Goal: Task Accomplishment & Management: Manage account settings

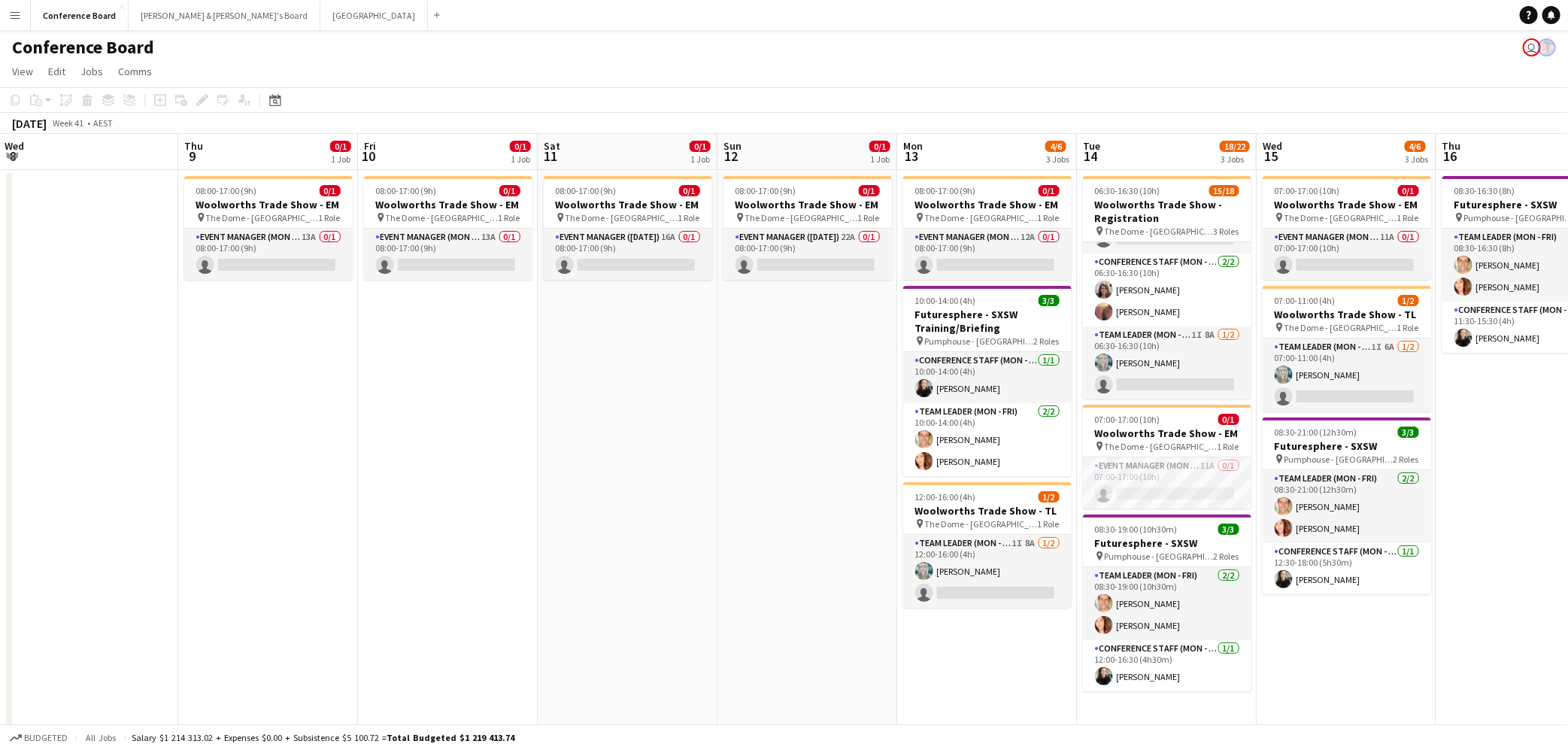
scroll to position [0, 346]
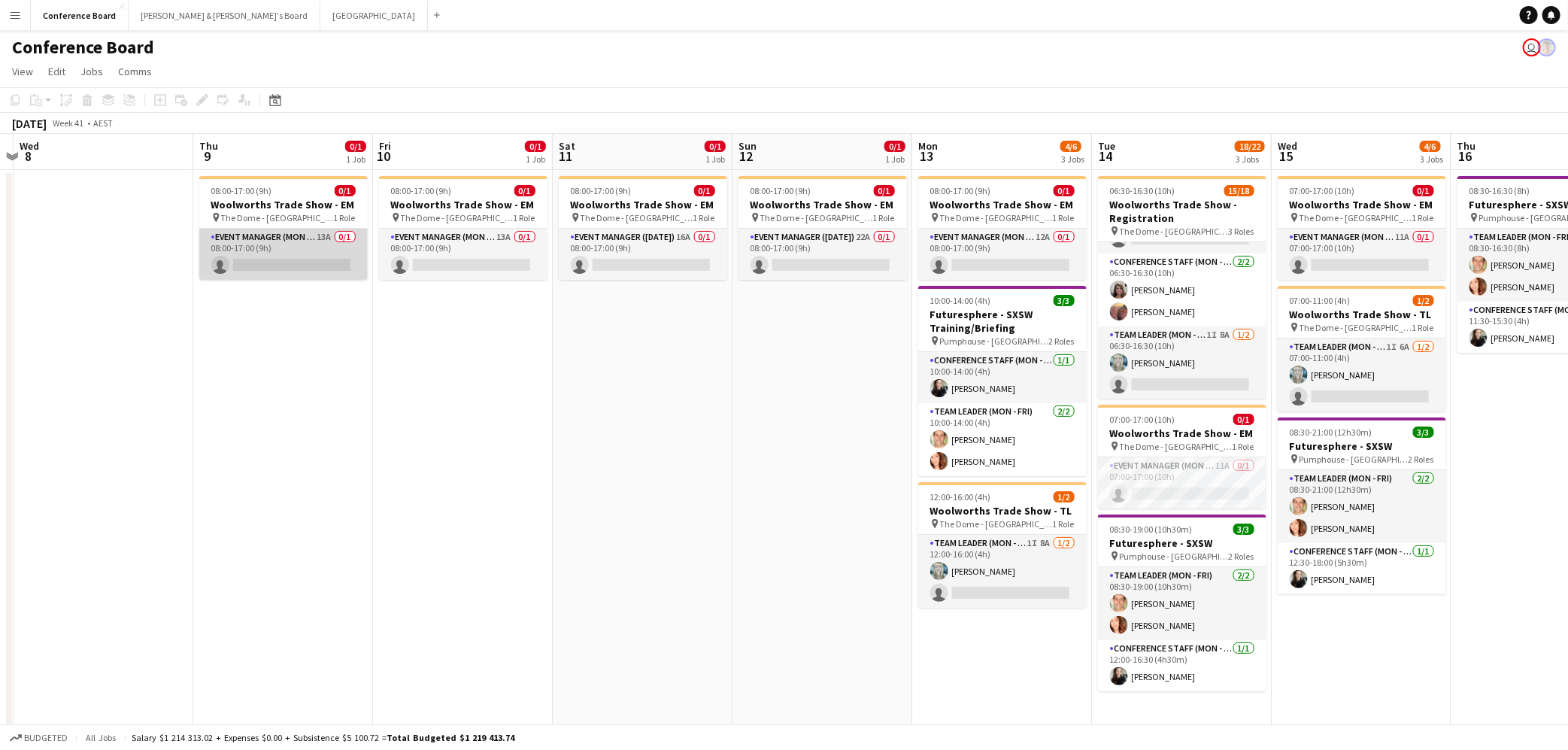
click at [297, 263] on app-card-role "Event Manager (Mon - Fri) 13A 0/1 08:00-17:00 (9h) single-neutral-actions" at bounding box center [284, 254] width 168 height 51
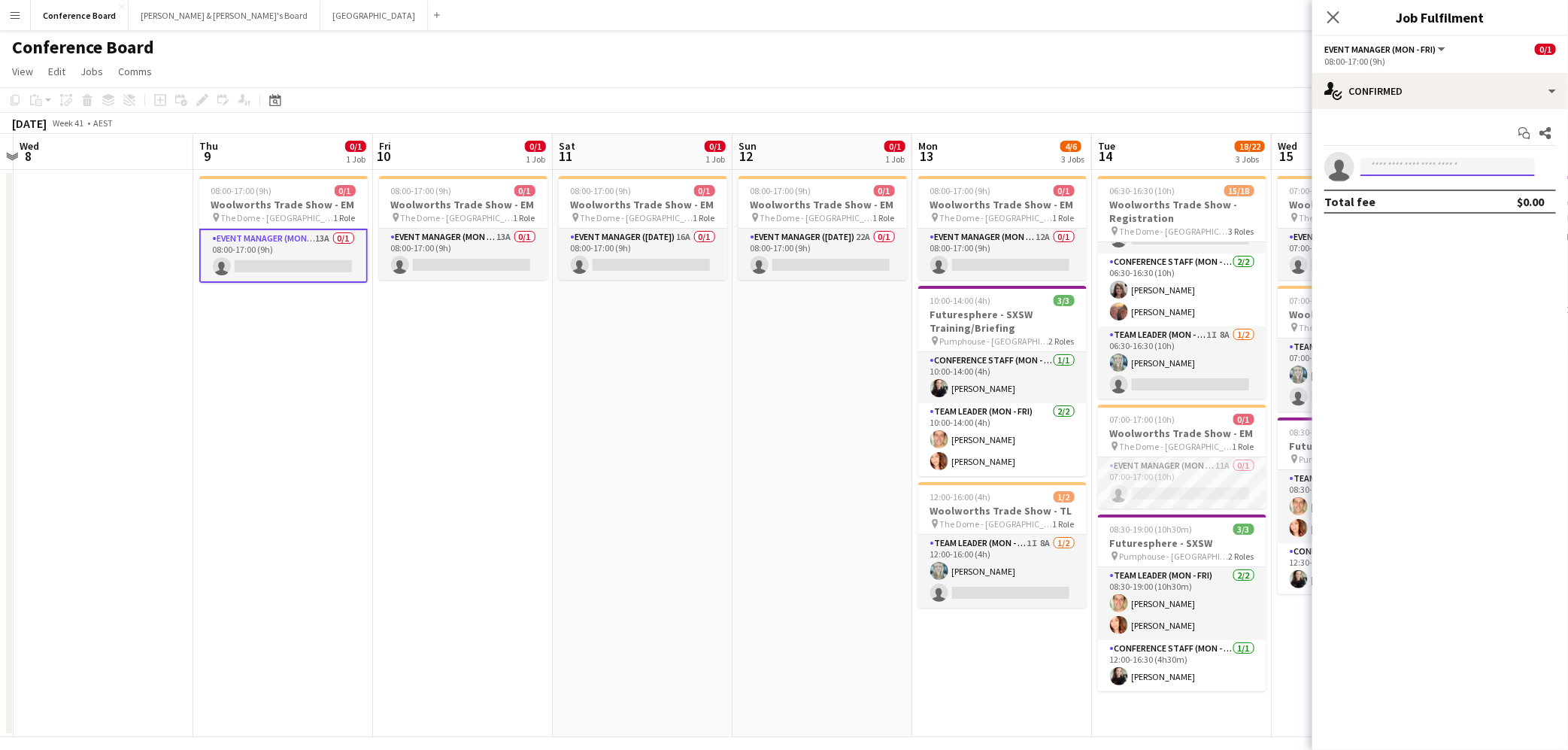
click at [1395, 166] on input at bounding box center [1447, 167] width 174 height 18
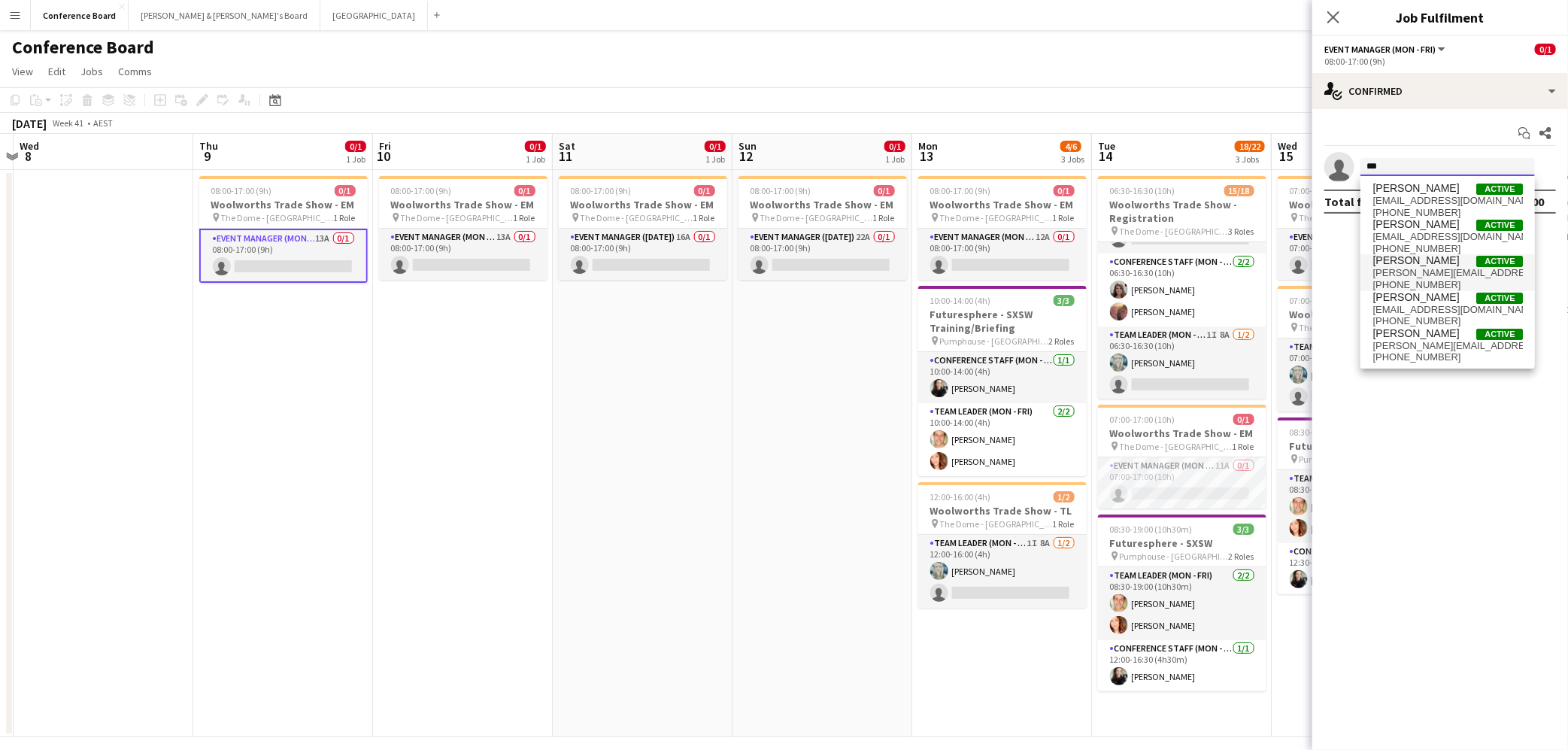
type input "***"
click at [1394, 269] on span "[PERSON_NAME][EMAIL_ADDRESS][DOMAIN_NAME]" at bounding box center [1448, 273] width 151 height 12
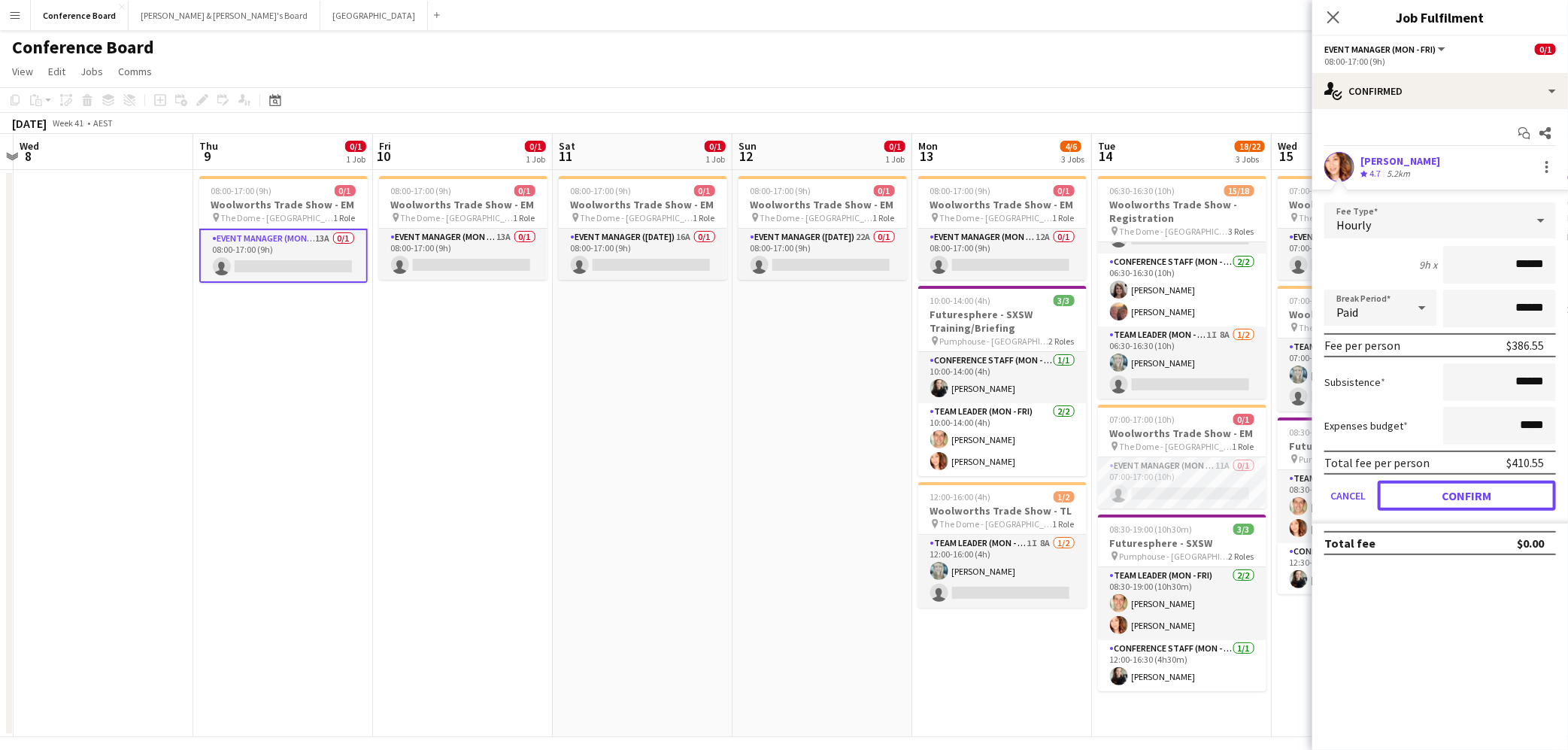
drag, startPoint x: 1444, startPoint y: 499, endPoint x: 1358, endPoint y: 472, distance: 90.1
click at [1438, 495] on button "Confirm" at bounding box center [1467, 496] width 178 height 30
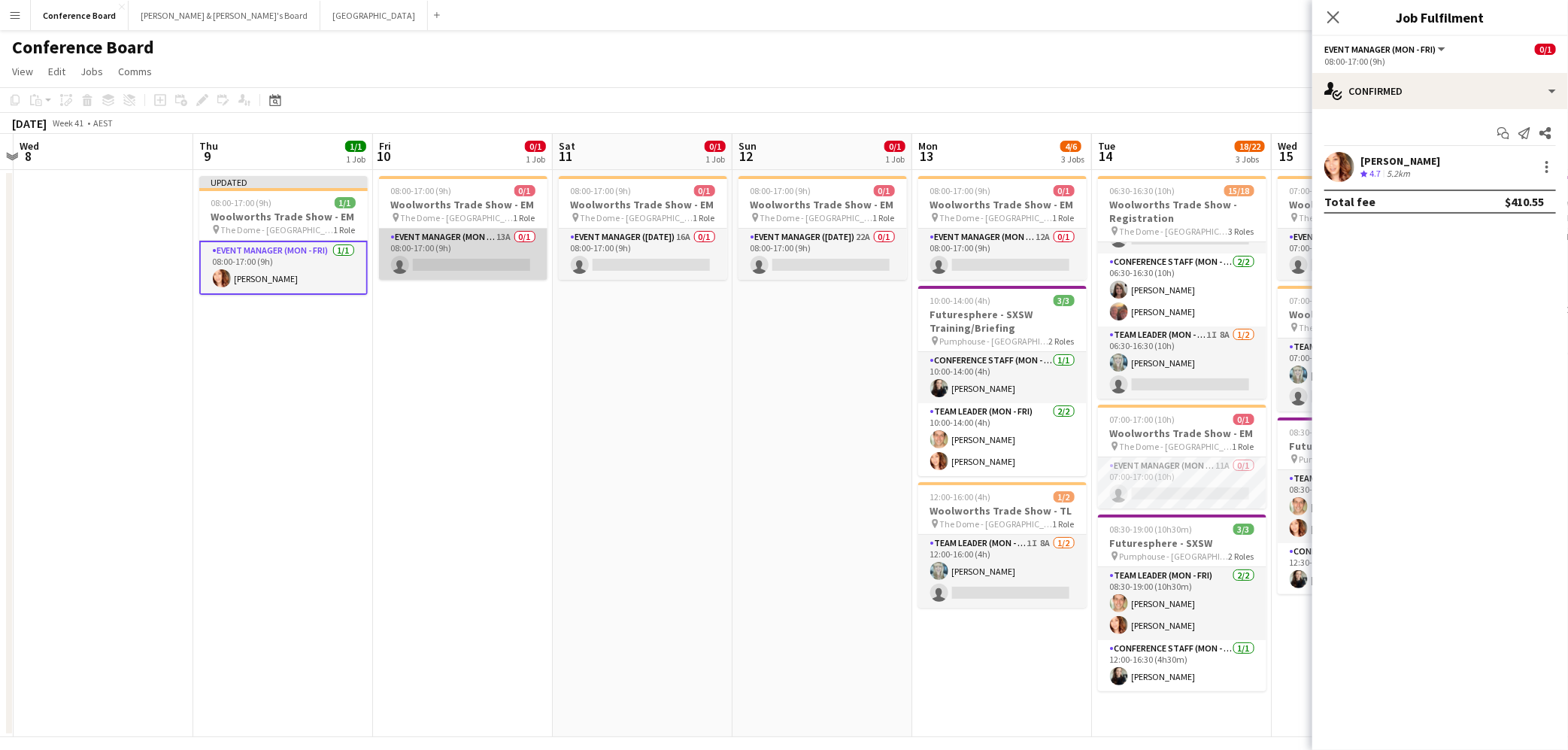
click at [499, 258] on app-card-role "Event Manager (Mon - Fri) 13A 0/1 08:00-17:00 (9h) single-neutral-actions" at bounding box center [463, 254] width 168 height 51
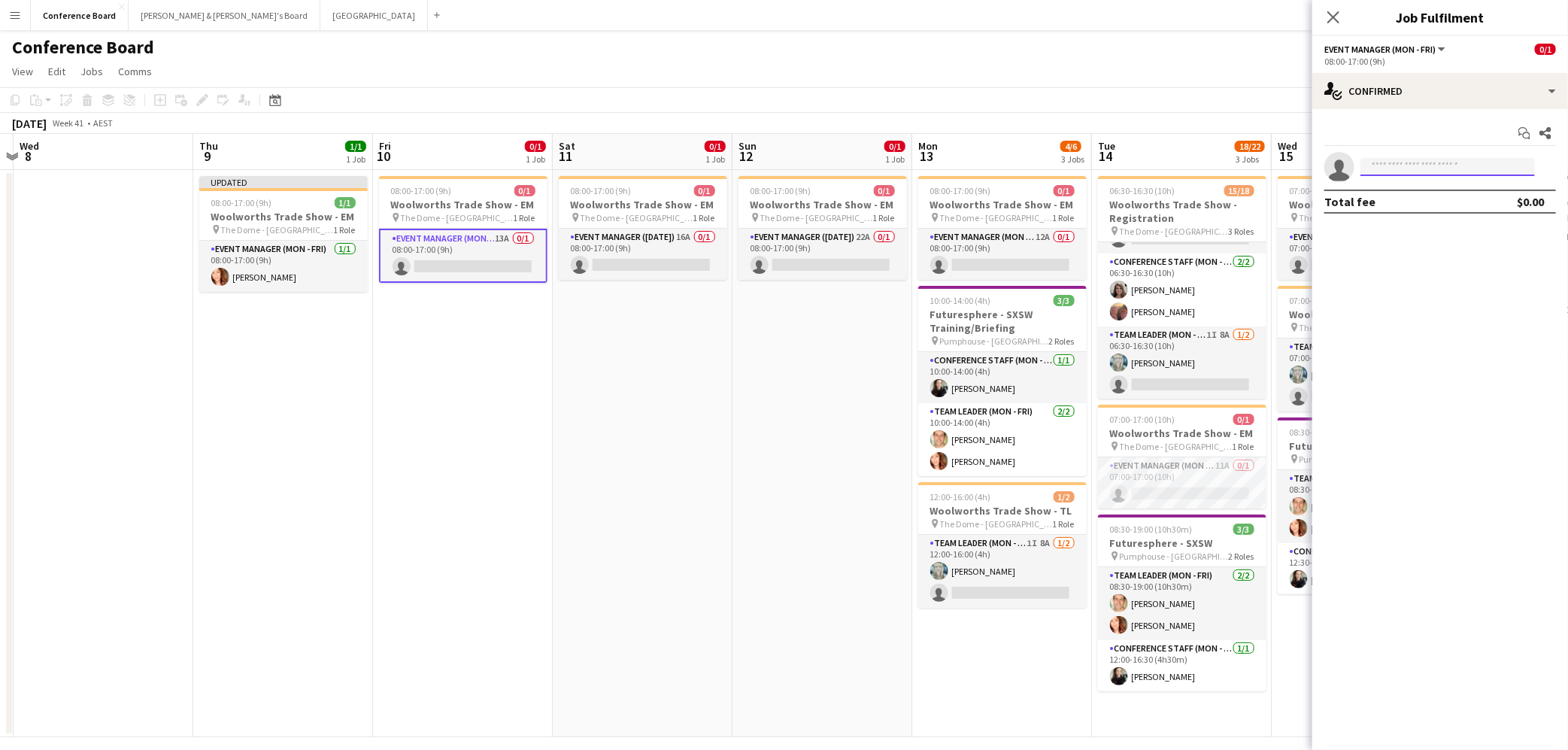
click at [1396, 168] on input at bounding box center [1447, 167] width 174 height 18
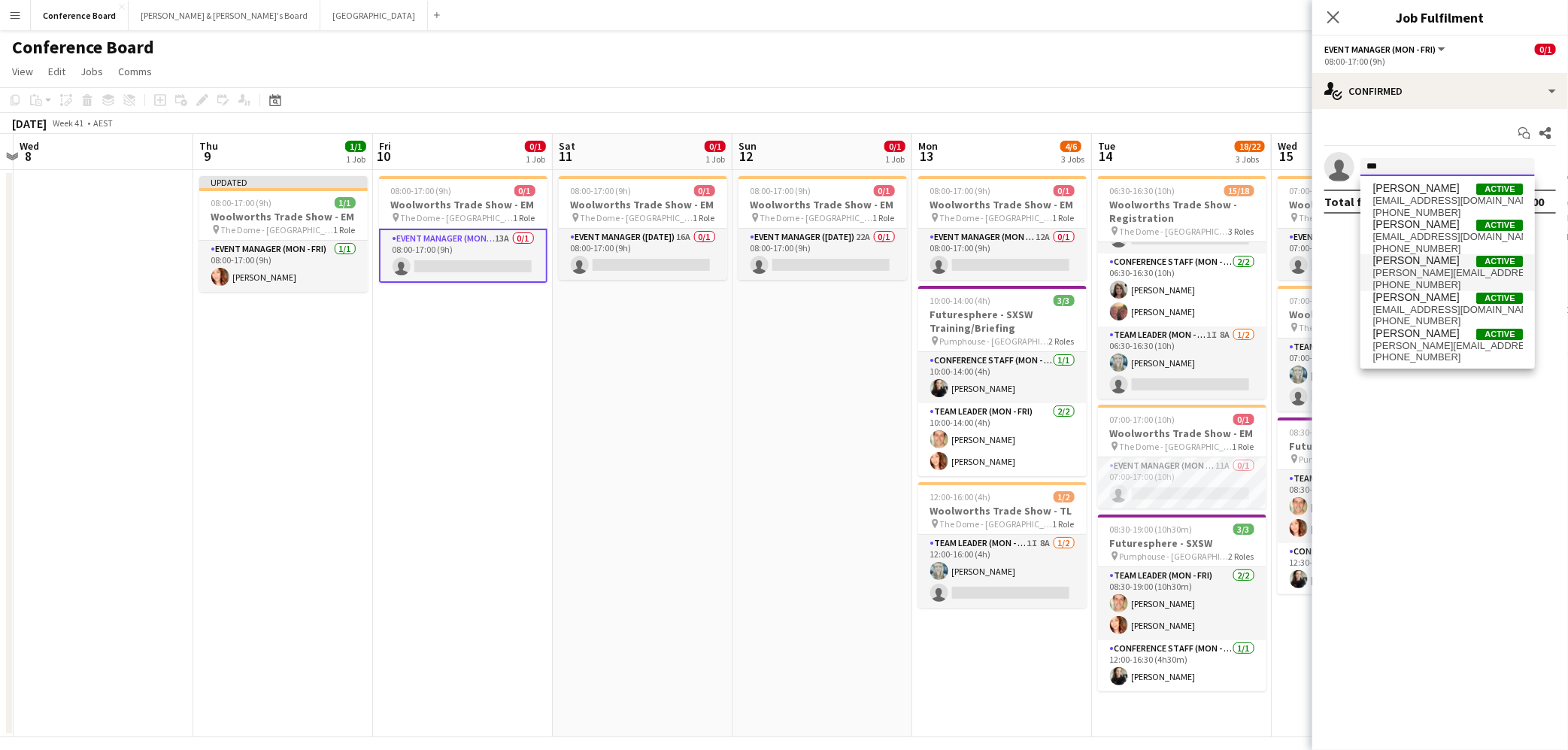
type input "***"
click at [1406, 269] on span "[PERSON_NAME][EMAIL_ADDRESS][DOMAIN_NAME]" at bounding box center [1448, 273] width 151 height 12
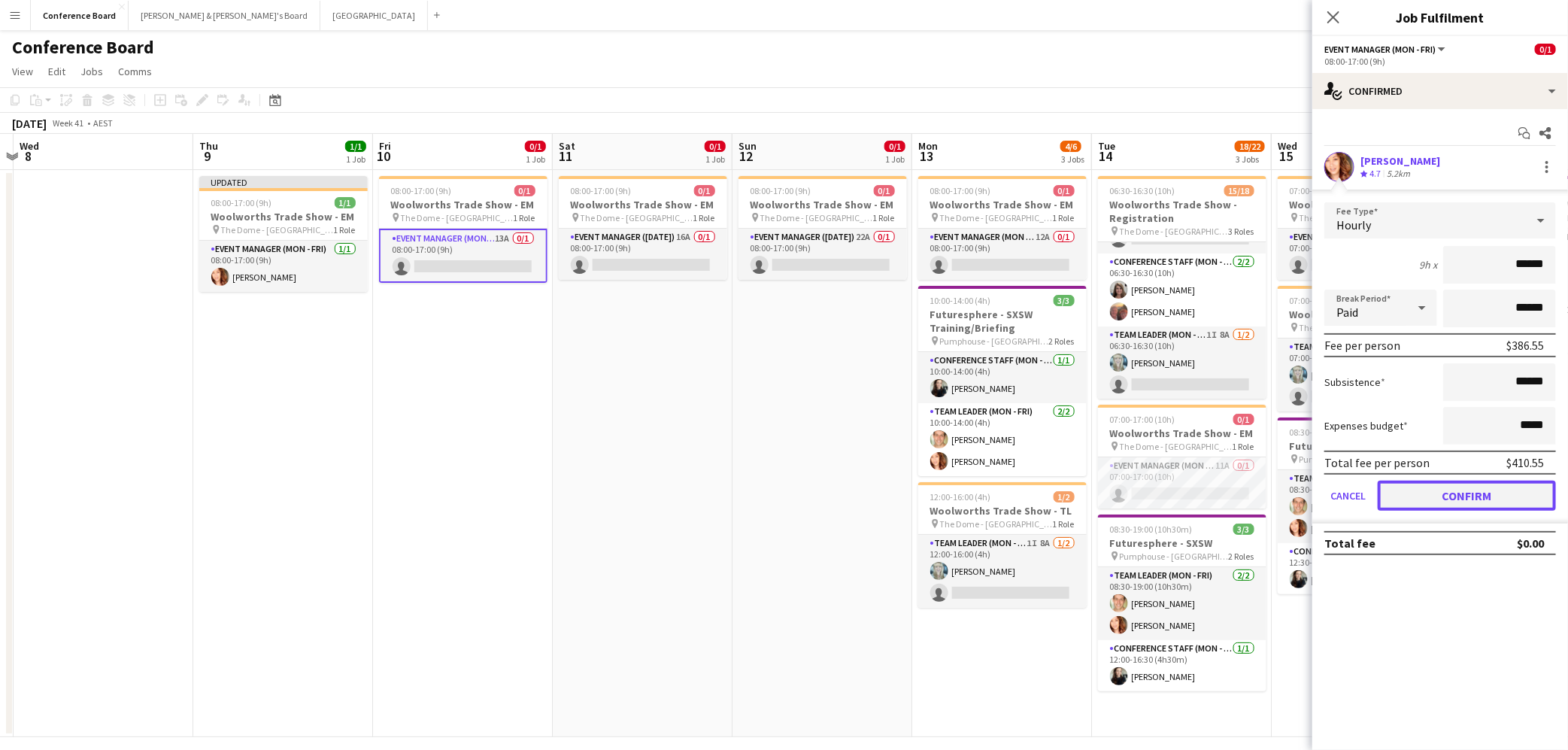
click at [1475, 492] on button "Confirm" at bounding box center [1467, 496] width 178 height 30
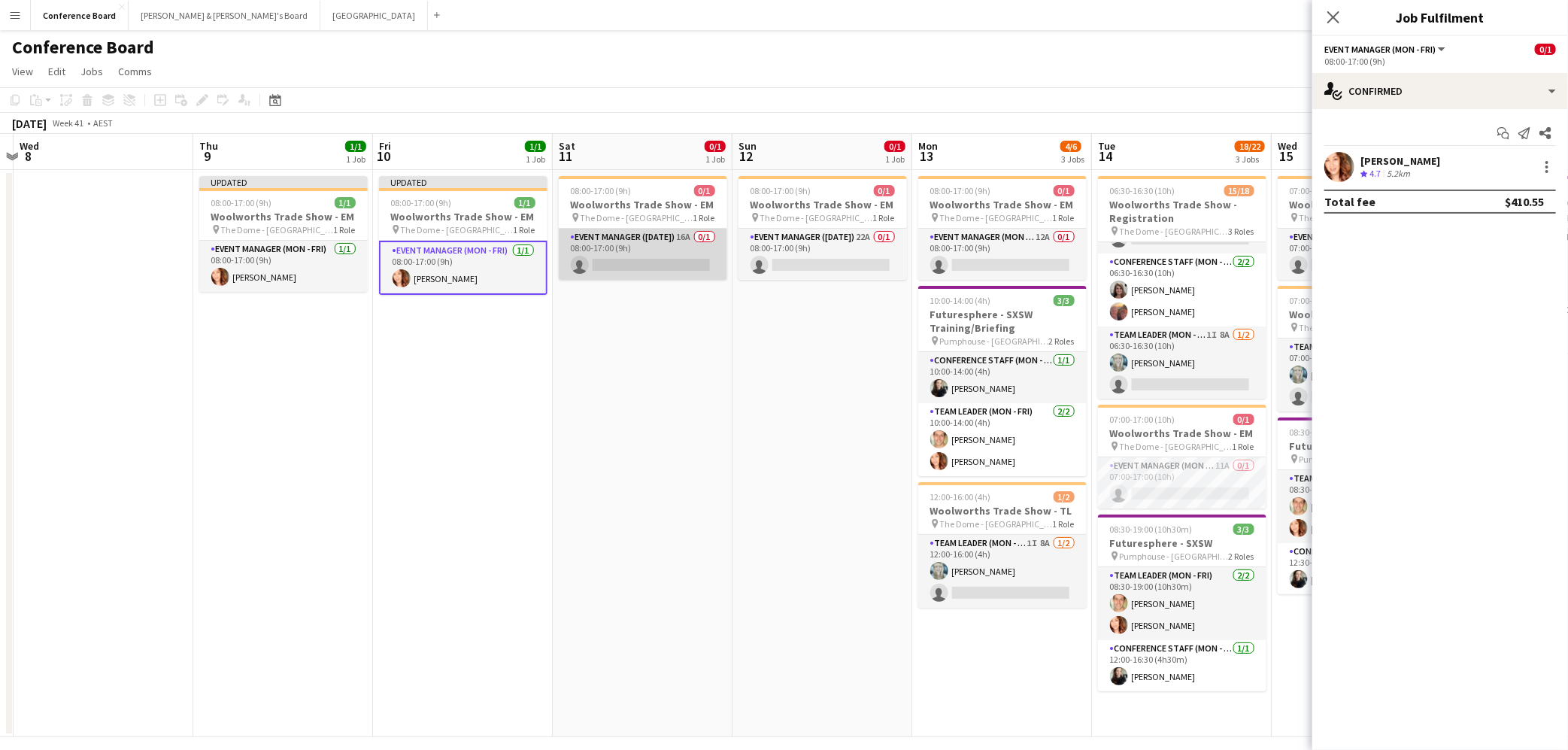
click at [609, 271] on app-card-role "Event Manager ([DATE]) 16A 0/1 08:00-17:00 (9h) single-neutral-actions" at bounding box center [643, 254] width 168 height 51
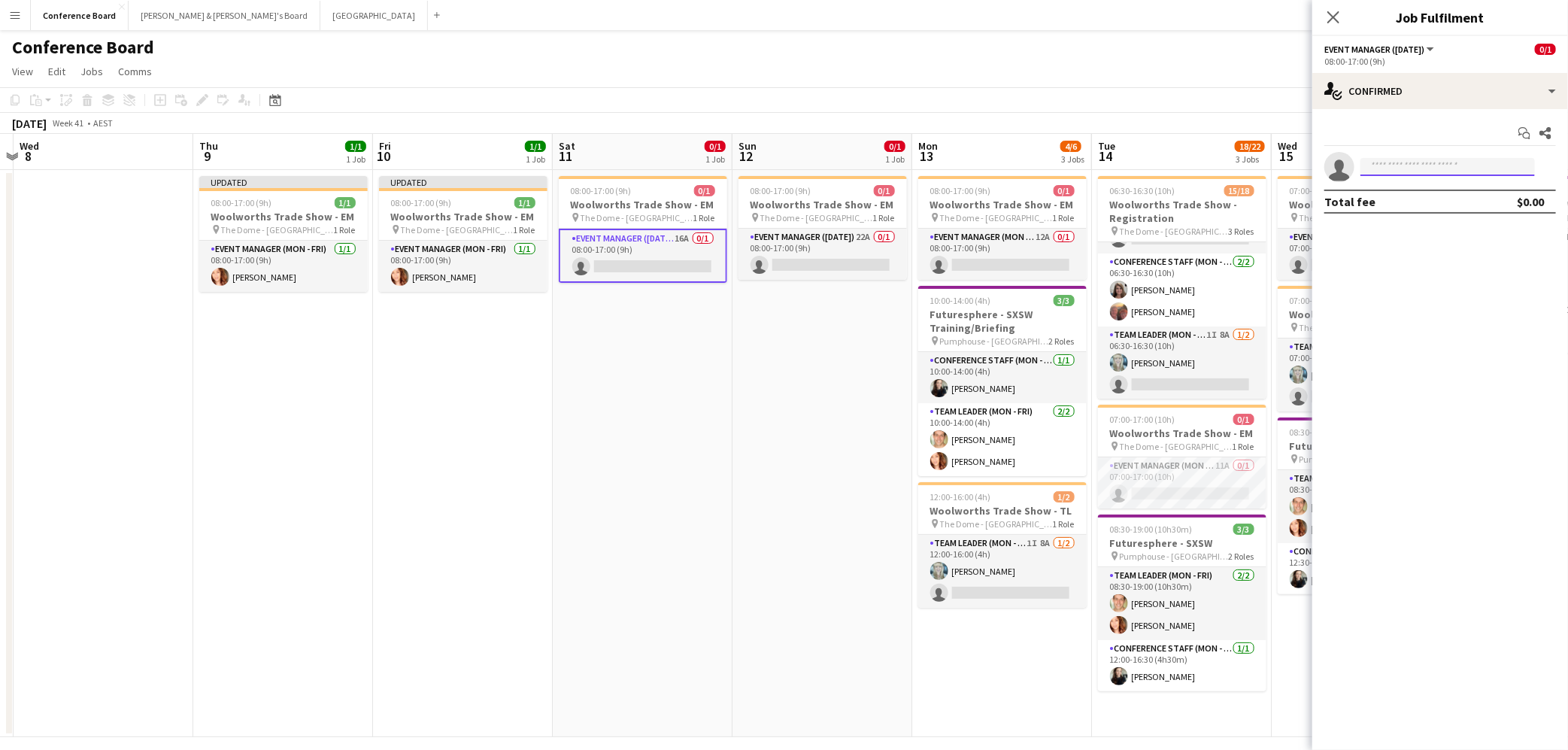
click at [1432, 166] on input at bounding box center [1447, 167] width 174 height 18
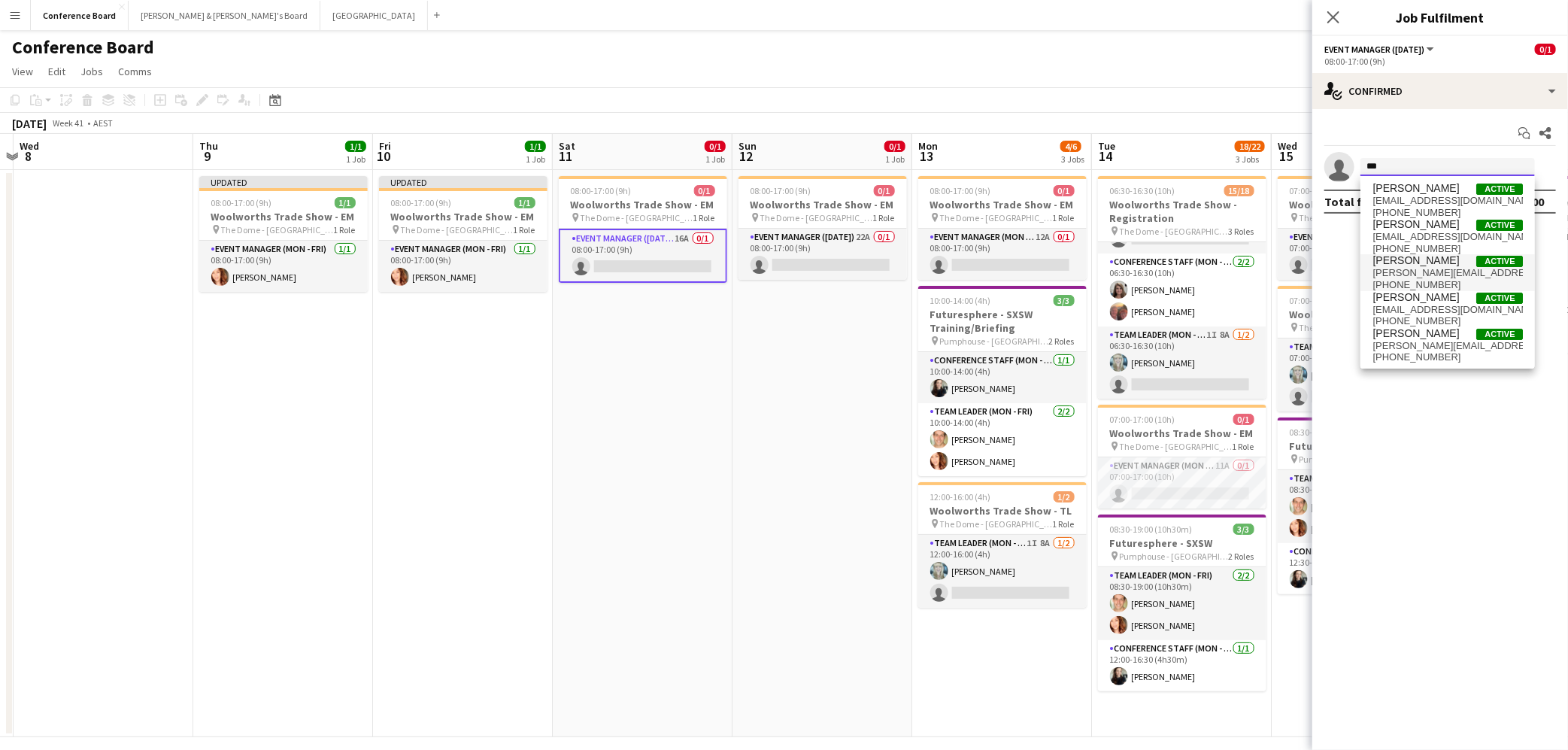
type input "***"
click at [1439, 272] on span "[PERSON_NAME][EMAIL_ADDRESS][DOMAIN_NAME]" at bounding box center [1448, 273] width 151 height 12
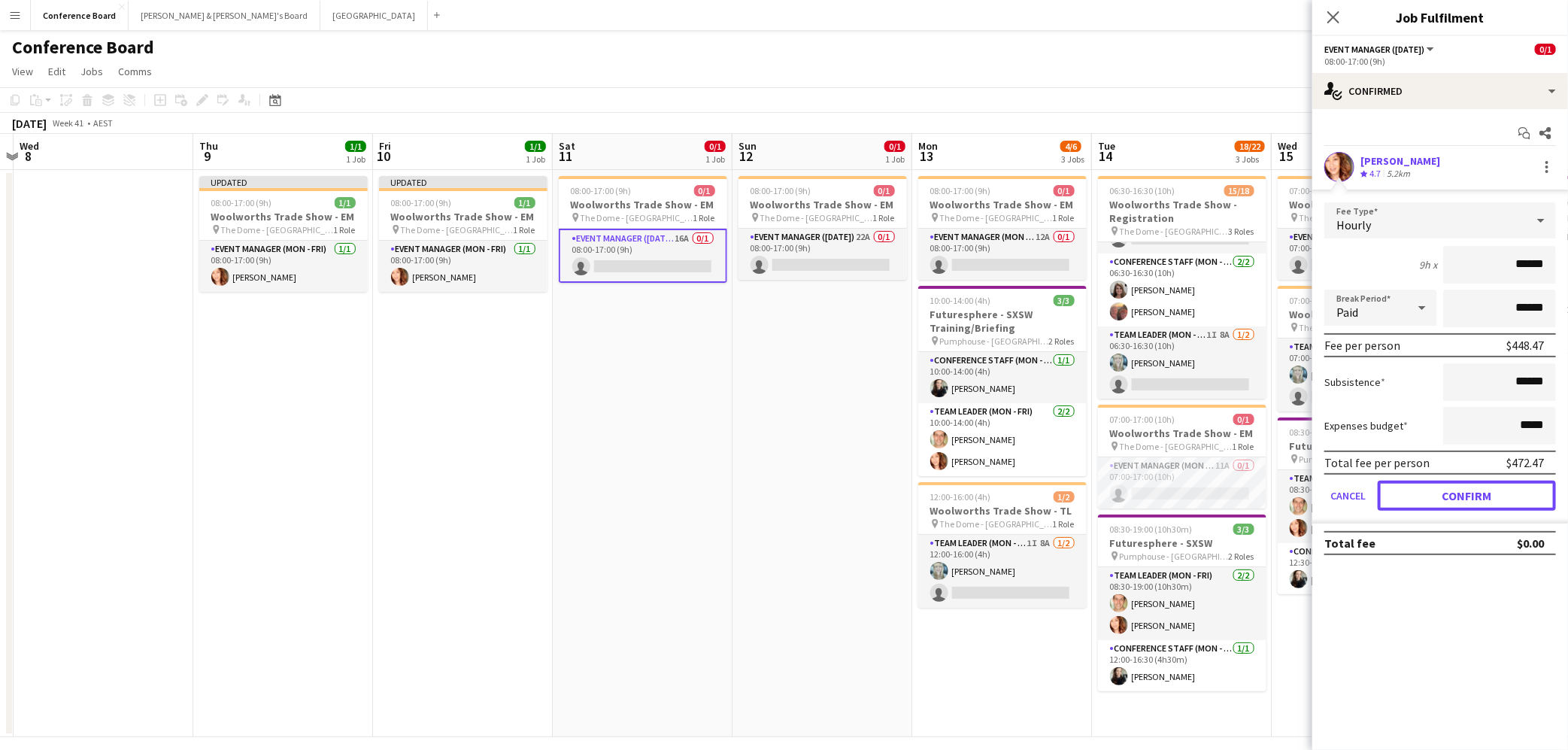
drag, startPoint x: 1436, startPoint y: 491, endPoint x: 1427, endPoint y: 480, distance: 14.2
click at [1436, 491] on button "Confirm" at bounding box center [1467, 496] width 178 height 30
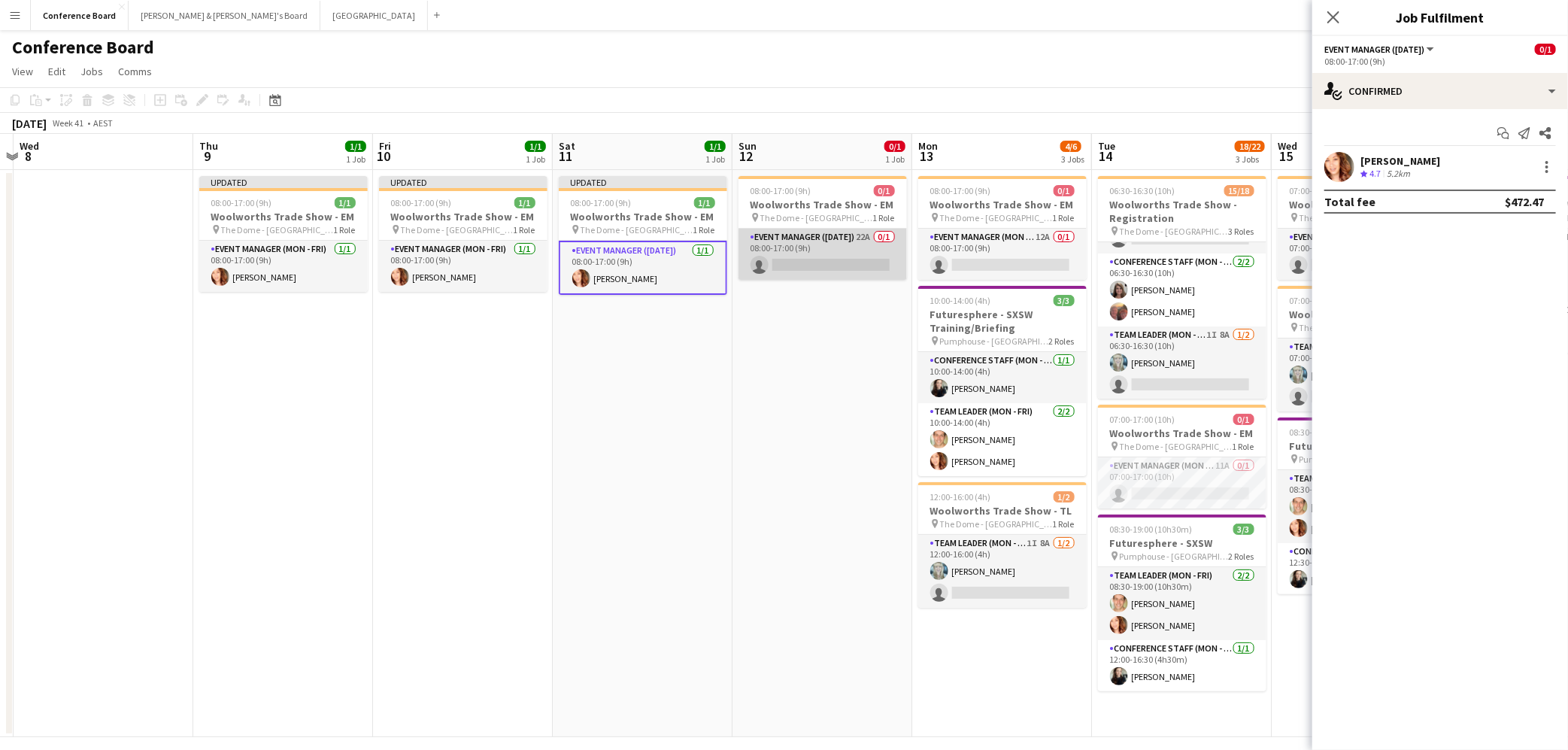
click at [824, 253] on app-card-role "Event Manager ([DATE]) 22A 0/1 08:00-17:00 (9h) single-neutral-actions" at bounding box center [822, 254] width 168 height 51
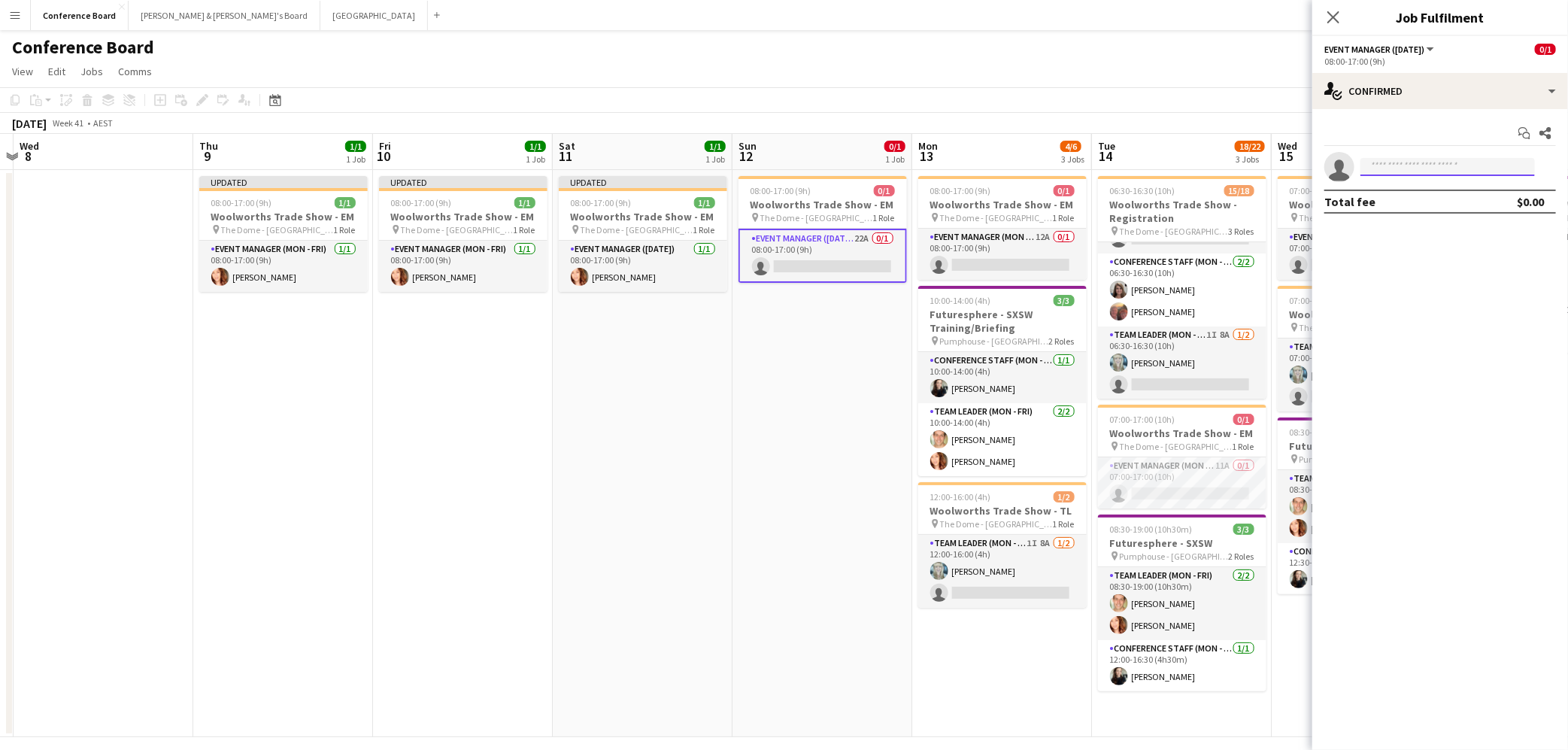
click at [1394, 169] on input at bounding box center [1447, 167] width 174 height 18
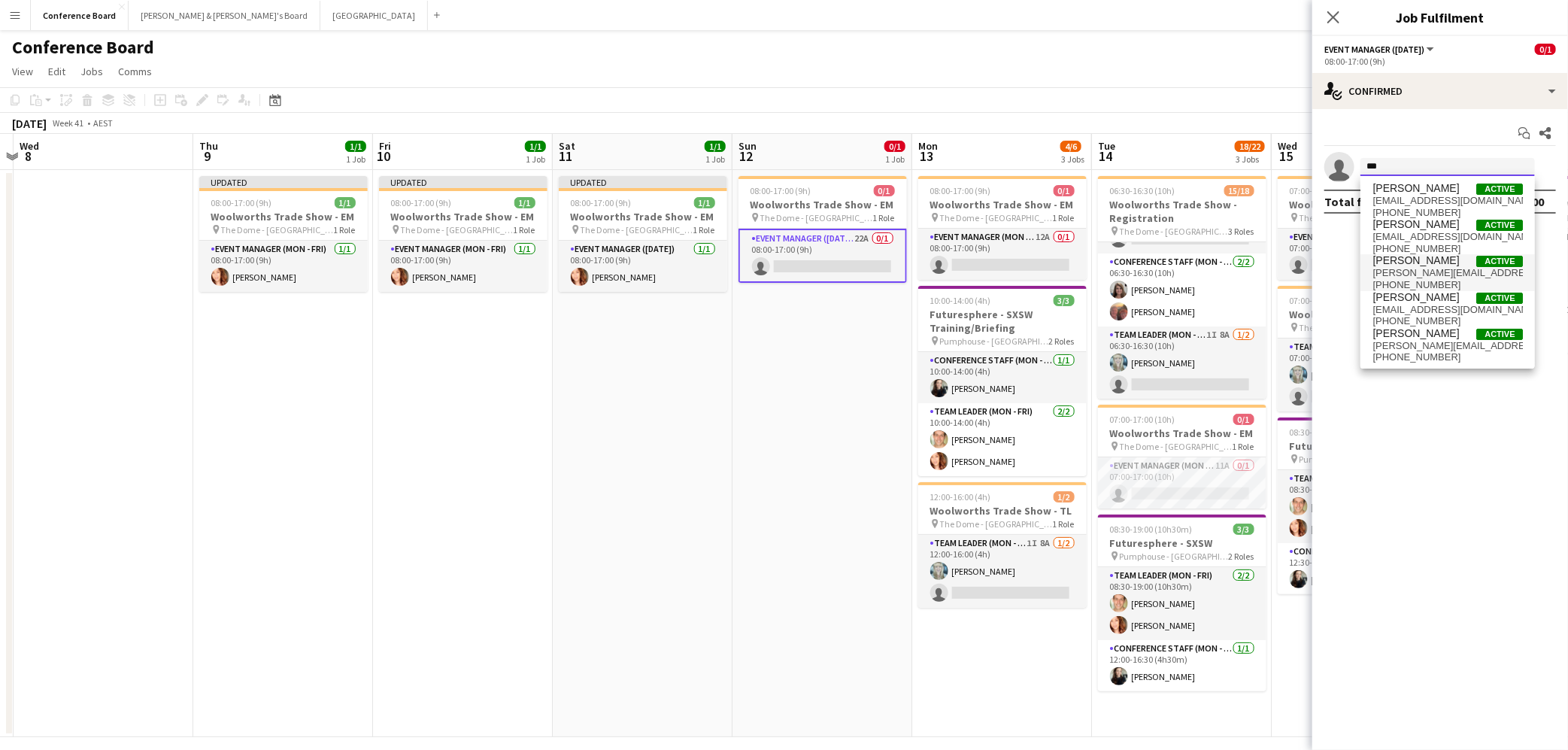
type input "***"
click at [1425, 269] on span "[PERSON_NAME][EMAIL_ADDRESS][DOMAIN_NAME]" at bounding box center [1448, 273] width 151 height 12
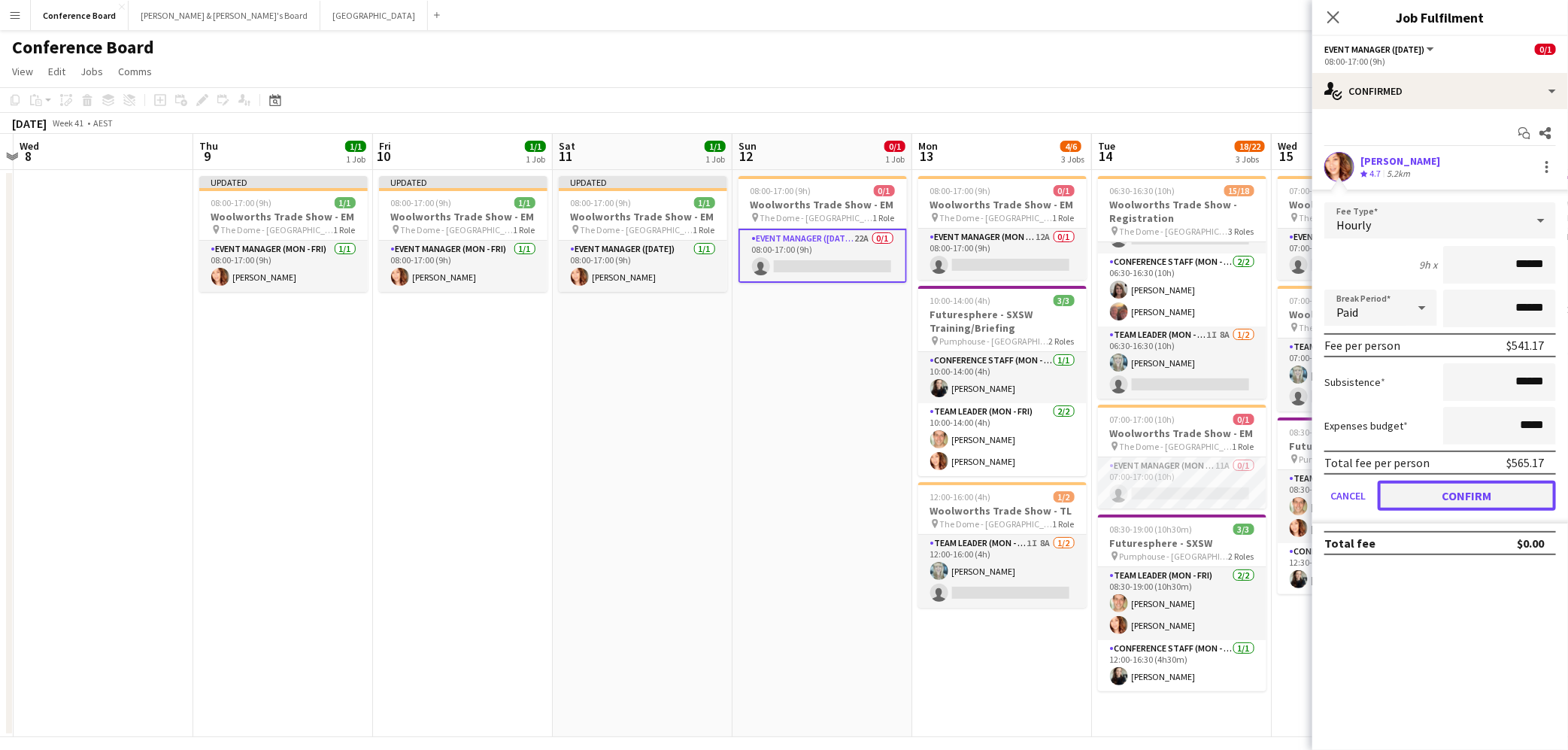
click at [1476, 496] on button "Confirm" at bounding box center [1467, 496] width 178 height 30
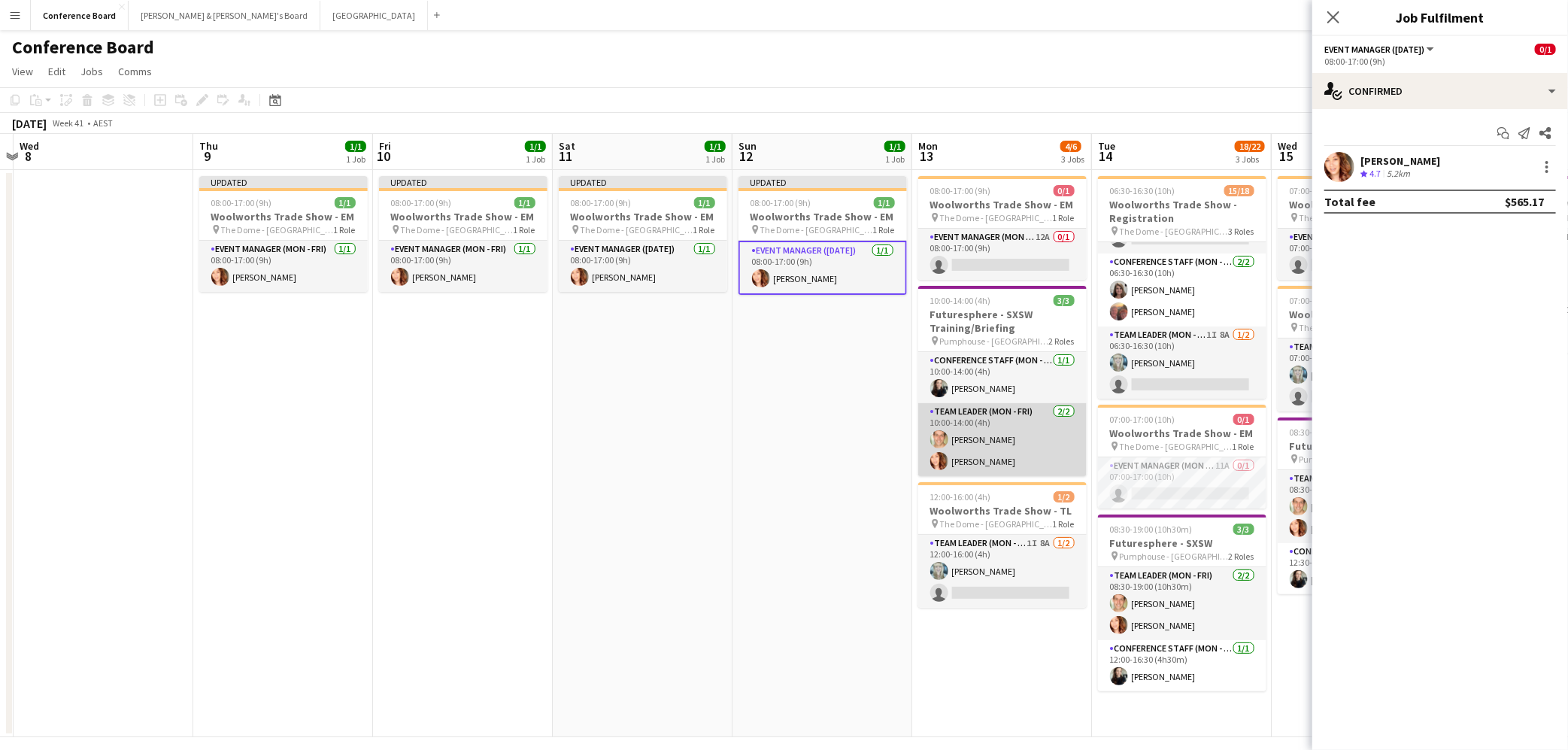
click at [966, 457] on app-card-role "Team Leader (Mon - Fri) [DATE] 10:00-14:00 (4h) [PERSON_NAME] [PERSON_NAME]" at bounding box center [1002, 439] width 168 height 73
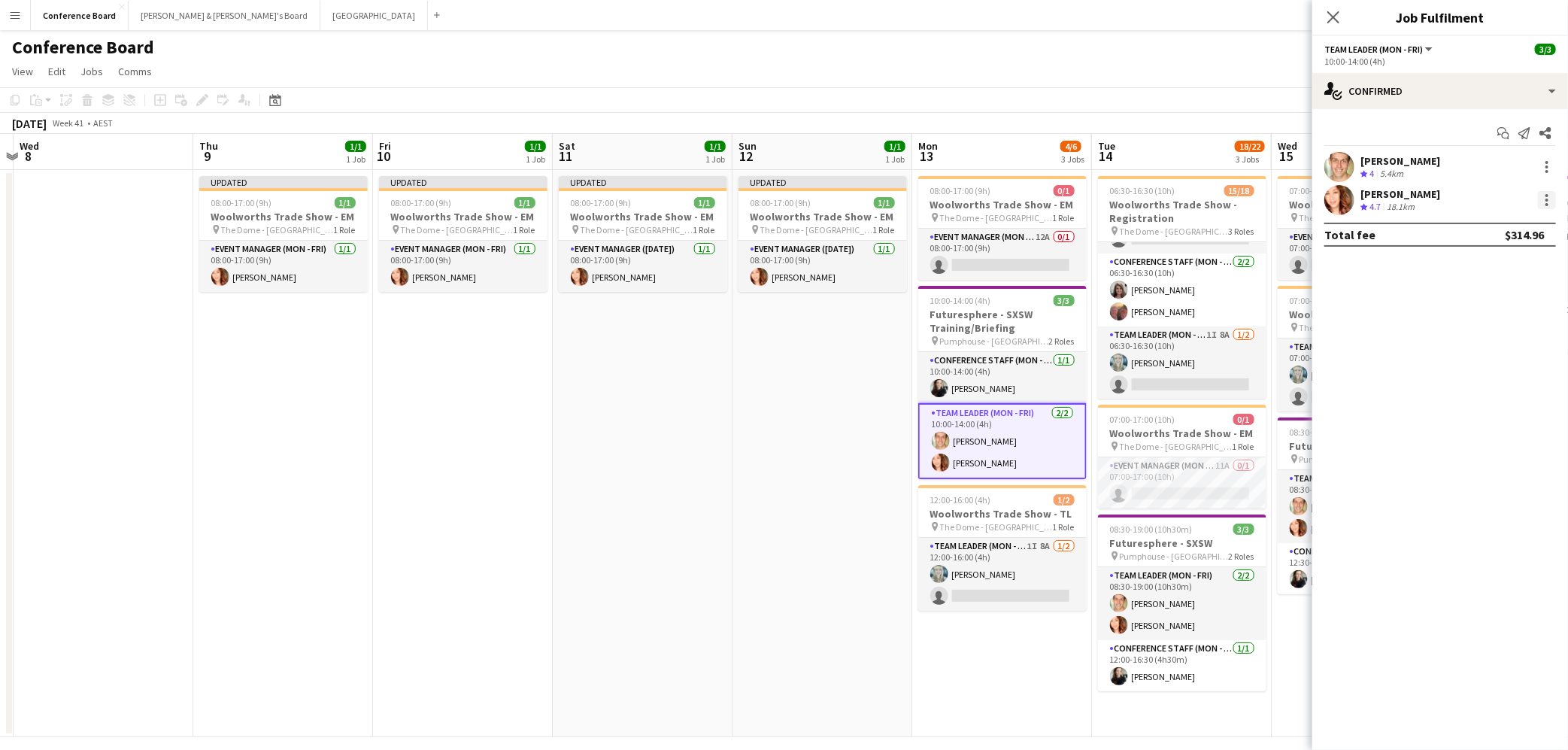
click at [1544, 197] on div at bounding box center [1546, 199] width 18 height 18
drag, startPoint x: 1503, startPoint y: 268, endPoint x: 1486, endPoint y: 268, distance: 17.0
click at [1503, 268] on span "Switch crew" at bounding box center [1483, 263] width 64 height 13
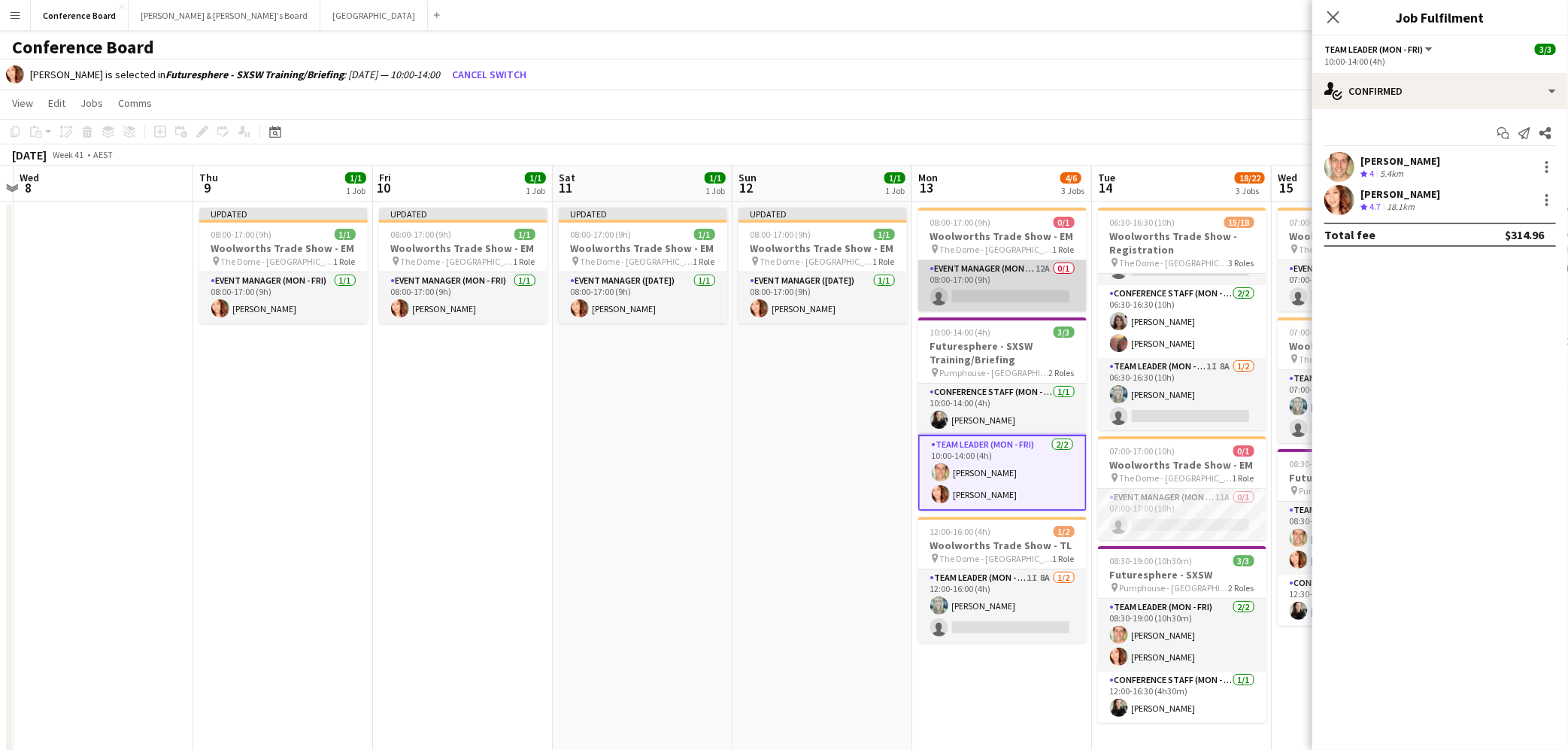
click at [991, 288] on app-card-role "Event Manager (Mon - Fri) 12A 0/1 08:00-17:00 (9h) single-neutral-actions" at bounding box center [1002, 285] width 168 height 51
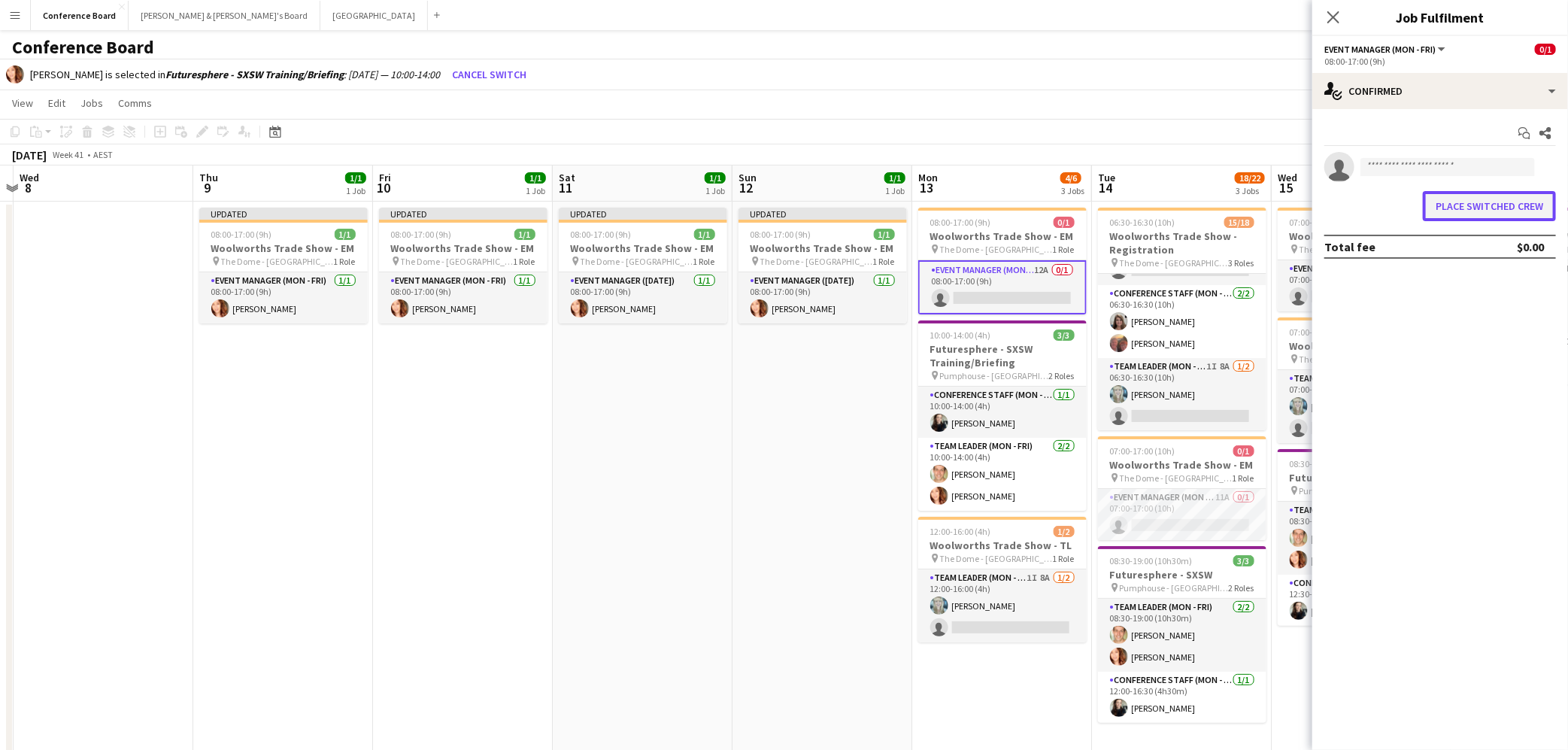
click at [1475, 205] on button "Place switched crew" at bounding box center [1489, 206] width 133 height 30
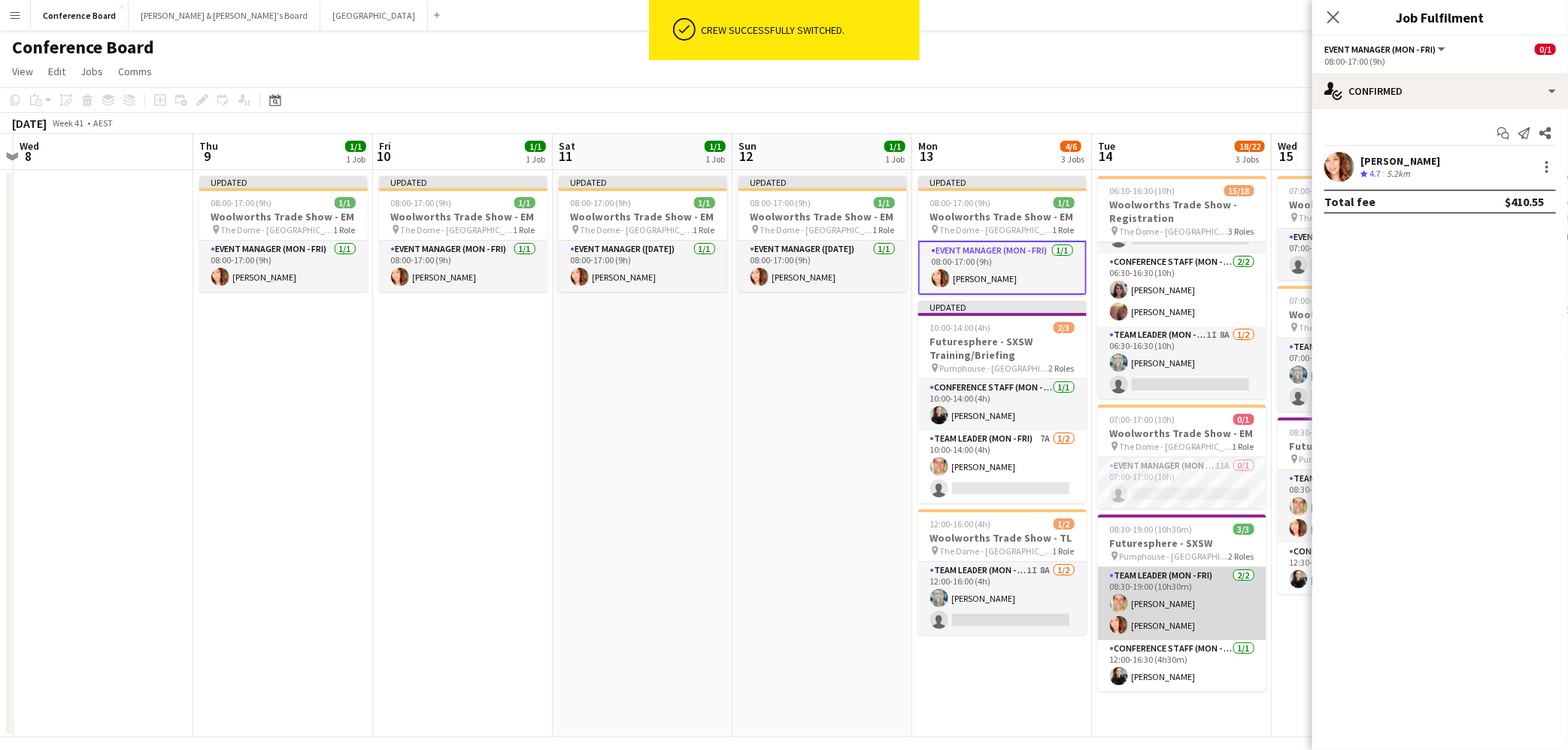
click at [1147, 623] on app-card-role "Team Leader (Mon - Fri) [DATE] 08:30-19:00 (10h30m) [PERSON_NAME] [PERSON_NAME]" at bounding box center [1182, 604] width 168 height 73
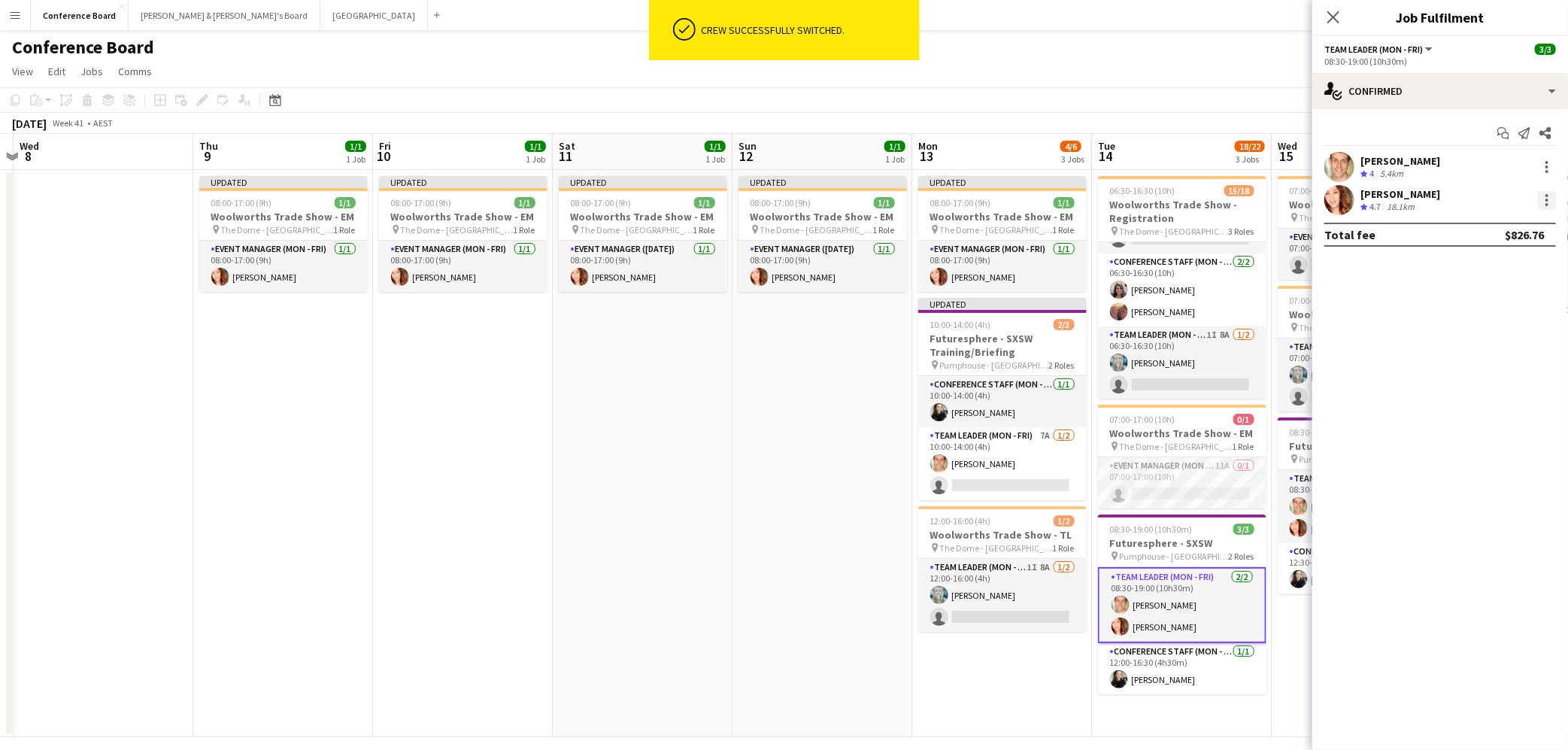
click at [1548, 201] on div at bounding box center [1546, 199] width 18 height 18
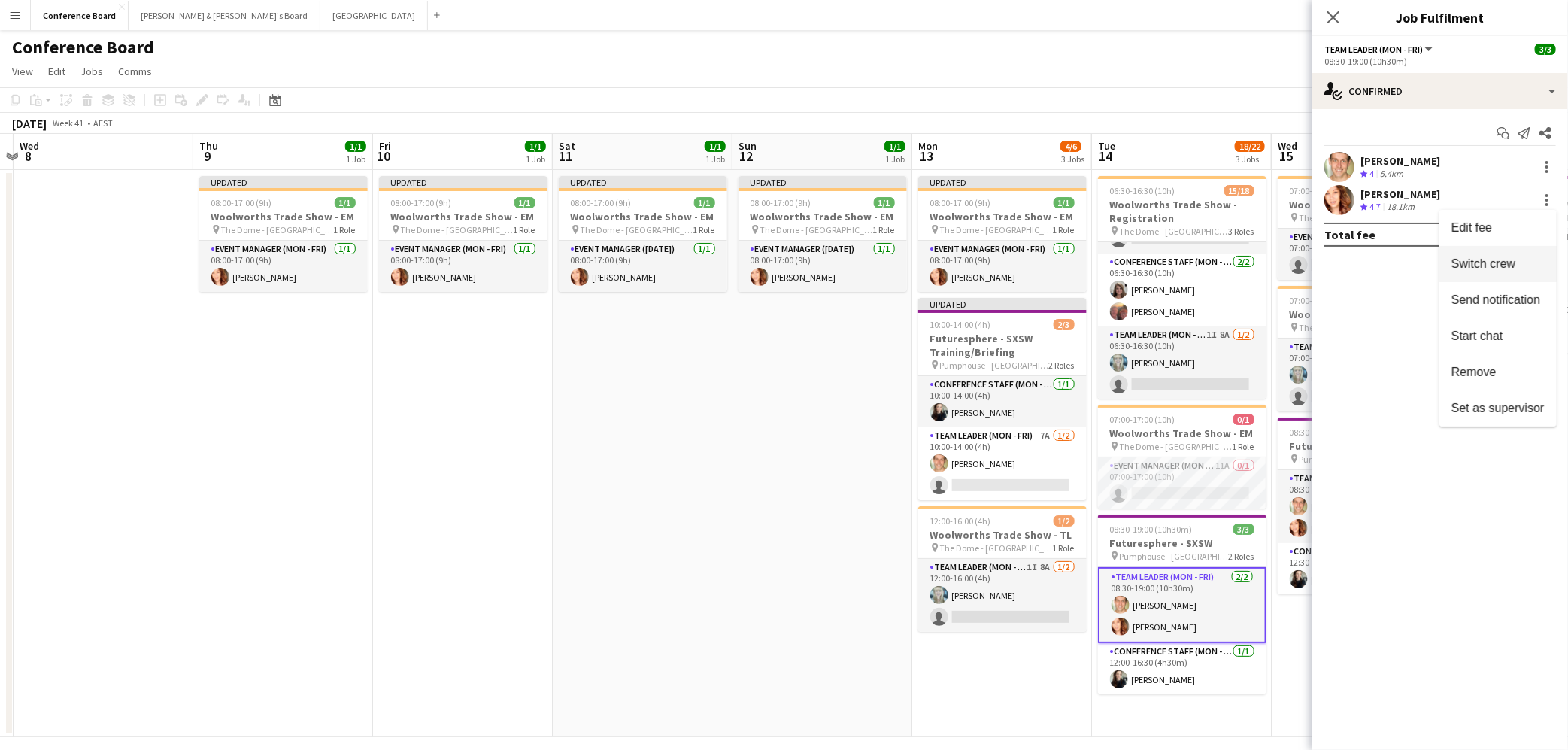
click at [1480, 263] on span "Switch crew" at bounding box center [1483, 263] width 64 height 13
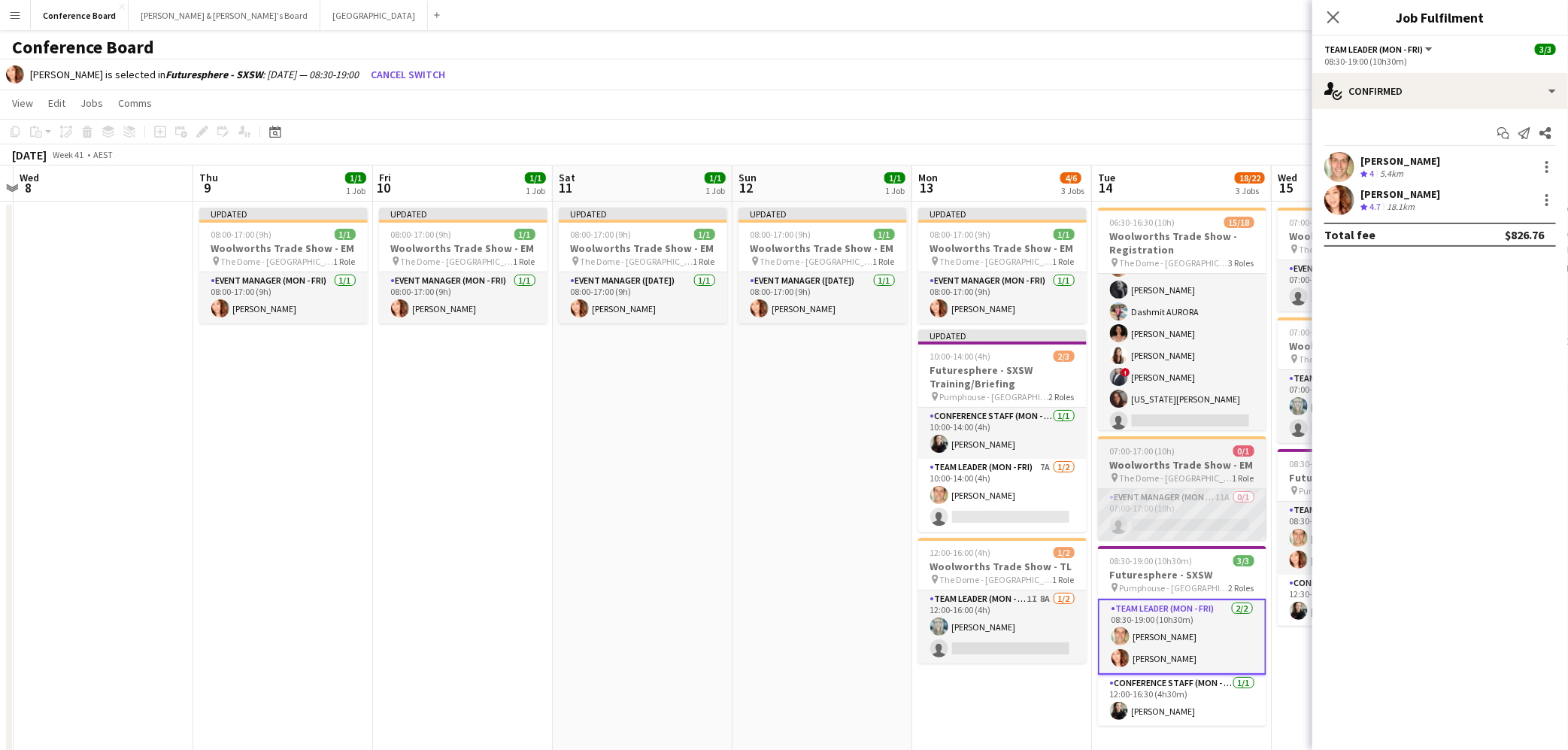
scroll to position [130, 0]
click at [1174, 521] on app-card-role "Event Manager (Mon - Fri) 11A 0/1 07:00-17:00 (10h) single-neutral-actions" at bounding box center [1182, 514] width 168 height 51
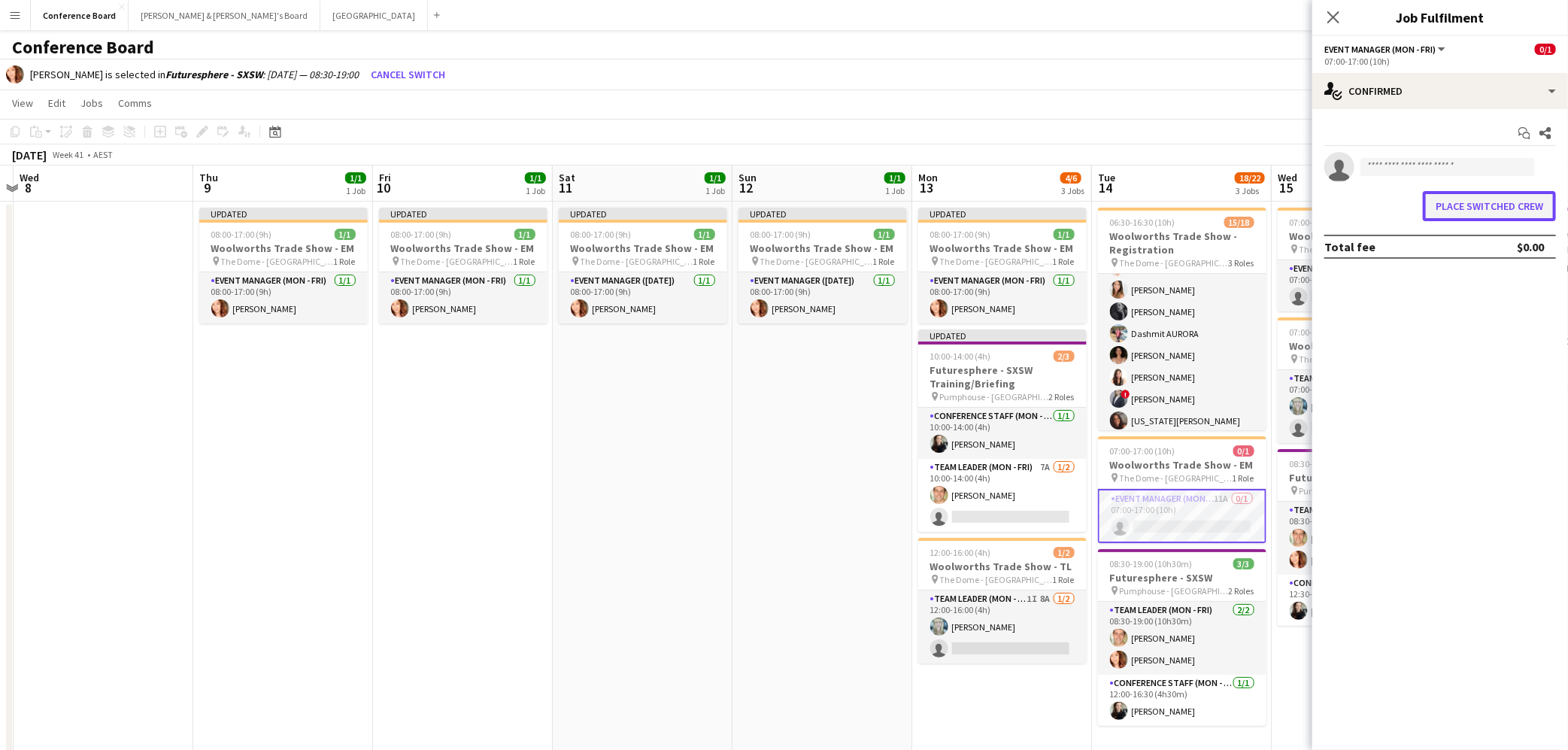
click at [1503, 200] on button "Place switched crew" at bounding box center [1489, 206] width 133 height 30
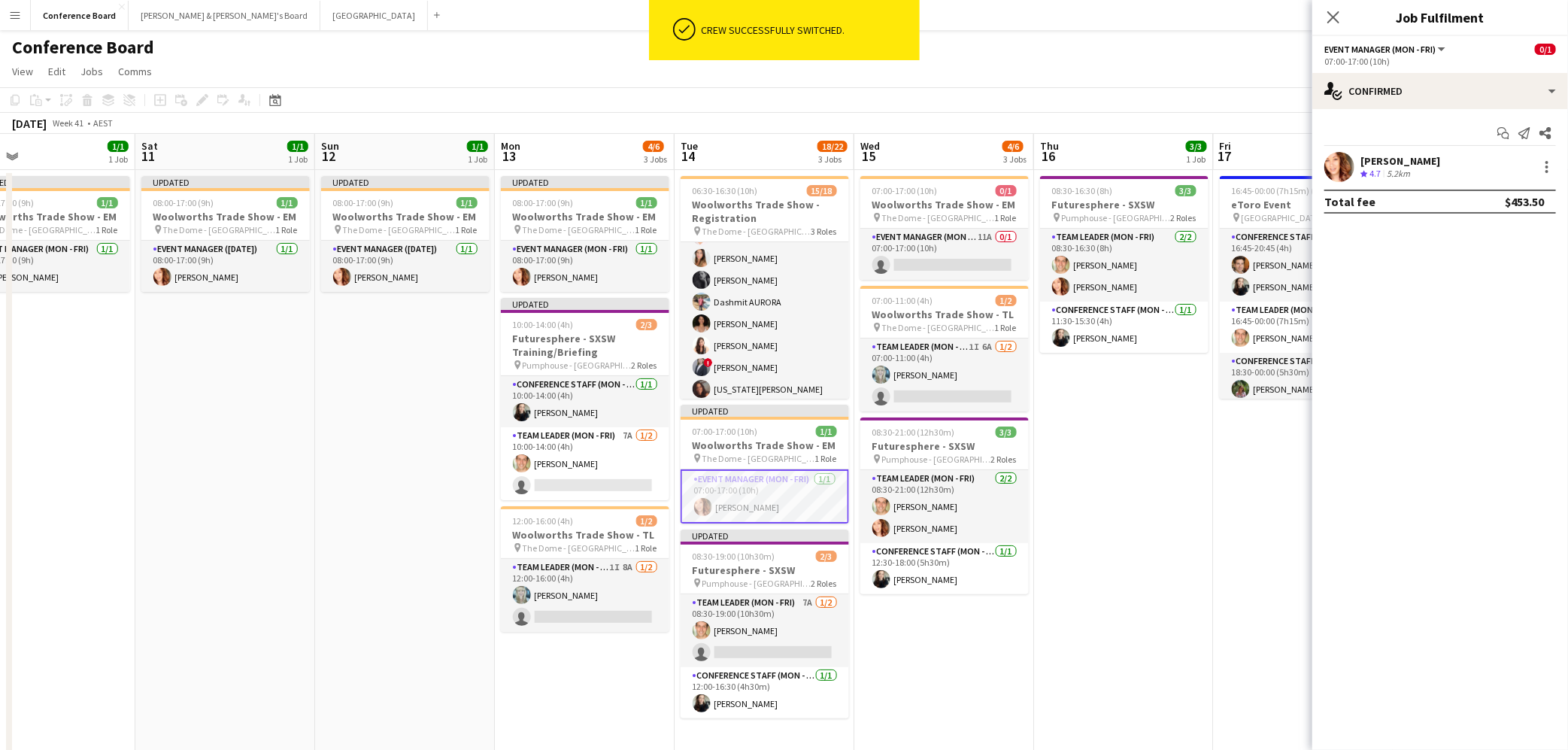
scroll to position [0, 587]
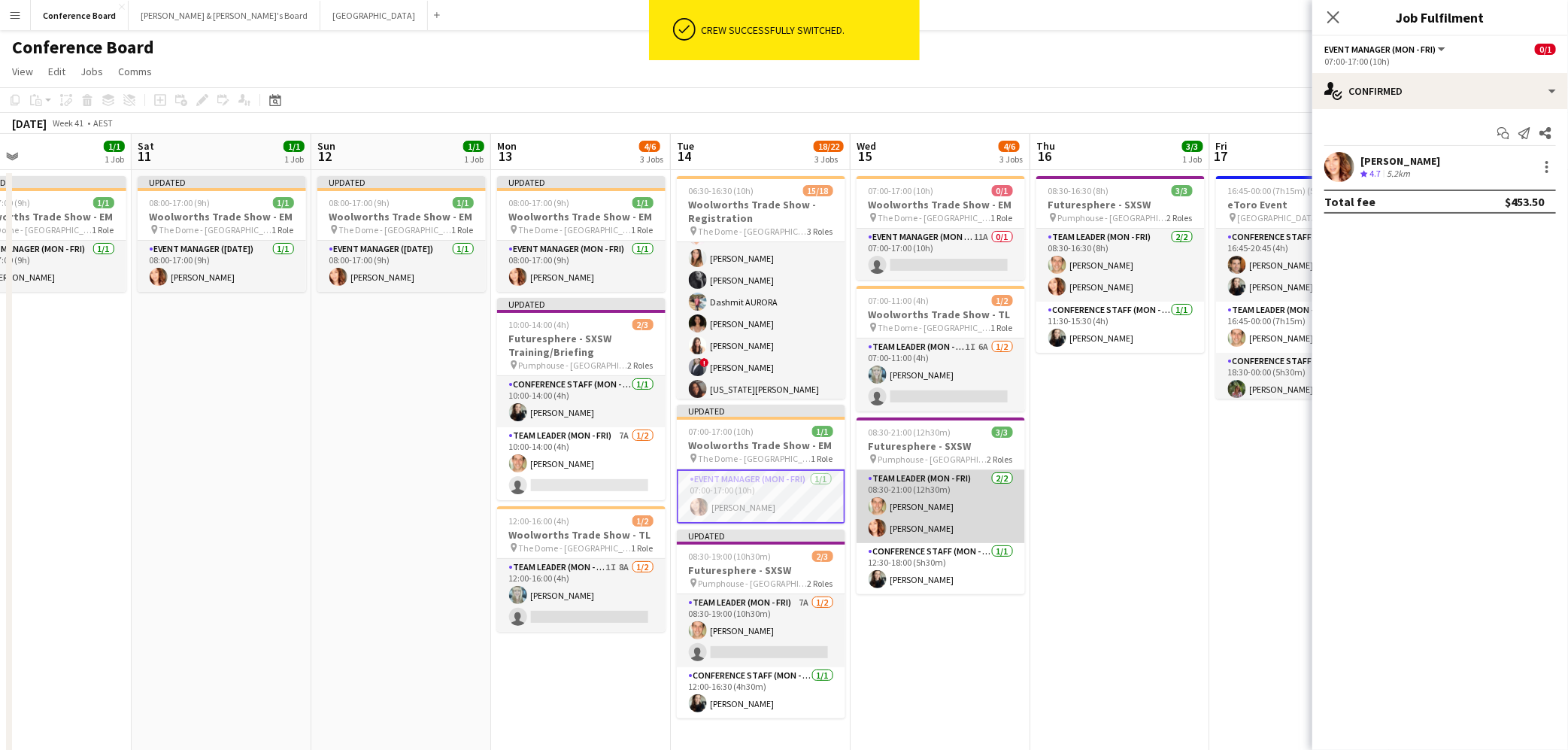
click at [909, 528] on app-card-role "Team Leader (Mon - Fri) [DATE] 08:30-21:00 (12h30m) [PERSON_NAME] [PERSON_NAME]" at bounding box center [941, 506] width 168 height 73
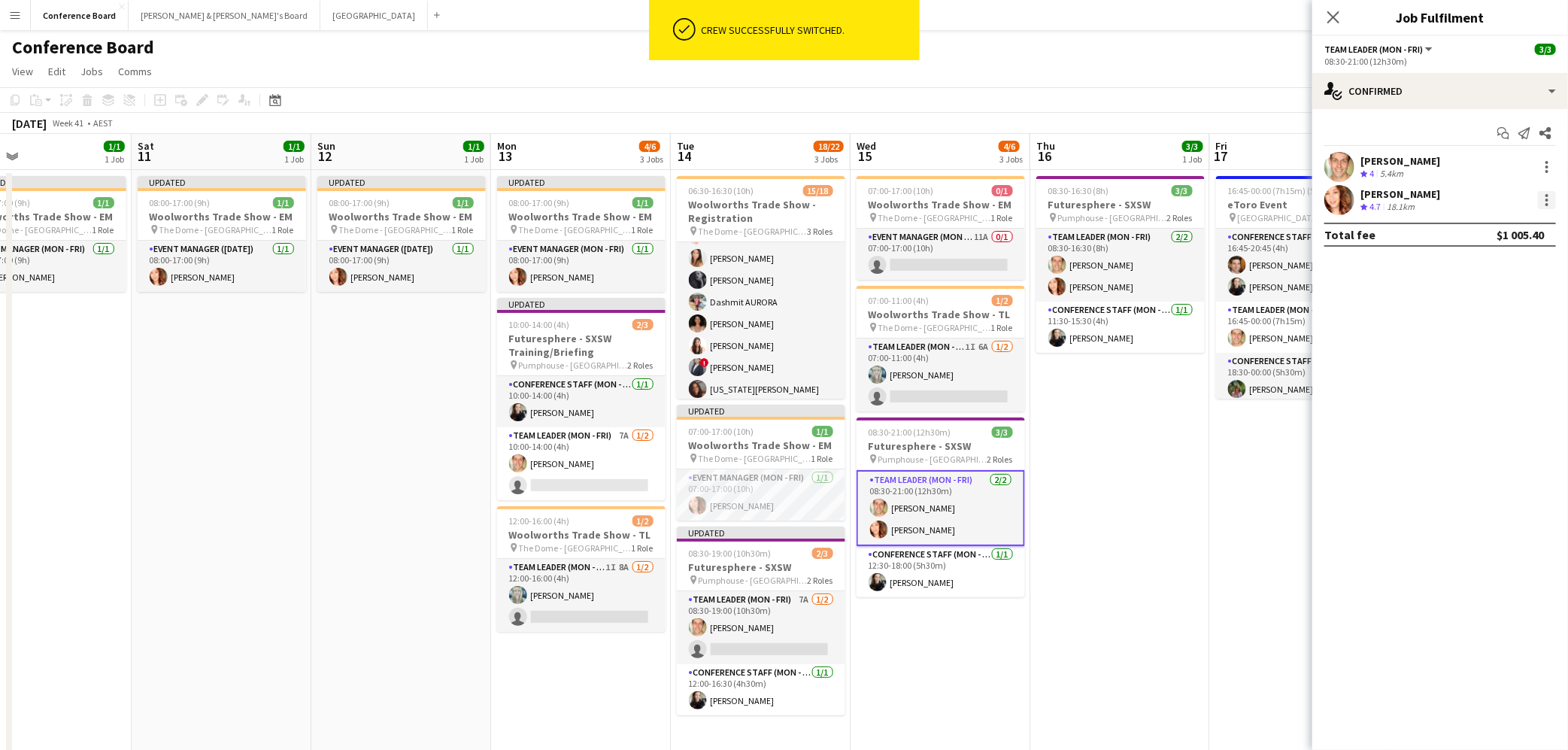
click at [1546, 197] on div at bounding box center [1546, 199] width 18 height 18
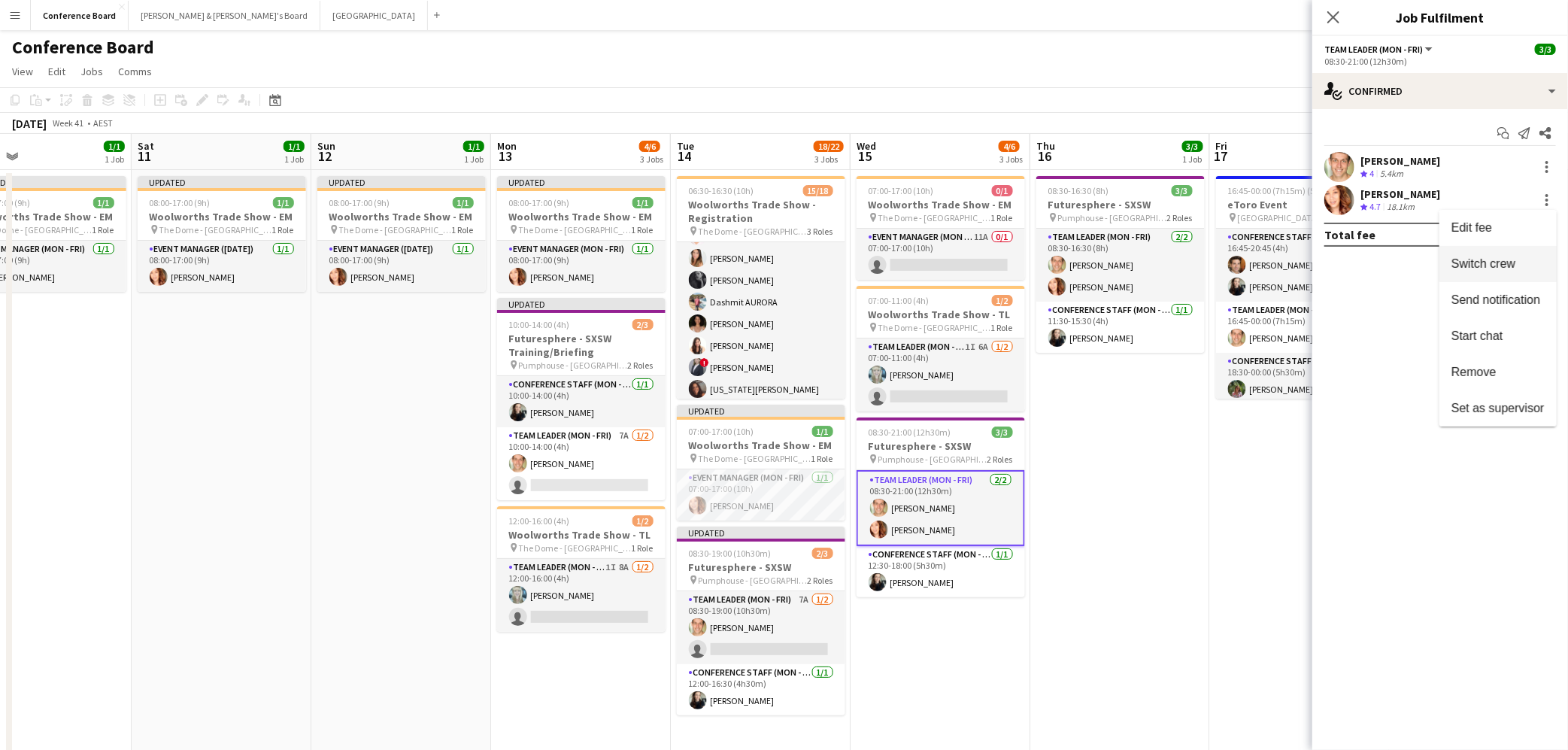
click at [1493, 272] on button "Switch crew" at bounding box center [1497, 263] width 117 height 36
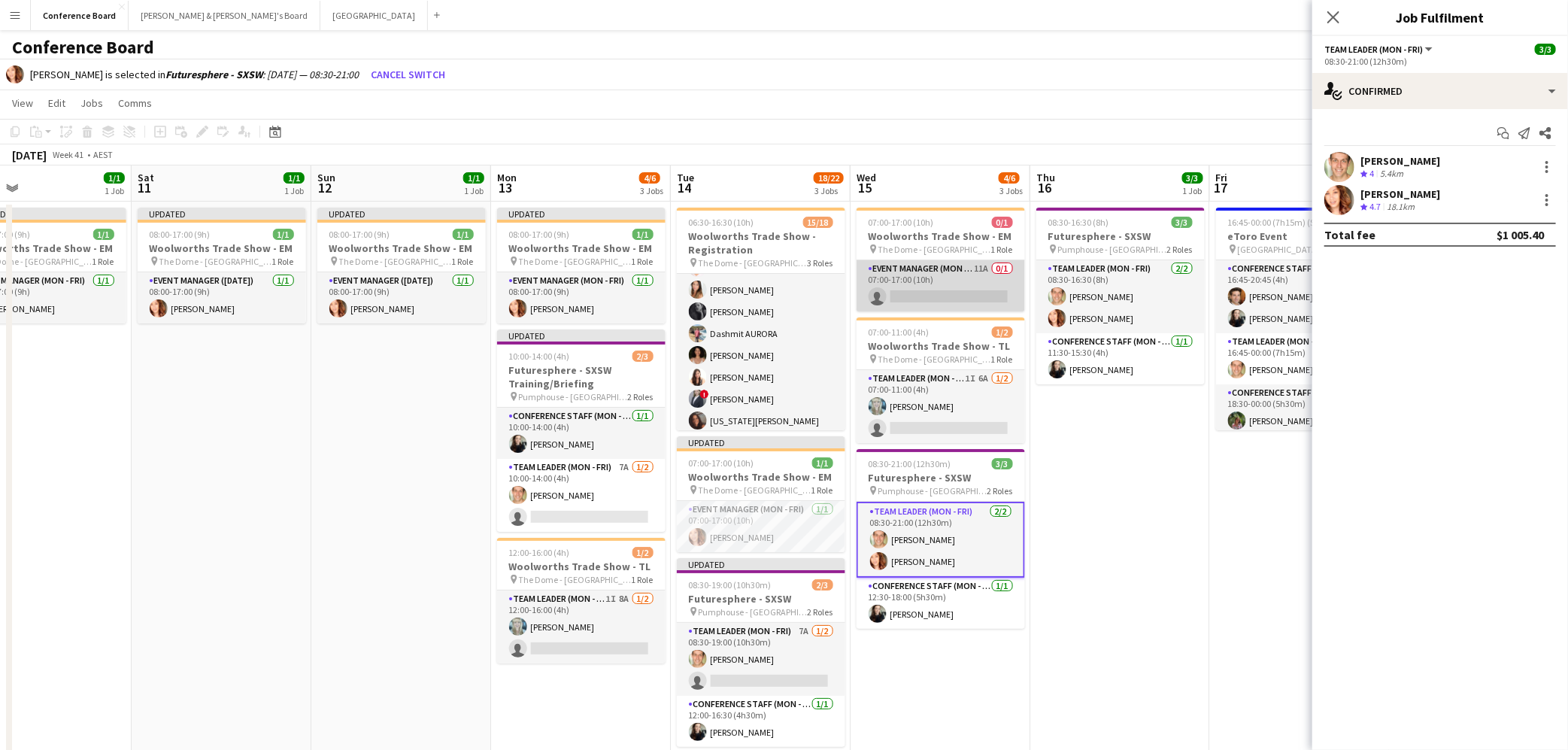
click at [947, 284] on app-card-role "Event Manager (Mon - Fri) 11A 0/1 07:00-17:00 (10h) single-neutral-actions" at bounding box center [941, 285] width 168 height 51
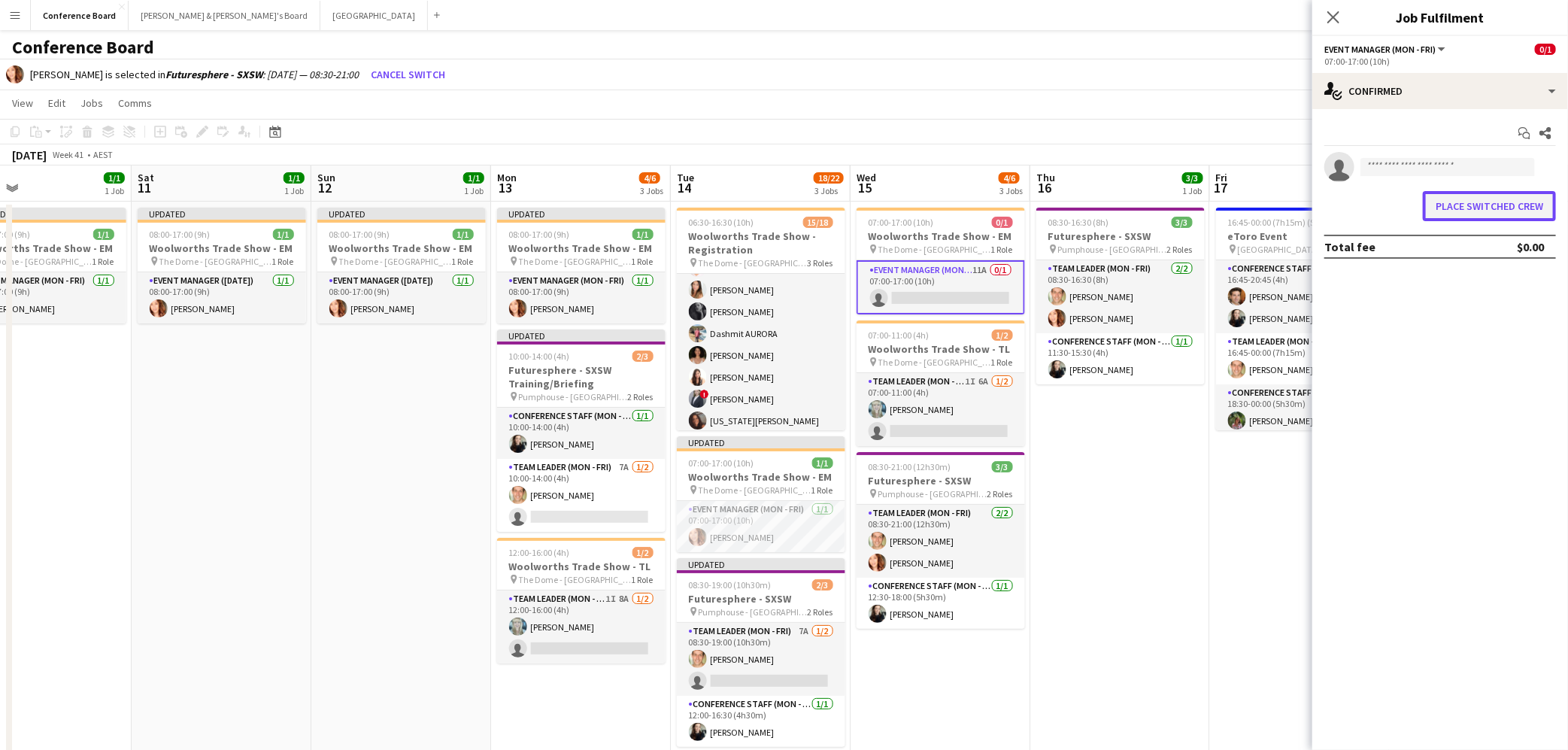
click at [1465, 206] on button "Place switched crew" at bounding box center [1489, 206] width 133 height 30
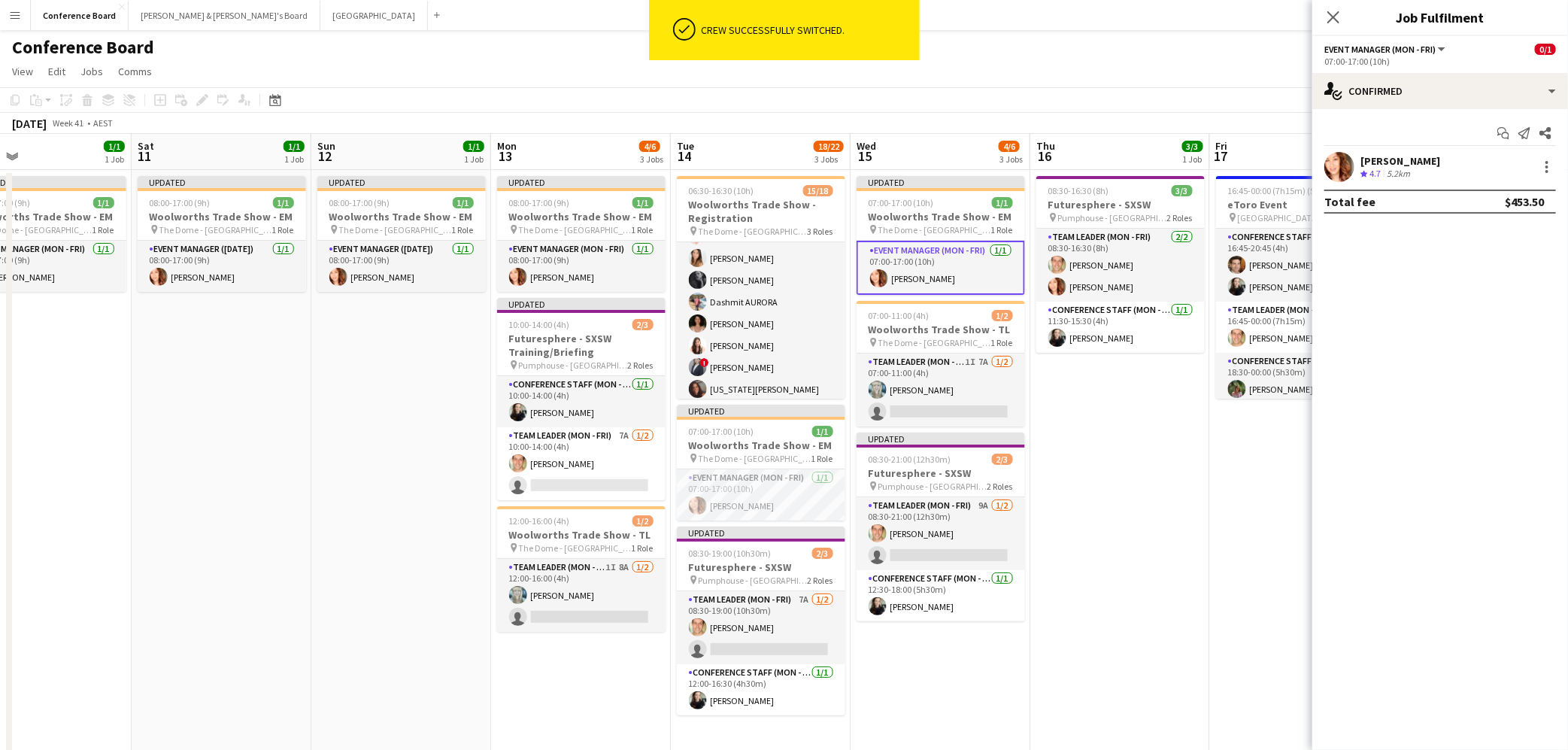
click at [1115, 529] on app-date-cell "08:30-16:30 (8h) 3/3 Futuresphere - SXSW pin Pumphouse - Sydney 2 Roles Team Le…" at bounding box center [1120, 465] width 180 height 591
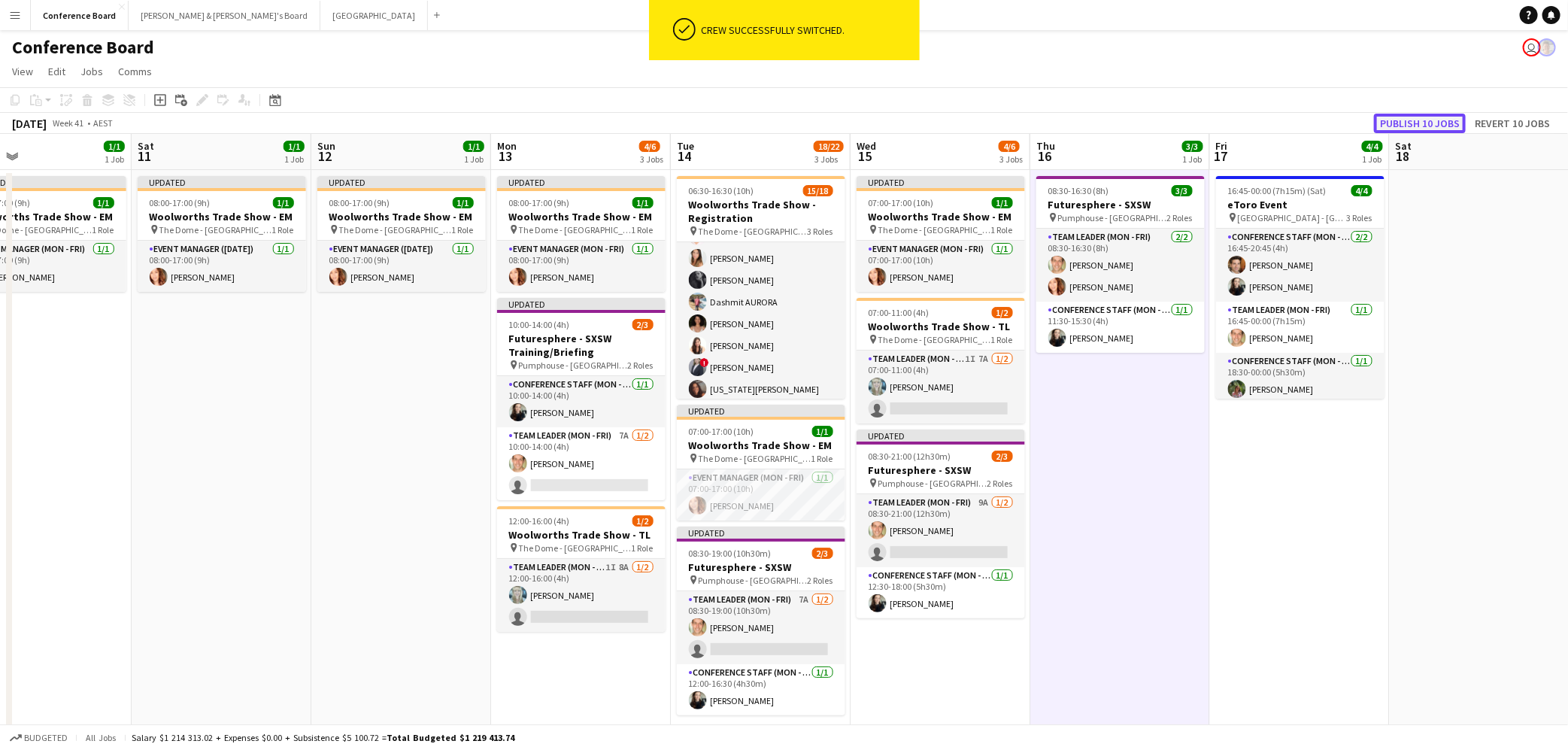
click at [1421, 120] on button "Publish 10 jobs" at bounding box center [1419, 123] width 92 height 19
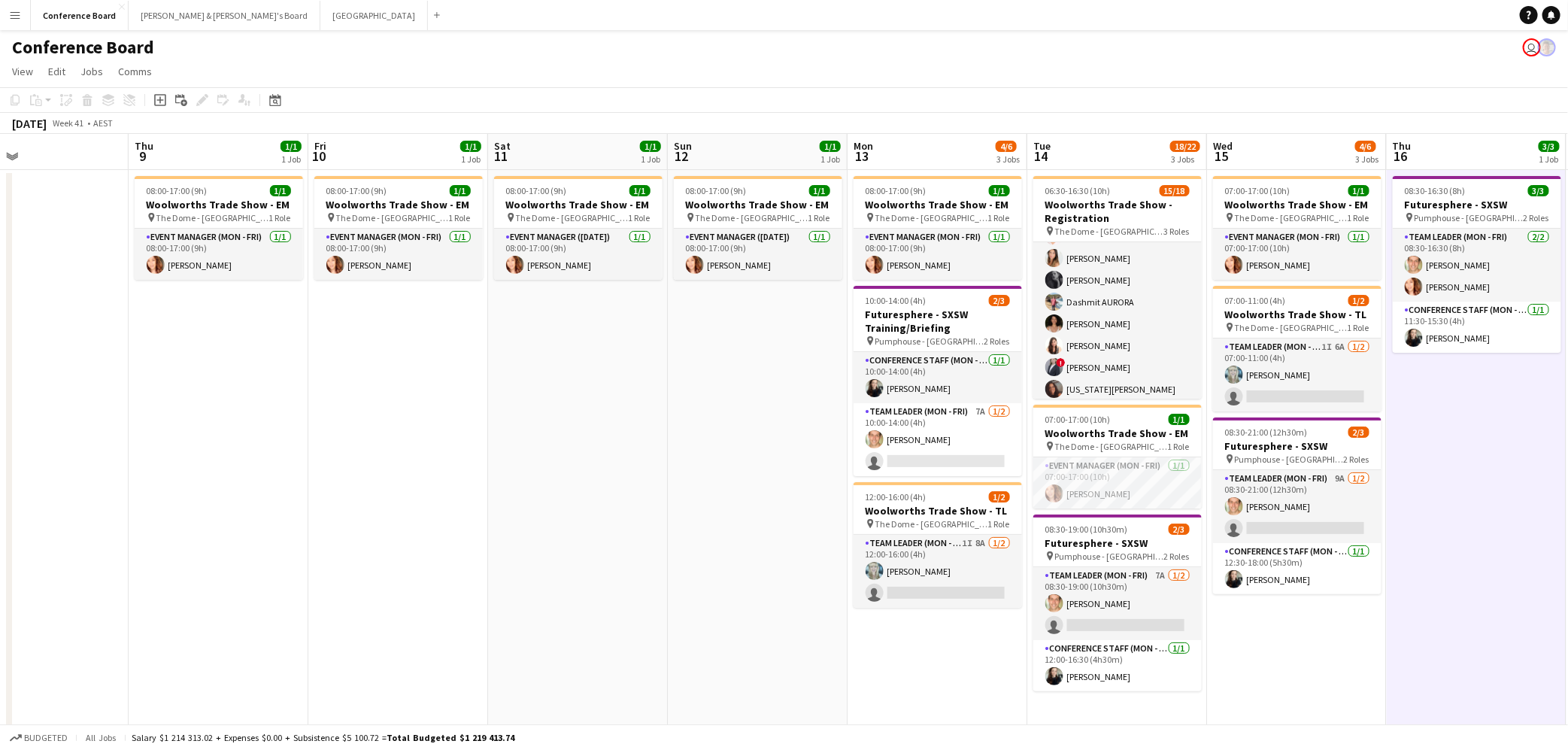
scroll to position [0, 413]
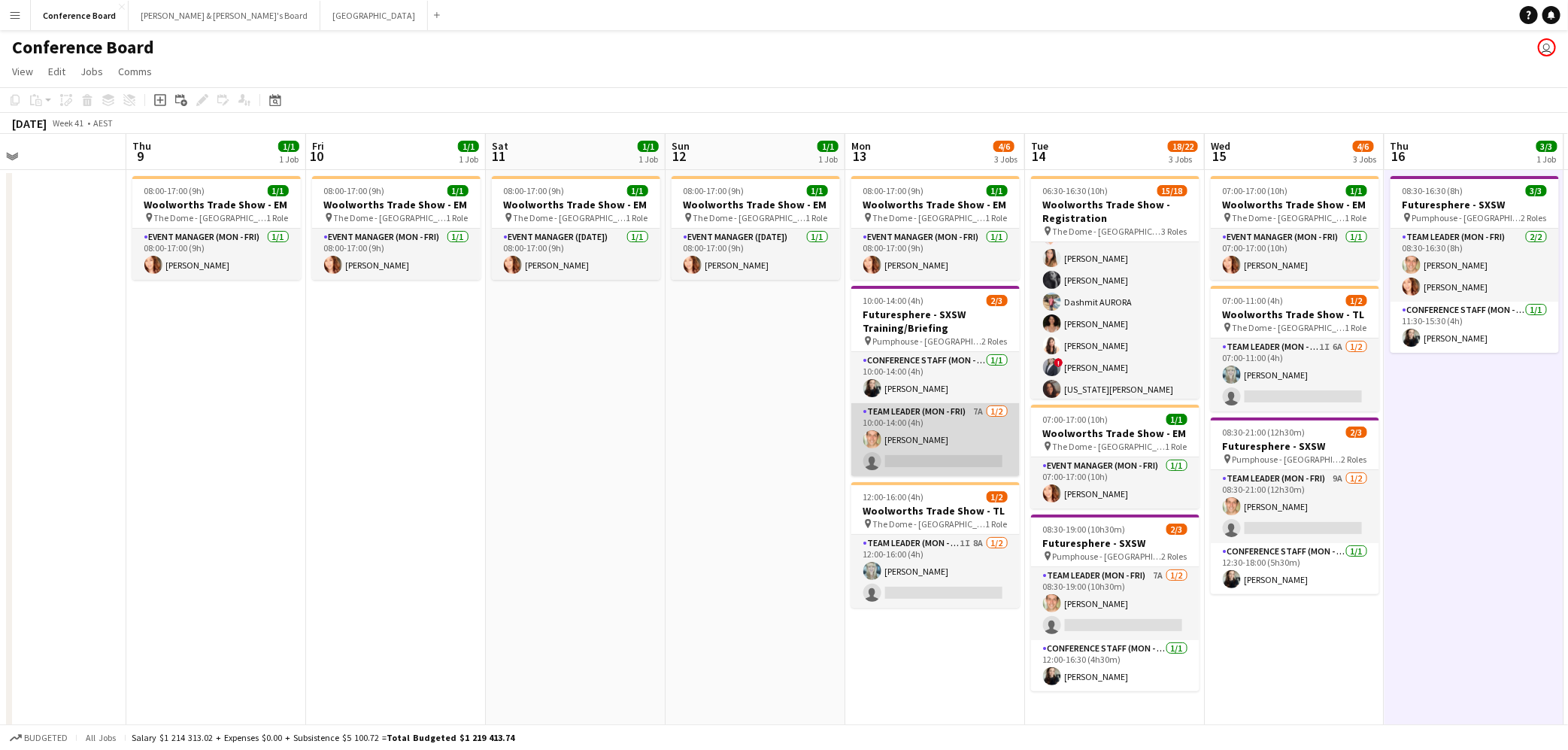
click at [970, 442] on app-card-role "Team Leader (Mon - Fri) 7A [DATE] 10:00-14:00 (4h) [PERSON_NAME] single-neutral…" at bounding box center [935, 439] width 168 height 73
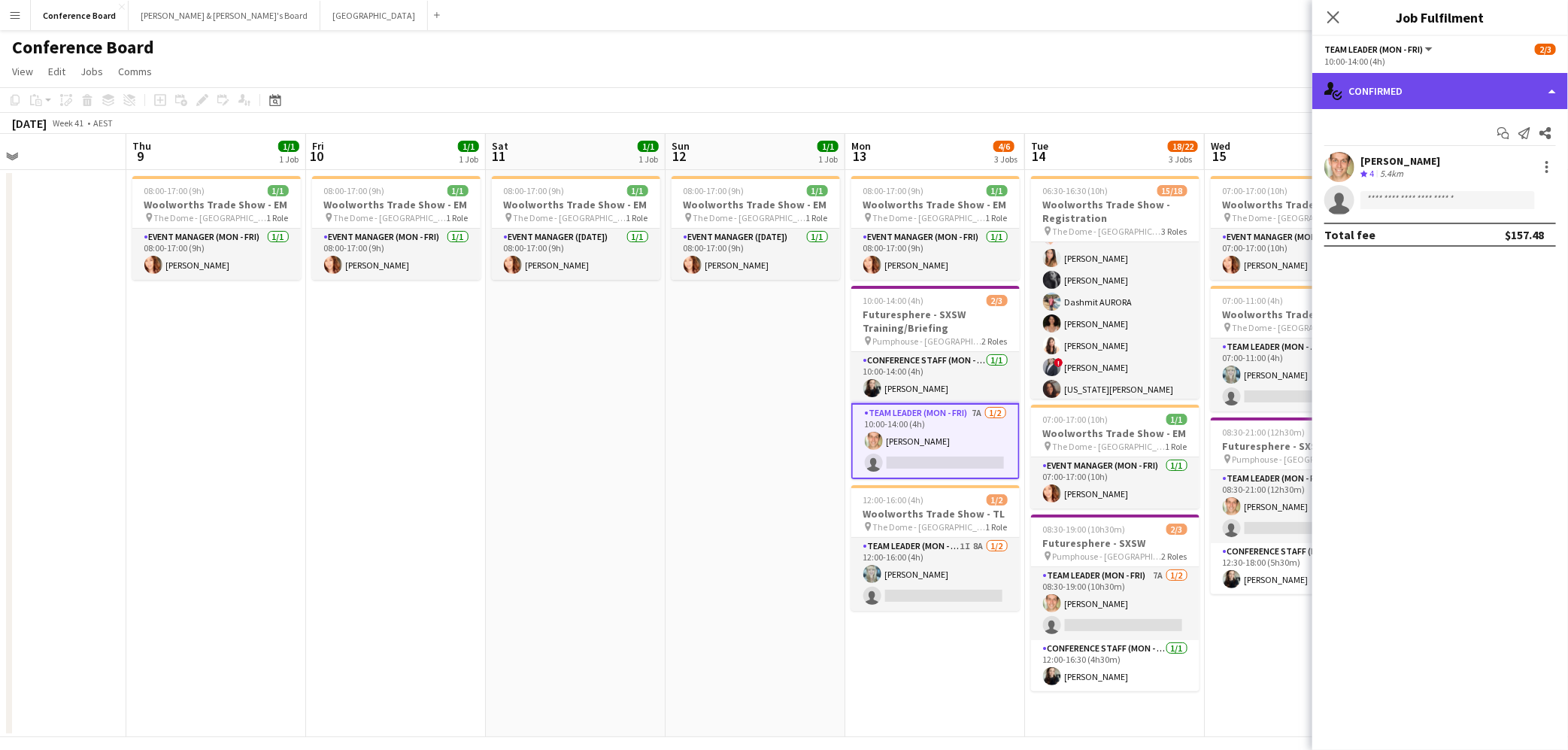
click at [1510, 92] on div "single-neutral-actions-check-2 Confirmed" at bounding box center [1440, 91] width 256 height 36
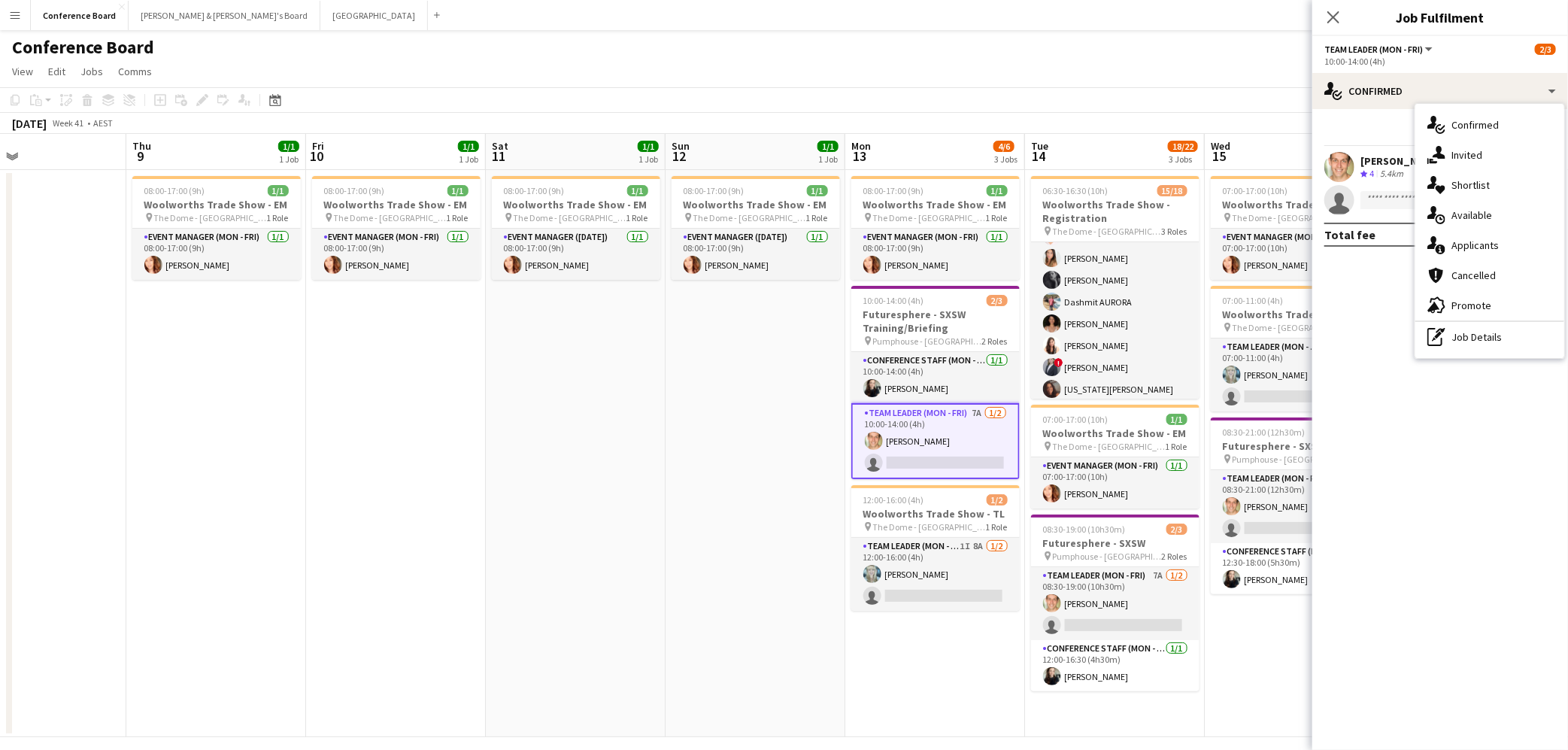
click at [741, 577] on app-date-cell "08:00-17:00 (9h) 1/1 Woolworths Trade Show - EM pin The Dome - [GEOGRAPHIC_DATA…" at bounding box center [756, 454] width 180 height 567
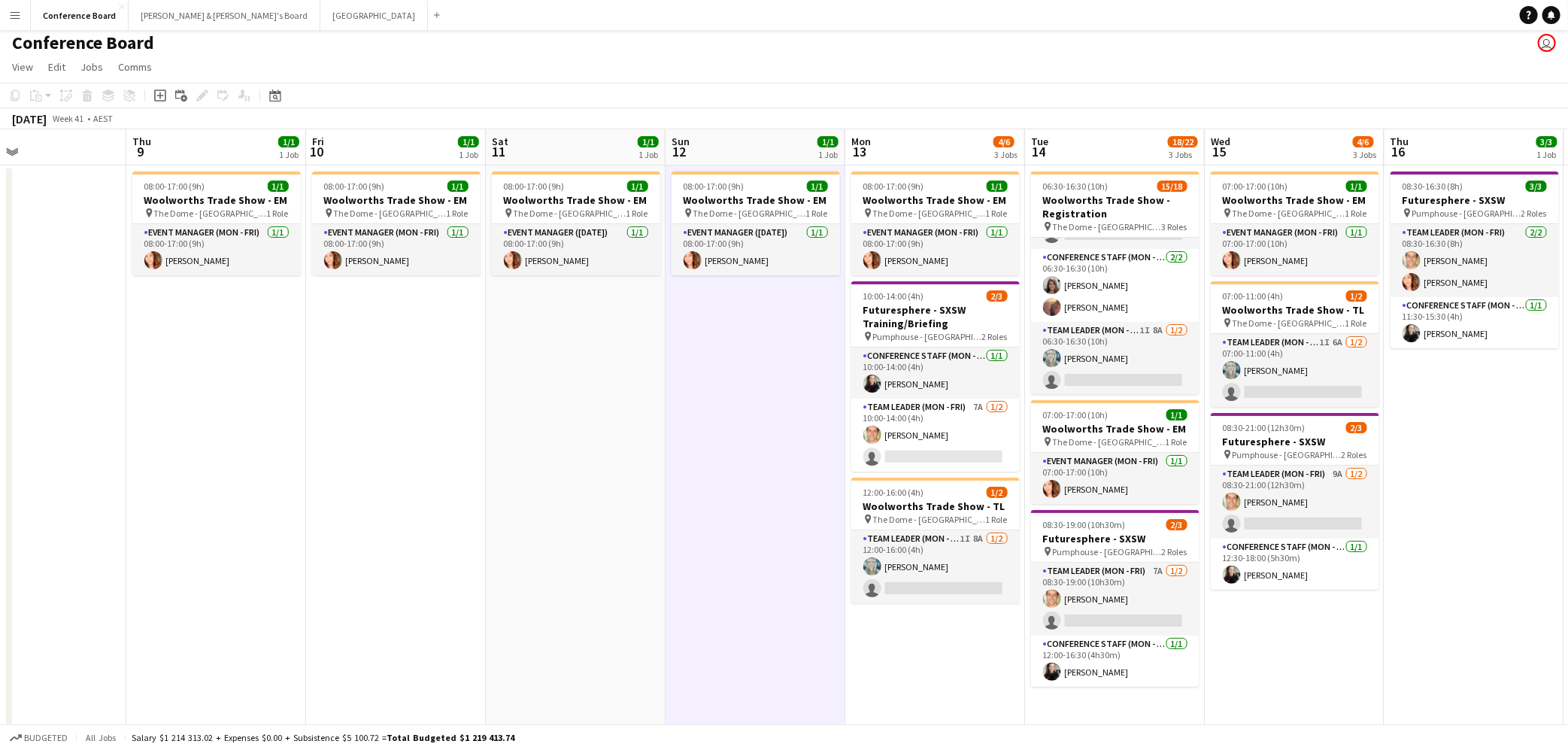
scroll to position [6, 0]
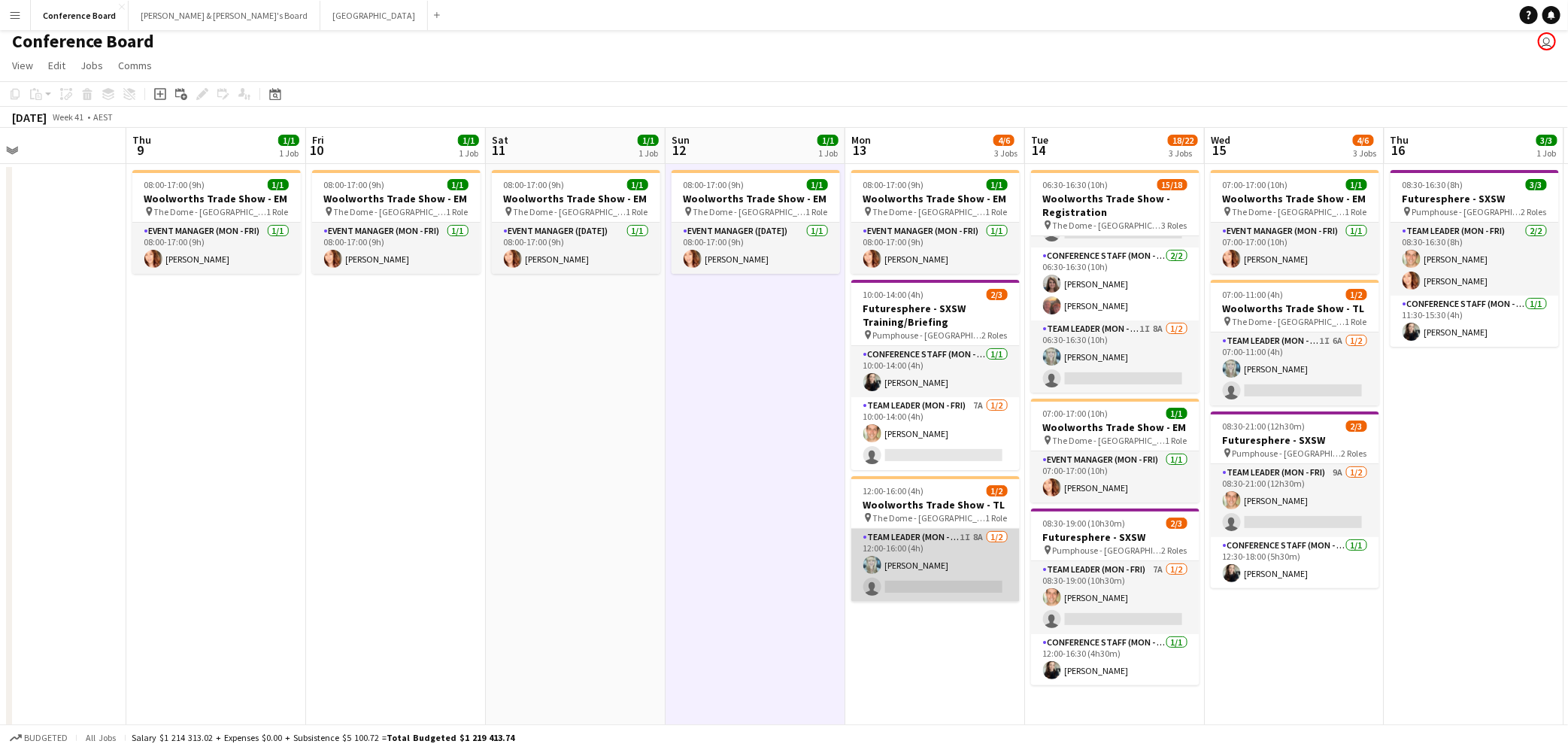
click at [922, 577] on app-card-role "Team Leader (Mon - Fri) 1I 8A [DATE] 12:00-16:00 (4h) [PERSON_NAME] single-neut…" at bounding box center [935, 565] width 168 height 73
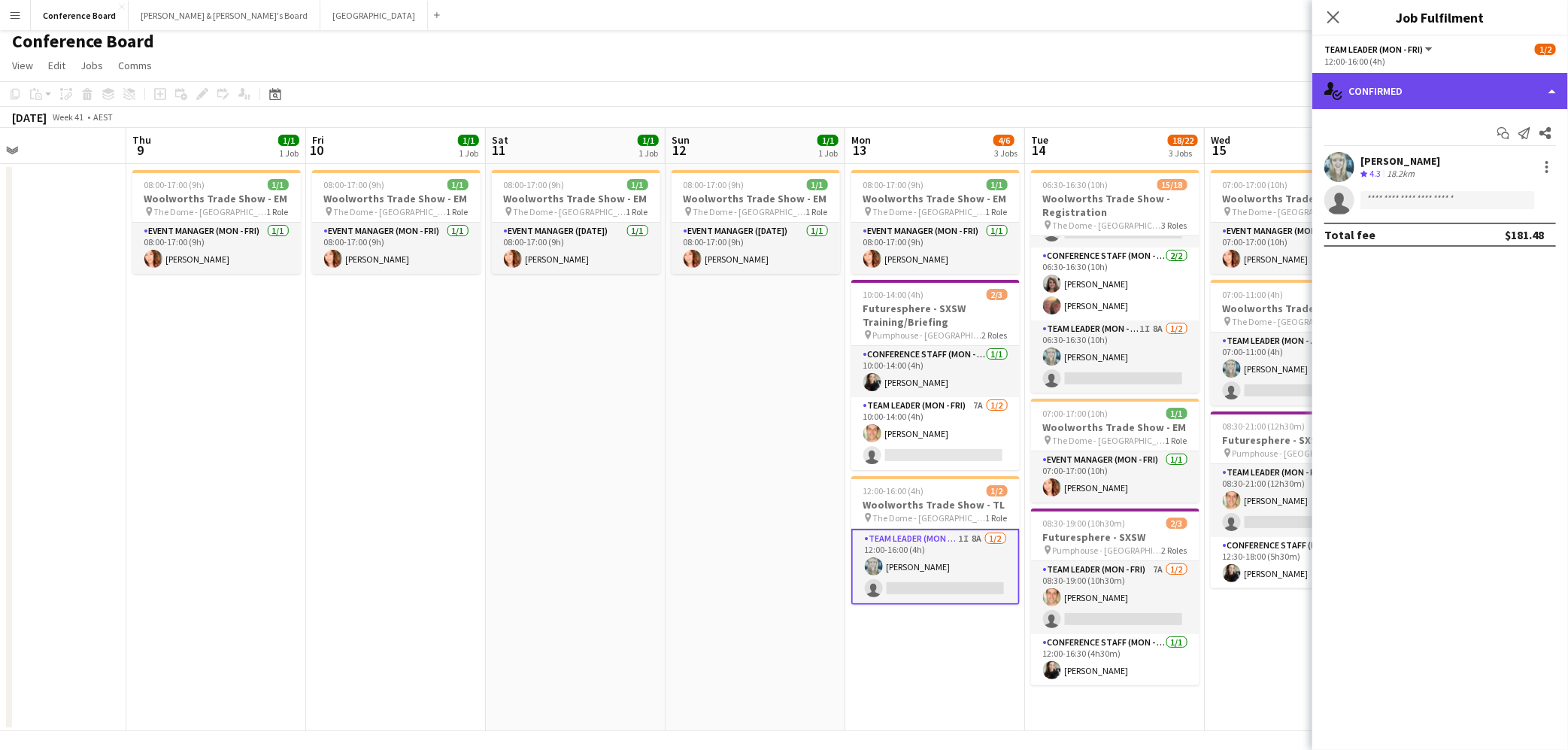
click at [1429, 95] on div "single-neutral-actions-check-2 Confirmed" at bounding box center [1440, 91] width 256 height 36
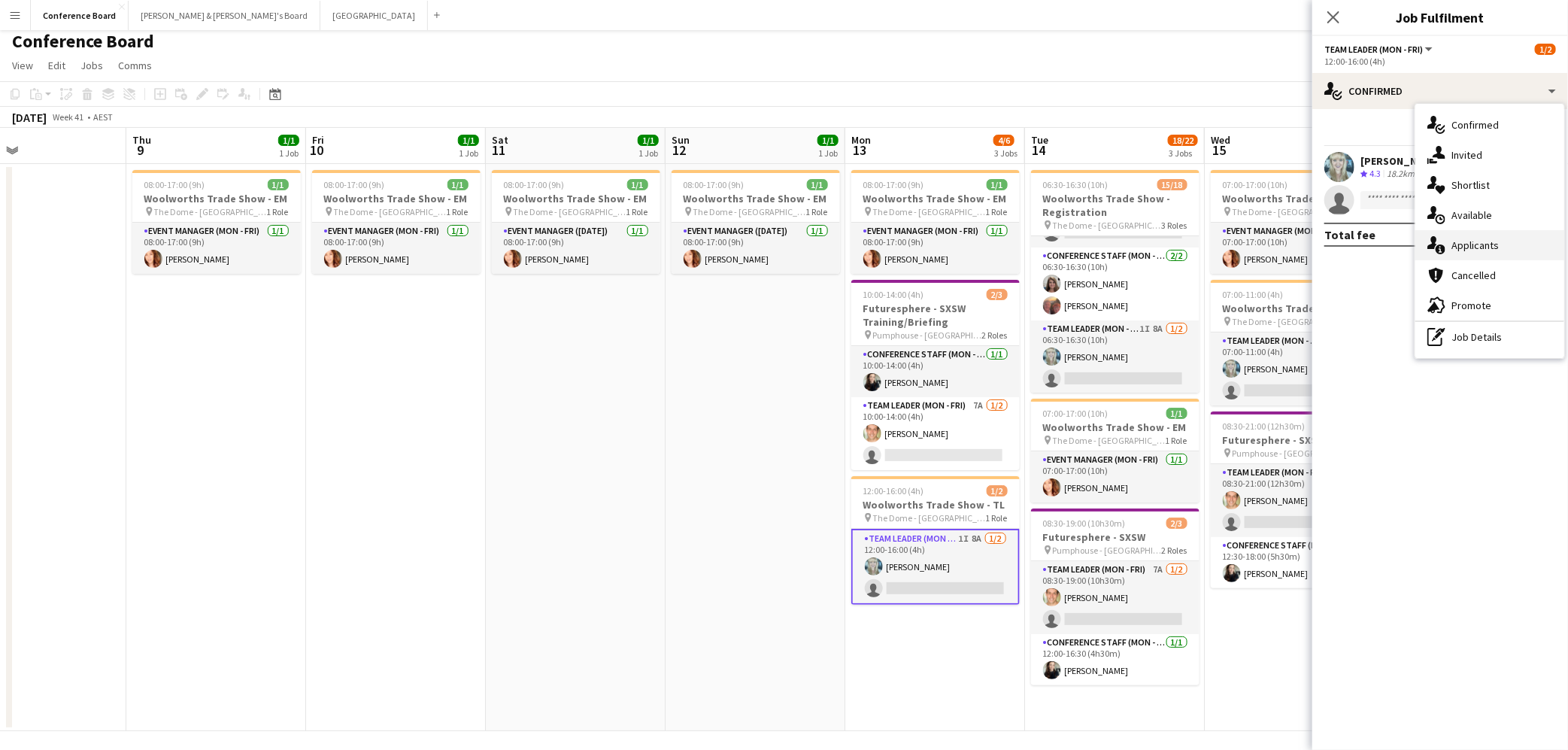
click at [1463, 245] on span "Applicants" at bounding box center [1475, 245] width 47 height 13
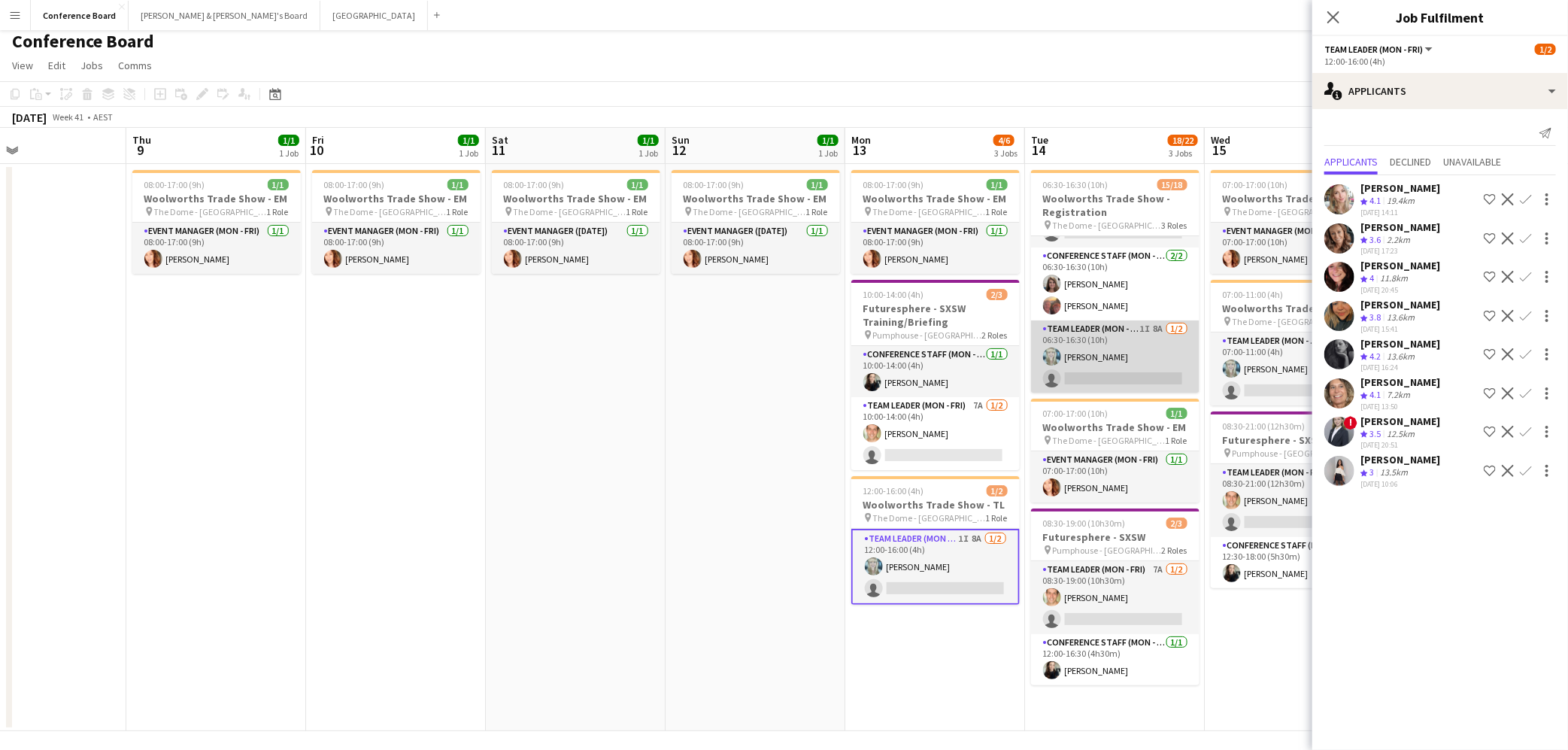
click at [1107, 378] on app-card-role "Team Leader (Mon - Fri) 1I 8A [DATE] 06:30-16:30 (10h) [PERSON_NAME] single-neu…" at bounding box center [1115, 357] width 168 height 73
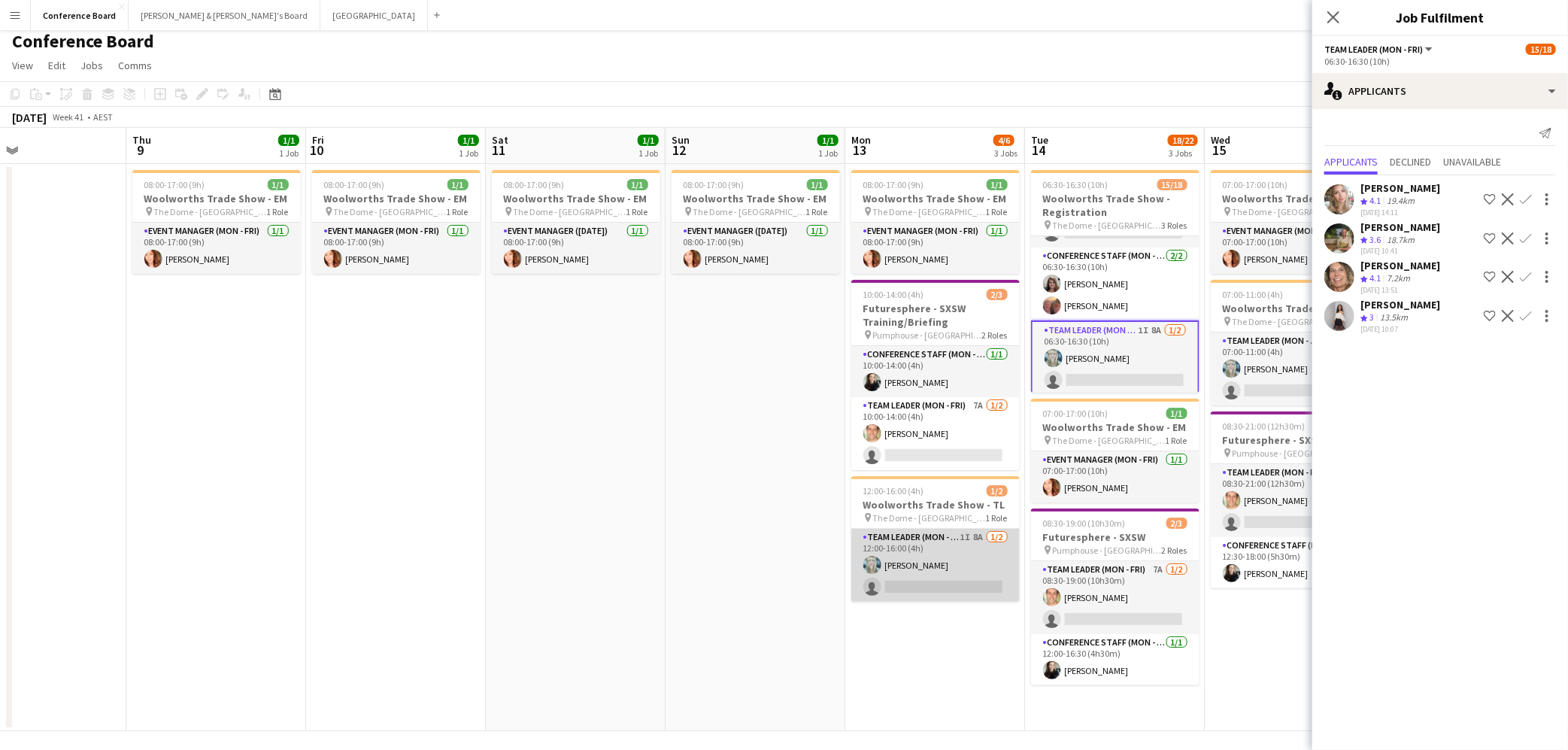
click at [919, 572] on app-card-role "Team Leader (Mon - Fri) 1I 8A [DATE] 12:00-16:00 (4h) [PERSON_NAME] single-neut…" at bounding box center [935, 565] width 168 height 73
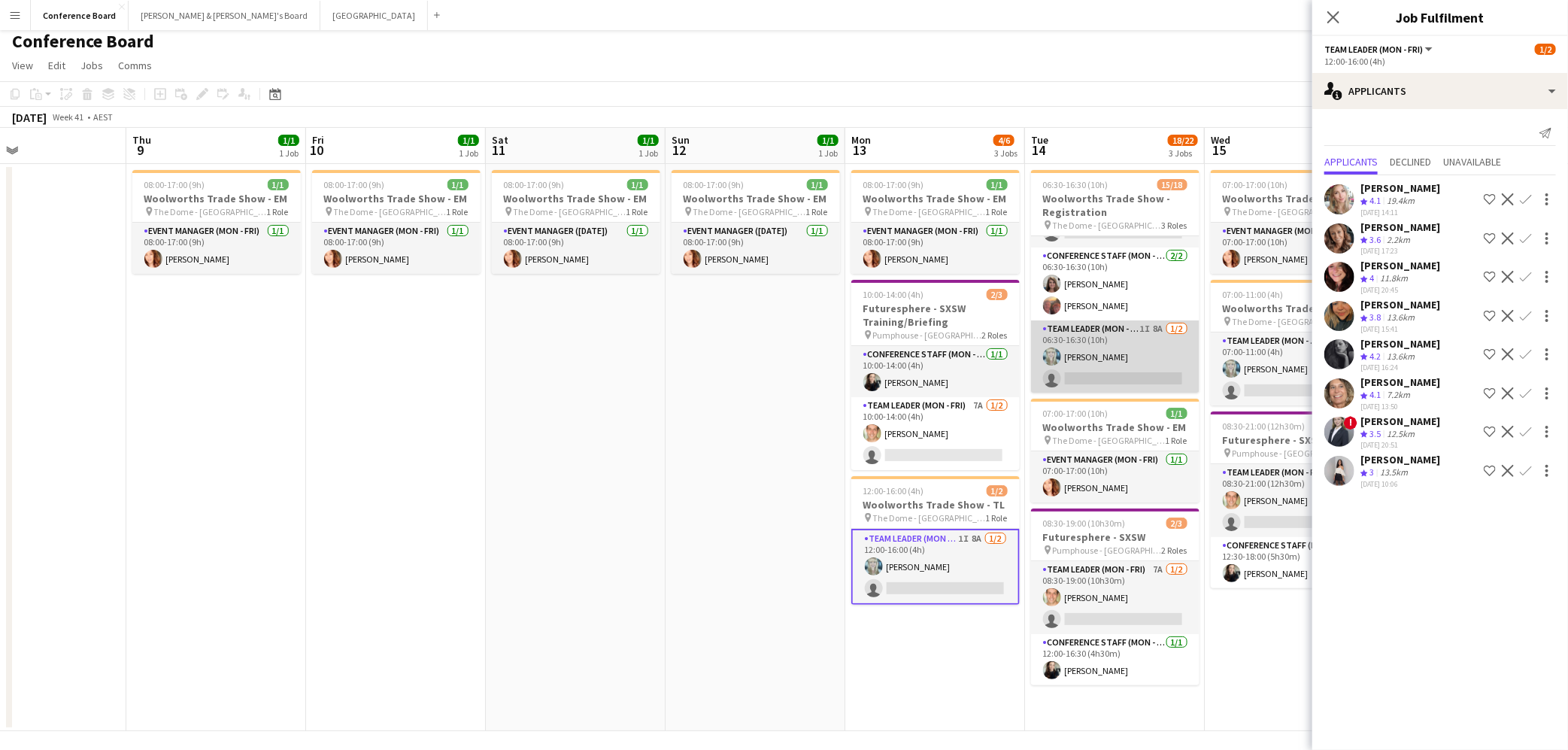
click at [1098, 370] on app-card-role "Team Leader (Mon - Fri) 1I 8A [DATE] 06:30-16:30 (10h) [PERSON_NAME] single-neu…" at bounding box center [1115, 357] width 168 height 73
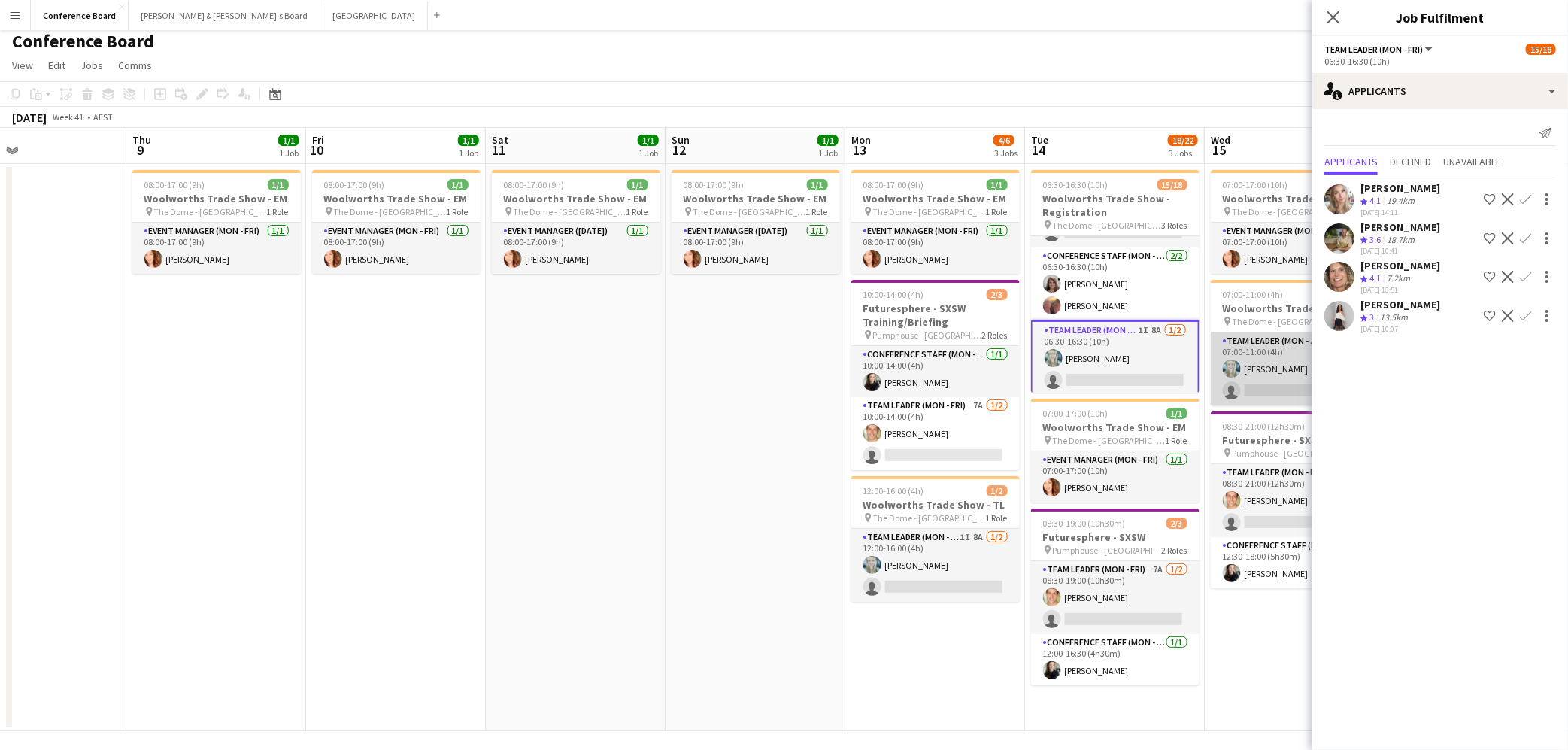
click at [1279, 385] on app-card-role "Team Leader (Mon - Fri) 1I 6A [DATE] 07:00-11:00 (4h) [PERSON_NAME] single-neut…" at bounding box center [1294, 369] width 168 height 73
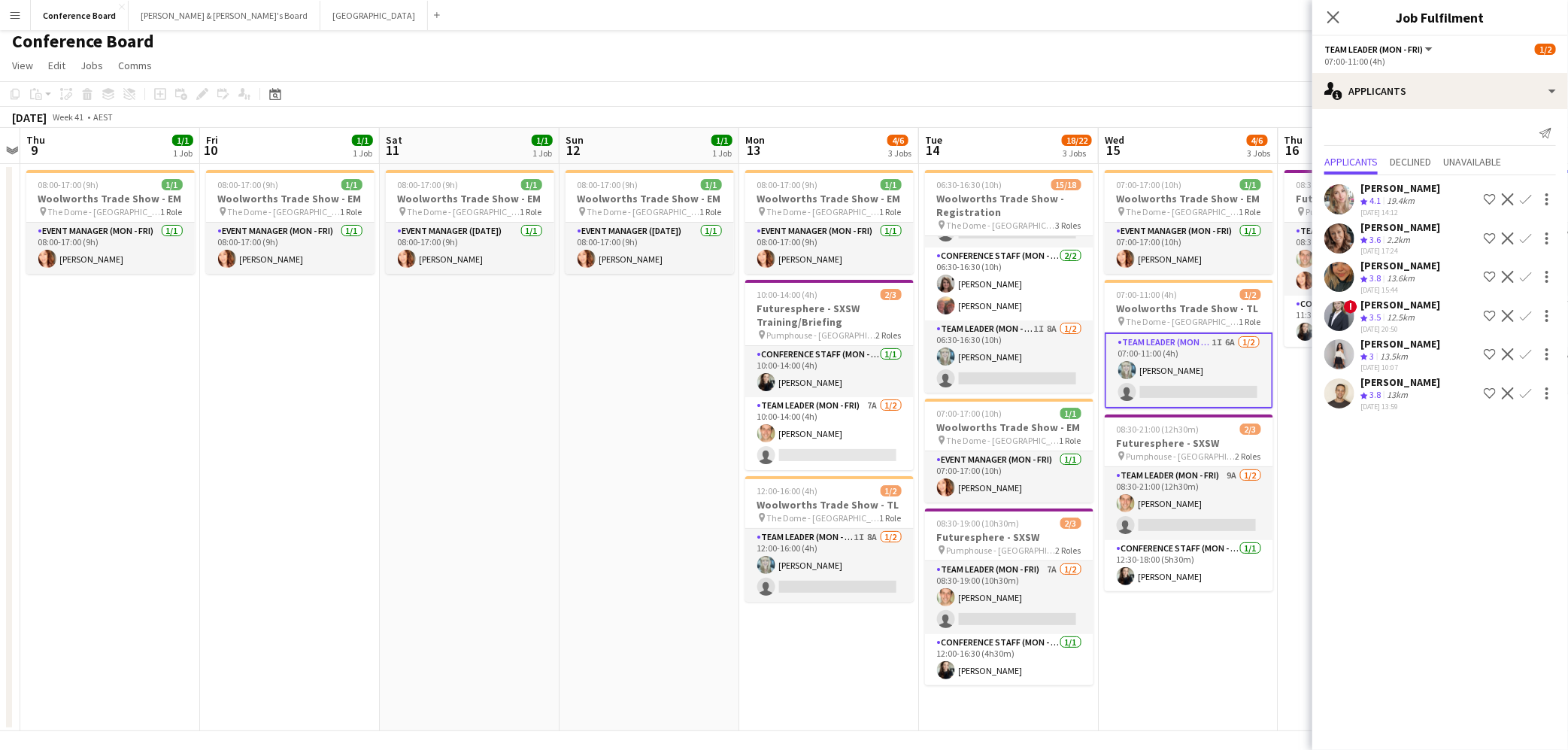
scroll to position [0, 520]
click at [1217, 370] on app-card-role "Team Leader (Mon - Fri) 1I 6A [DATE] 07:00-11:00 (4h) [PERSON_NAME] single-neut…" at bounding box center [1188, 370] width 168 height 76
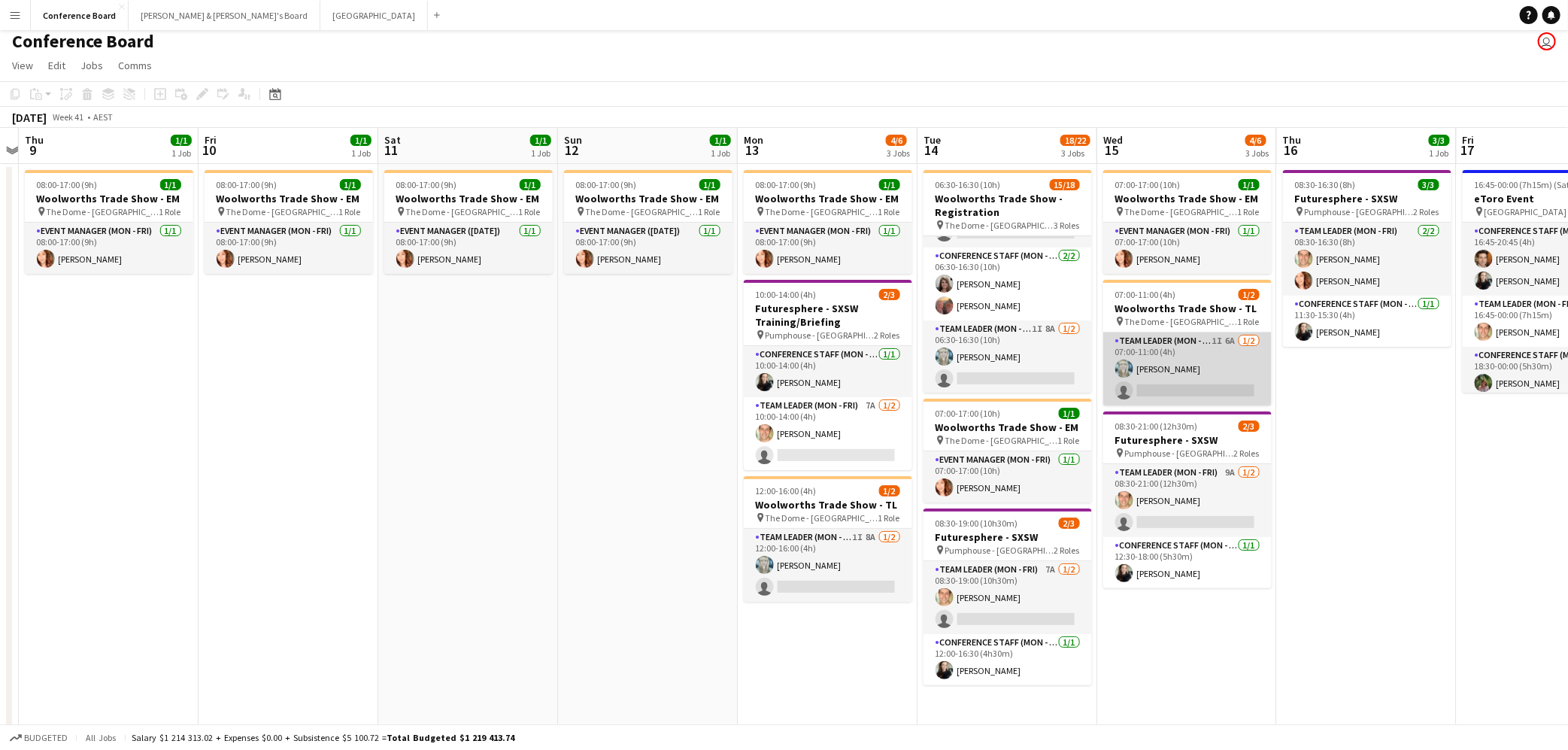
click at [1204, 360] on app-card-role "Team Leader (Mon - Fri) 1I 6A [DATE] 07:00-11:00 (4h) [PERSON_NAME] single-neut…" at bounding box center [1188, 369] width 168 height 73
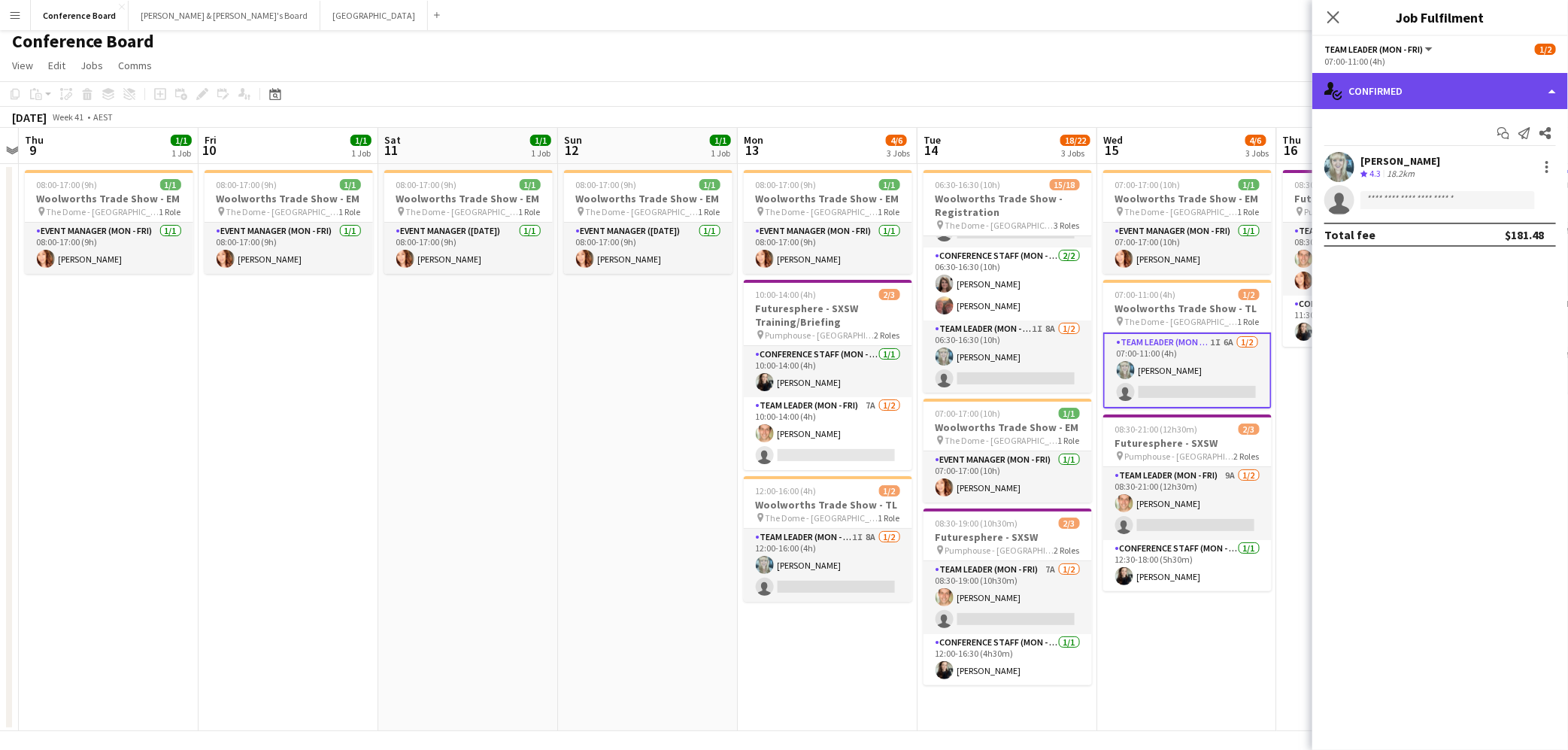
click at [1416, 97] on div "single-neutral-actions-check-2 Confirmed" at bounding box center [1440, 91] width 256 height 36
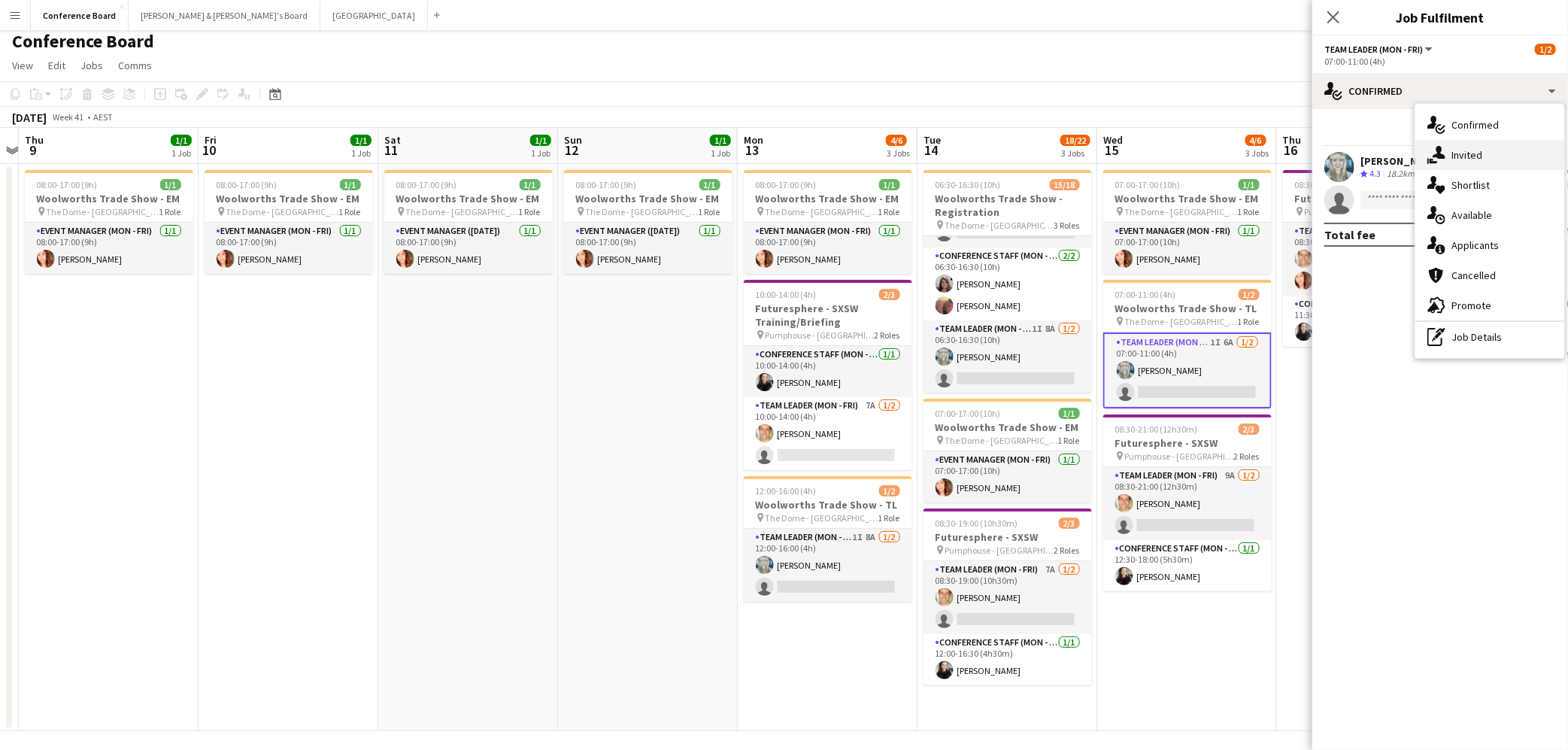
click at [1453, 155] on span "Invited" at bounding box center [1466, 155] width 31 height 13
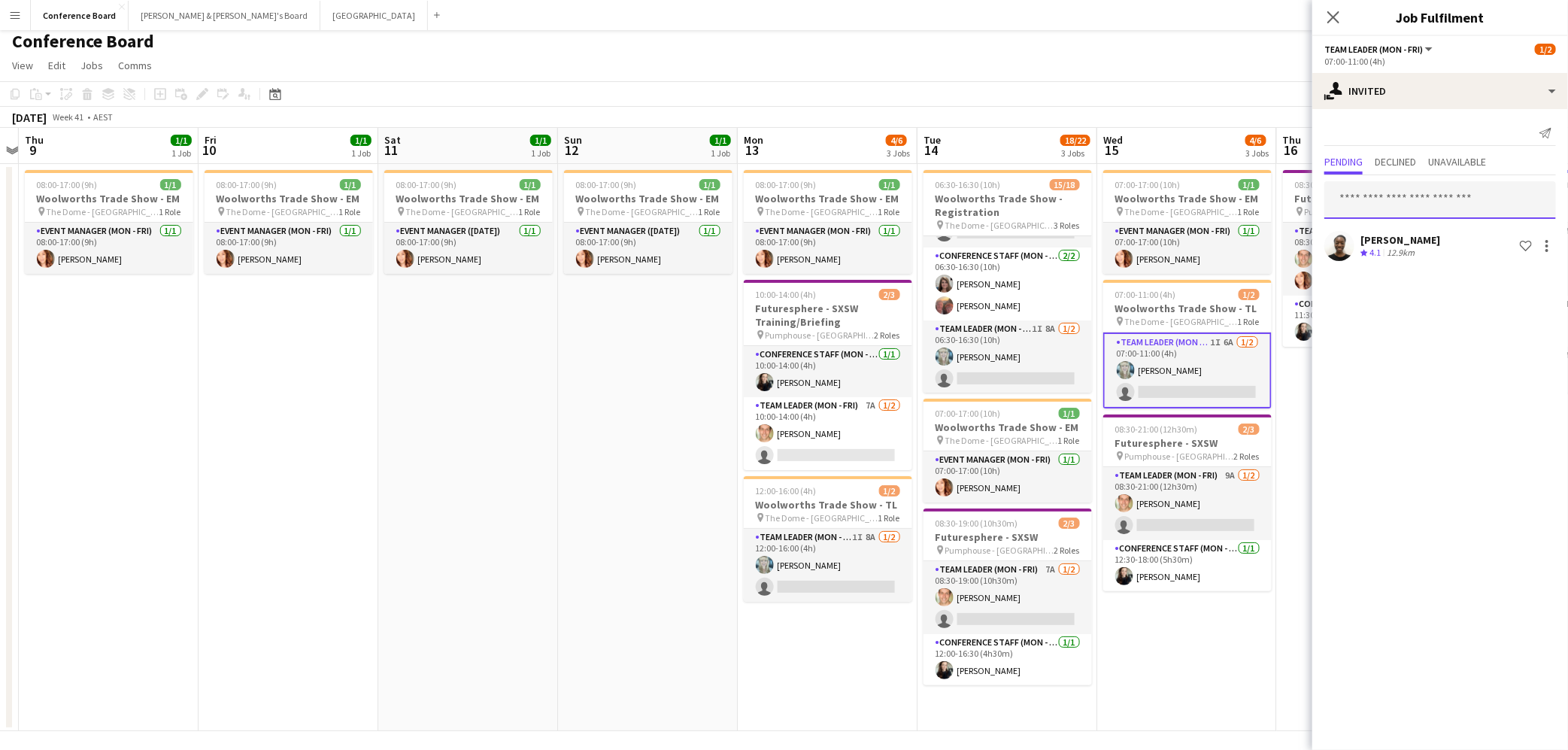
click at [1360, 201] on input "text" at bounding box center [1439, 199] width 231 height 38
type input "******"
click at [1370, 245] on span "[EMAIL_ADDRESS][DOMAIN_NAME]" at bounding box center [1440, 249] width 208 height 12
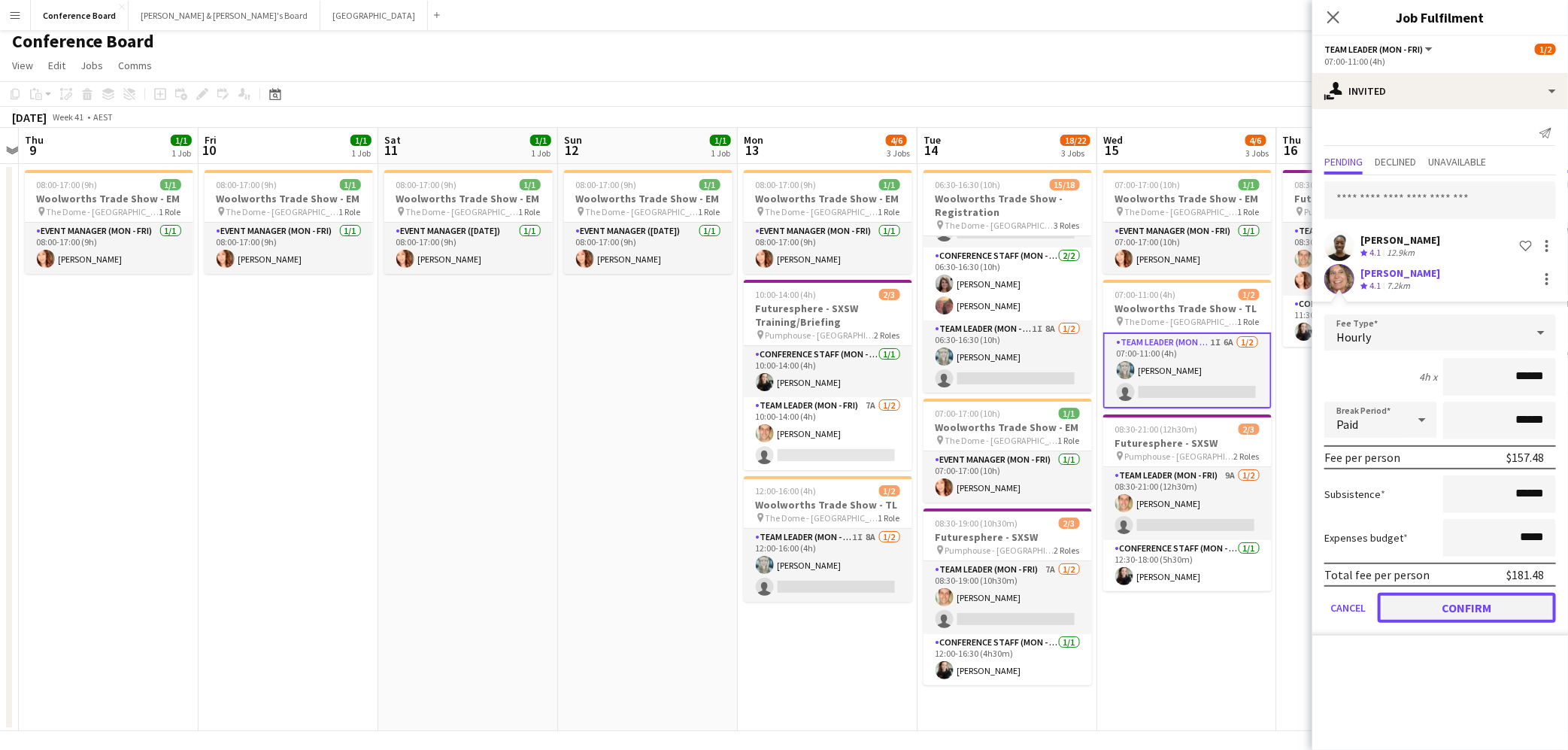
click at [1454, 606] on button "Confirm" at bounding box center [1467, 608] width 178 height 30
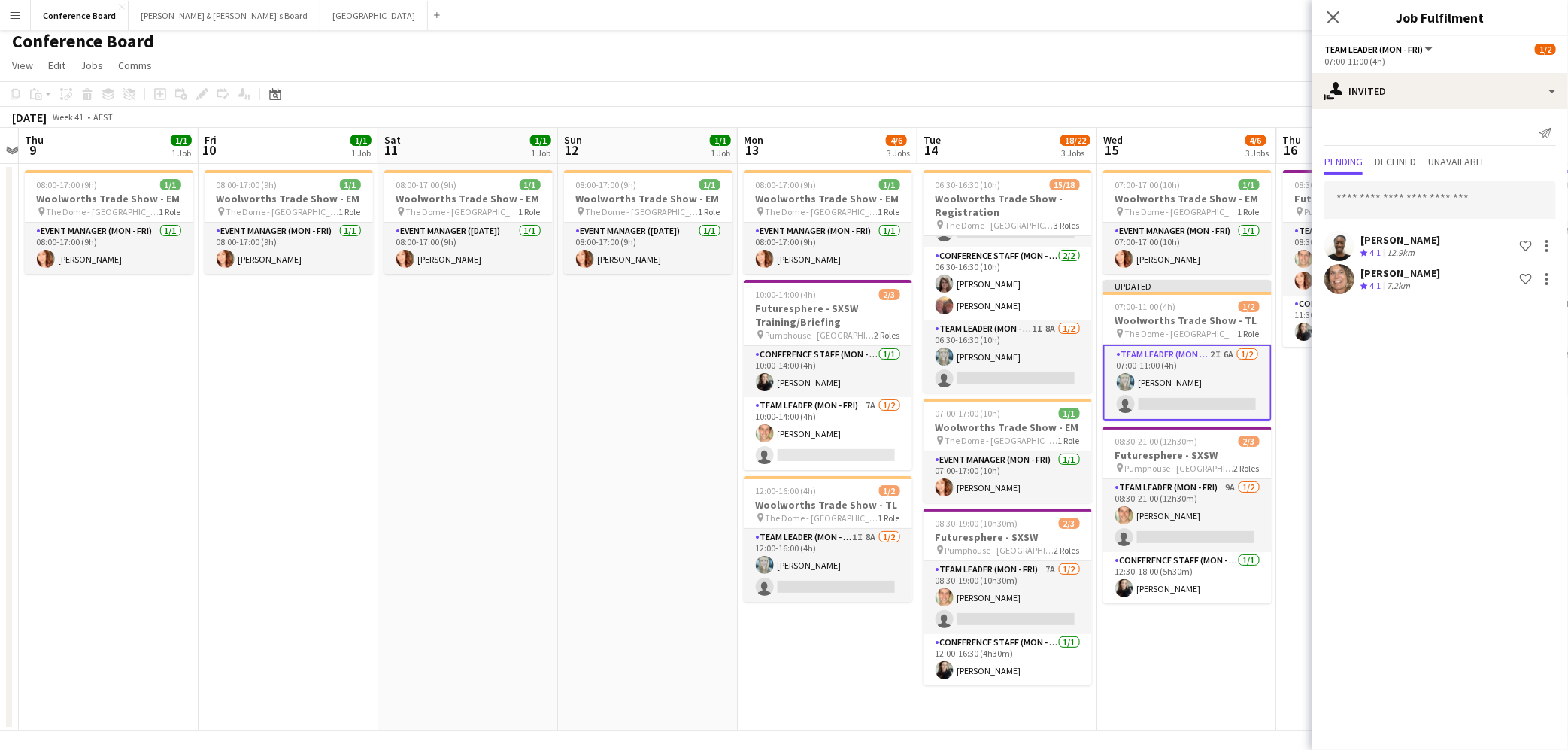
click at [1154, 109] on div "[DATE] Week 41 • AEST Publish 1 job Revert 1 job" at bounding box center [784, 117] width 1568 height 21
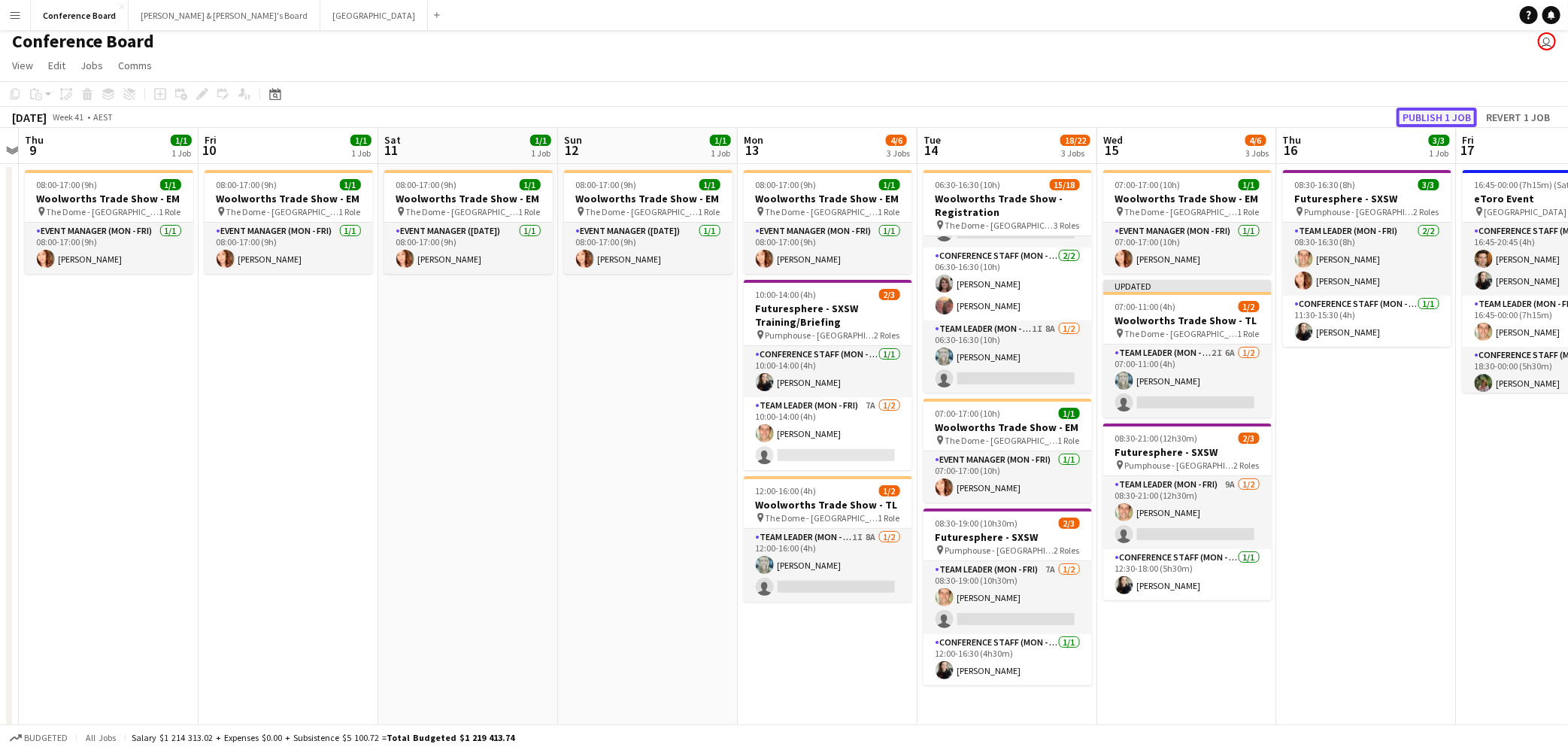
click at [1409, 119] on button "Publish 1 job" at bounding box center [1437, 117] width 81 height 19
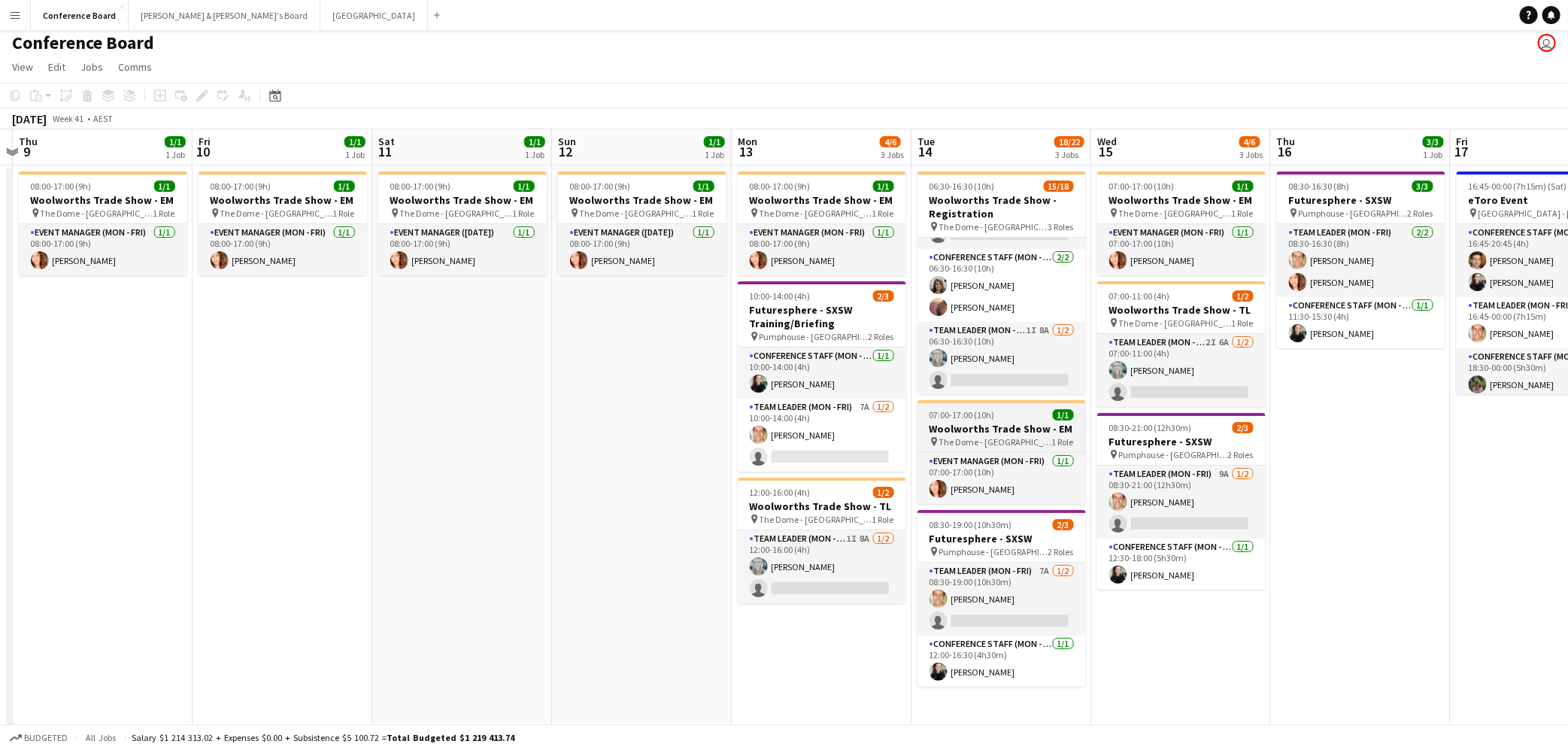
scroll to position [7, 0]
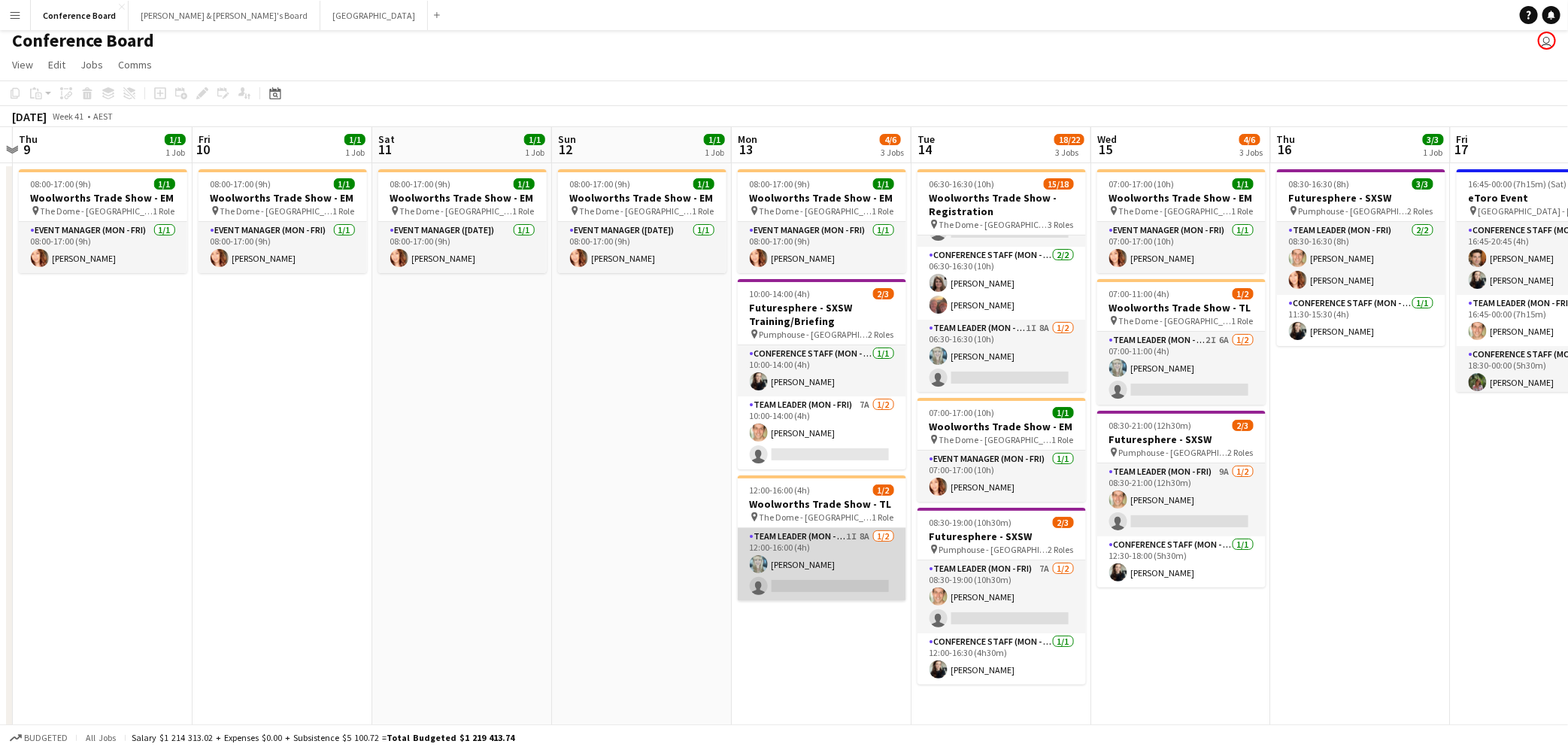
click at [802, 579] on app-card-role "Team Leader (Mon - Fri) 1I 8A [DATE] 12:00-16:00 (4h) [PERSON_NAME] single-neut…" at bounding box center [822, 564] width 168 height 73
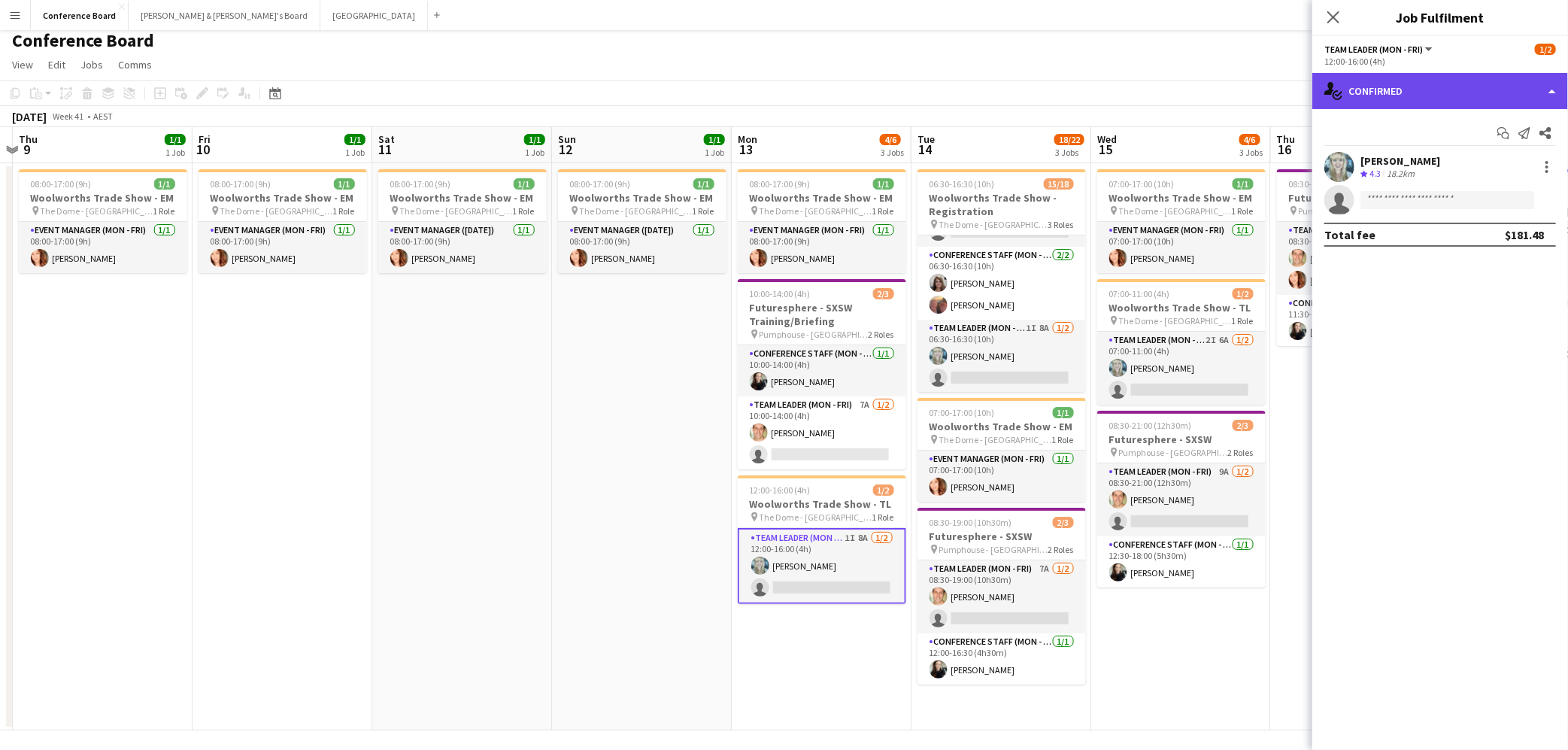
click at [1454, 101] on div "single-neutral-actions-check-2 Confirmed" at bounding box center [1440, 91] width 256 height 36
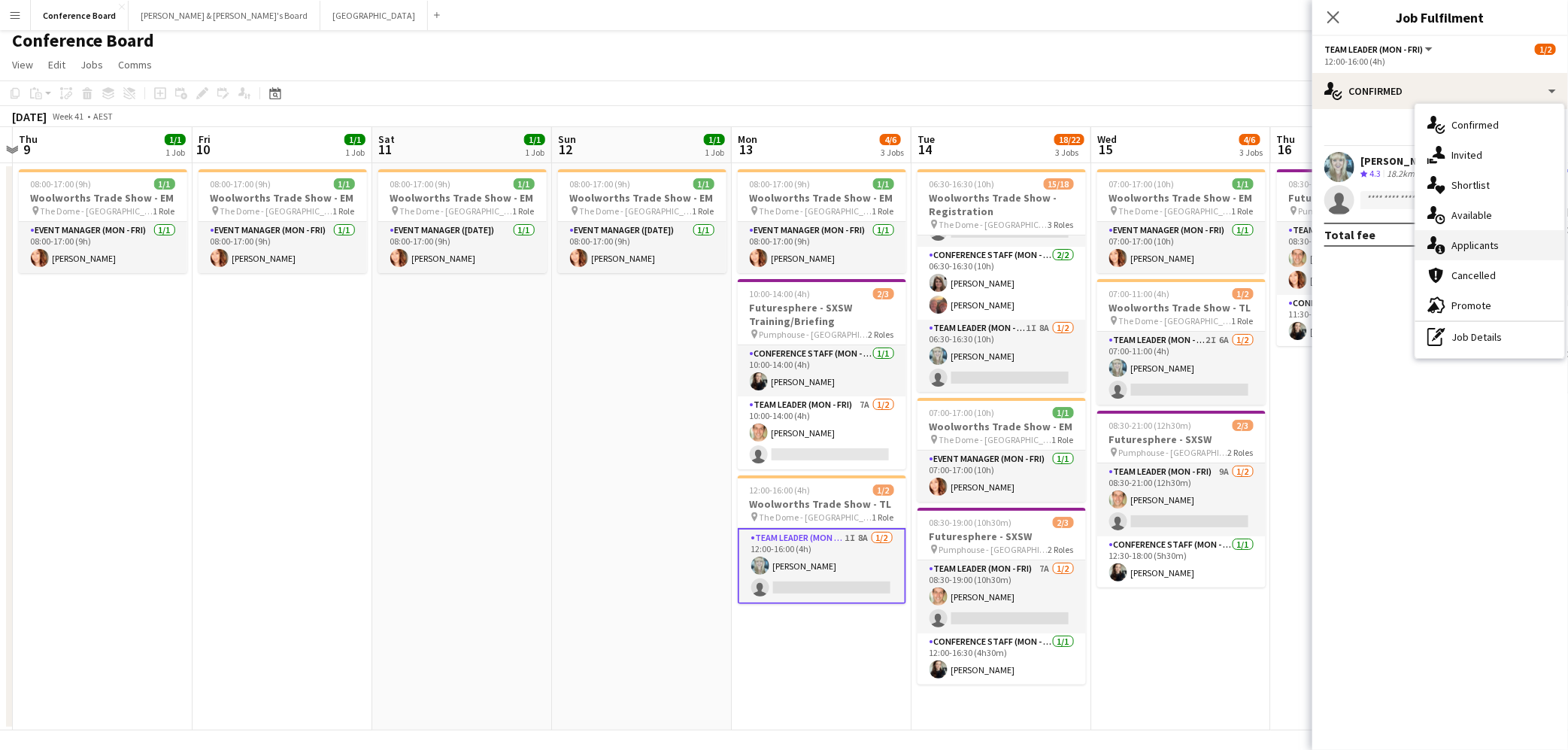
click at [1454, 244] on span "Applicants" at bounding box center [1475, 245] width 47 height 13
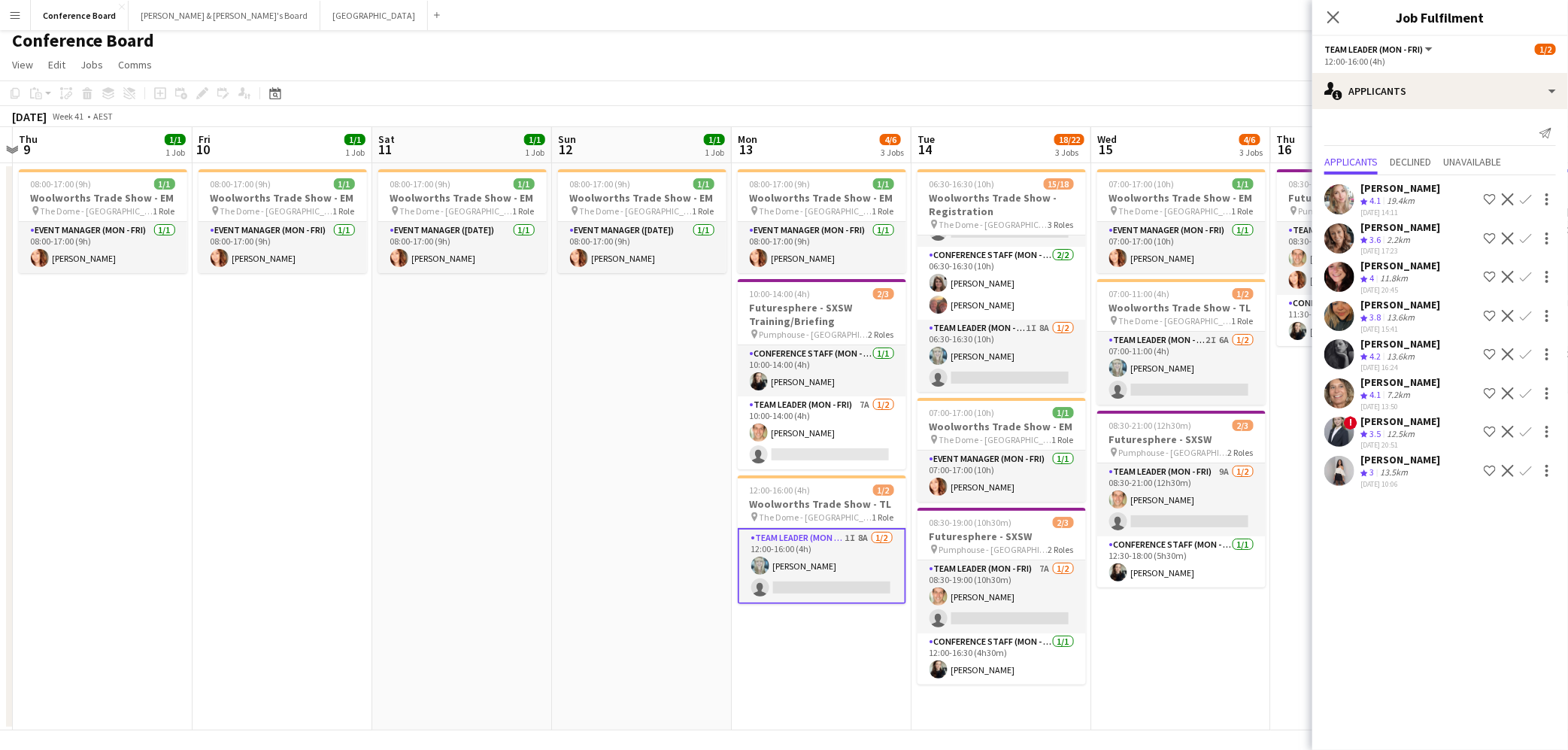
click at [924, 100] on app-toolbar "Copy Paste Paste Command V Paste with crew Command Shift V Paste linked Job [GE…" at bounding box center [784, 93] width 1568 height 25
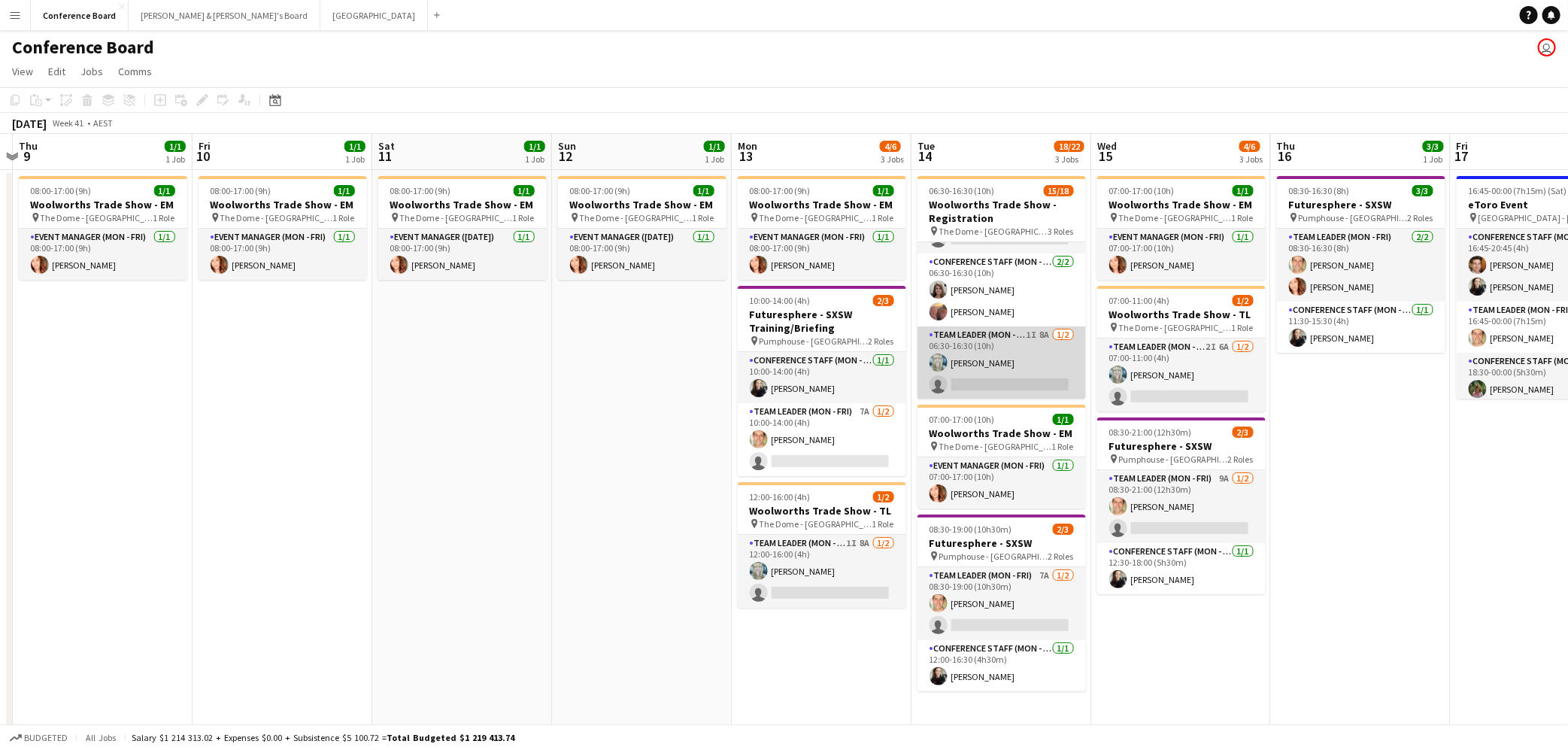
scroll to position [13, 0]
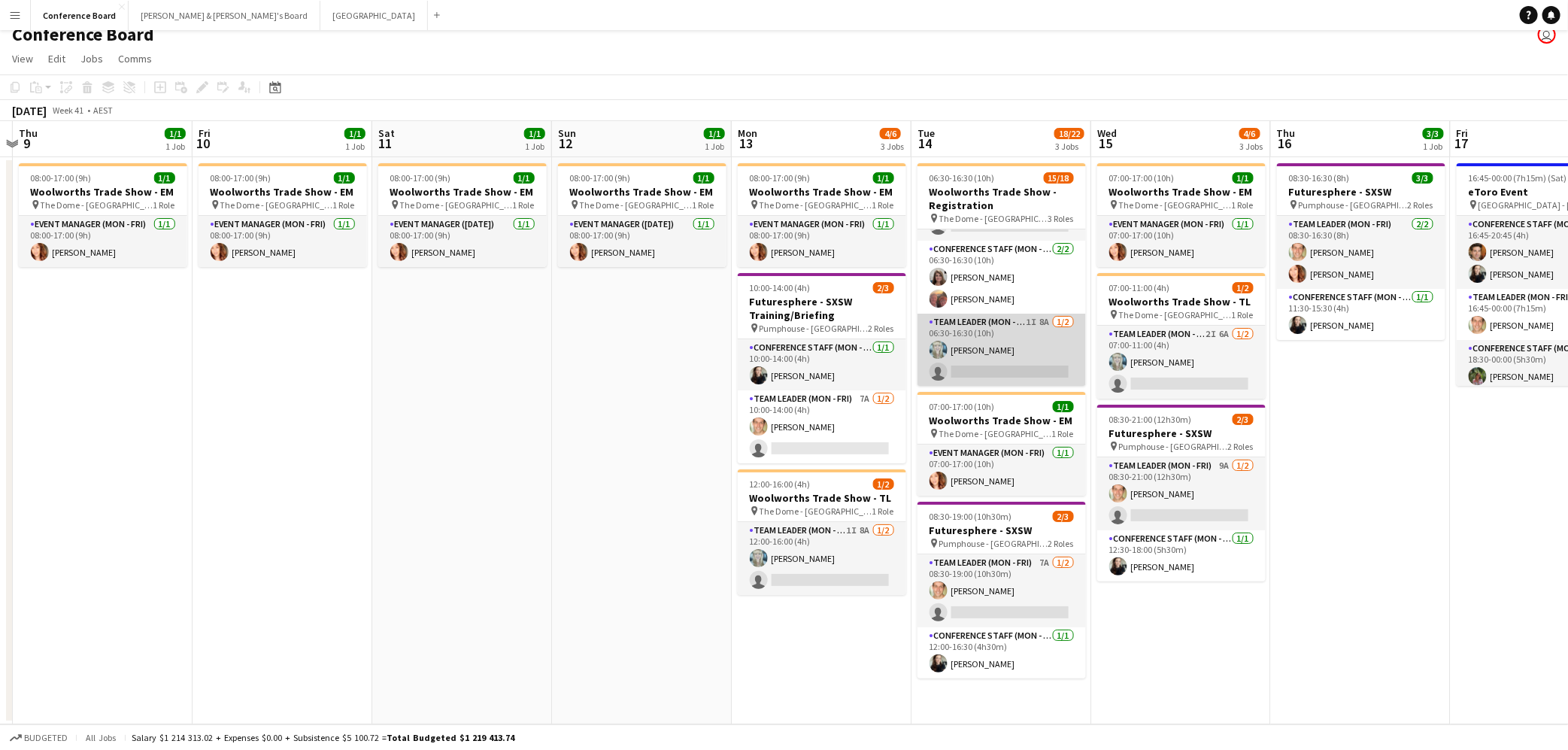
click at [1007, 355] on app-card-role "Team Leader (Mon - Fri) 1I 8A [DATE] 06:30-16:30 (10h) [PERSON_NAME] single-neu…" at bounding box center [1002, 350] width 168 height 73
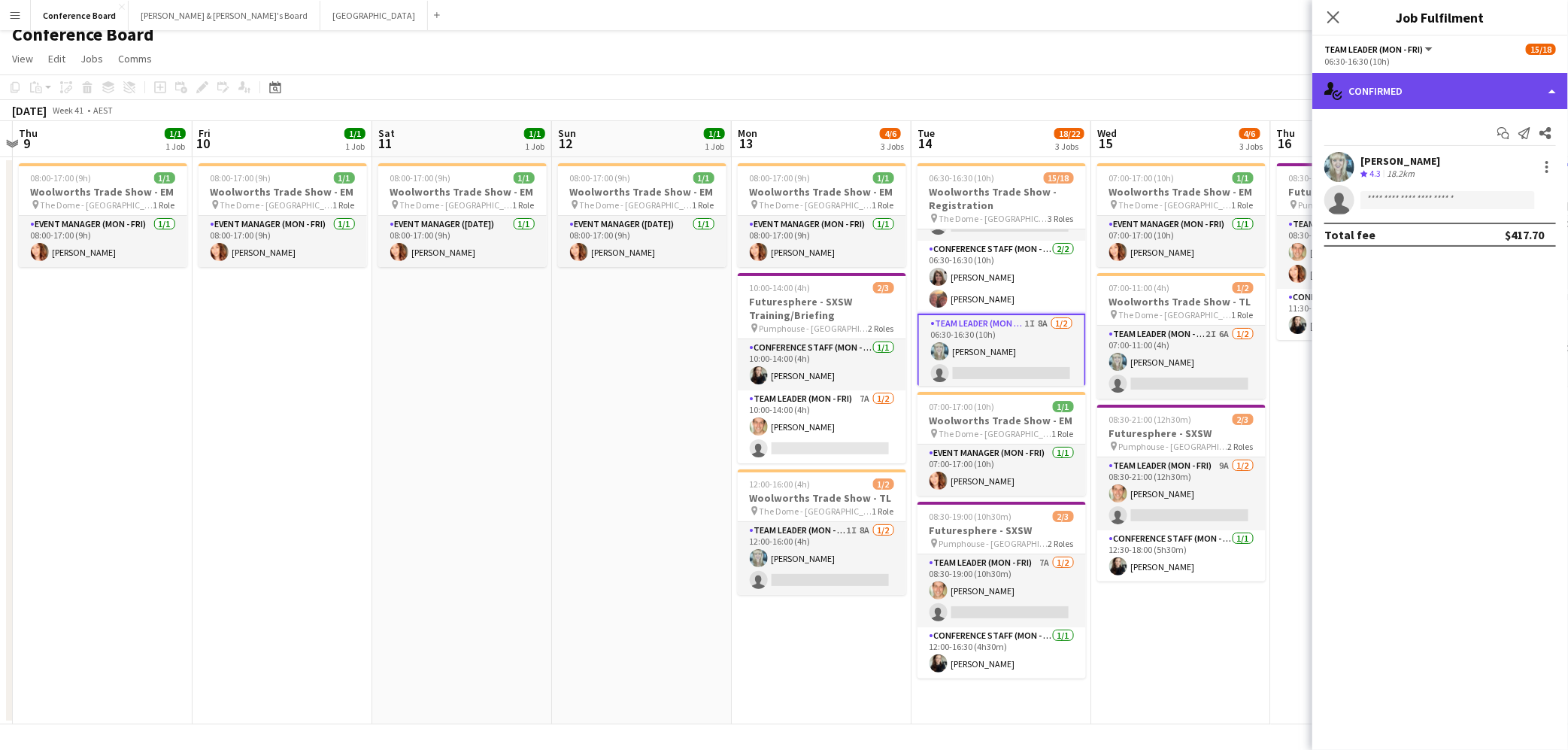
click at [1464, 86] on div "single-neutral-actions-check-2 Confirmed" at bounding box center [1440, 91] width 256 height 36
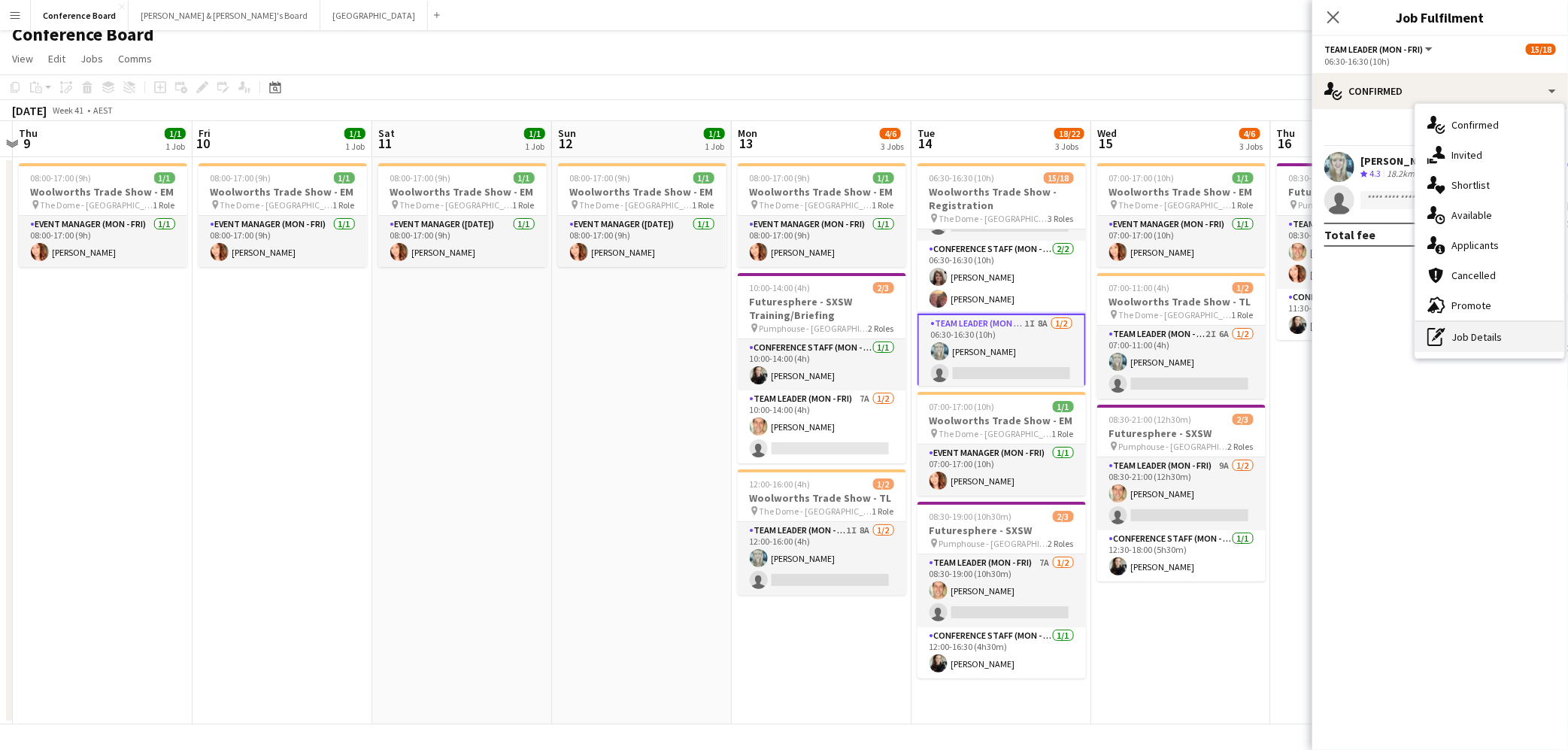
click at [1458, 331] on div "pen-write Job Details" at bounding box center [1490, 337] width 149 height 30
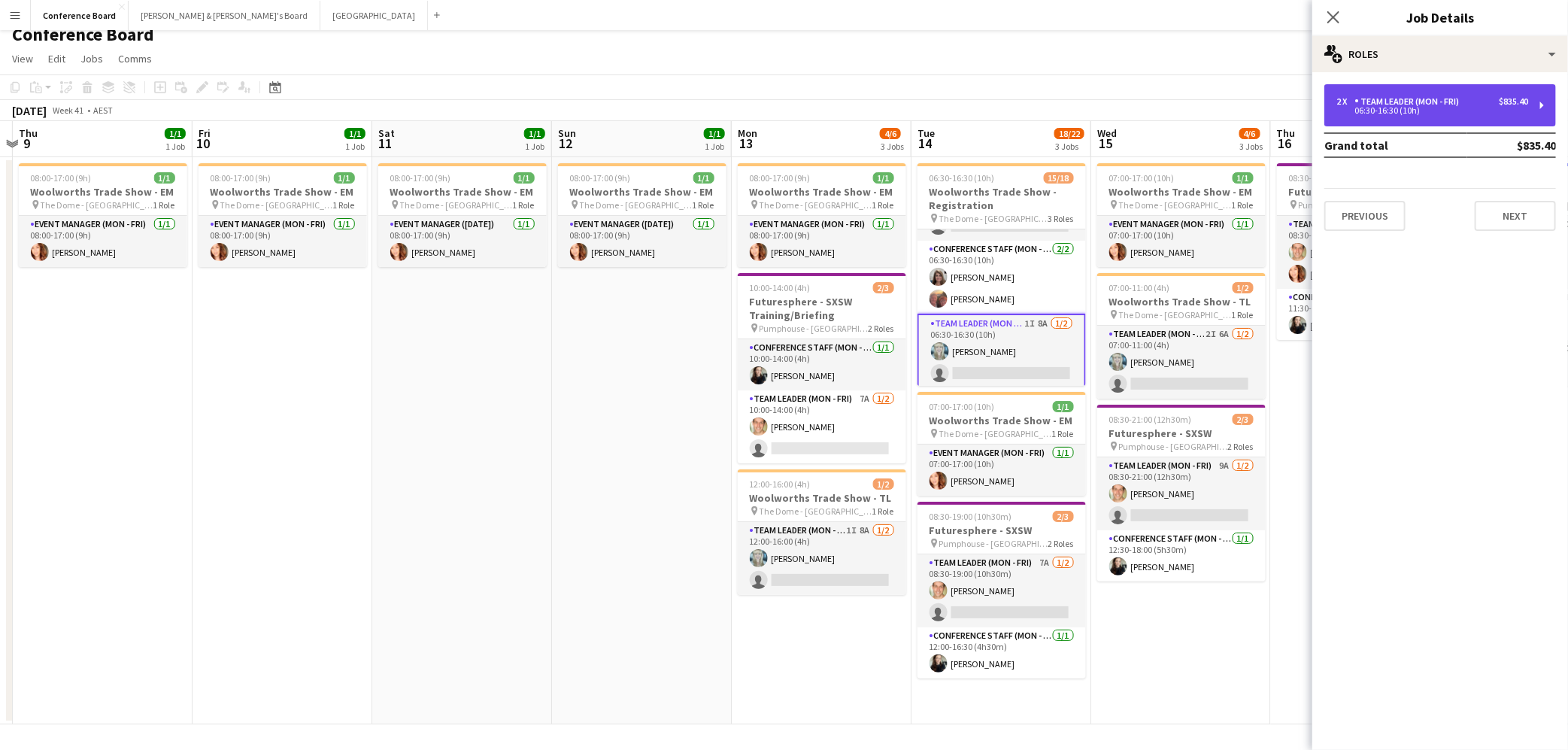
click at [1493, 110] on div "06:30-16:30 (10h)" at bounding box center [1432, 110] width 192 height 8
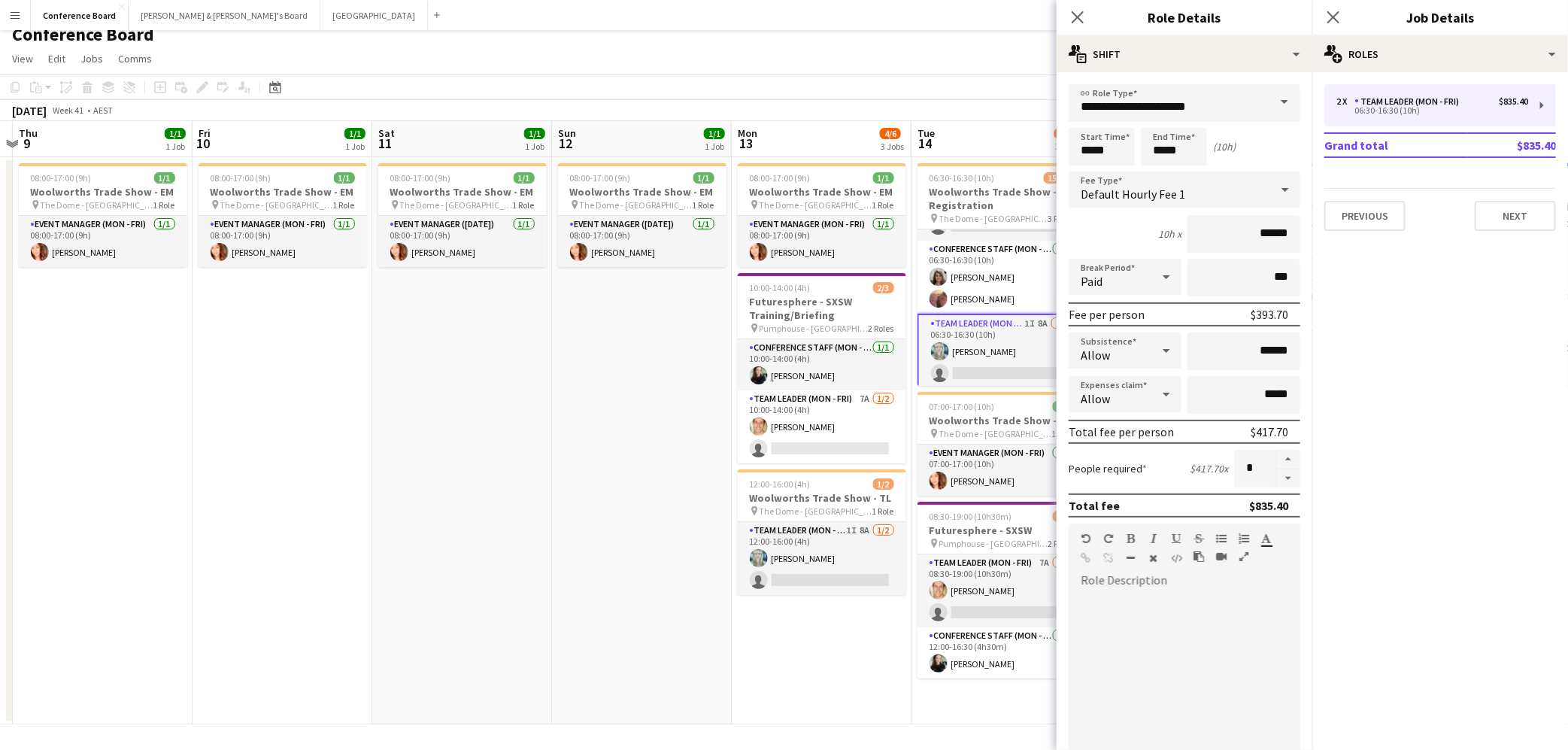
click at [975, 106] on div "[DATE] Week 41 • AEST" at bounding box center [784, 110] width 1568 height 21
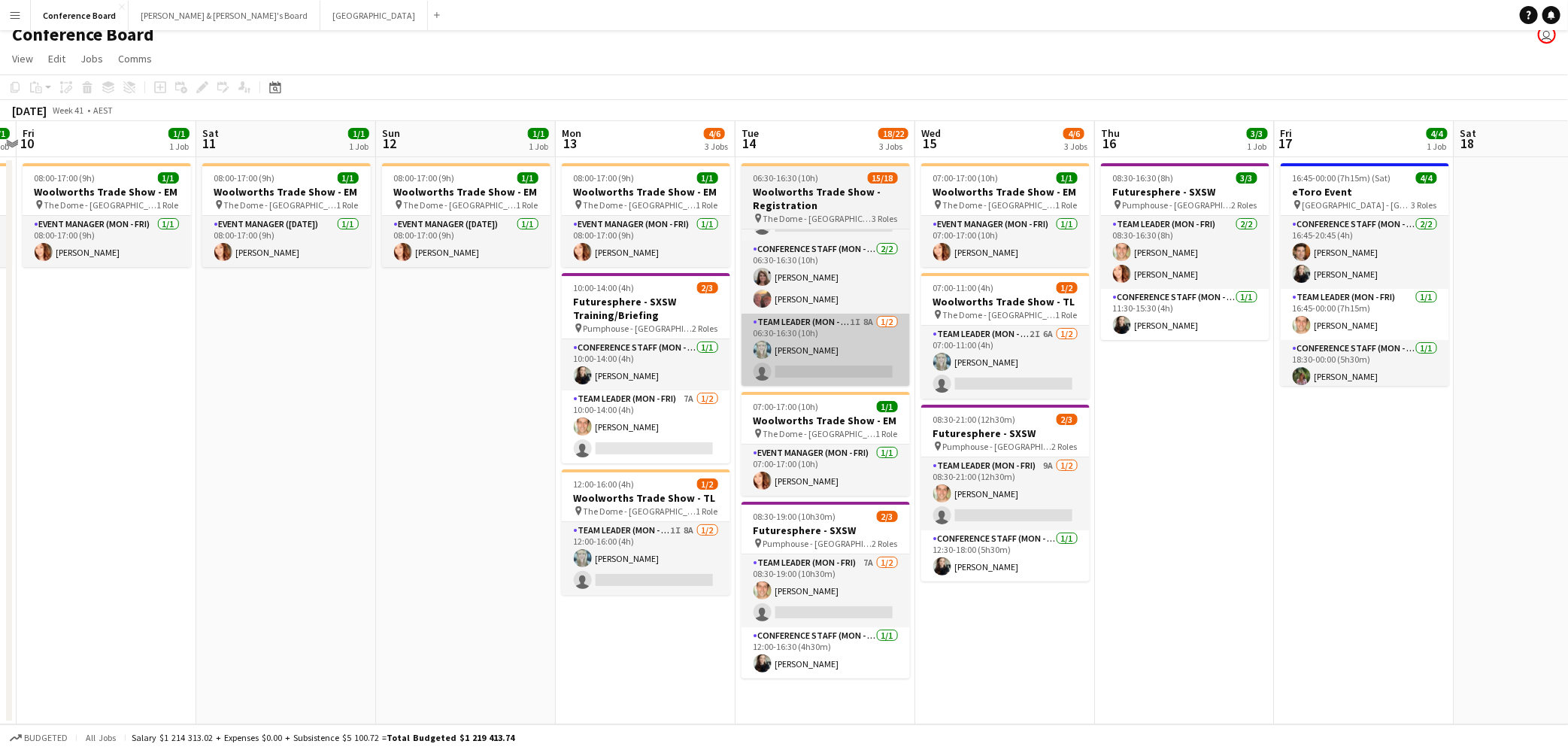
scroll to position [0, 526]
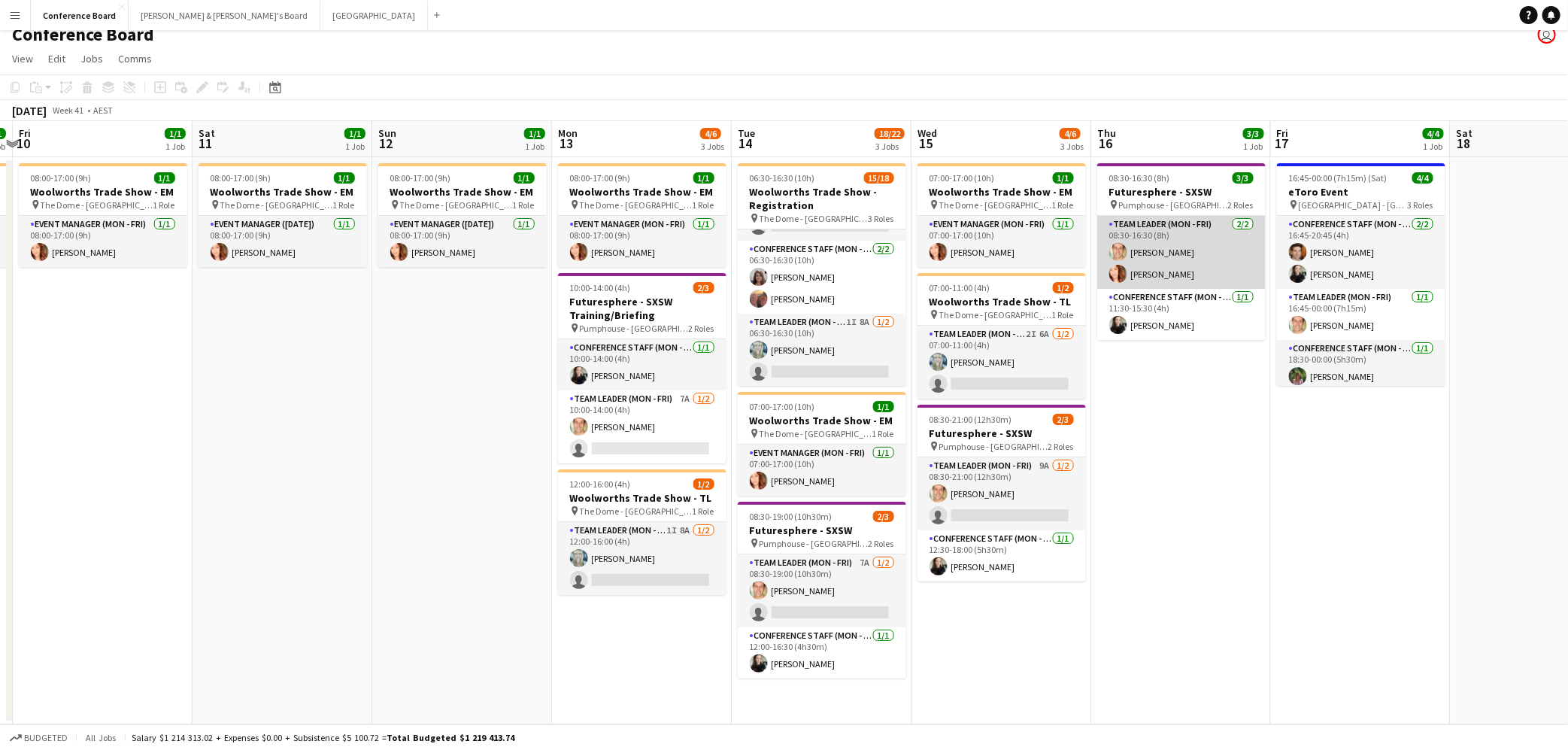
click at [1148, 271] on app-card-role "Team Leader (Mon - Fri) [DATE] 08:30-16:30 (8h) [PERSON_NAME] [PERSON_NAME]" at bounding box center [1182, 252] width 168 height 73
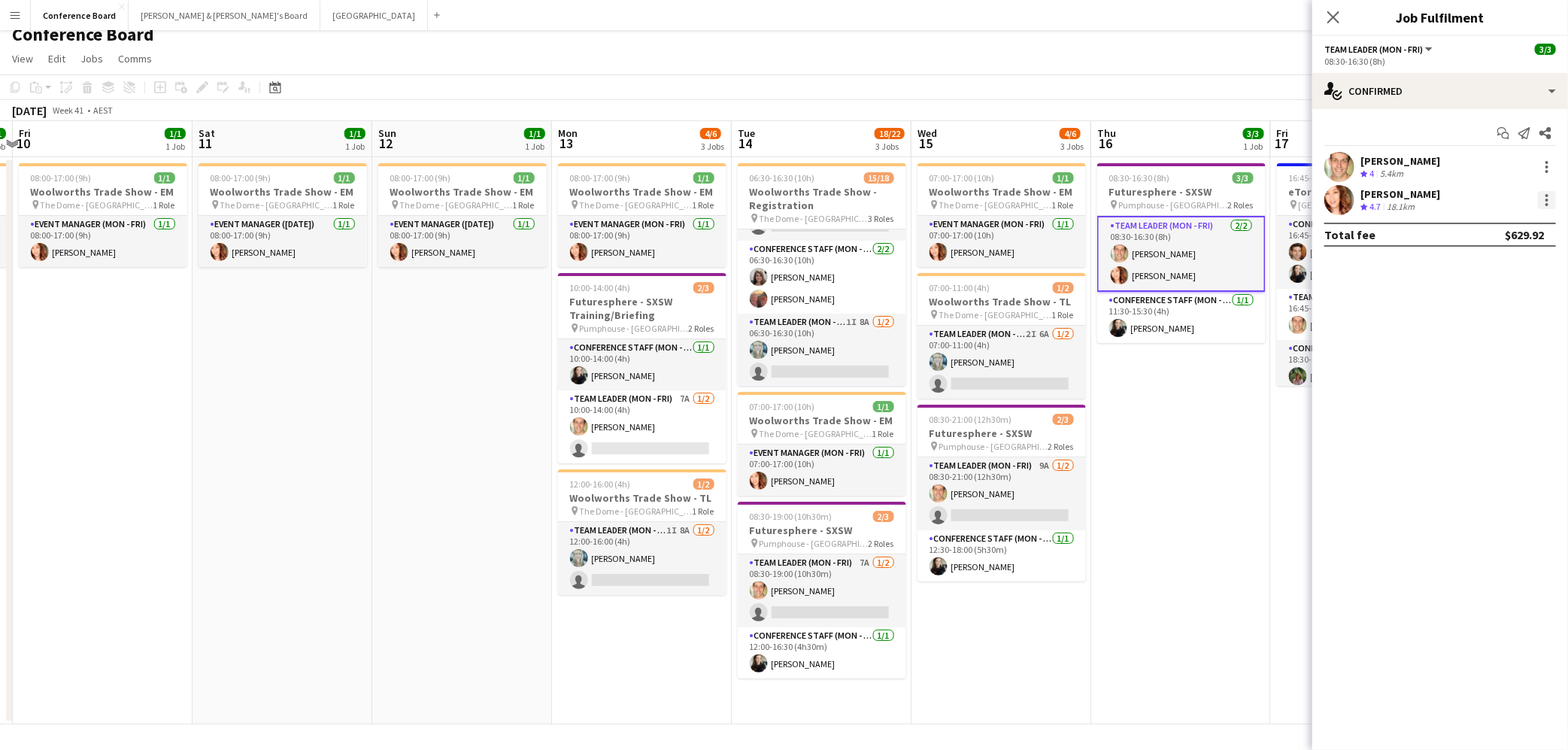
click at [1545, 201] on div at bounding box center [1546, 199] width 18 height 18
click at [1487, 370] on span "Remove" at bounding box center [1474, 371] width 45 height 13
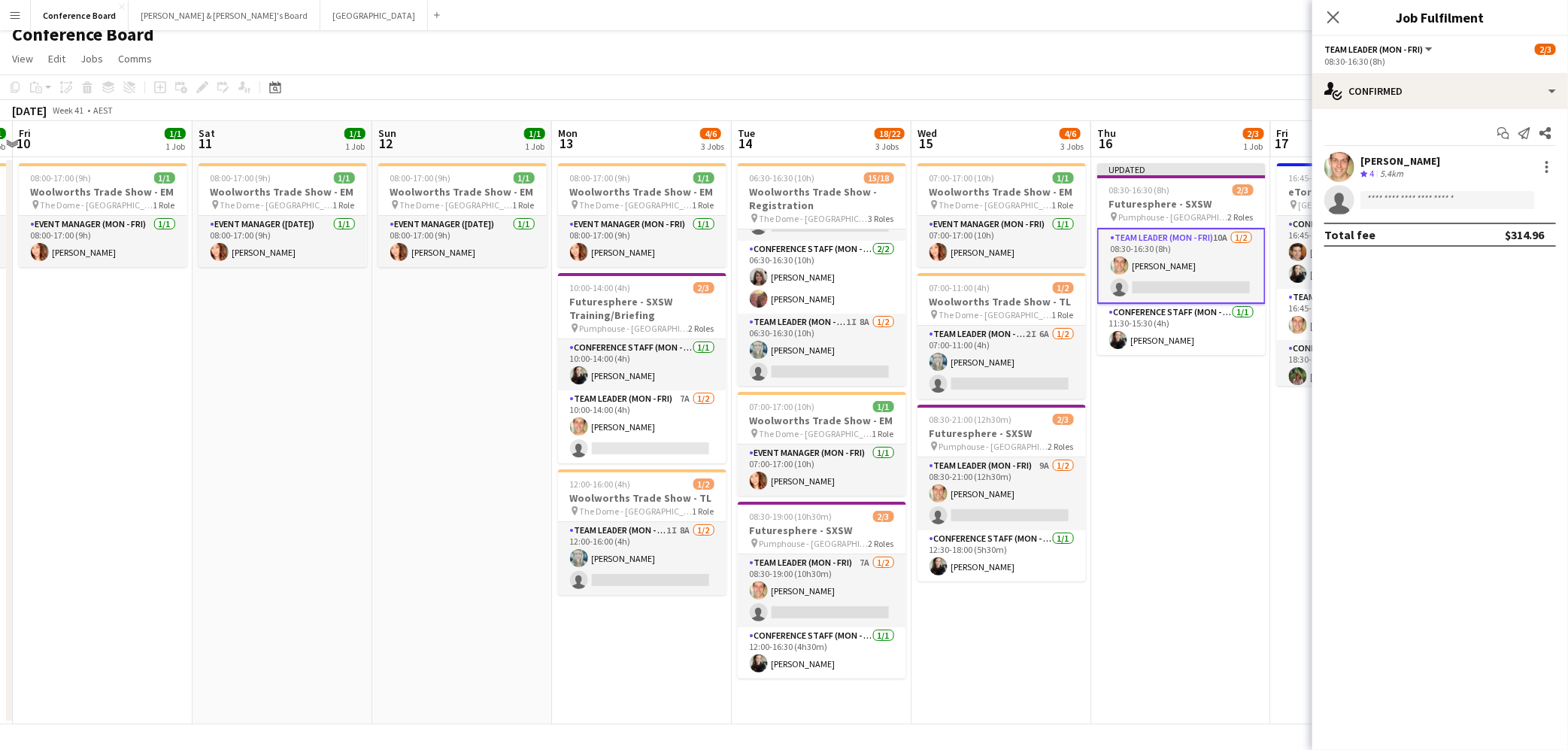
click at [1202, 487] on app-date-cell "Updated 08:30-16:30 (8h) 2/3 Futuresphere - SXSW pin Pumphouse - Sydney 2 Roles…" at bounding box center [1181, 441] width 180 height 567
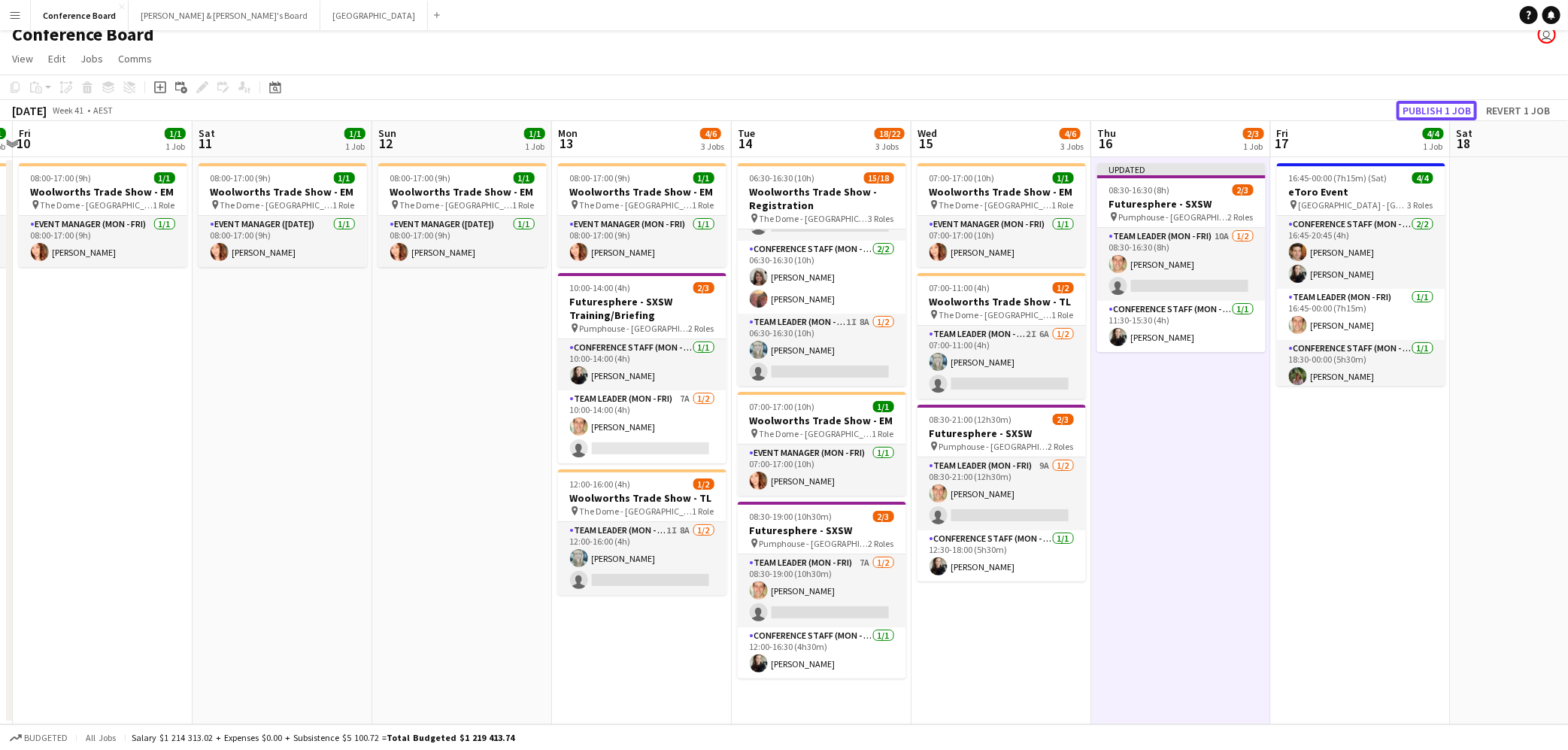
click at [1424, 111] on button "Publish 1 job" at bounding box center [1437, 110] width 81 height 19
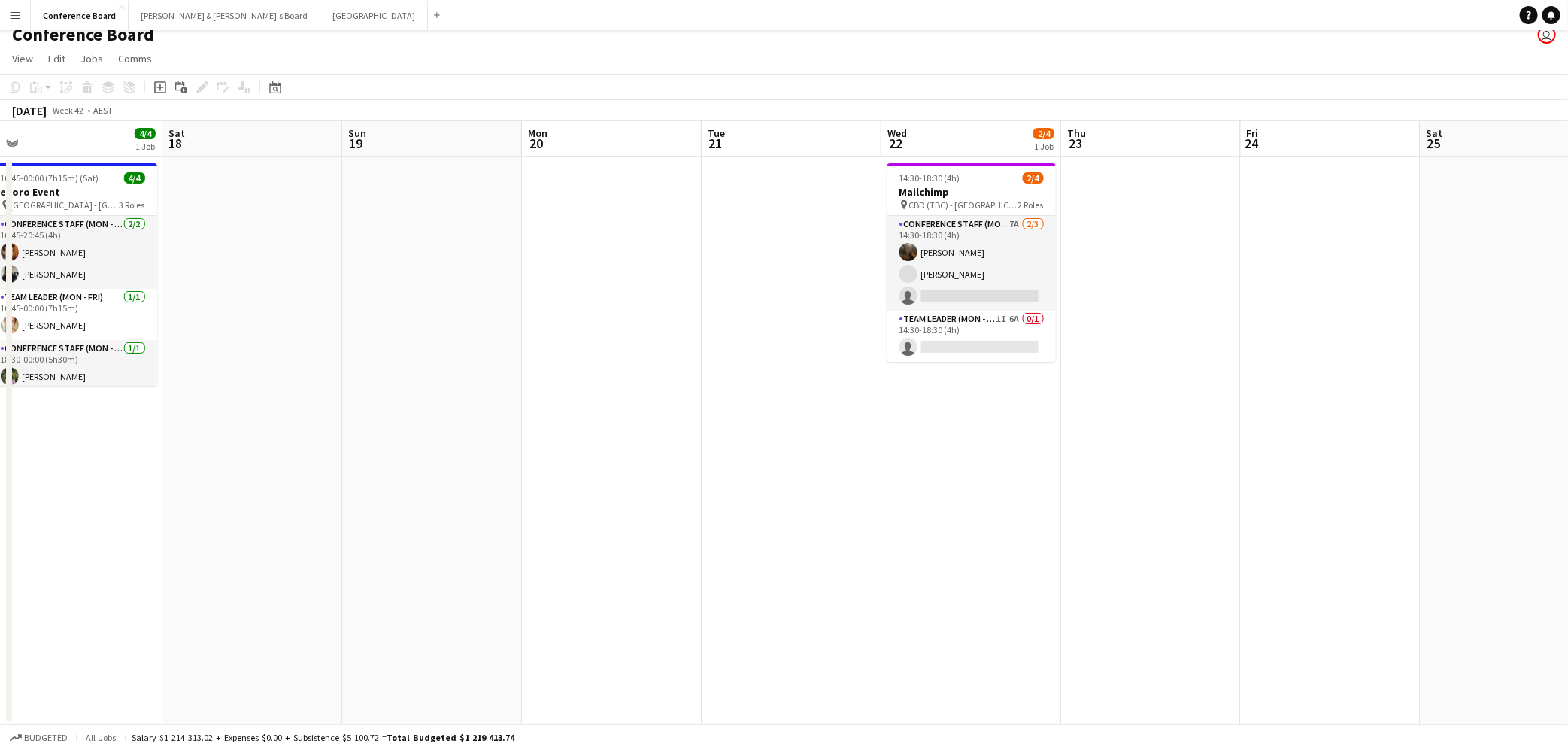
scroll to position [0, 563]
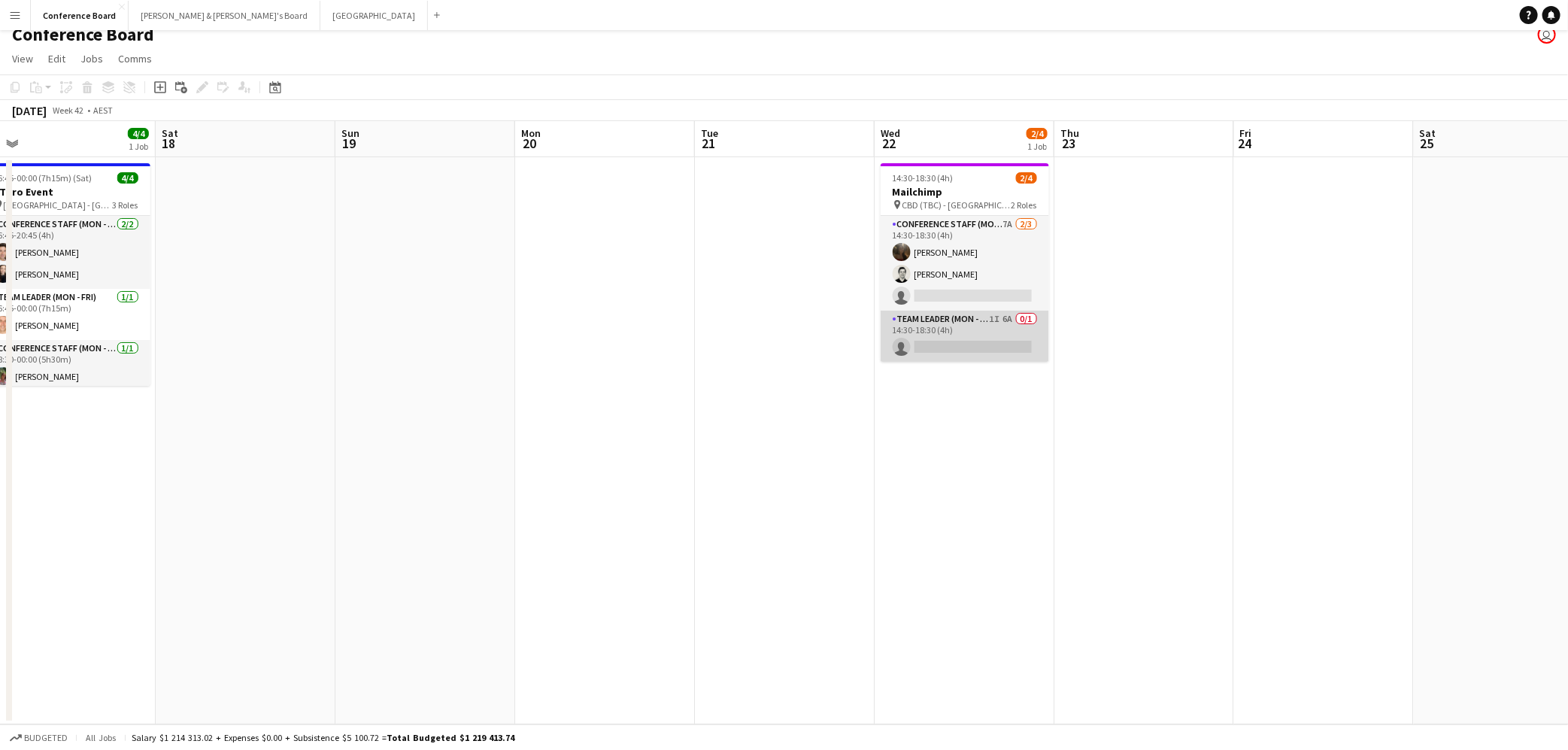
click at [993, 343] on app-card-role "Team Leader (Mon - Fri) 1I 6A 0/1 14:30-18:30 (4h) single-neutral-actions" at bounding box center [965, 336] width 168 height 51
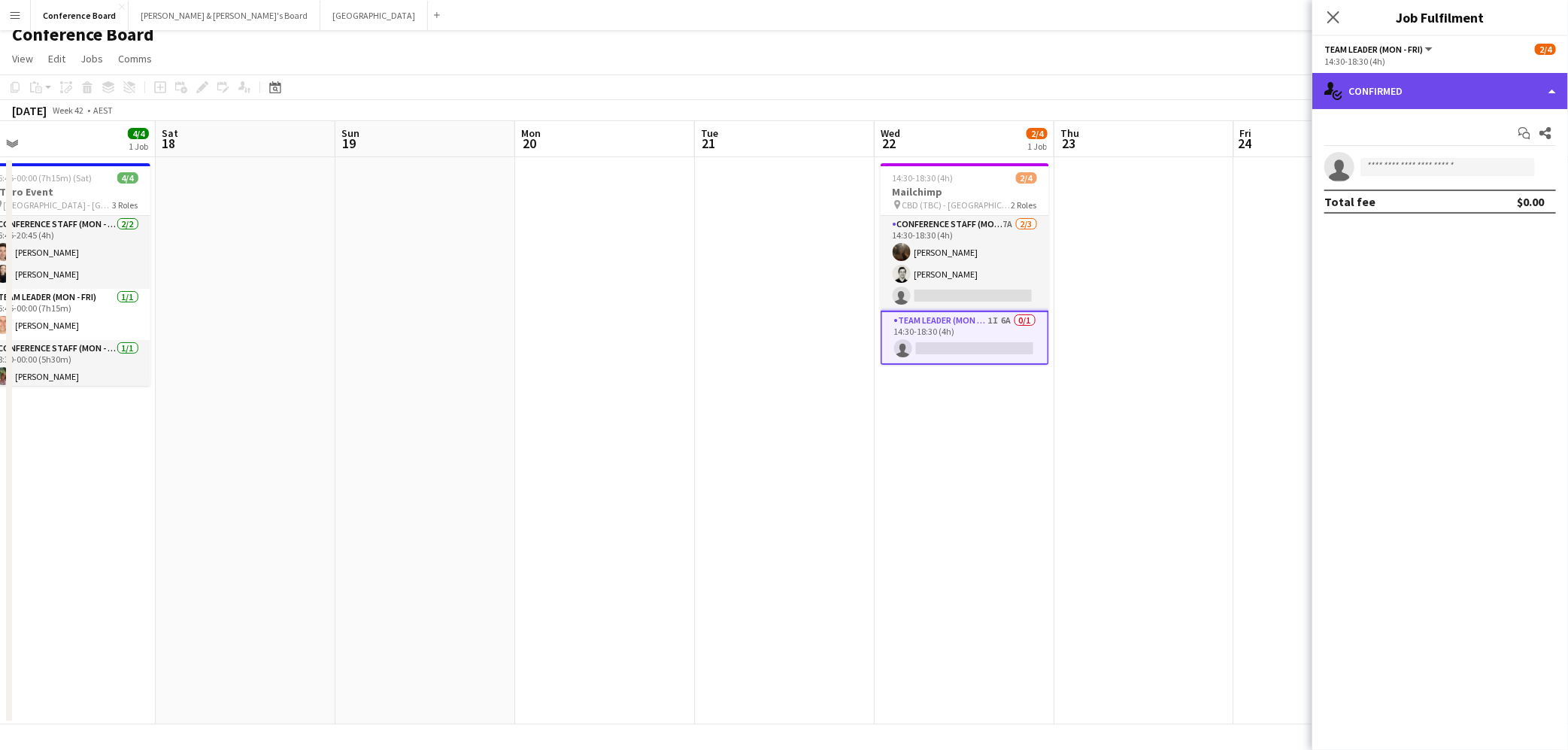
click at [1500, 85] on div "single-neutral-actions-check-2 Confirmed" at bounding box center [1440, 91] width 256 height 36
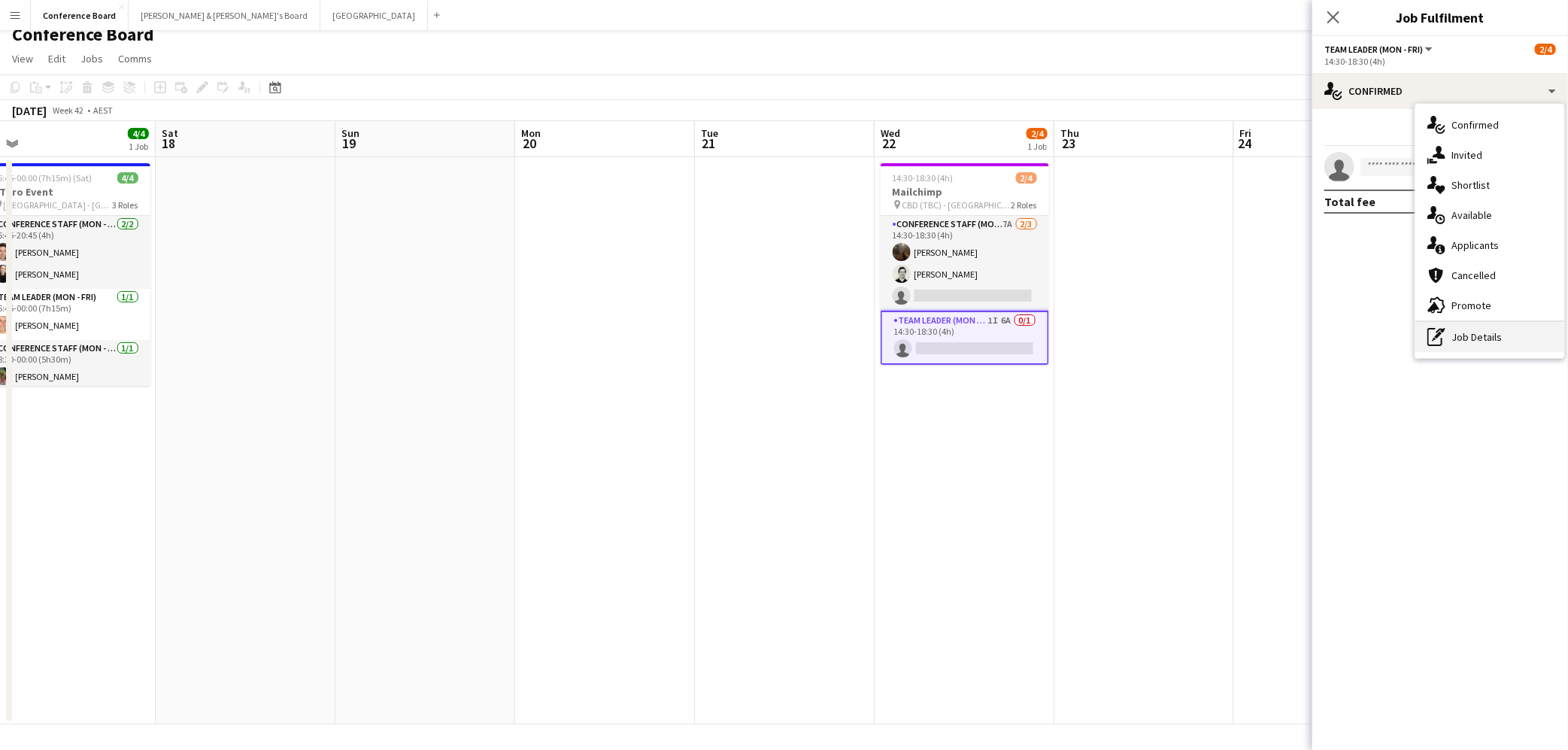
click at [1485, 335] on div "pen-write Job Details" at bounding box center [1490, 337] width 149 height 30
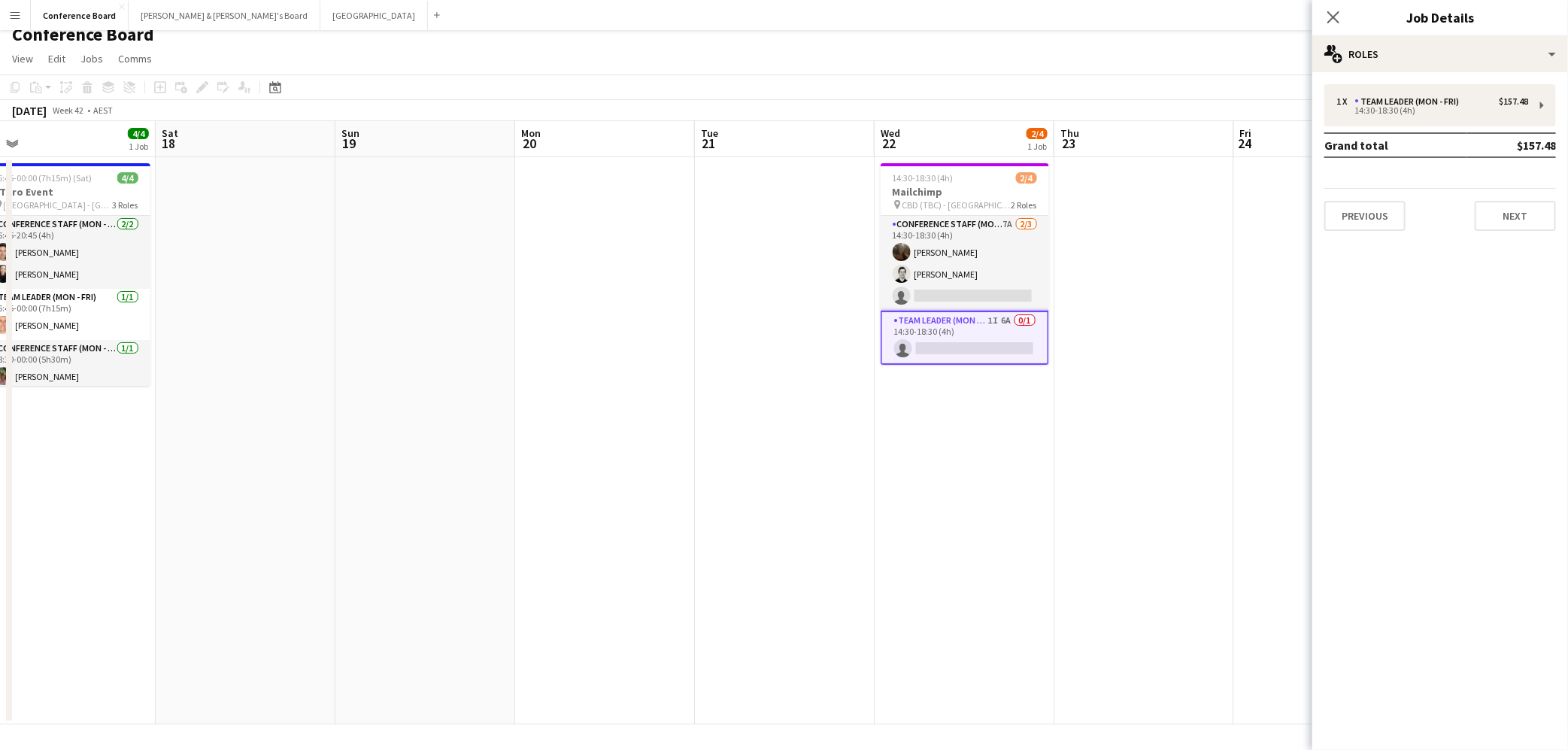
click at [1147, 422] on app-date-cell at bounding box center [1145, 441] width 180 height 567
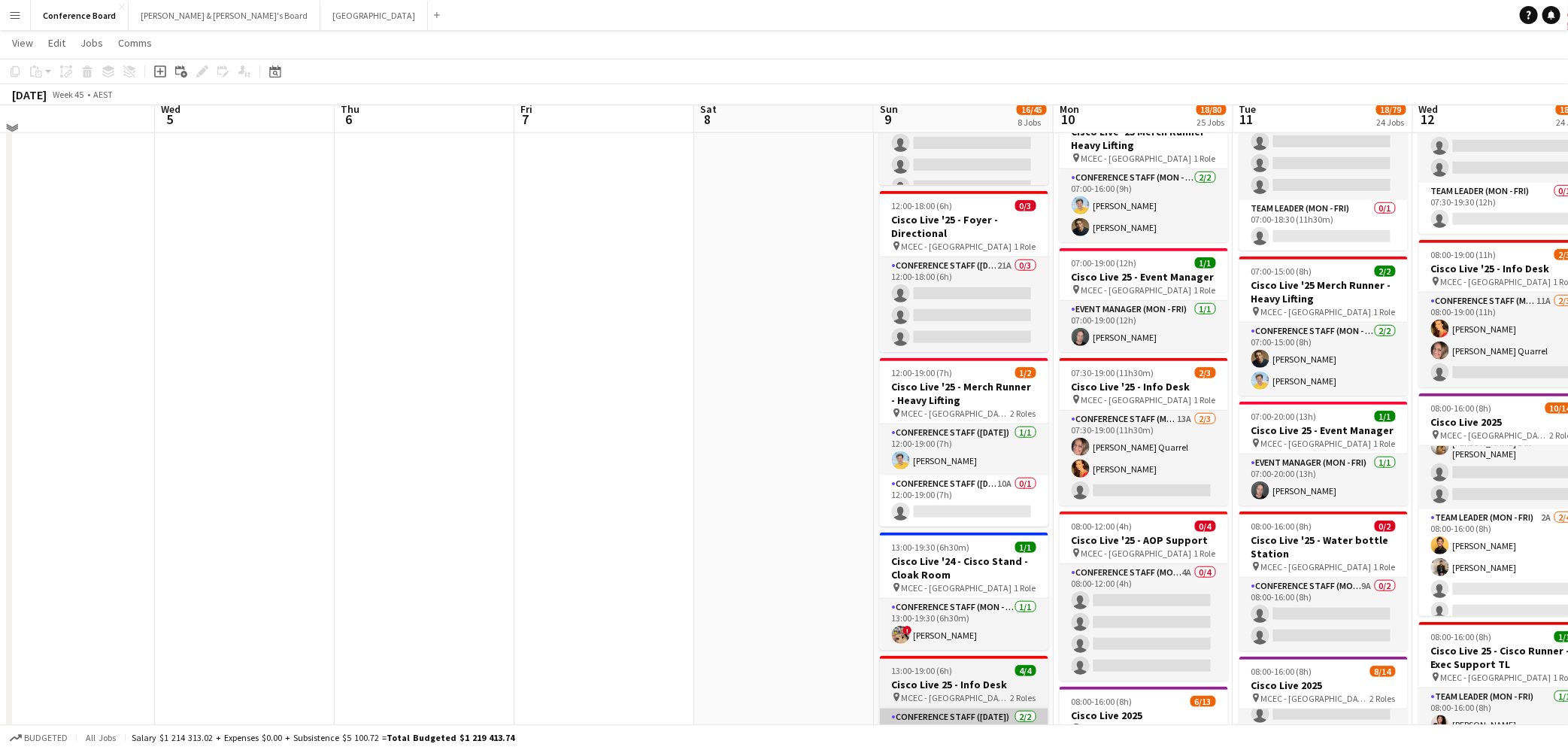
scroll to position [659, 0]
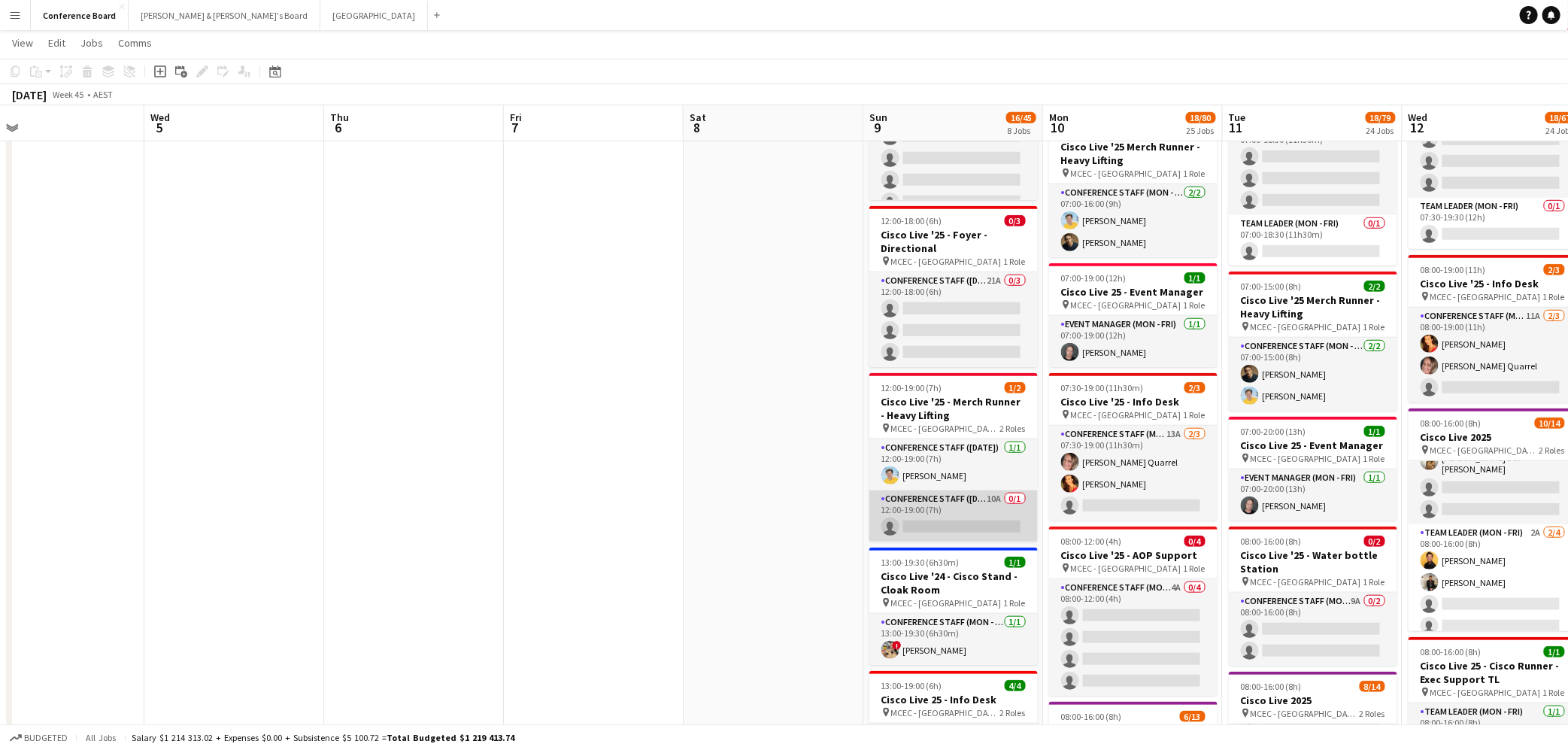
click at [961, 508] on app-card-role "Conference Staff ([DATE]) 10A 0/1 12:00-19:00 (7h) single-neutral-actions" at bounding box center [954, 516] width 168 height 51
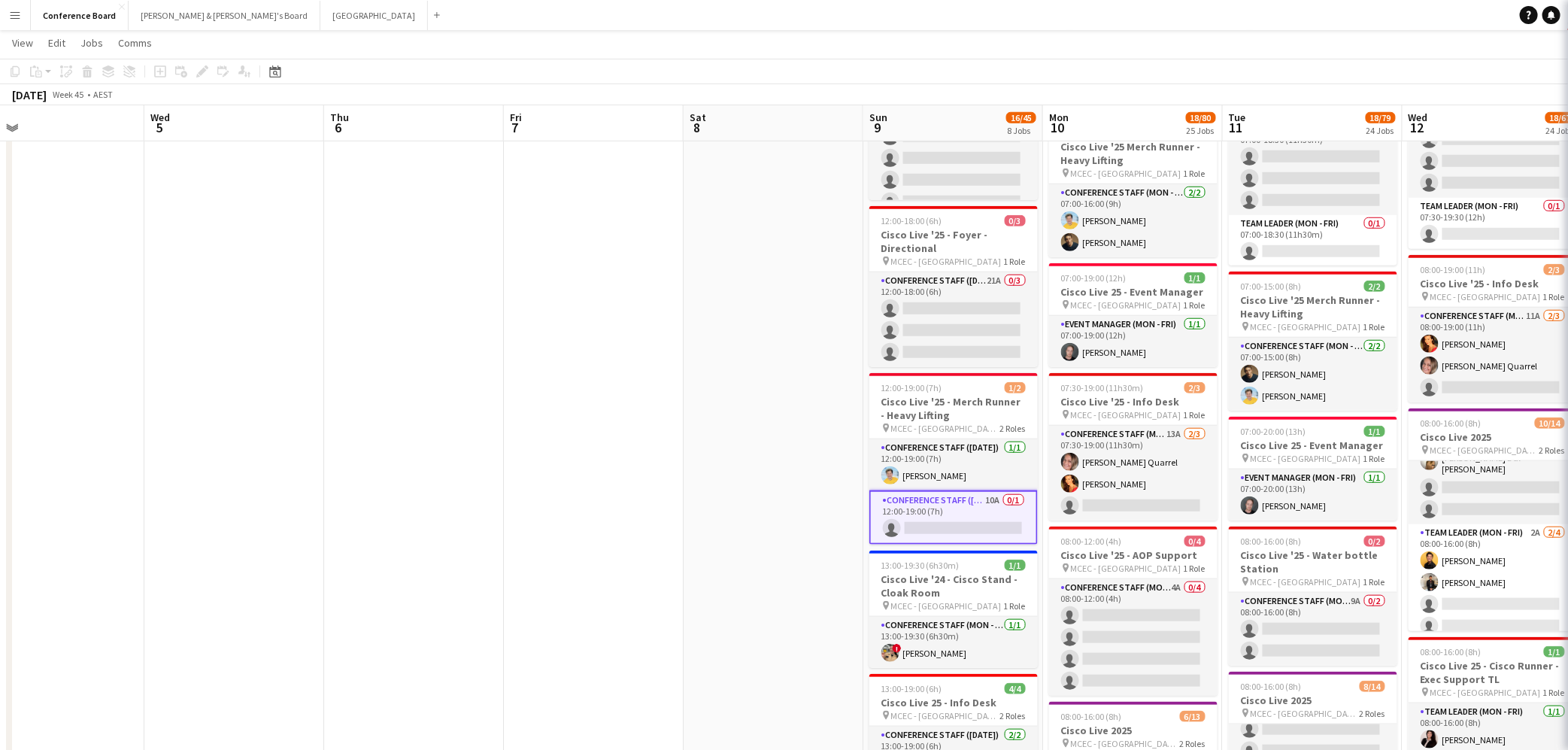
scroll to position [0, 572]
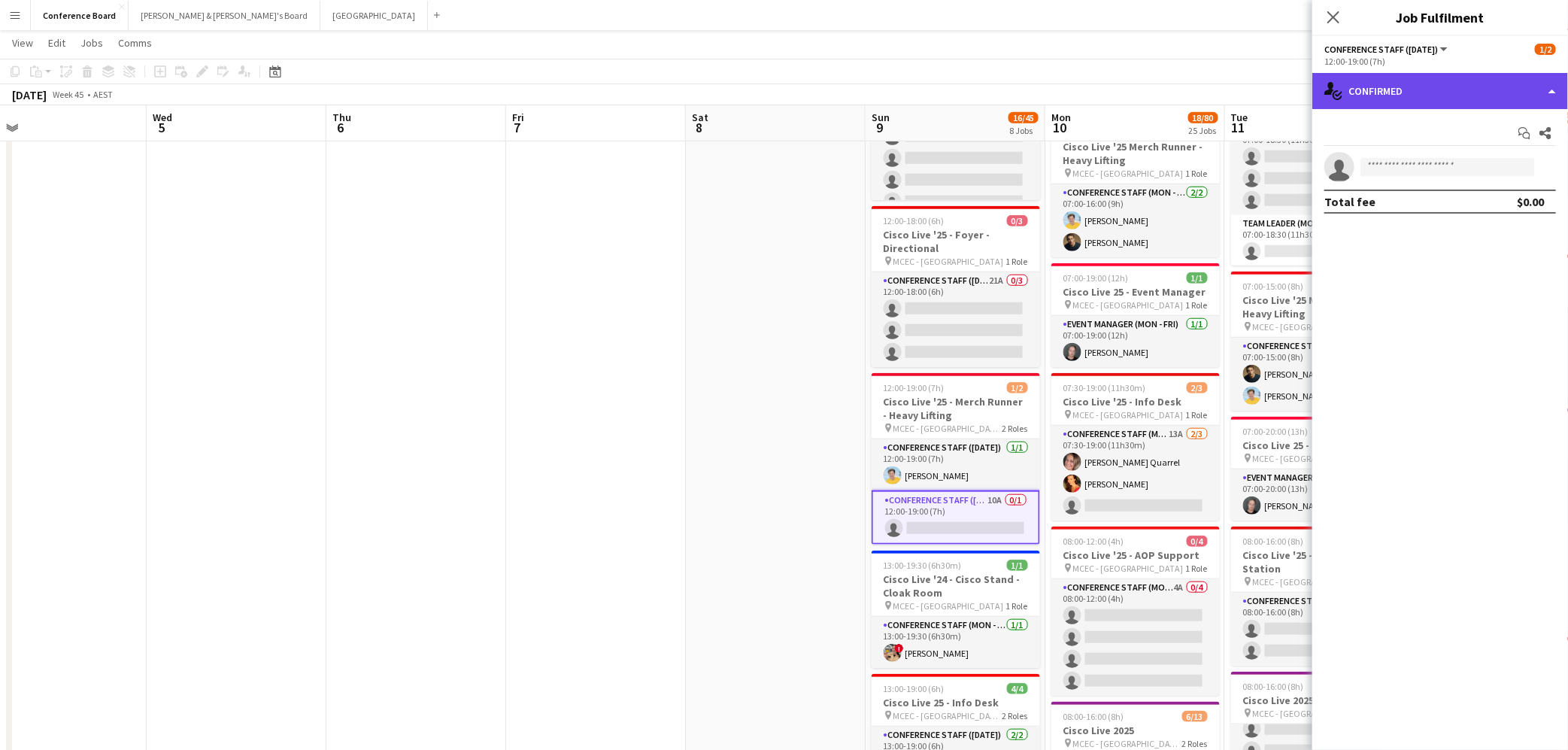
click at [1491, 103] on div "single-neutral-actions-check-2 Confirmed" at bounding box center [1440, 91] width 256 height 36
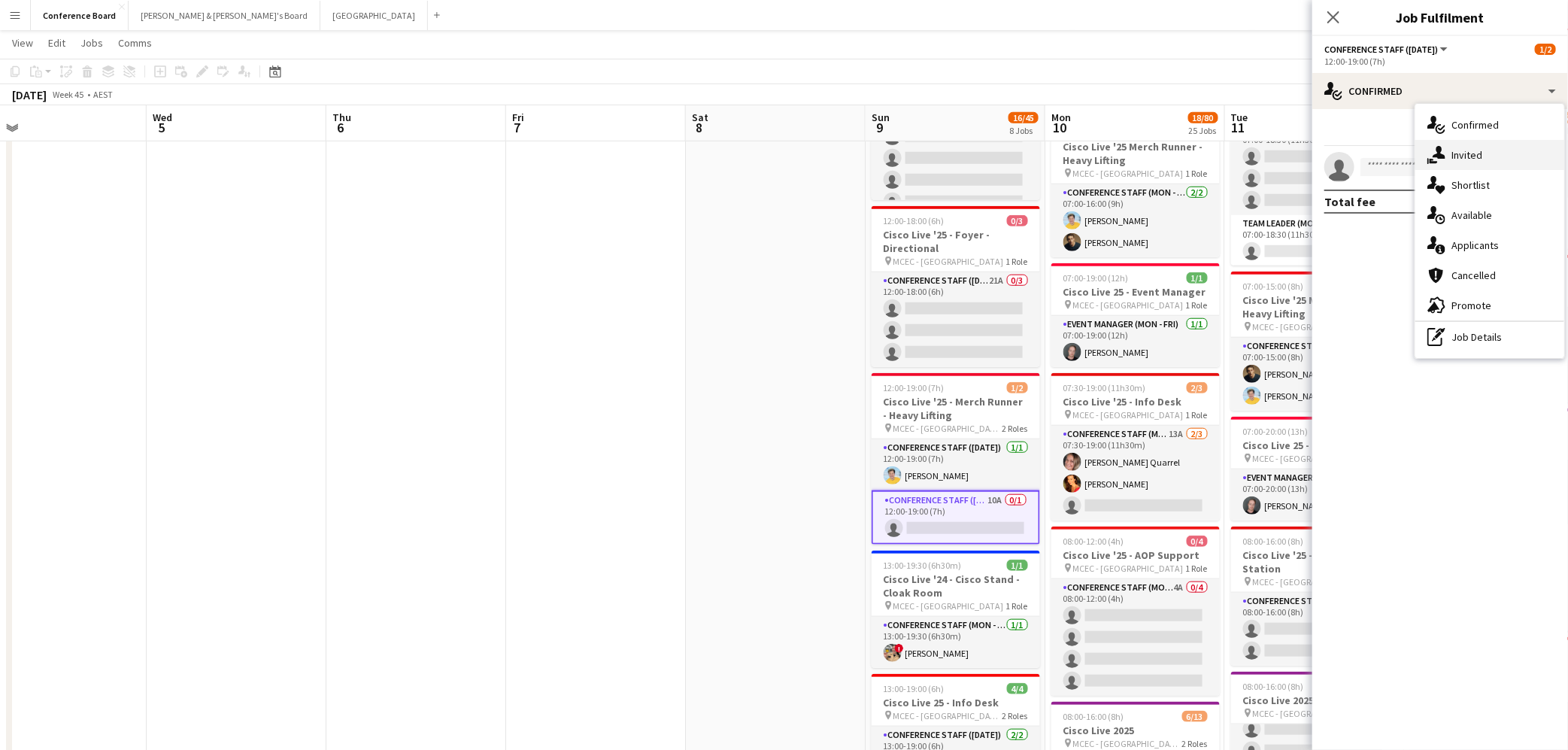
click at [1476, 153] on span "Invited" at bounding box center [1466, 155] width 31 height 13
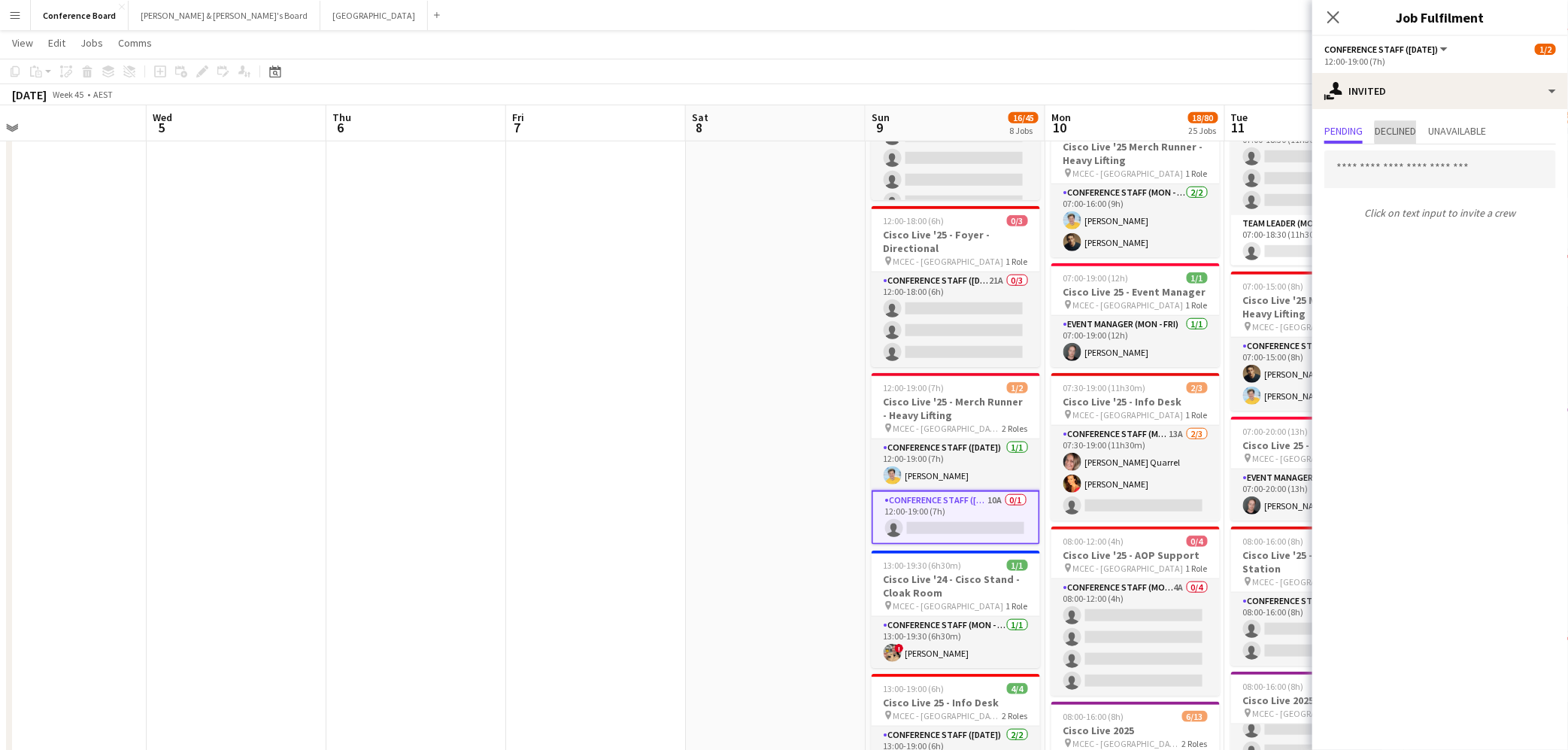
click at [1406, 132] on span "Declined" at bounding box center [1395, 130] width 41 height 11
click at [1456, 130] on span "Unavailable" at bounding box center [1457, 130] width 58 height 11
click at [1343, 126] on span "Pending" at bounding box center [1343, 130] width 39 height 11
click at [1369, 171] on input "text" at bounding box center [1439, 169] width 231 height 38
type input "*"
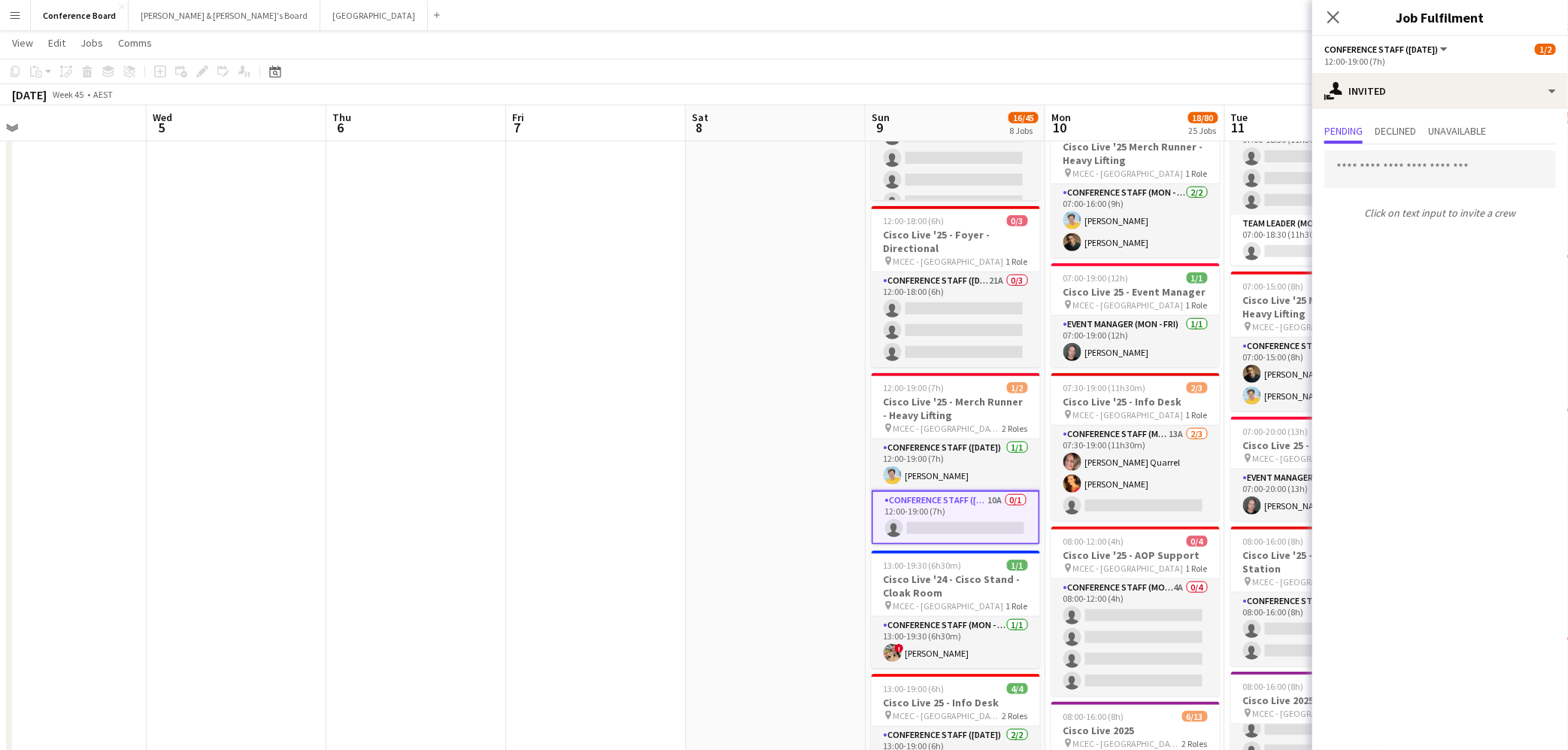
click at [993, 513] on app-card-role "Conference Staff ([DATE]) 10A 0/1 12:00-19:00 (7h) single-neutral-actions" at bounding box center [956, 518] width 168 height 54
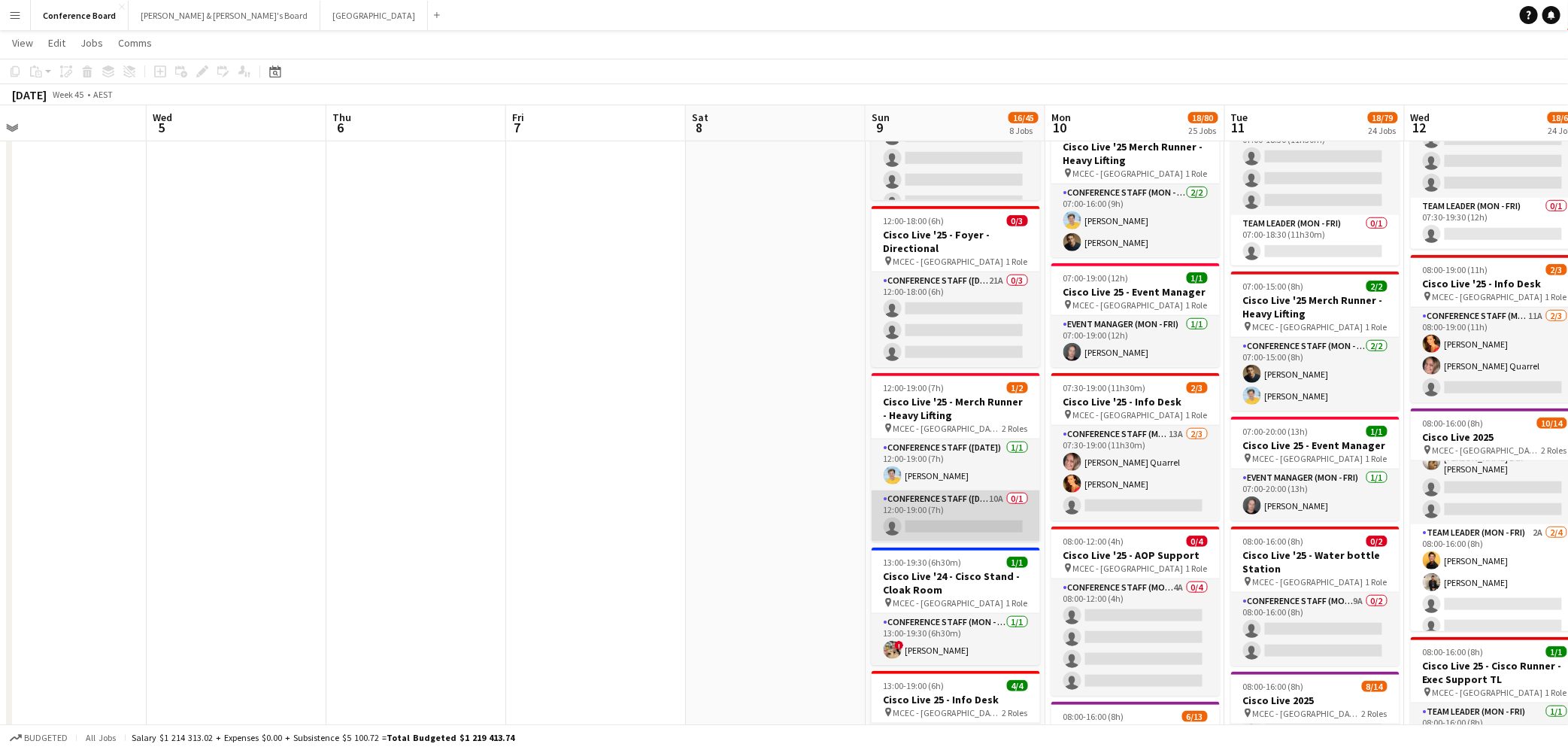
click at [983, 501] on app-card-role "Conference Staff ([DATE]) 10A 0/1 12:00-19:00 (7h) single-neutral-actions" at bounding box center [956, 516] width 168 height 51
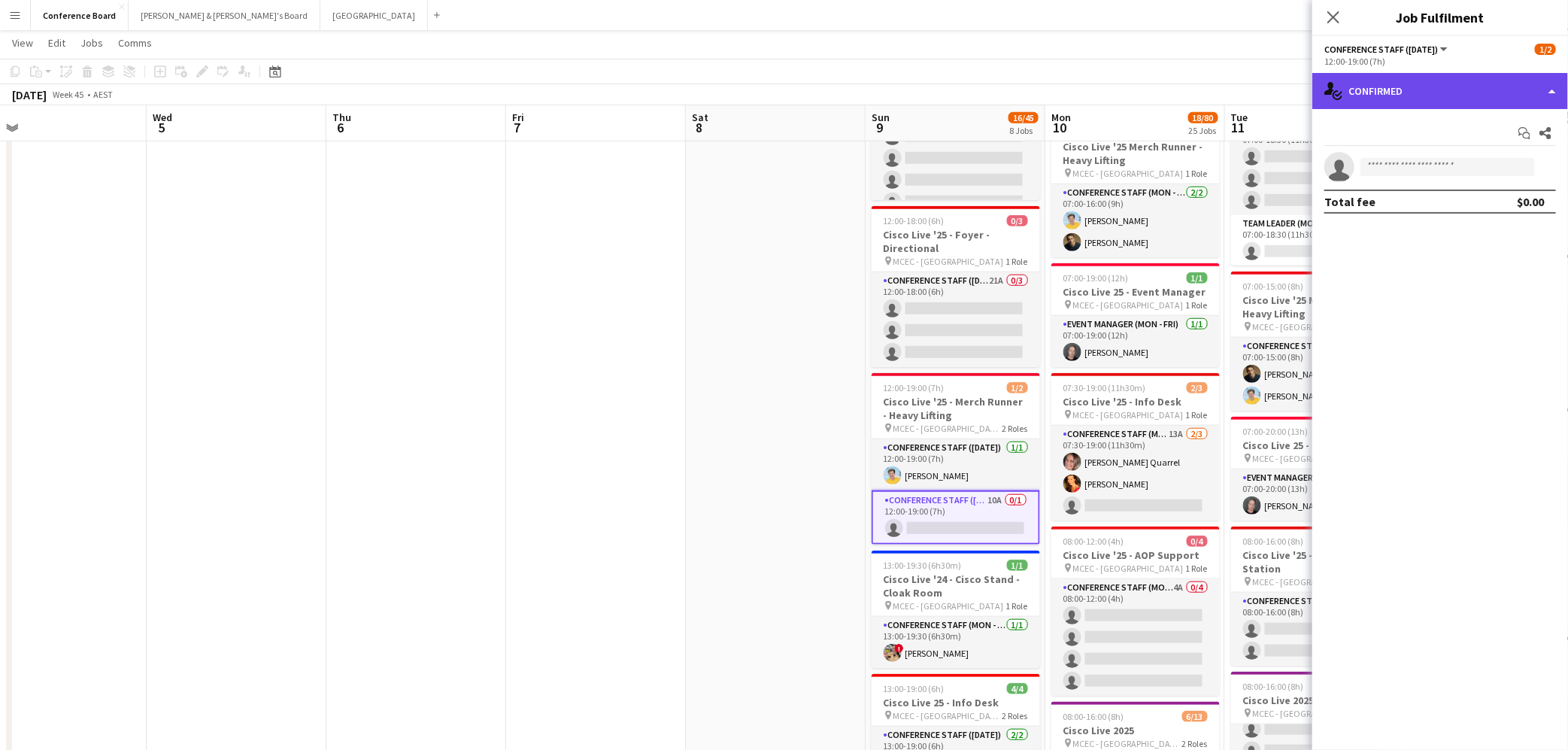
click at [1499, 86] on div "single-neutral-actions-check-2 Confirmed" at bounding box center [1440, 91] width 256 height 36
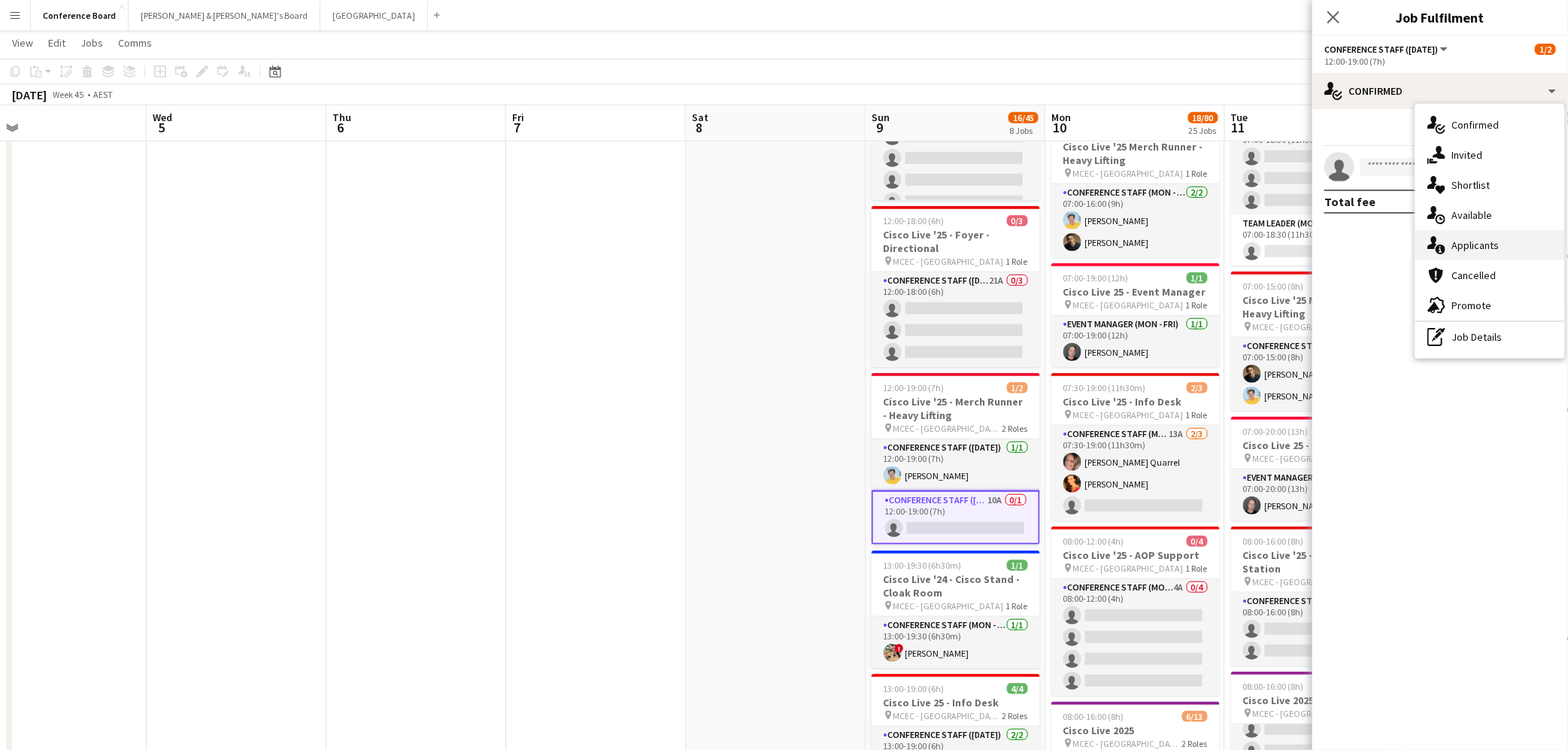
click at [1496, 242] on span "Applicants" at bounding box center [1475, 245] width 47 height 13
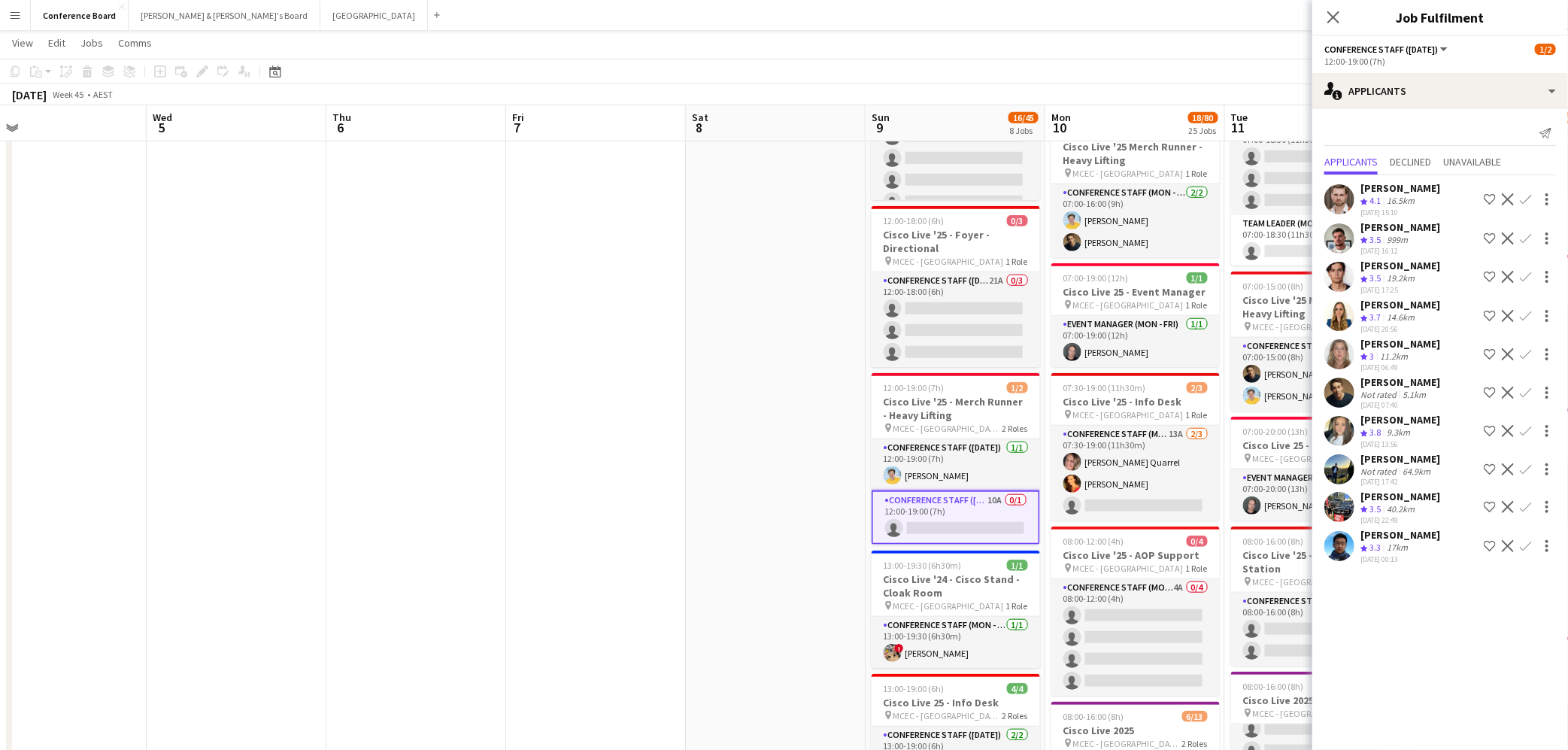
click at [1523, 386] on app-icon "Confirm" at bounding box center [1526, 392] width 12 height 12
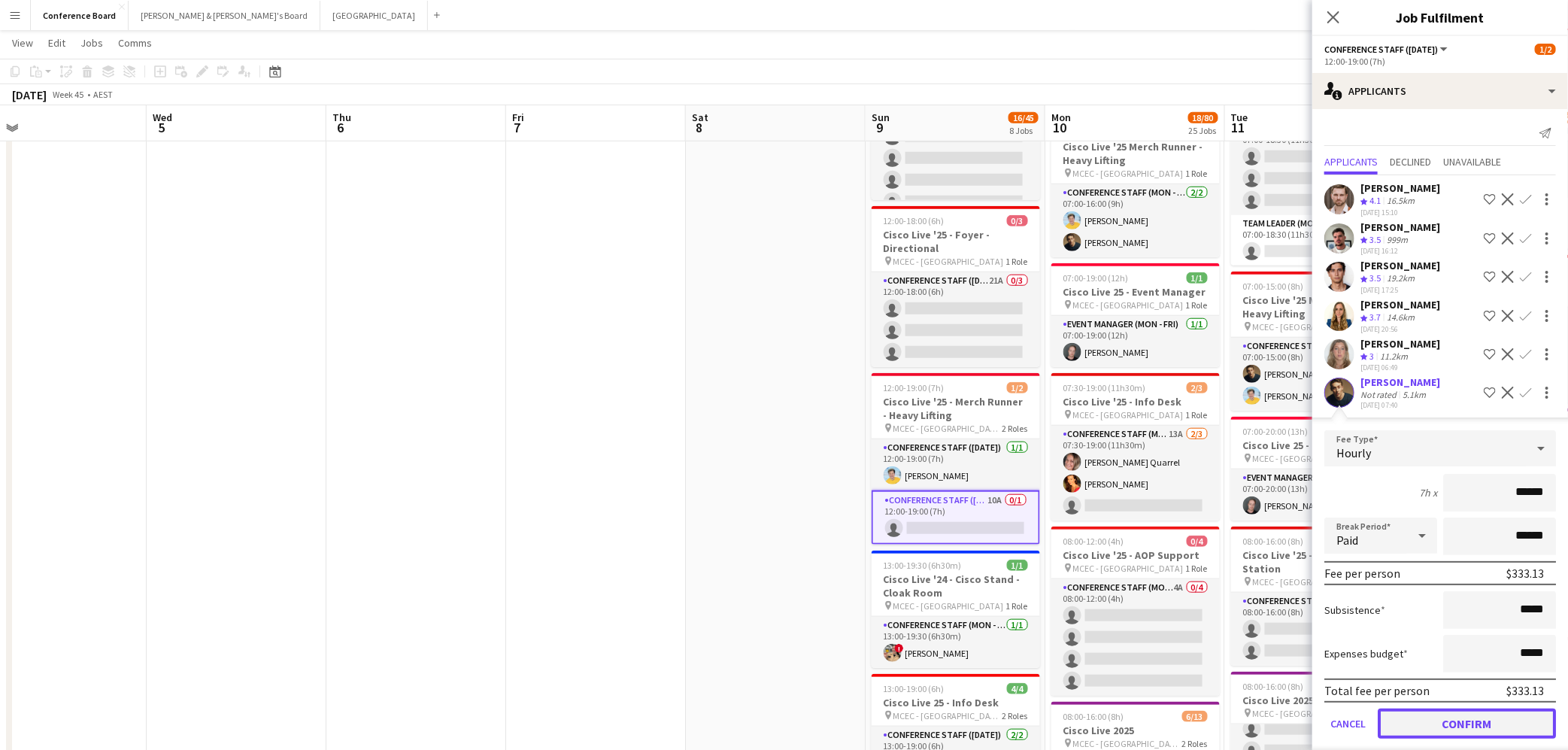
click at [1479, 714] on button "Confirm" at bounding box center [1467, 724] width 178 height 30
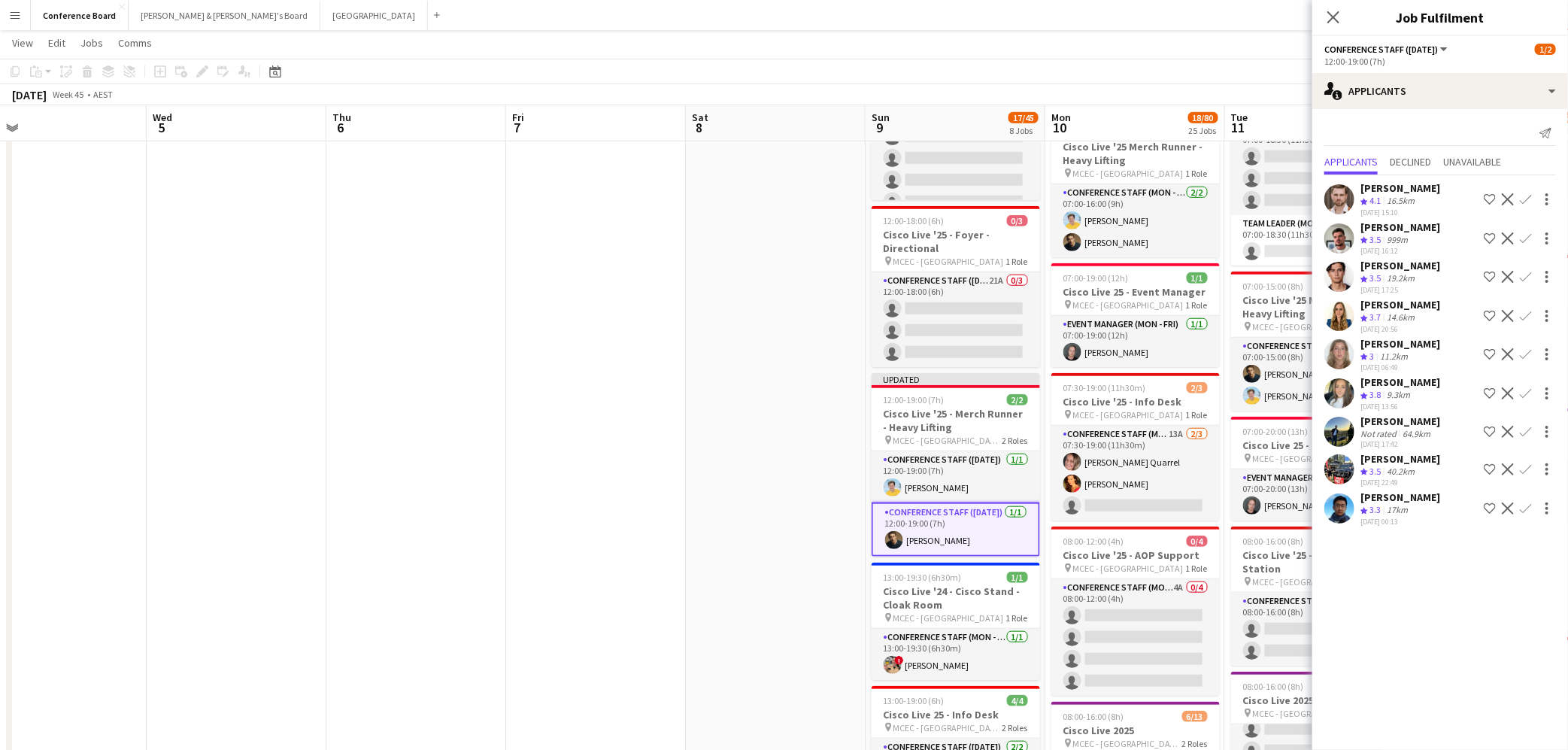
click at [1223, 41] on app-page-menu "View Day view expanded Day view collapsed Month view Date picker Jump to [DATE]…" at bounding box center [784, 45] width 1568 height 29
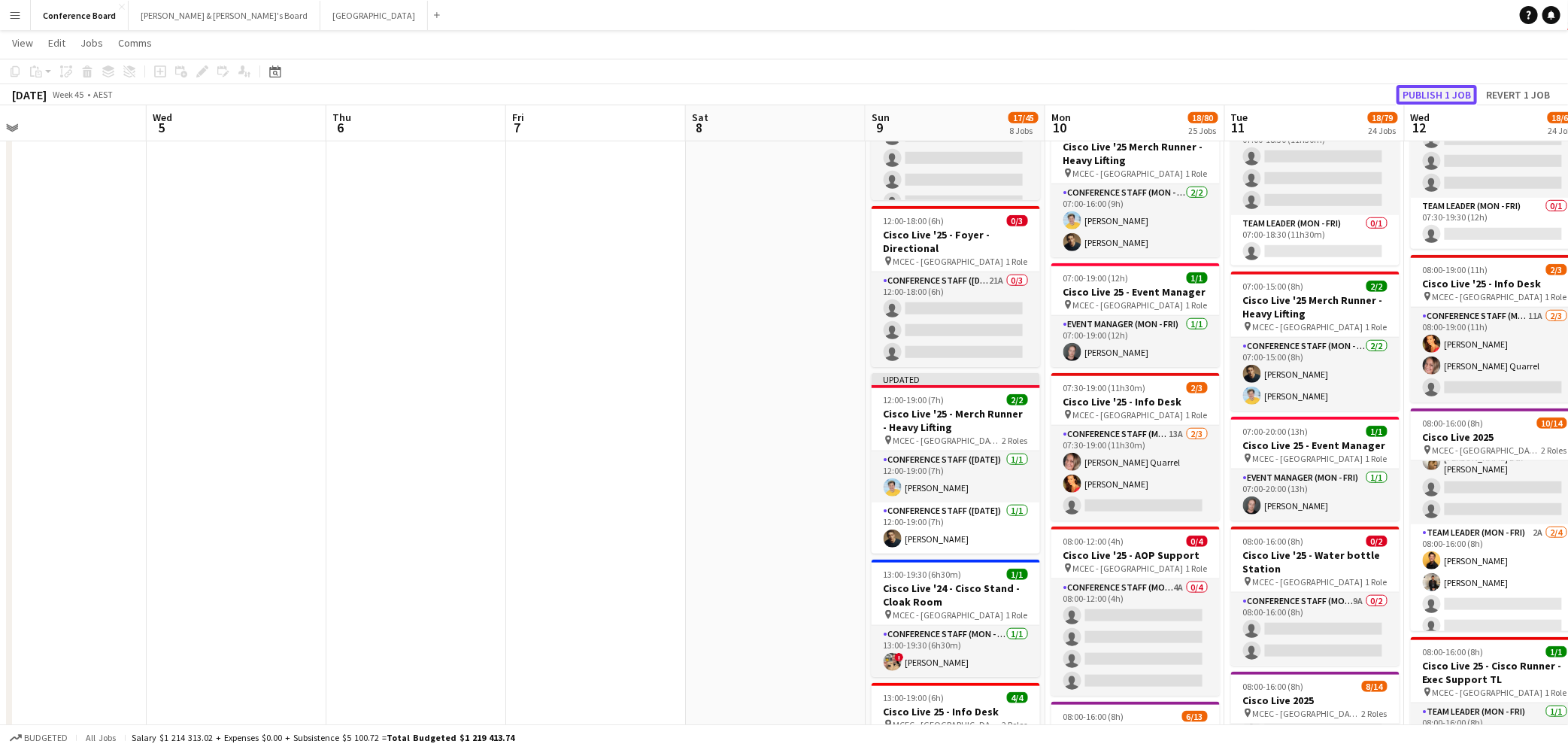
click at [1437, 93] on button "Publish 1 job" at bounding box center [1437, 94] width 81 height 19
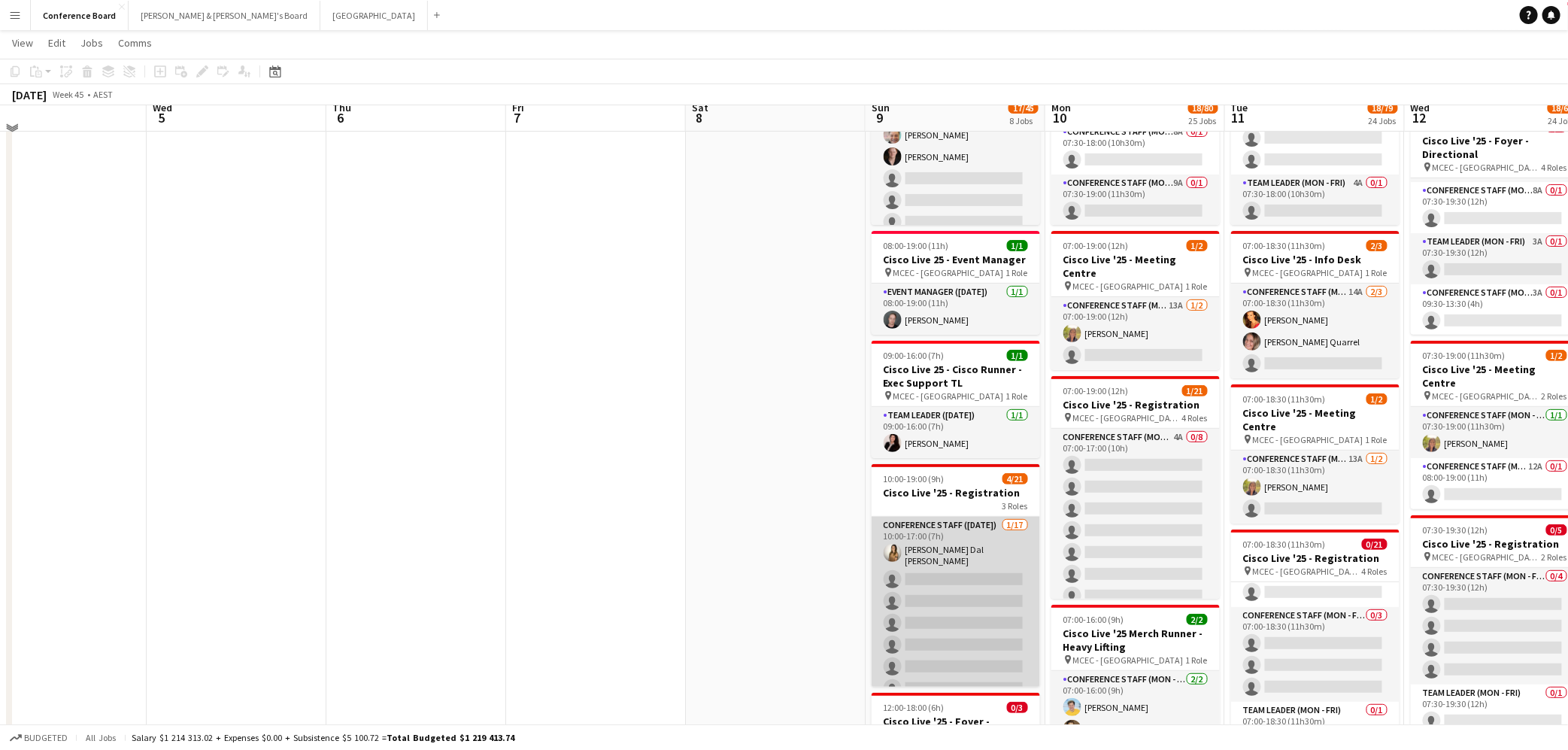
scroll to position [0, 0]
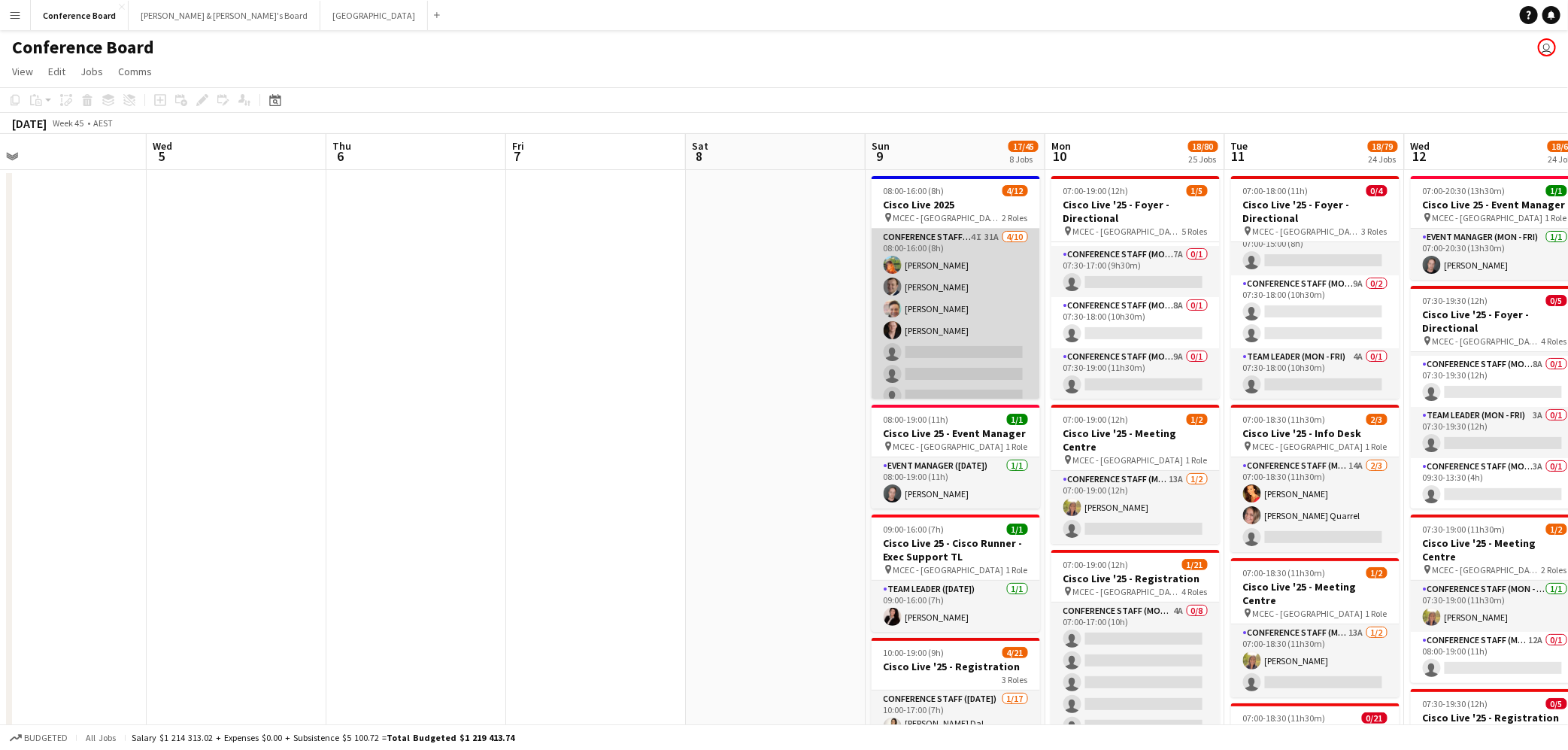
click at [956, 262] on app-card-role "Conference Staff (Mon - Fri) 4I 31A [DATE] 08:00-16:00 (8h) [PERSON_NAME] [PERS…" at bounding box center [956, 353] width 168 height 247
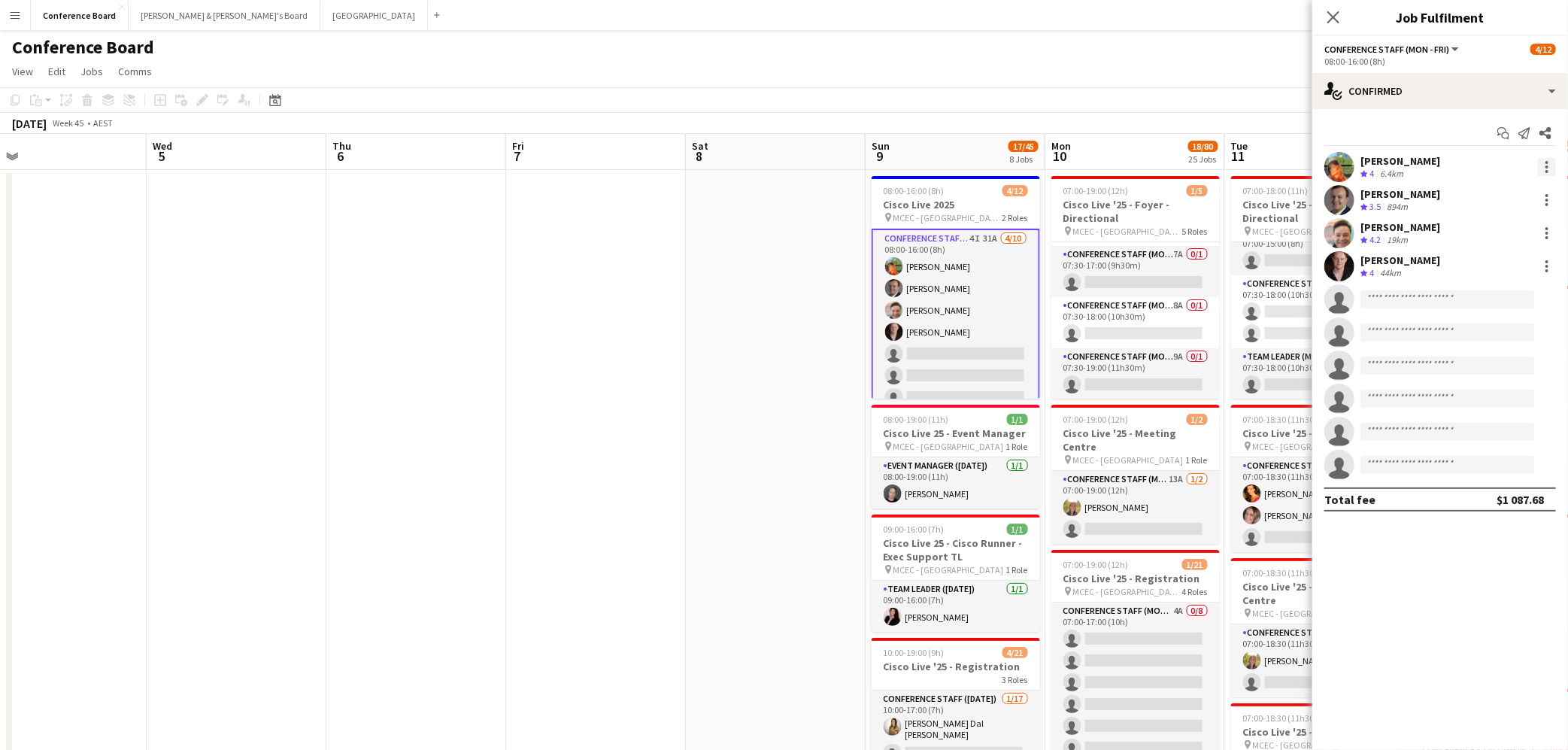
click at [1548, 159] on div at bounding box center [1546, 167] width 18 height 18
click at [1512, 230] on span "Switch crew" at bounding box center [1483, 230] width 64 height 13
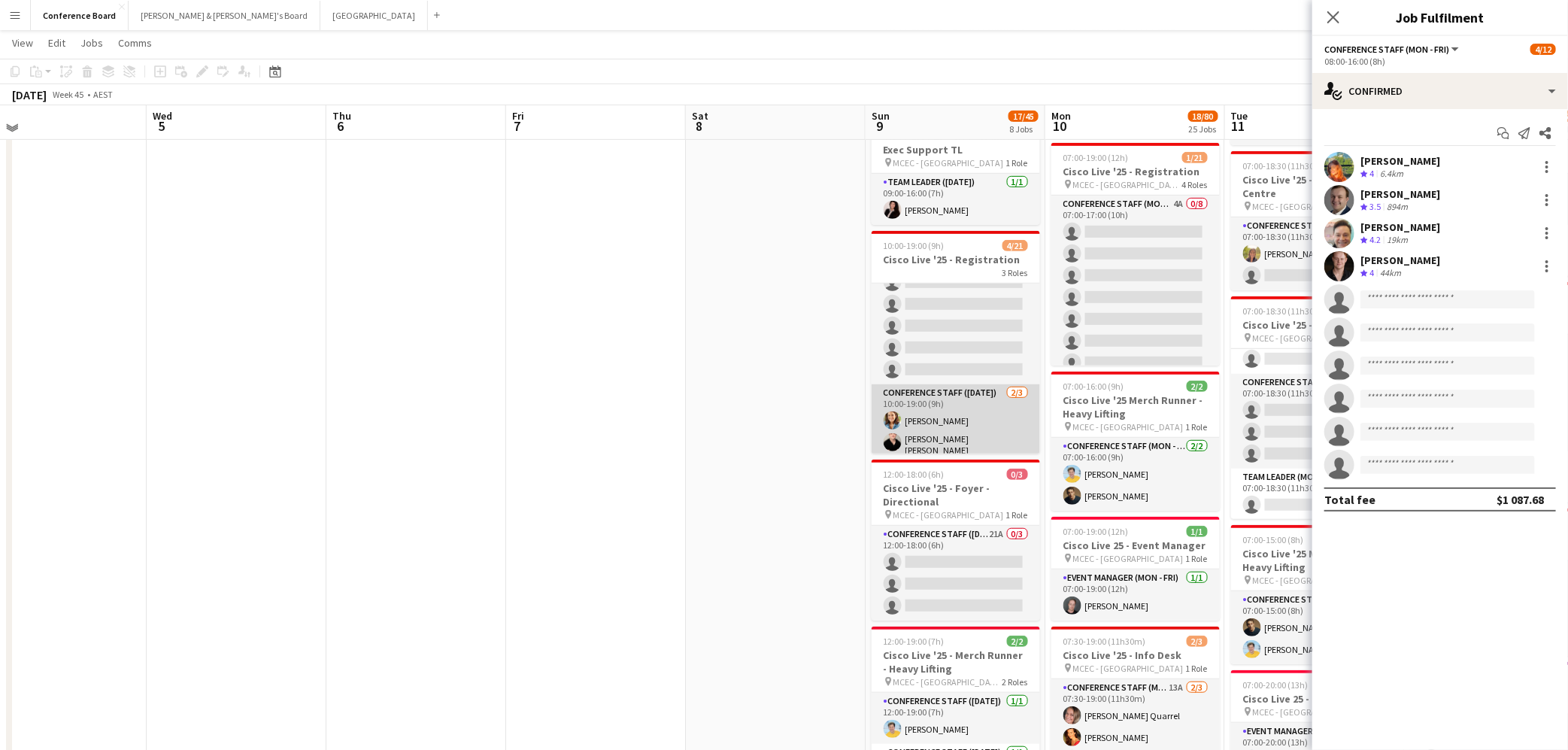
scroll to position [375, 0]
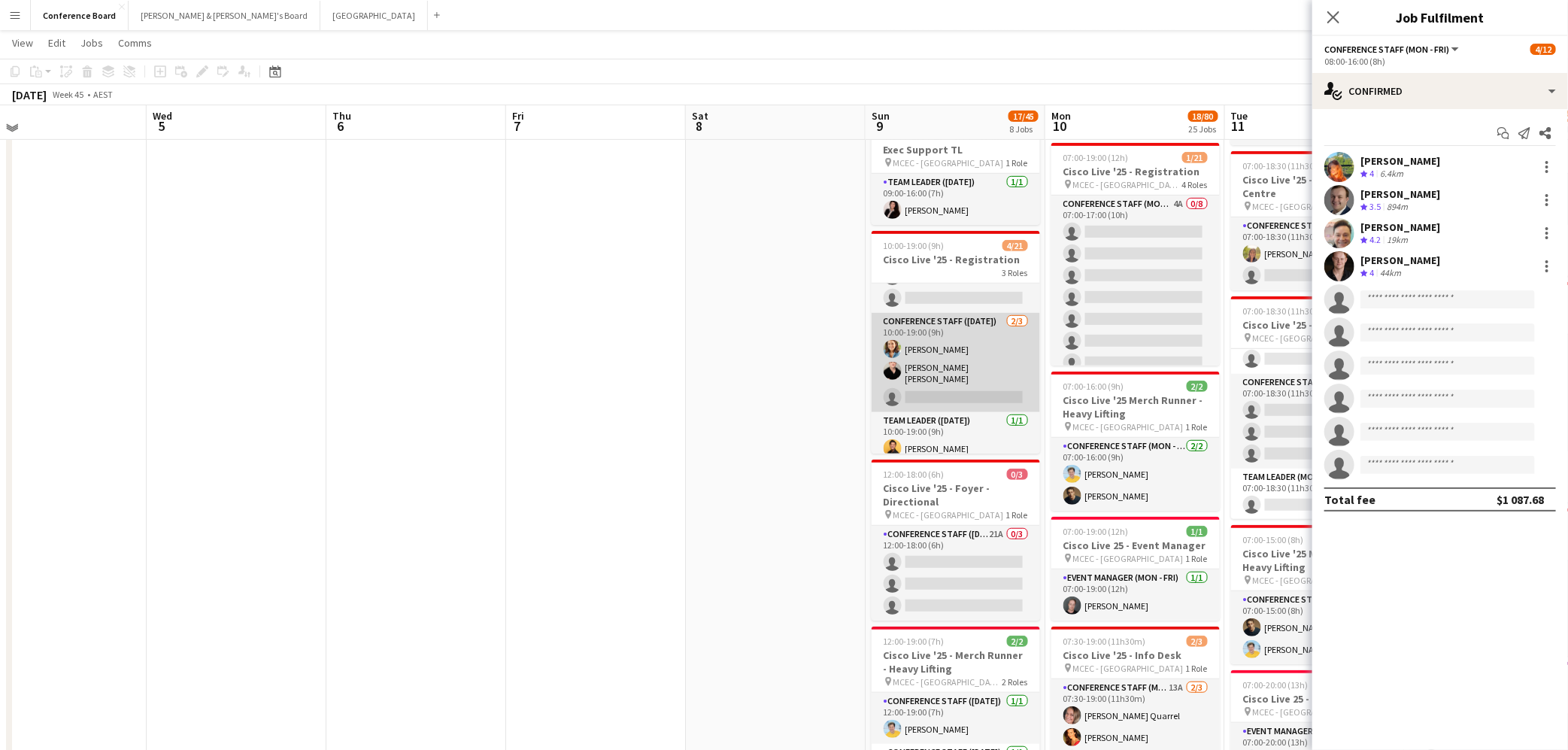
click at [974, 386] on app-card-role "Conference Staff ([DATE]) [DATE] 10:00-19:00 (9h) Chloe [PERSON_NAME] [PERSON_N…" at bounding box center [956, 363] width 168 height 99
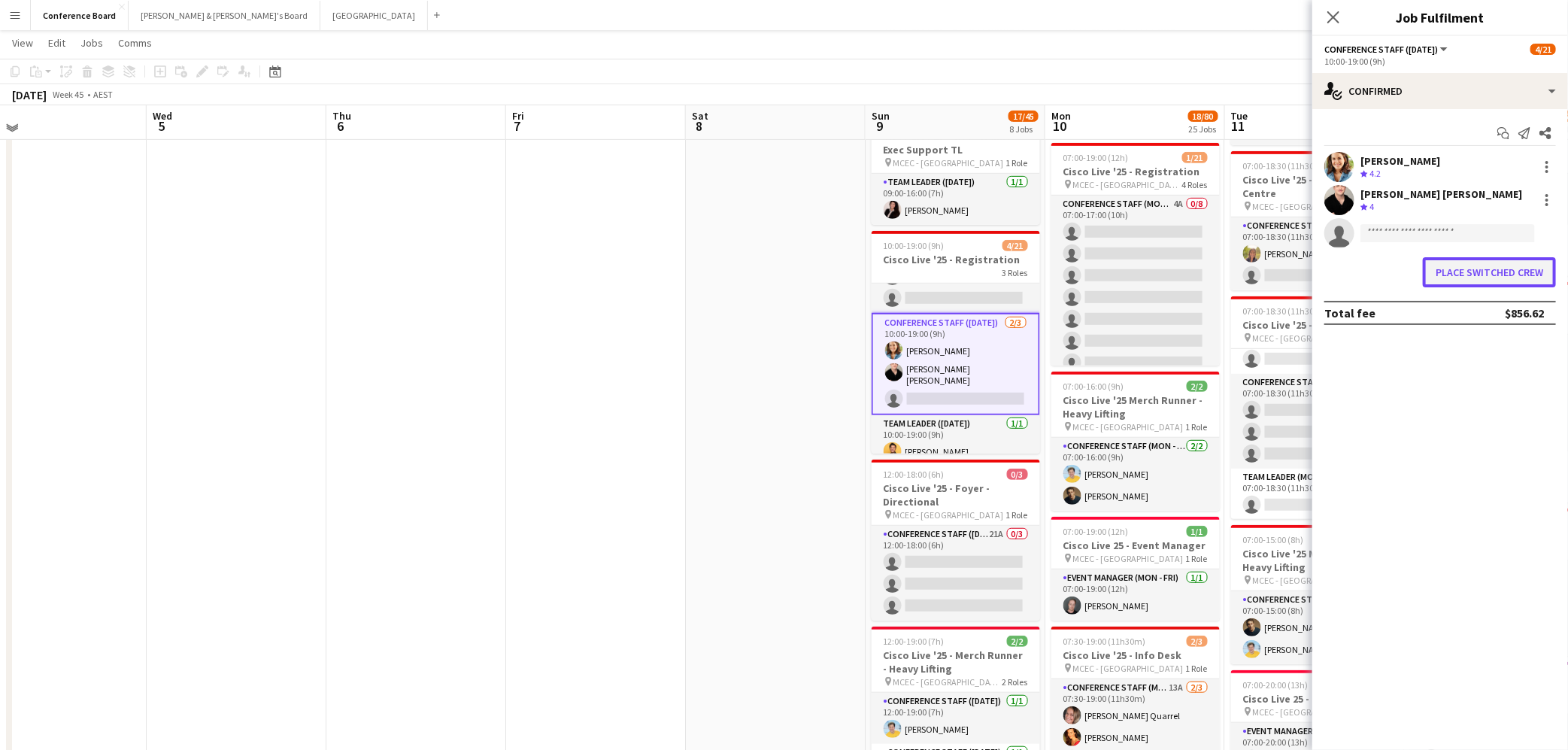
click at [1493, 265] on button "Place switched crew" at bounding box center [1489, 273] width 133 height 30
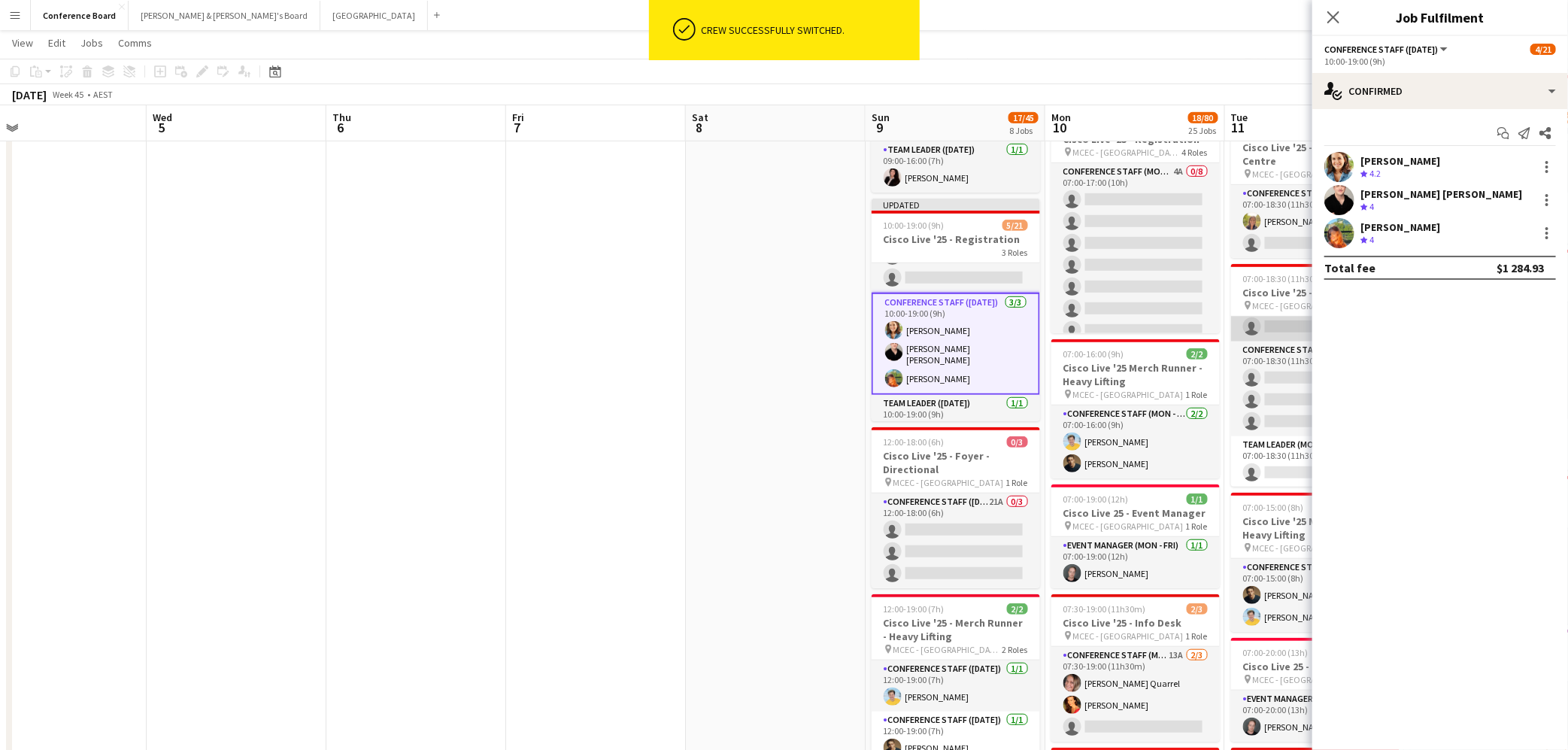
scroll to position [437, 0]
click at [1170, 72] on app-toolbar "Copy Paste Paste Command V Paste with crew Command Shift V Paste linked Job [GE…" at bounding box center [784, 72] width 1568 height 25
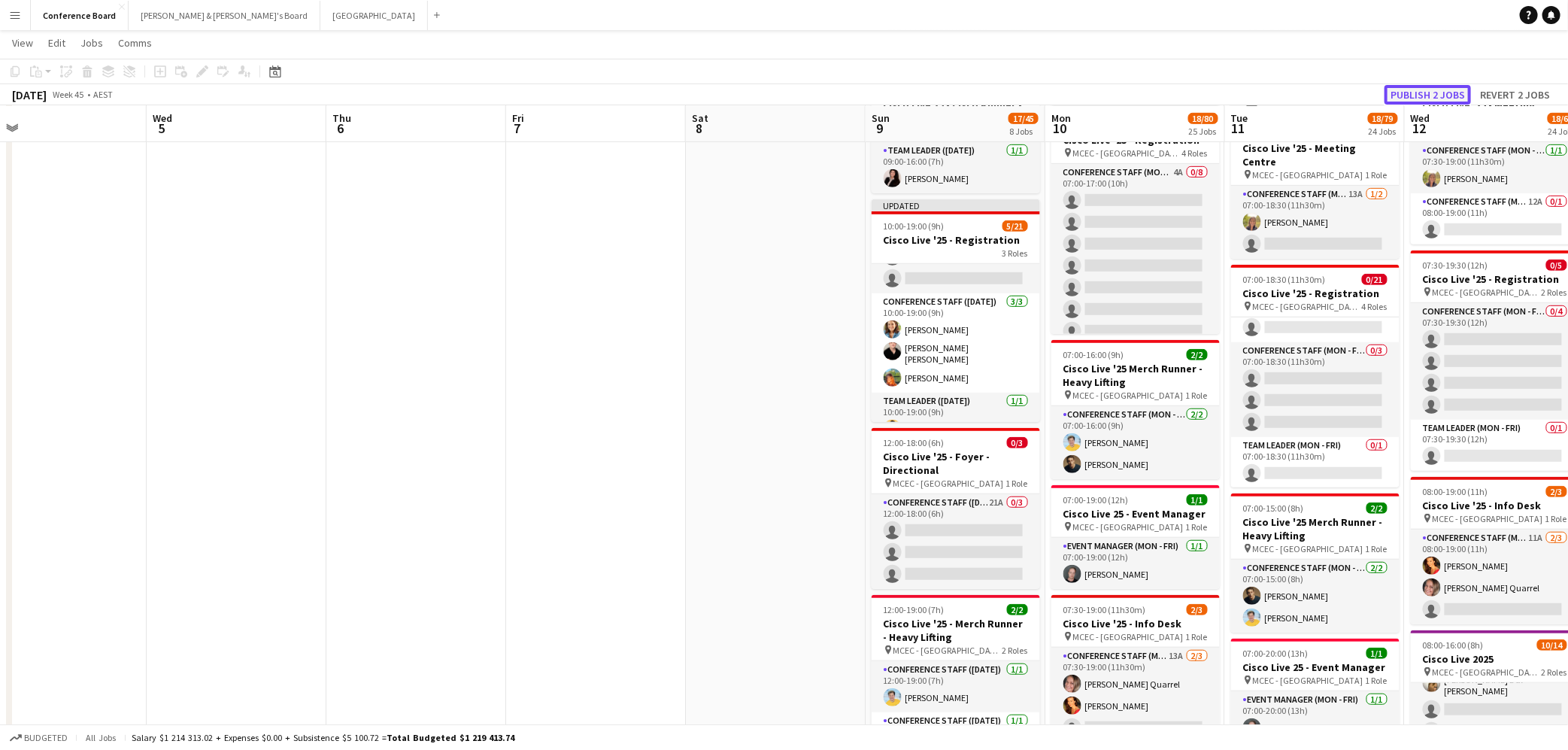
click at [1433, 93] on button "Publish 2 jobs" at bounding box center [1427, 94] width 87 height 19
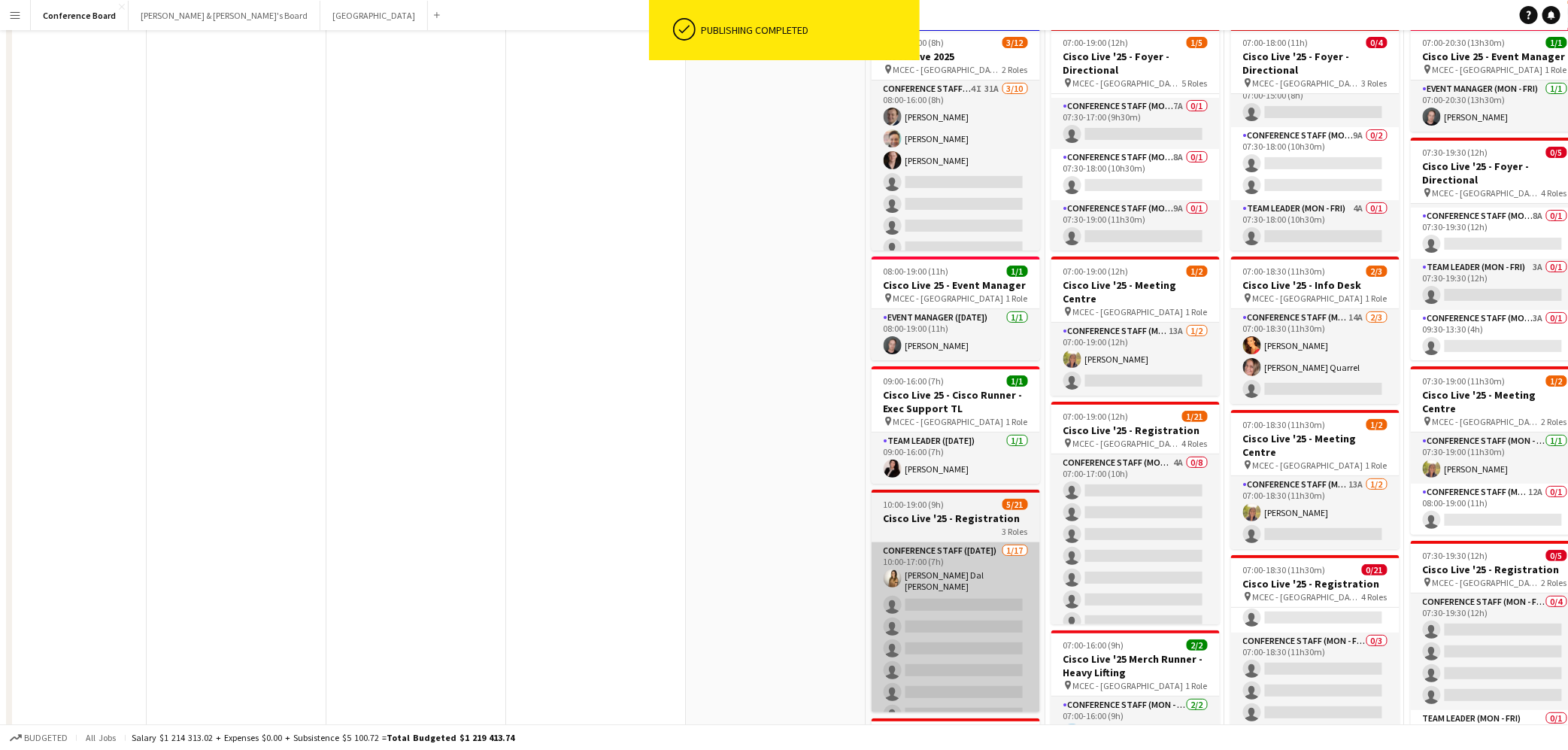
scroll to position [0, 0]
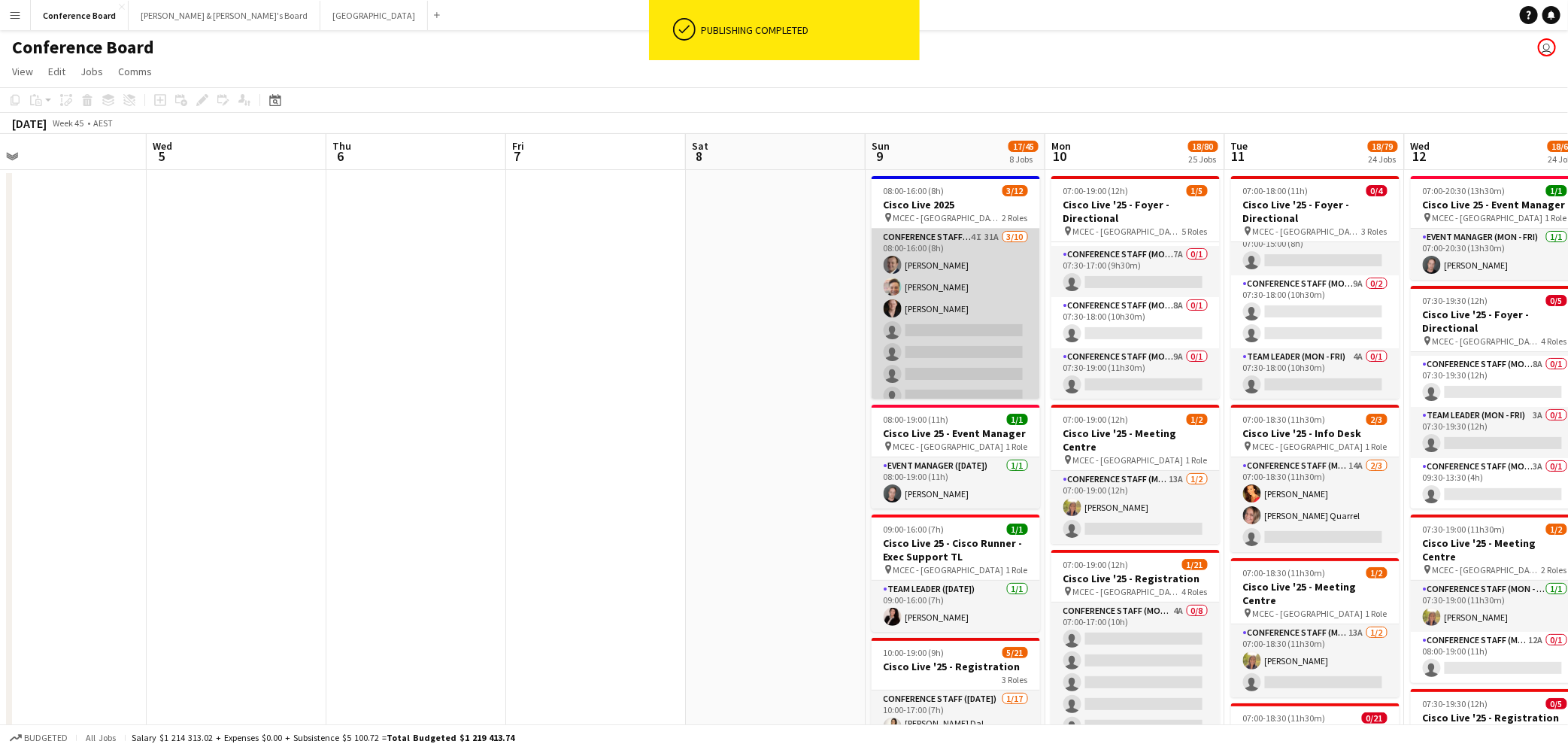
click at [935, 302] on app-card-role "Conference Staff (Mon - Fri) 4I 31A [DATE] 08:00-16:00 (8h) [PERSON_NAME] [PERS…" at bounding box center [956, 353] width 168 height 247
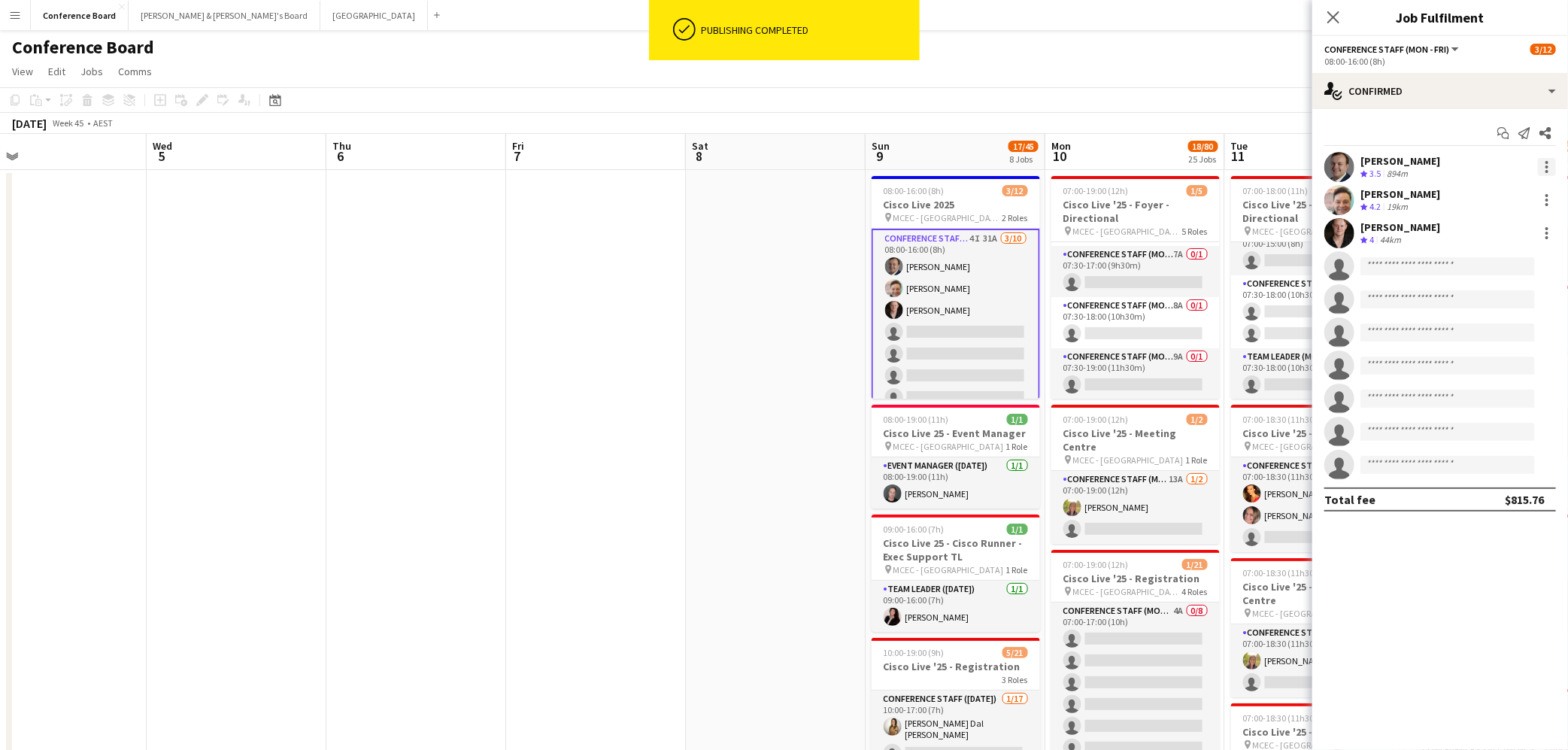
click at [1544, 166] on div at bounding box center [1546, 167] width 18 height 18
drag, startPoint x: 1503, startPoint y: 231, endPoint x: 1447, endPoint y: 268, distance: 67.1
click at [1502, 233] on span "Switch crew" at bounding box center [1483, 230] width 64 height 13
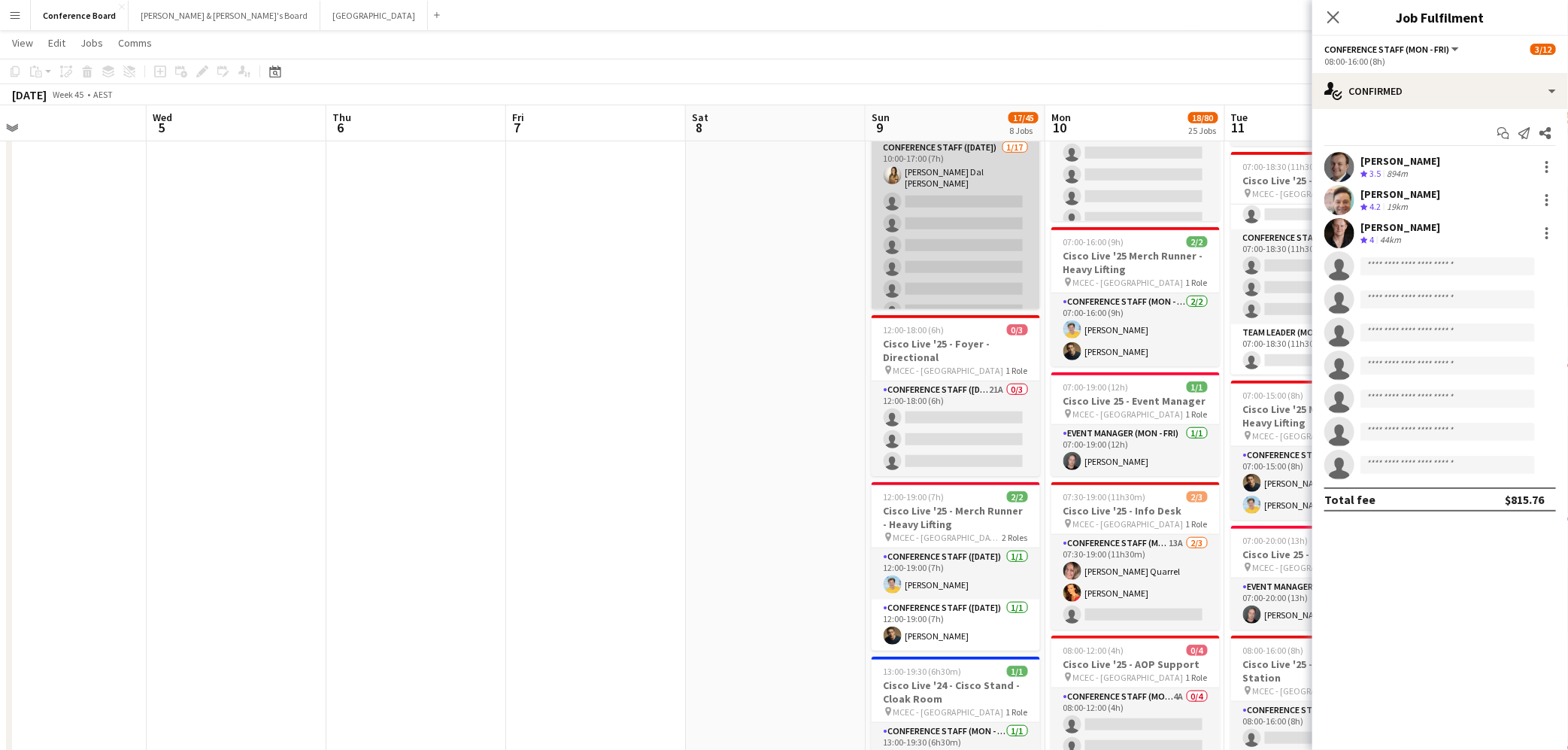
scroll to position [583, 0]
click at [983, 216] on app-card-role "Conference Staff ([DATE]) [DATE] 10:00-17:00 (7h) [PERSON_NAME] Dal [PERSON_NAM…" at bounding box center [956, 339] width 168 height 405
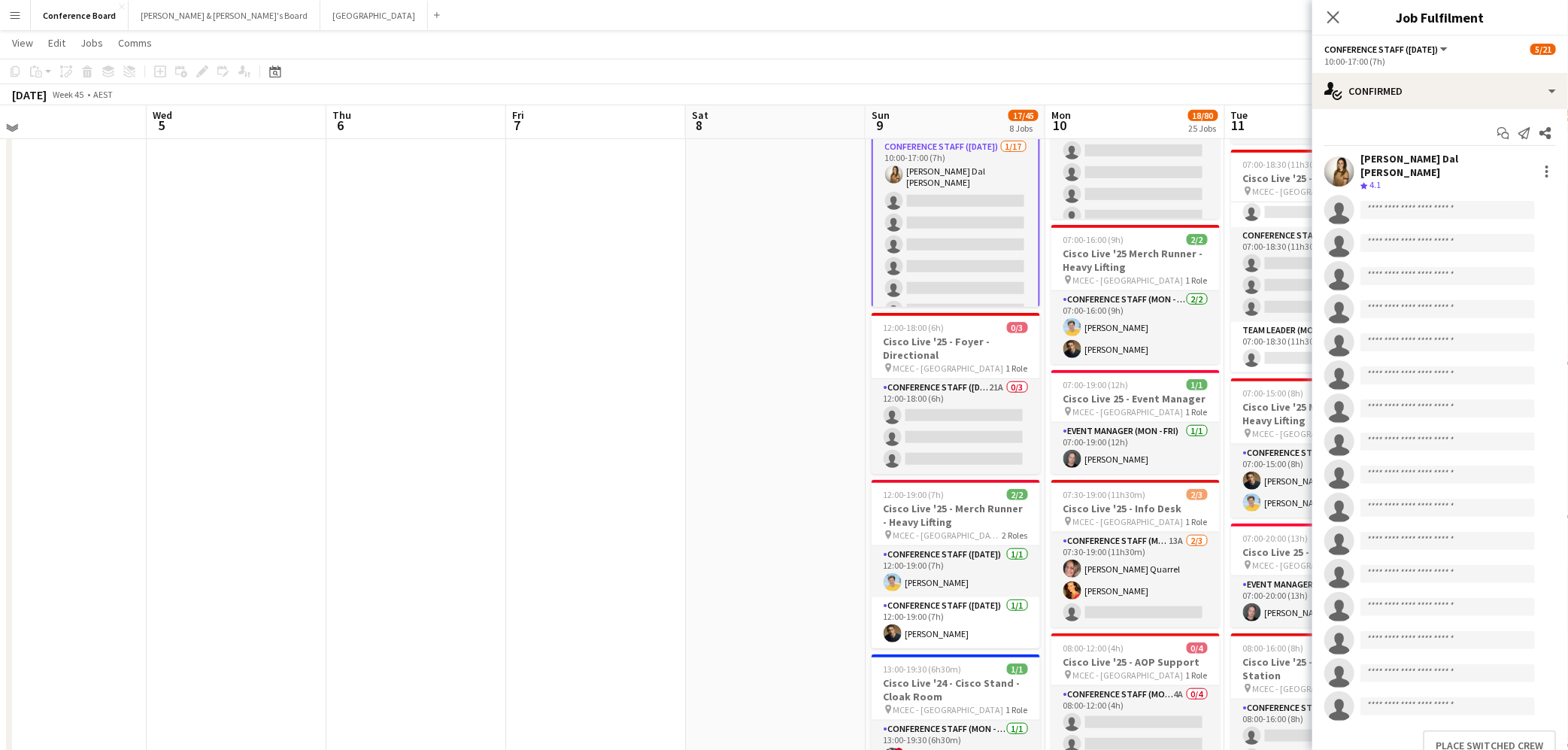
scroll to position [50, 0]
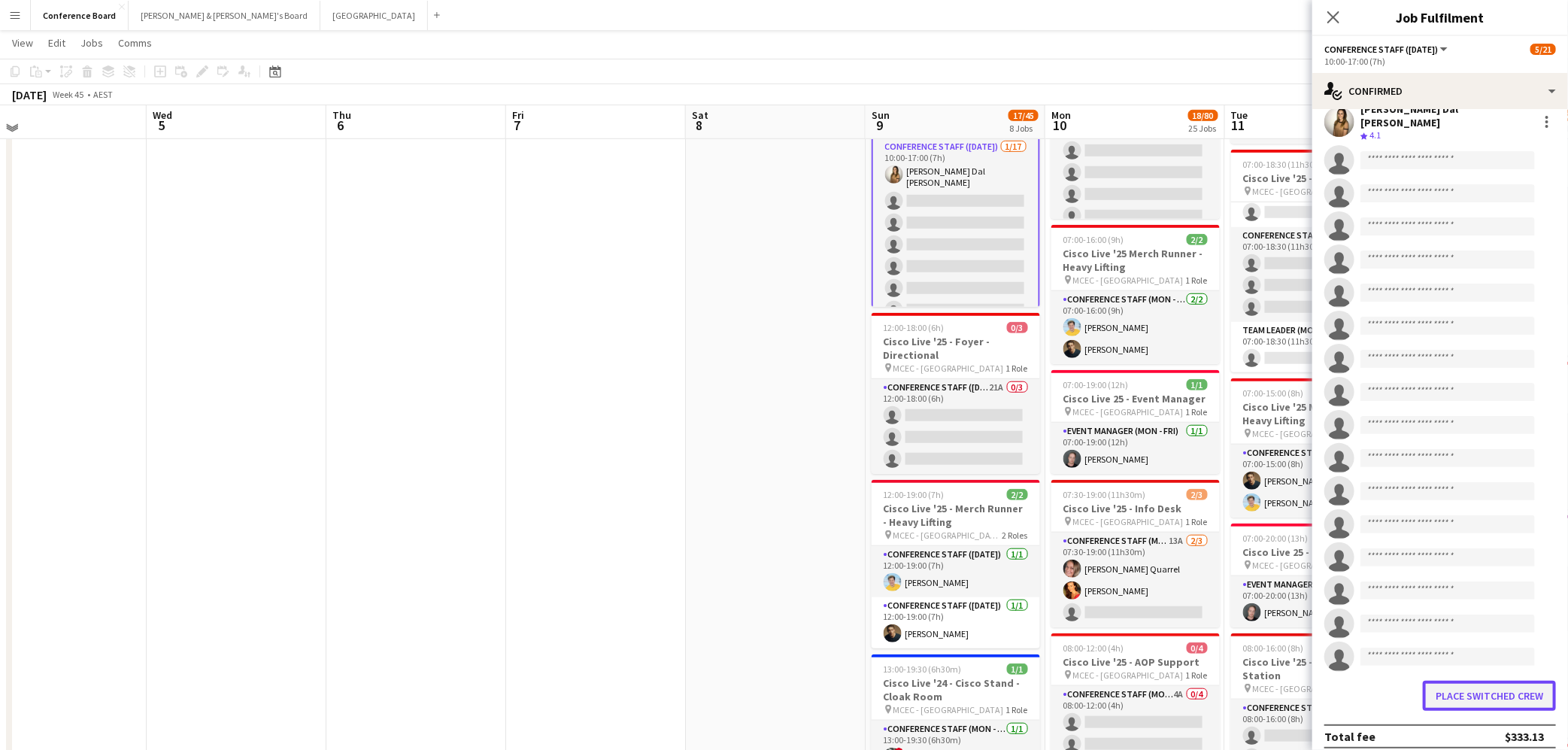
click at [1466, 681] on button "Place switched crew" at bounding box center [1489, 696] width 133 height 30
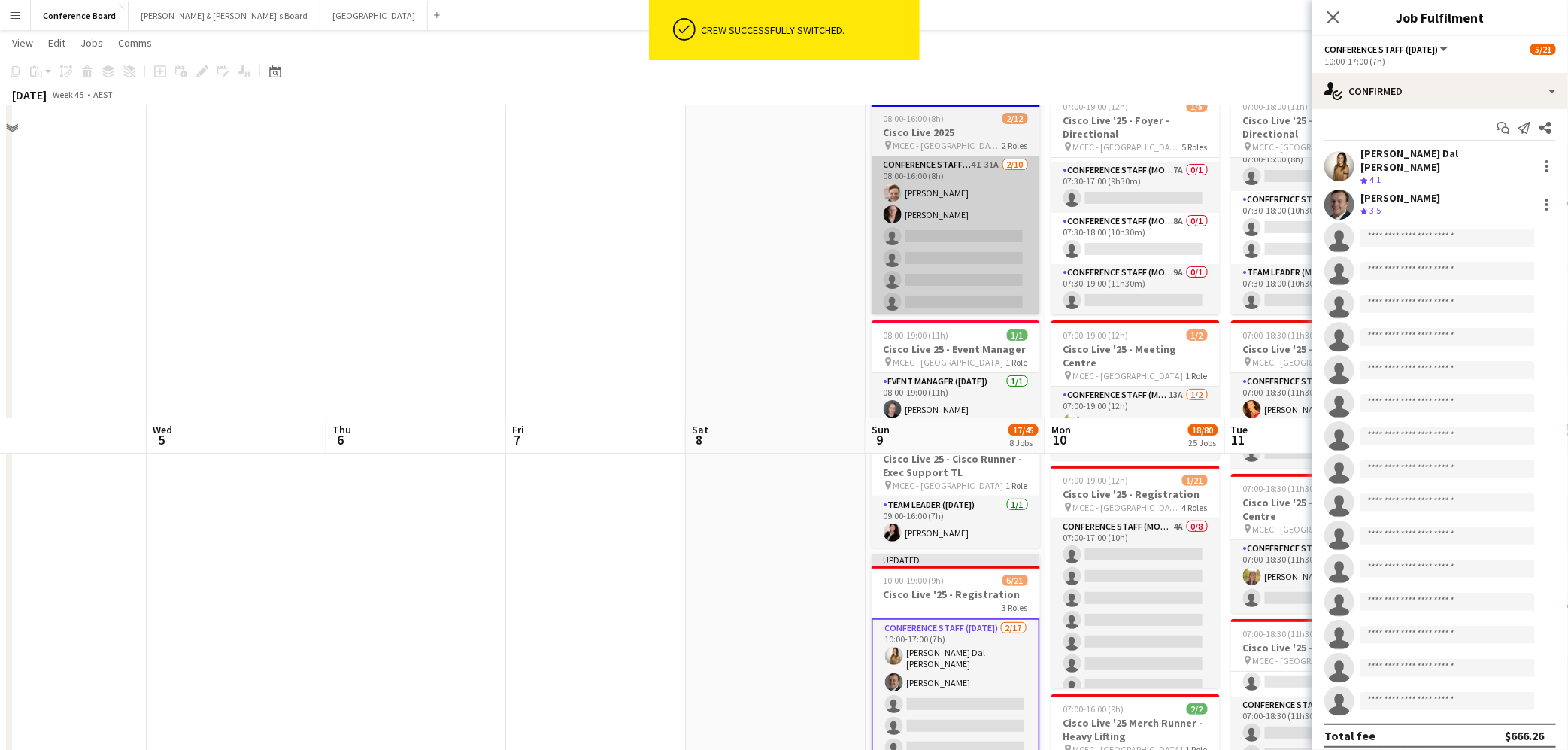
scroll to position [0, 0]
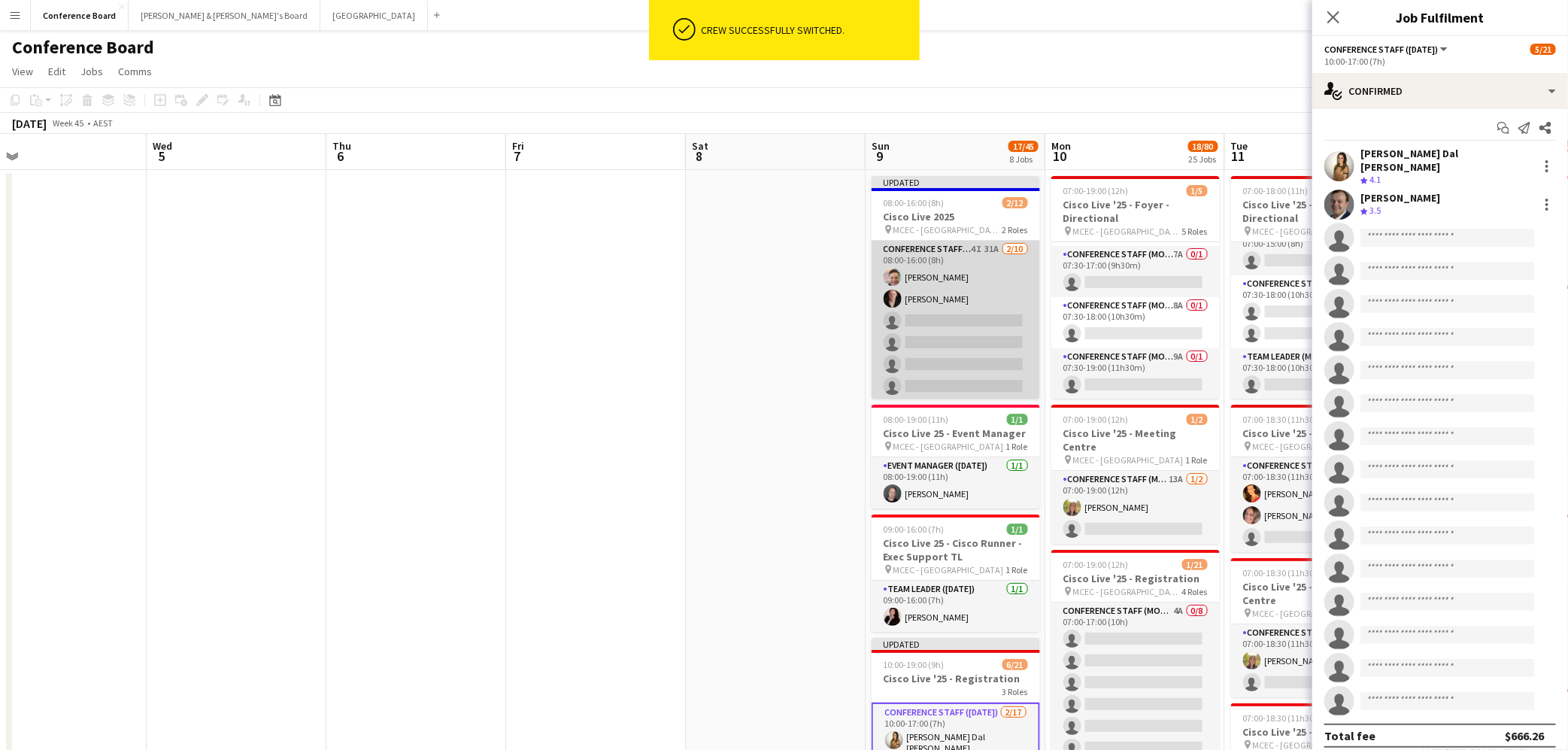
click at [928, 298] on app-card-role "Conference Staff (Mon - Fri) 4I 31A [DATE] 08:00-16:00 (8h) [PERSON_NAME] [PERS…" at bounding box center [956, 364] width 168 height 247
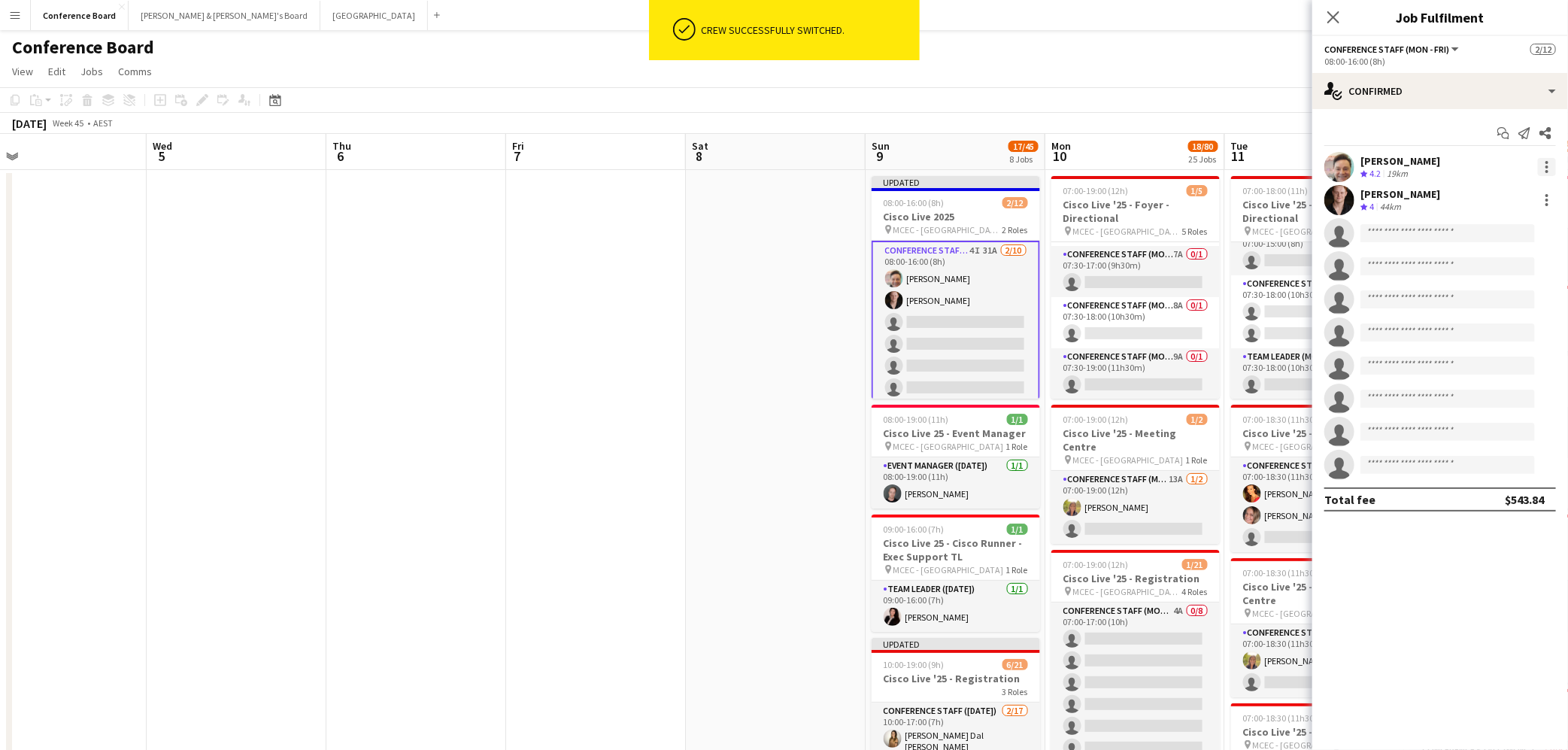
click at [1551, 161] on div at bounding box center [1546, 167] width 18 height 18
click at [1498, 231] on span "Switch crew" at bounding box center [1483, 230] width 64 height 13
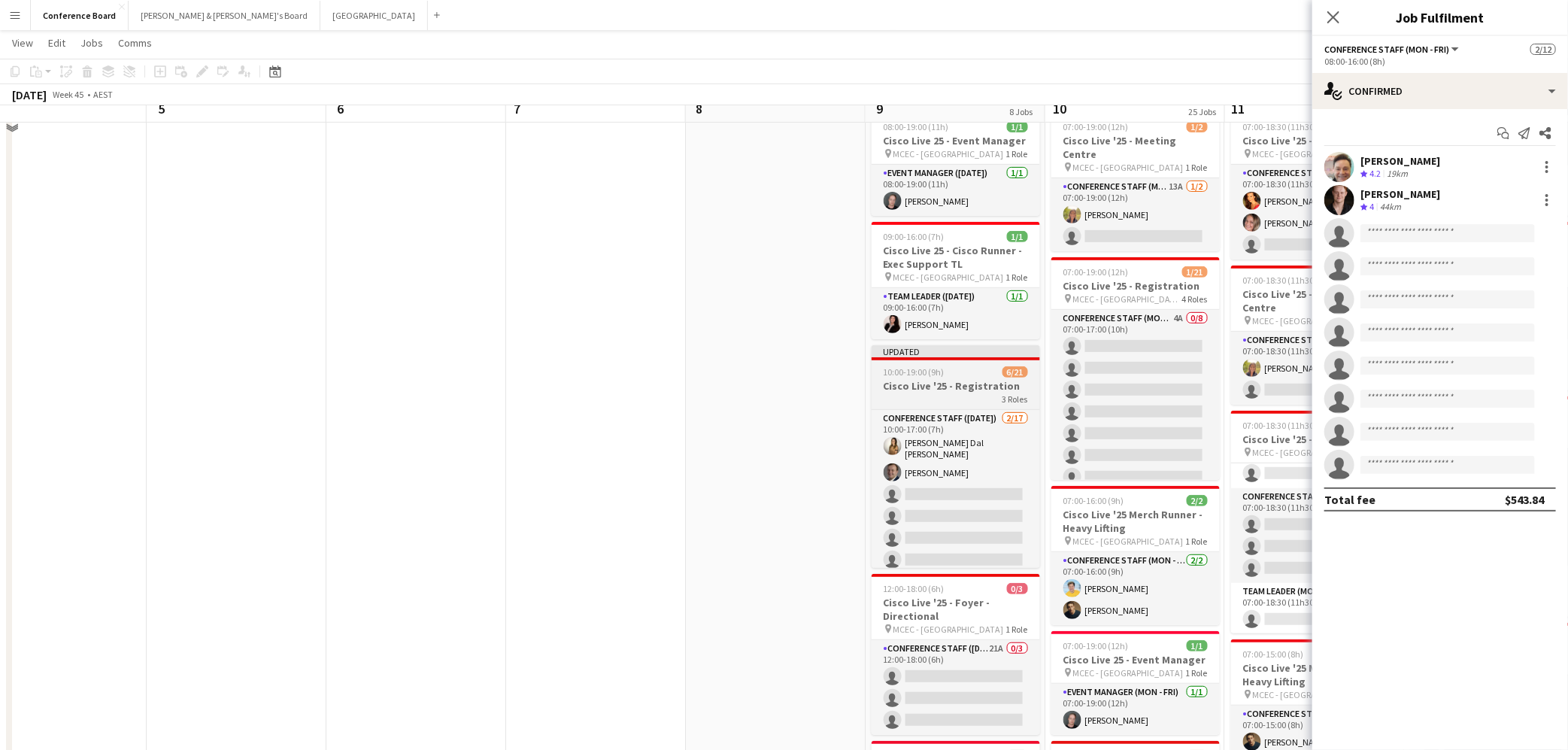
scroll to position [327, 0]
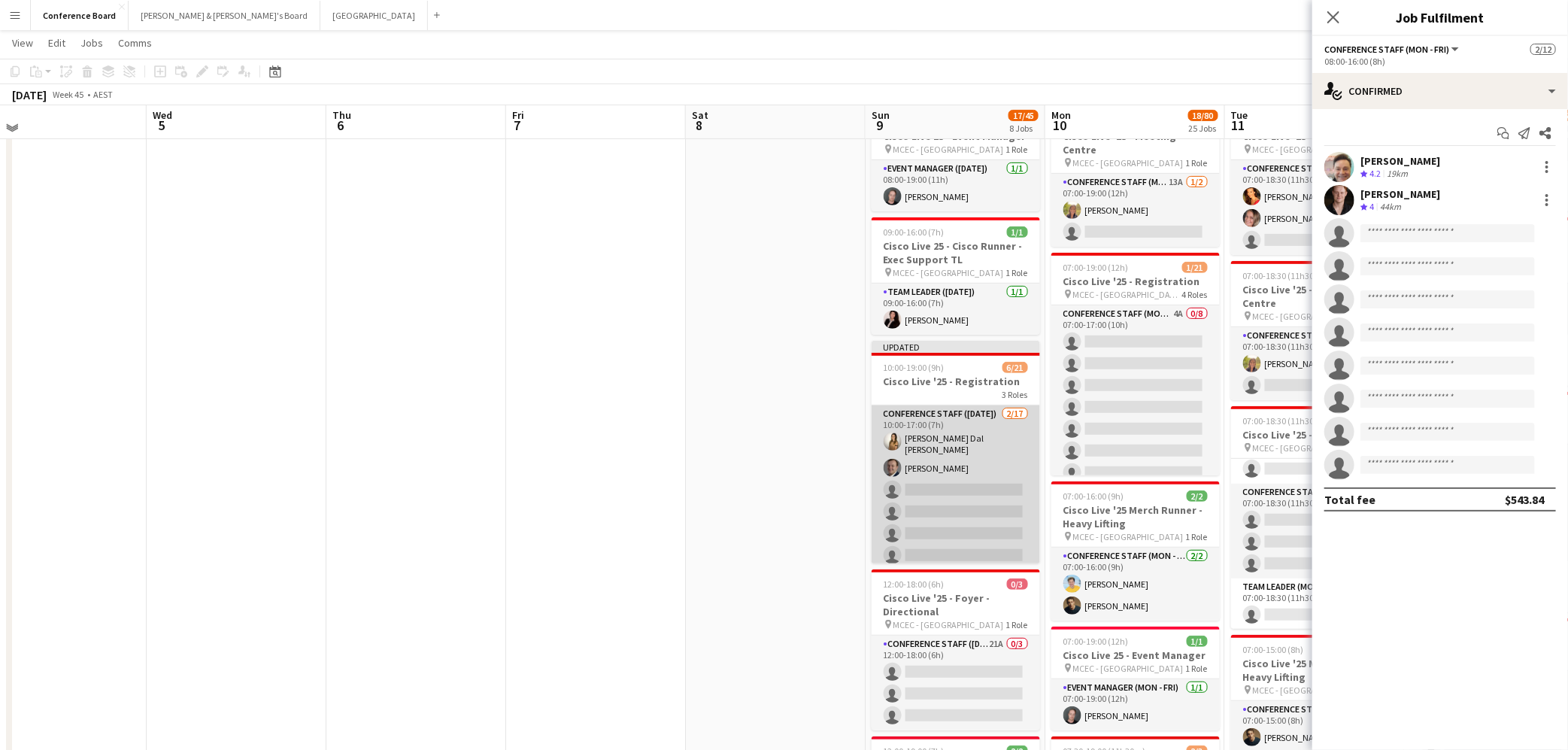
click at [959, 491] on app-card-role "Conference Staff ([DATE]) [DATE] 10:00-17:00 (7h) [PERSON_NAME] Dal [PERSON_NAM…" at bounding box center [956, 608] width 168 height 405
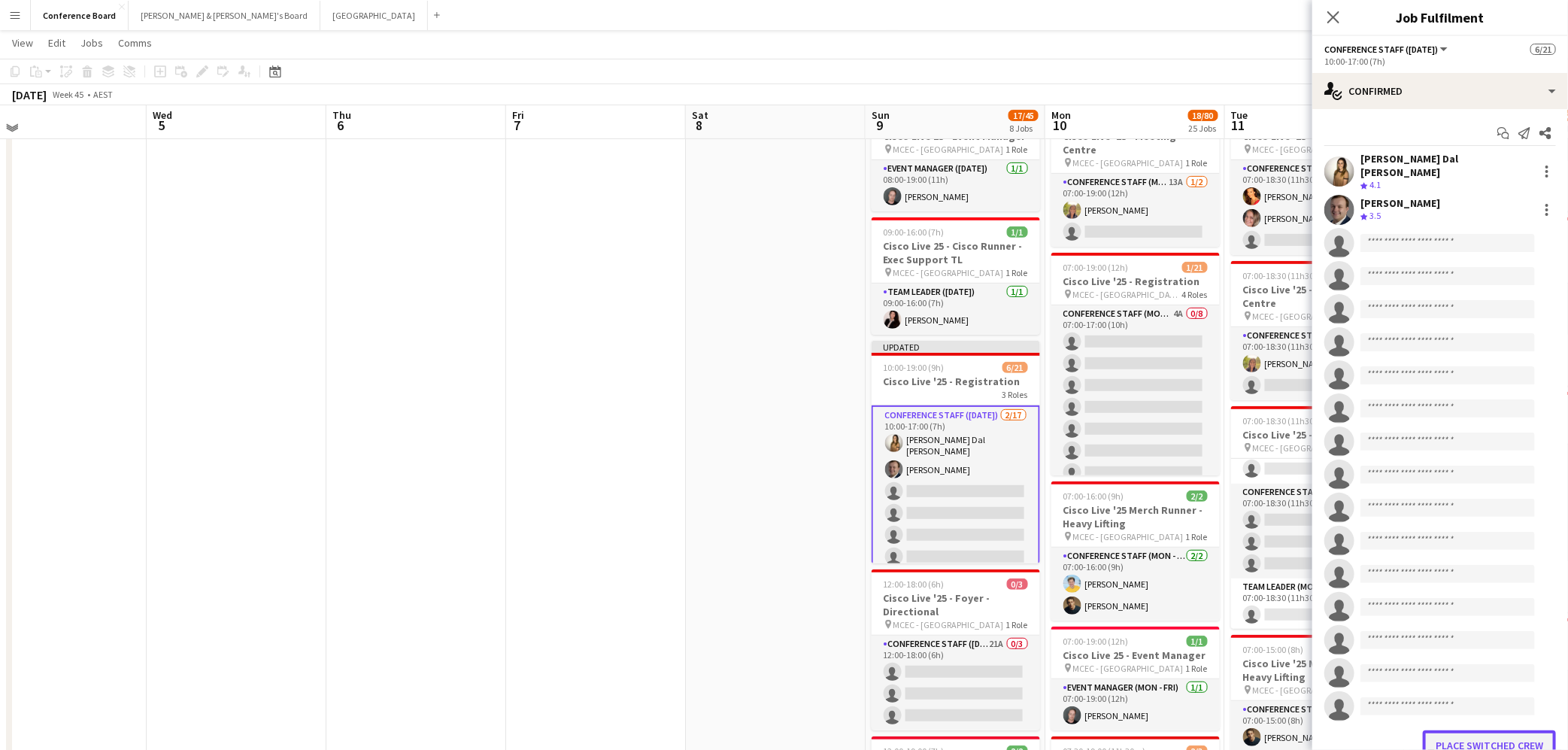
click at [1481, 737] on button "Place switched crew" at bounding box center [1489, 746] width 133 height 30
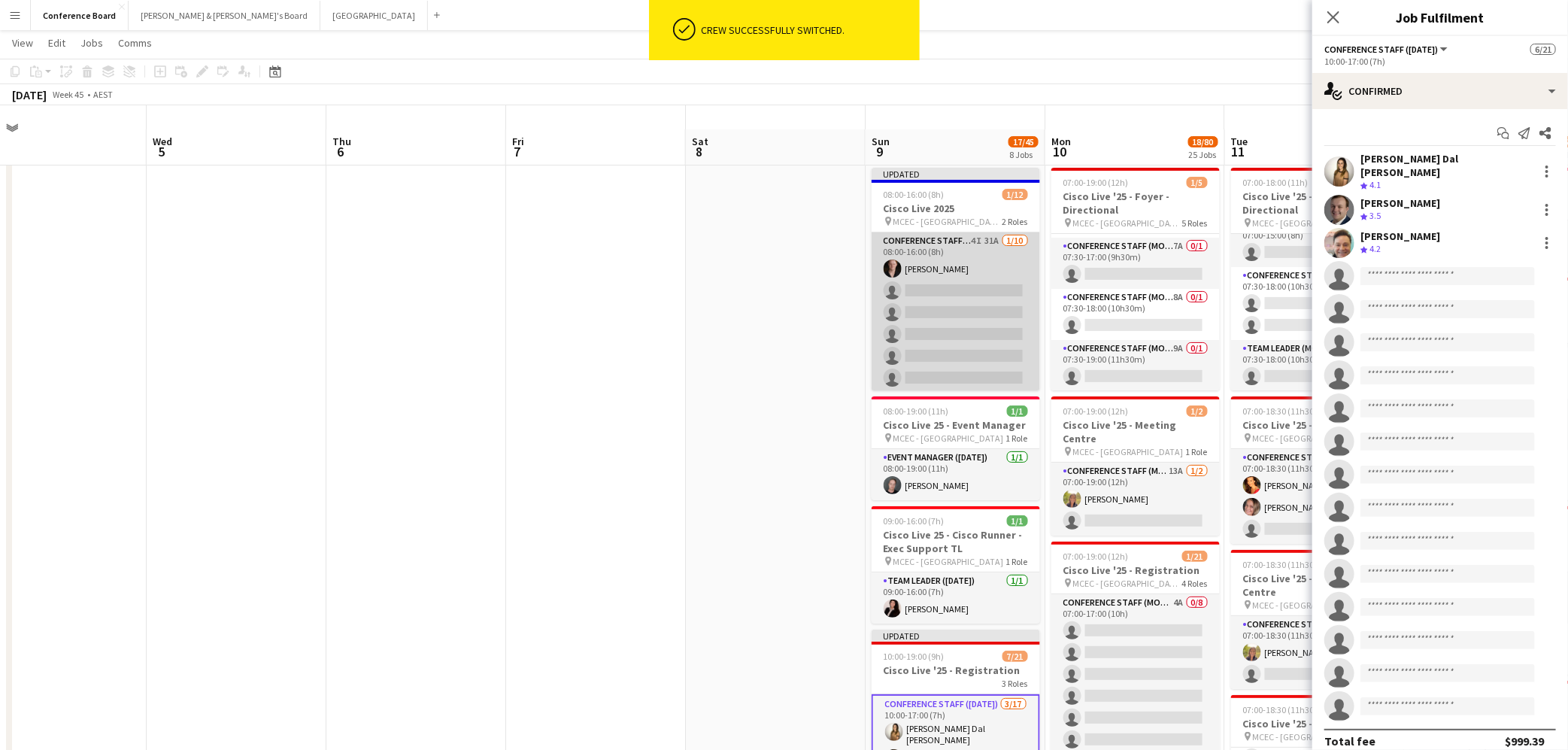
scroll to position [0, 0]
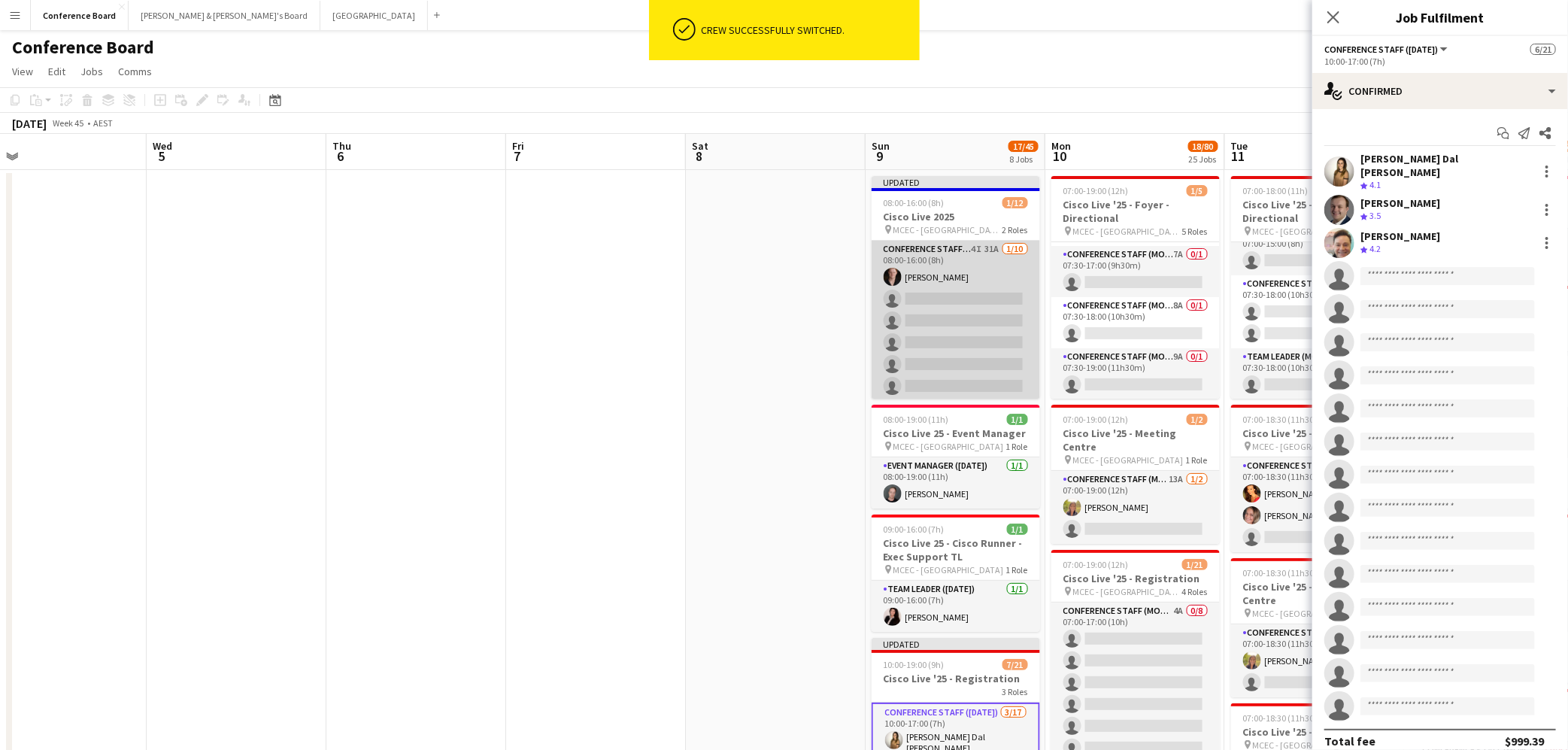
click at [929, 277] on app-card-role "Conference Staff (Mon - Fri) 4I 31A [DATE] 08:00-16:00 (8h) [PERSON_NAME] singl…" at bounding box center [956, 364] width 168 height 247
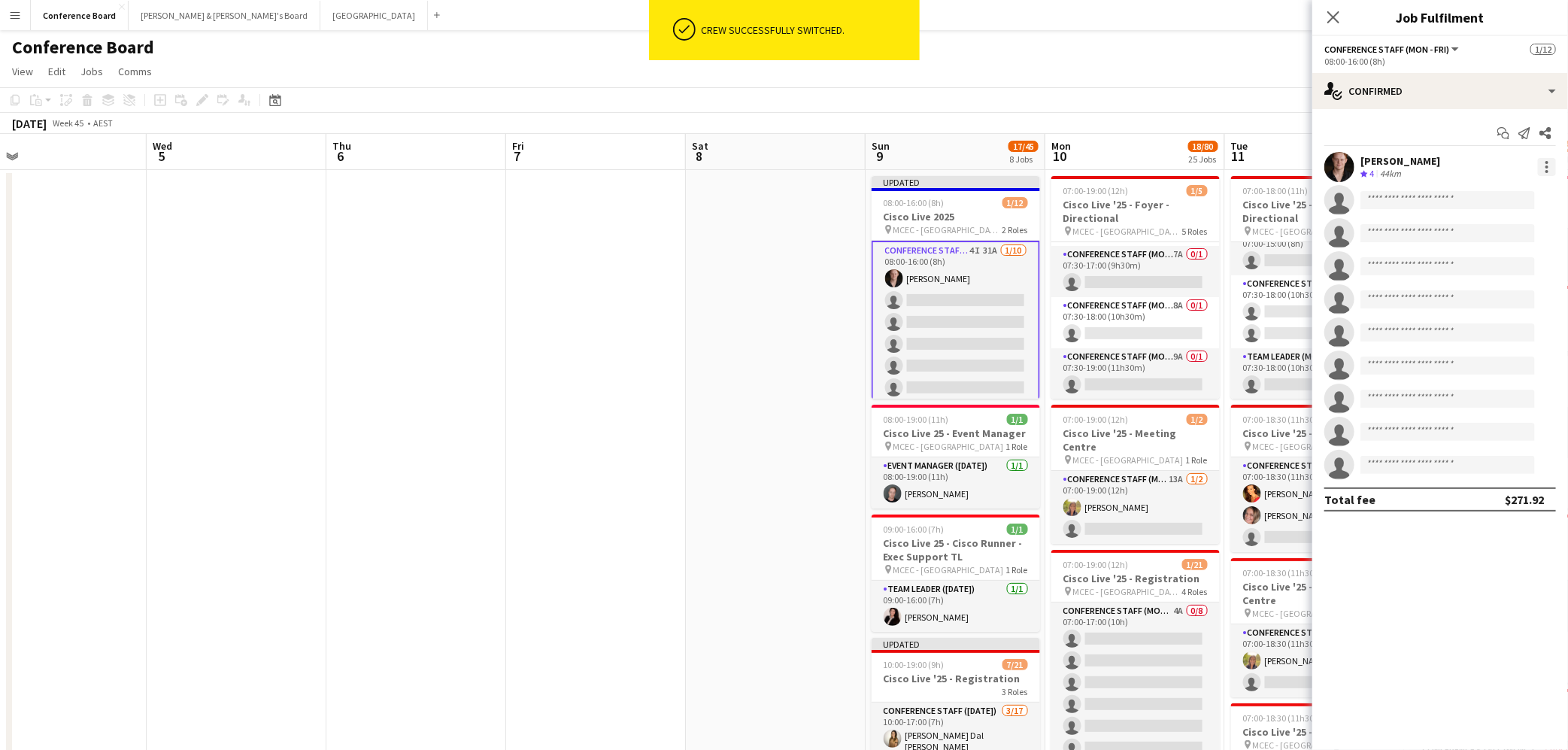
click at [1545, 162] on div at bounding box center [1547, 162] width 3 height 3
click at [1502, 225] on span "Switch crew" at bounding box center [1483, 230] width 64 height 13
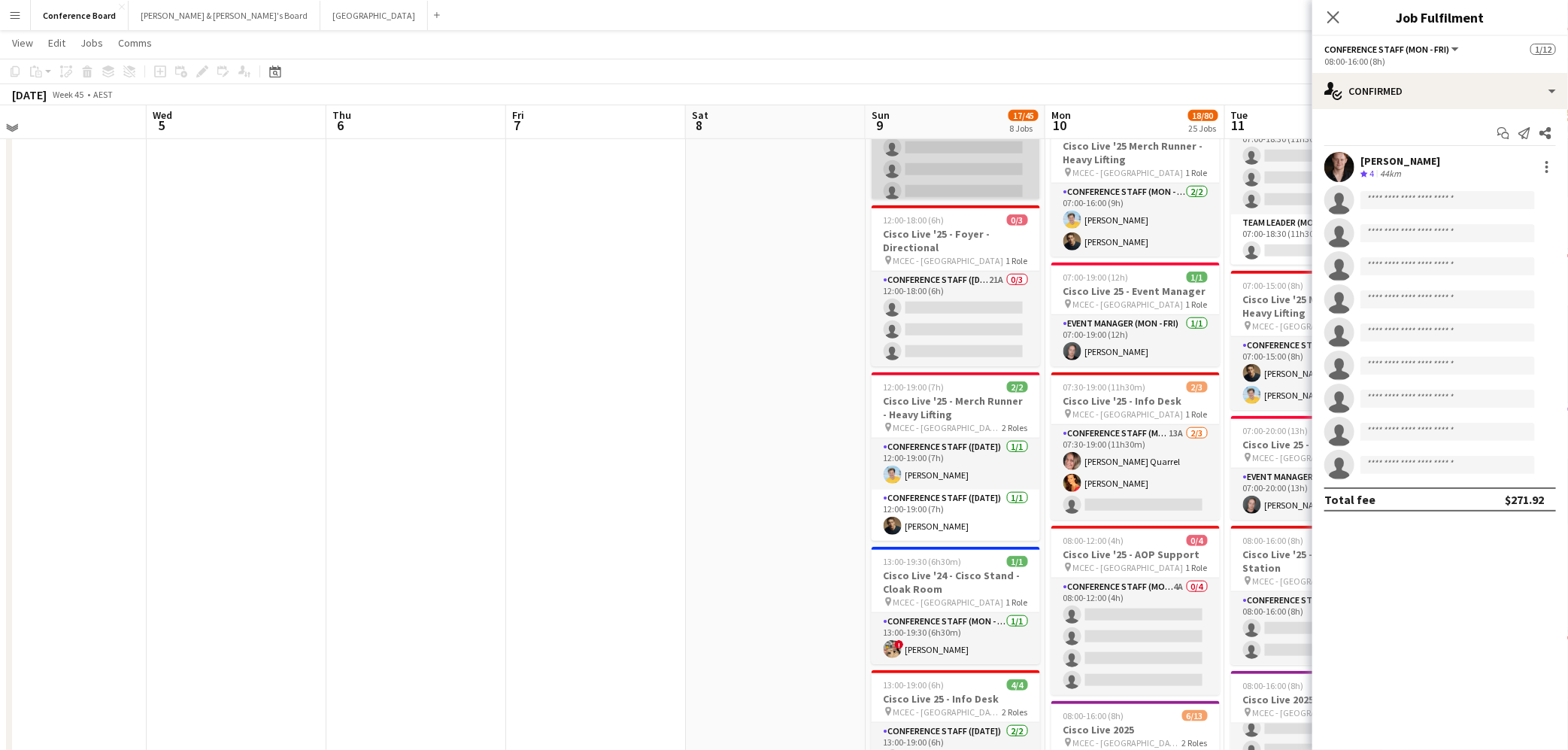
click at [973, 166] on app-card-role "Conference Staff ([DATE]) [DATE] 10:00-17:00 (7h) [PERSON_NAME] Dal [PERSON_NAM…" at bounding box center [956, 243] width 168 height 405
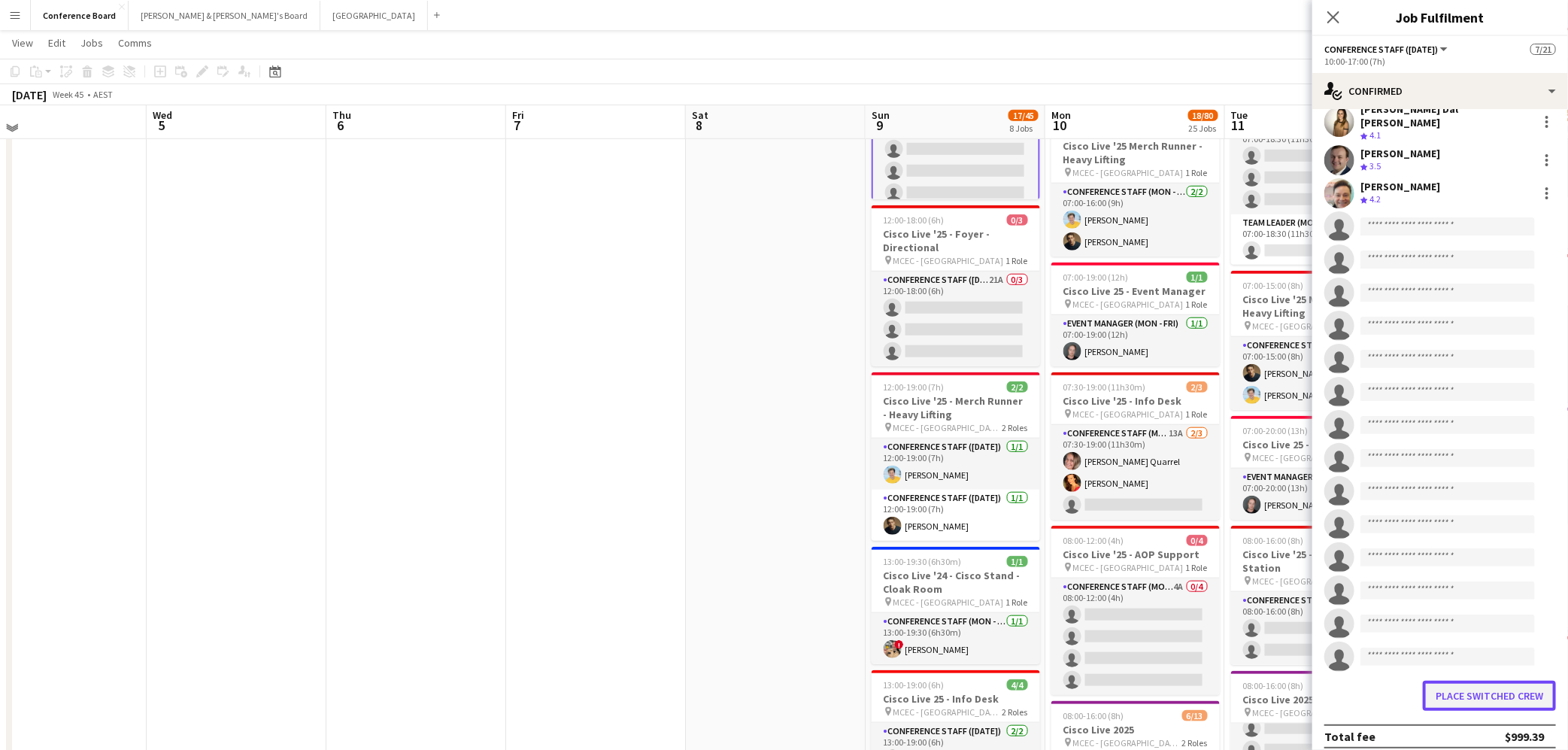
click at [1485, 689] on button "Place switched crew" at bounding box center [1489, 696] width 133 height 30
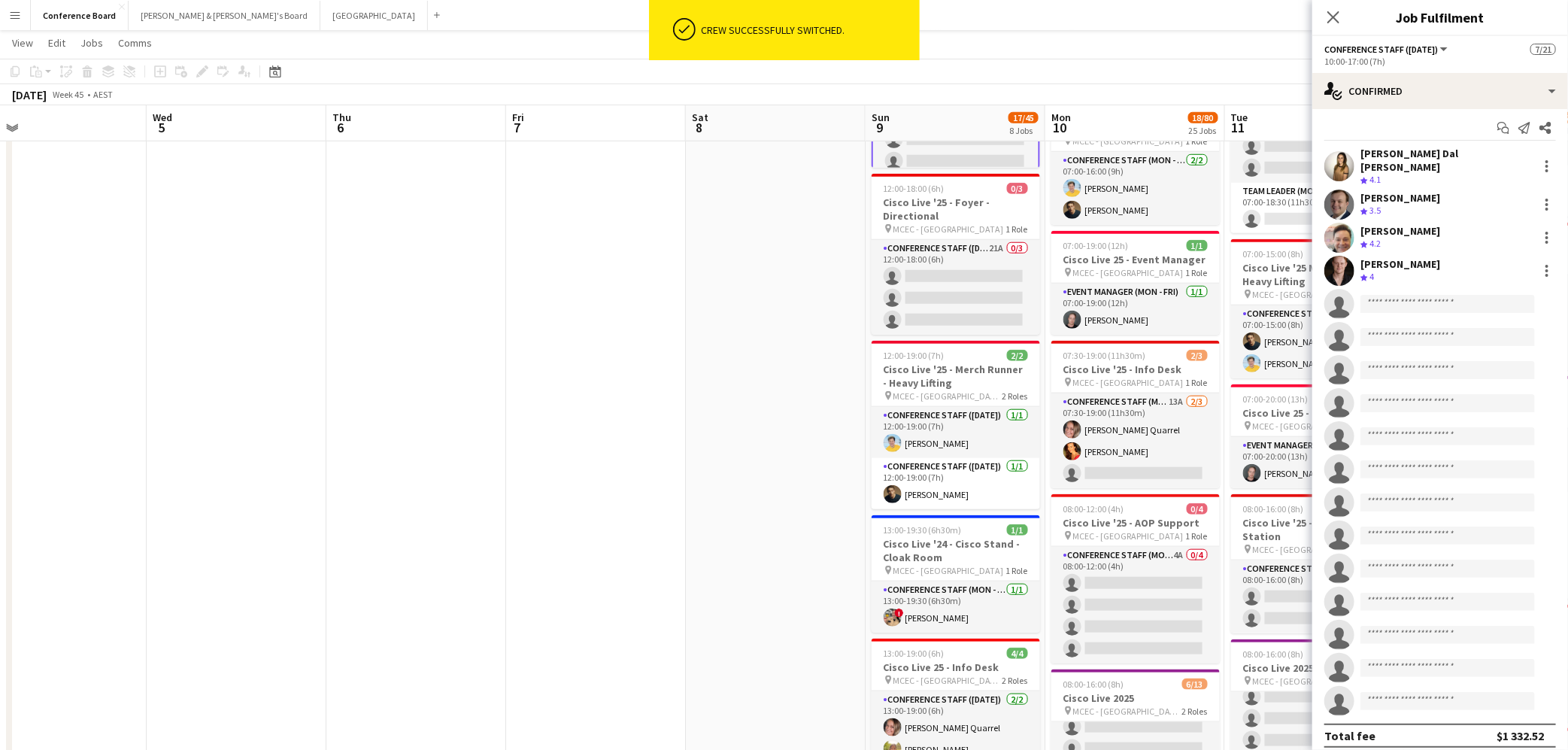
click at [1151, 74] on app-toolbar "Copy Paste Paste Command V Paste with crew Command Shift V Paste linked Job [GE…" at bounding box center [784, 72] width 1568 height 25
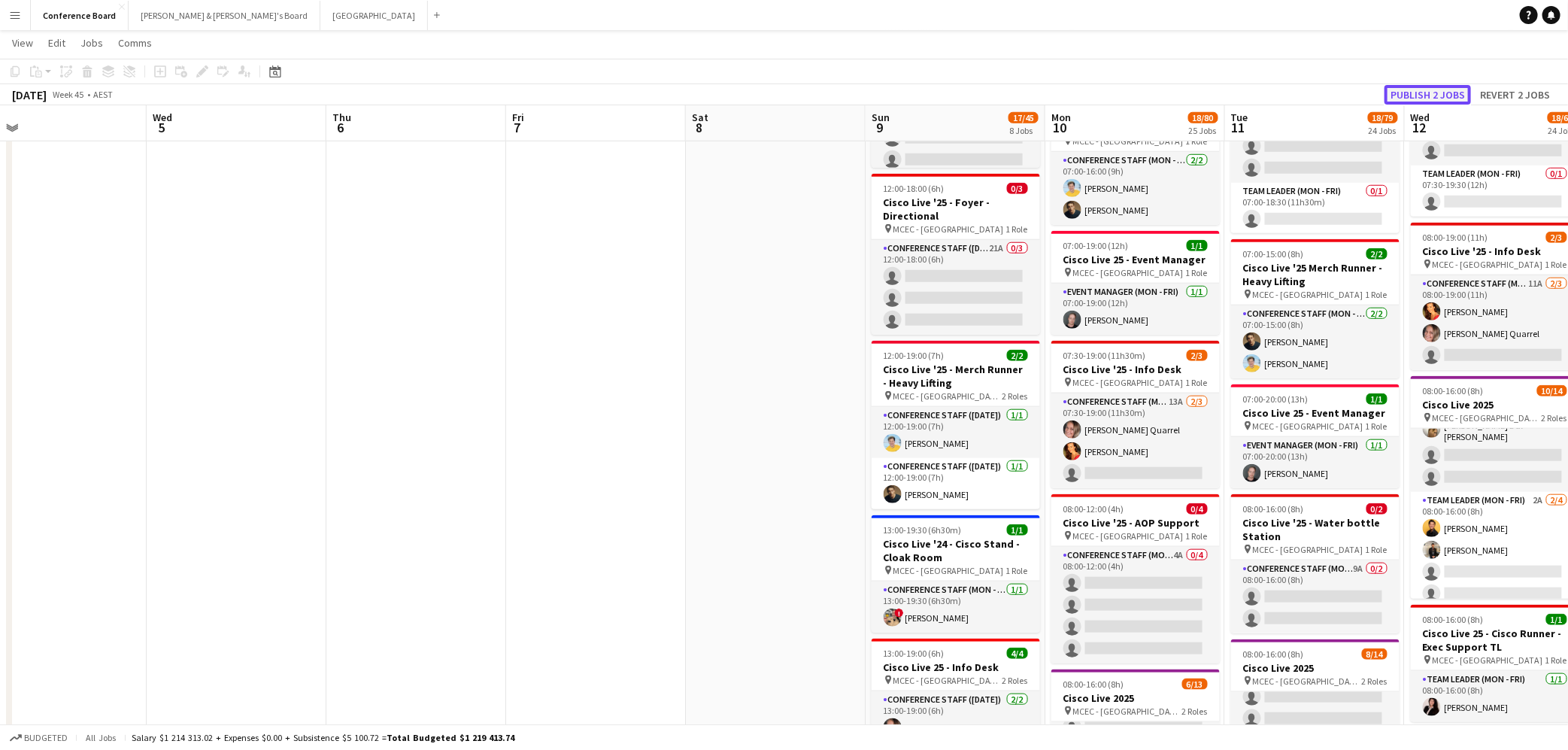
click at [1429, 93] on button "Publish 2 jobs" at bounding box center [1427, 94] width 87 height 19
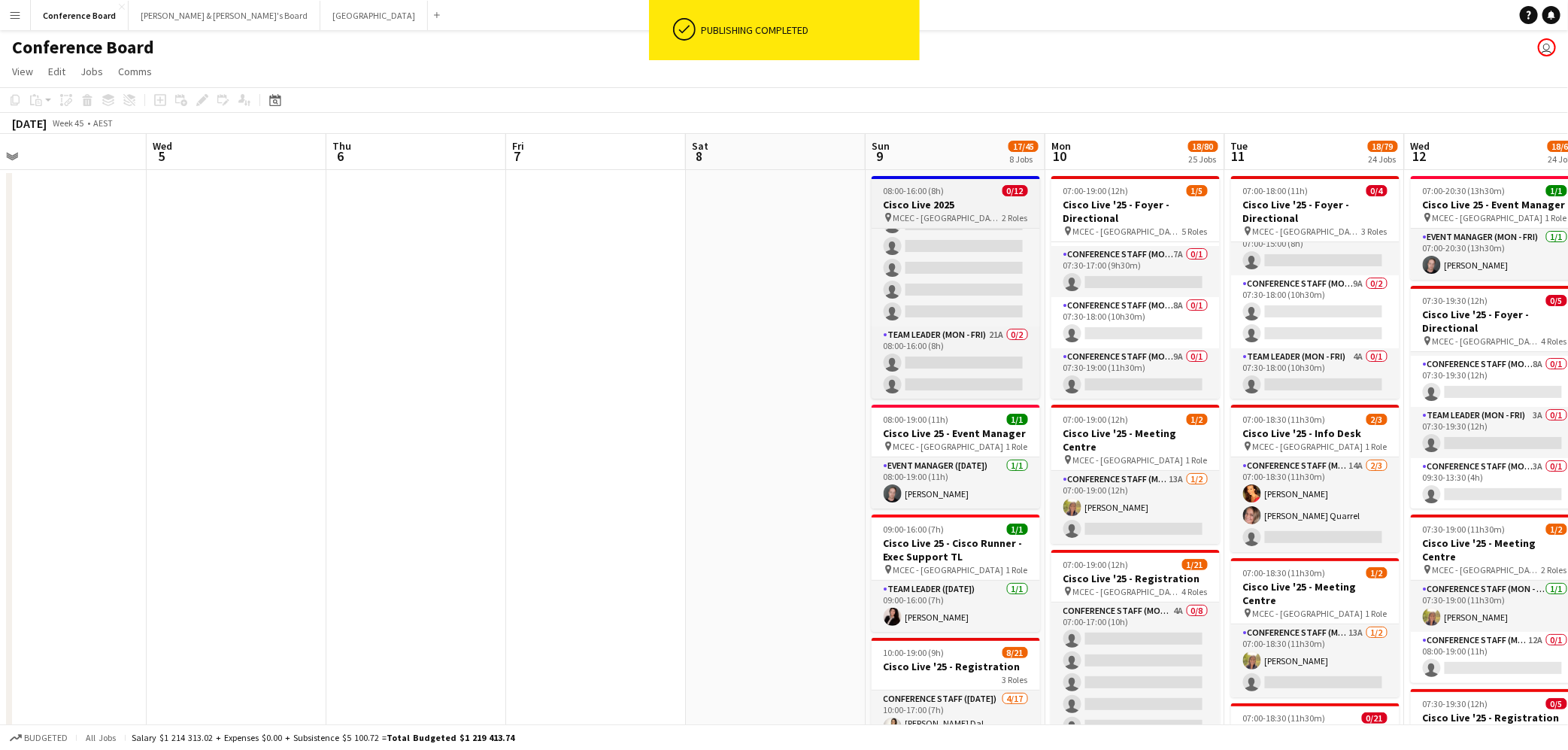
click at [943, 213] on span "MCEC - [GEOGRAPHIC_DATA]" at bounding box center [948, 217] width 109 height 11
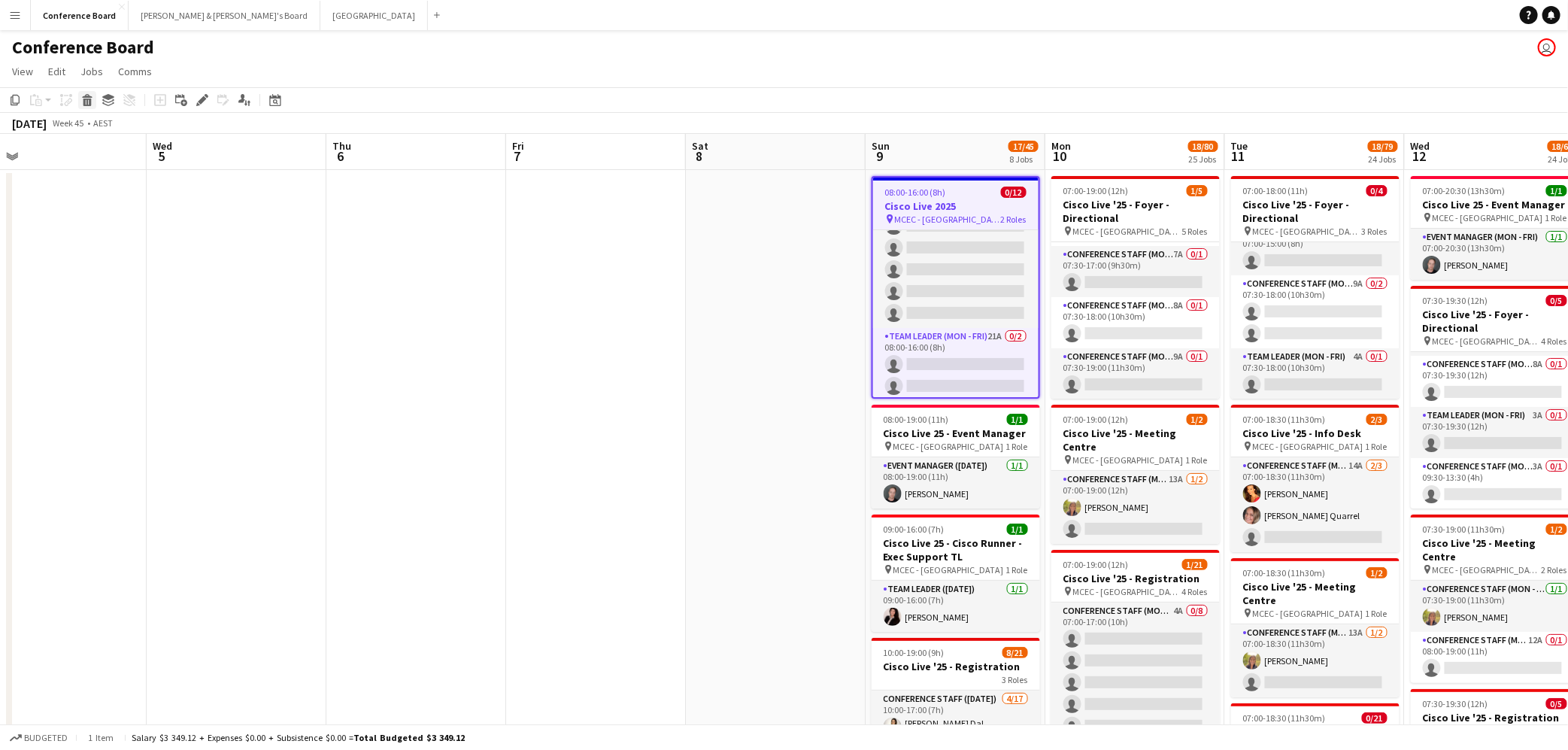
click at [88, 102] on icon at bounding box center [88, 102] width 8 height 8
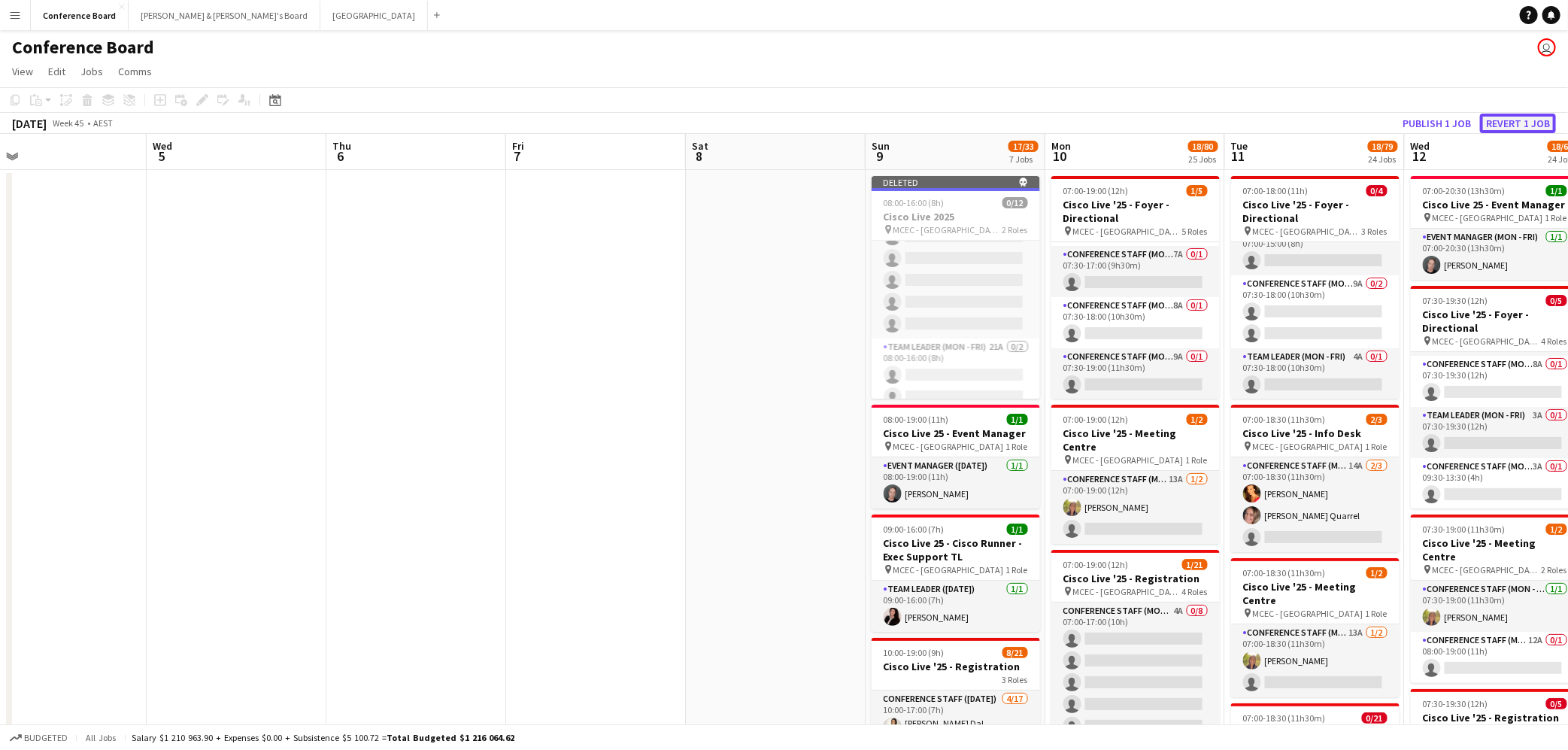
click at [1506, 120] on button "Revert 1 job" at bounding box center [1518, 123] width 76 height 19
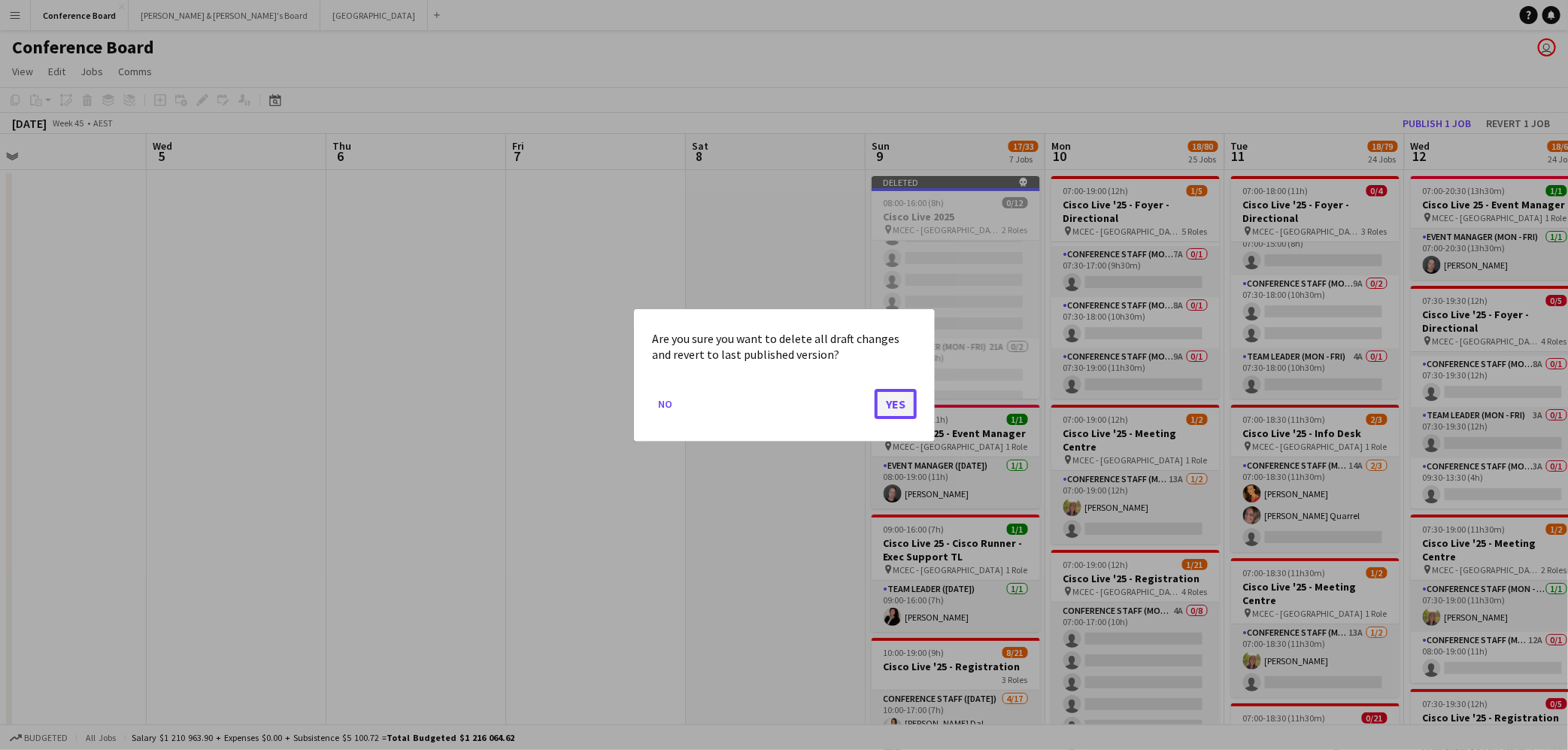
click at [897, 402] on button "Yes" at bounding box center [896, 403] width 42 height 30
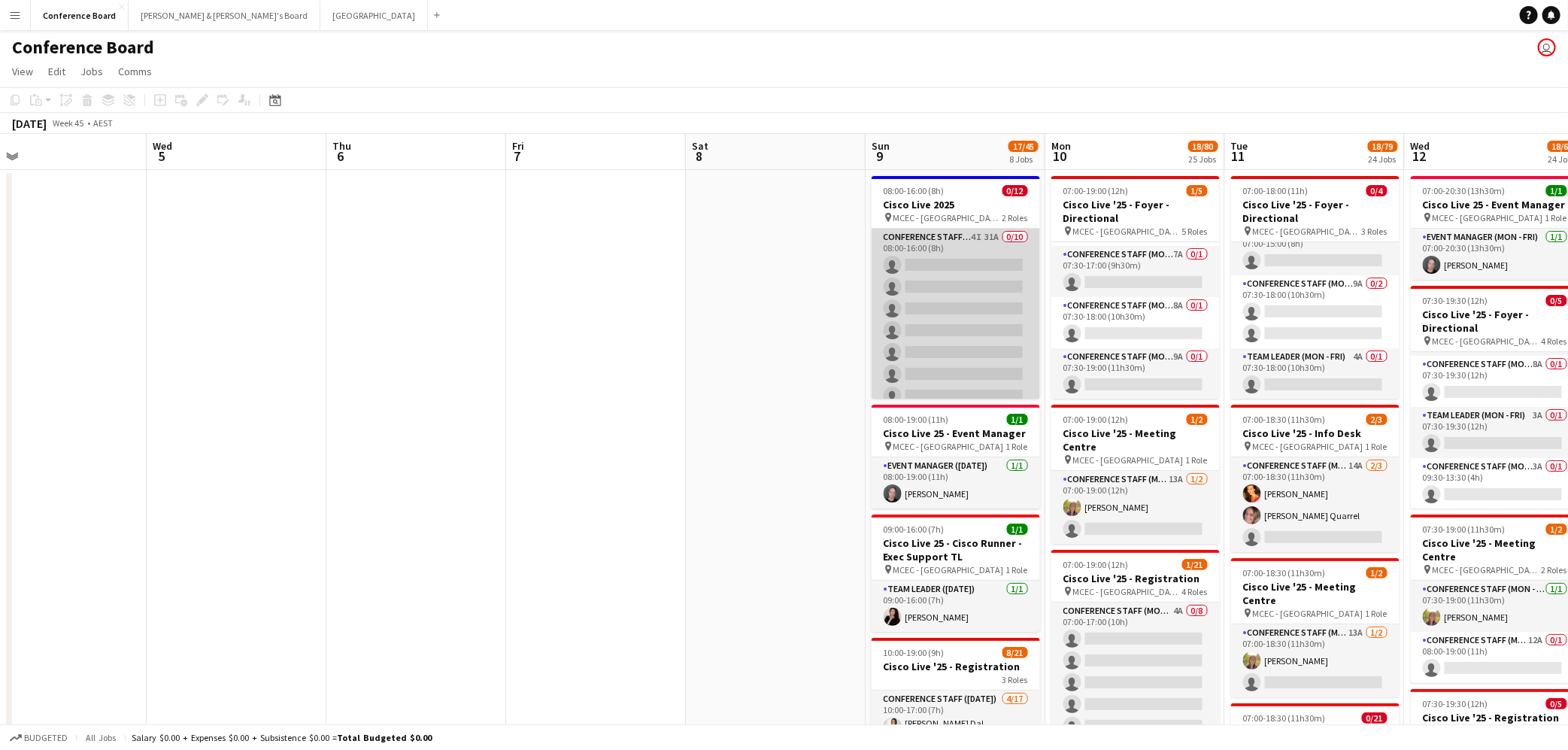
click at [958, 331] on app-card-role "Conference Staff (Mon - Fri) 4I 31A 0/10 08:00-16:00 (8h) single-neutral-action…" at bounding box center [956, 353] width 168 height 247
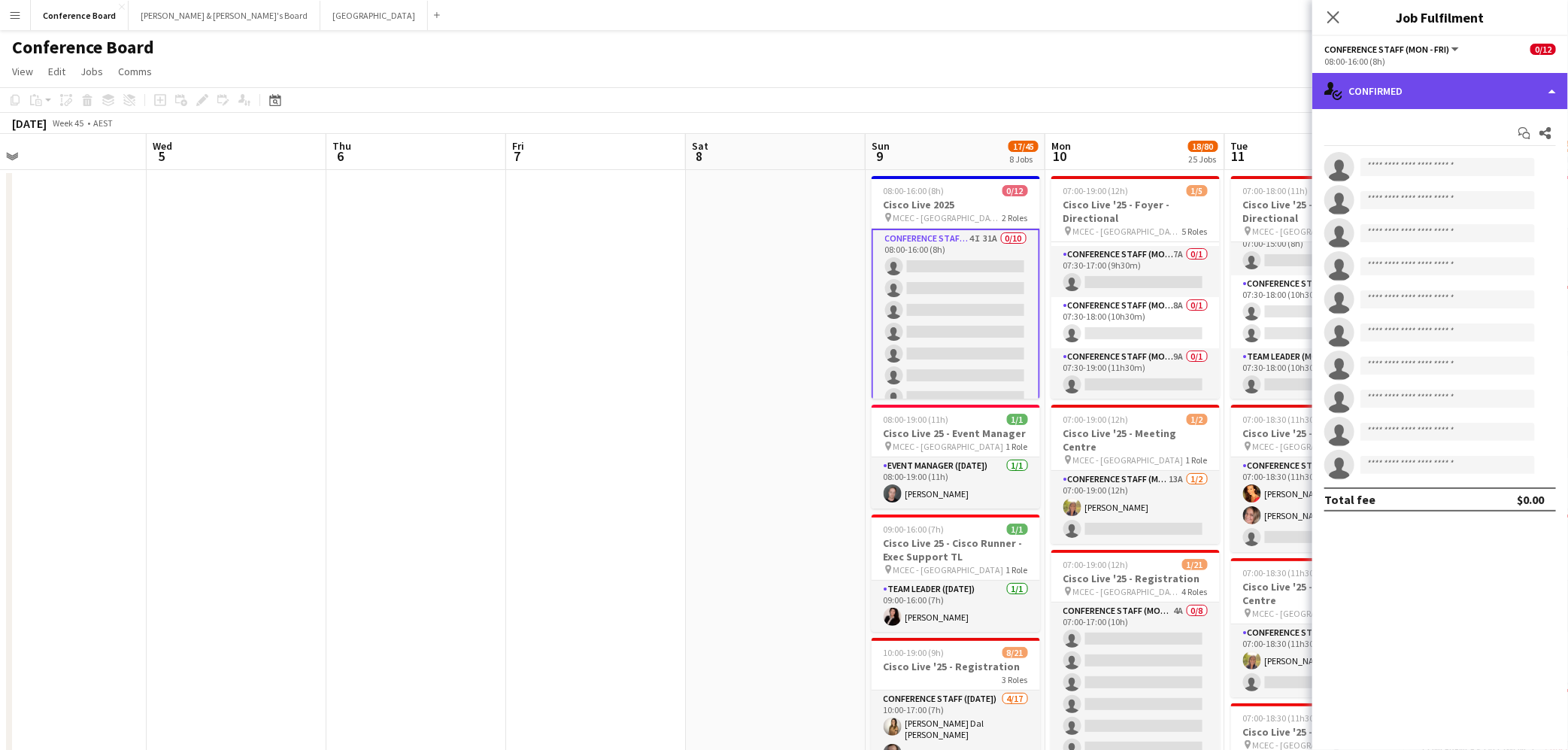
click at [1532, 90] on div "single-neutral-actions-check-2 Confirmed" at bounding box center [1440, 91] width 256 height 36
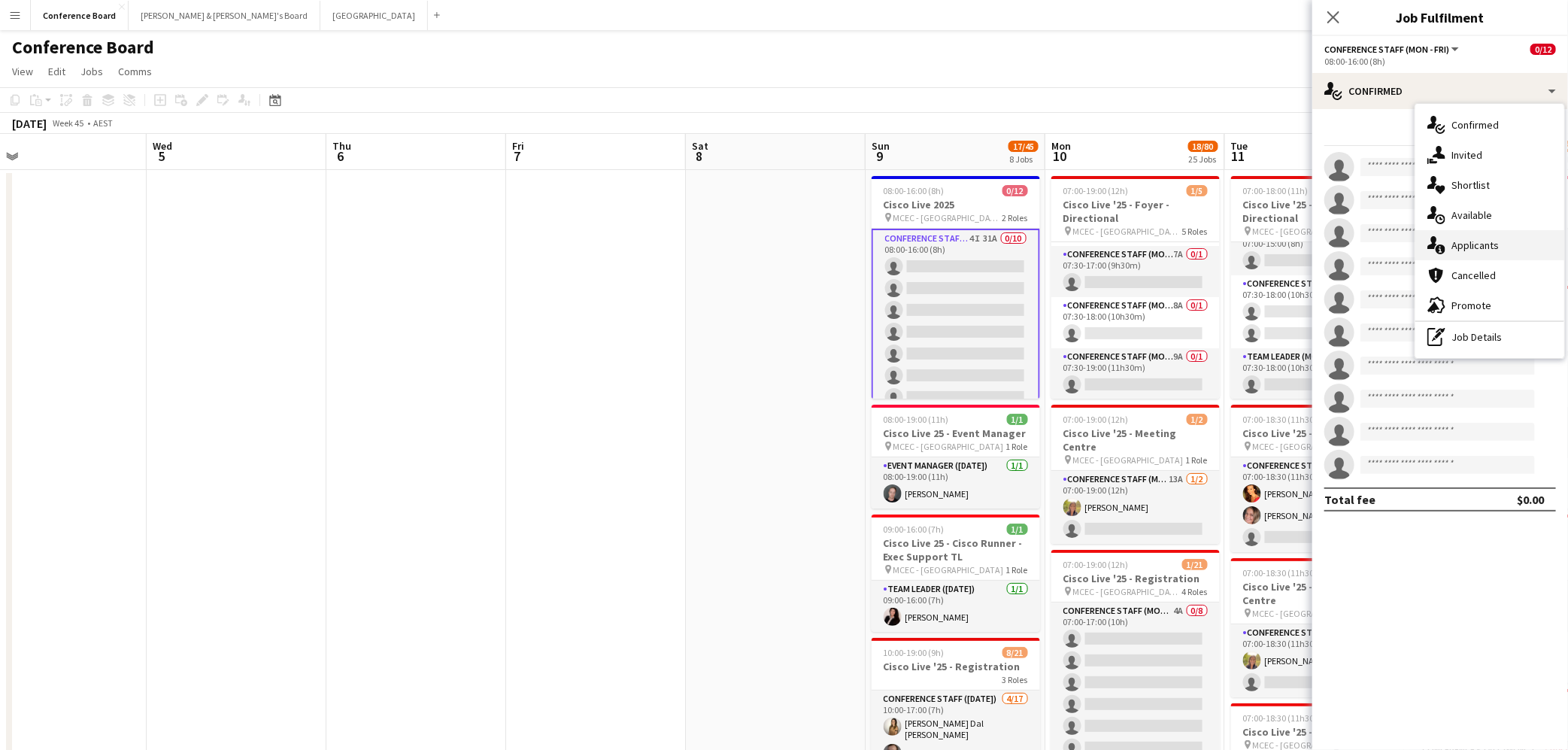
click at [1502, 240] on div "single-neutral-actions-information Applicants" at bounding box center [1490, 245] width 149 height 30
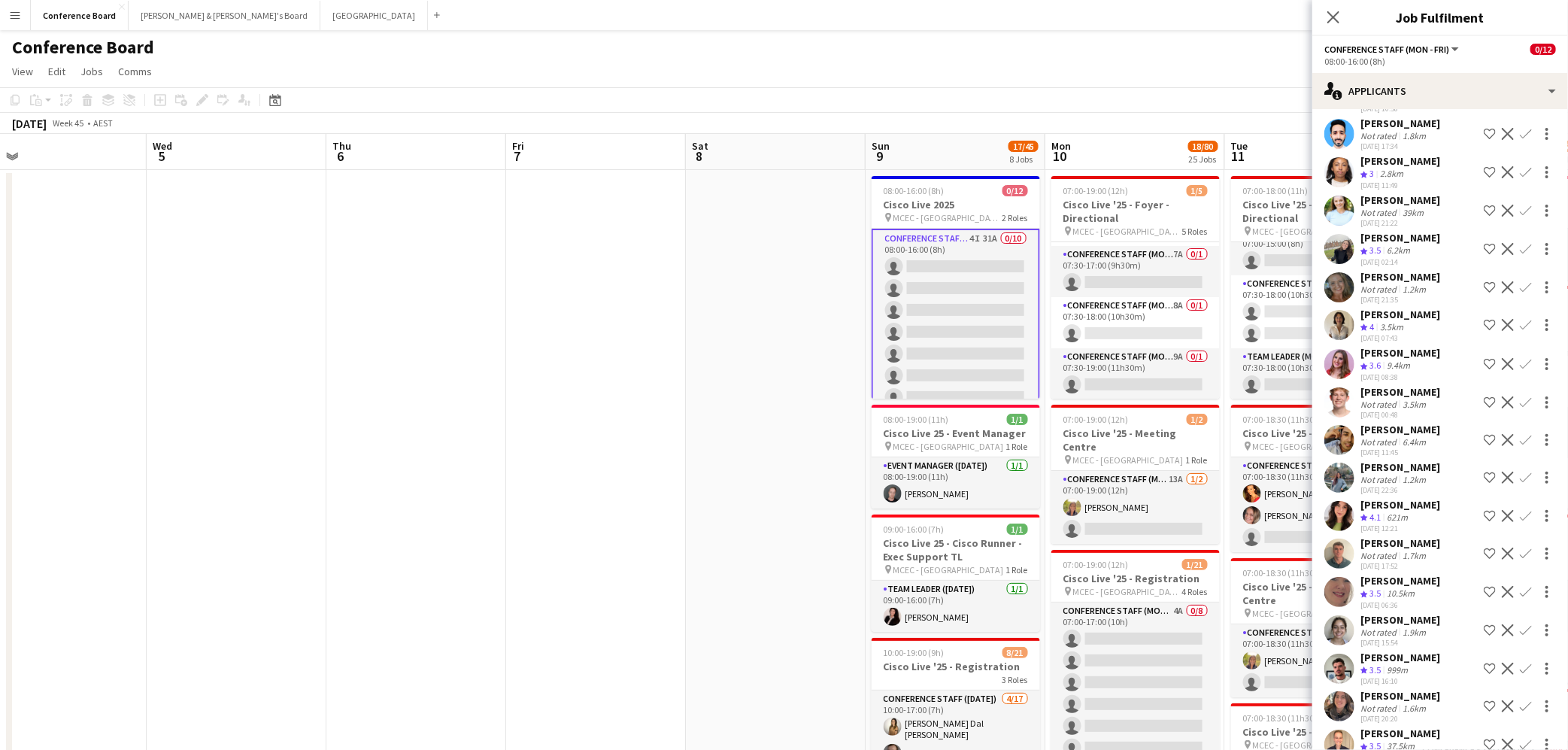
scroll to position [540, 0]
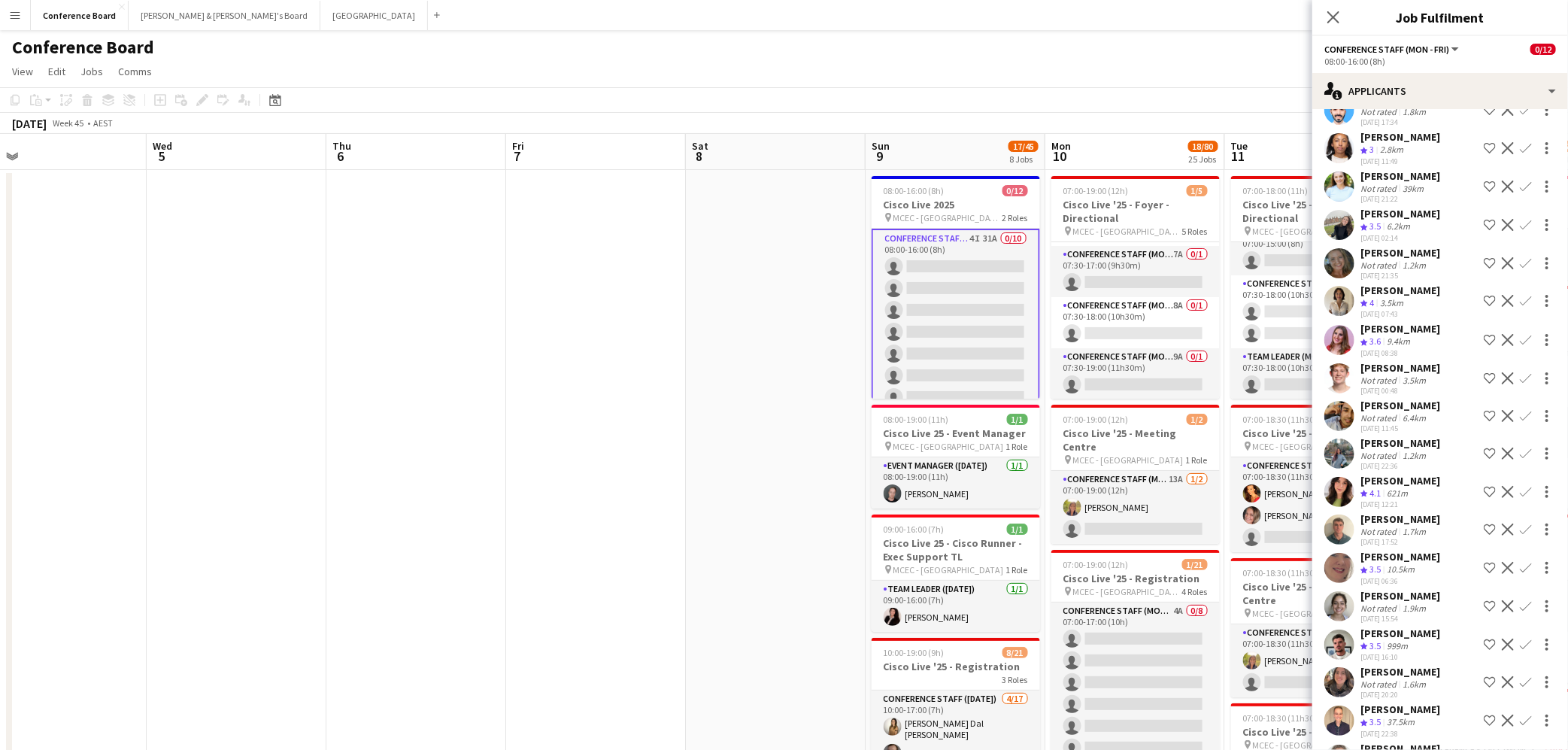
click at [1170, 109] on app-toolbar "Copy Paste Paste Command V Paste with crew Command Shift V Paste linked Job [GE…" at bounding box center [784, 100] width 1568 height 25
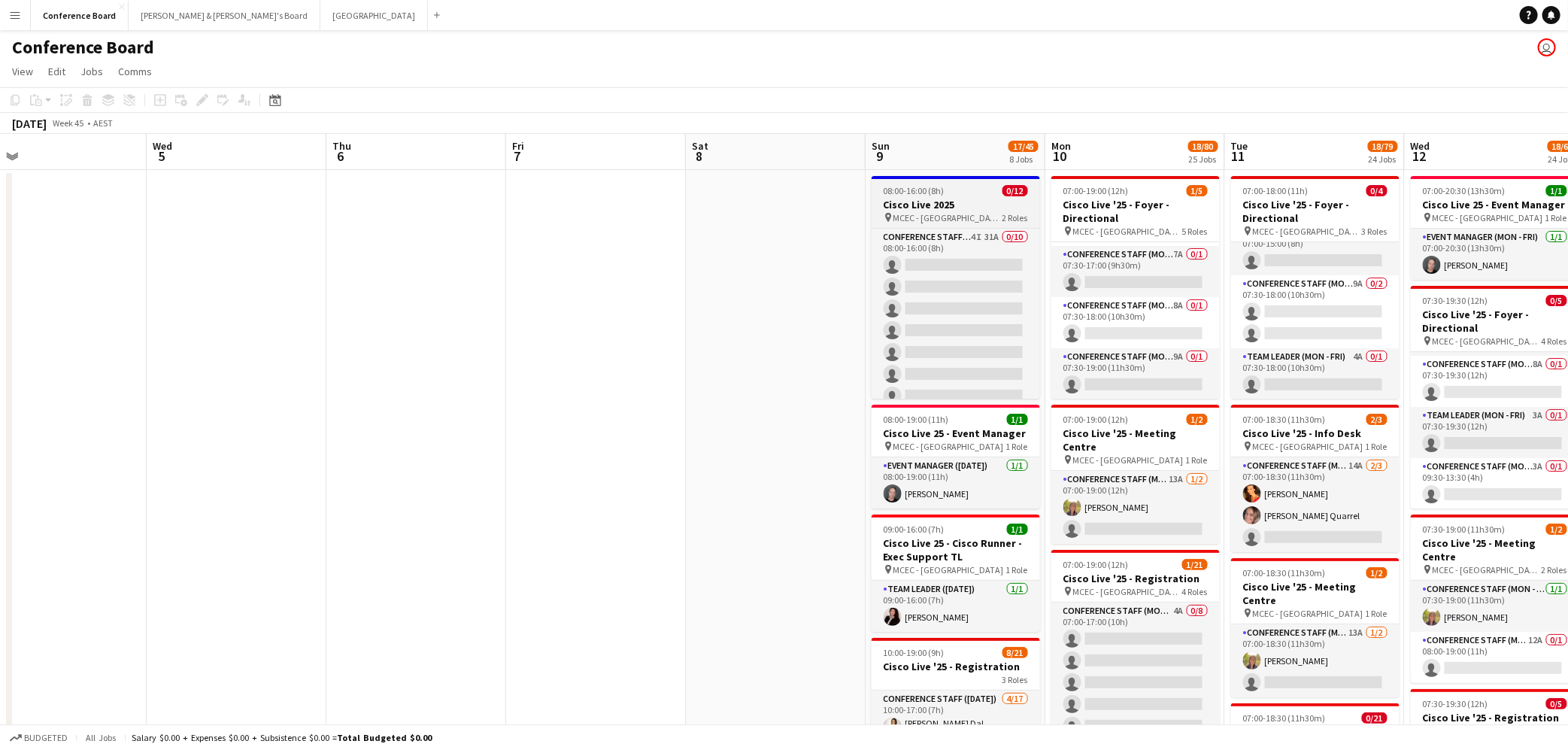
click at [972, 205] on h3 "Cisco Live 2025" at bounding box center [956, 205] width 168 height 13
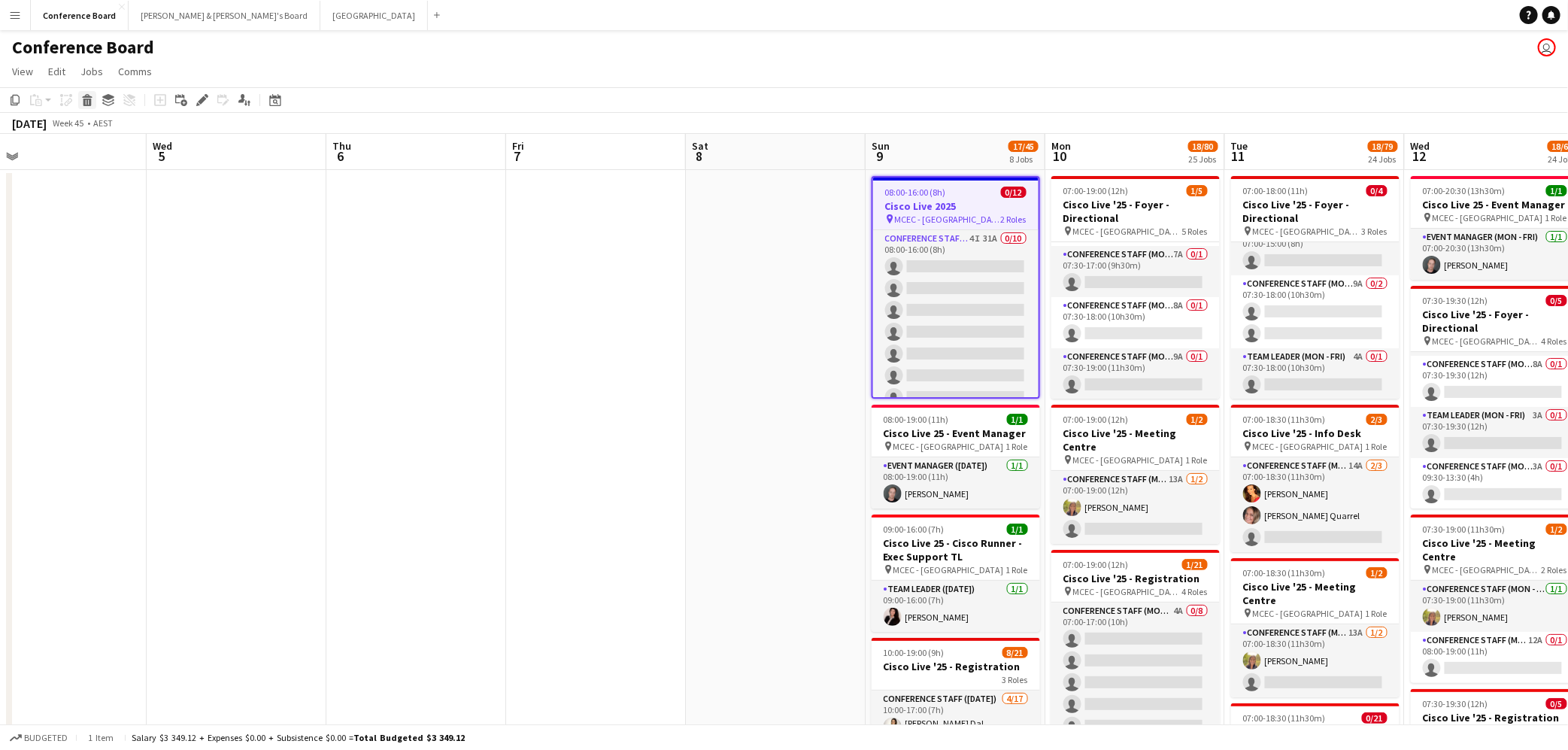
click at [85, 97] on icon at bounding box center [87, 96] width 10 height 3
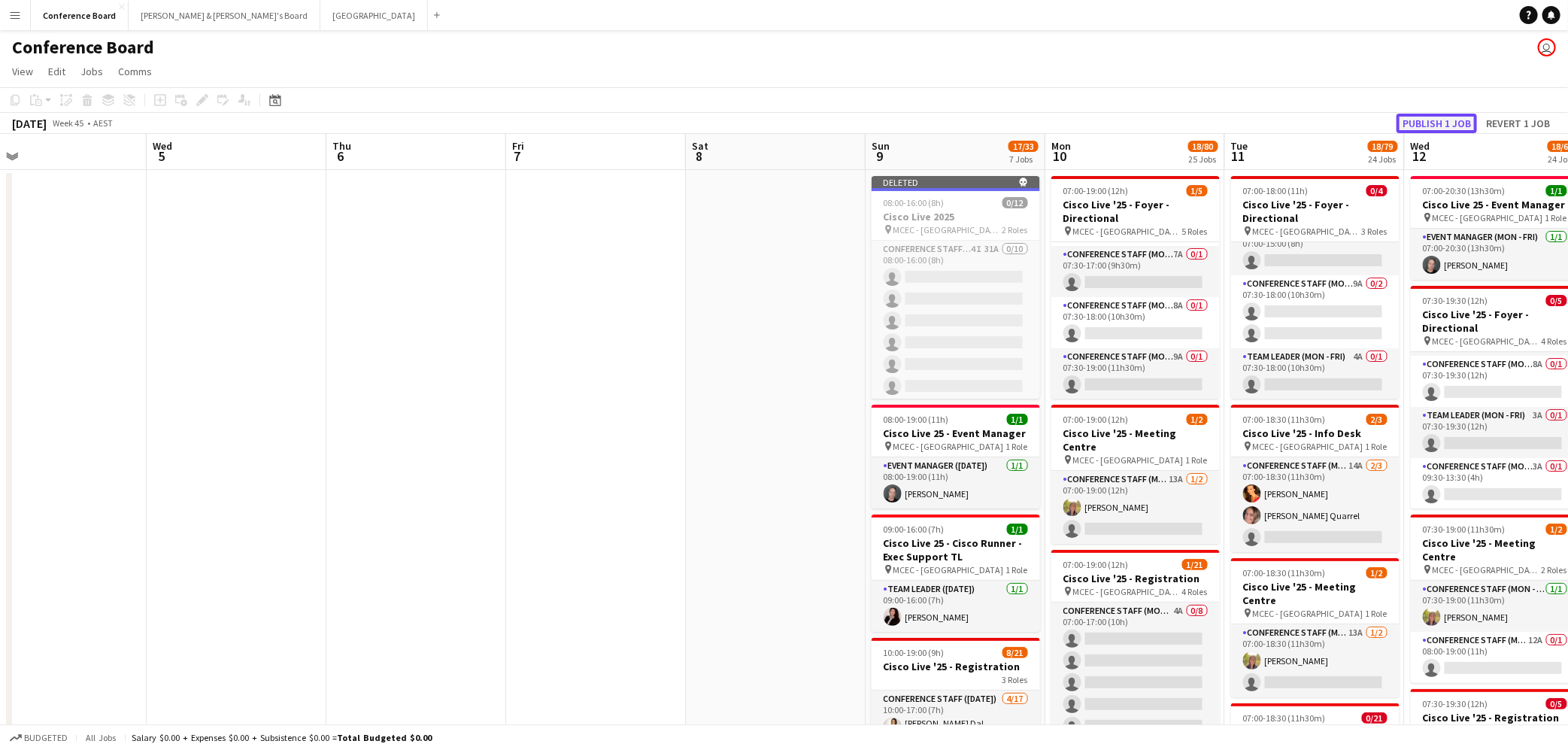
click at [1443, 120] on button "Publish 1 job" at bounding box center [1437, 123] width 81 height 19
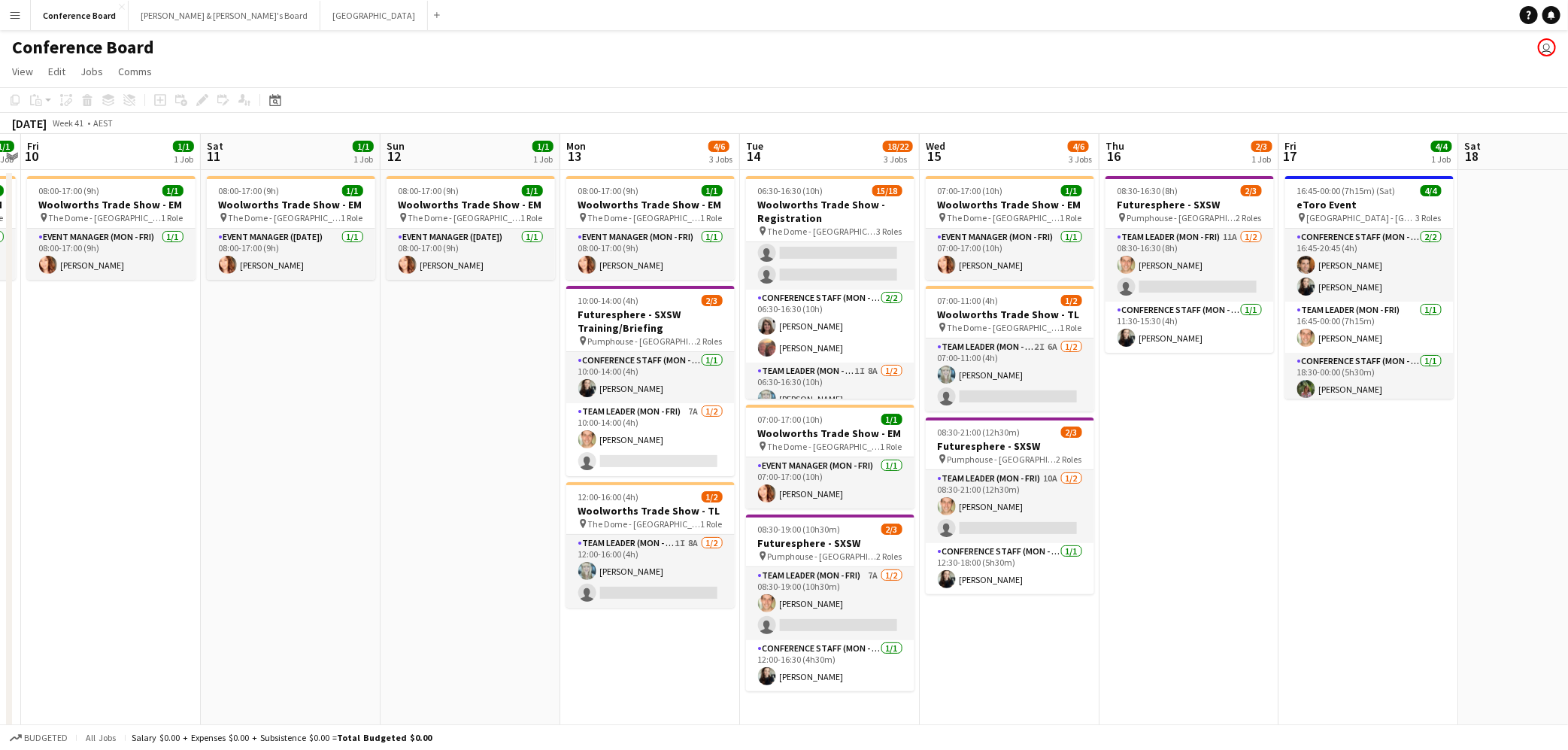
scroll to position [323, 0]
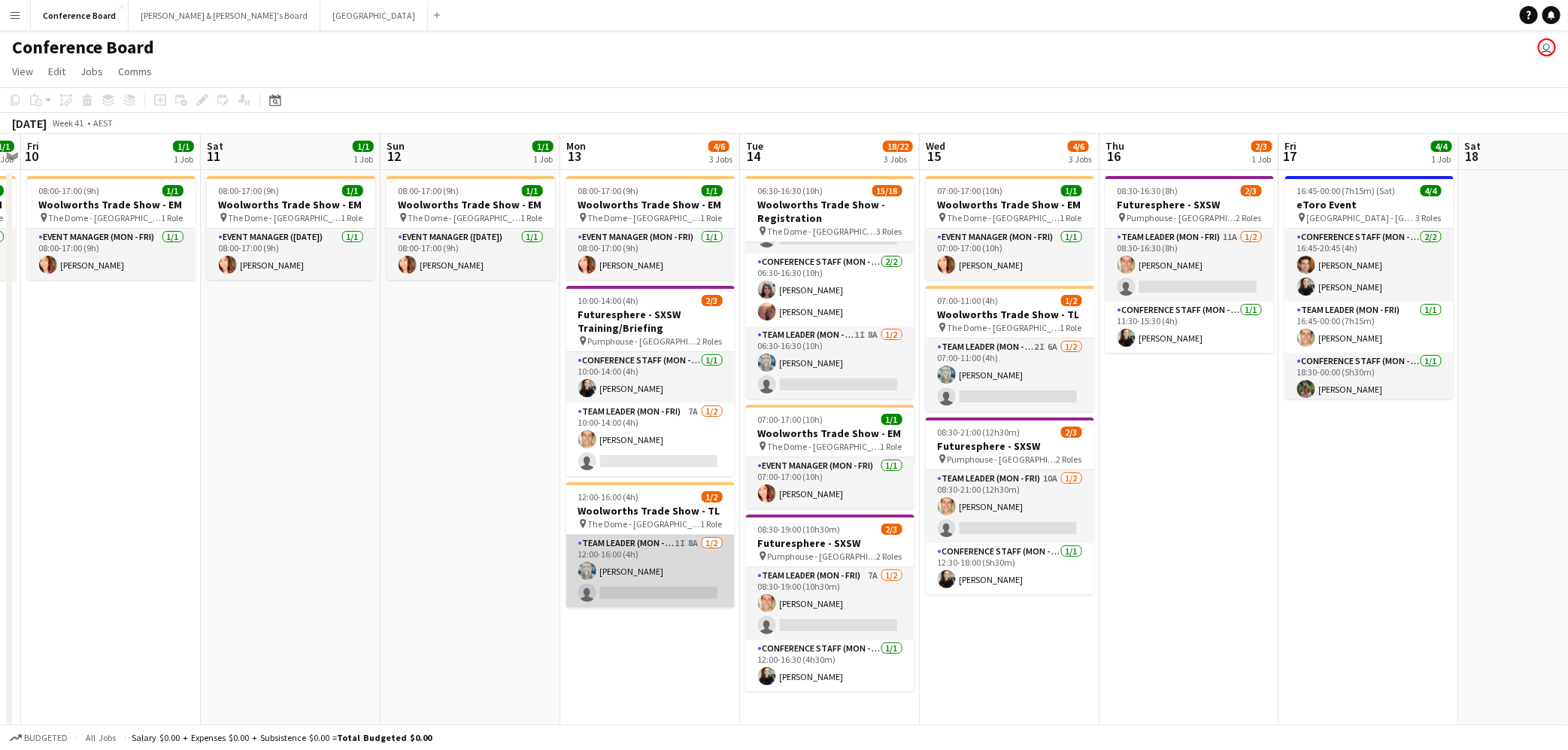
click at [692, 572] on app-card-role "Team Leader (Mon - Fri) 1I 8A [DATE] 12:00-16:00 (4h) [PERSON_NAME] single-neut…" at bounding box center [651, 571] width 168 height 73
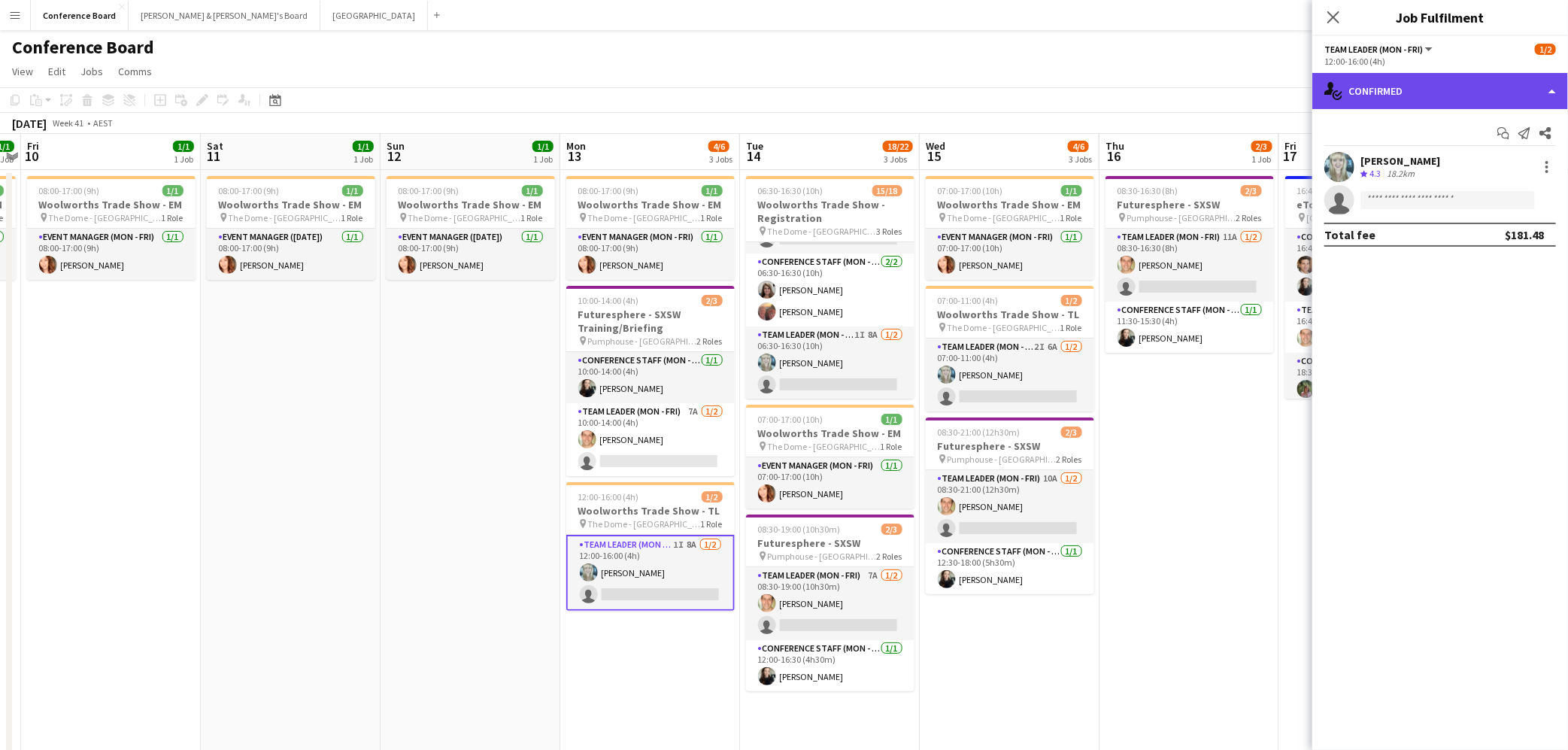
click at [1501, 98] on div "single-neutral-actions-check-2 Confirmed" at bounding box center [1440, 91] width 256 height 36
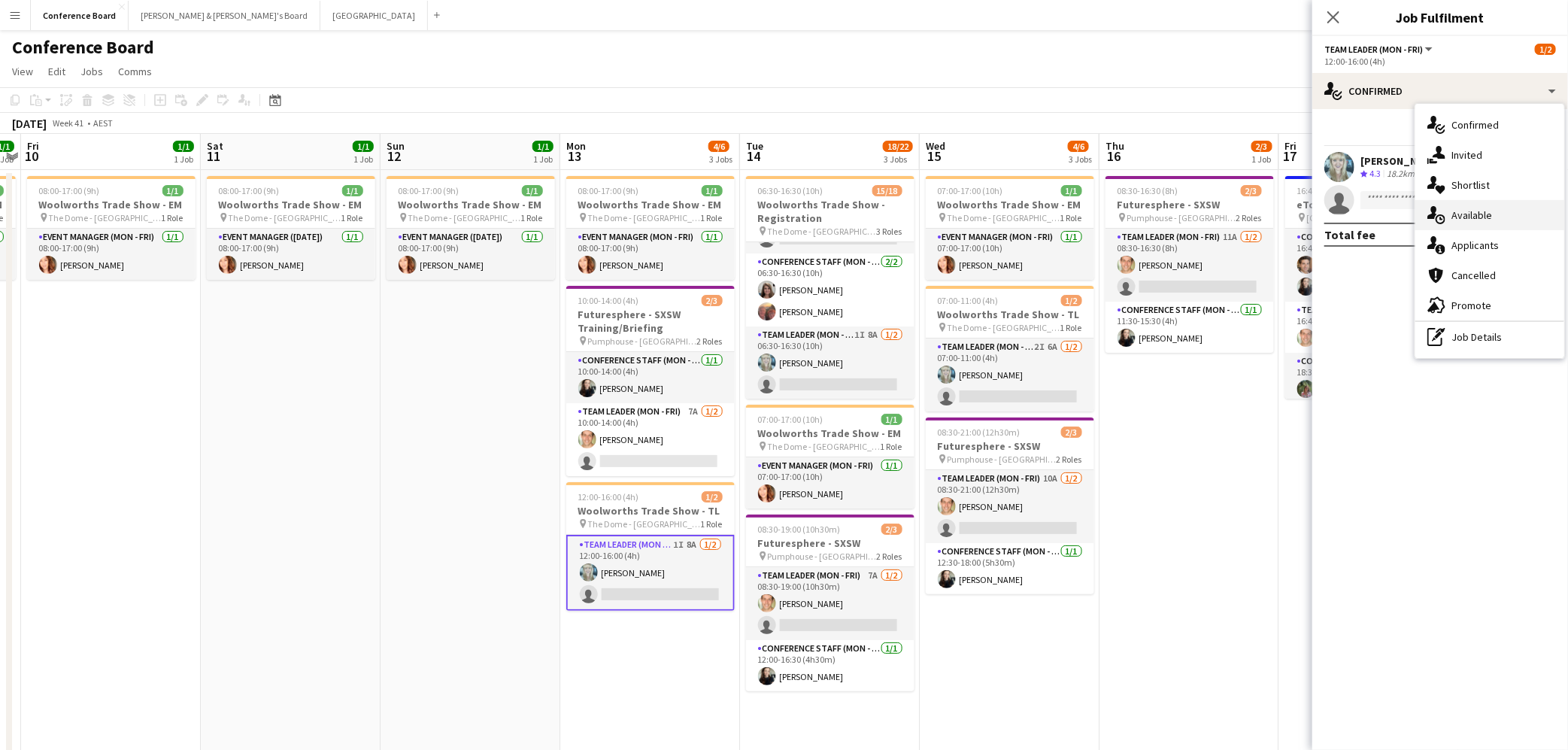
click at [1487, 219] on span "Available" at bounding box center [1471, 215] width 40 height 13
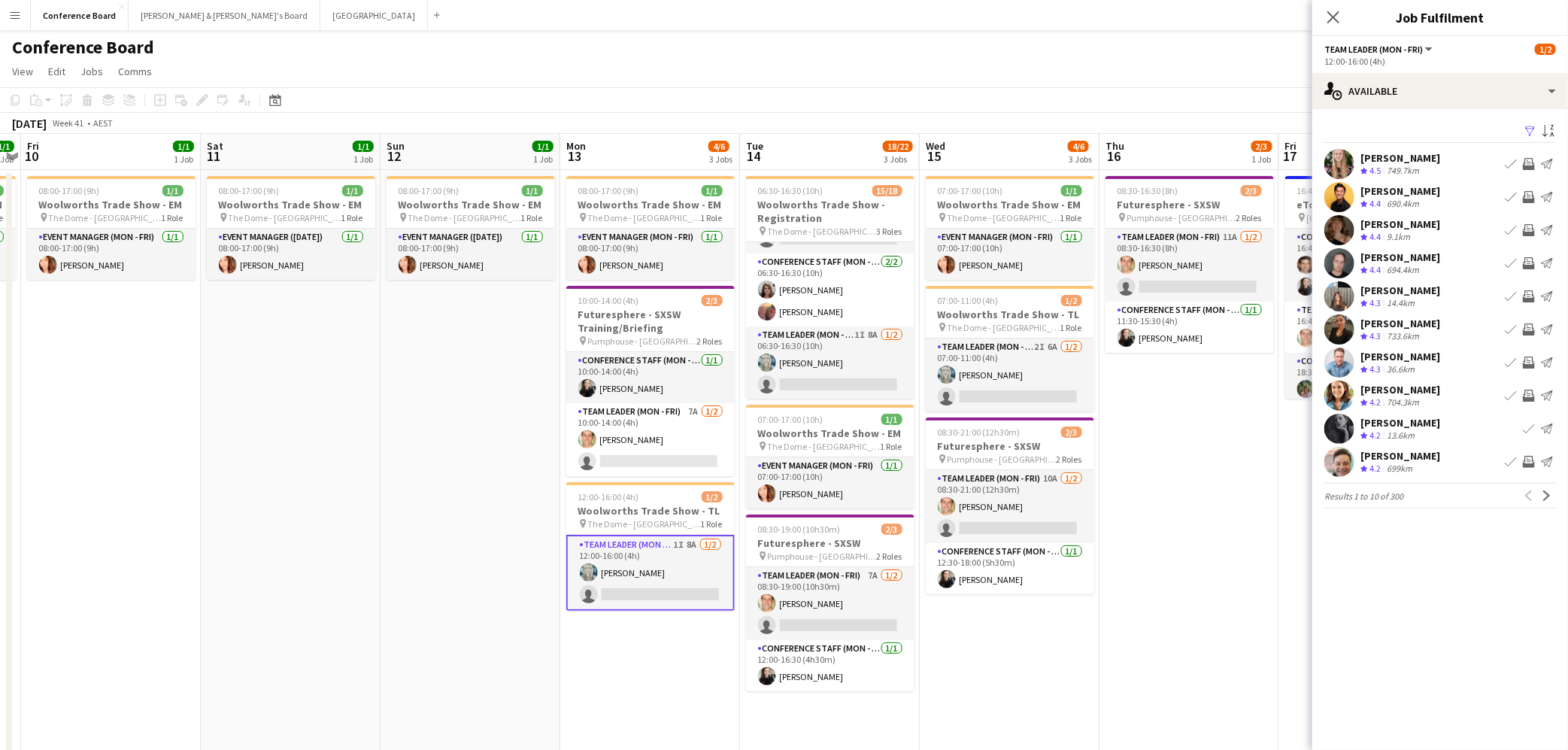
click at [1529, 134] on app-icon "Filter" at bounding box center [1530, 131] width 12 height 14
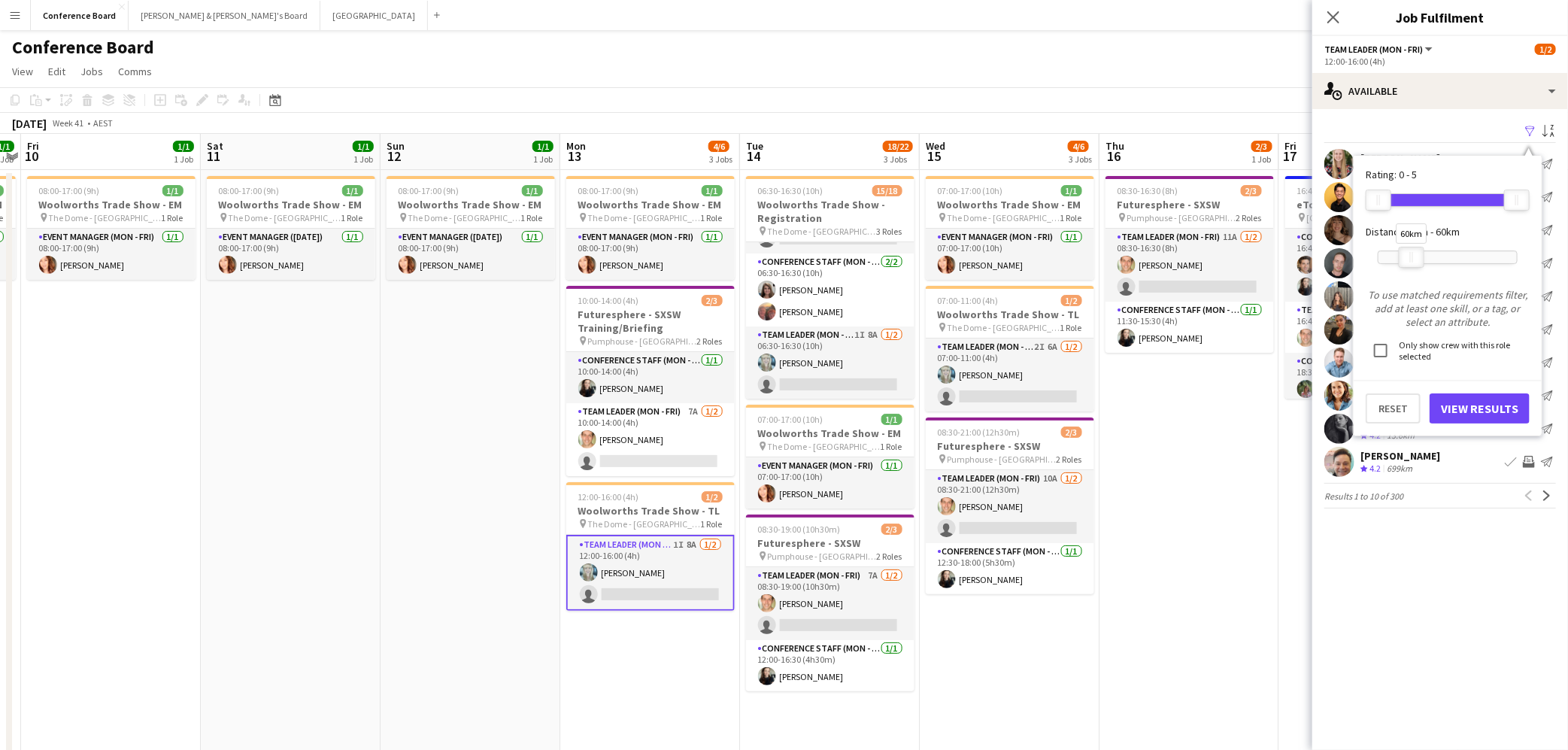
drag, startPoint x: 1517, startPoint y: 260, endPoint x: 1411, endPoint y: 243, distance: 107.4
click at [1411, 247] on div "60km" at bounding box center [1411, 257] width 25 height 21
click at [1475, 404] on button "View Results" at bounding box center [1479, 408] width 100 height 30
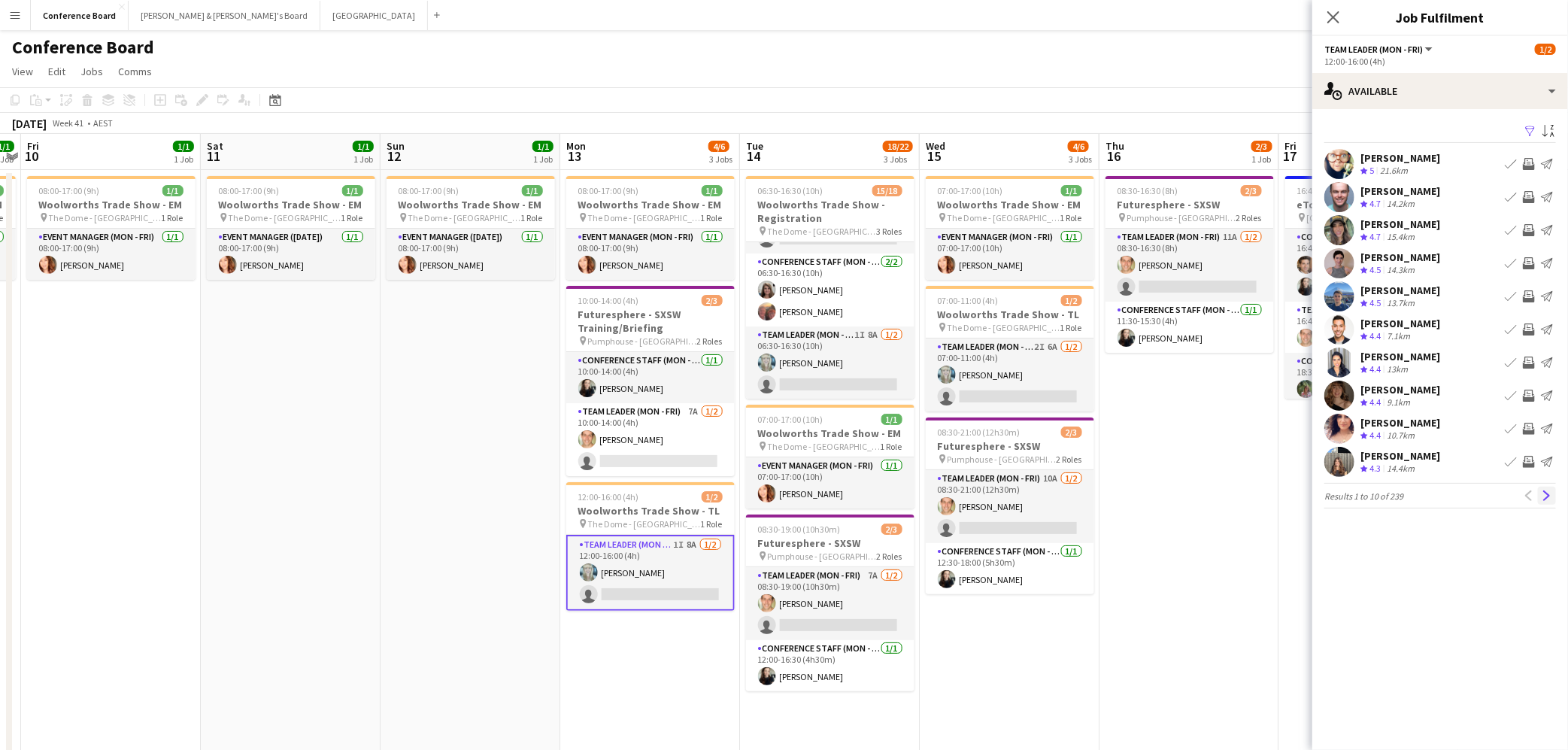
click at [1551, 494] on app-icon "Next" at bounding box center [1547, 496] width 11 height 11
click at [1549, 496] on app-icon "Next" at bounding box center [1547, 496] width 11 height 11
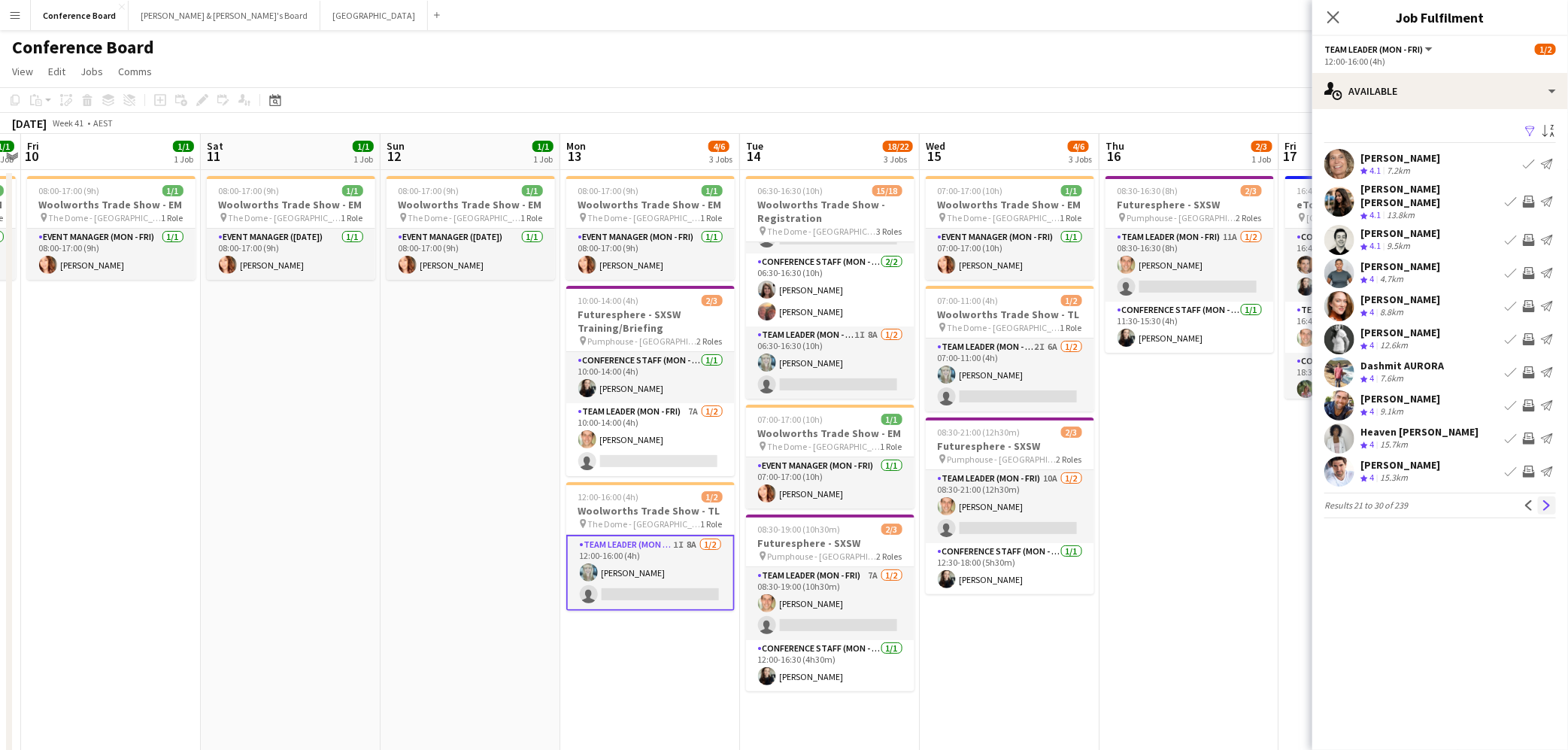
click at [1549, 500] on app-icon "Next" at bounding box center [1547, 505] width 11 height 11
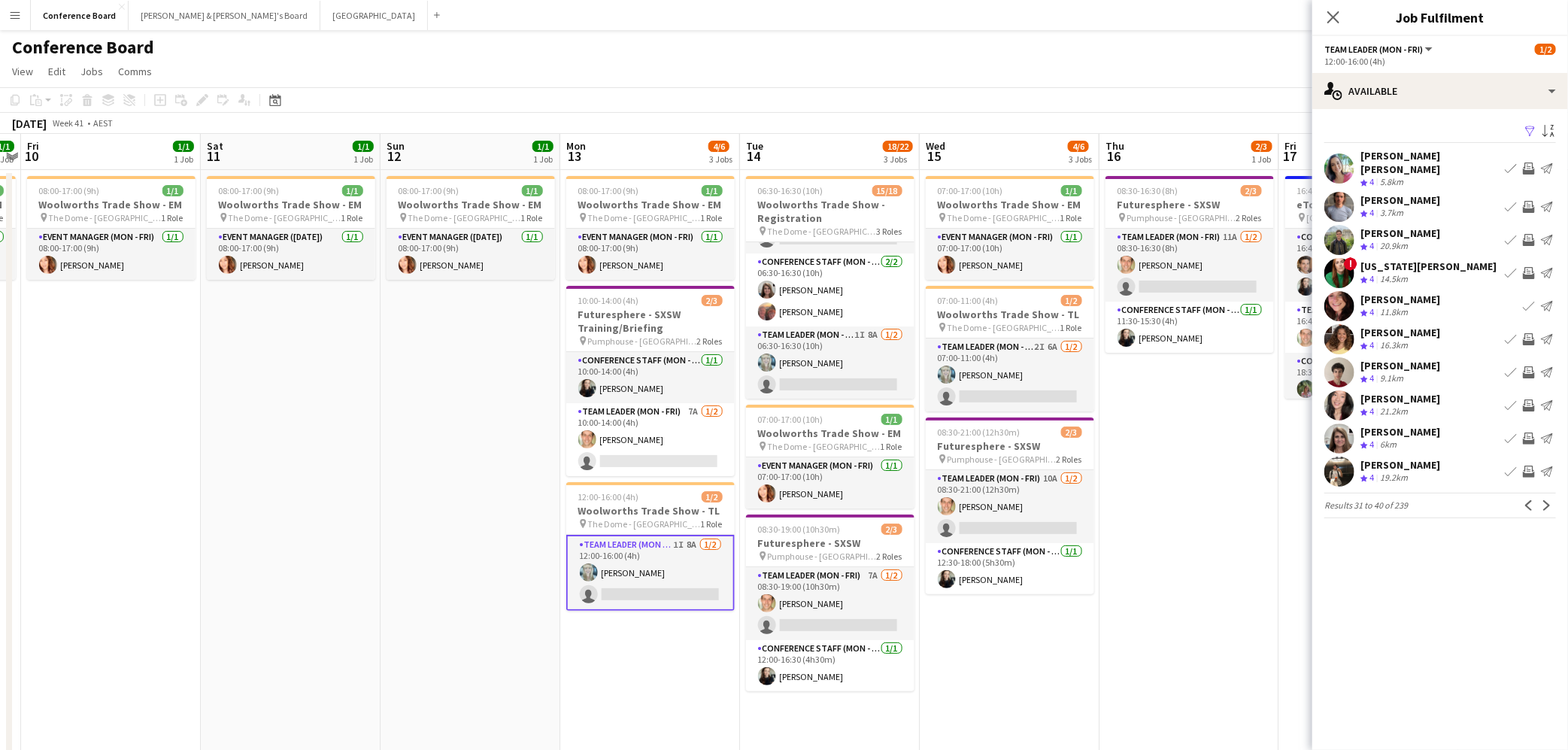
click at [1529, 433] on app-icon "Invite crew" at bounding box center [1528, 439] width 12 height 12
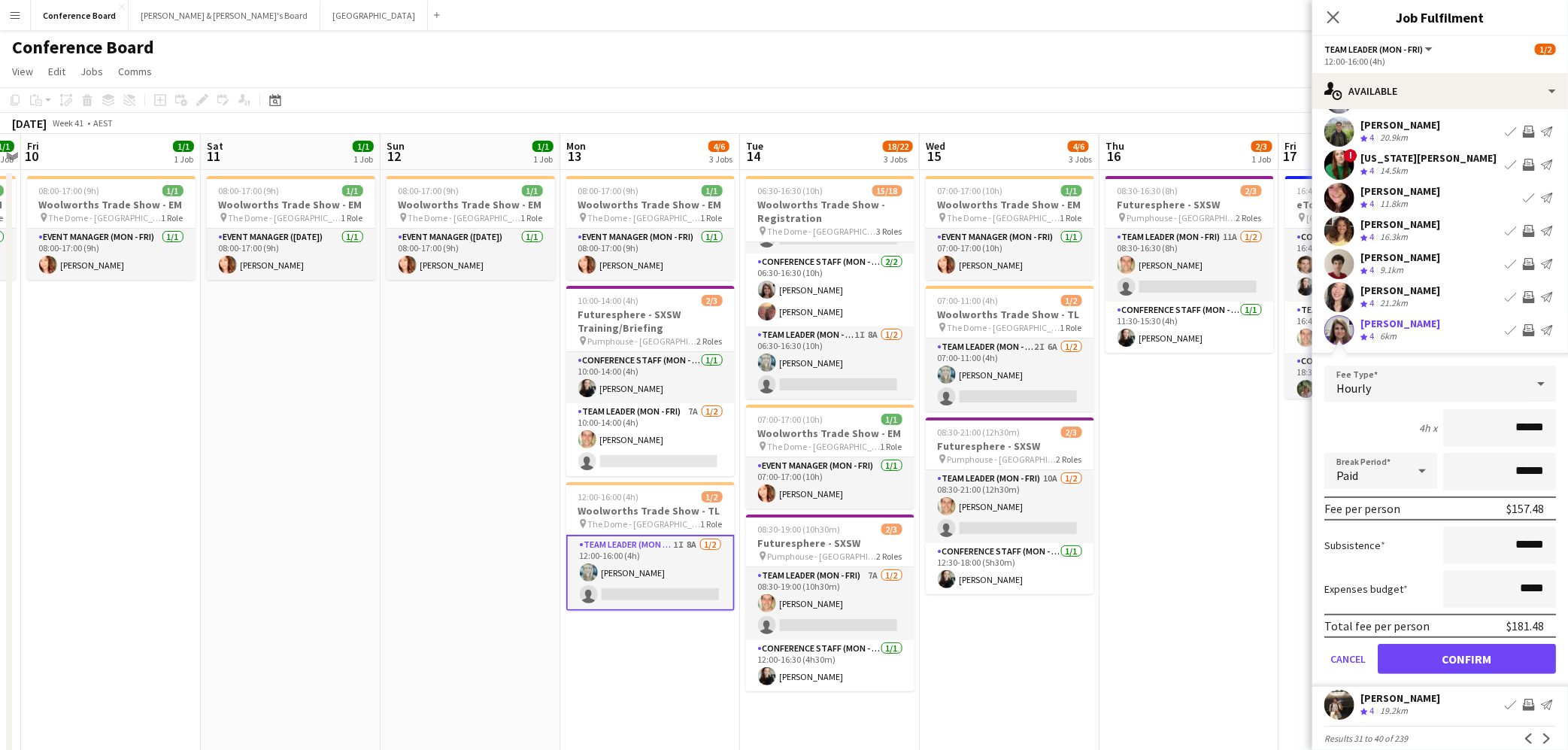
scroll to position [116, 0]
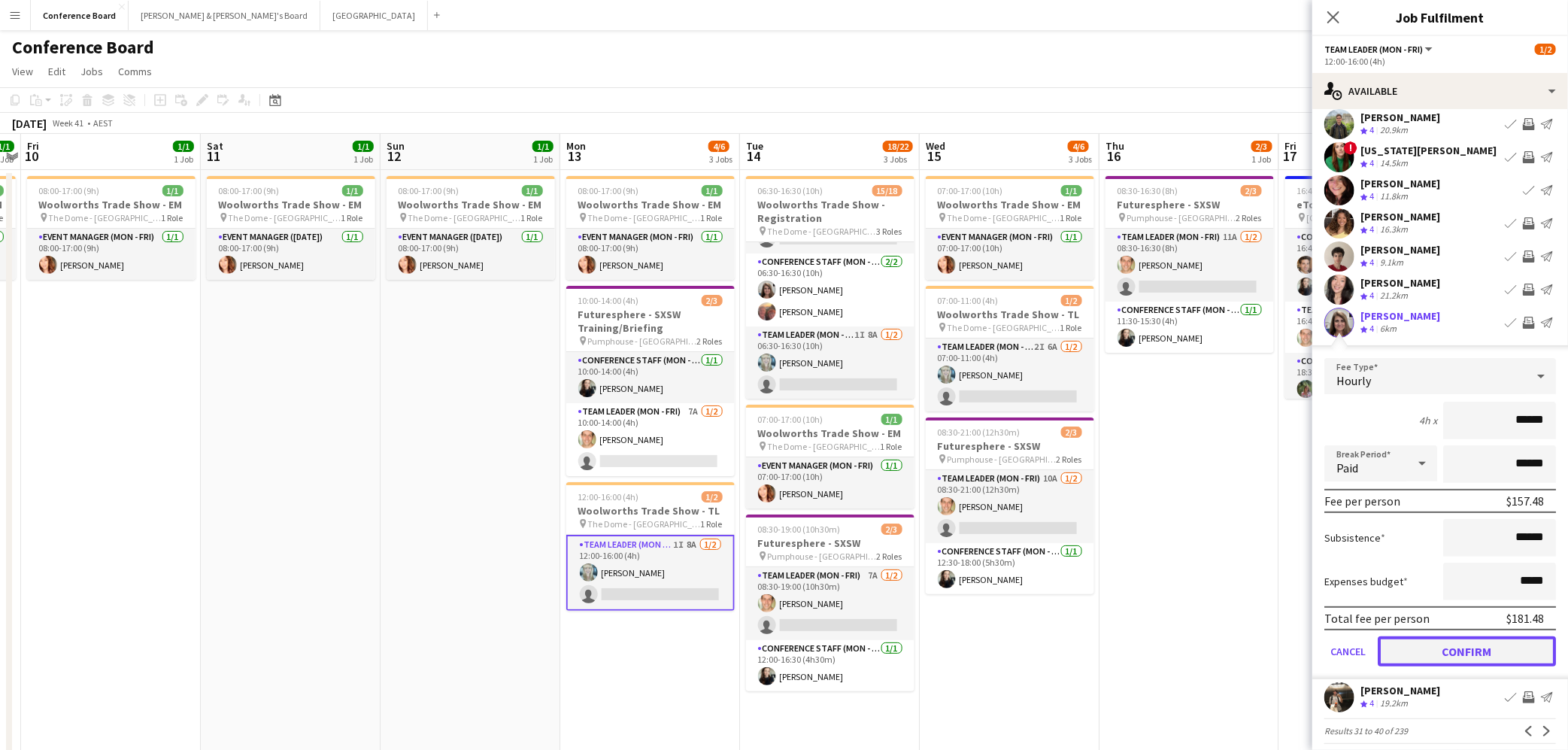
click at [1484, 636] on button "Confirm" at bounding box center [1467, 652] width 178 height 30
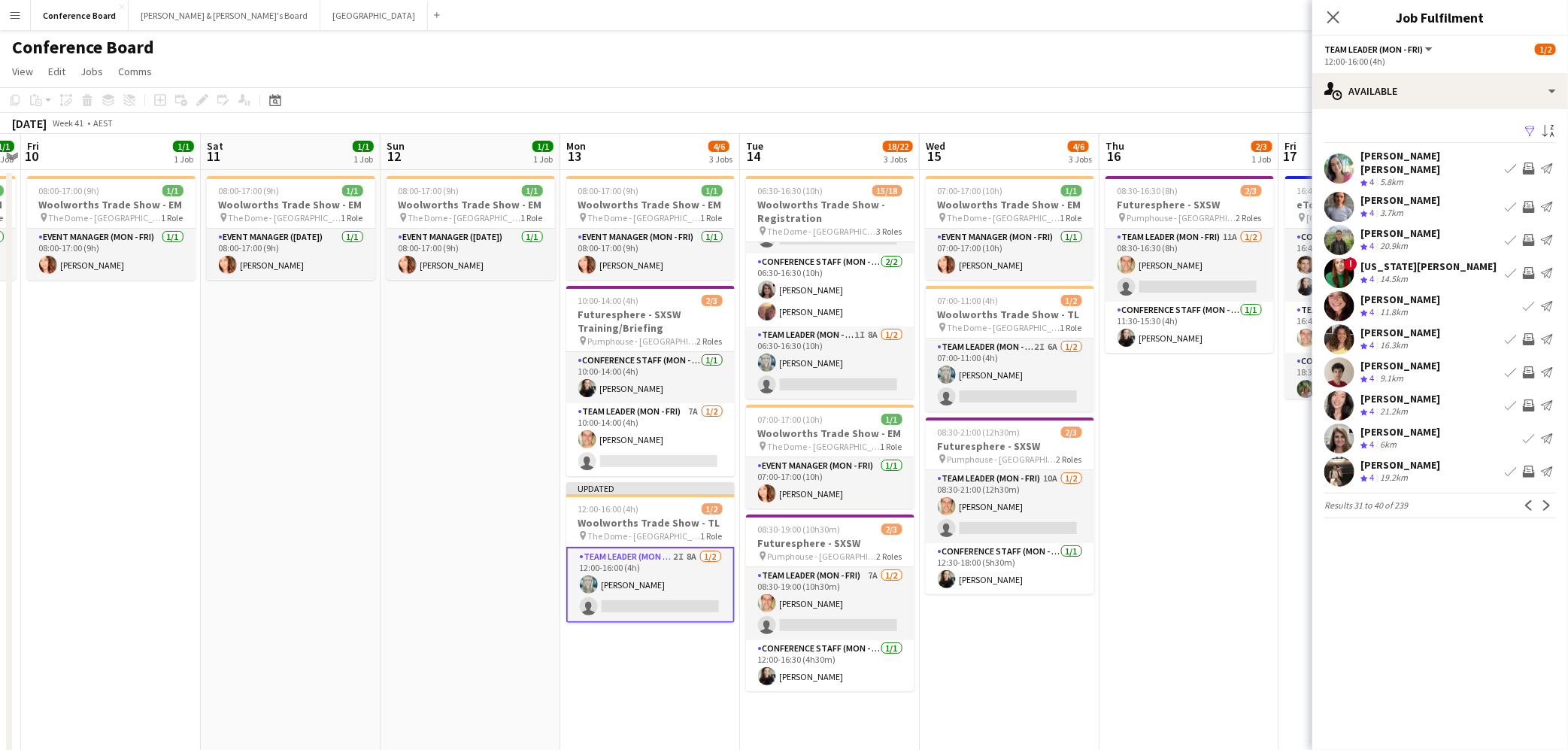
scroll to position [0, 0]
click at [1043, 392] on app-card-role "Team Leader (Mon - Fri) 2I 6A [DATE] 07:00-11:00 (4h) [PERSON_NAME] single-neut…" at bounding box center [1010, 375] width 168 height 73
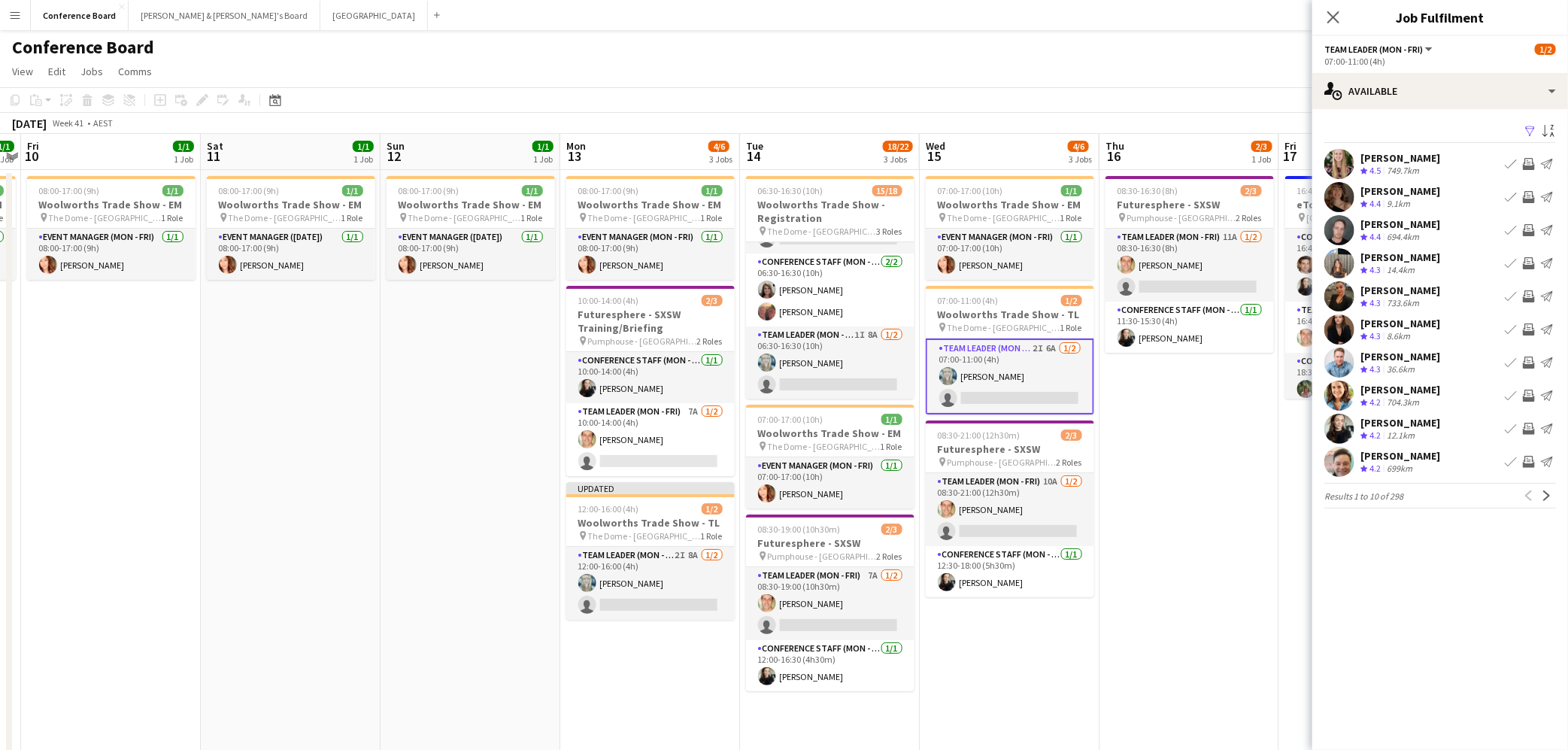
click at [1529, 131] on app-icon "Filter" at bounding box center [1530, 131] width 12 height 14
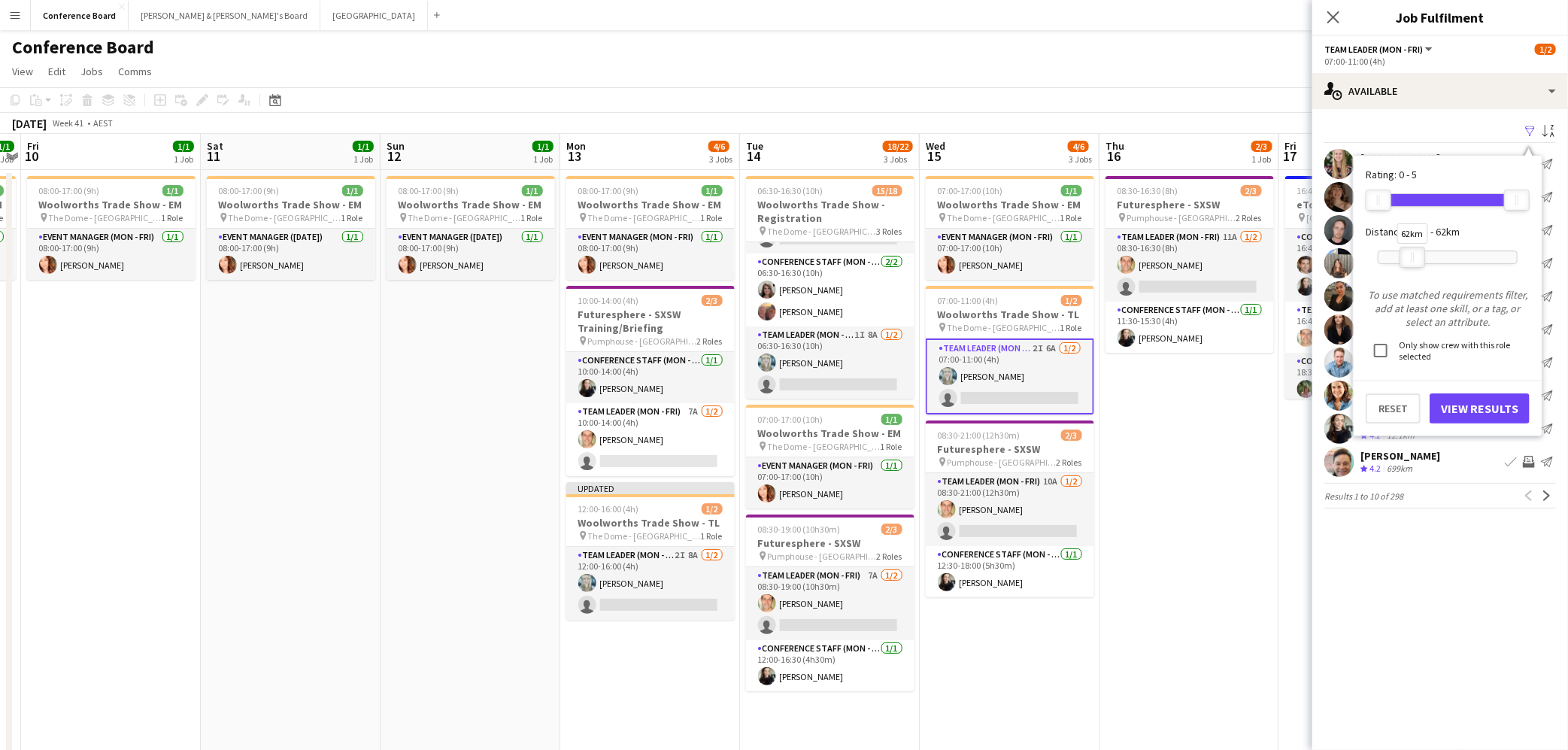
drag, startPoint x: 1523, startPoint y: 261, endPoint x: 1418, endPoint y: 252, distance: 105.4
click at [1418, 252] on div at bounding box center [1412, 257] width 24 height 19
click at [1475, 408] on button "View Results" at bounding box center [1479, 408] width 100 height 30
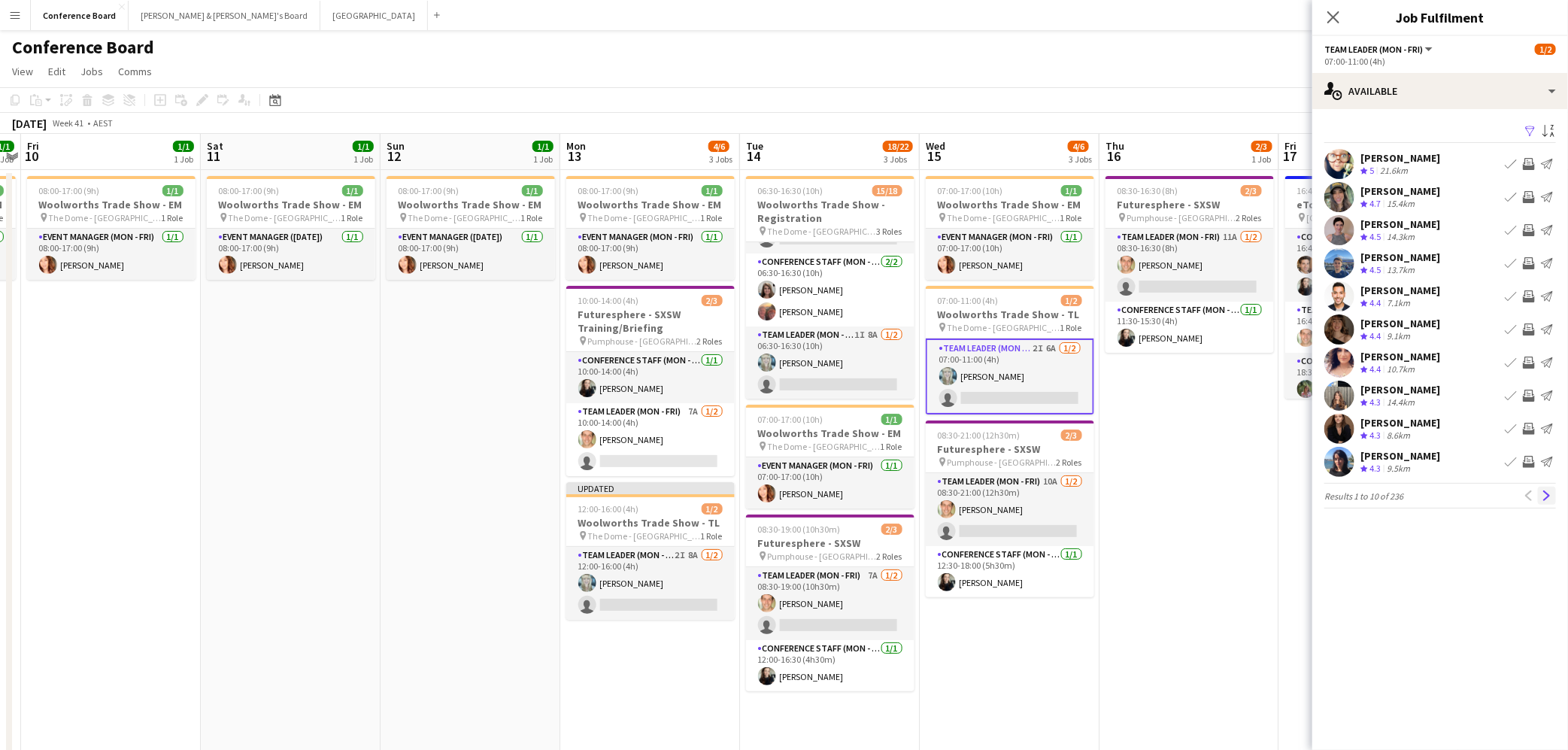
click at [1546, 492] on app-icon "Next" at bounding box center [1547, 496] width 11 height 11
click at [1549, 497] on app-icon "Next" at bounding box center [1547, 496] width 11 height 11
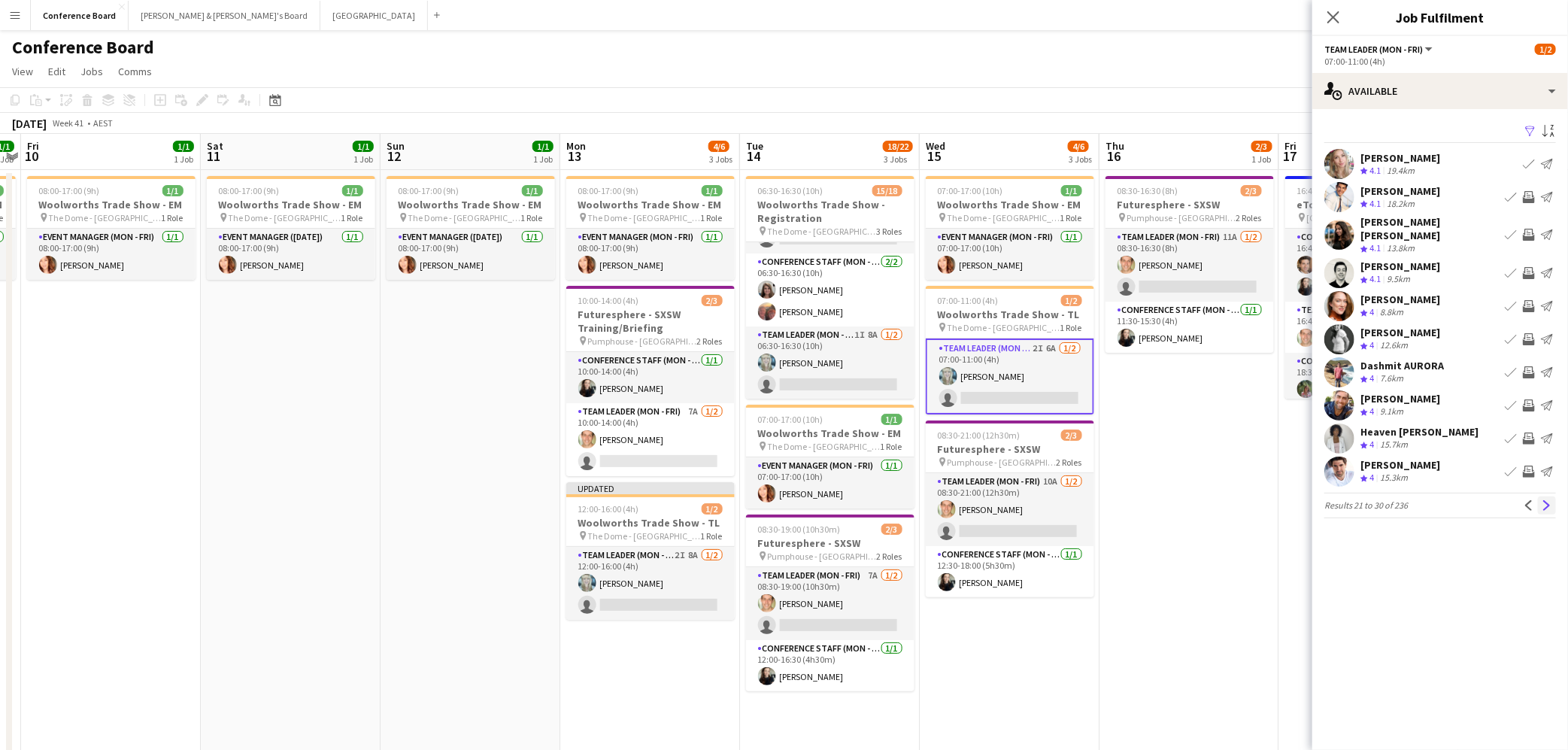
click at [1549, 500] on app-icon "Next" at bounding box center [1547, 505] width 11 height 11
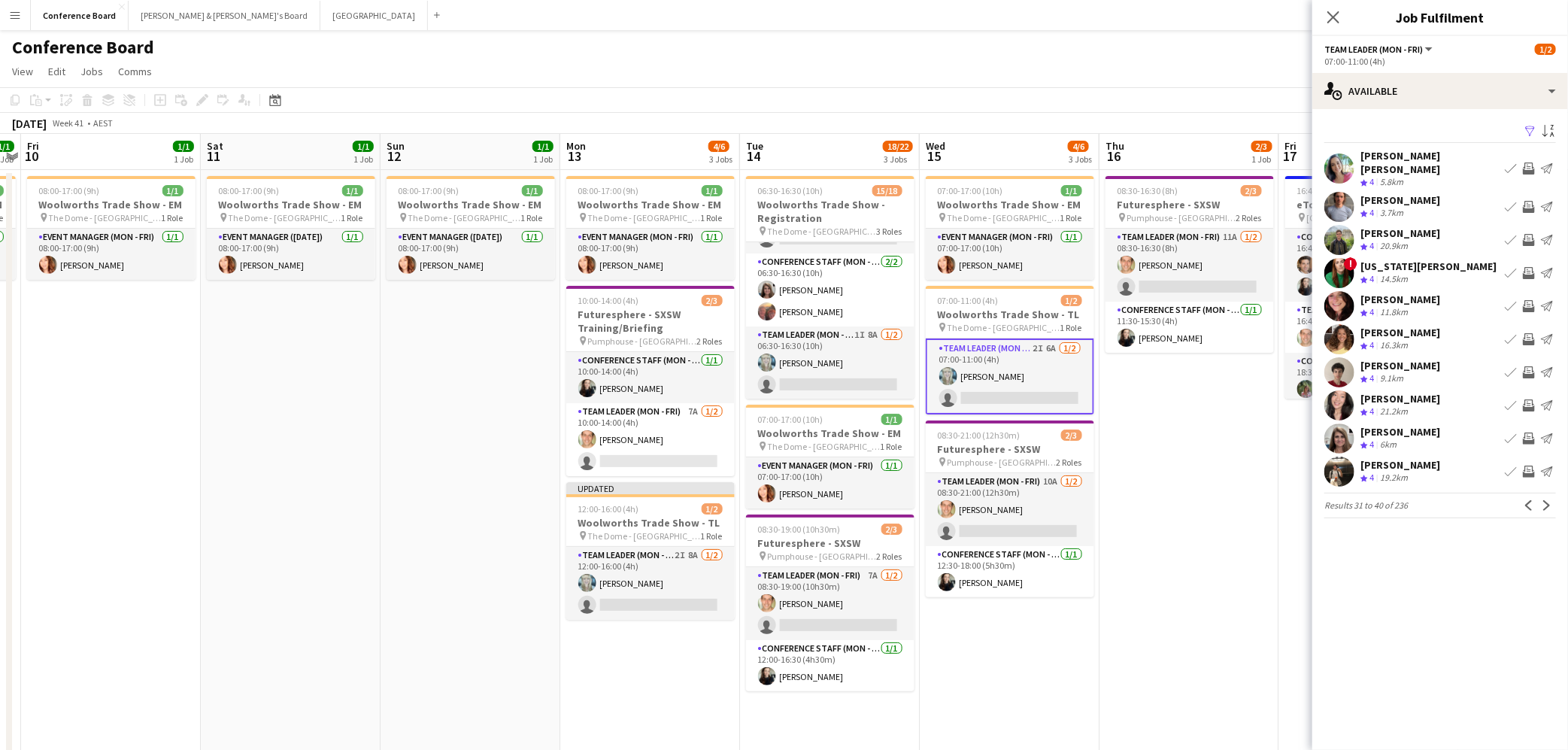
click at [1530, 433] on app-icon "Invite crew" at bounding box center [1528, 439] width 12 height 12
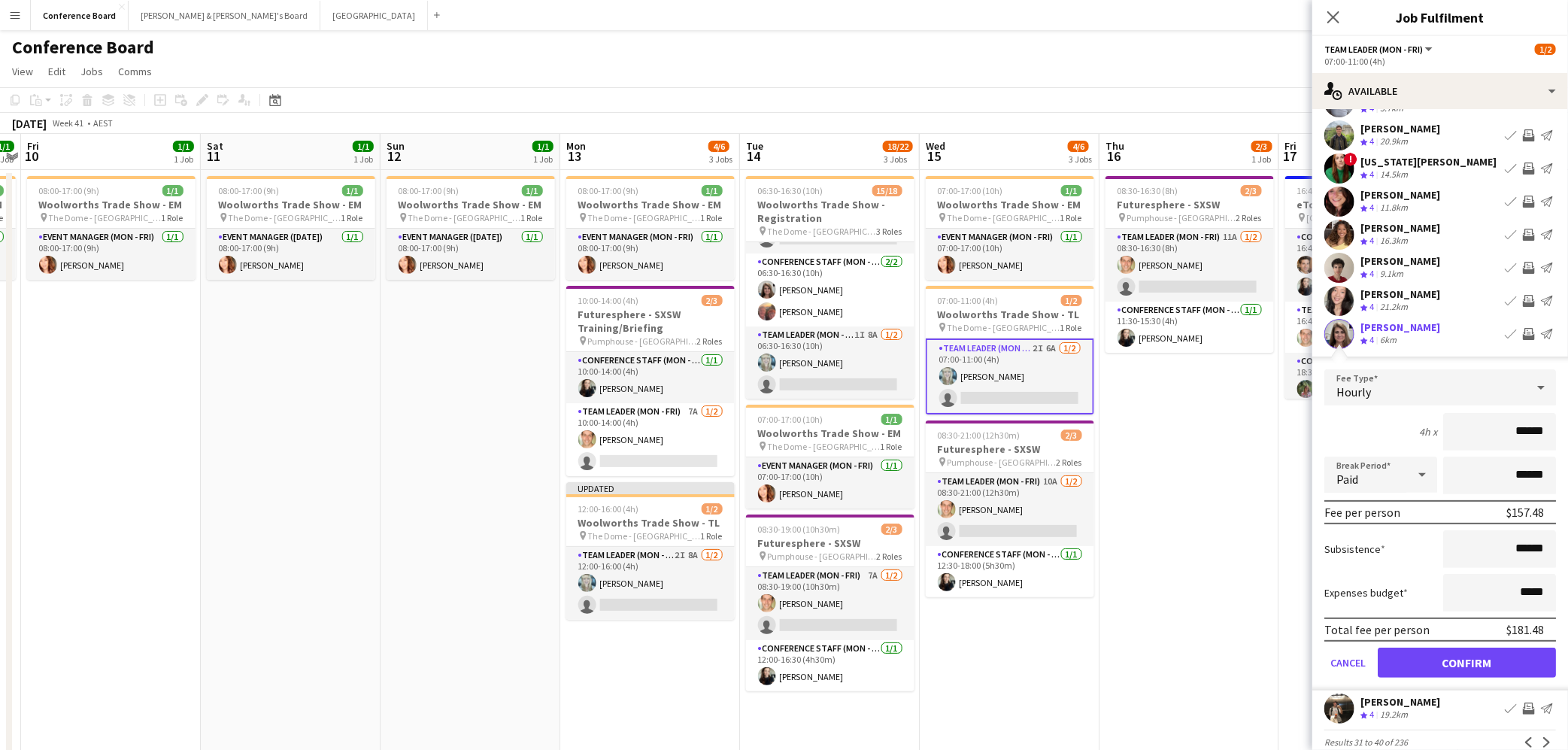
scroll to position [116, 0]
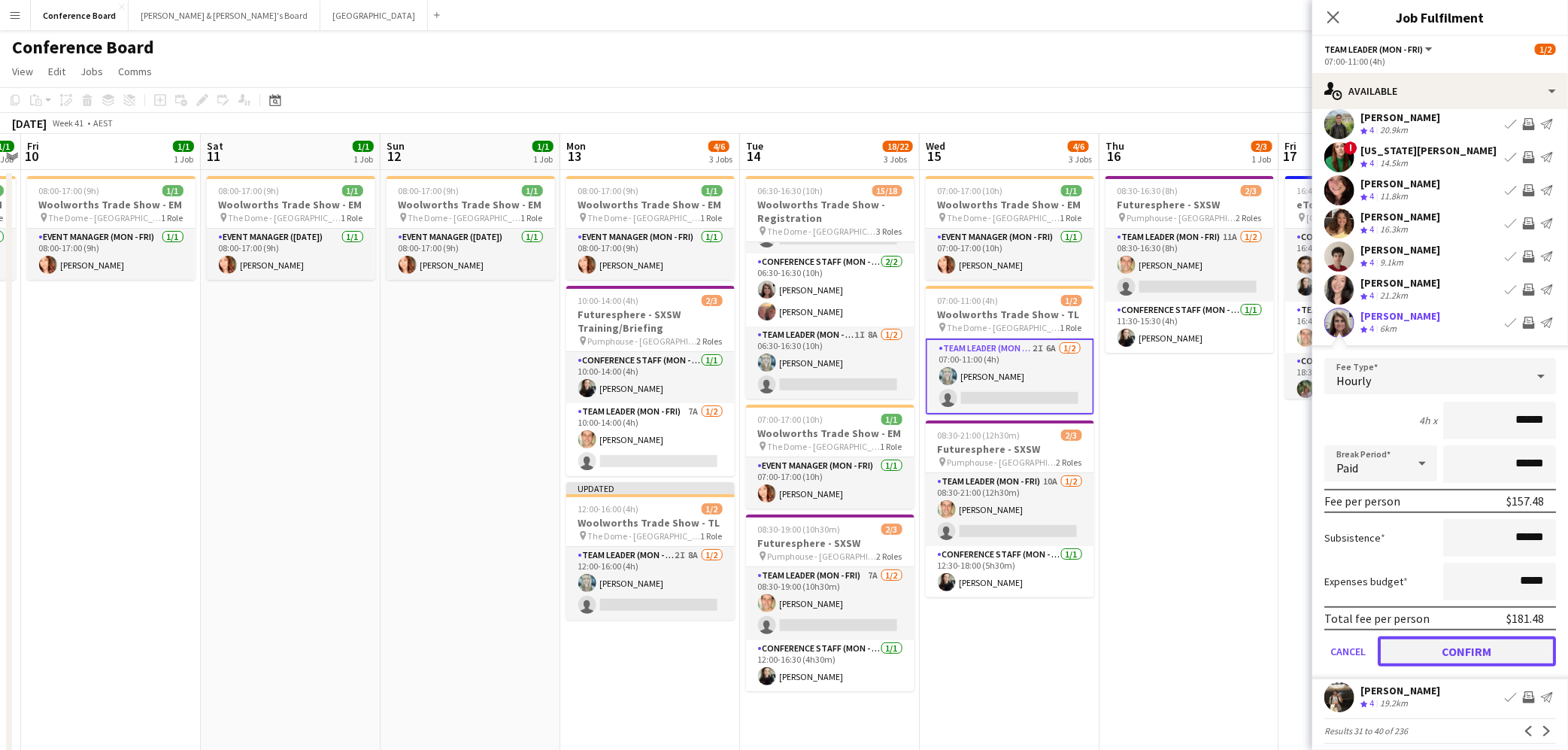
click at [1461, 640] on button "Confirm" at bounding box center [1467, 652] width 178 height 30
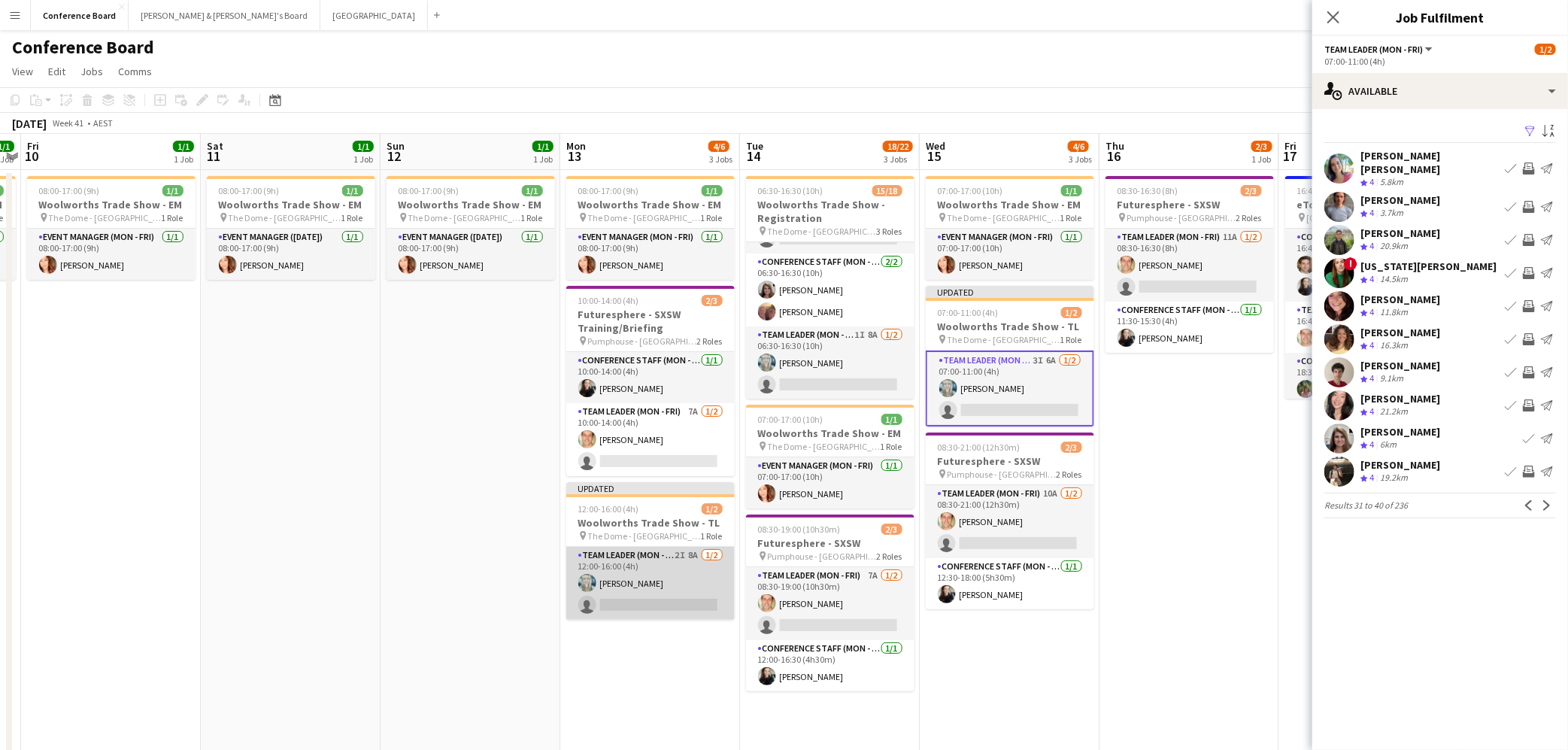
scroll to position [0, 518]
click at [661, 595] on app-card-role "Team Leader (Mon - Fri) 2I 8A [DATE] 12:00-16:00 (4h) [PERSON_NAME] single-neut…" at bounding box center [651, 583] width 168 height 73
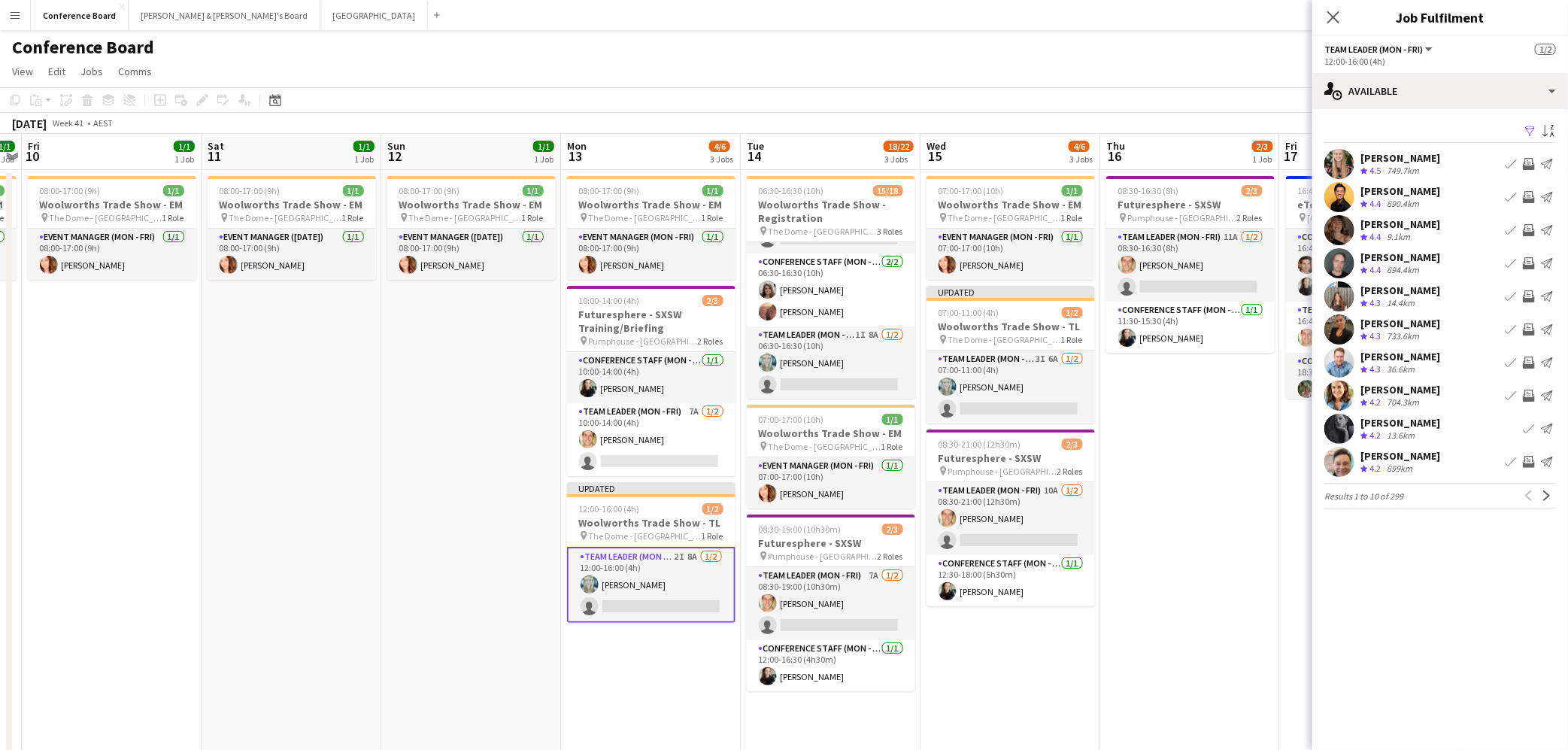
click at [1529, 130] on app-icon "Filter" at bounding box center [1530, 131] width 12 height 14
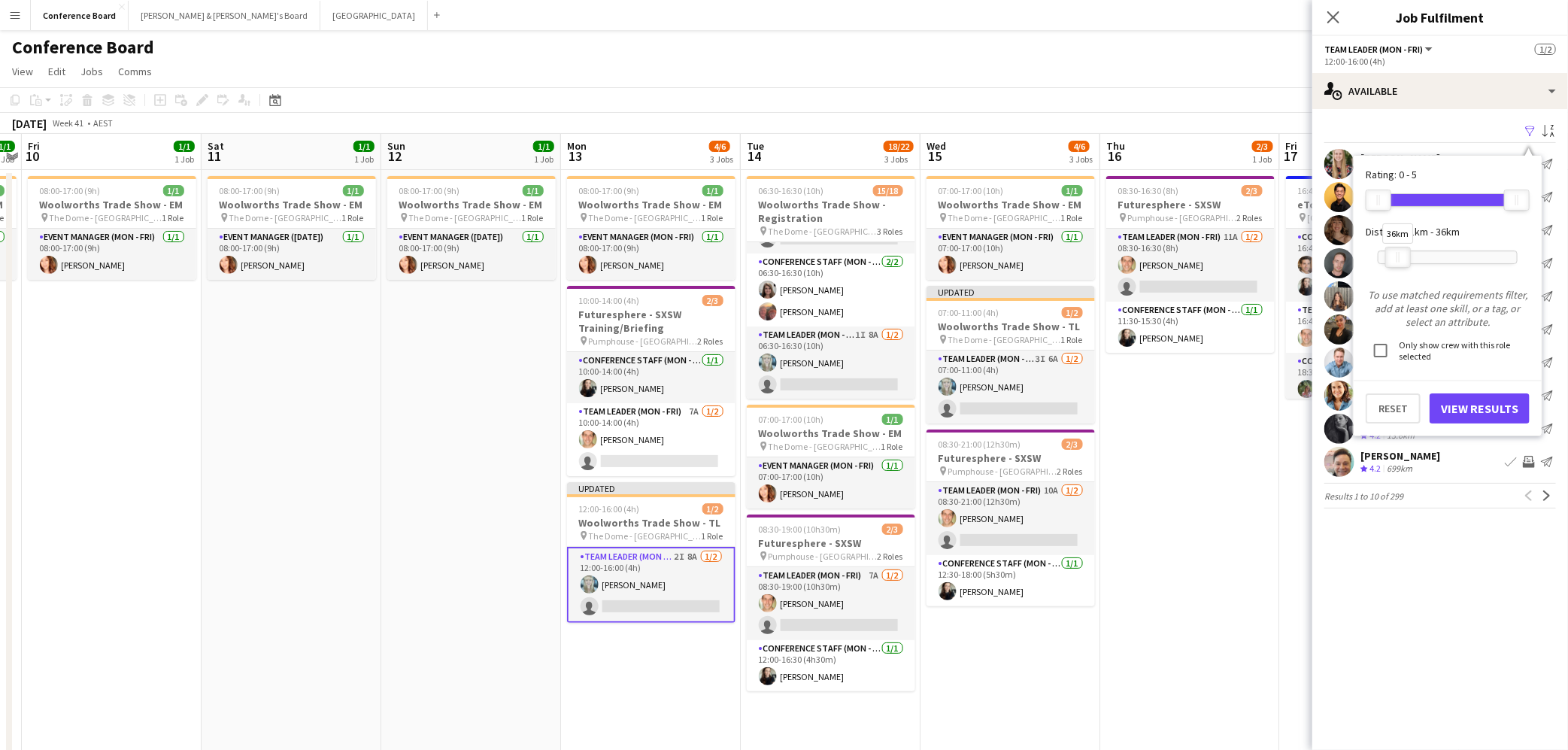
drag, startPoint x: 1522, startPoint y: 251, endPoint x: 1402, endPoint y: 251, distance: 120.0
click at [1402, 251] on div at bounding box center [1398, 257] width 24 height 19
click at [1493, 402] on button "View Results" at bounding box center [1479, 408] width 100 height 30
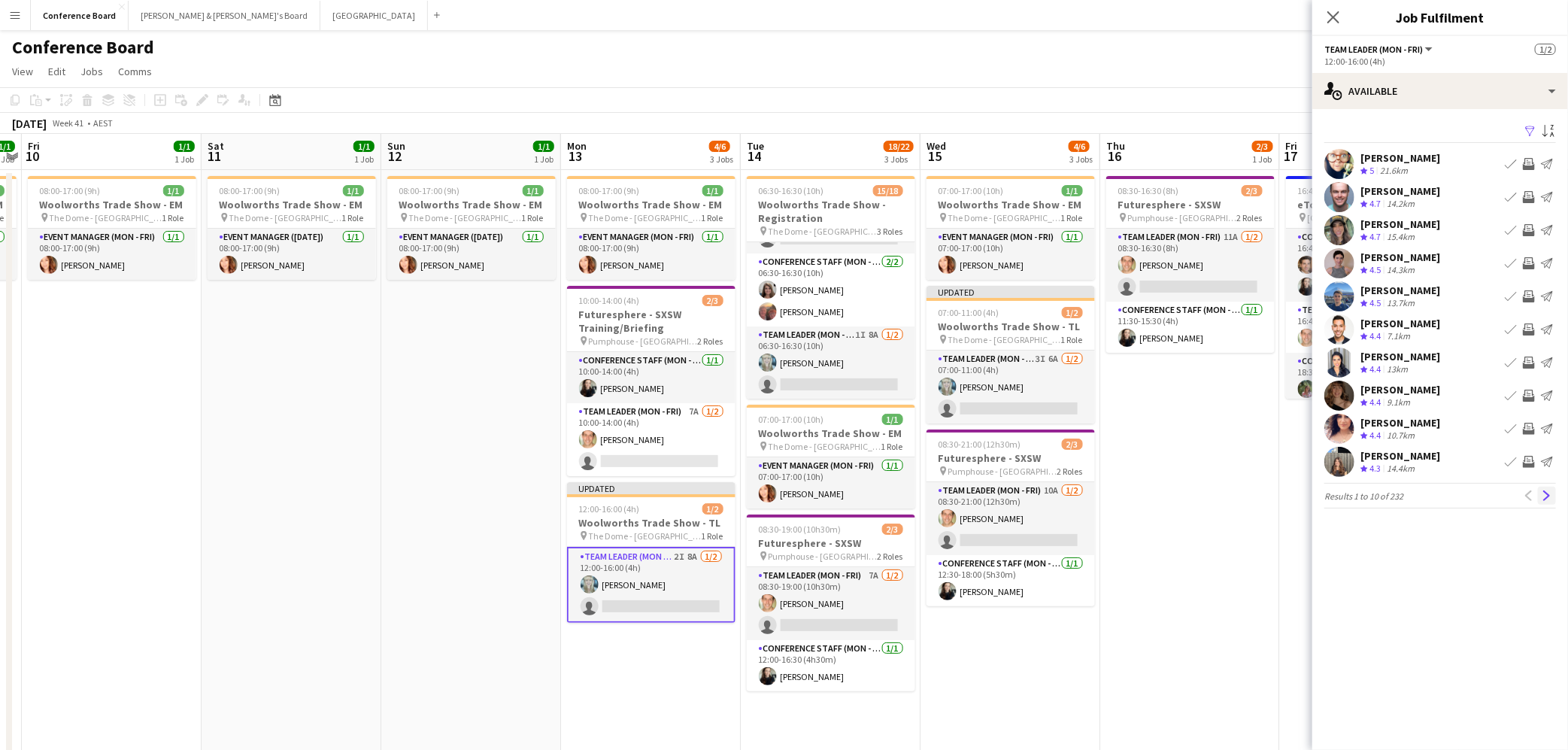
click at [1544, 494] on app-icon "Next" at bounding box center [1547, 496] width 11 height 11
click at [1549, 494] on app-icon "Next" at bounding box center [1547, 496] width 11 height 11
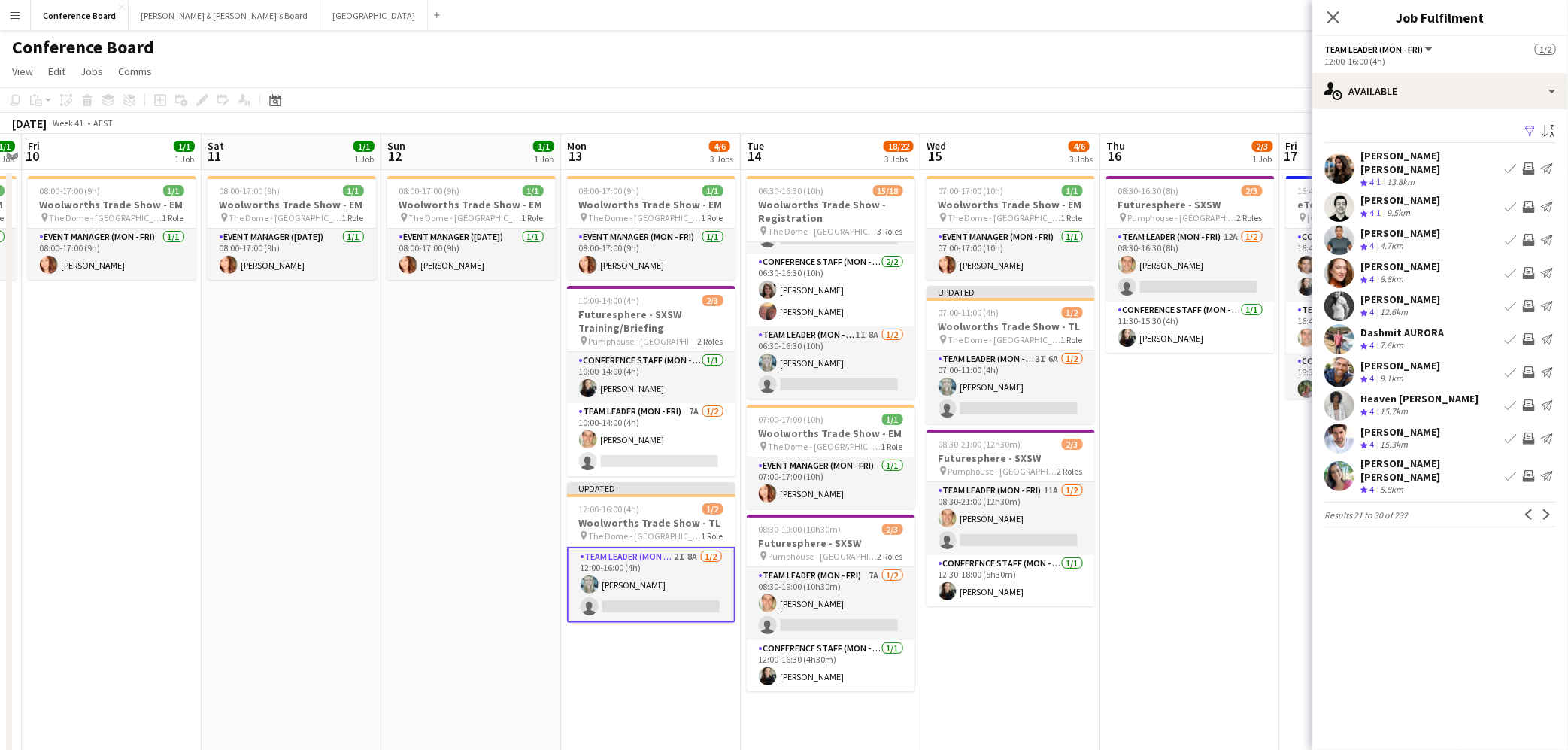
click at [1530, 366] on app-icon "Invite crew" at bounding box center [1528, 372] width 12 height 12
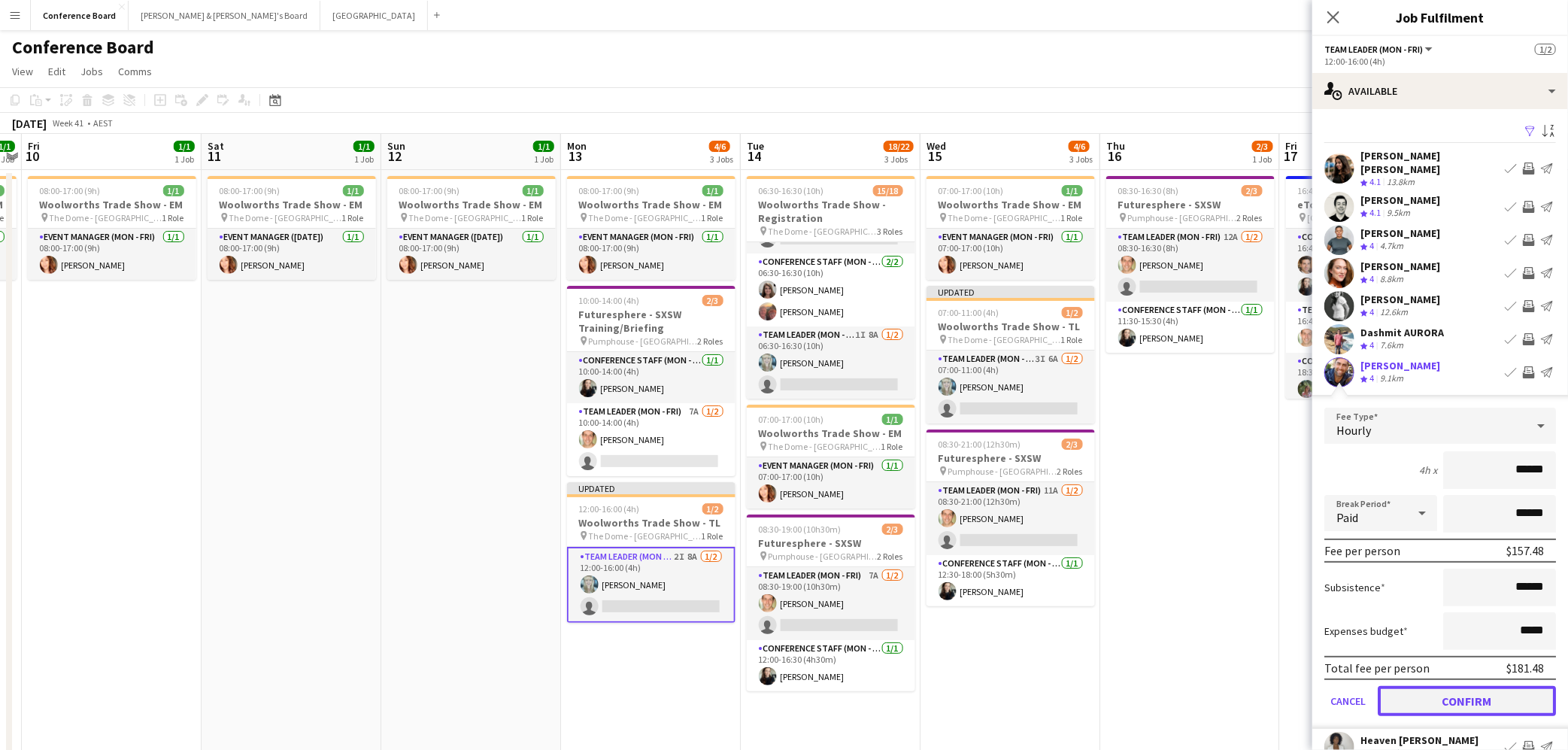
click at [1448, 688] on button "Confirm" at bounding box center [1467, 701] width 178 height 30
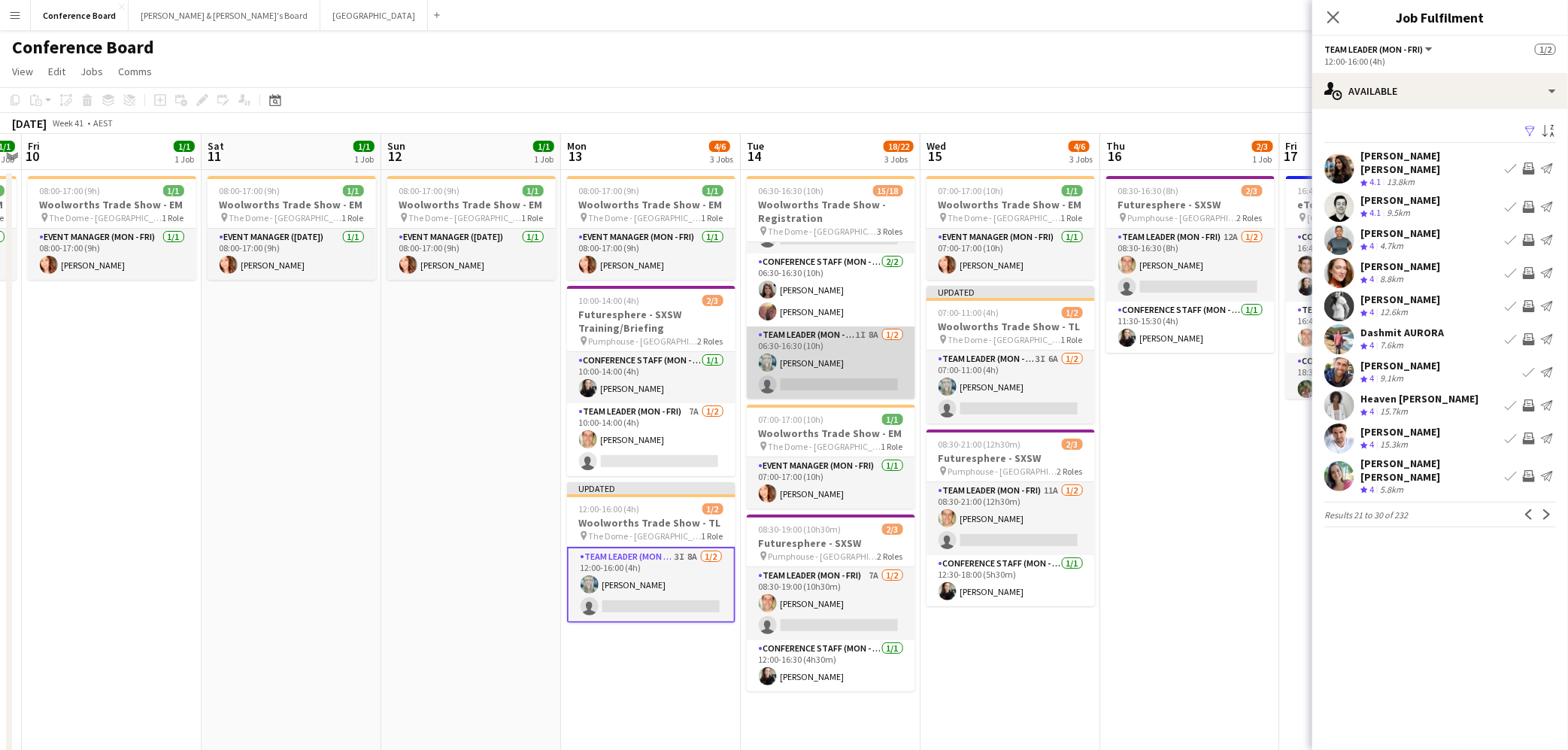
click at [870, 378] on app-card-role "Team Leader (Mon - Fri) 1I 8A [DATE] 06:30-16:30 (10h) [PERSON_NAME] single-neu…" at bounding box center [831, 363] width 168 height 73
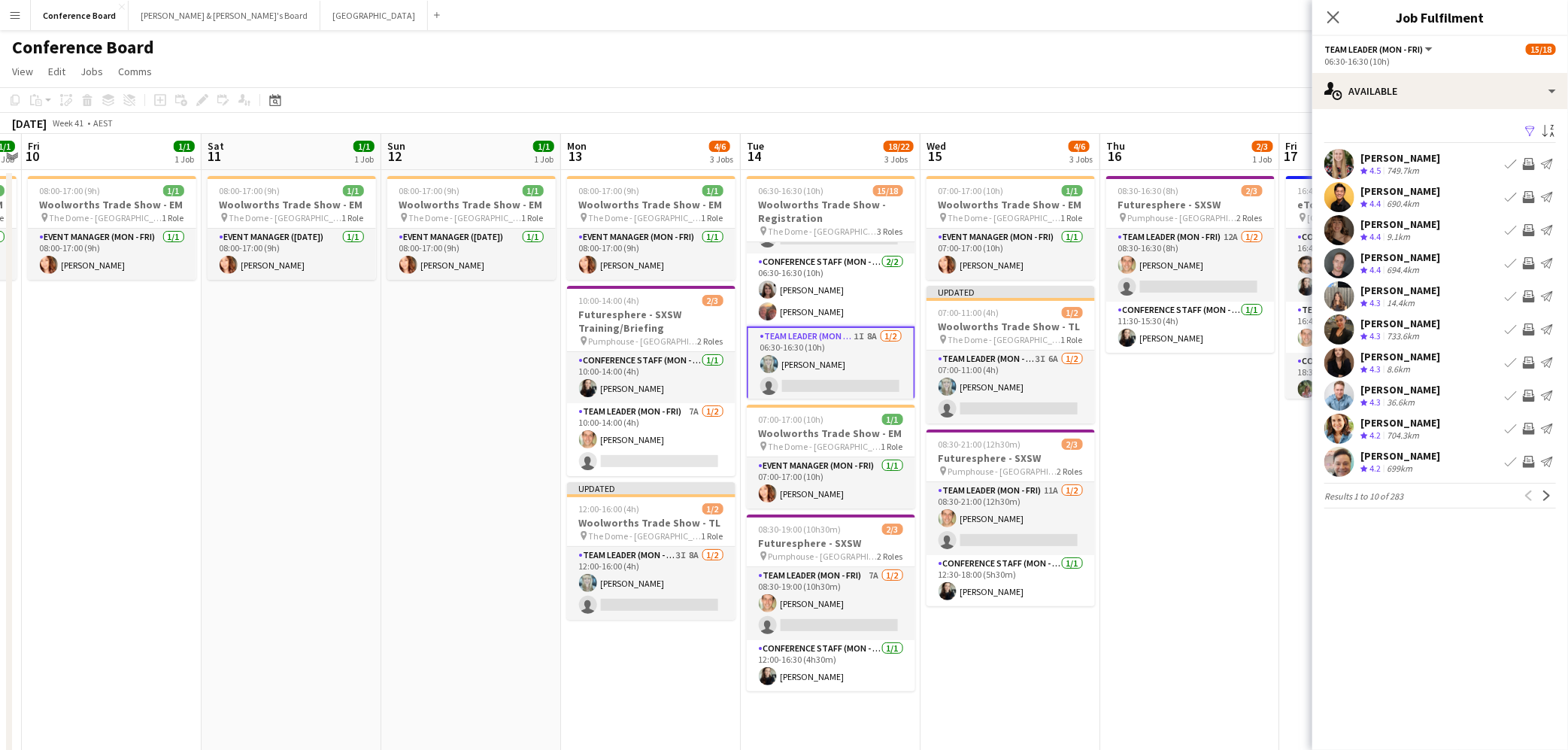
click at [1528, 130] on app-icon "Filter" at bounding box center [1530, 131] width 12 height 14
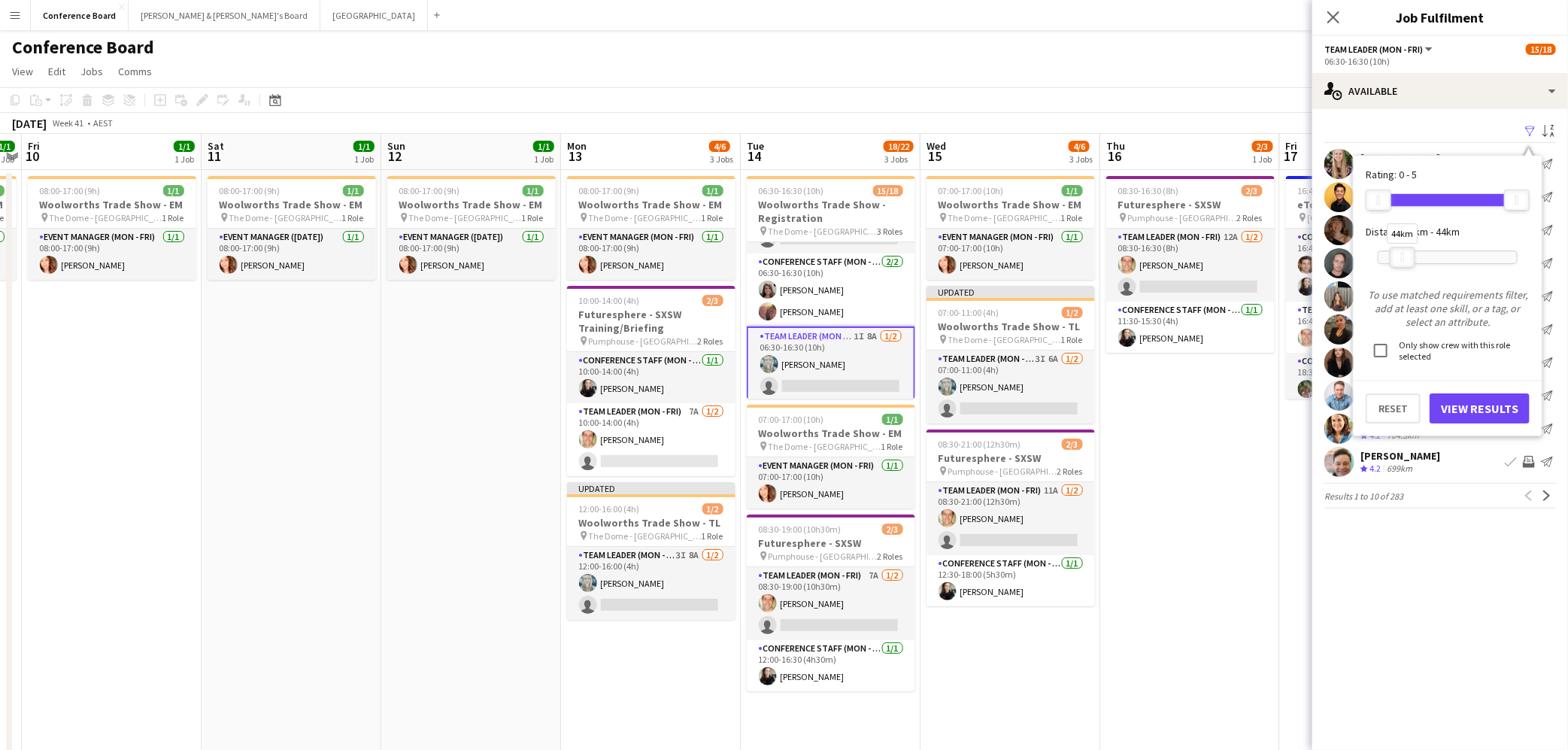
drag, startPoint x: 1514, startPoint y: 258, endPoint x: 1401, endPoint y: 258, distance: 113.0
click at [1401, 258] on div "44km" at bounding box center [1402, 257] width 25 height 21
click at [1464, 402] on button "View Results" at bounding box center [1479, 408] width 100 height 30
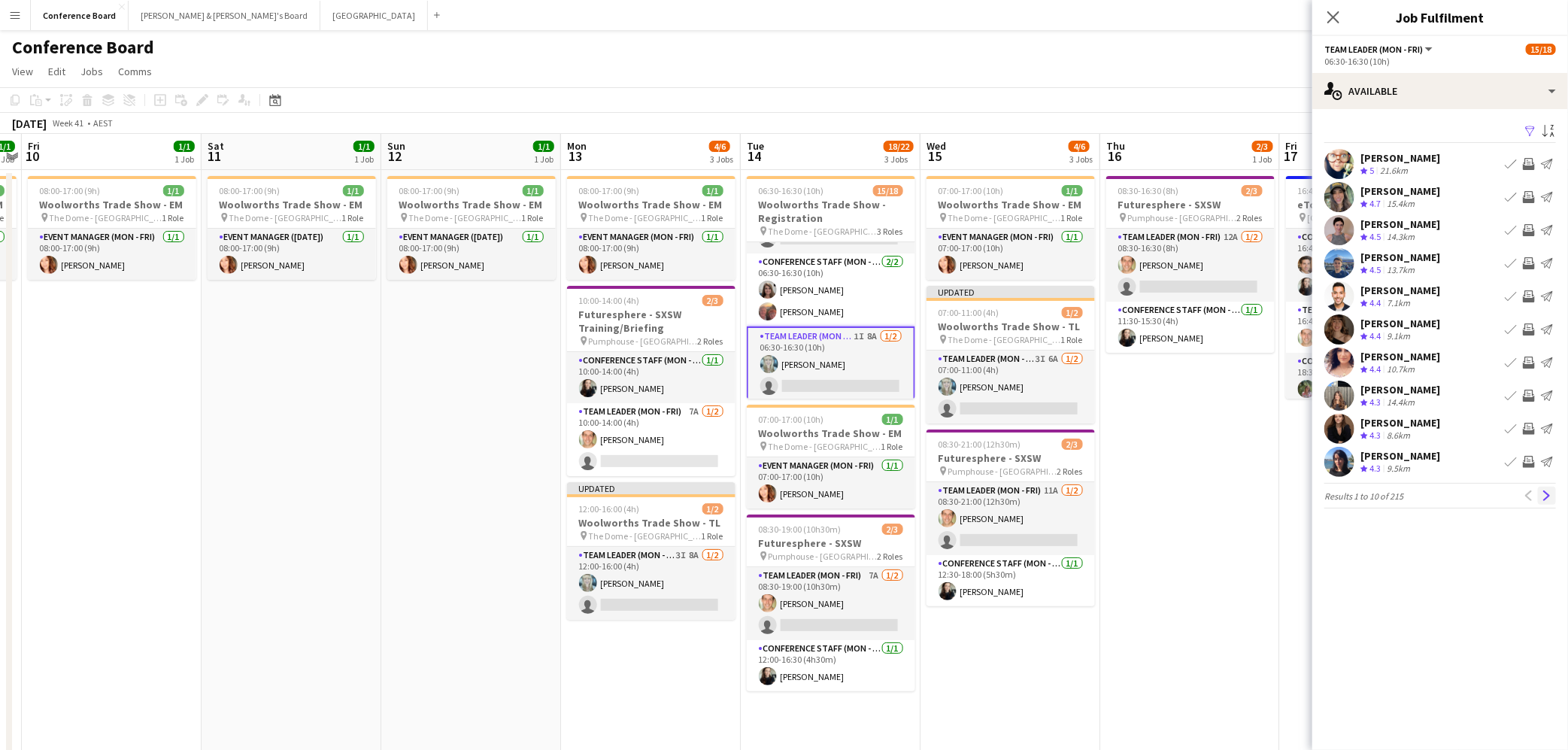
click at [1546, 496] on app-icon "Next" at bounding box center [1547, 496] width 11 height 11
click at [1546, 494] on app-icon "Next" at bounding box center [1547, 496] width 11 height 11
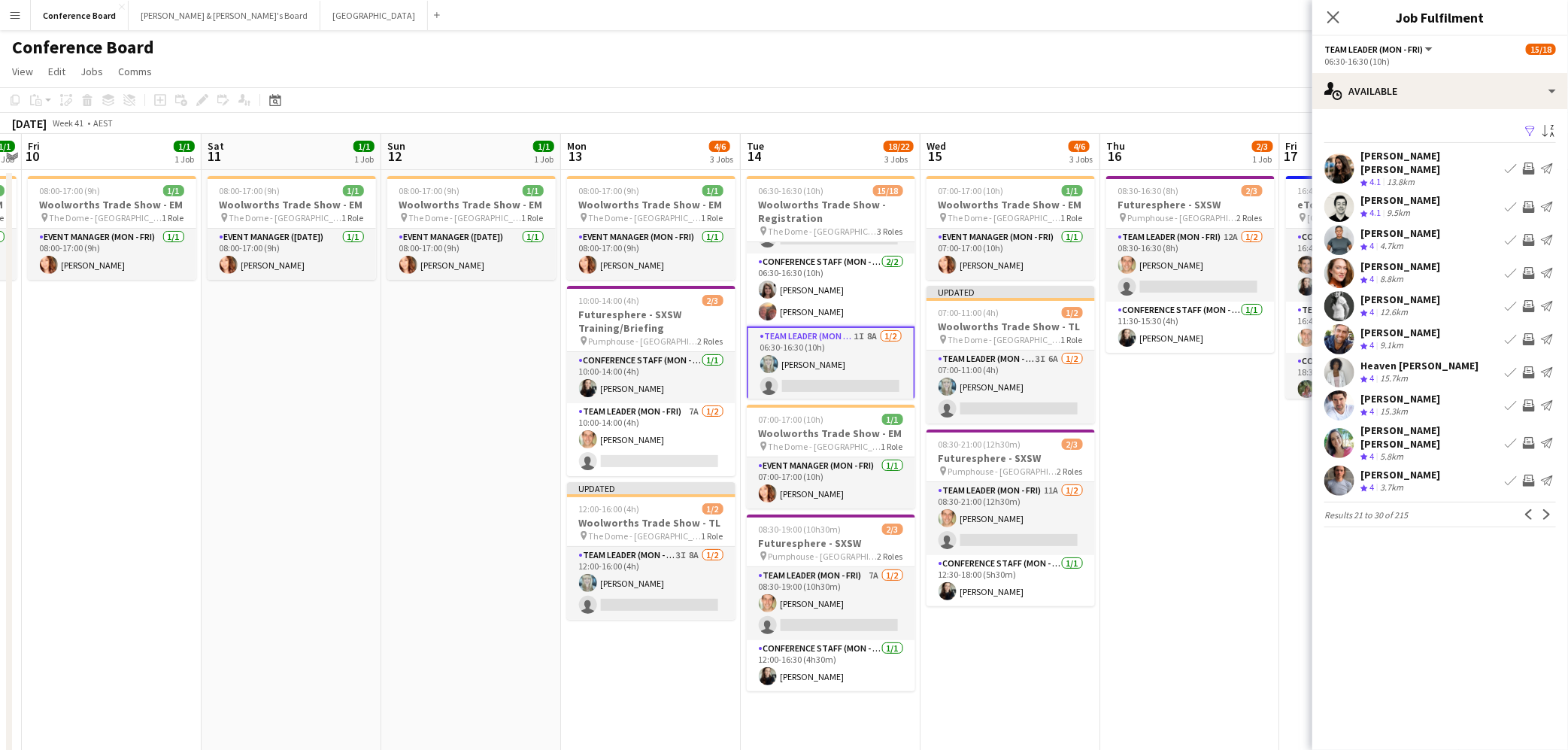
click at [1528, 333] on app-icon "Invite crew" at bounding box center [1528, 339] width 12 height 12
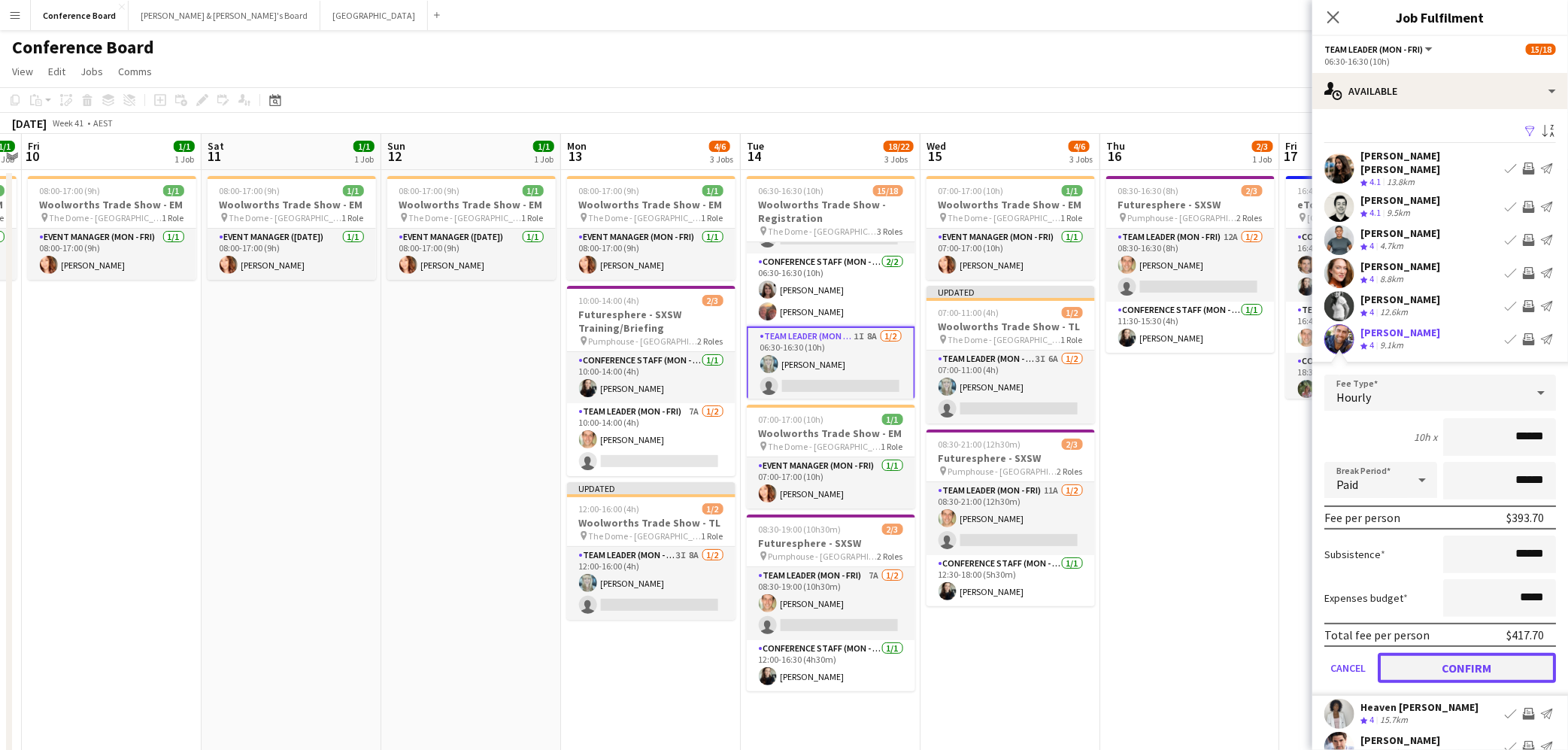
click at [1469, 653] on button "Confirm" at bounding box center [1467, 668] width 178 height 30
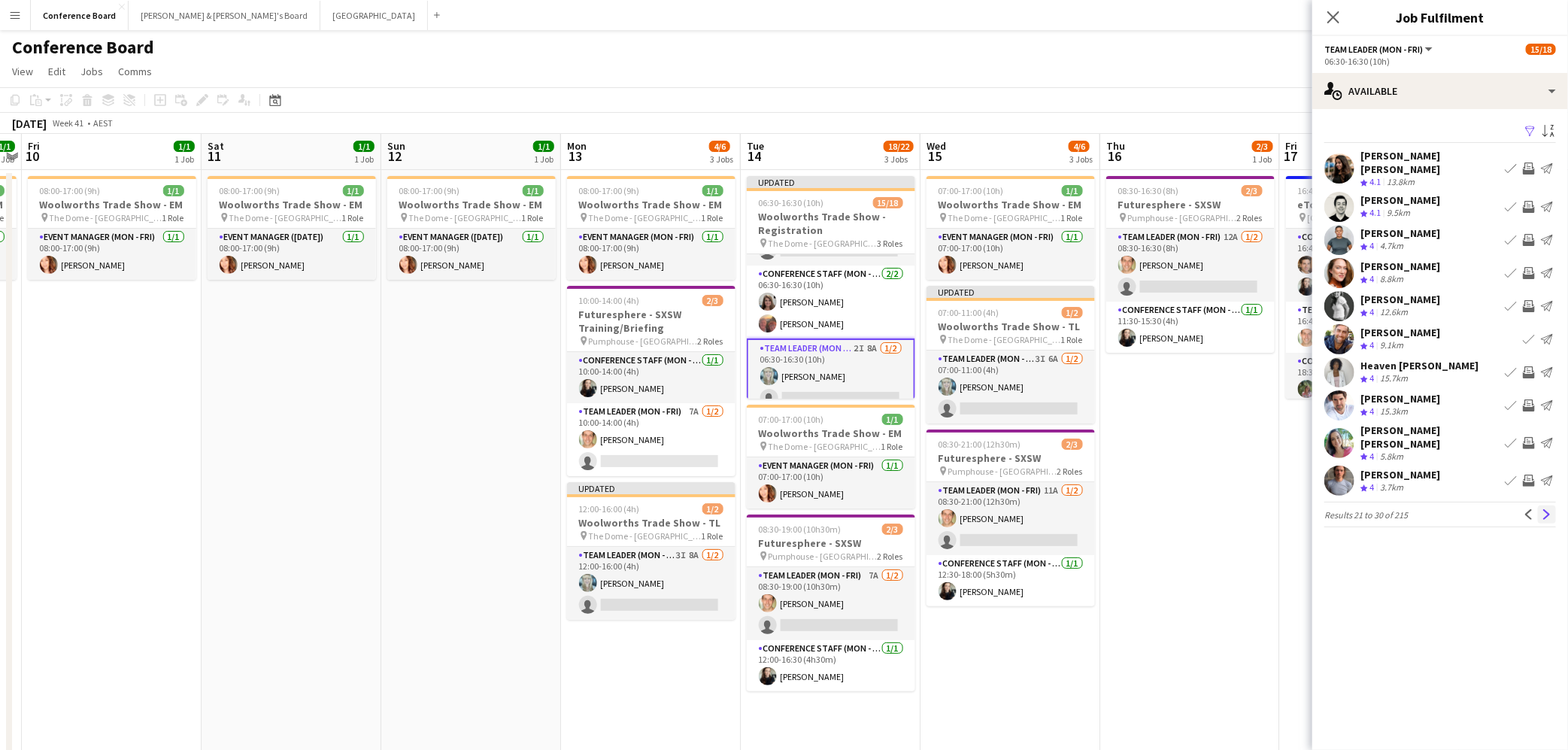
click at [1549, 509] on app-icon "Next" at bounding box center [1547, 514] width 11 height 11
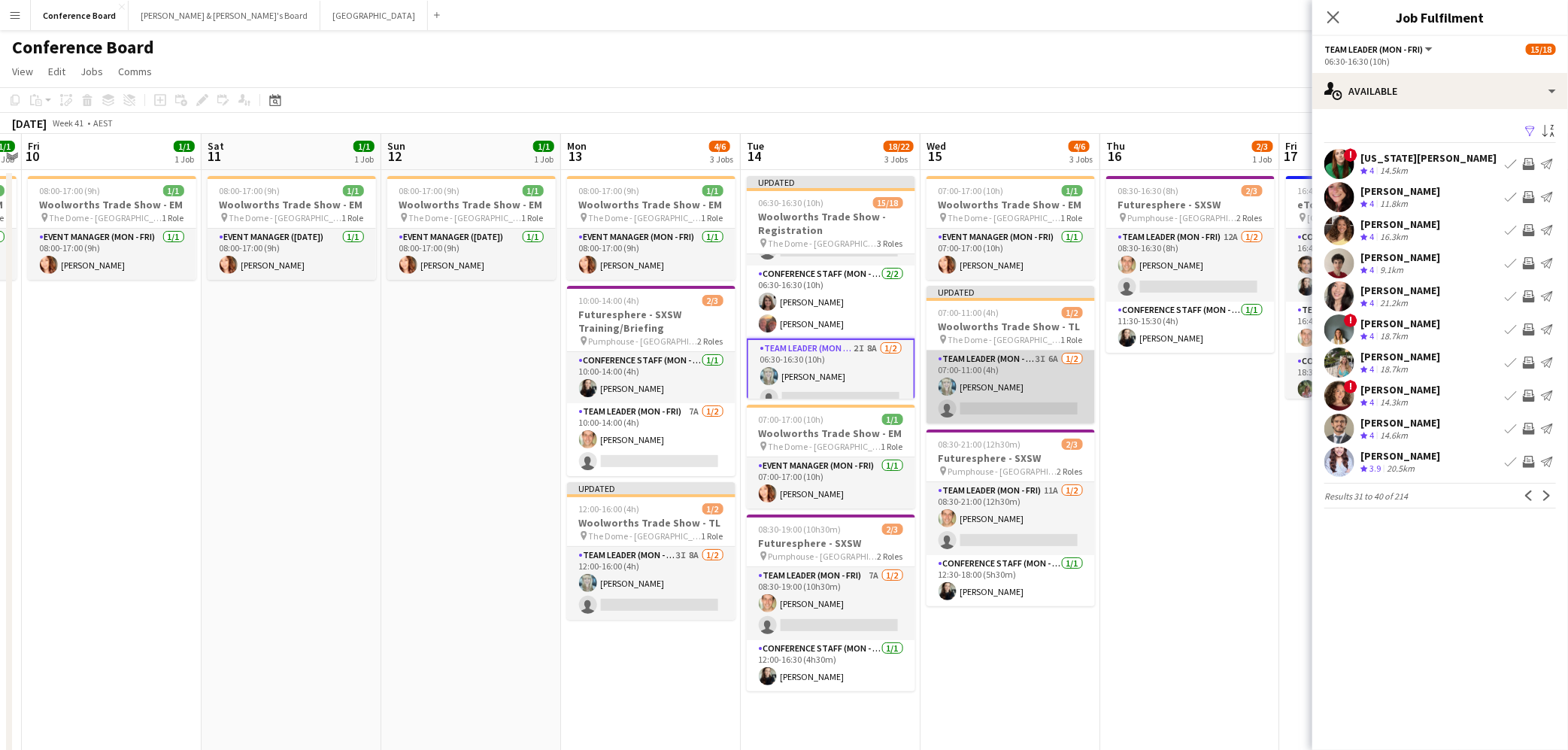
click at [1007, 407] on app-card-role "Team Leader (Mon - Fri) 3I 6A [DATE] 07:00-11:00 (4h) [PERSON_NAME] single-neut…" at bounding box center [1011, 386] width 168 height 73
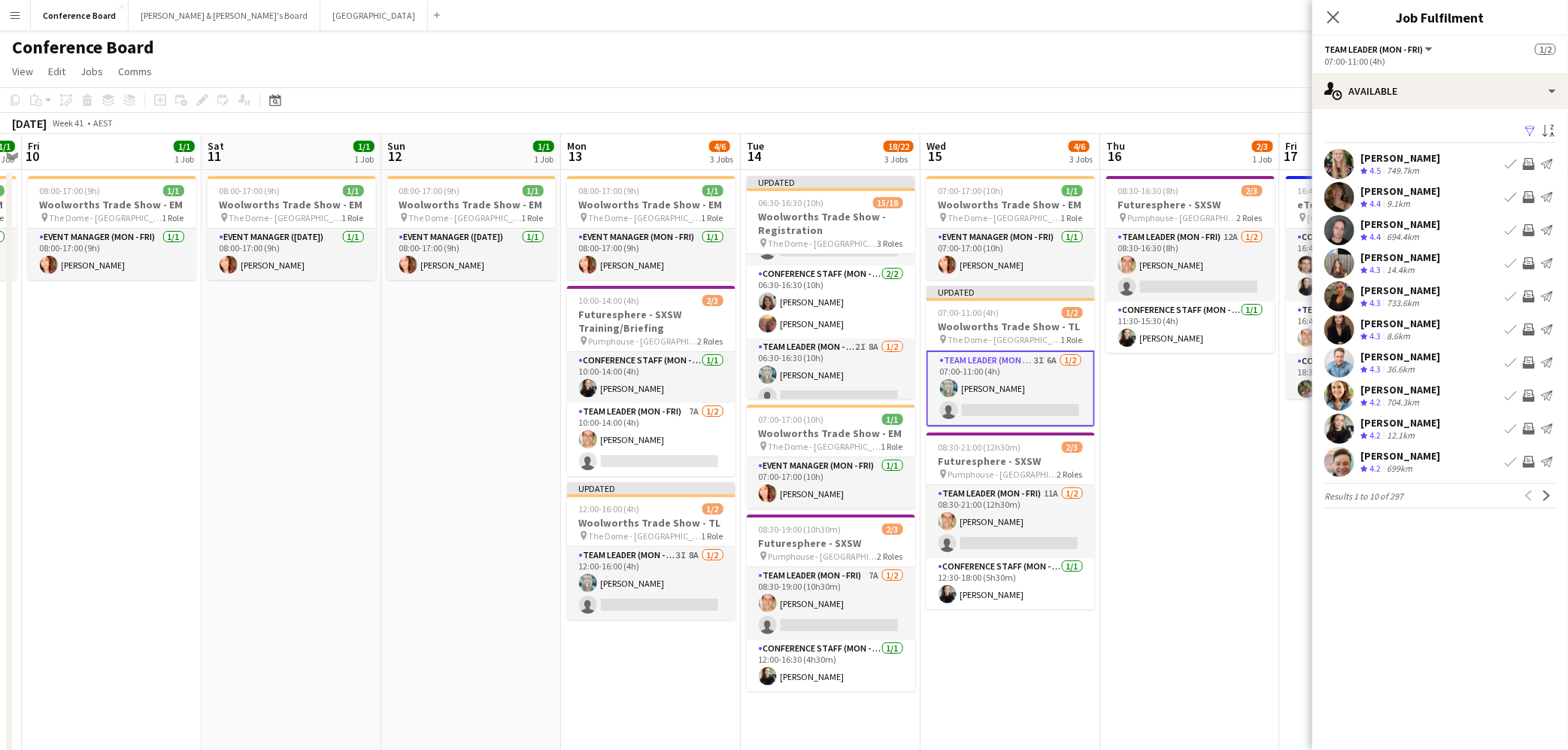
click at [1529, 133] on app-icon "Filter" at bounding box center [1530, 131] width 12 height 14
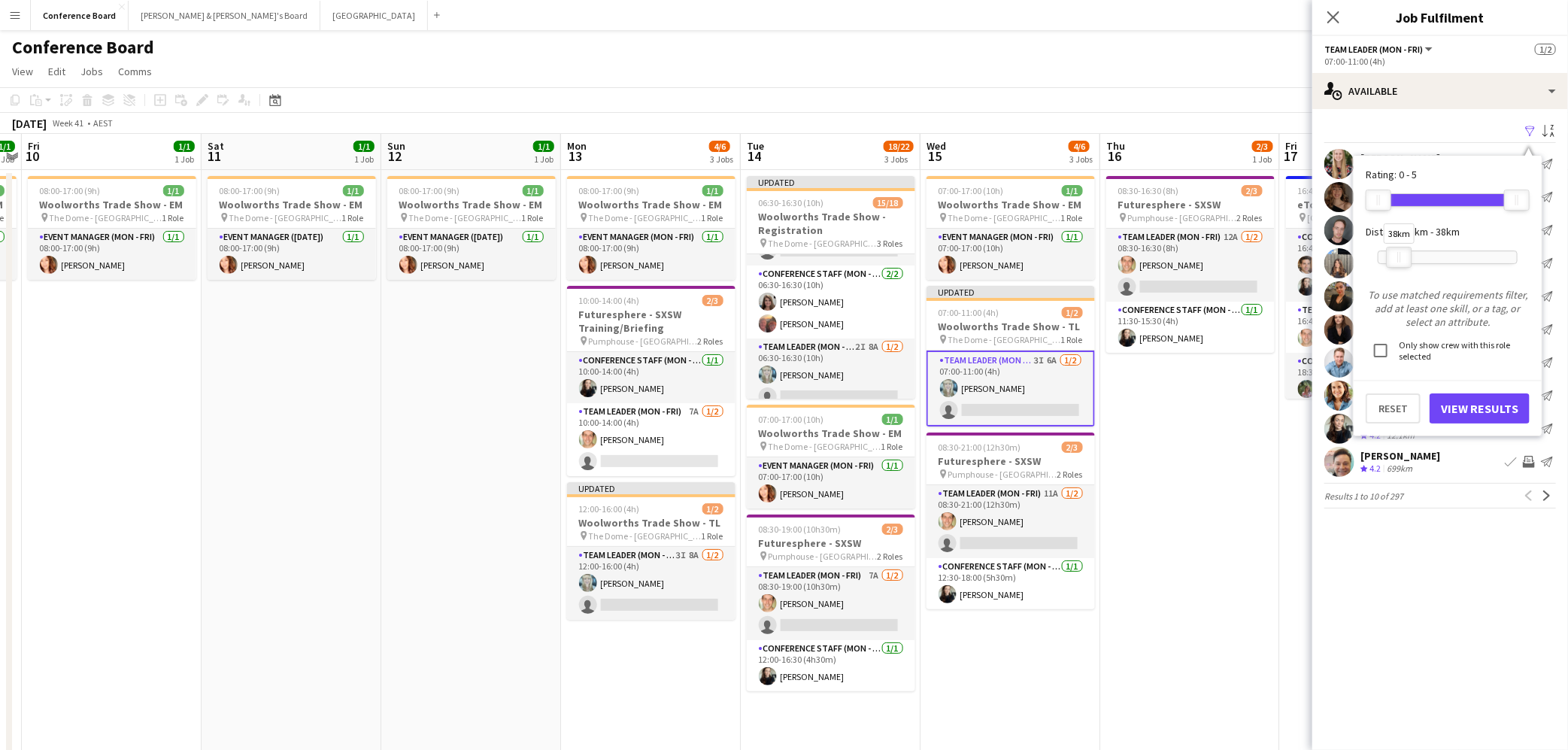
drag, startPoint x: 1521, startPoint y: 253, endPoint x: 1402, endPoint y: 252, distance: 119.0
click at [1402, 252] on div at bounding box center [1399, 257] width 24 height 19
click at [1478, 407] on button "View Results" at bounding box center [1479, 408] width 100 height 30
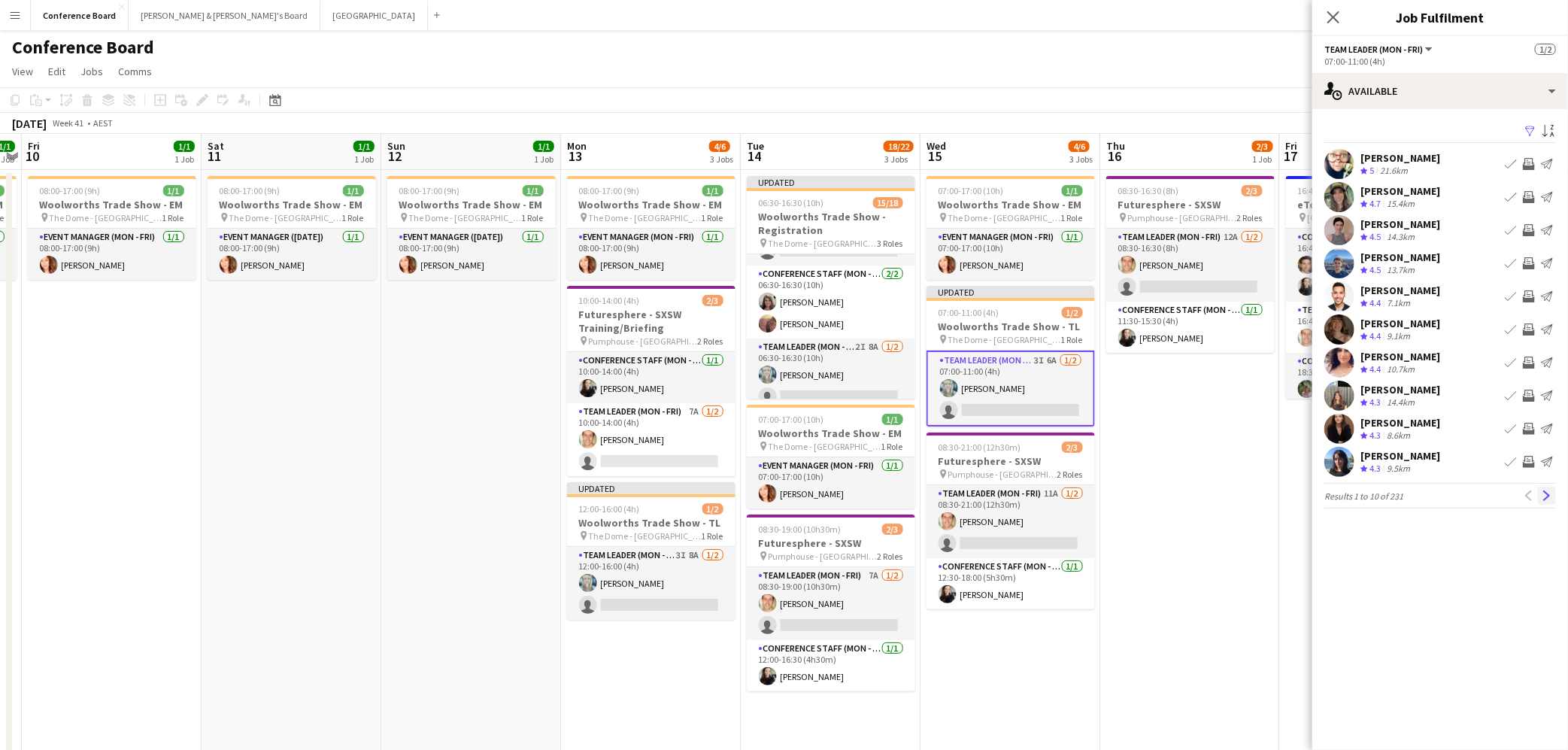
click at [1543, 494] on app-icon "Next" at bounding box center [1547, 496] width 11 height 11
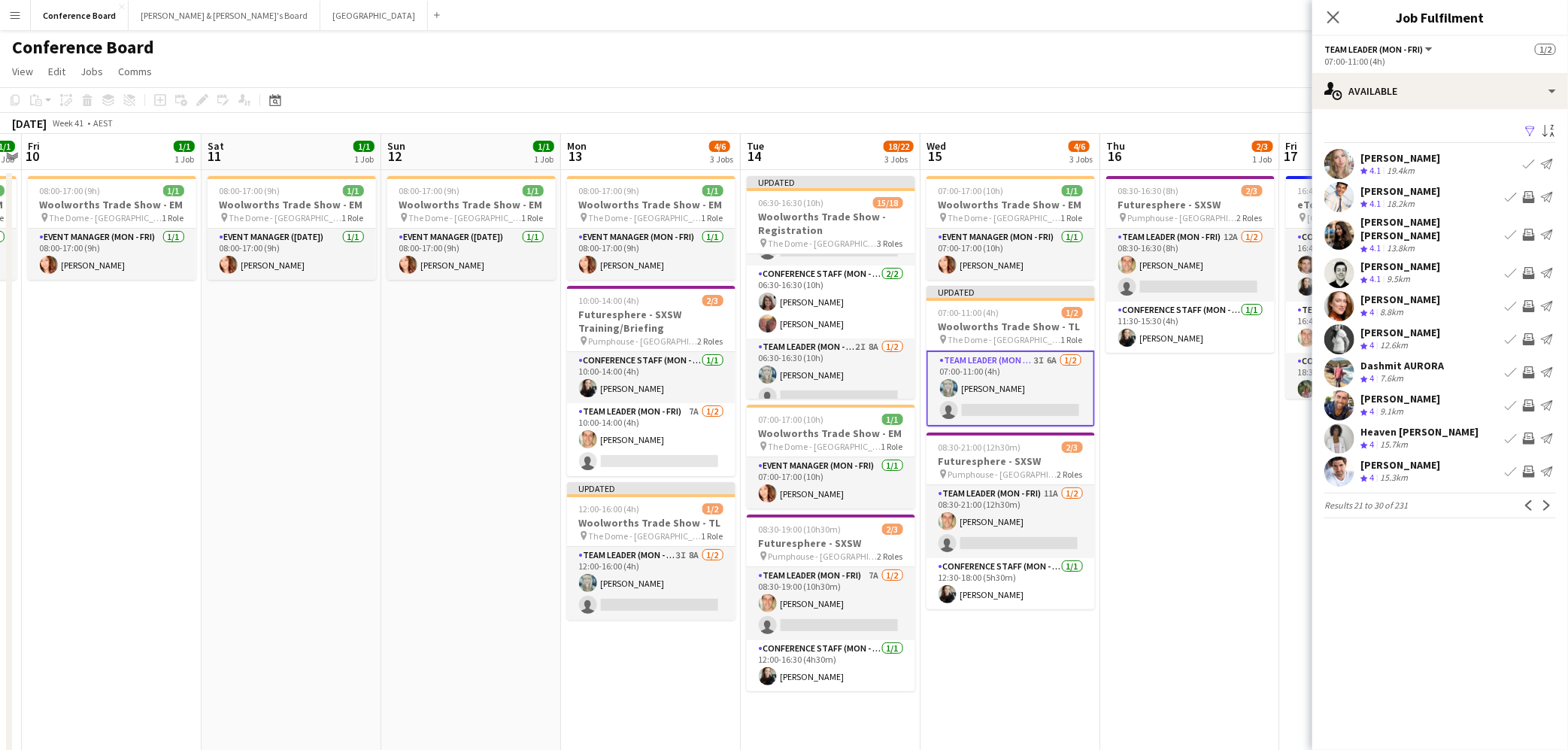
click at [1523, 399] on app-icon "Invite crew" at bounding box center [1528, 405] width 12 height 12
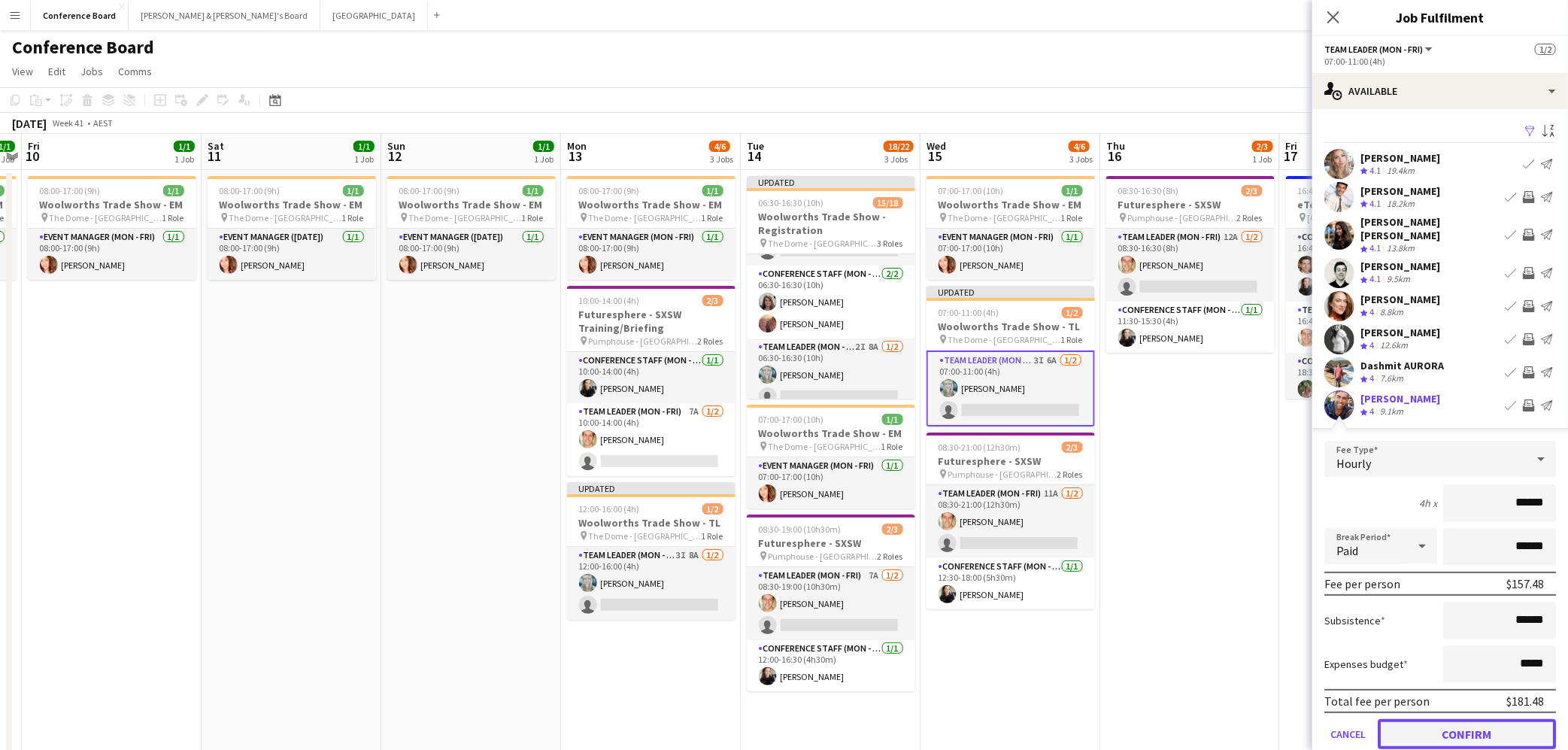
click at [1461, 719] on button "Confirm" at bounding box center [1467, 734] width 178 height 30
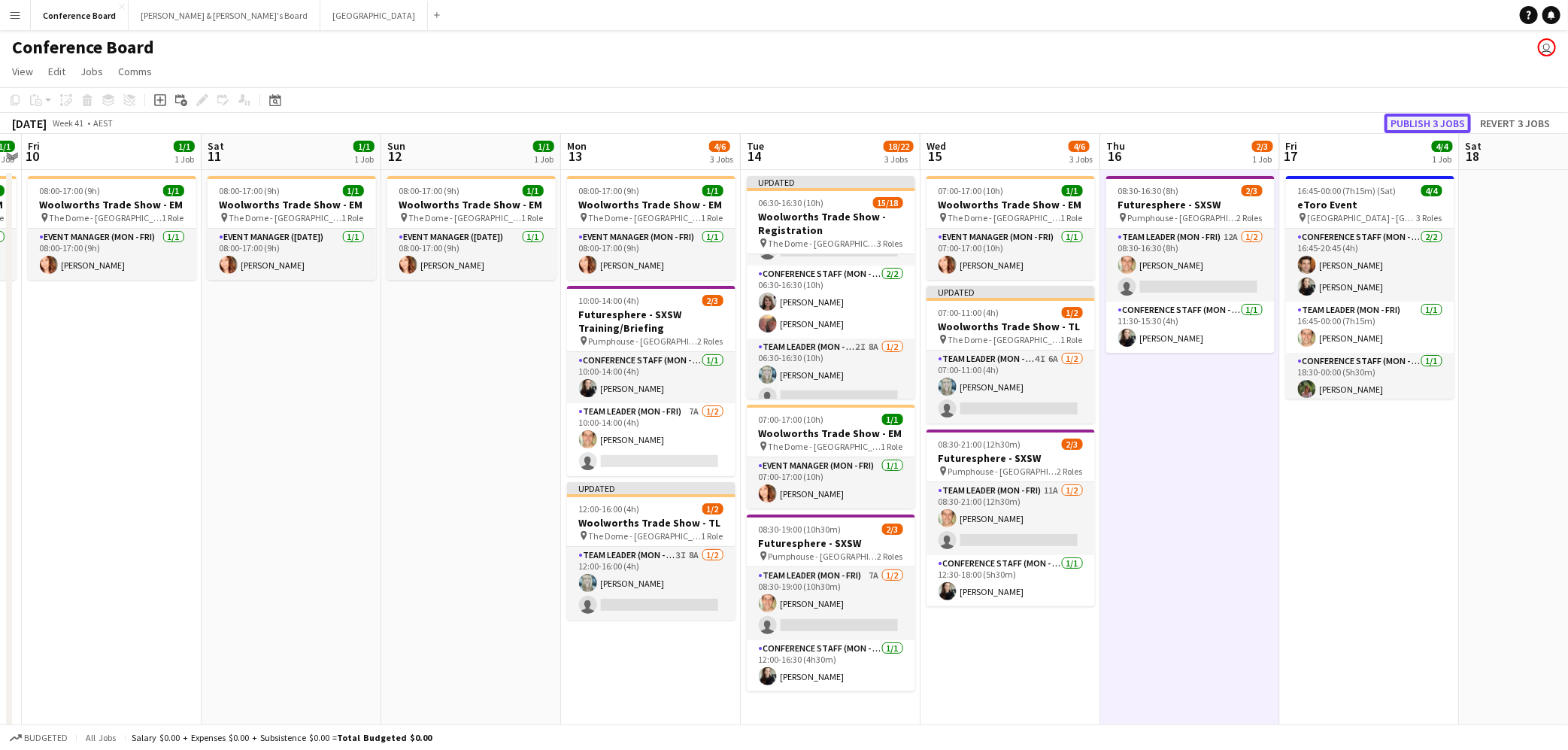
click at [1428, 122] on button "Publish 3 jobs" at bounding box center [1427, 123] width 87 height 19
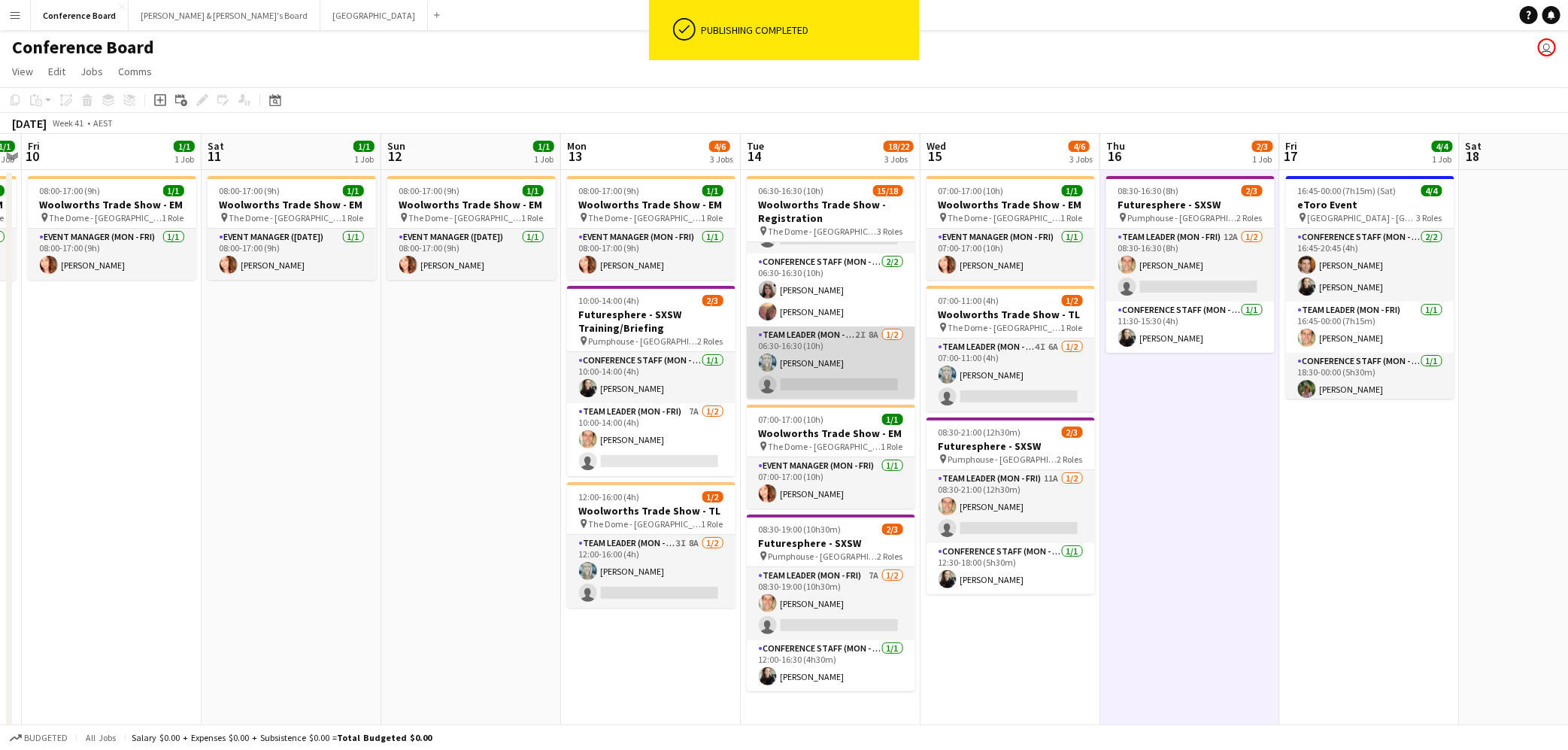
click at [869, 368] on app-card-role "Team Leader (Mon - Fri) 2I 8A [DATE] 06:30-16:30 (10h) [PERSON_NAME] single-neu…" at bounding box center [831, 363] width 168 height 73
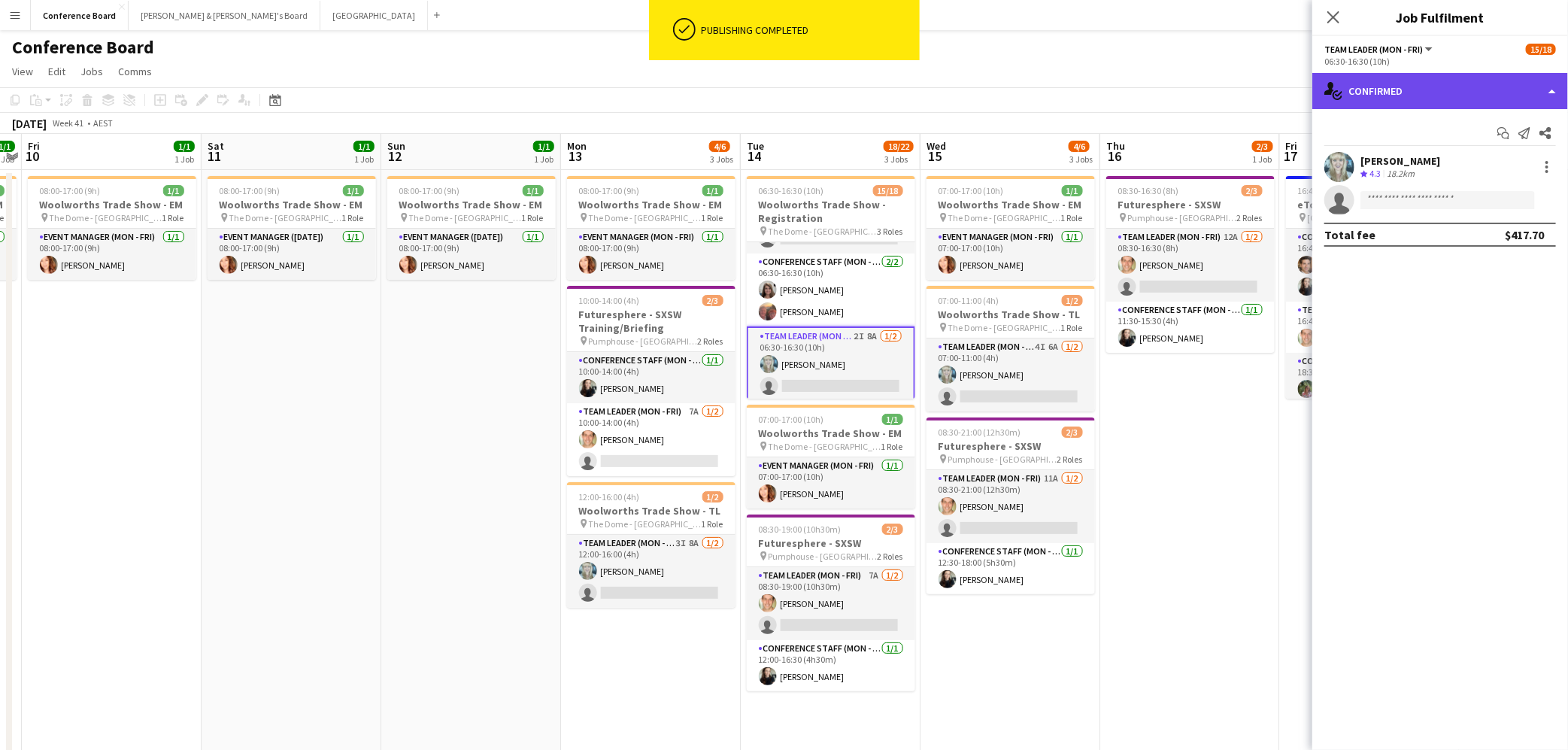
click at [1454, 102] on div "single-neutral-actions-check-2 Confirmed" at bounding box center [1440, 91] width 256 height 36
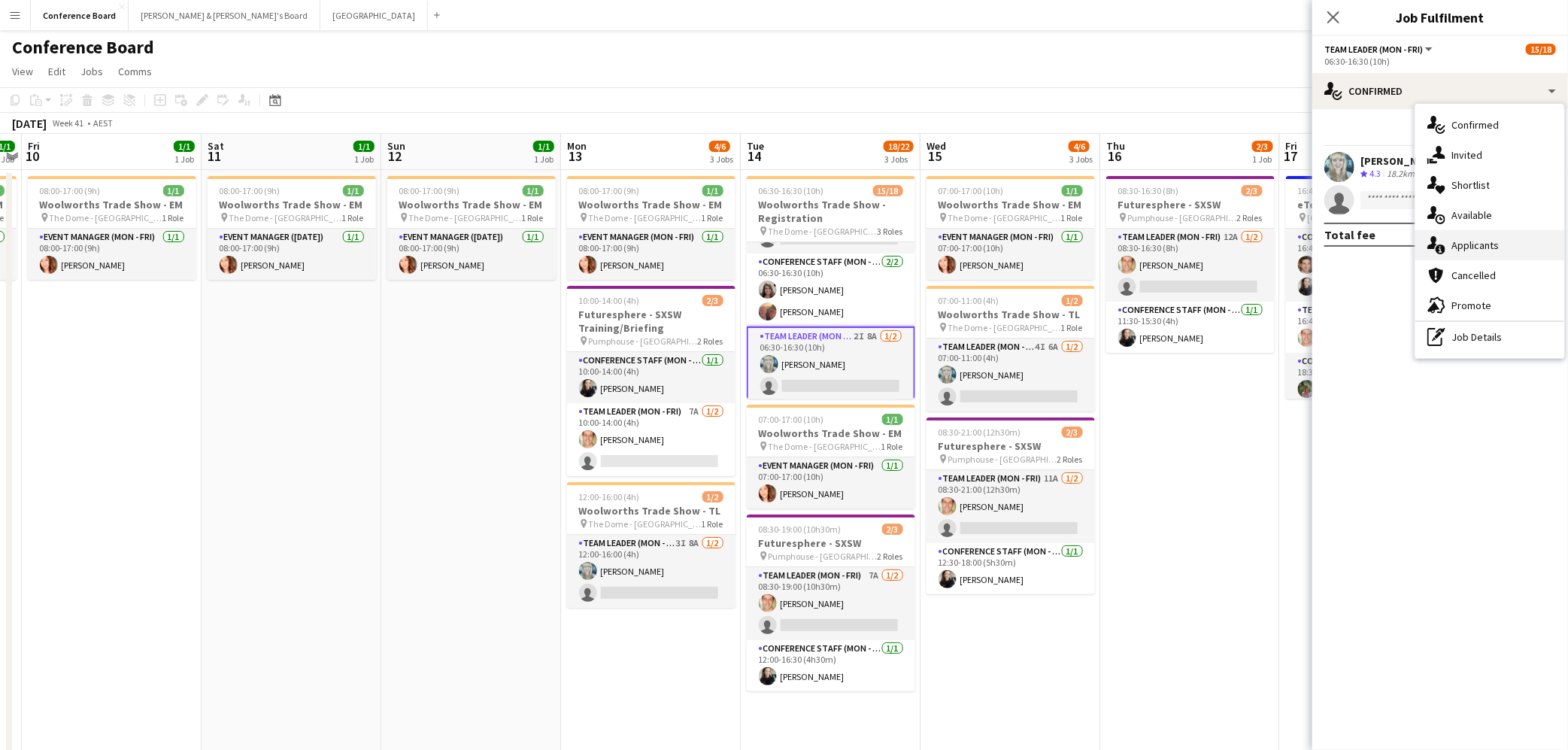
click at [1477, 245] on span "Applicants" at bounding box center [1475, 245] width 47 height 13
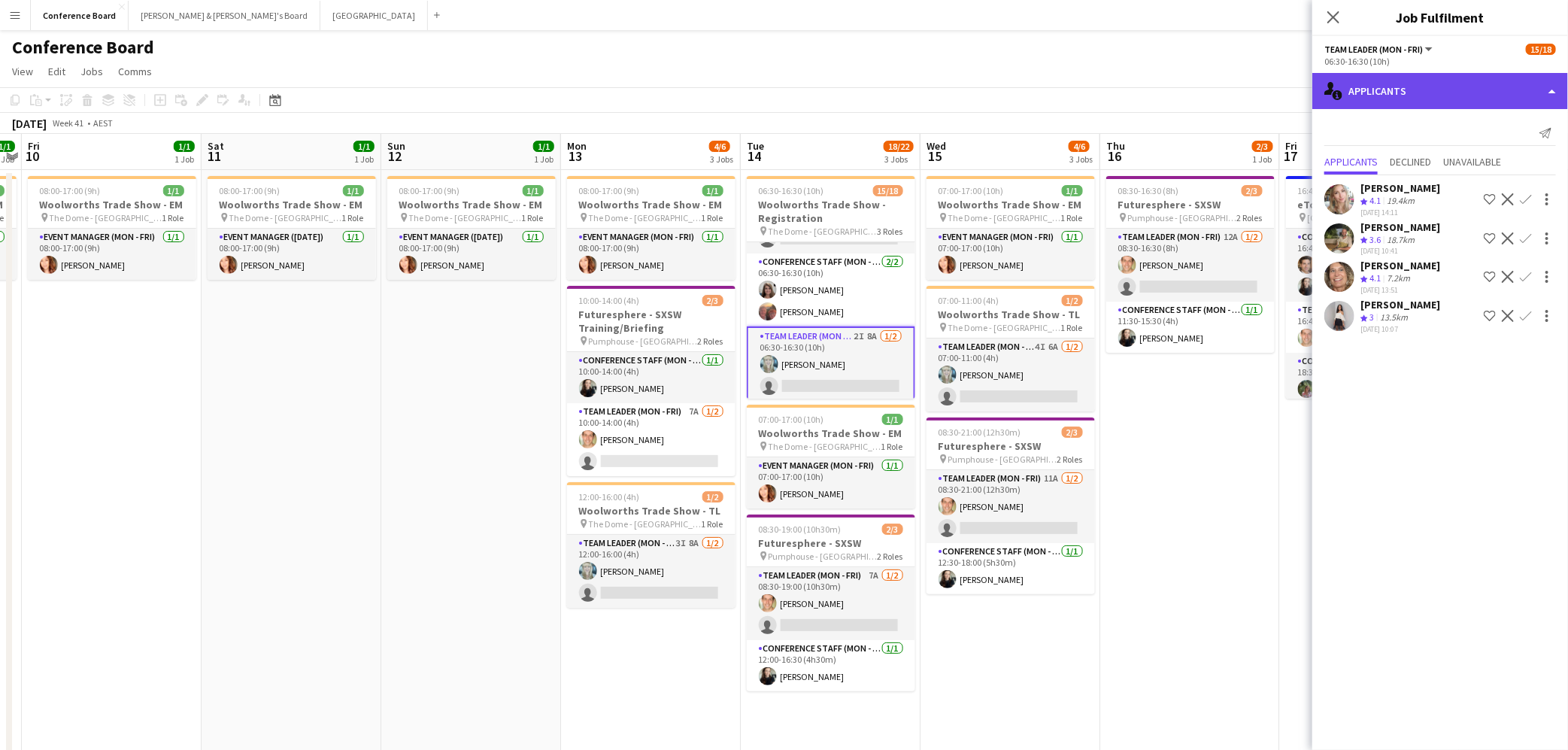
click at [1506, 88] on div "single-neutral-actions-information Applicants" at bounding box center [1440, 91] width 256 height 36
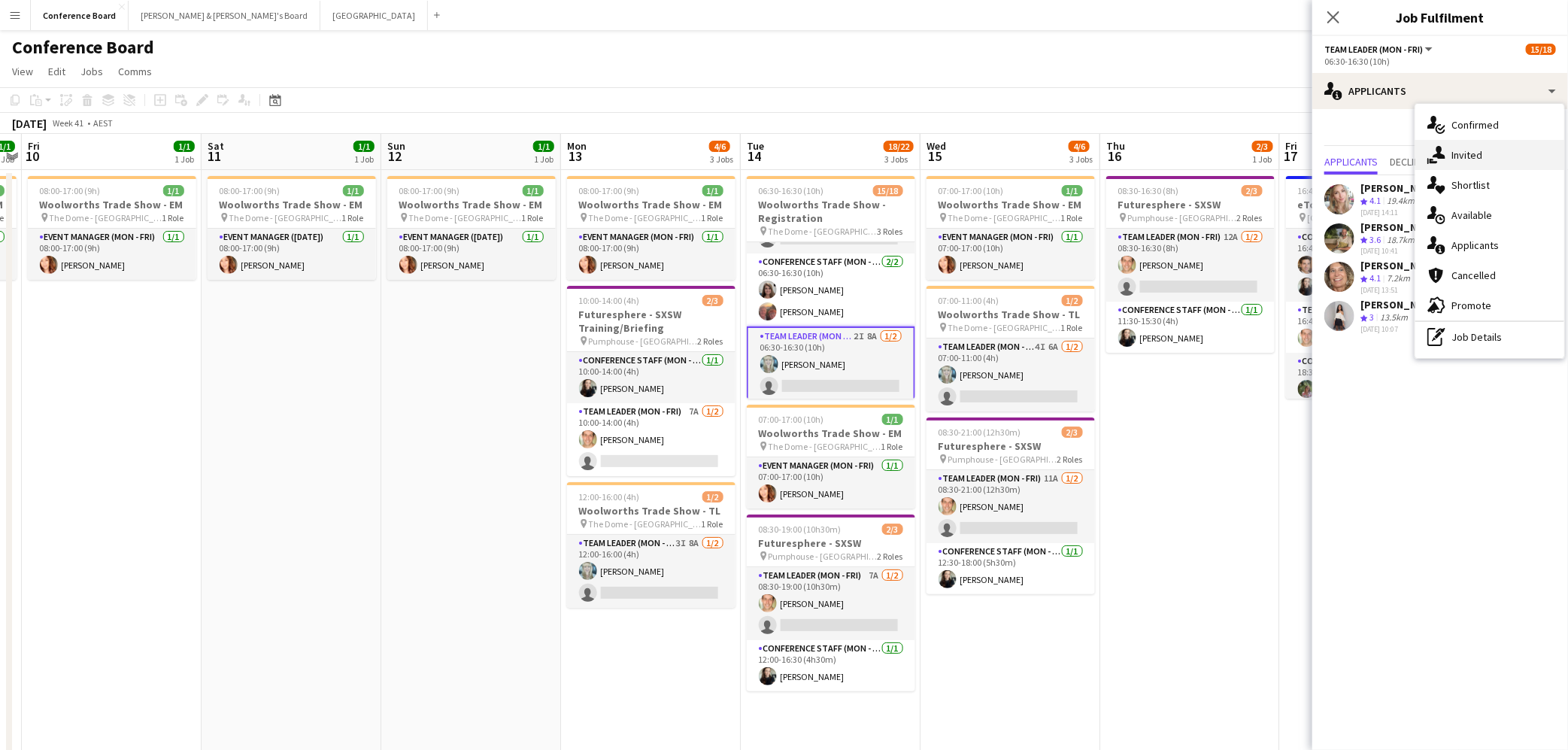
click at [1483, 159] on div "single-neutral-actions-share-1 Invited" at bounding box center [1490, 155] width 149 height 30
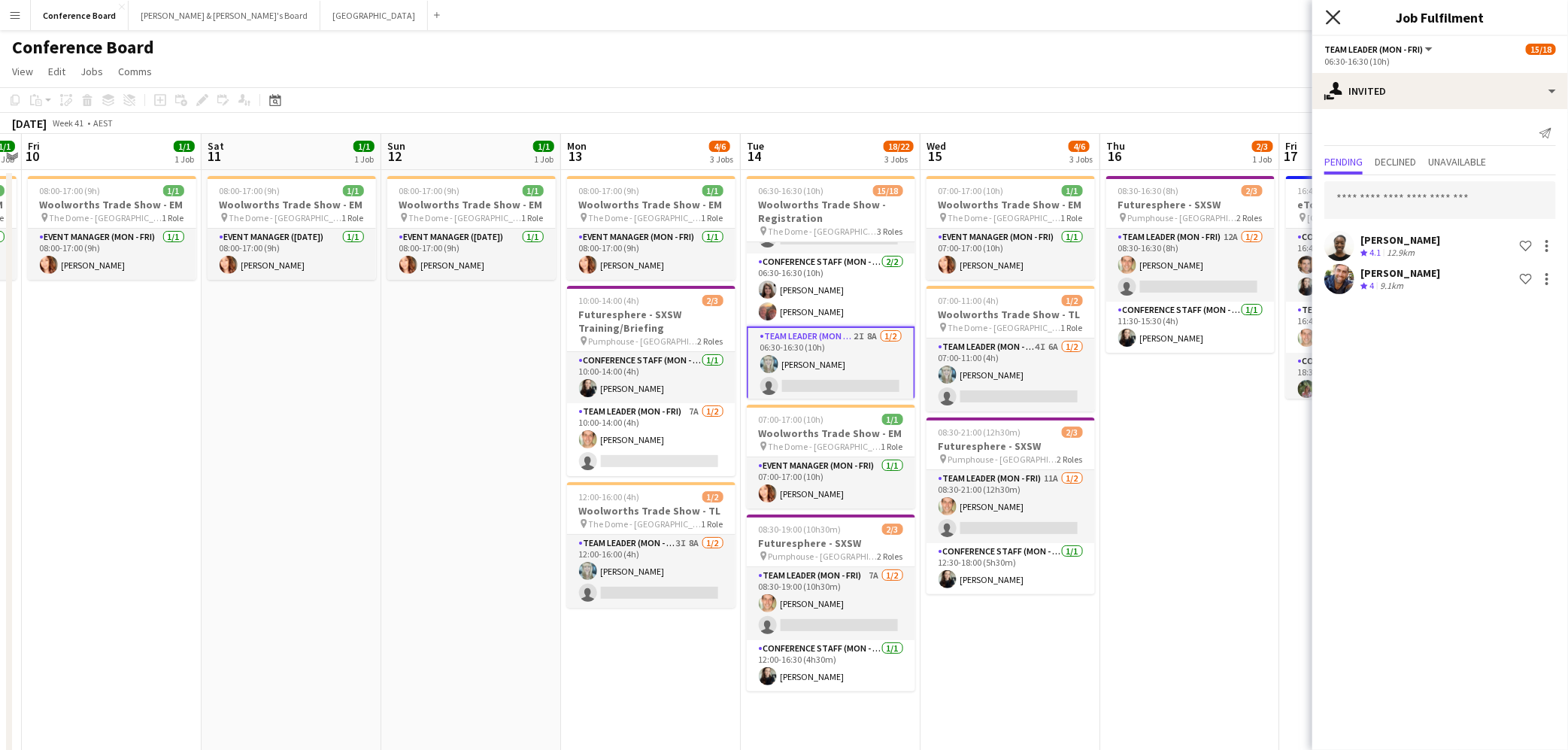
click at [1332, 18] on icon at bounding box center [1332, 17] width 14 height 14
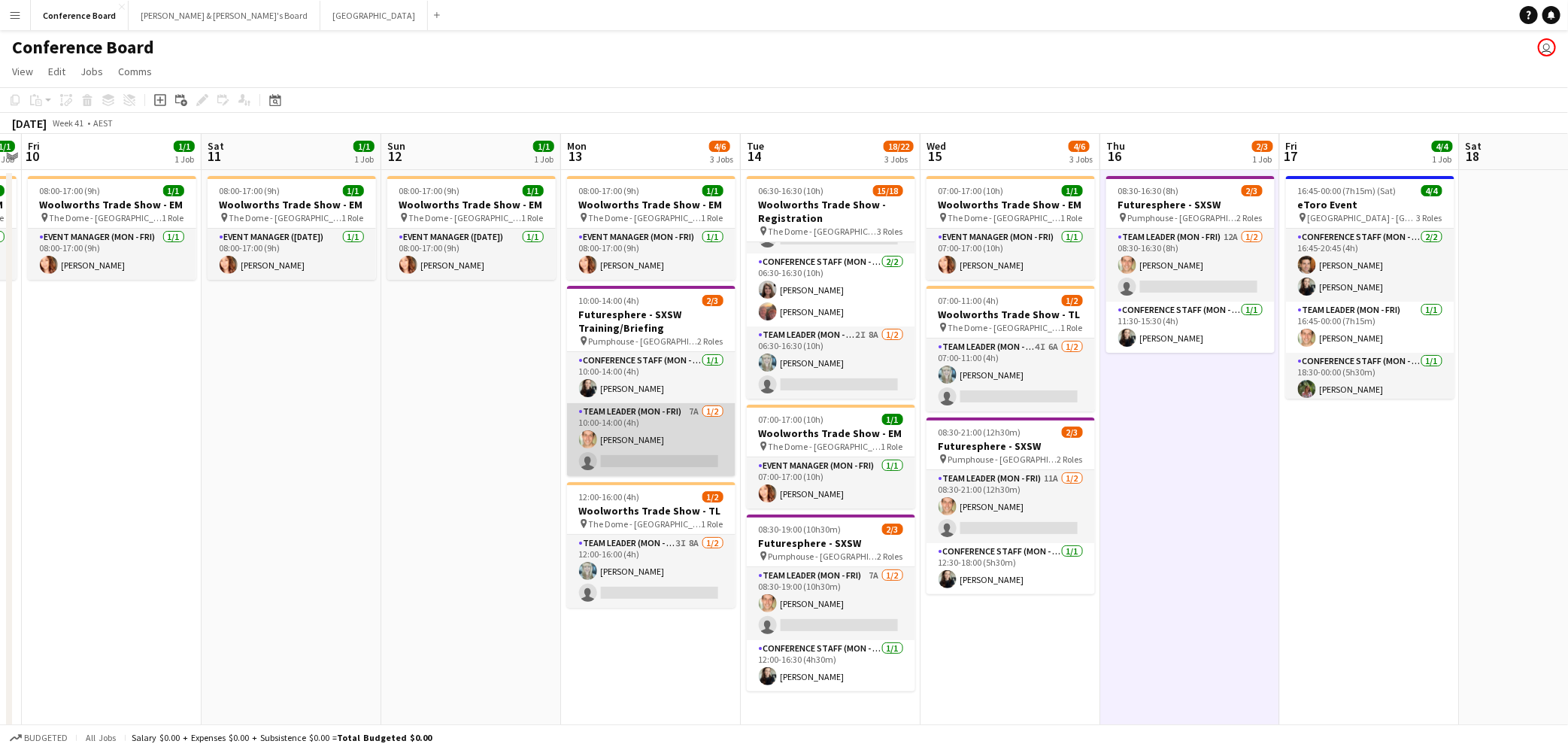
click at [659, 462] on app-card-role "Team Leader (Mon - Fri) 7A [DATE] 10:00-14:00 (4h) [PERSON_NAME] single-neutral…" at bounding box center [651, 439] width 168 height 73
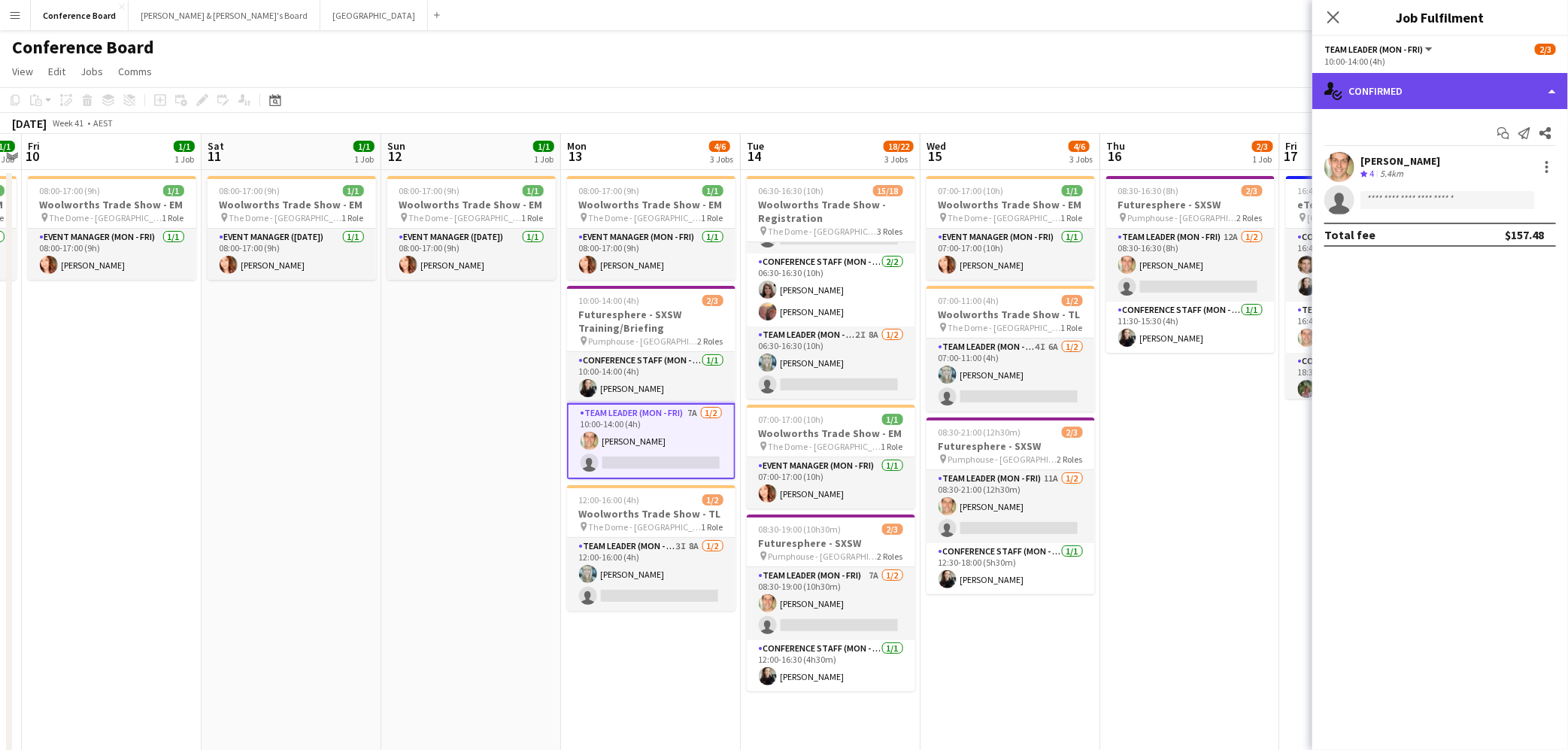
click at [1533, 96] on div "single-neutral-actions-check-2 Confirmed" at bounding box center [1440, 91] width 256 height 36
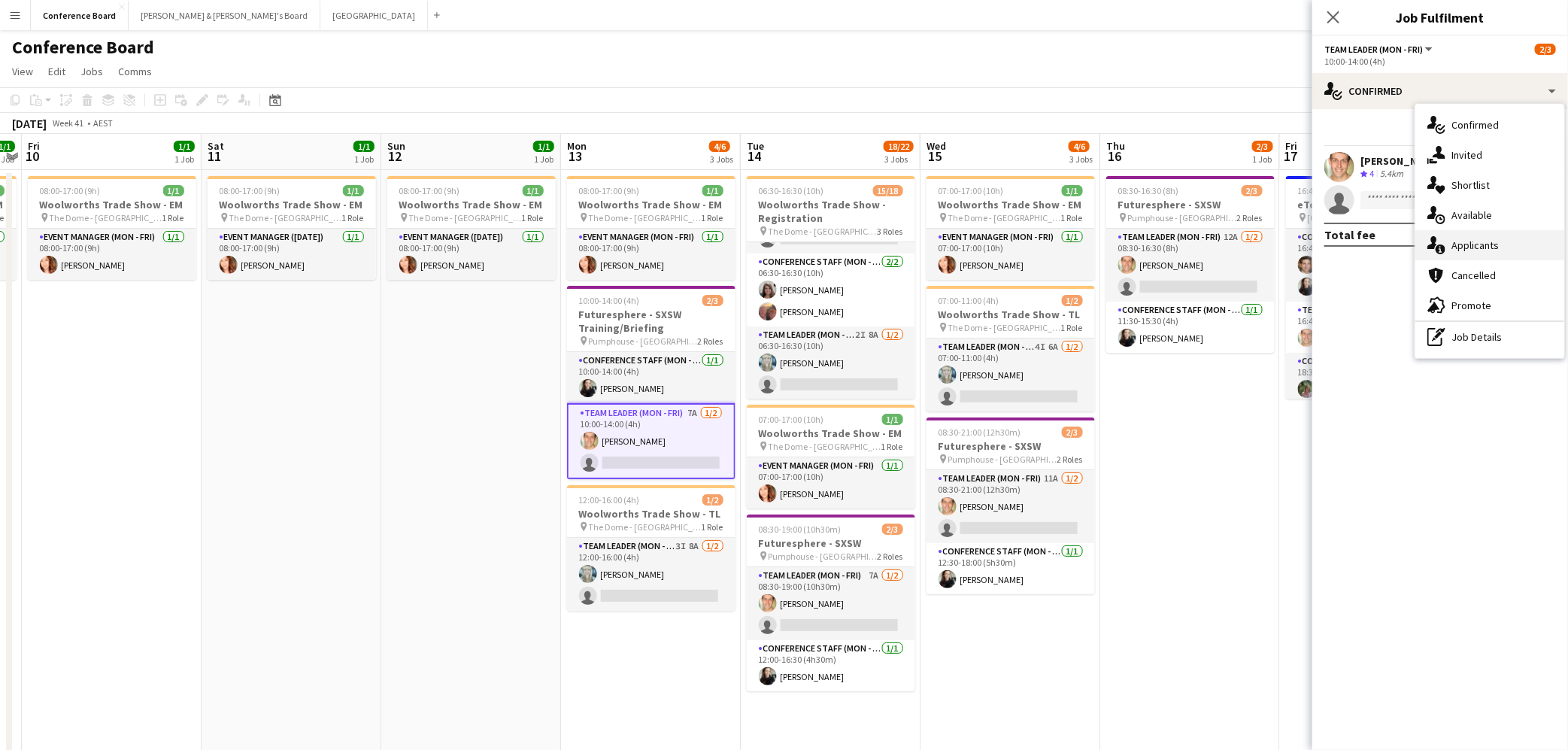
click at [1469, 247] on span "Applicants" at bounding box center [1475, 245] width 47 height 13
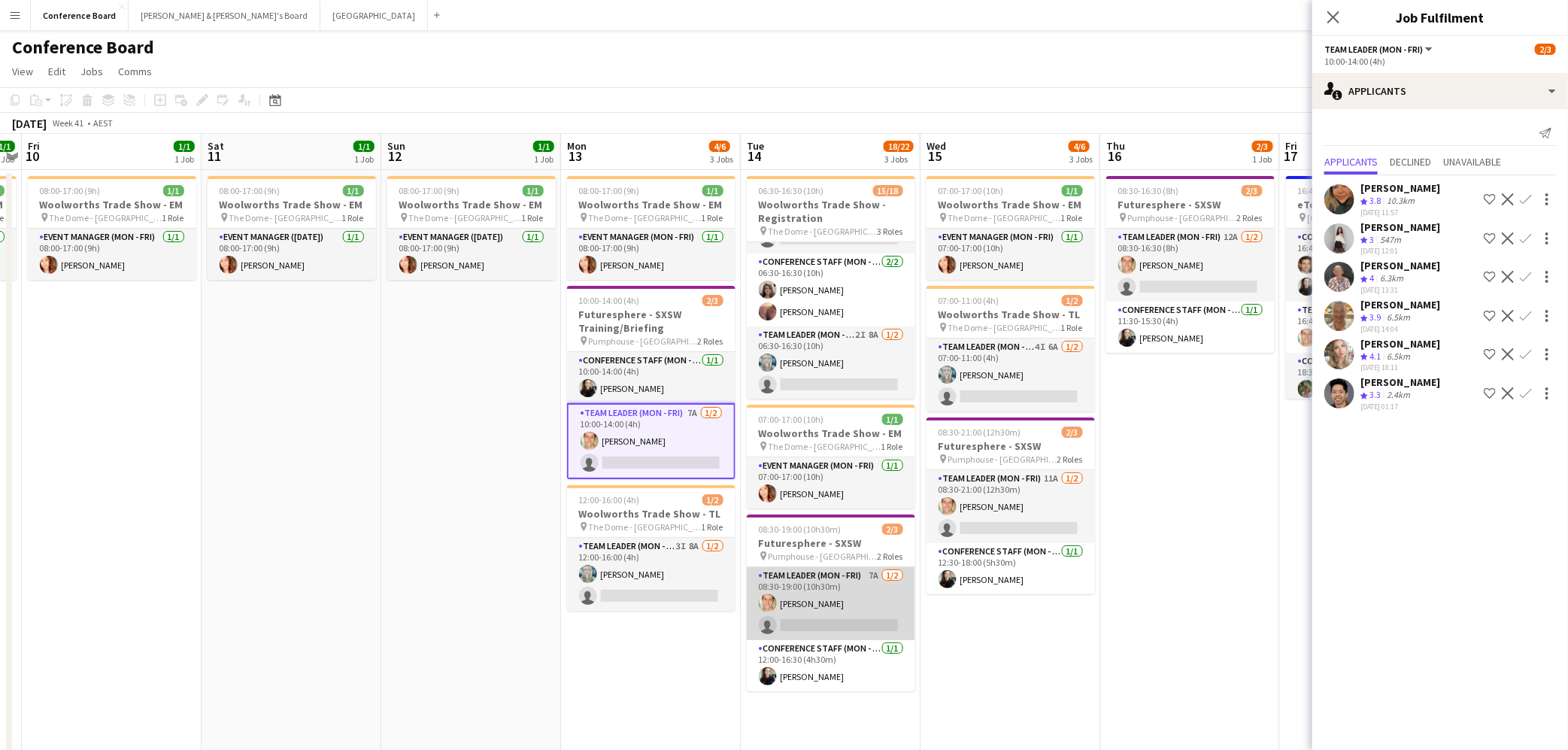
click at [859, 611] on app-card-role "Team Leader (Mon - Fri) 7A [DATE] 08:30-19:00 (10h30m) [PERSON_NAME] single-neu…" at bounding box center [831, 604] width 168 height 73
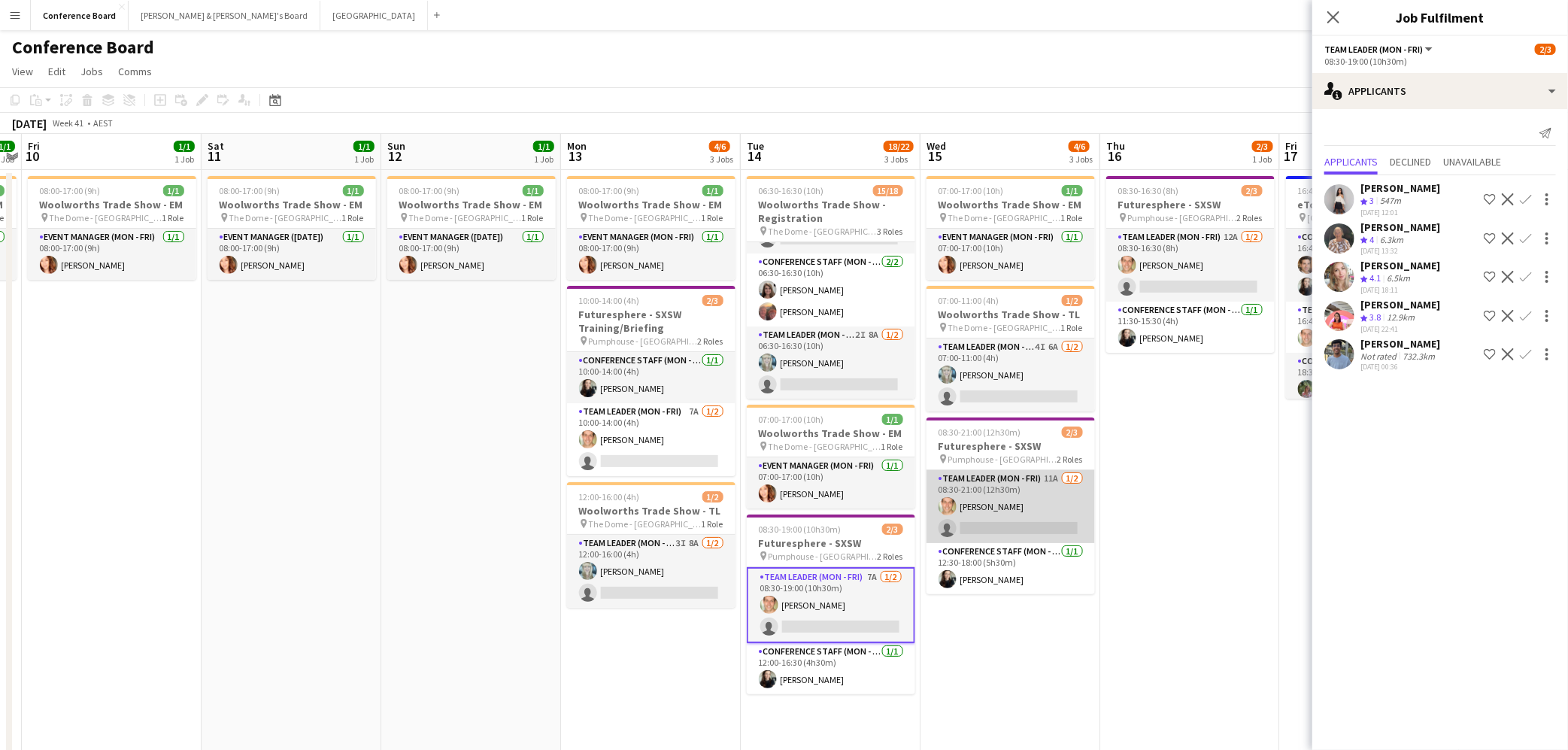
click at [1010, 519] on app-card-role "Team Leader (Mon - Fri) 11A [DATE] 08:30-21:00 (12h30m) [PERSON_NAME] single-ne…" at bounding box center [1011, 506] width 168 height 73
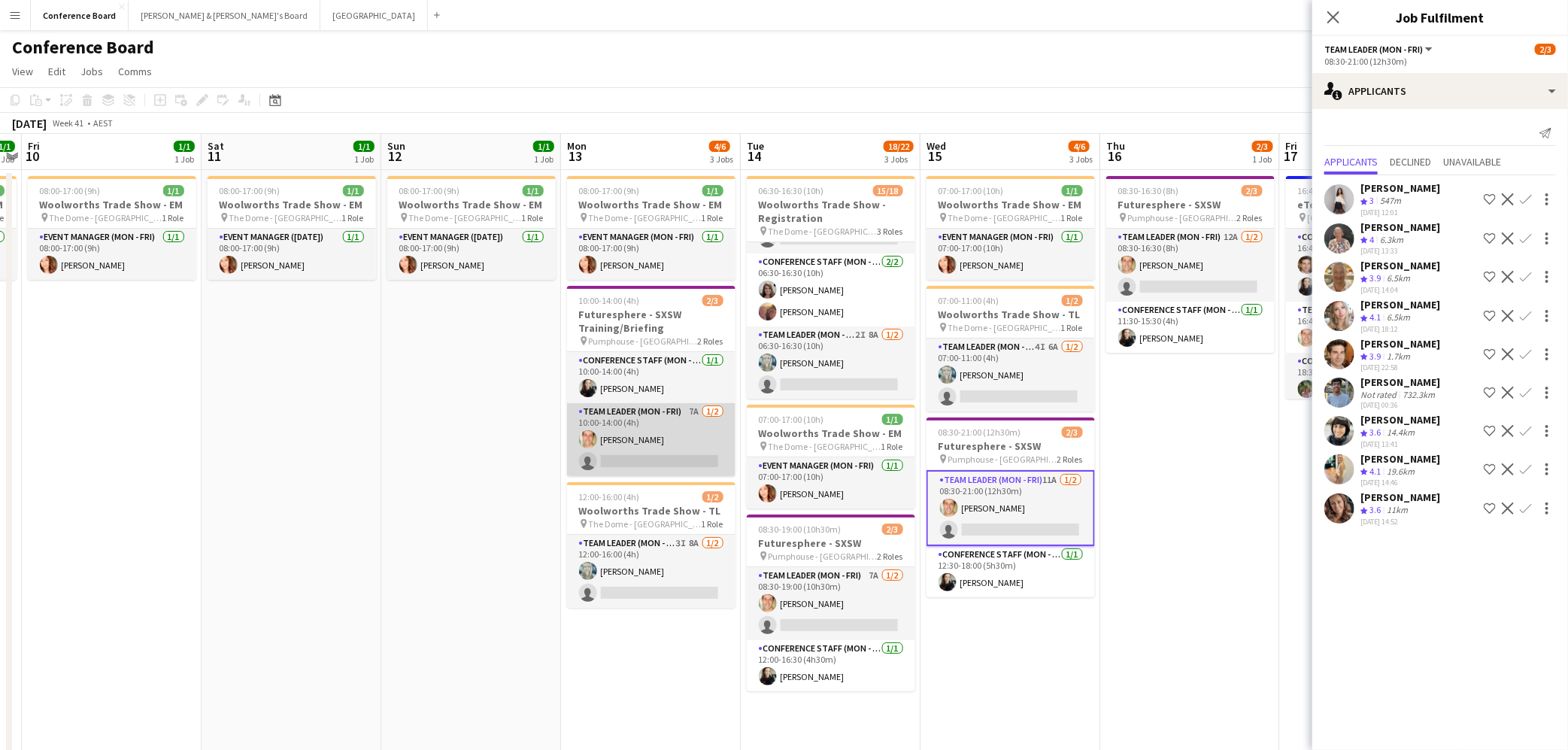
click at [639, 441] on app-card-role "Team Leader (Mon - Fri) 7A [DATE] 10:00-14:00 (4h) [PERSON_NAME] single-neutral…" at bounding box center [651, 439] width 168 height 73
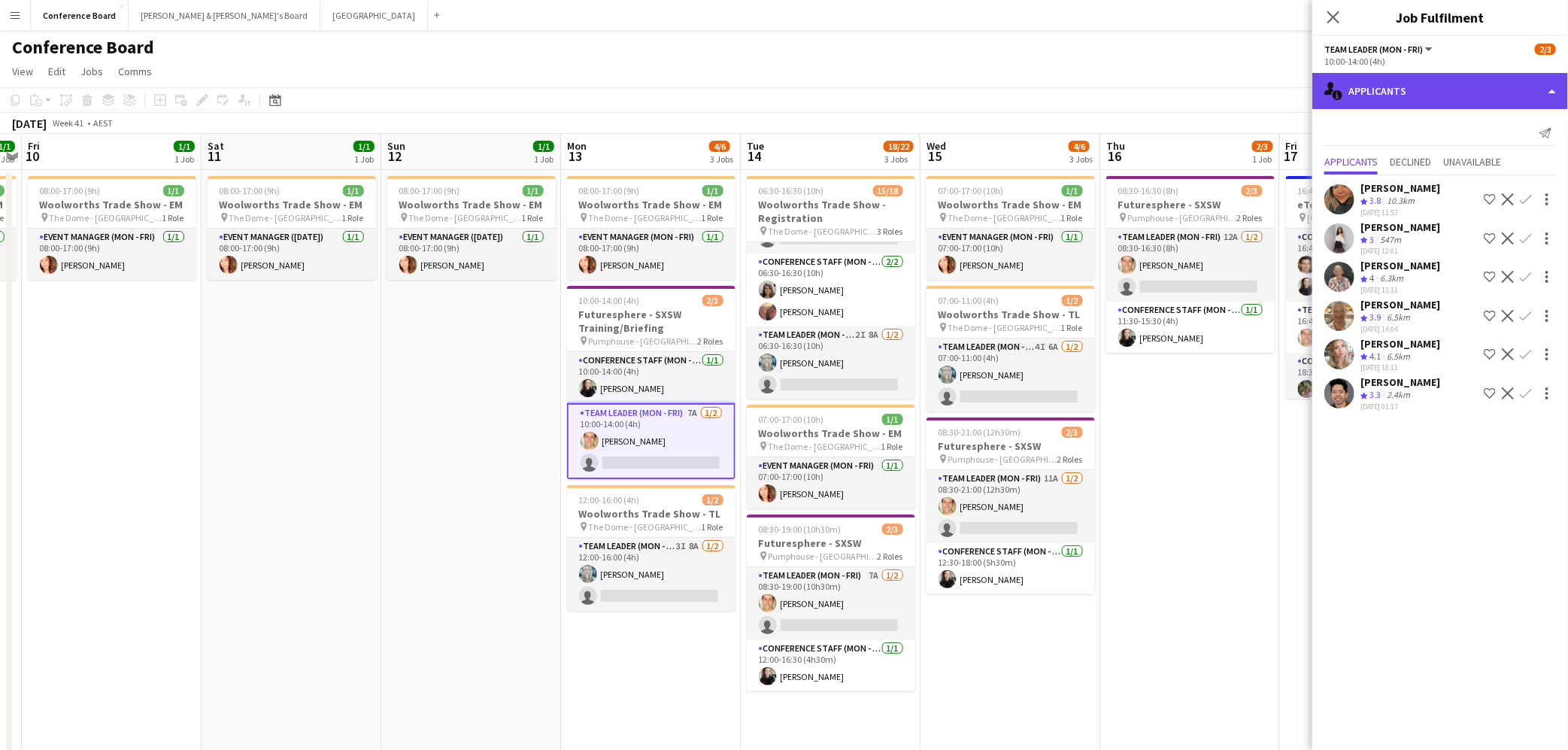
click at [1479, 96] on div "single-neutral-actions-information Applicants" at bounding box center [1440, 91] width 256 height 36
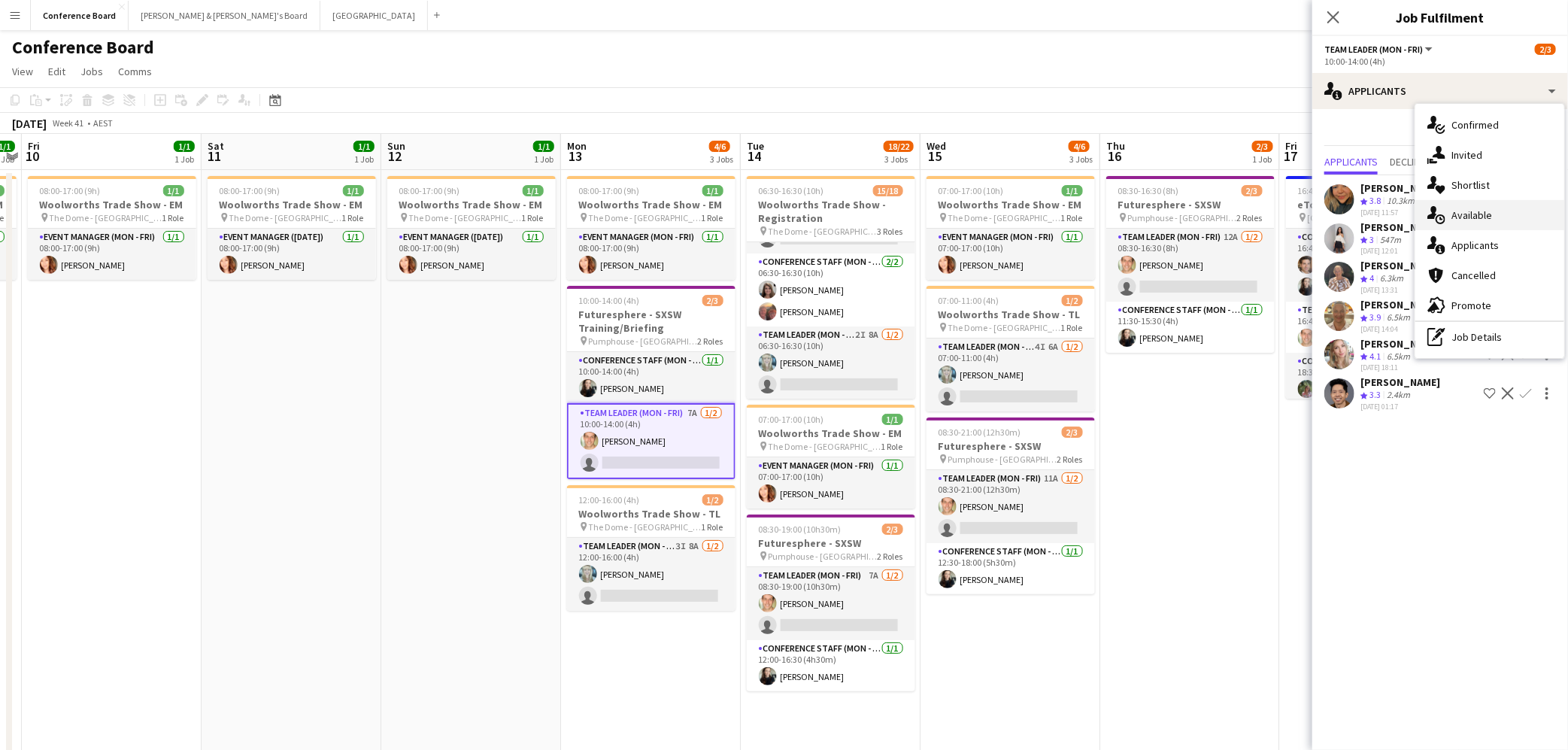
click at [1501, 215] on div "single-neutral-actions-upload Available" at bounding box center [1490, 215] width 149 height 30
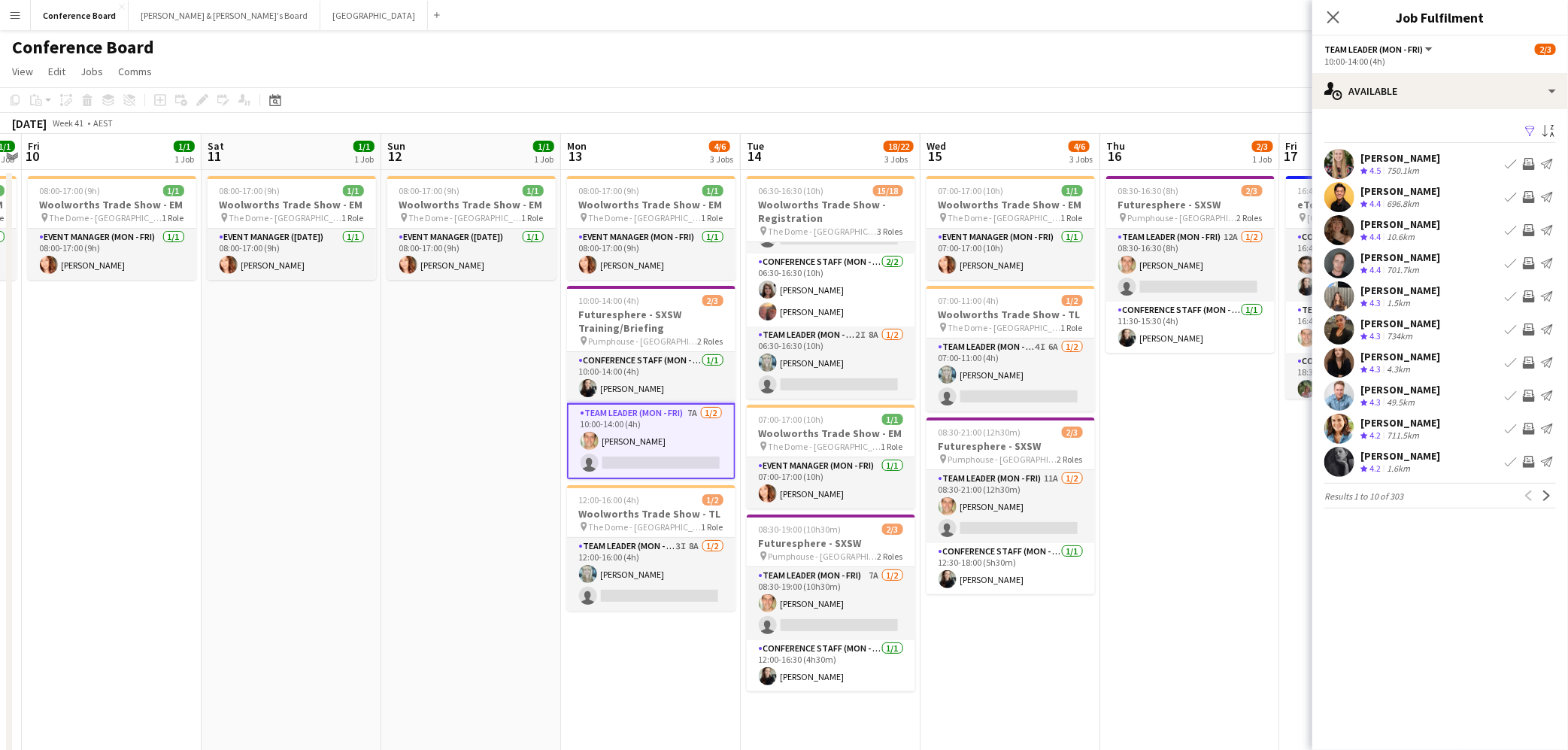
click at [1530, 131] on app-icon "Filter" at bounding box center [1530, 131] width 12 height 14
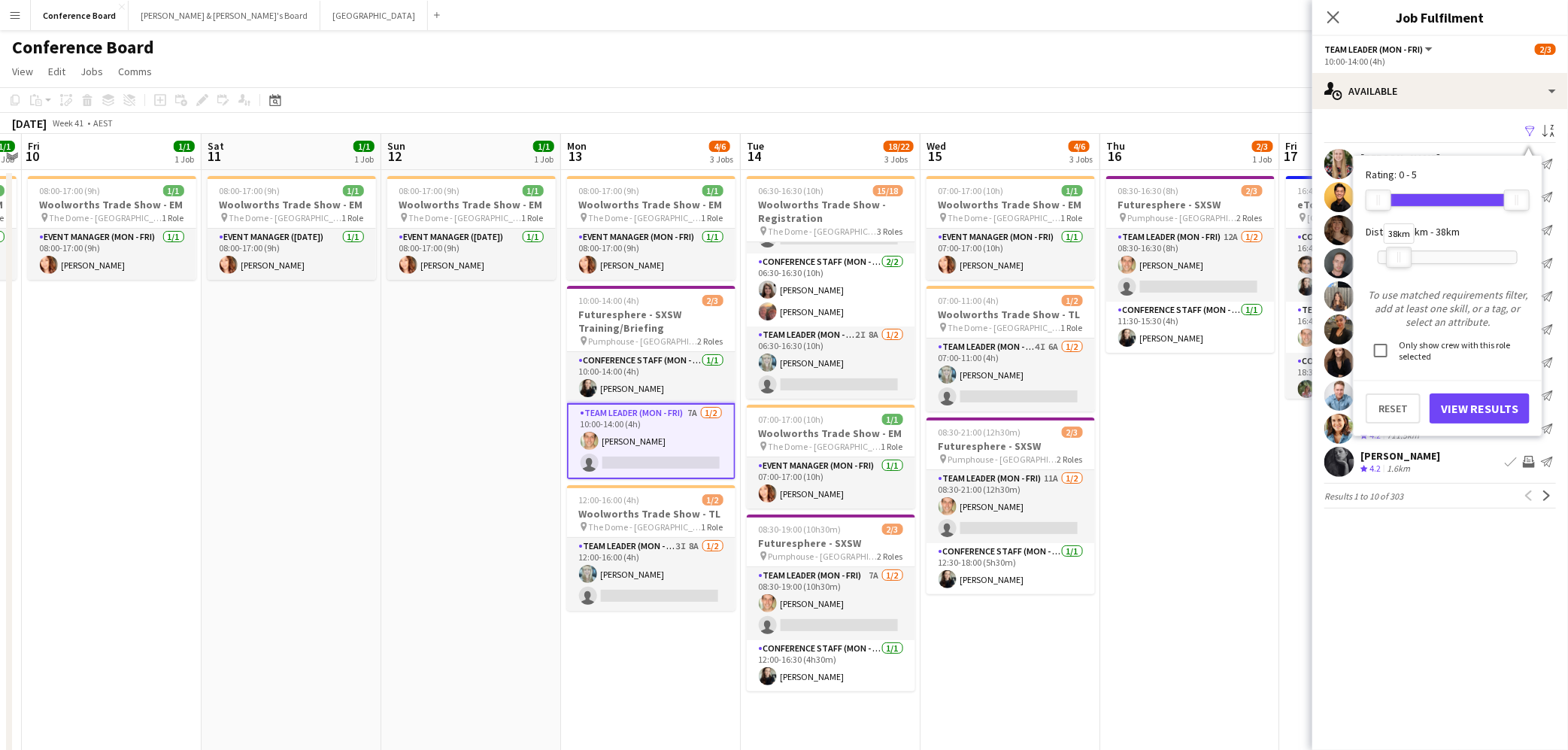
drag, startPoint x: 1522, startPoint y: 266, endPoint x: 1403, endPoint y: 256, distance: 119.4
click at [1403, 256] on div at bounding box center [1399, 257] width 24 height 19
click at [1473, 396] on button "View Results" at bounding box center [1479, 408] width 100 height 30
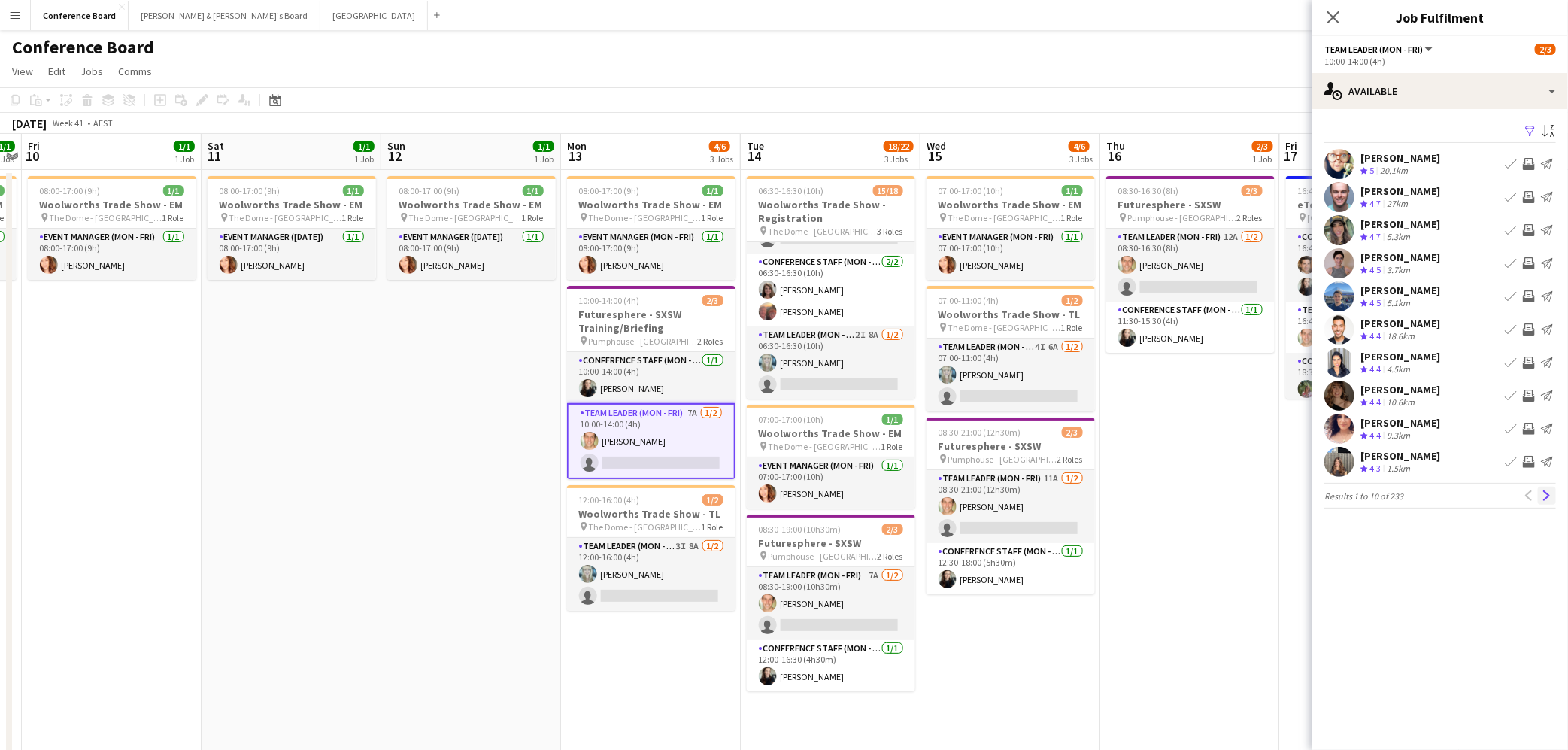
click at [1543, 493] on app-icon "Next" at bounding box center [1547, 496] width 11 height 11
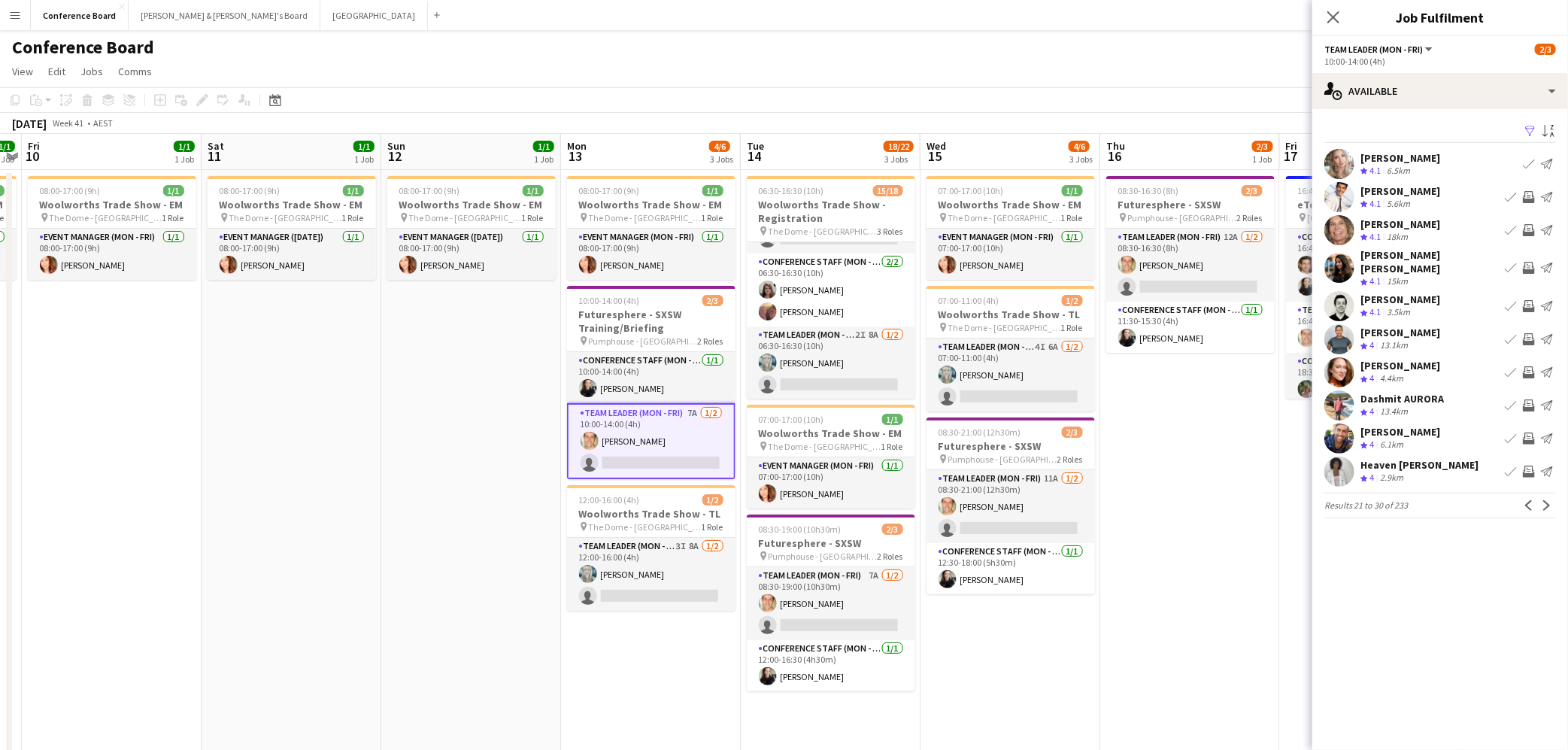
click at [1543, 500] on app-icon "Next" at bounding box center [1547, 505] width 11 height 11
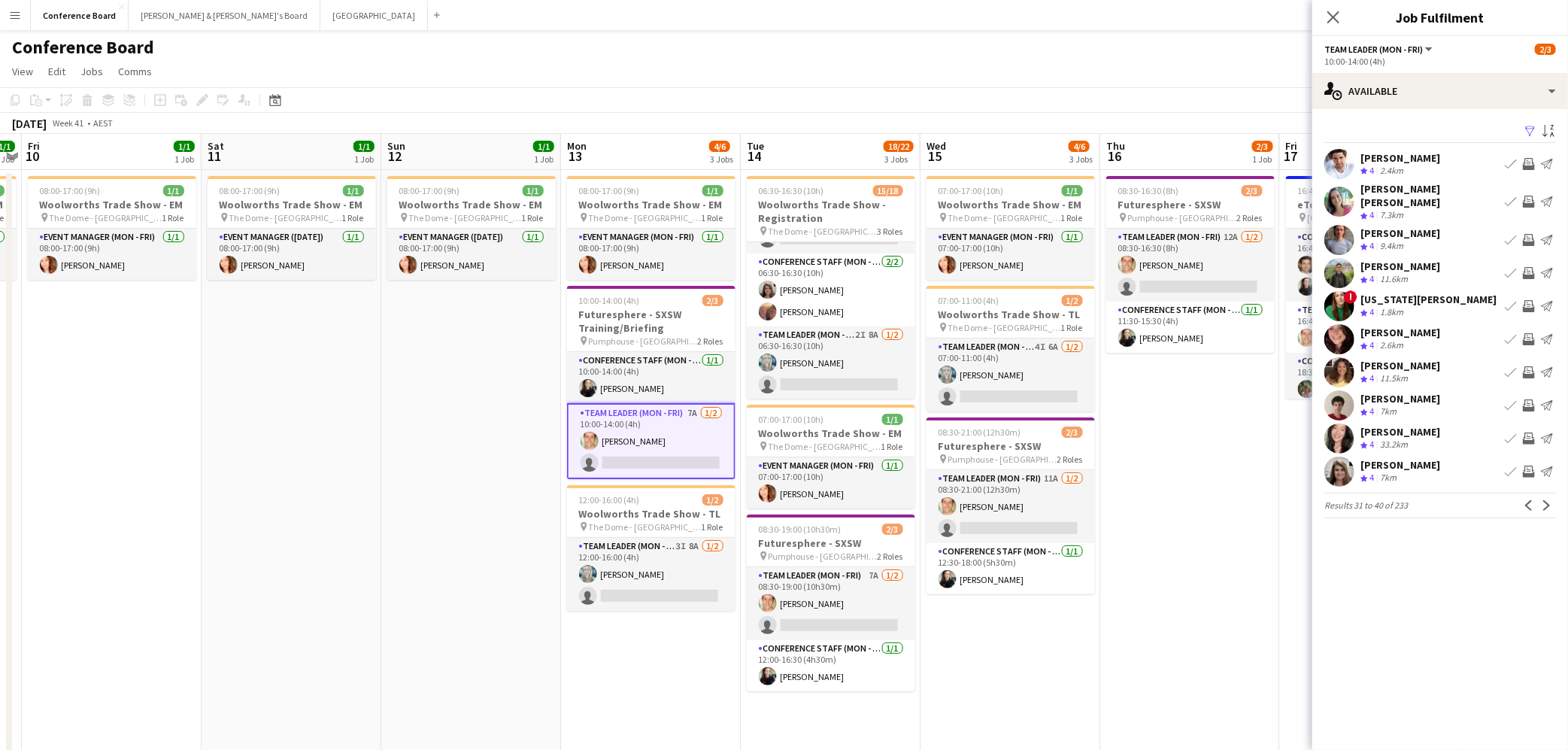
click at [1543, 500] on app-icon "Next" at bounding box center [1547, 505] width 11 height 11
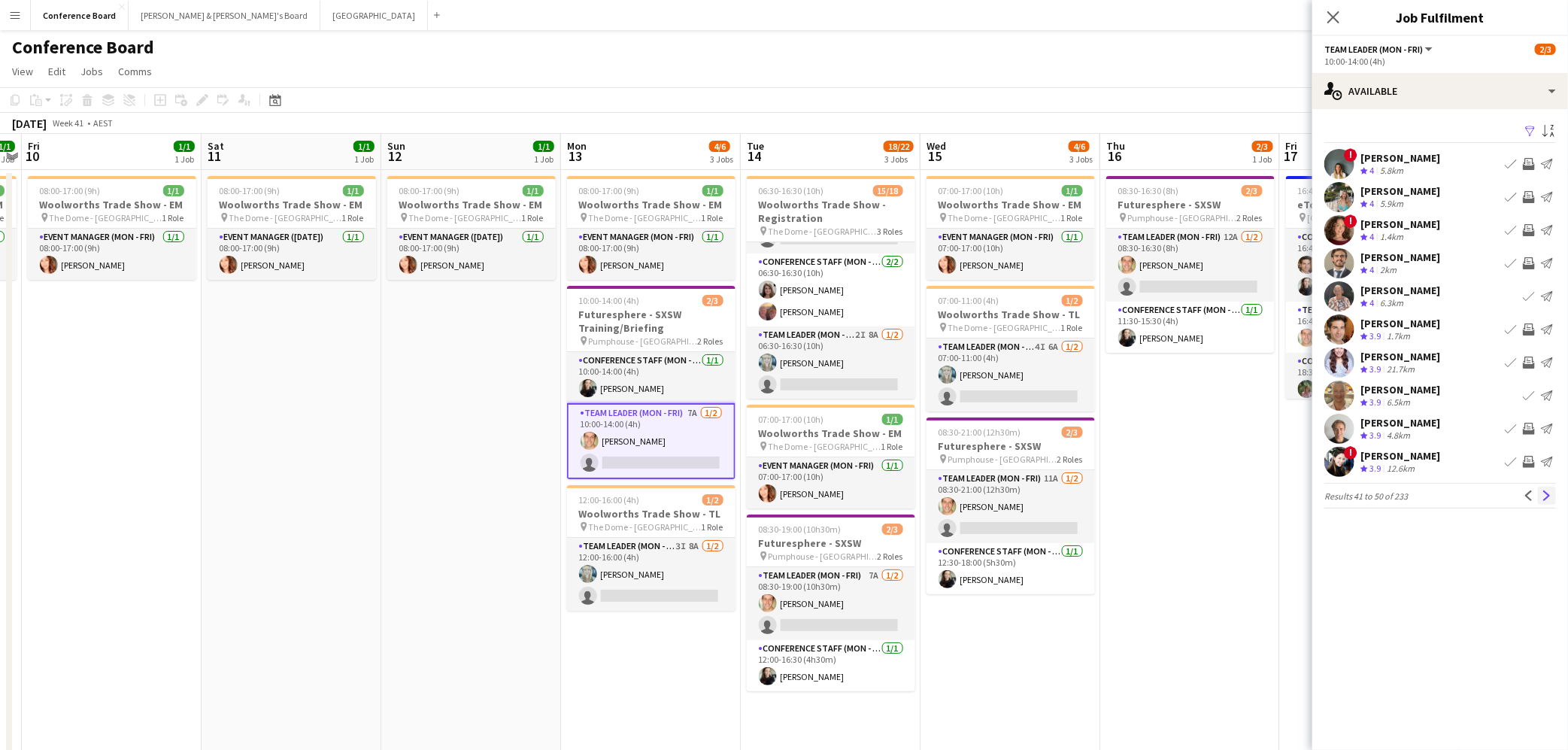
click at [1542, 492] on app-icon "Next" at bounding box center [1547, 496] width 11 height 11
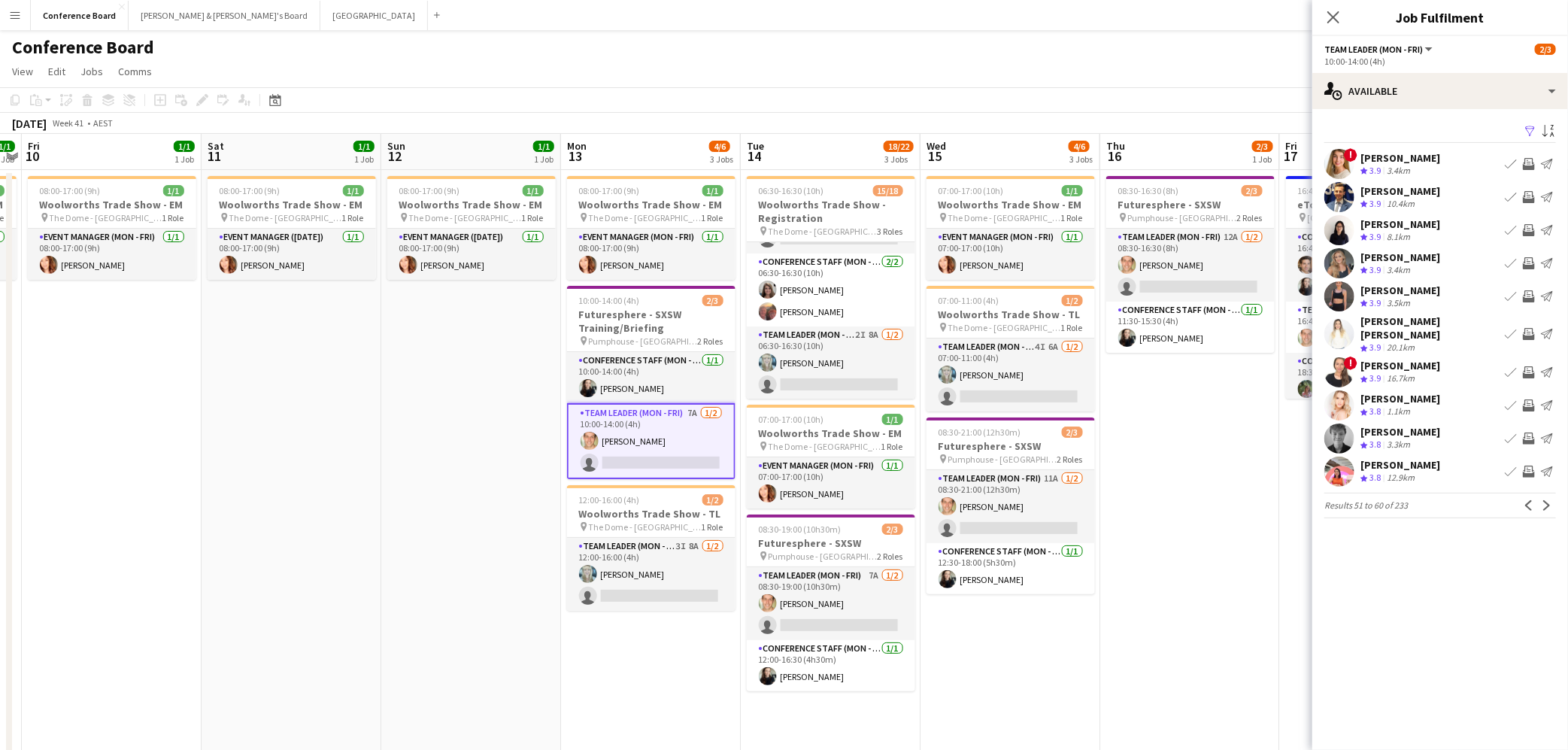
click at [1542, 492] on app-pager "Results 51 to 60 of 233 Previous Next" at bounding box center [1439, 505] width 231 height 25
click at [1548, 500] on app-icon "Next" at bounding box center [1547, 505] width 11 height 11
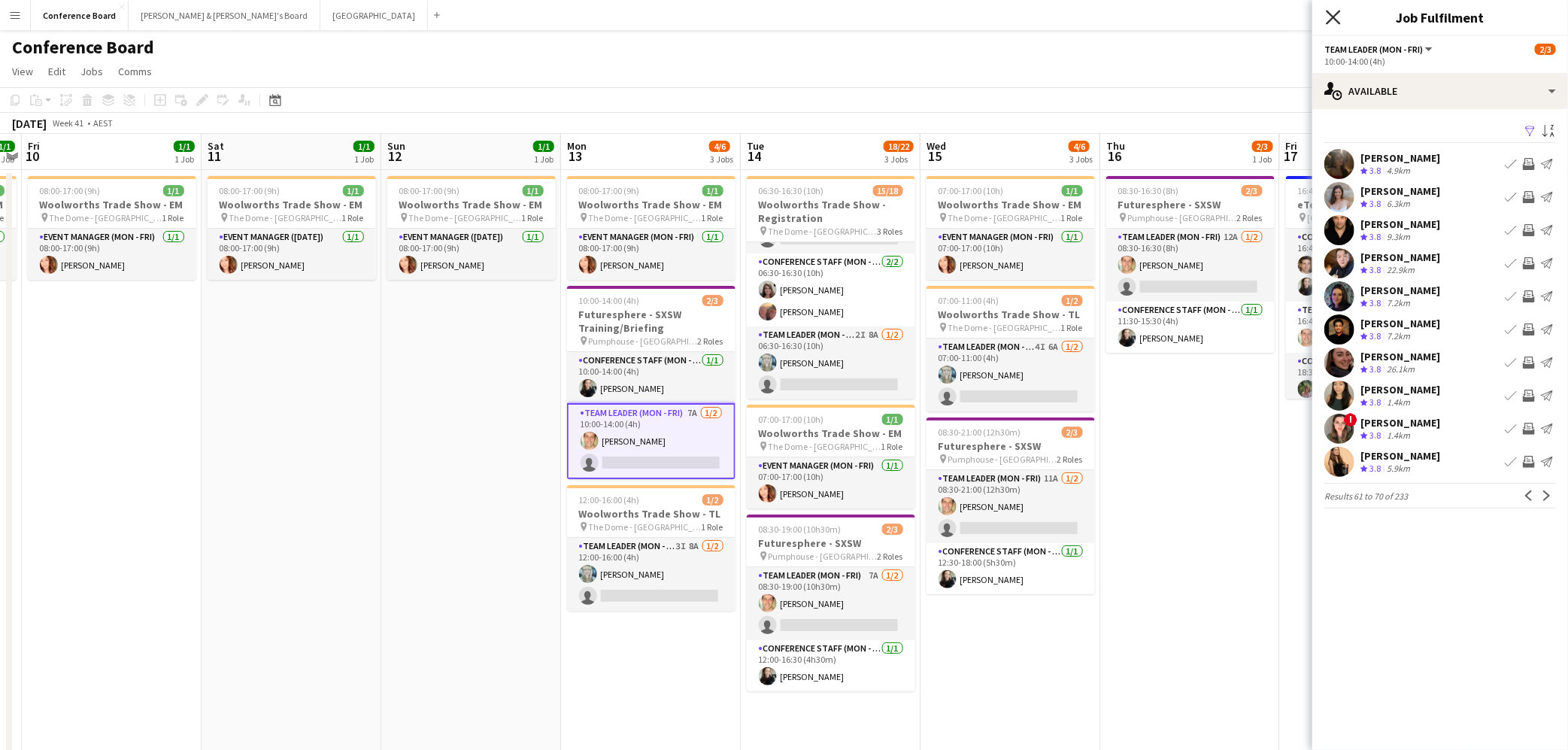
click at [1332, 20] on icon "Close pop-in" at bounding box center [1332, 17] width 14 height 14
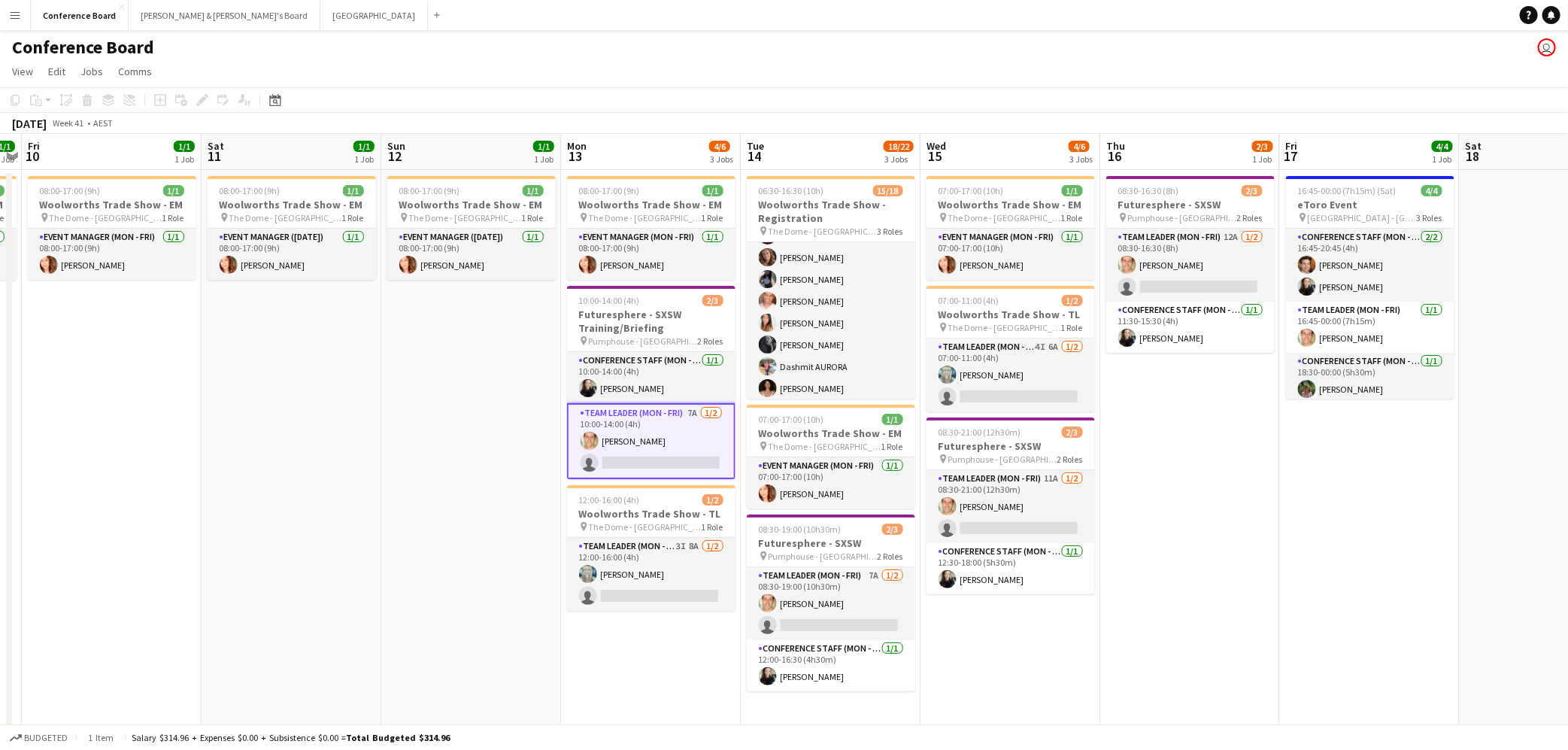
scroll to position [0, 0]
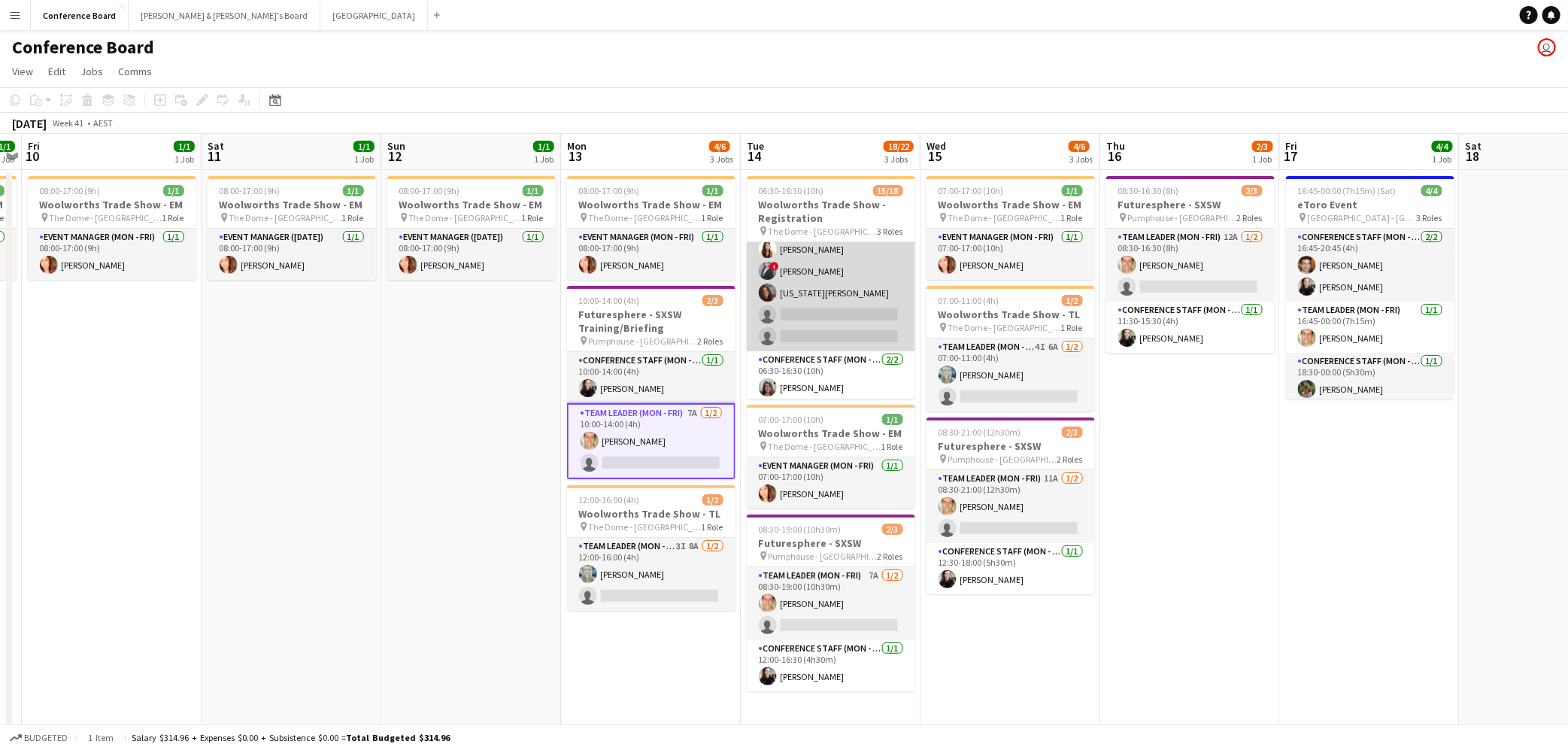
click at [854, 308] on app-card-role "Conference Staff (Mon - Fri) 2I 2A [DATE] 06:30-10:30 (4h) [PERSON_NAME] [PERSO…" at bounding box center [831, 184] width 168 height 335
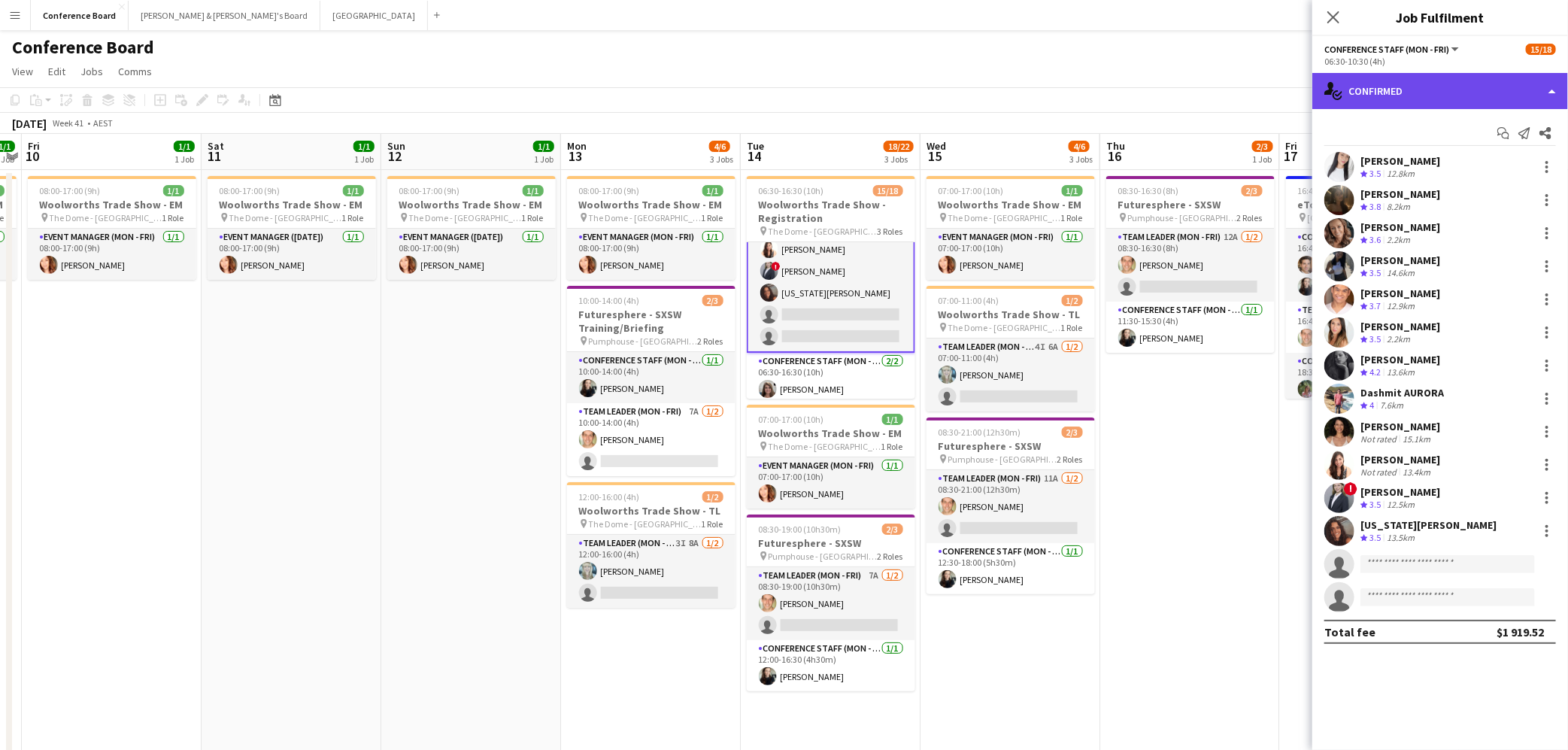
click at [1499, 100] on div "single-neutral-actions-check-2 Confirmed" at bounding box center [1440, 91] width 256 height 36
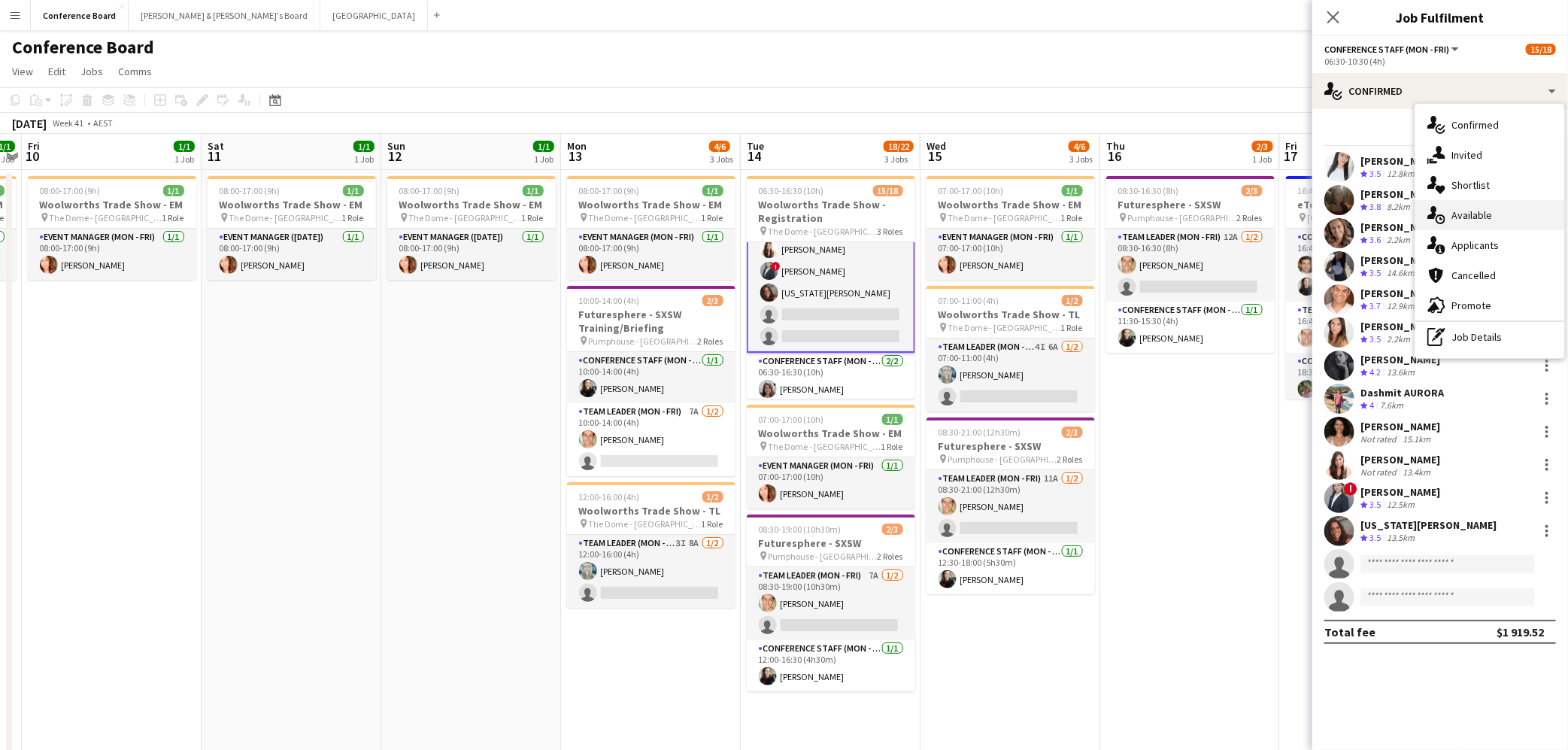
click at [1486, 215] on span "Available" at bounding box center [1471, 215] width 40 height 13
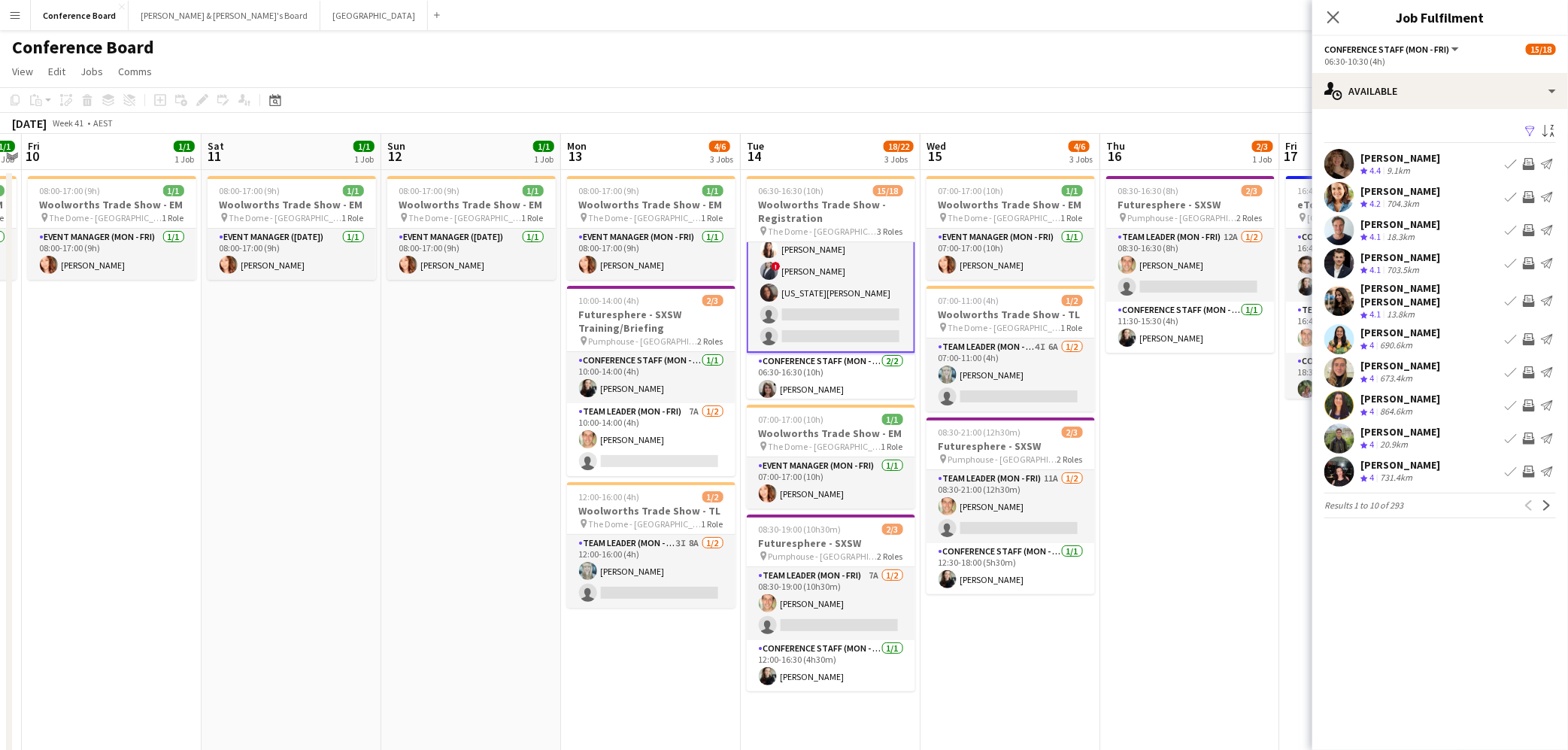
click at [1529, 130] on app-icon "Filter" at bounding box center [1530, 131] width 12 height 14
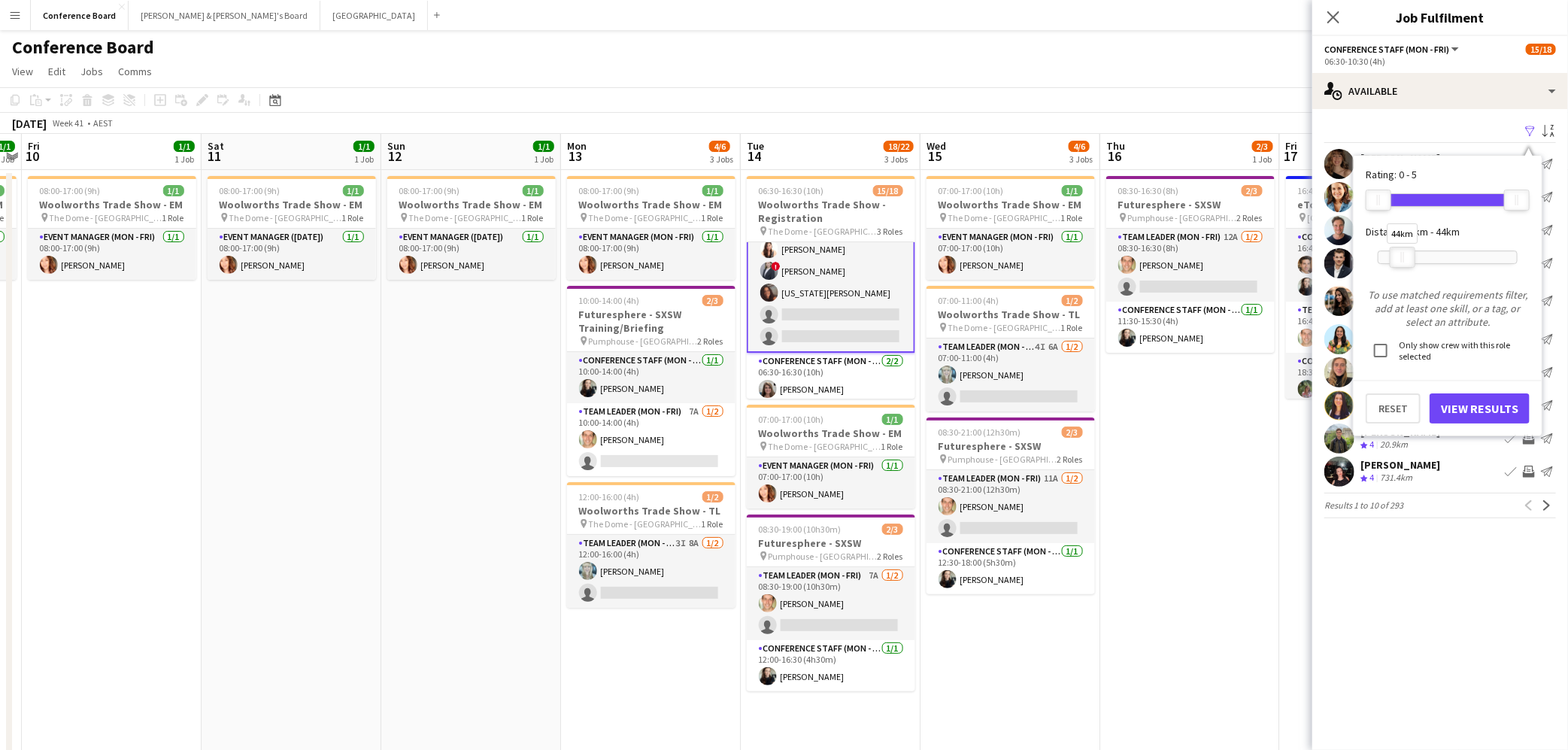
drag, startPoint x: 1516, startPoint y: 258, endPoint x: 1401, endPoint y: 251, distance: 115.2
click at [1401, 250] on div "44km" at bounding box center [1402, 257] width 25 height 21
drag, startPoint x: 1401, startPoint y: 258, endPoint x: 1390, endPoint y: 257, distance: 11.0
click at [1390, 257] on div "24km" at bounding box center [1391, 257] width 25 height 21
click at [1486, 407] on button "View Results" at bounding box center [1479, 408] width 100 height 30
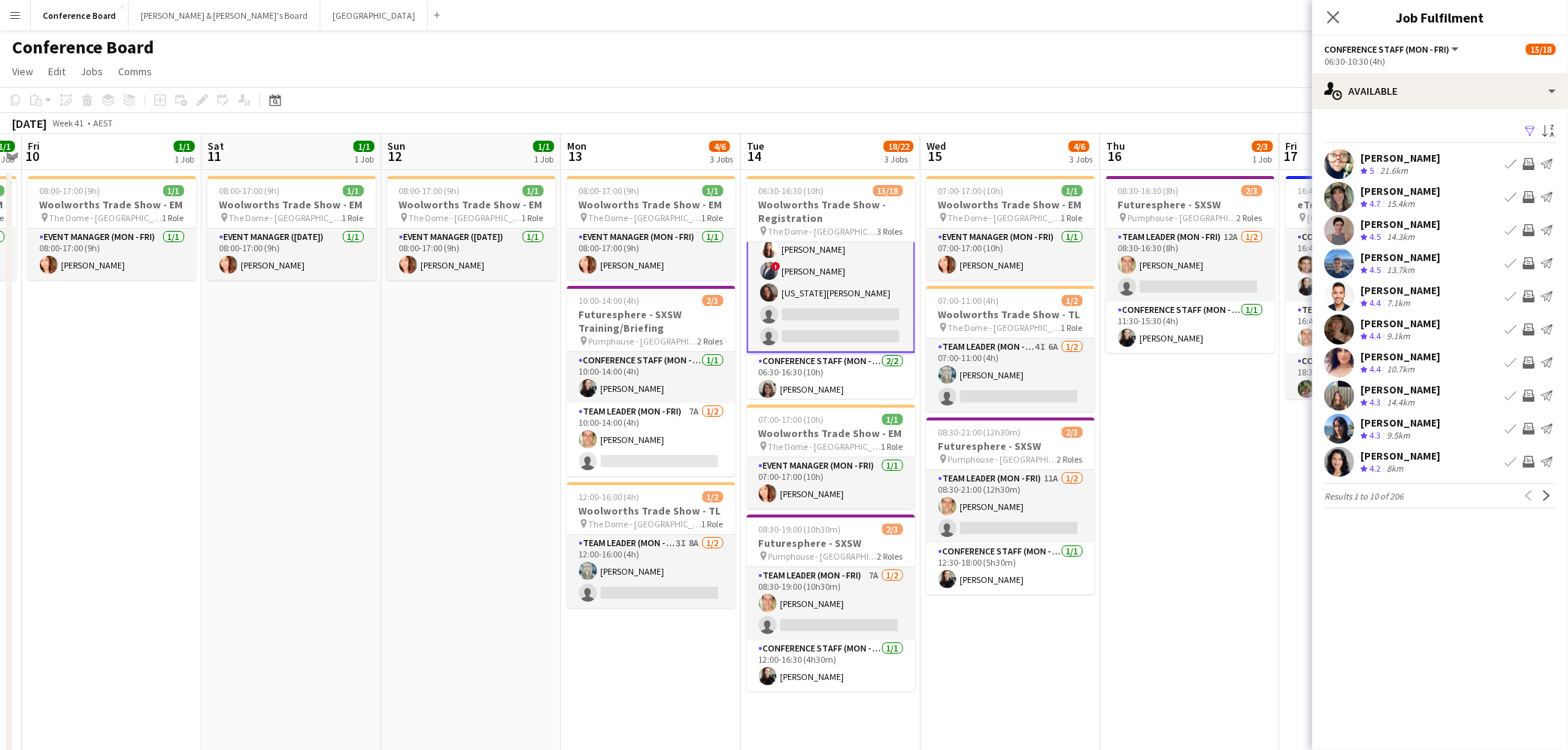
click at [1528, 131] on app-icon "Filter" at bounding box center [1530, 131] width 12 height 14
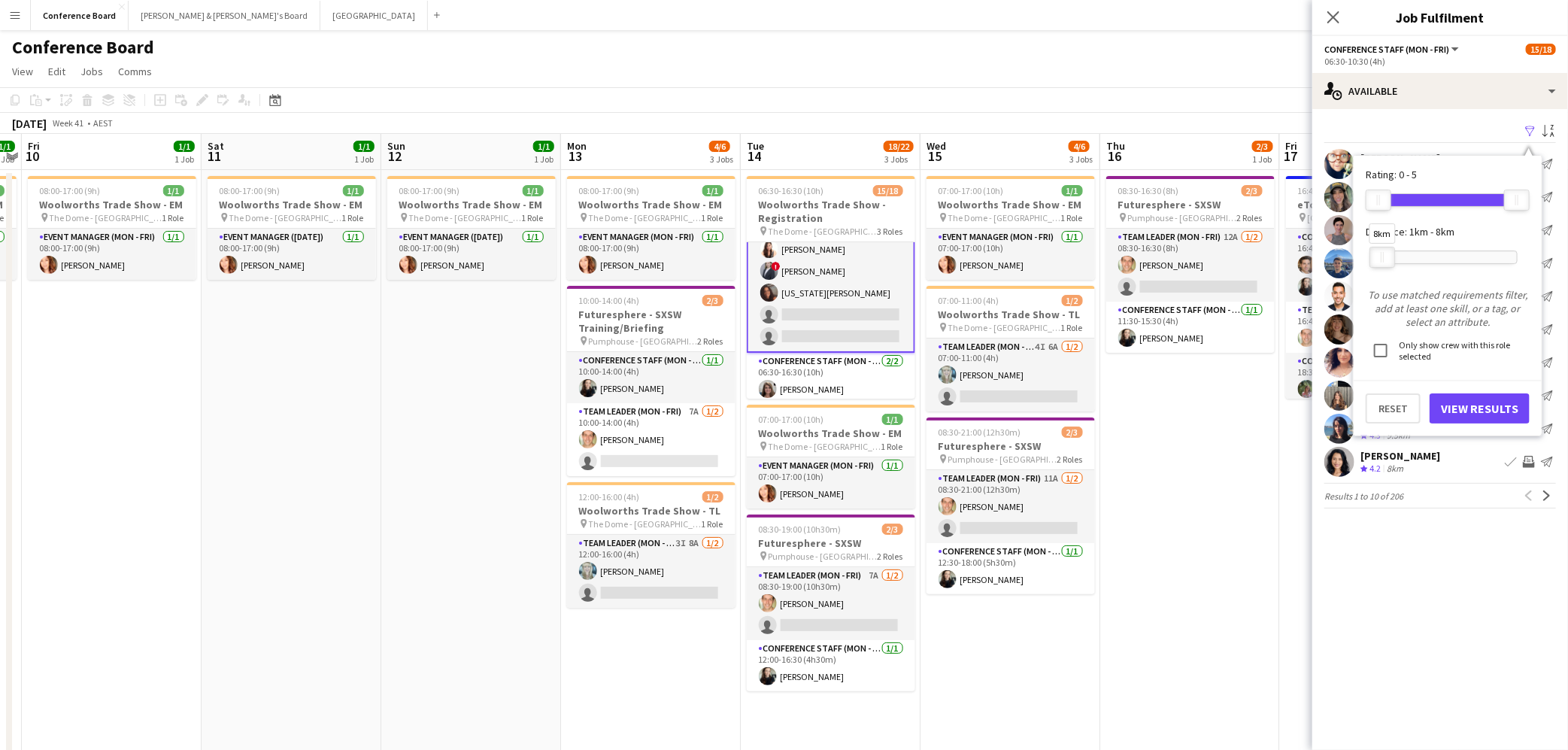
drag, startPoint x: 1401, startPoint y: 253, endPoint x: 1391, endPoint y: 249, distance: 10.8
click at [1391, 249] on div at bounding box center [1382, 257] width 24 height 19
click at [1491, 402] on button "View Results" at bounding box center [1479, 408] width 100 height 30
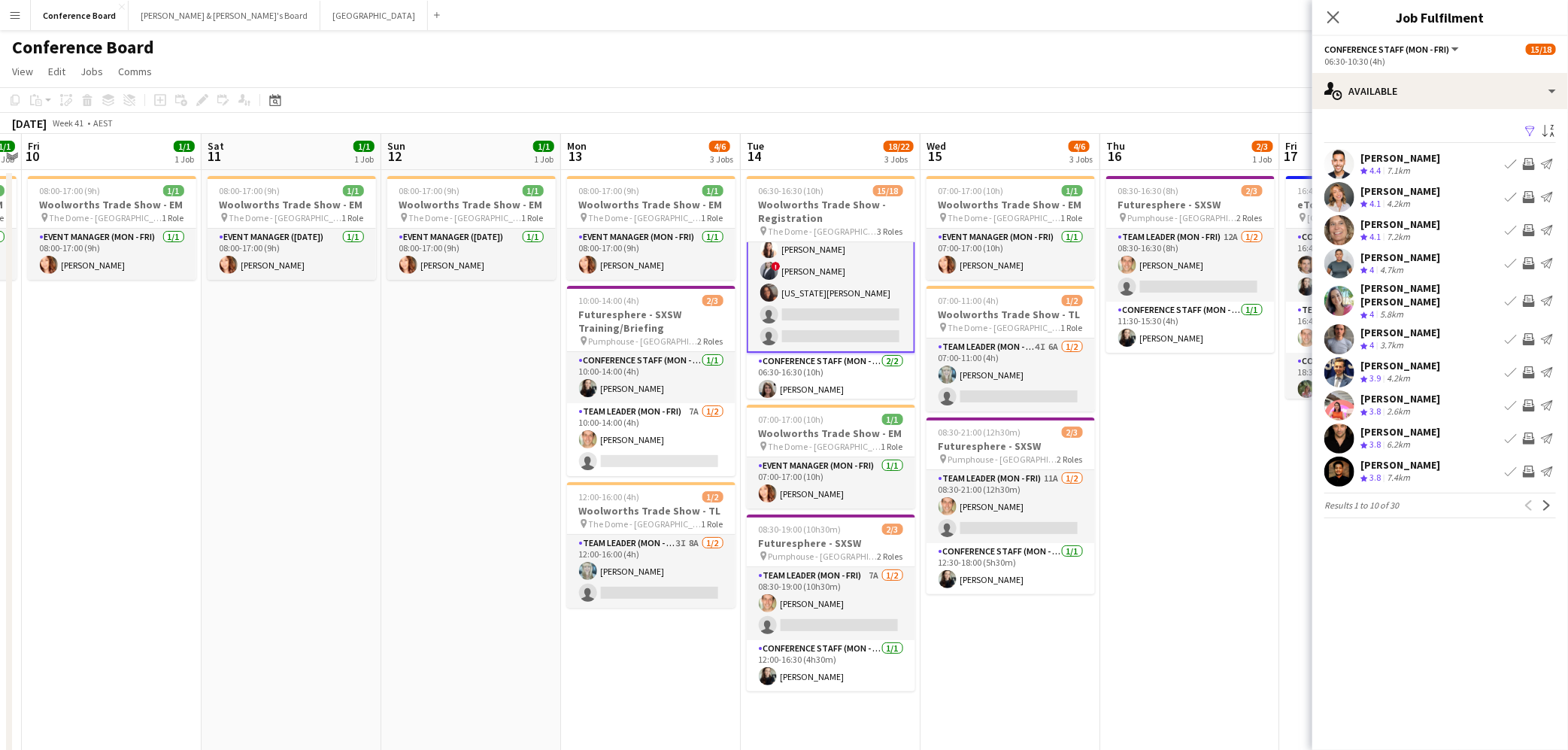
click at [1528, 399] on app-icon "Invite crew" at bounding box center [1528, 405] width 12 height 12
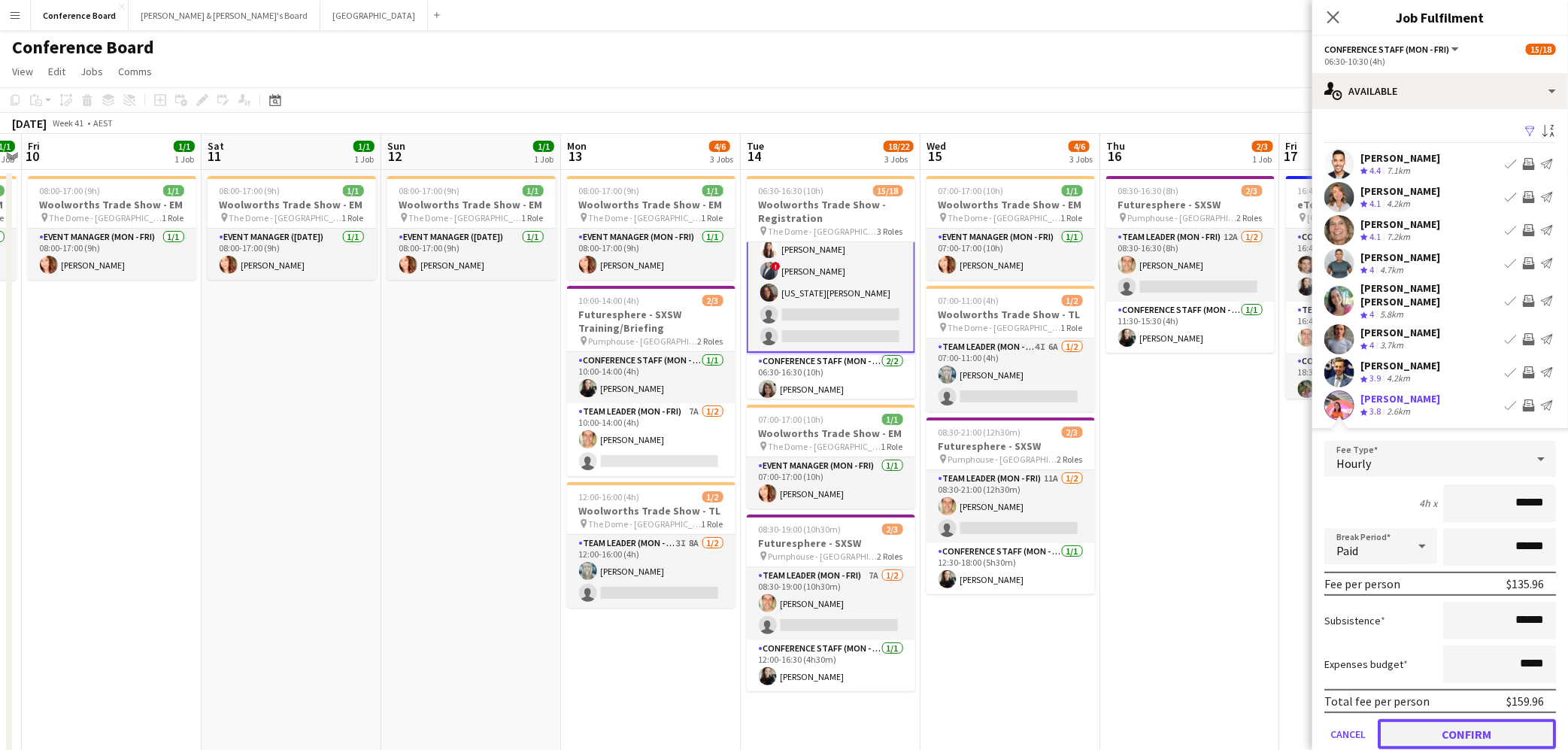
click at [1452, 719] on button "Confirm" at bounding box center [1467, 734] width 178 height 30
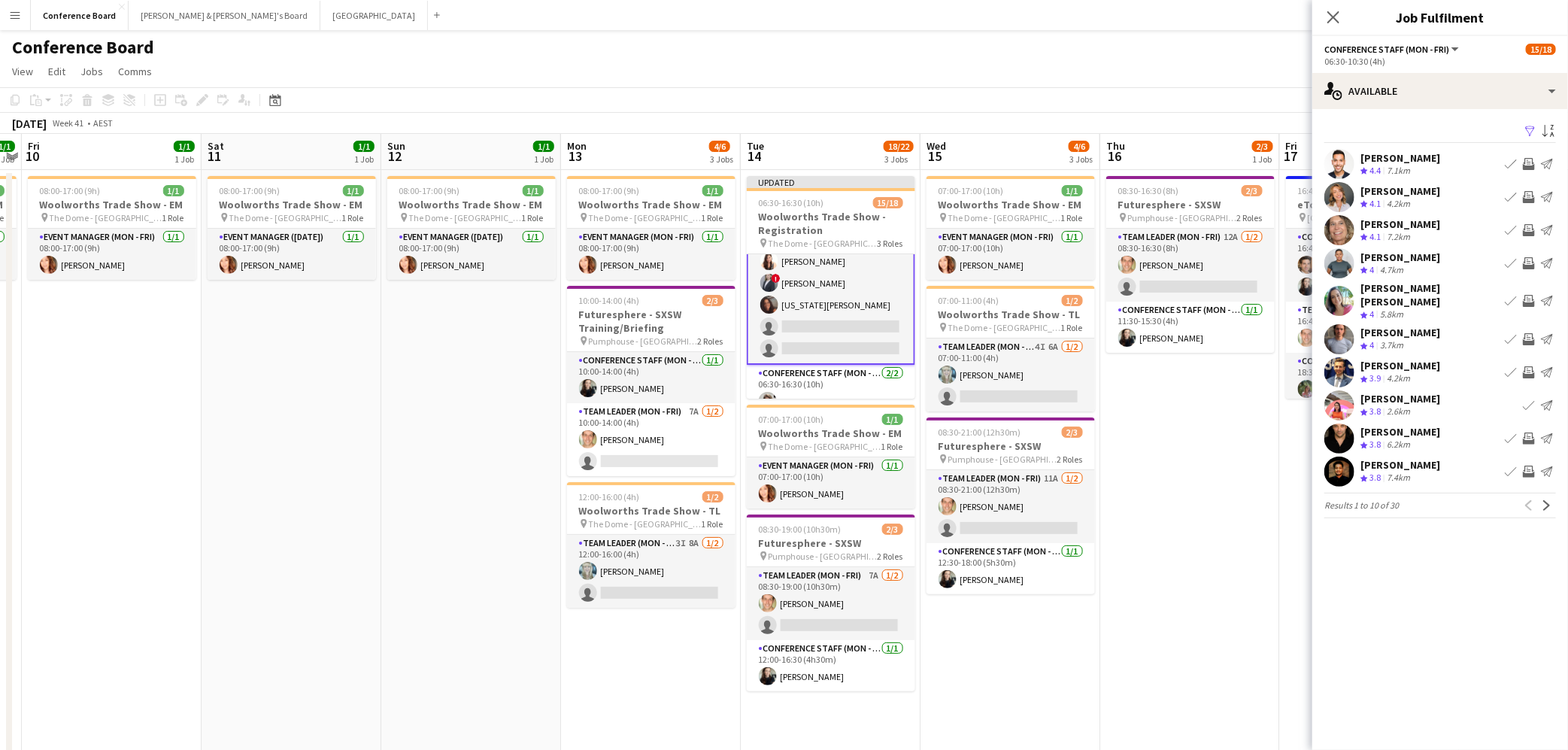
click at [1528, 260] on app-icon "Invite crew" at bounding box center [1528, 263] width 12 height 12
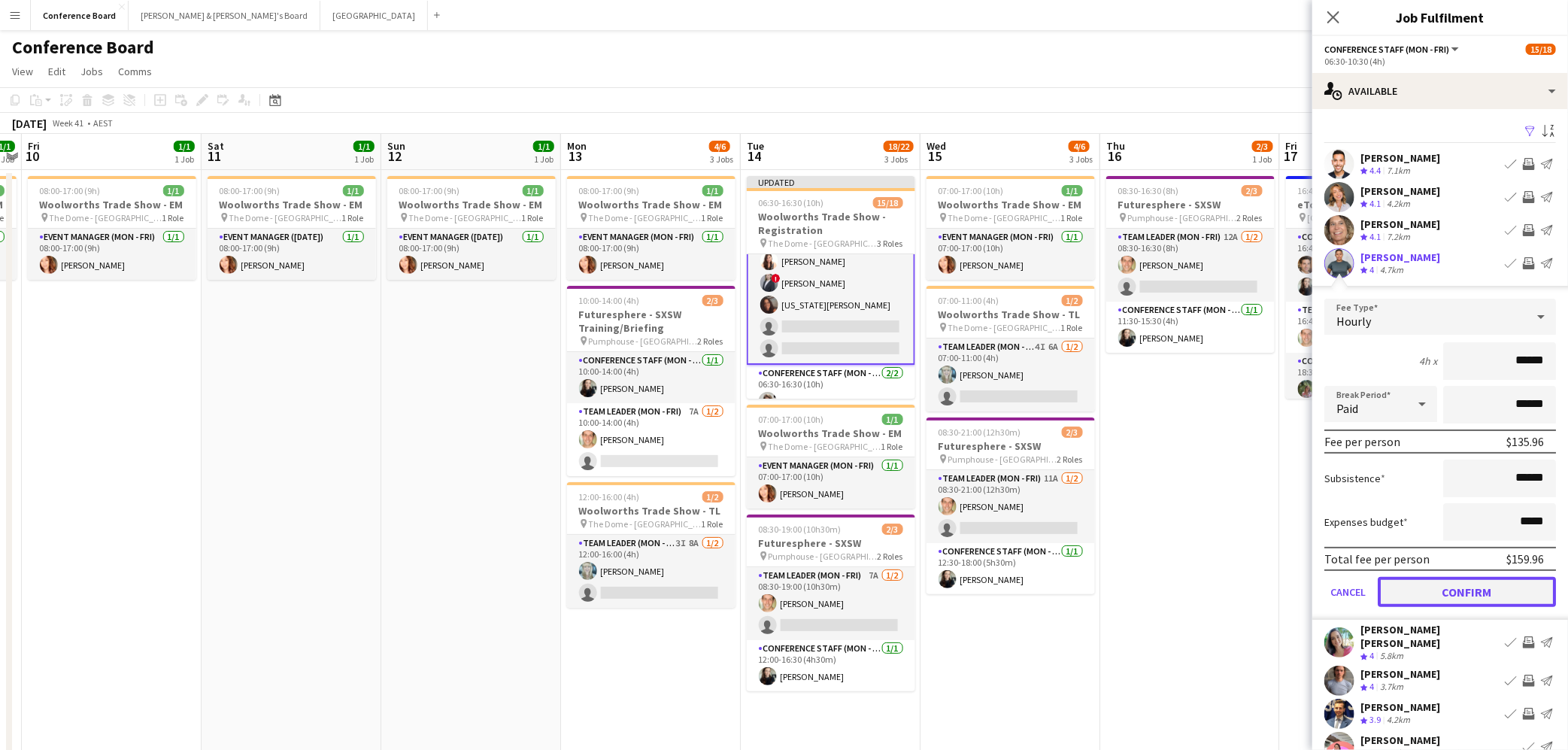
click at [1476, 589] on button "Confirm" at bounding box center [1467, 592] width 178 height 30
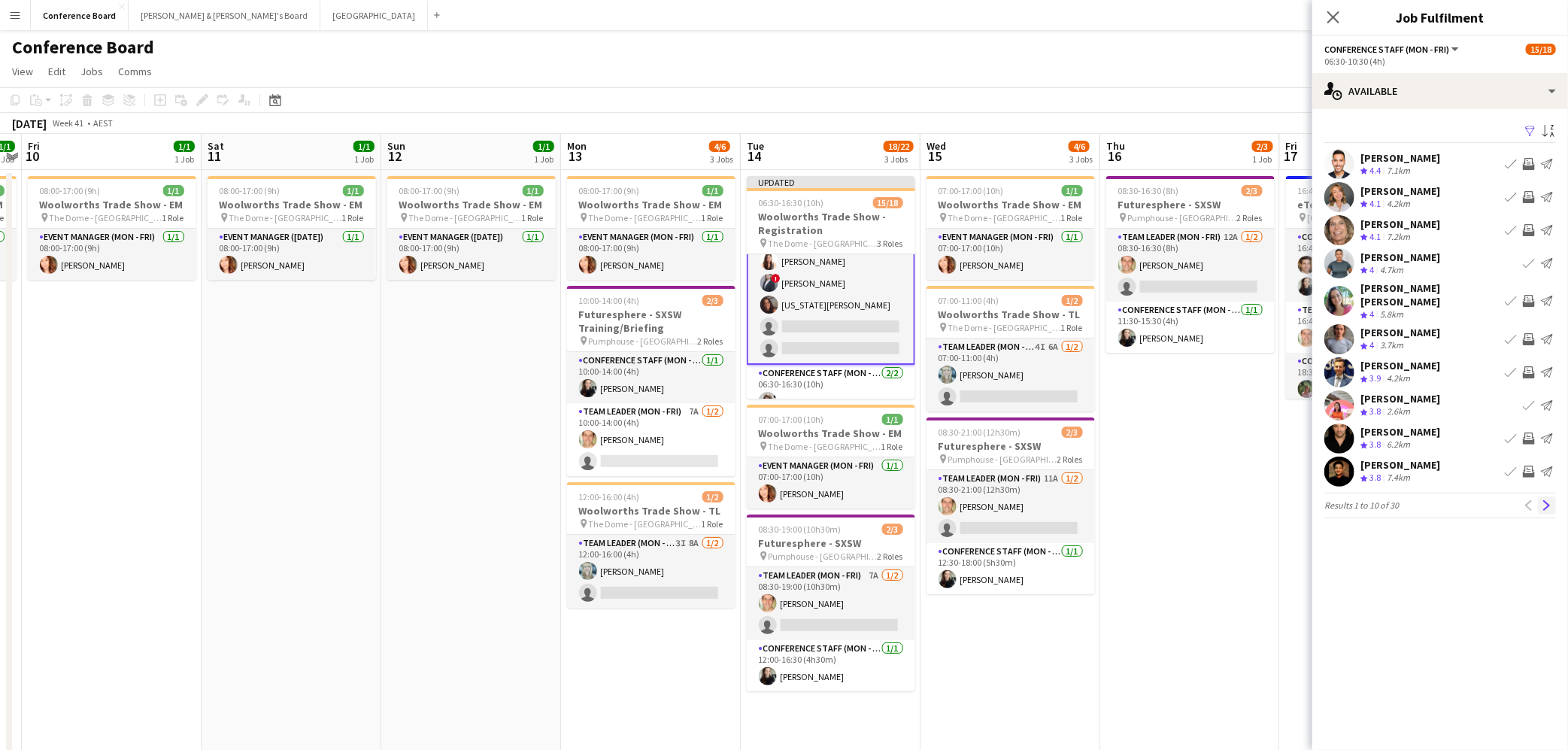
click at [1549, 500] on app-icon "Next" at bounding box center [1547, 505] width 11 height 11
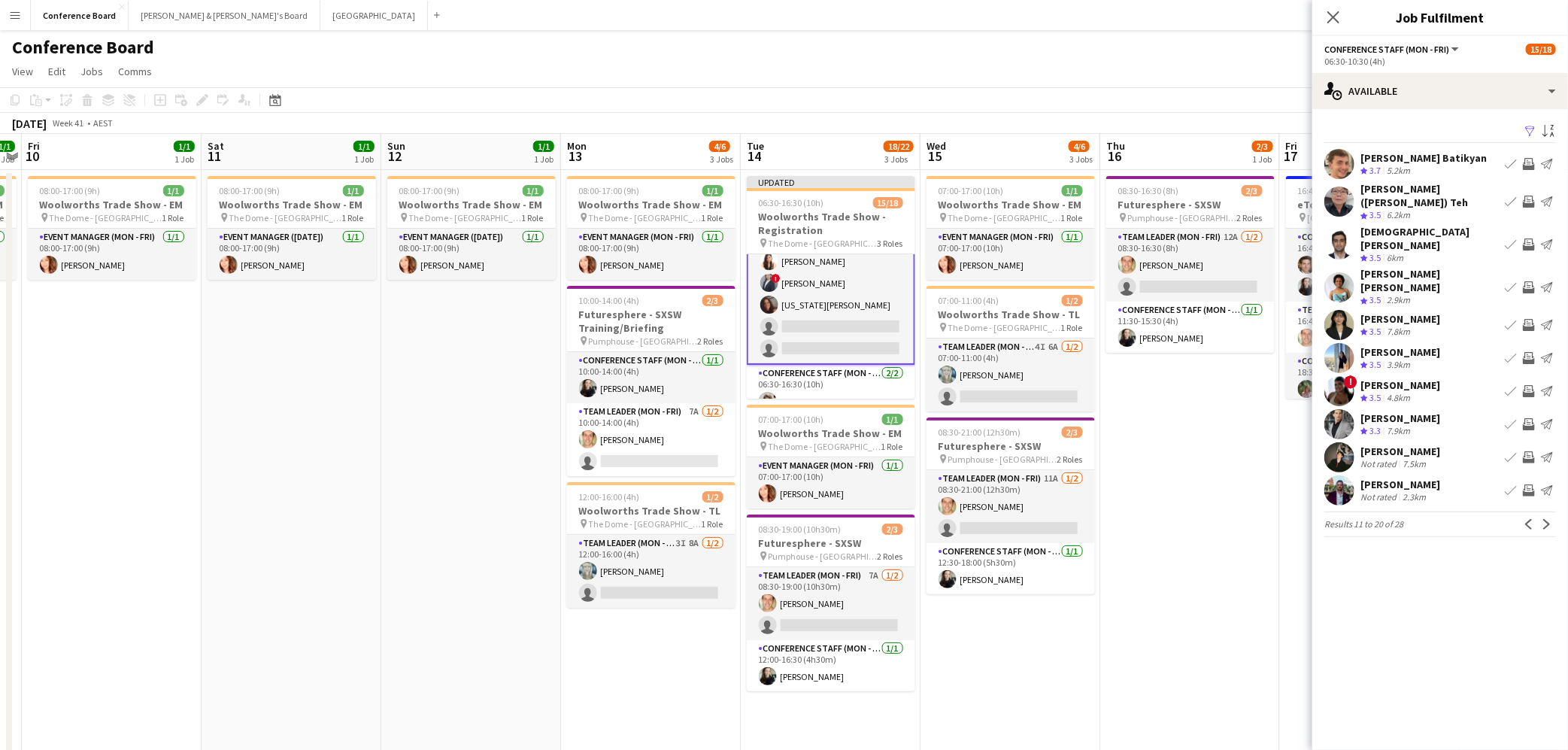
click at [1528, 352] on app-icon "Invite crew" at bounding box center [1528, 358] width 12 height 12
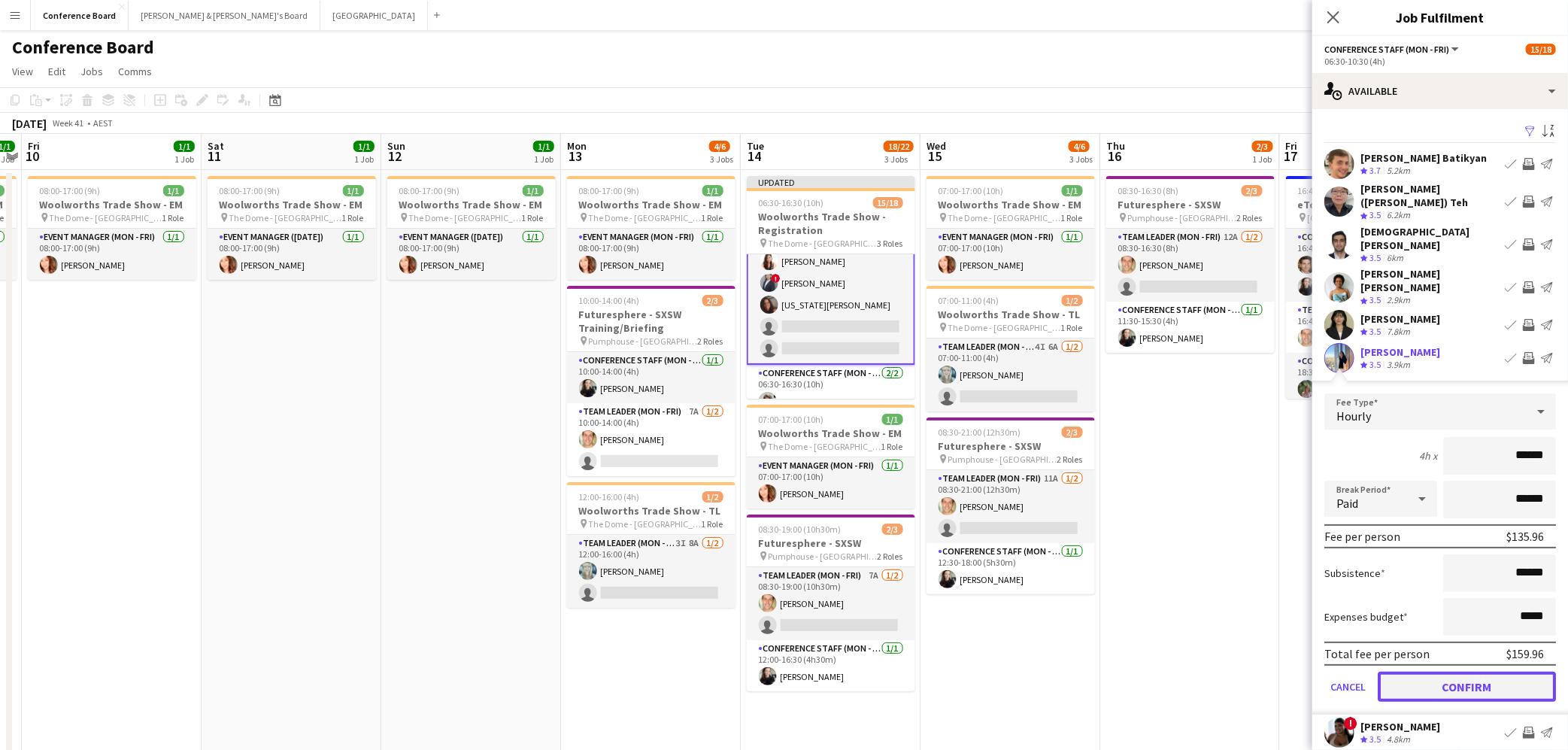
click at [1451, 672] on button "Confirm" at bounding box center [1467, 687] width 178 height 30
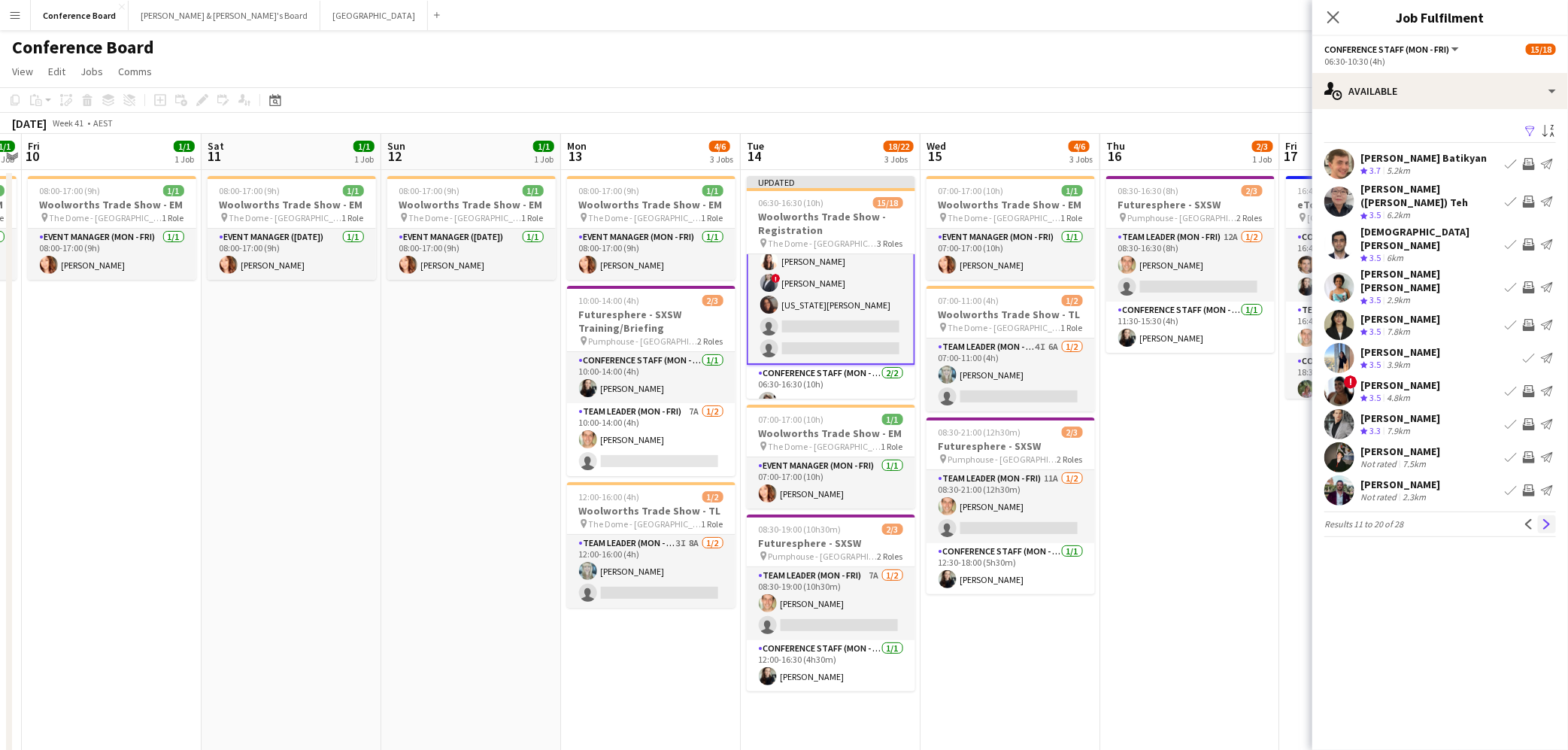
click at [1549, 519] on app-icon "Next" at bounding box center [1547, 524] width 11 height 11
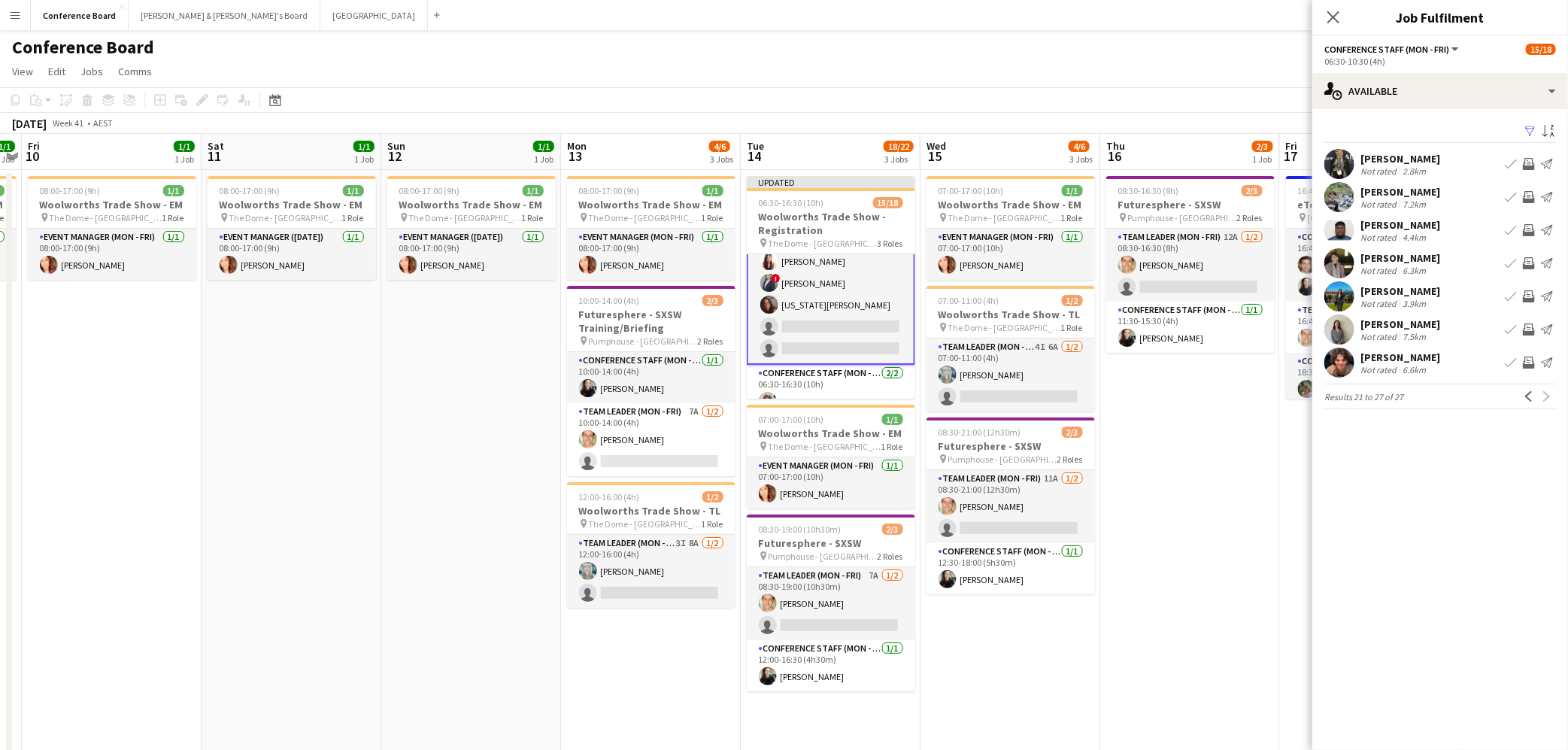
click at [1524, 258] on app-icon "Invite crew" at bounding box center [1528, 263] width 12 height 12
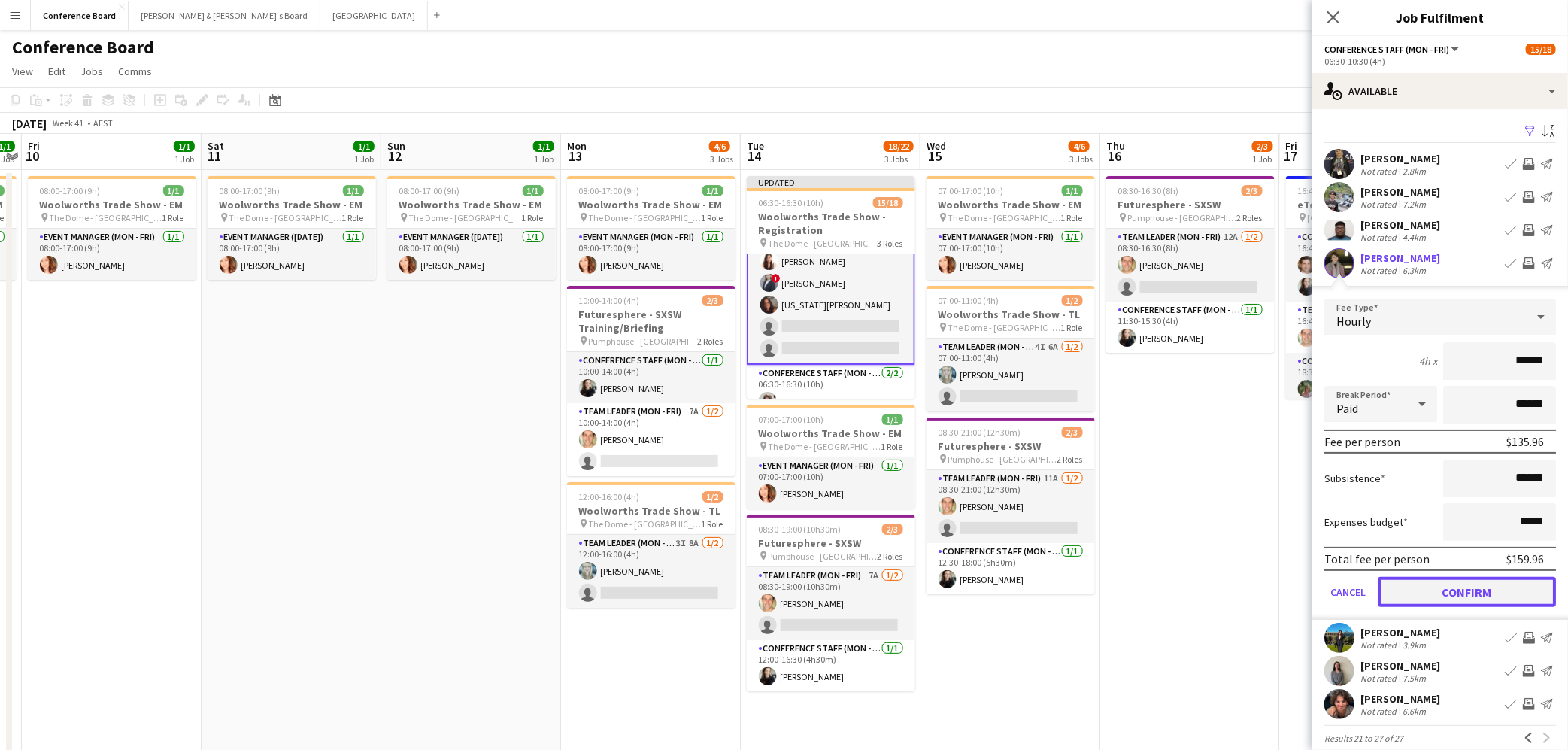
click at [1451, 591] on button "Confirm" at bounding box center [1467, 592] width 178 height 30
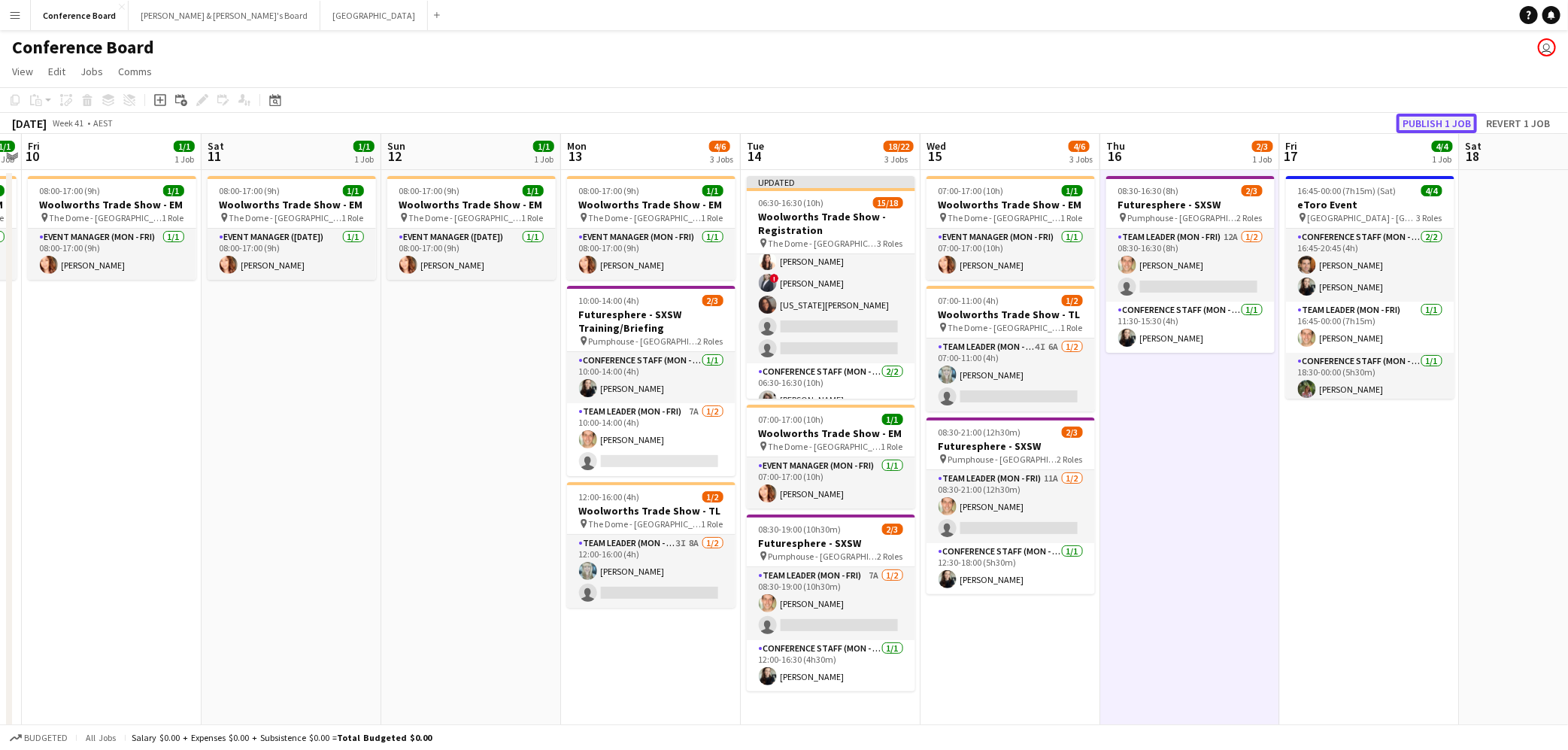
click at [1434, 118] on button "Publish 1 job" at bounding box center [1437, 123] width 81 height 19
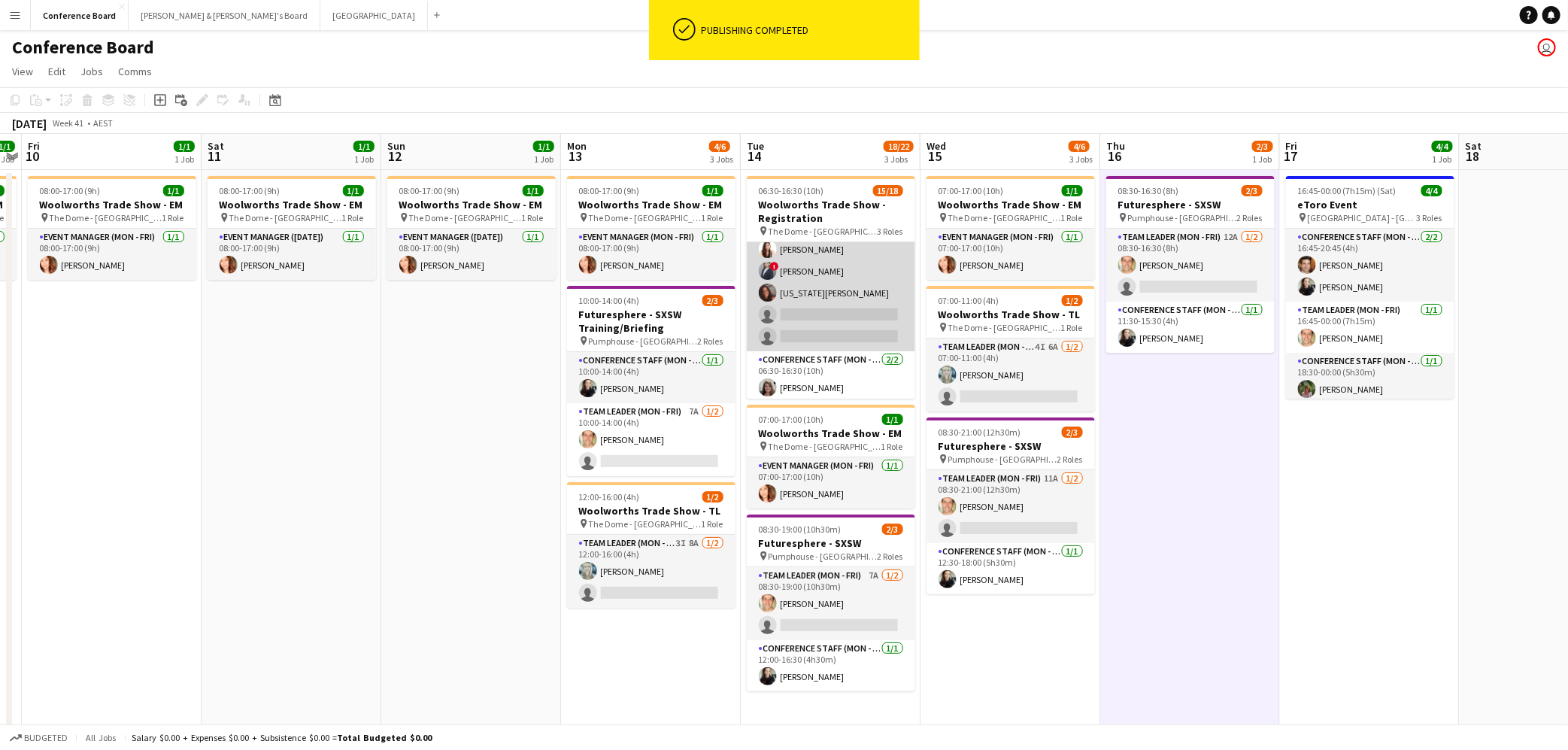
click at [847, 324] on app-card-role "Conference Staff (Mon - Fri) 6I 2A [DATE] 06:30-10:30 (4h) [PERSON_NAME] [PERSO…" at bounding box center [831, 184] width 168 height 335
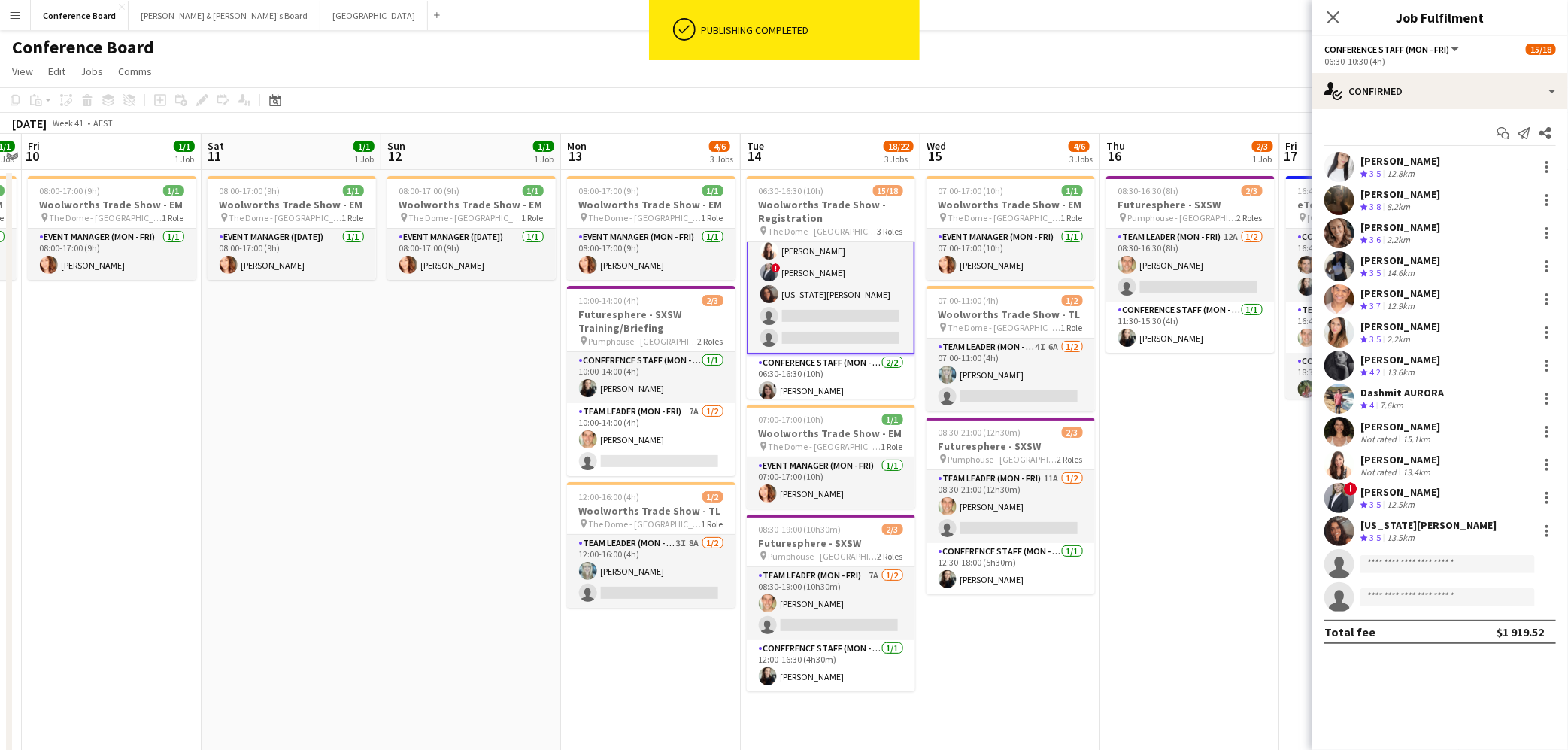
scroll to position [227, 0]
click at [1487, 85] on div "single-neutral-actions-check-2 Confirmed" at bounding box center [1440, 91] width 256 height 36
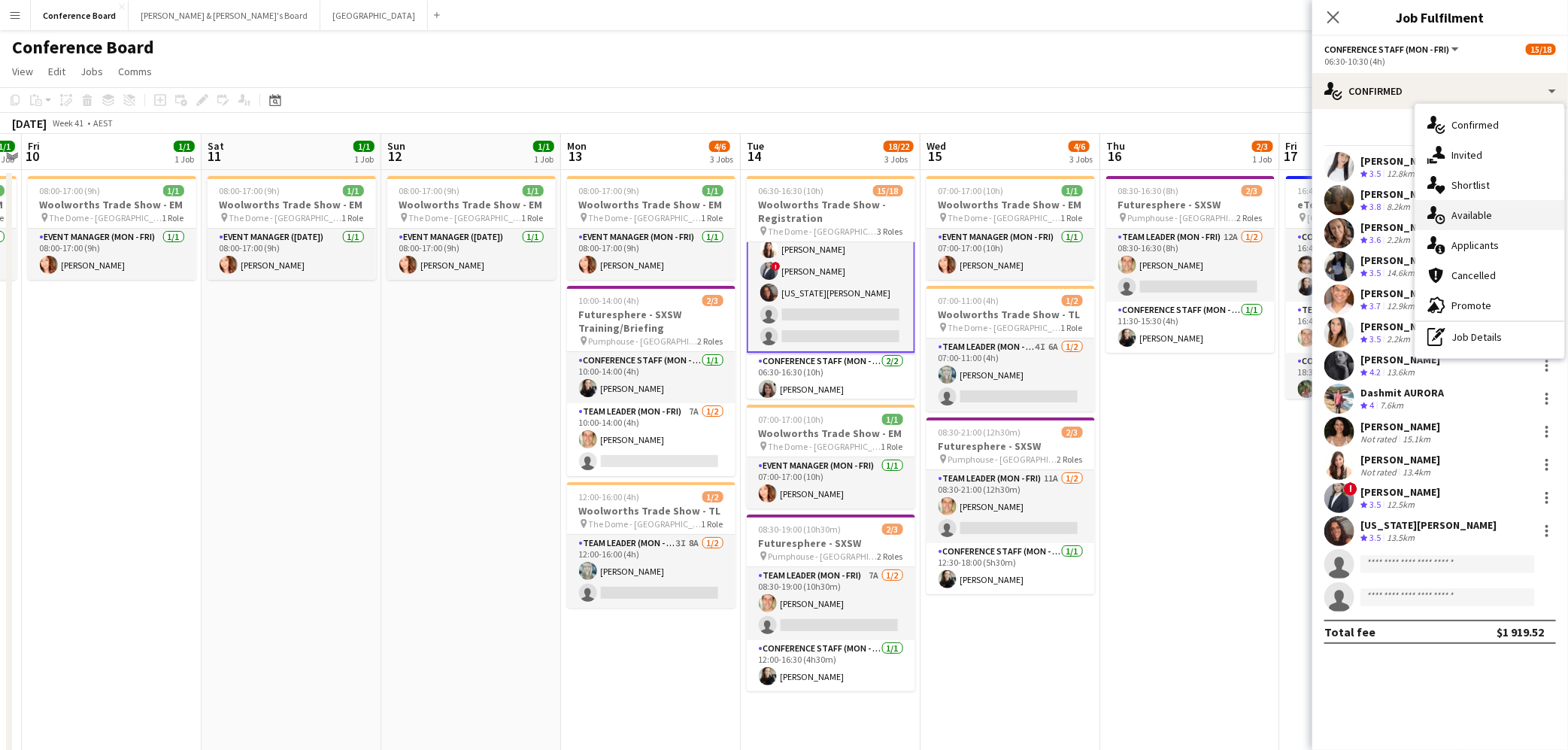
click at [1493, 206] on div "single-neutral-actions-upload Available" at bounding box center [1490, 215] width 149 height 30
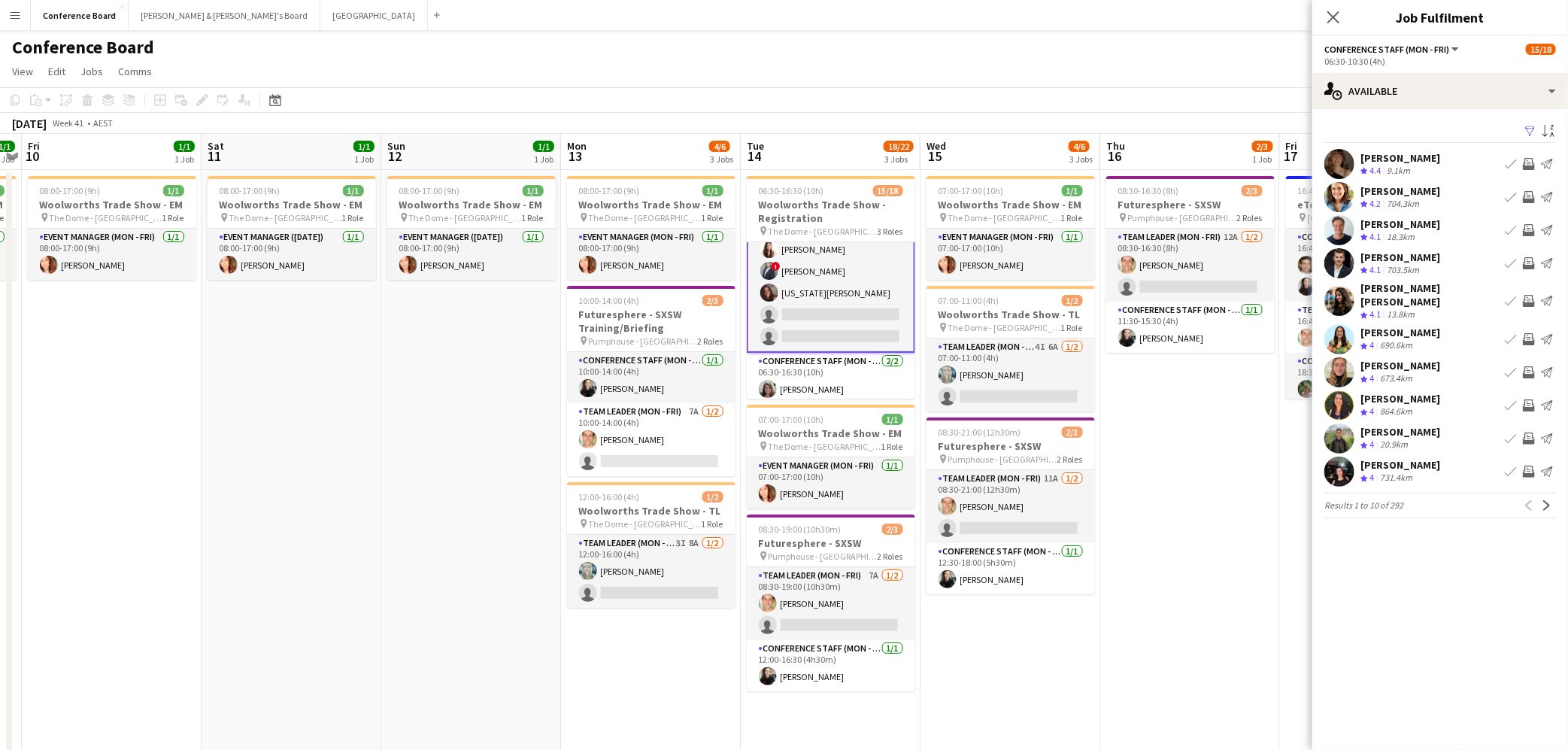
click at [1528, 133] on app-icon "Filter" at bounding box center [1530, 131] width 12 height 14
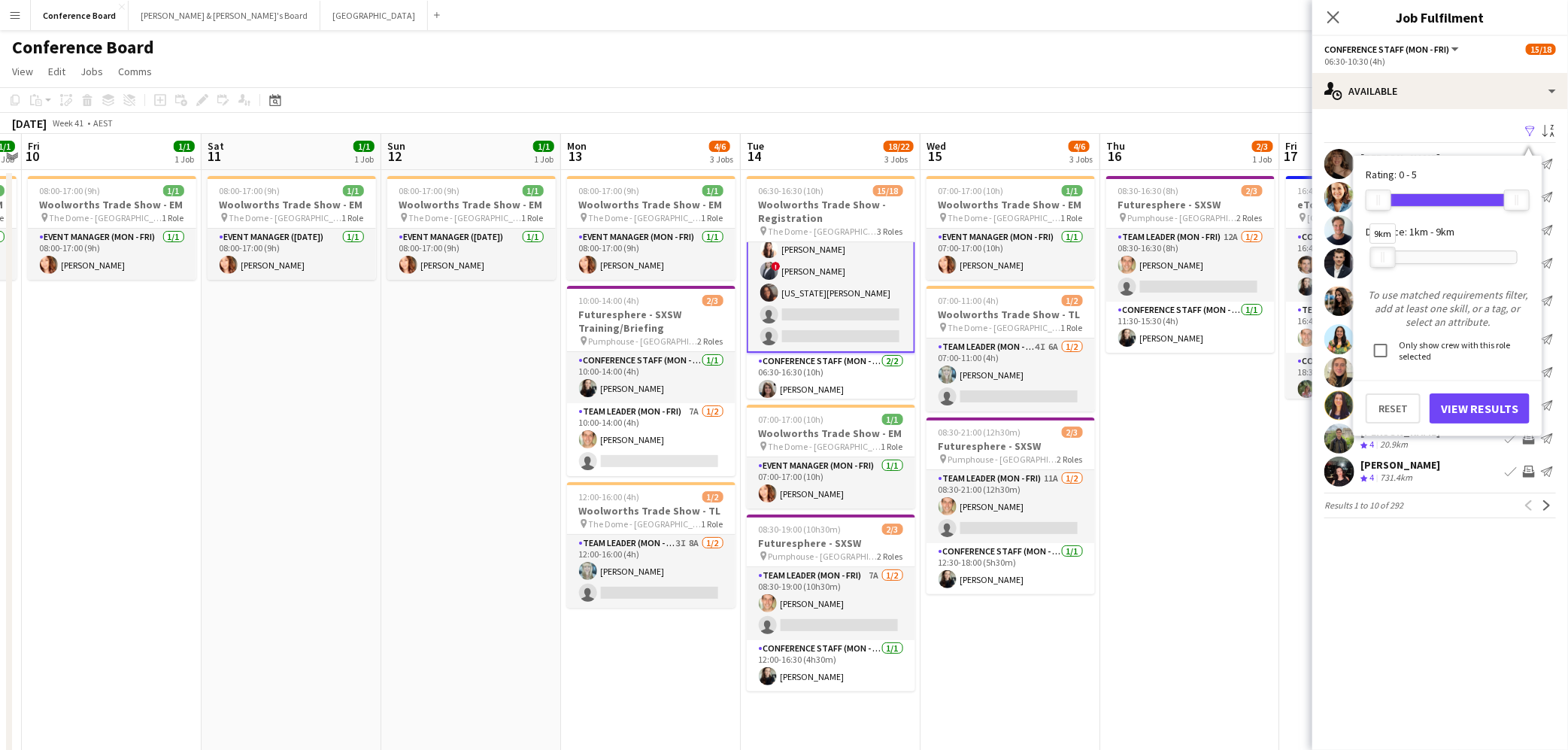
drag, startPoint x: 1521, startPoint y: 258, endPoint x: 1387, endPoint y: 246, distance: 134.5
click at [1387, 247] on div "9km" at bounding box center [1383, 257] width 25 height 21
click at [1494, 413] on button "View Results" at bounding box center [1479, 408] width 100 height 30
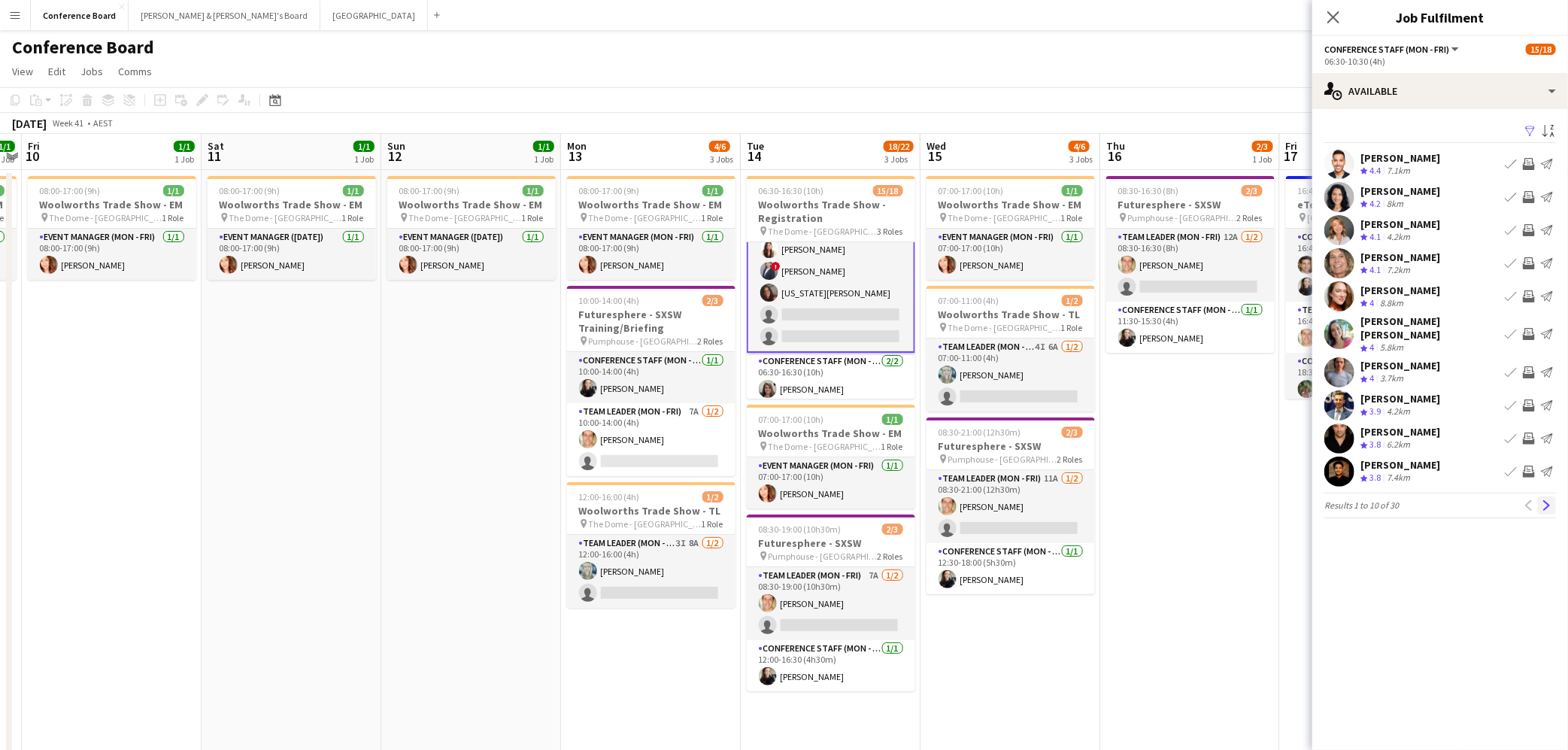
click at [1547, 500] on app-icon "Next" at bounding box center [1547, 505] width 11 height 11
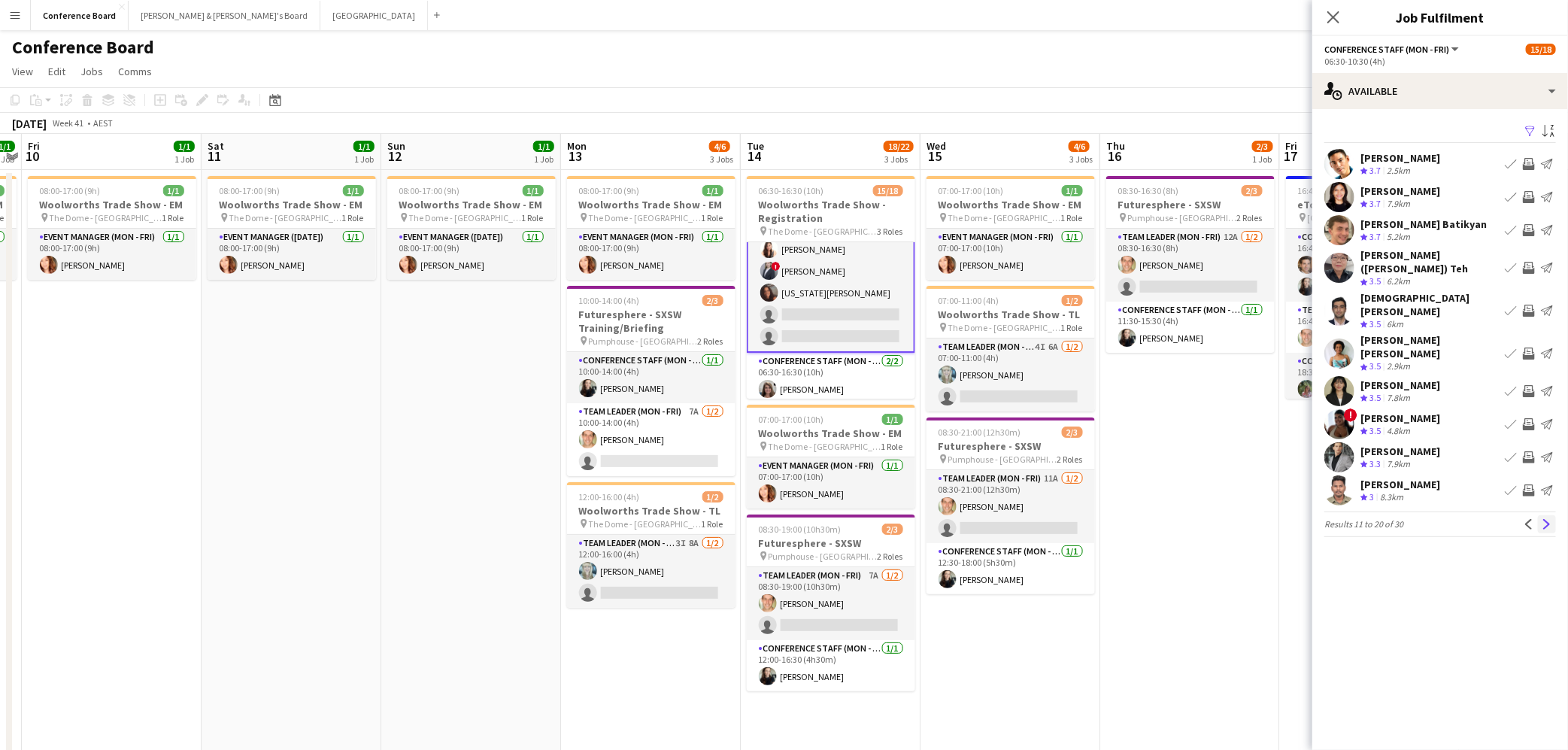
click at [1548, 519] on app-icon "Next" at bounding box center [1547, 524] width 11 height 11
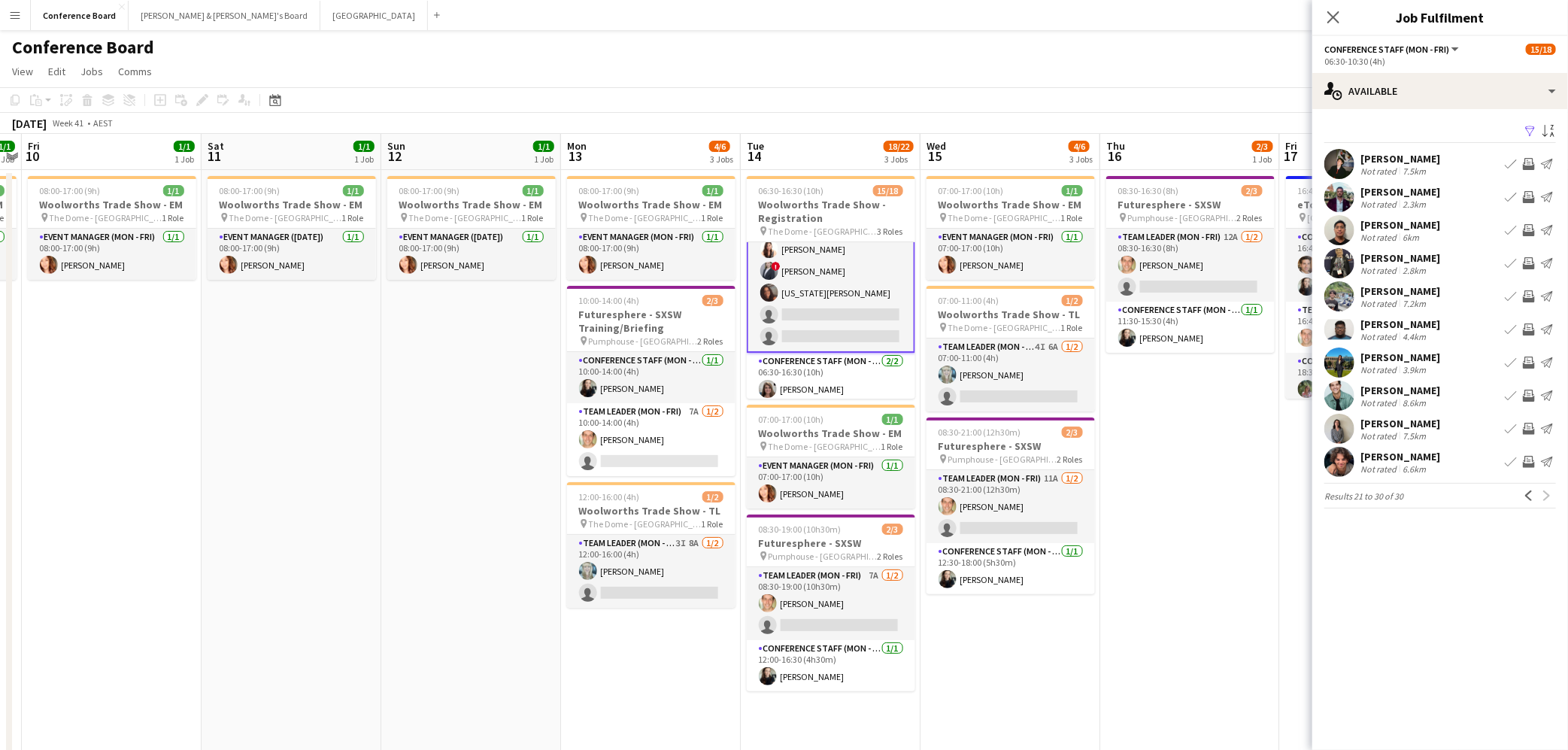
click at [1528, 293] on app-icon "Invite crew" at bounding box center [1528, 296] width 12 height 12
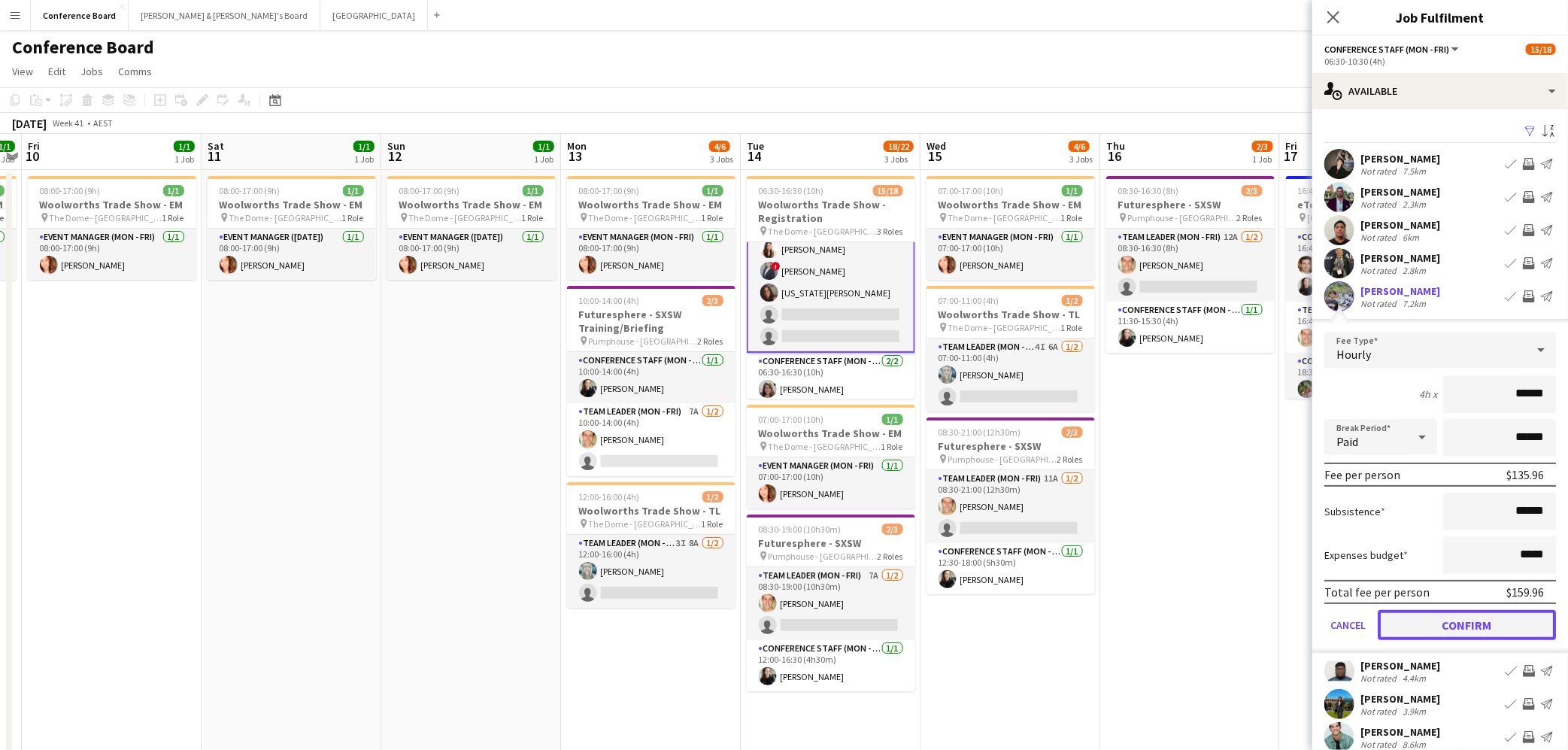
click at [1469, 618] on button "Confirm" at bounding box center [1467, 625] width 178 height 30
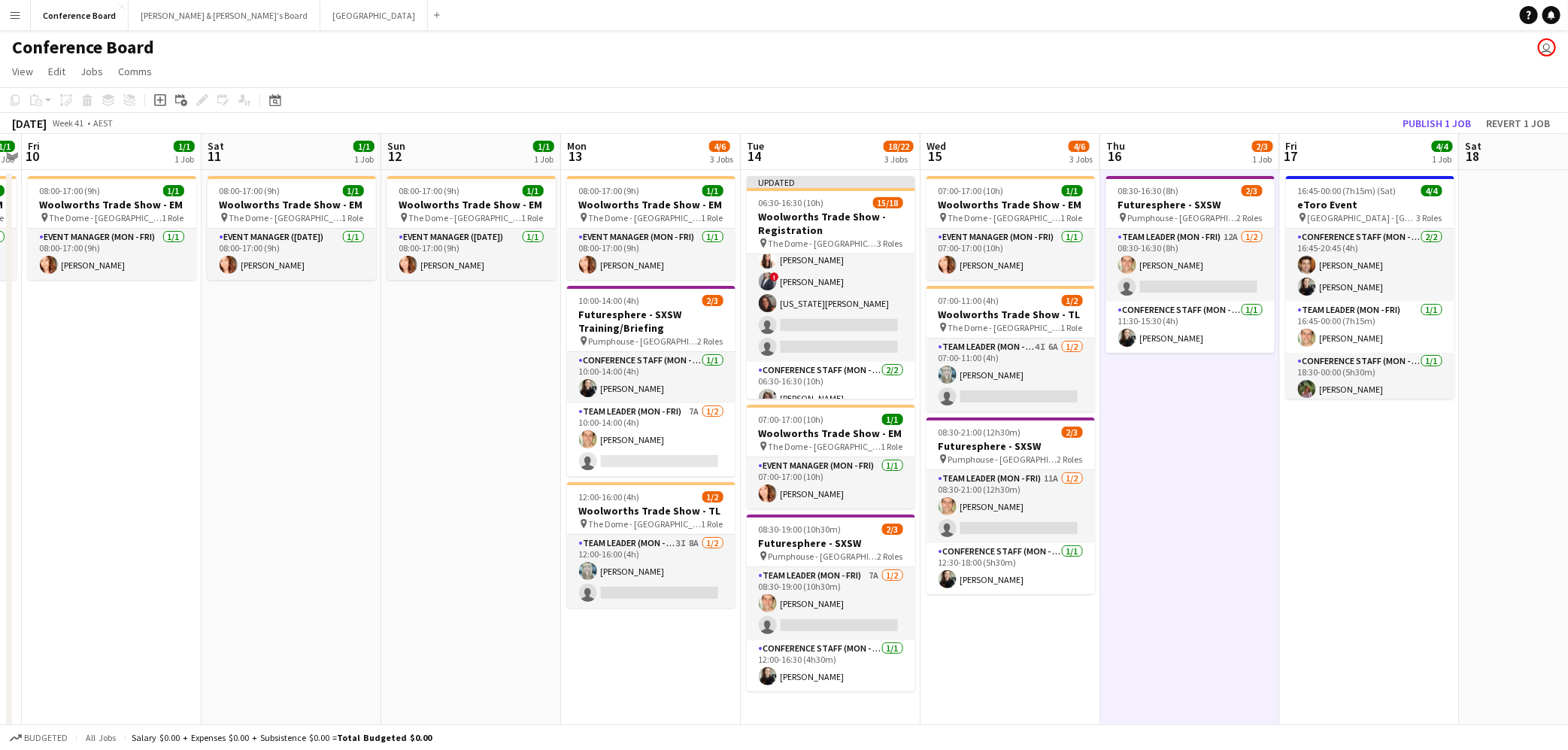
scroll to position [226, 0]
click at [1421, 114] on button "Publish 1 job" at bounding box center [1437, 123] width 81 height 19
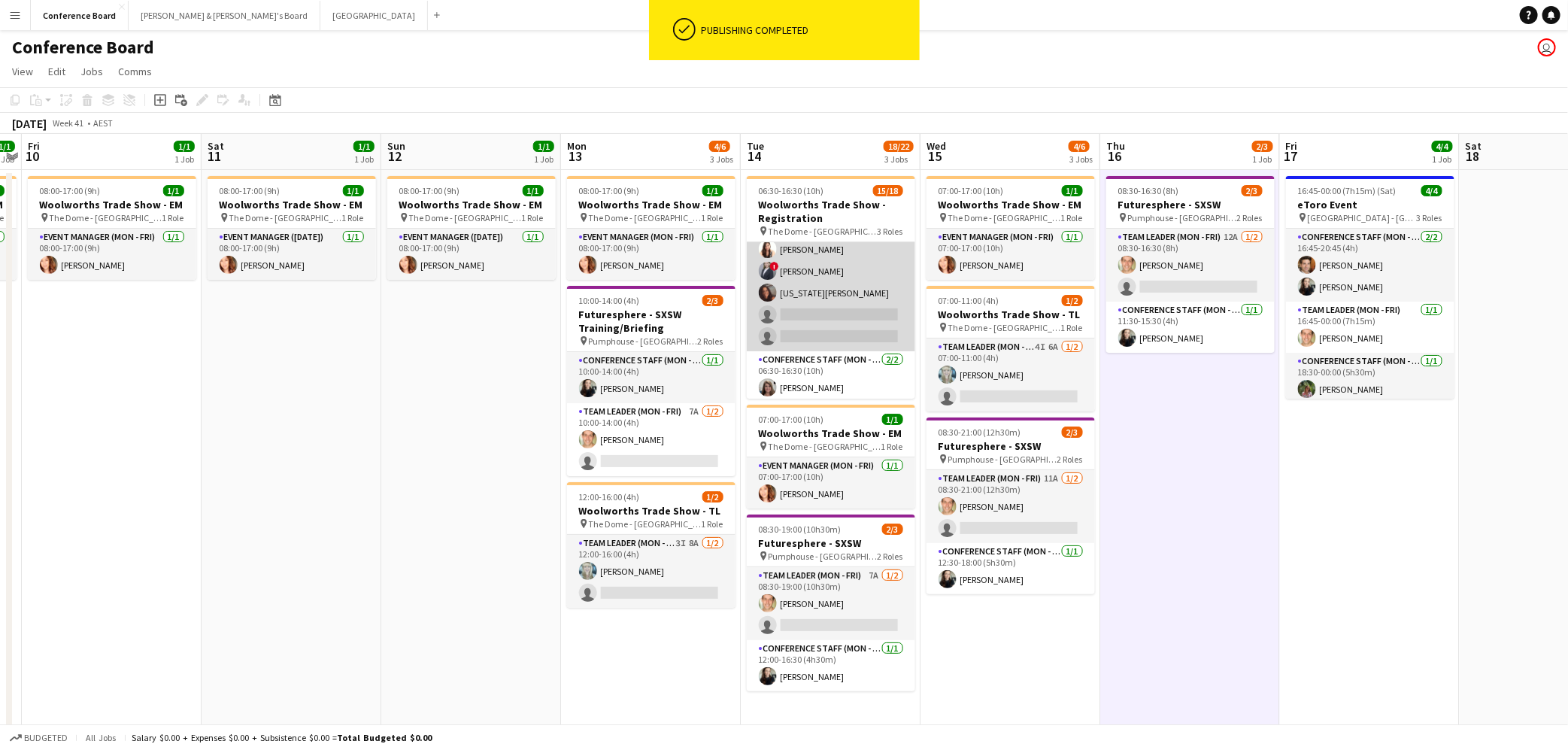
click at [864, 319] on app-card-role "Conference Staff (Mon - Fri) 7I 2A [DATE] 06:30-10:30 (4h) [PERSON_NAME] [PERSO…" at bounding box center [831, 184] width 168 height 335
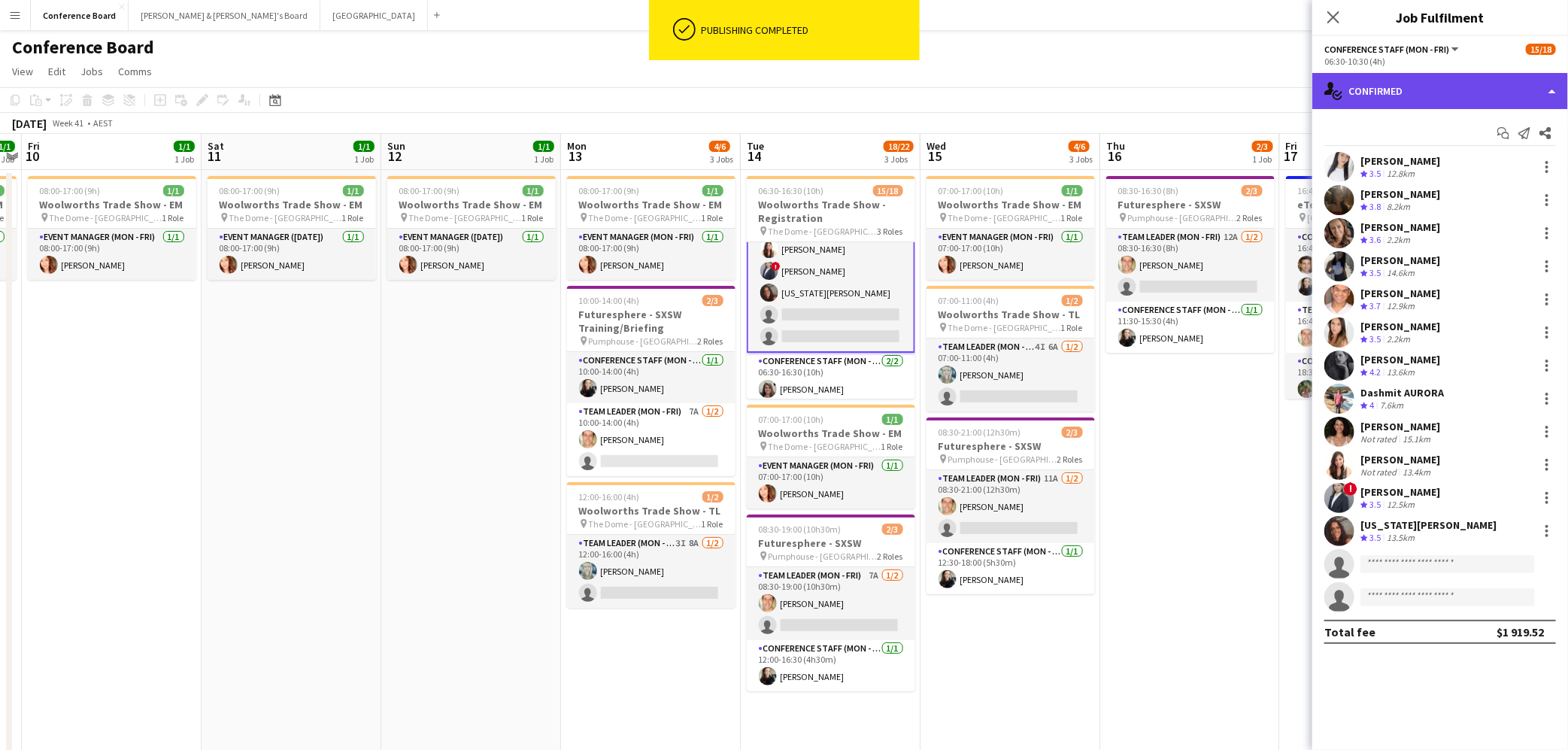
click at [1528, 88] on div "single-neutral-actions-check-2 Confirmed" at bounding box center [1440, 91] width 256 height 36
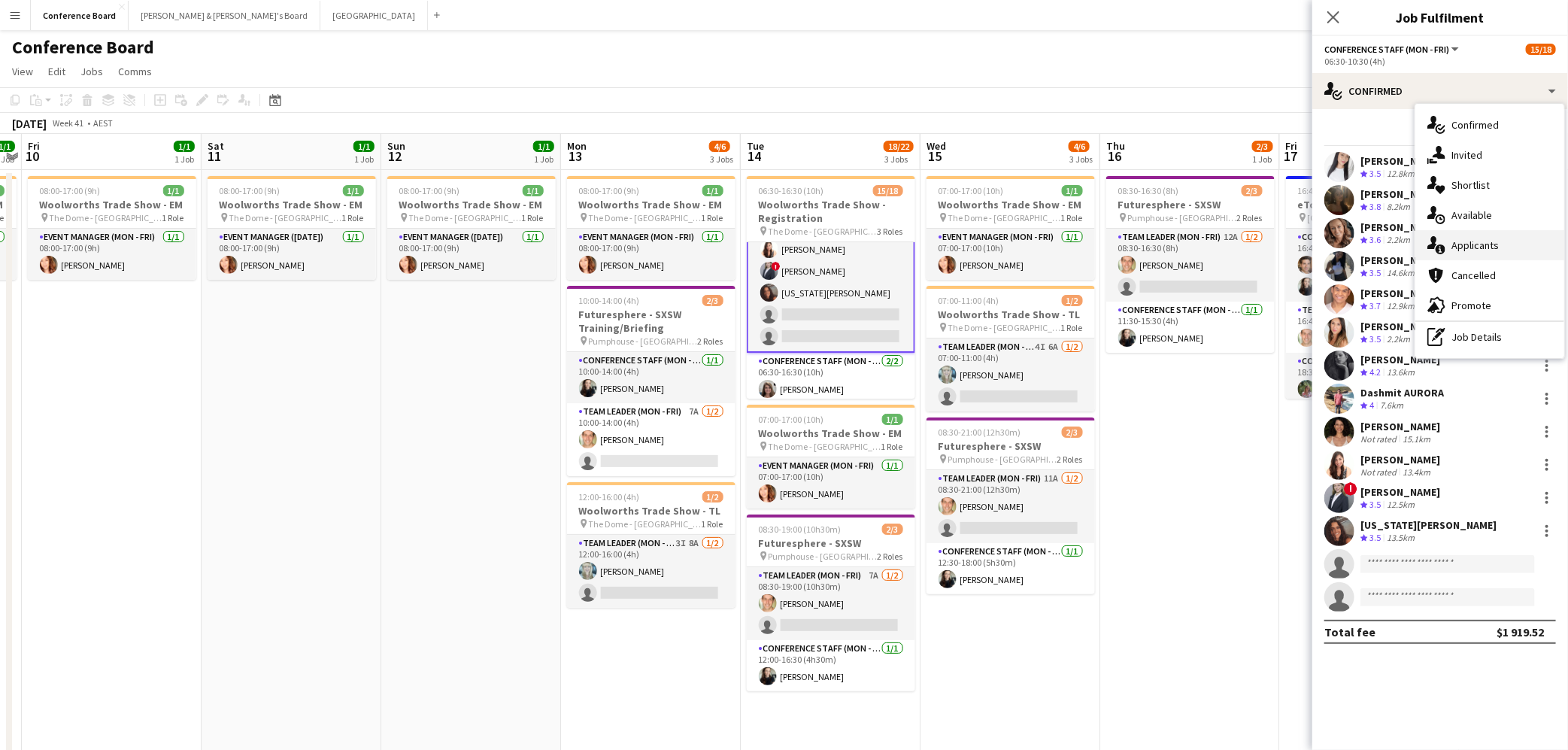
click at [1487, 245] on span "Applicants" at bounding box center [1475, 245] width 47 height 13
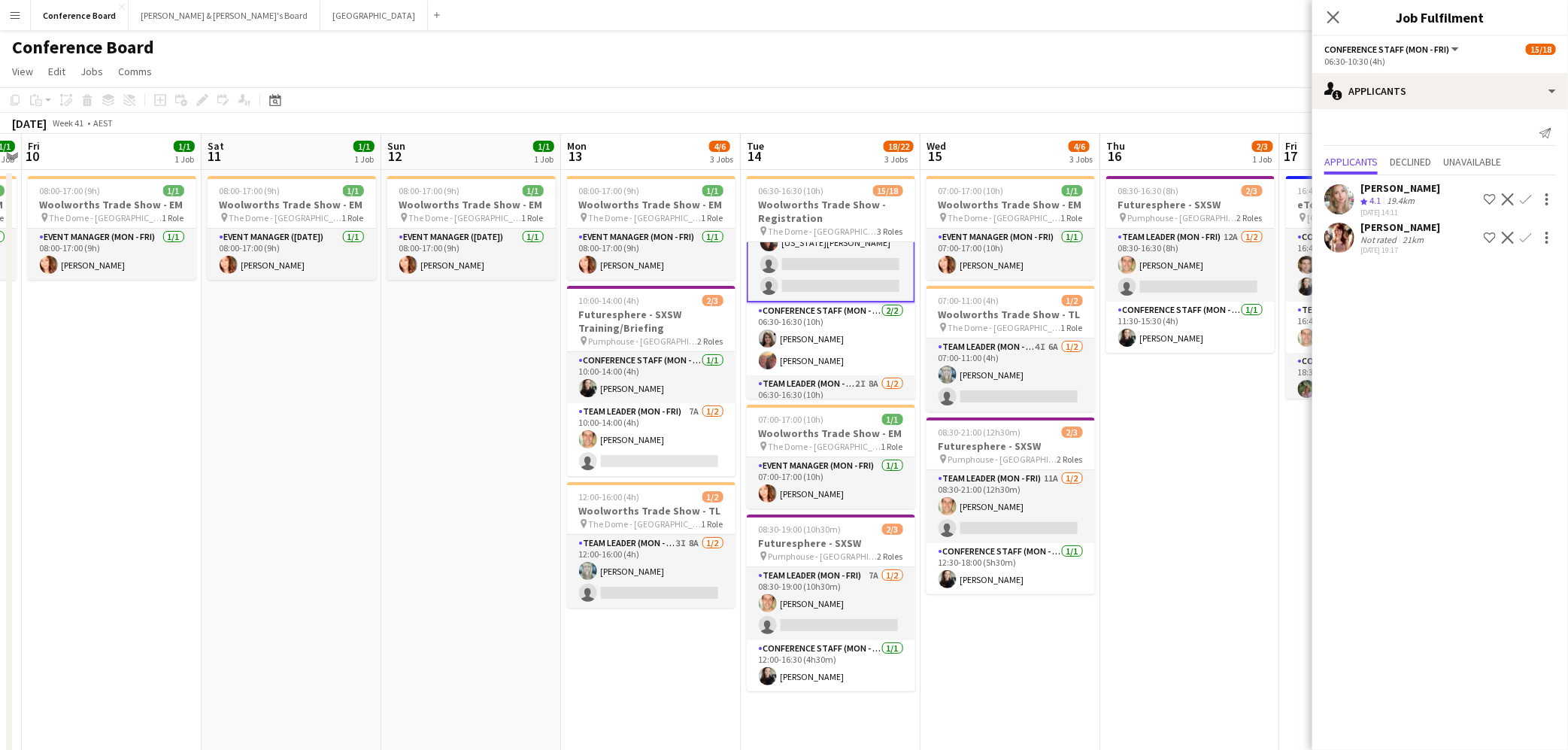
scroll to position [327, 0]
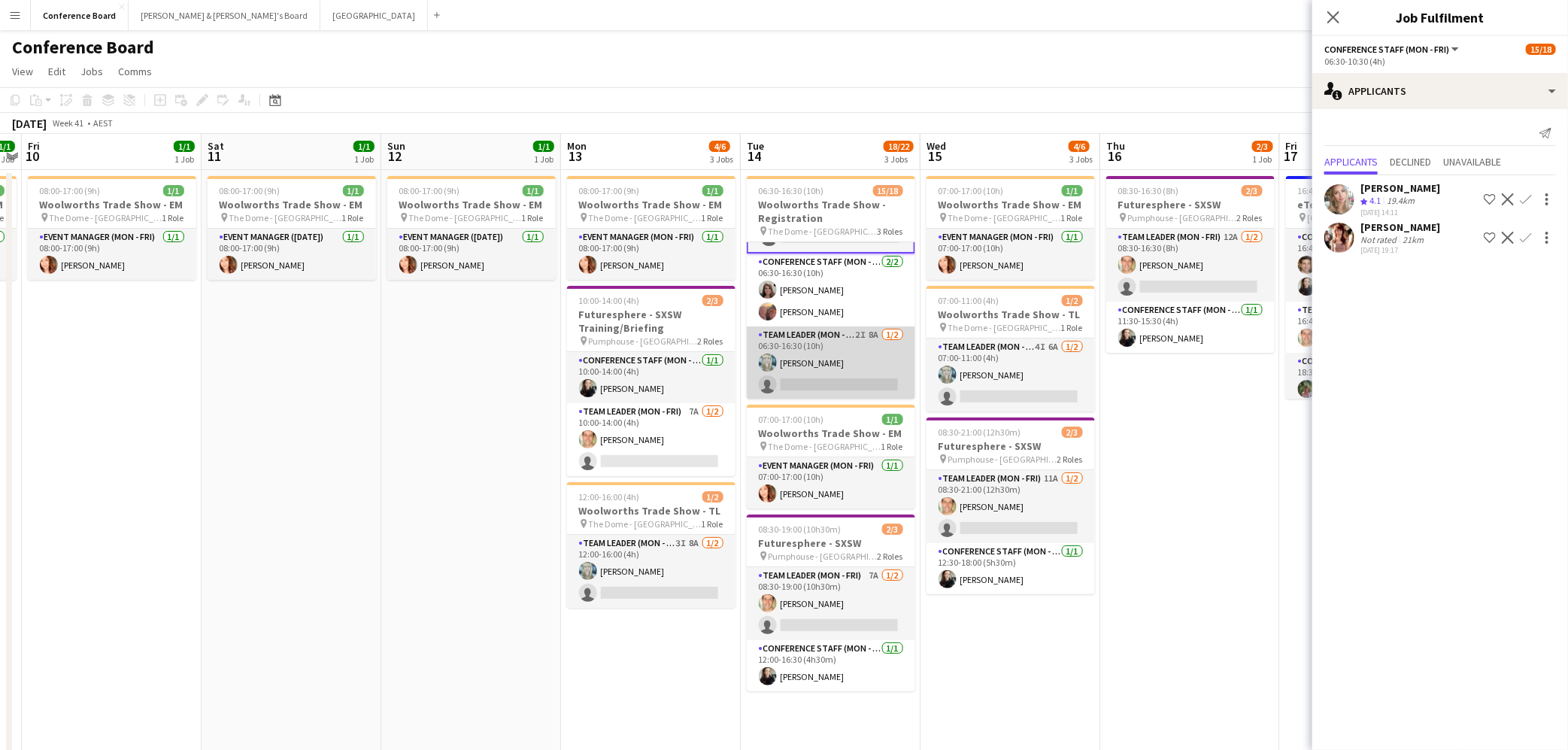
click at [869, 369] on app-card-role "Team Leader (Mon - Fri) 2I 8A [DATE] 06:30-16:30 (10h) [PERSON_NAME] single-neu…" at bounding box center [831, 363] width 168 height 73
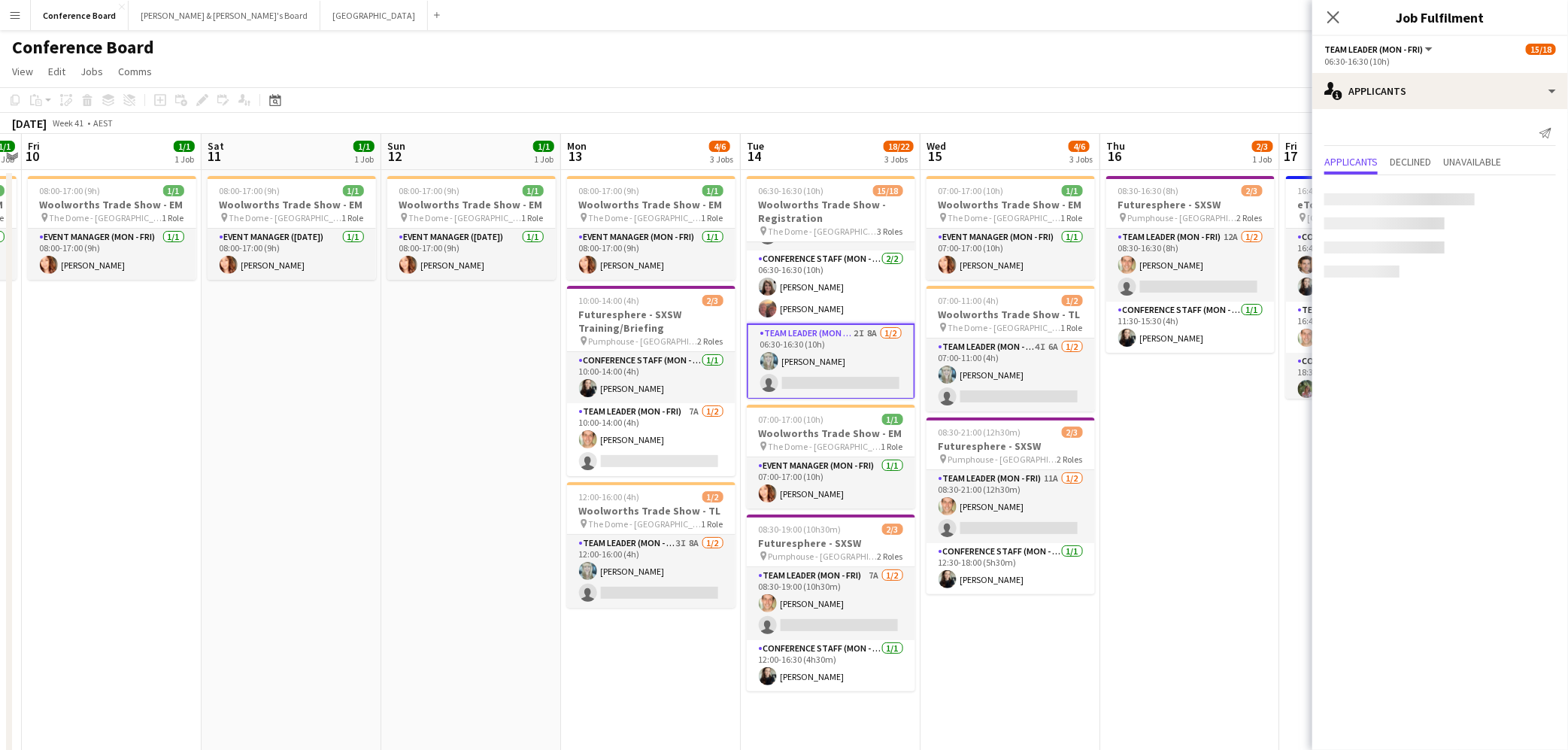
scroll to position [325, 0]
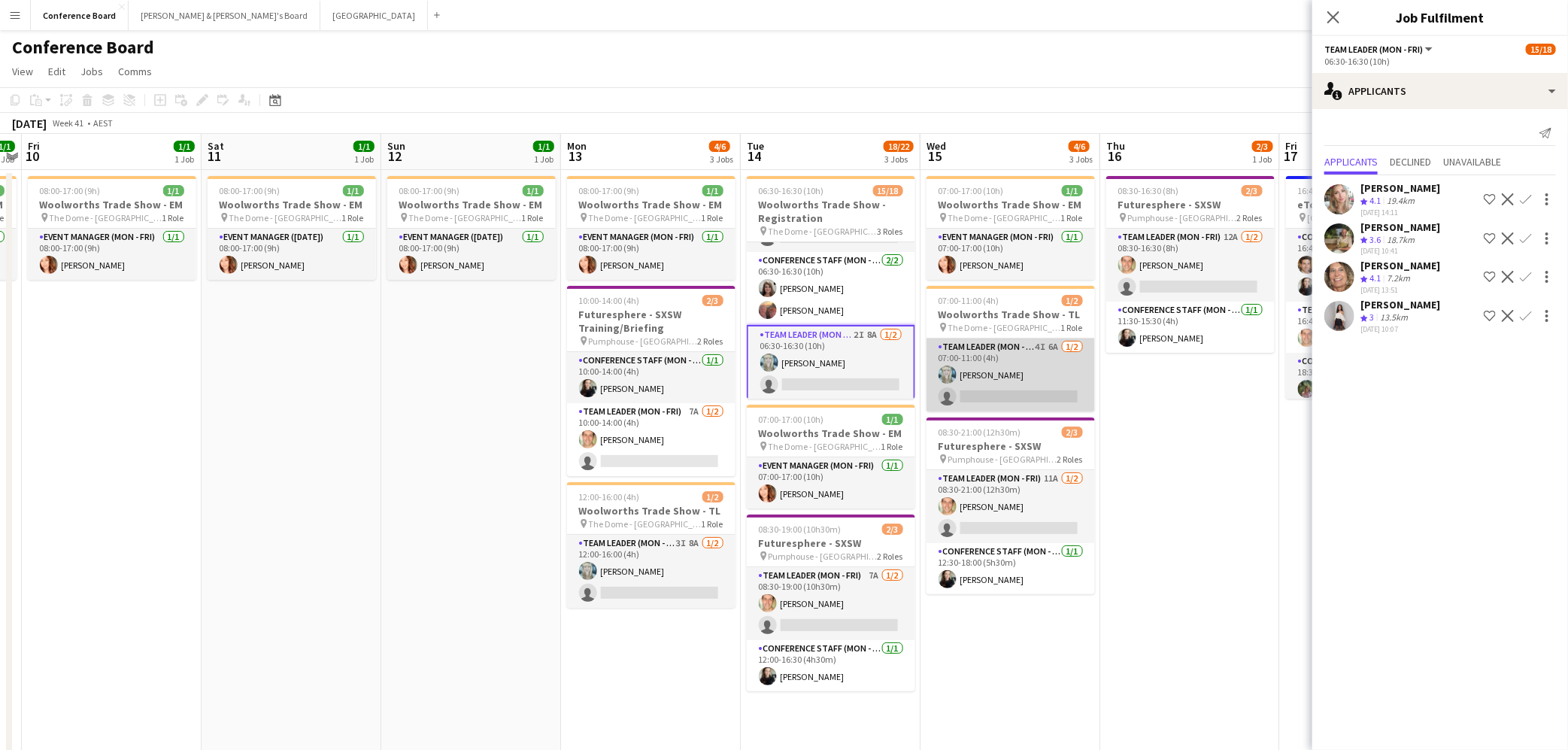
click at [1049, 382] on app-card-role "Team Leader (Mon - Fri) 4I 6A [DATE] 07:00-11:00 (4h) [PERSON_NAME] single-neut…" at bounding box center [1011, 375] width 168 height 73
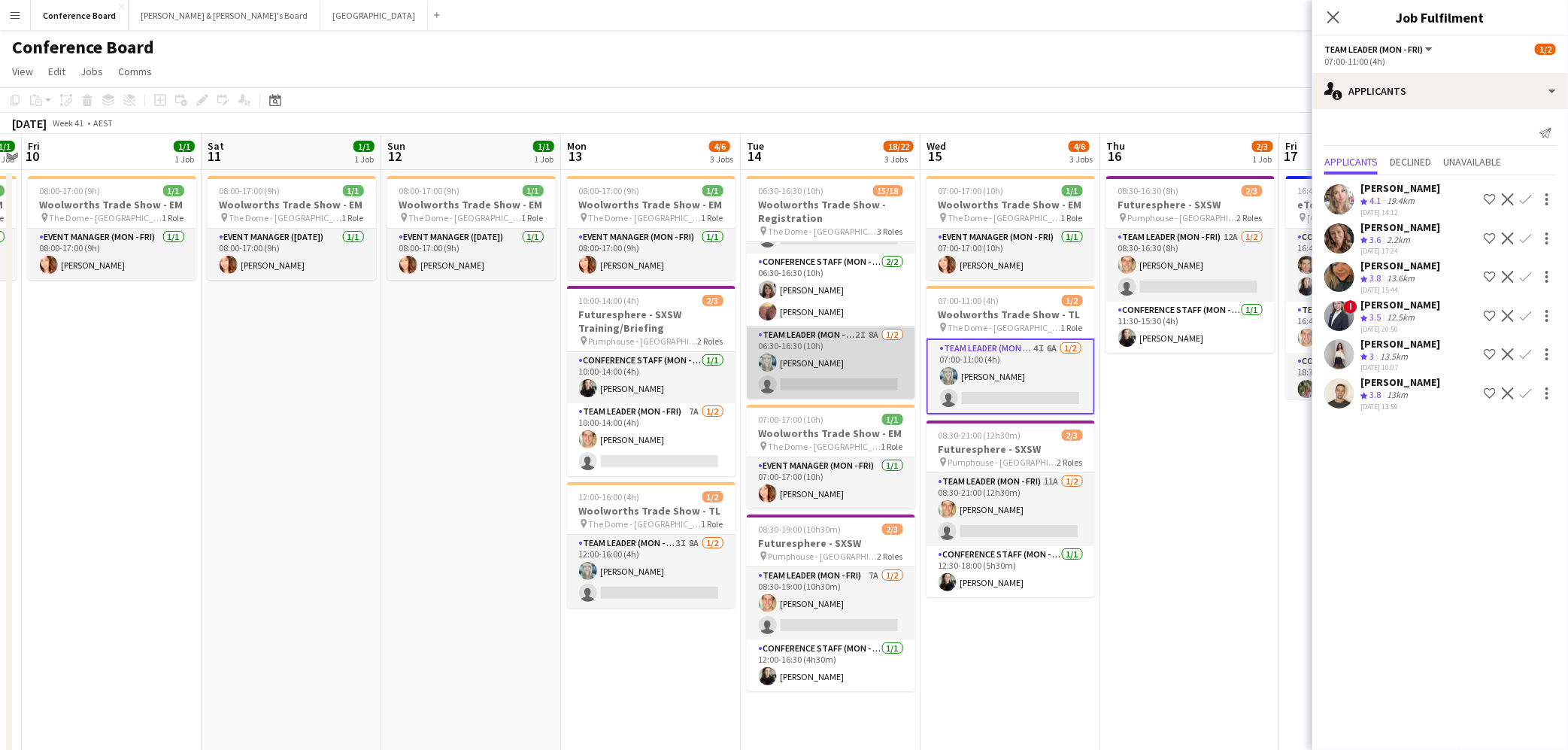
click at [861, 371] on app-card-role "Team Leader (Mon - Fri) 2I 8A [DATE] 06:30-16:30 (10h) [PERSON_NAME] single-neu…" at bounding box center [831, 363] width 168 height 73
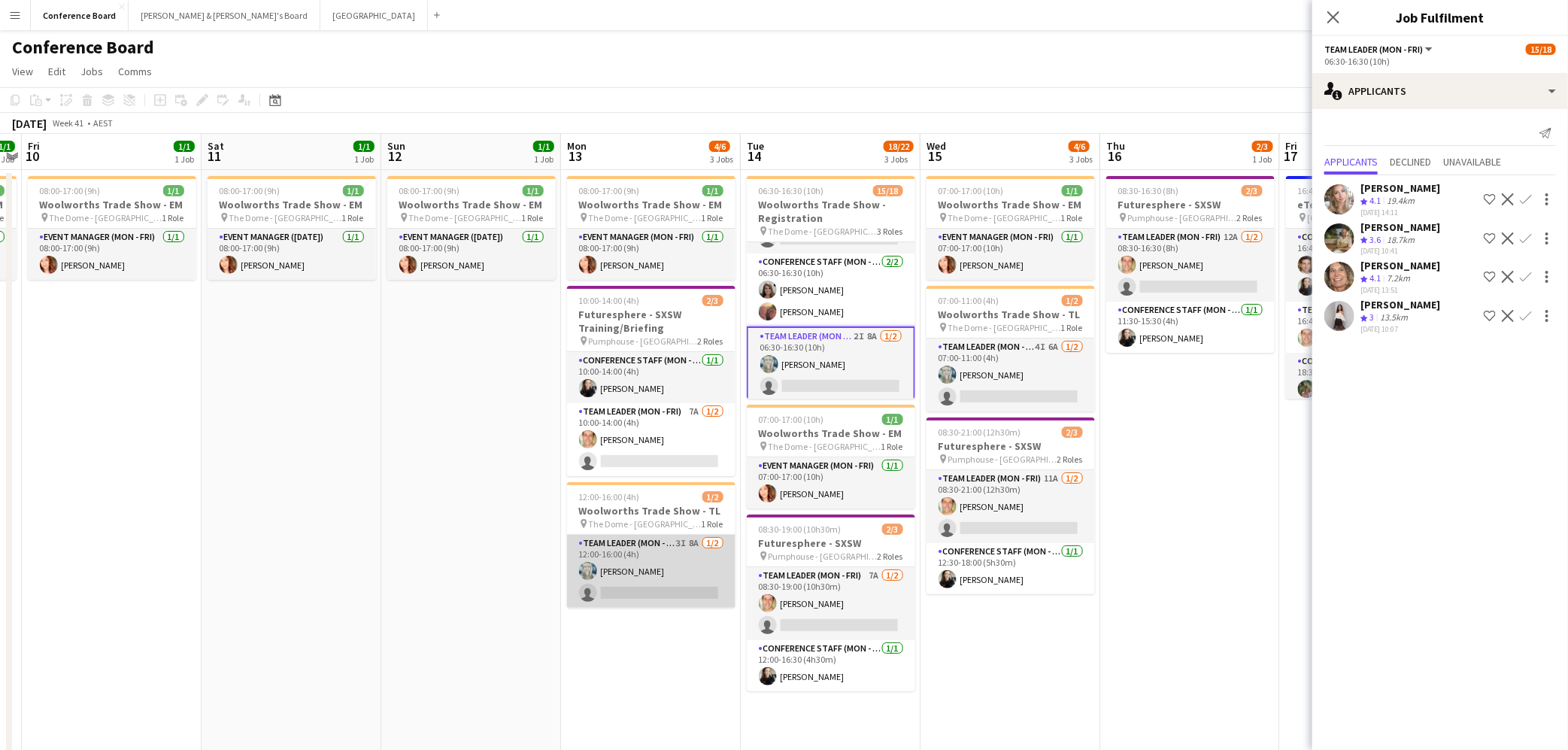
click at [638, 581] on app-card-role "Team Leader (Mon - Fri) 3I 8A [DATE] 12:00-16:00 (4h) [PERSON_NAME] single-neut…" at bounding box center [651, 571] width 168 height 73
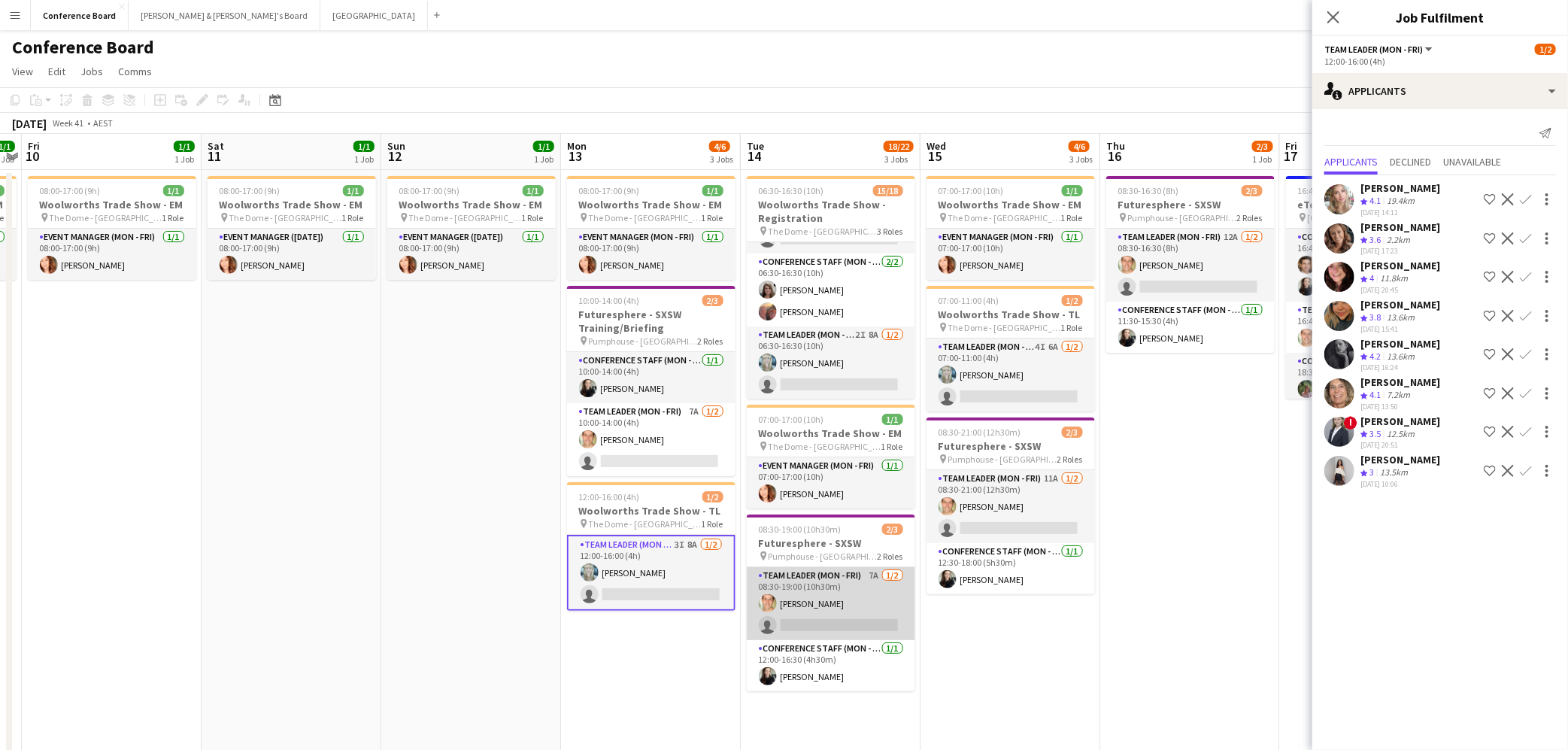
click at [837, 629] on app-card-role "Team Leader (Mon - Fri) 7A [DATE] 08:30-19:00 (10h30m) [PERSON_NAME] single-neu…" at bounding box center [831, 604] width 168 height 73
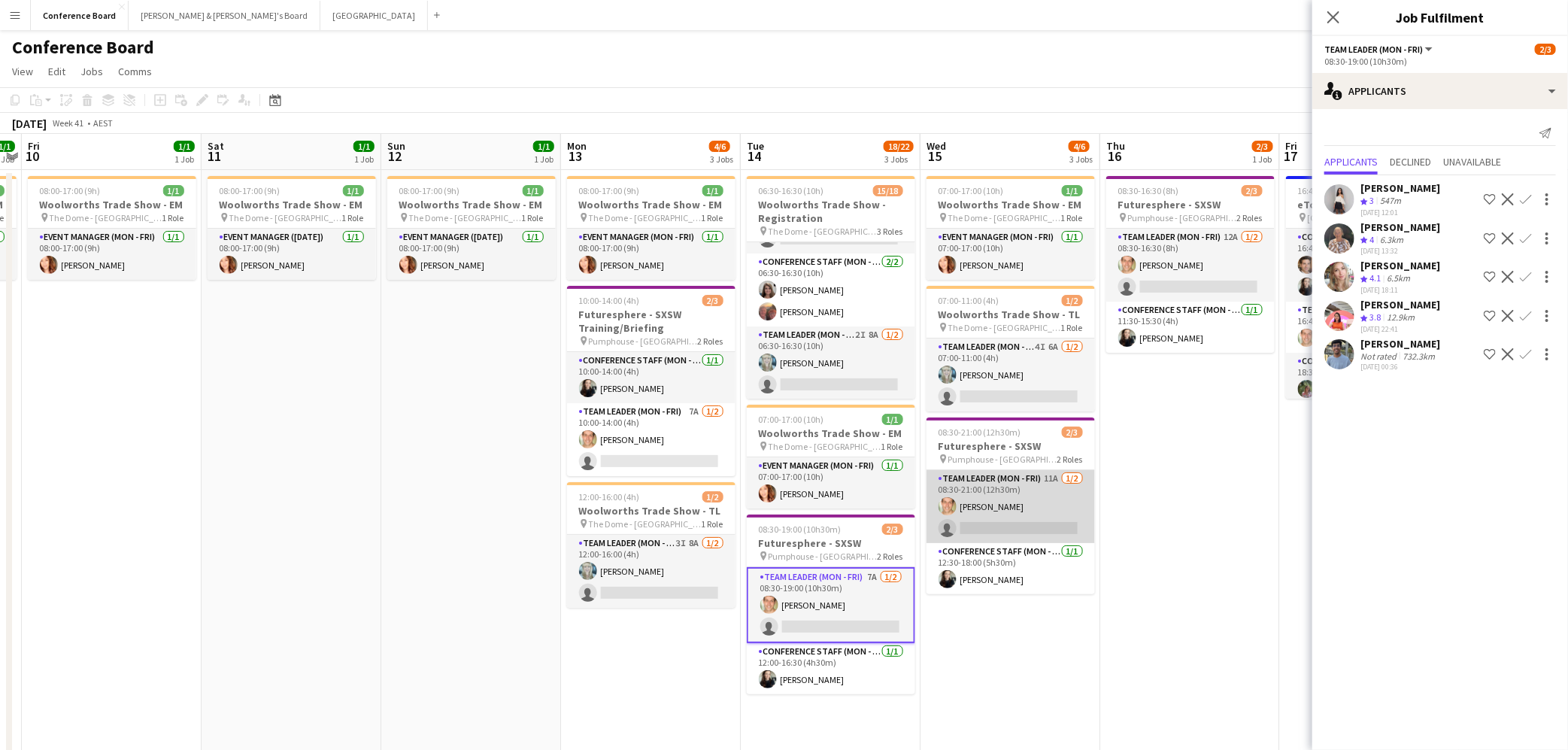
click at [1004, 519] on app-card-role "Team Leader (Mon - Fri) 11A [DATE] 08:30-21:00 (12h30m) [PERSON_NAME] single-ne…" at bounding box center [1011, 506] width 168 height 73
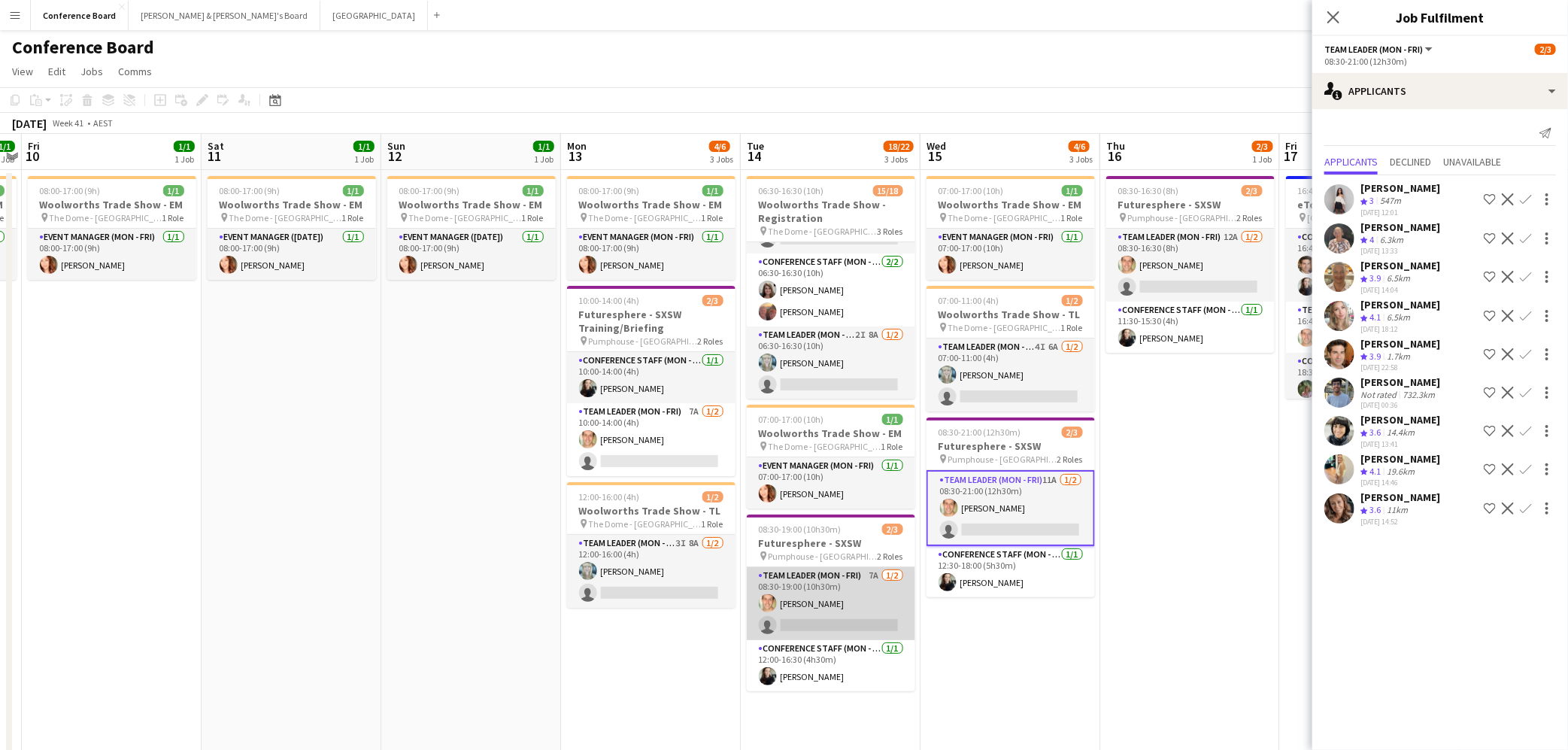
click at [837, 615] on app-card-role "Team Leader (Mon - Fri) 7A [DATE] 08:30-19:00 (10h30m) [PERSON_NAME] single-neu…" at bounding box center [831, 604] width 168 height 73
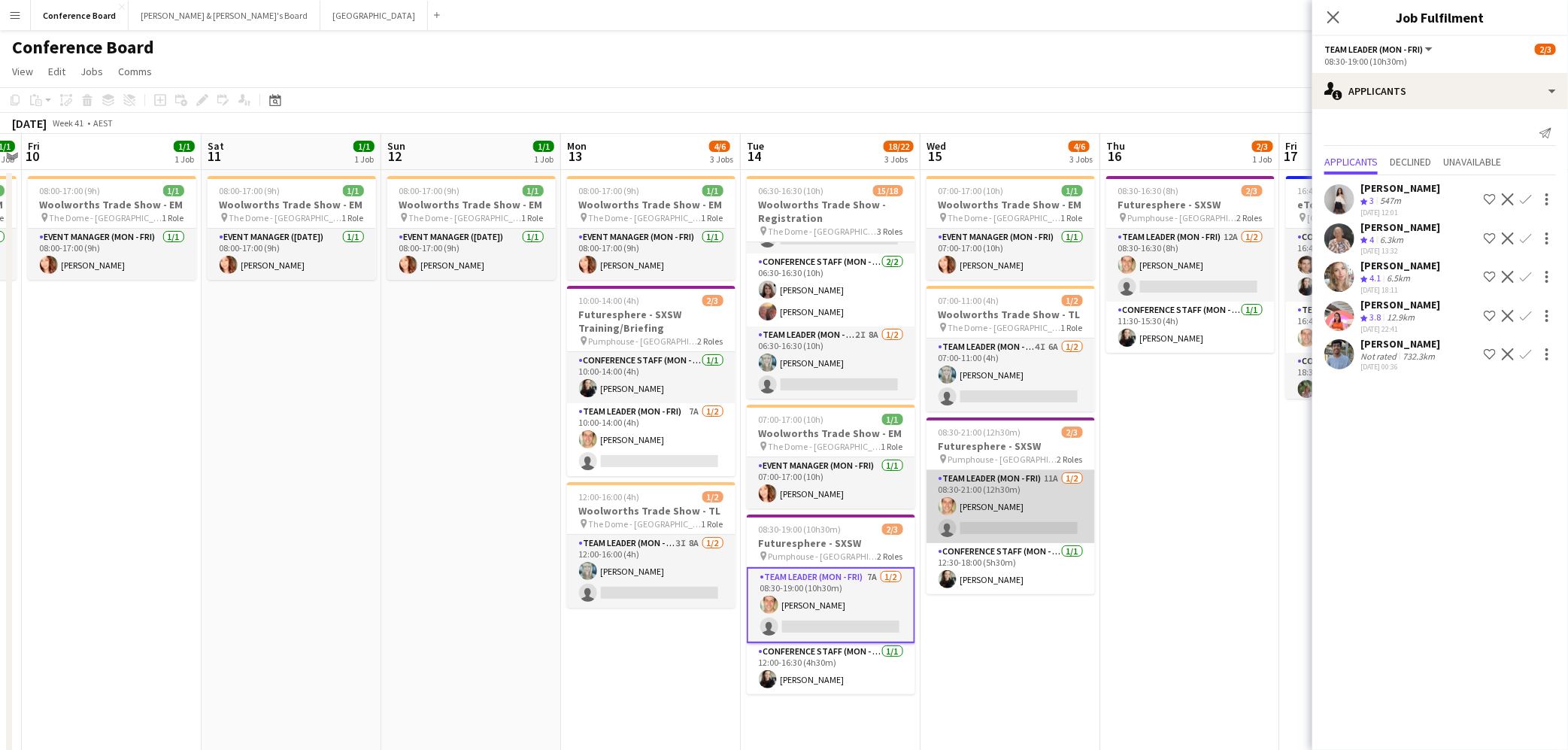
click at [993, 524] on app-card-role "Team Leader (Mon - Fri) 11A [DATE] 08:30-21:00 (12h30m) [PERSON_NAME] single-ne…" at bounding box center [1011, 506] width 168 height 73
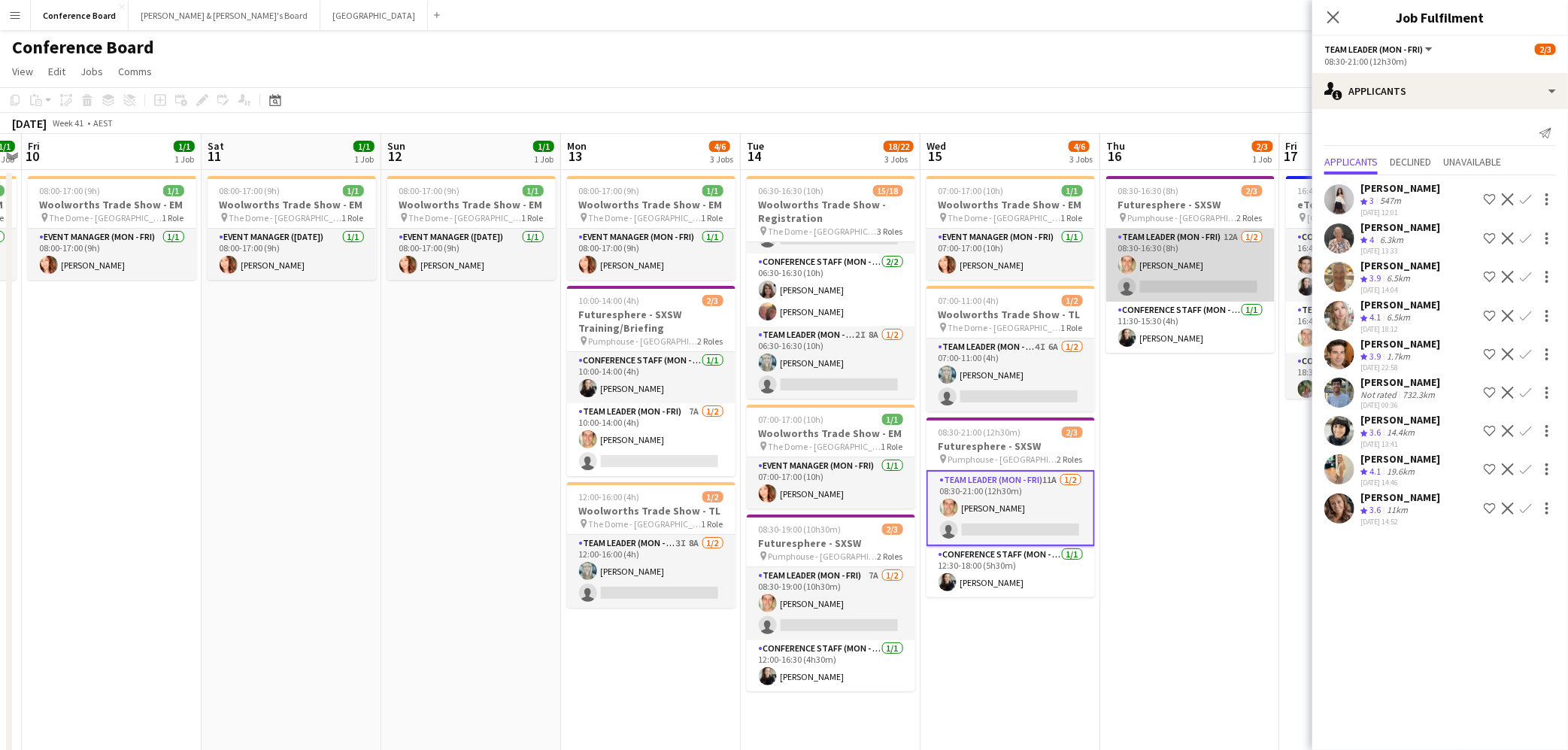
click at [1225, 285] on app-card-role "Team Leader (Mon - Fri) 12A [DATE] 08:30-16:30 (8h) [PERSON_NAME] single-neutra…" at bounding box center [1190, 265] width 168 height 73
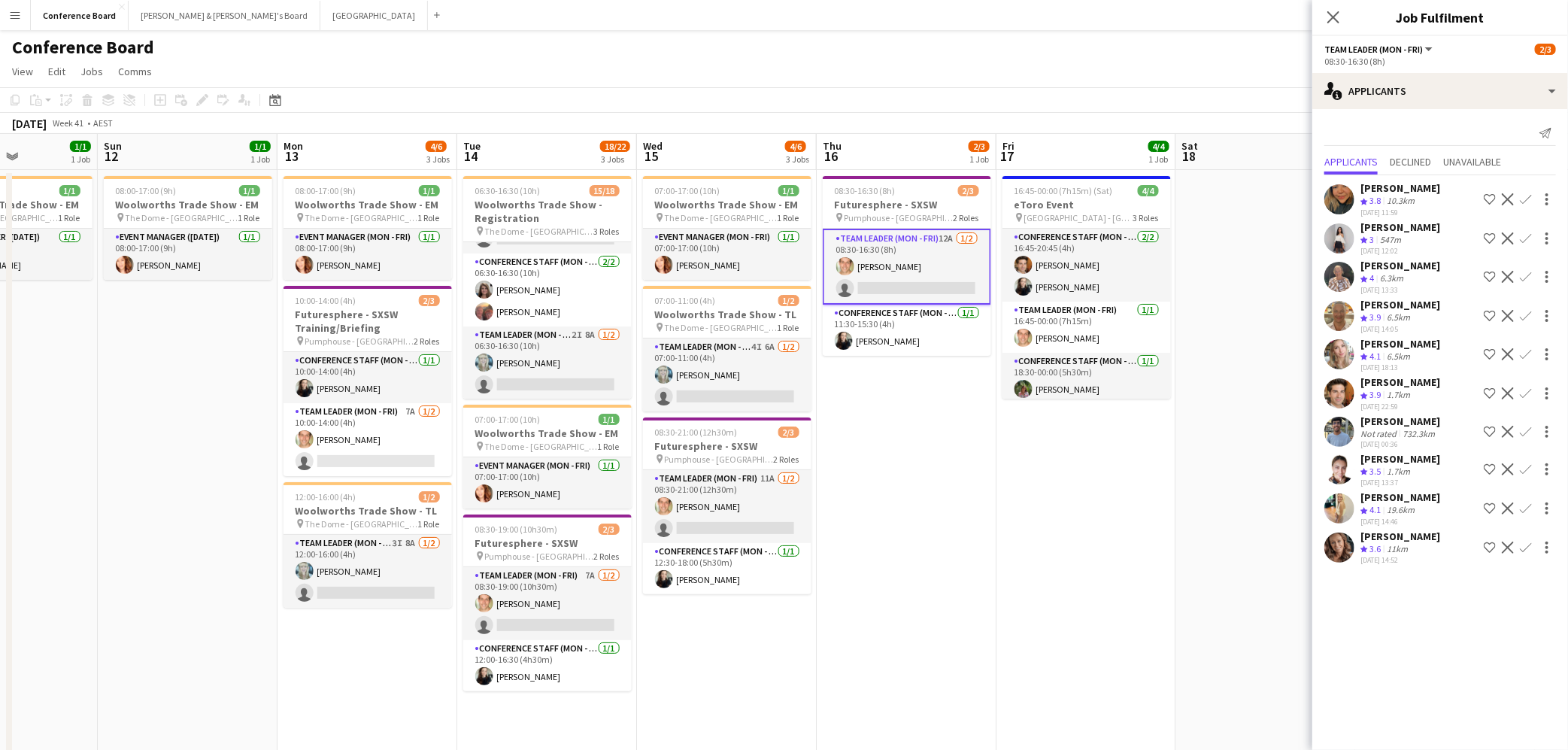
scroll to position [0, 624]
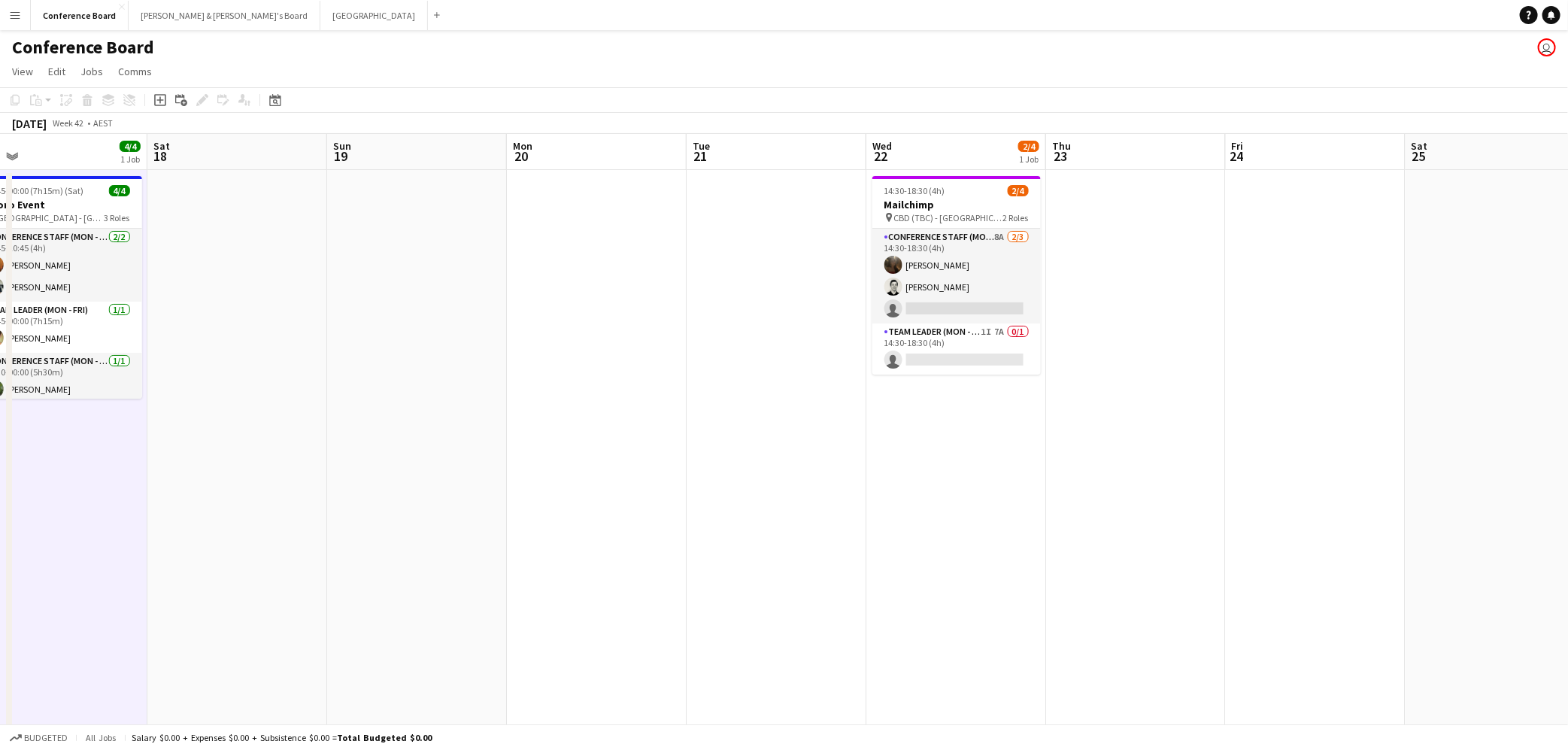
scroll to position [0, 578]
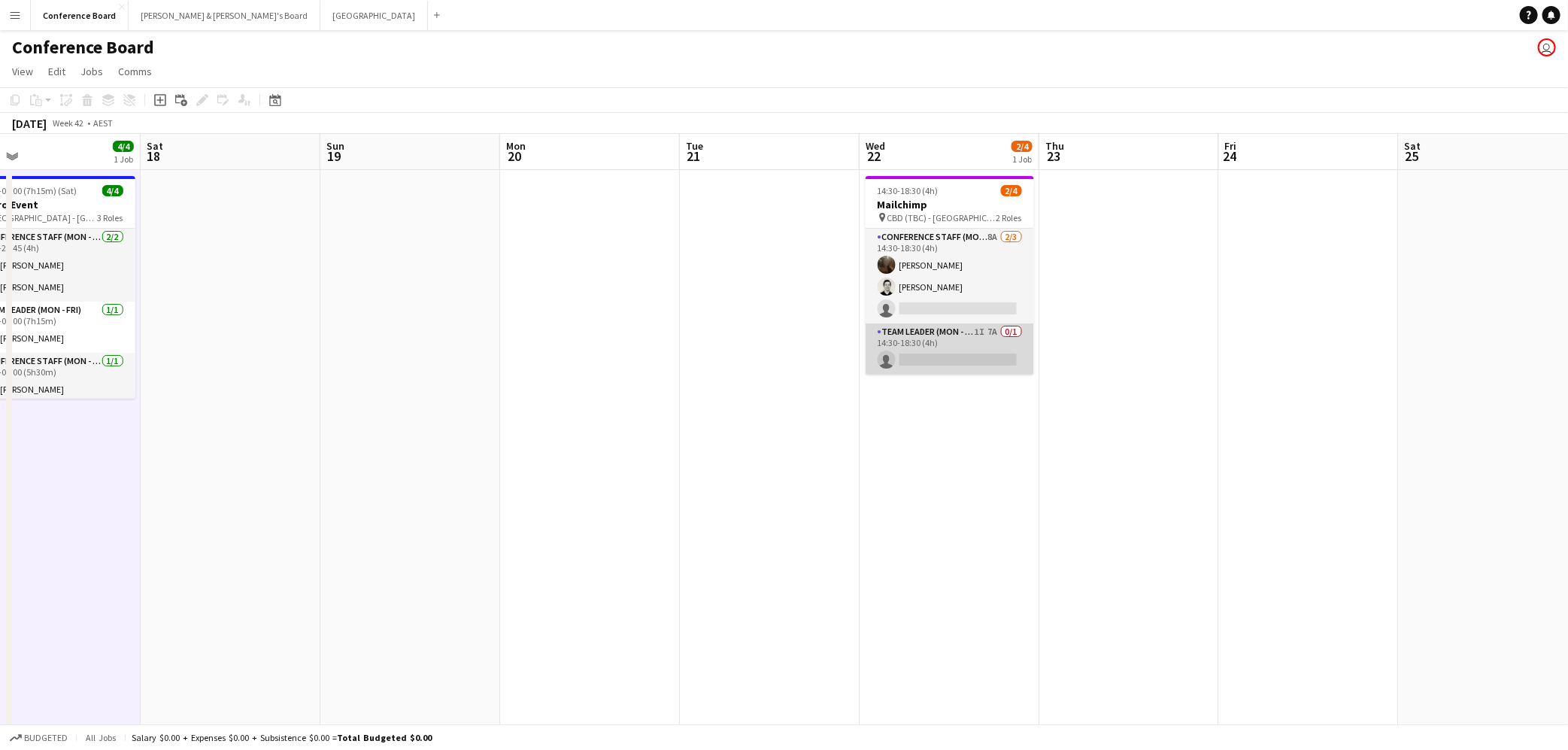
click at [990, 362] on app-card-role "Team Leader (Mon - Fri) 1I 7A 0/1 14:30-18:30 (4h) single-neutral-actions" at bounding box center [949, 348] width 168 height 51
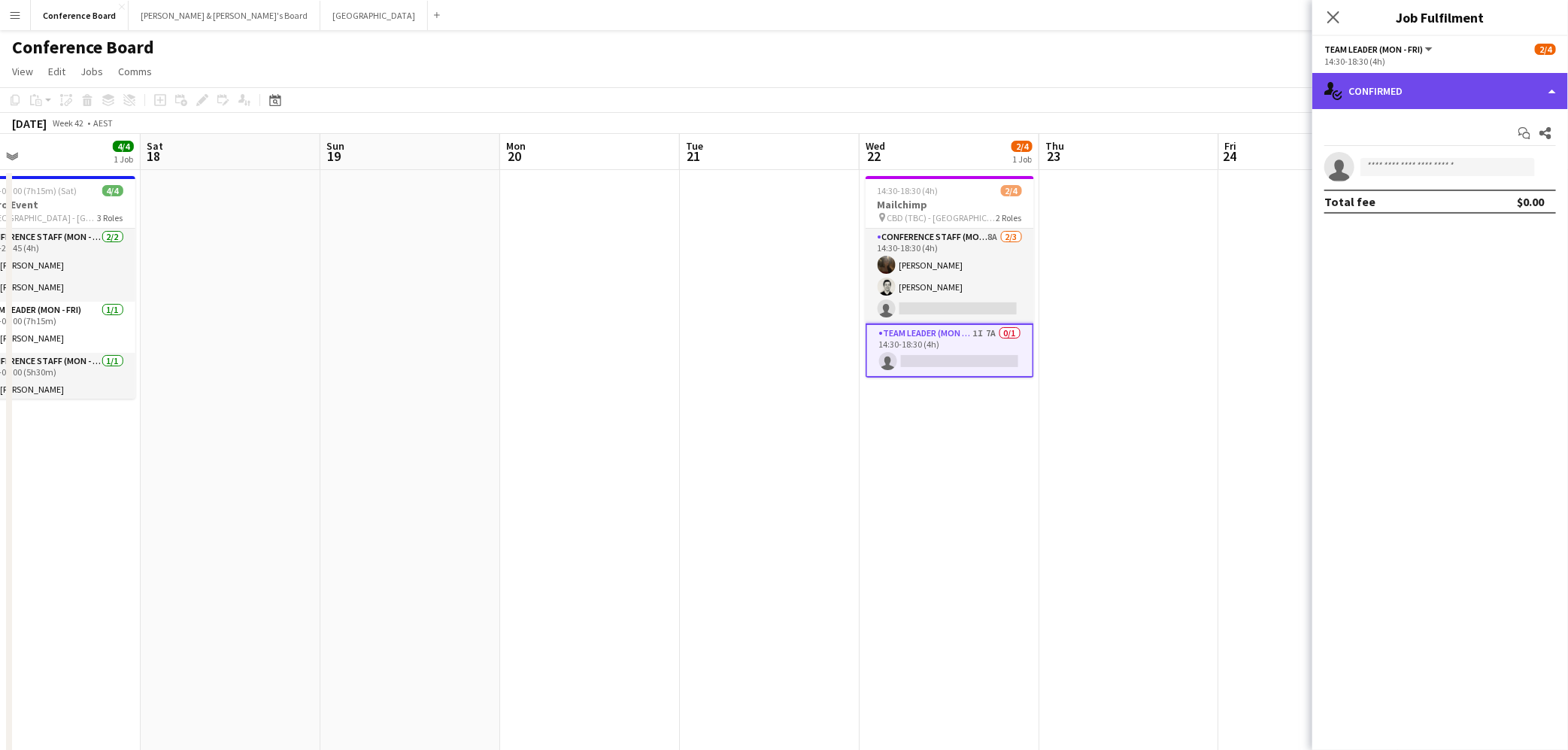
click at [1493, 98] on div "single-neutral-actions-check-2 Confirmed" at bounding box center [1440, 91] width 256 height 36
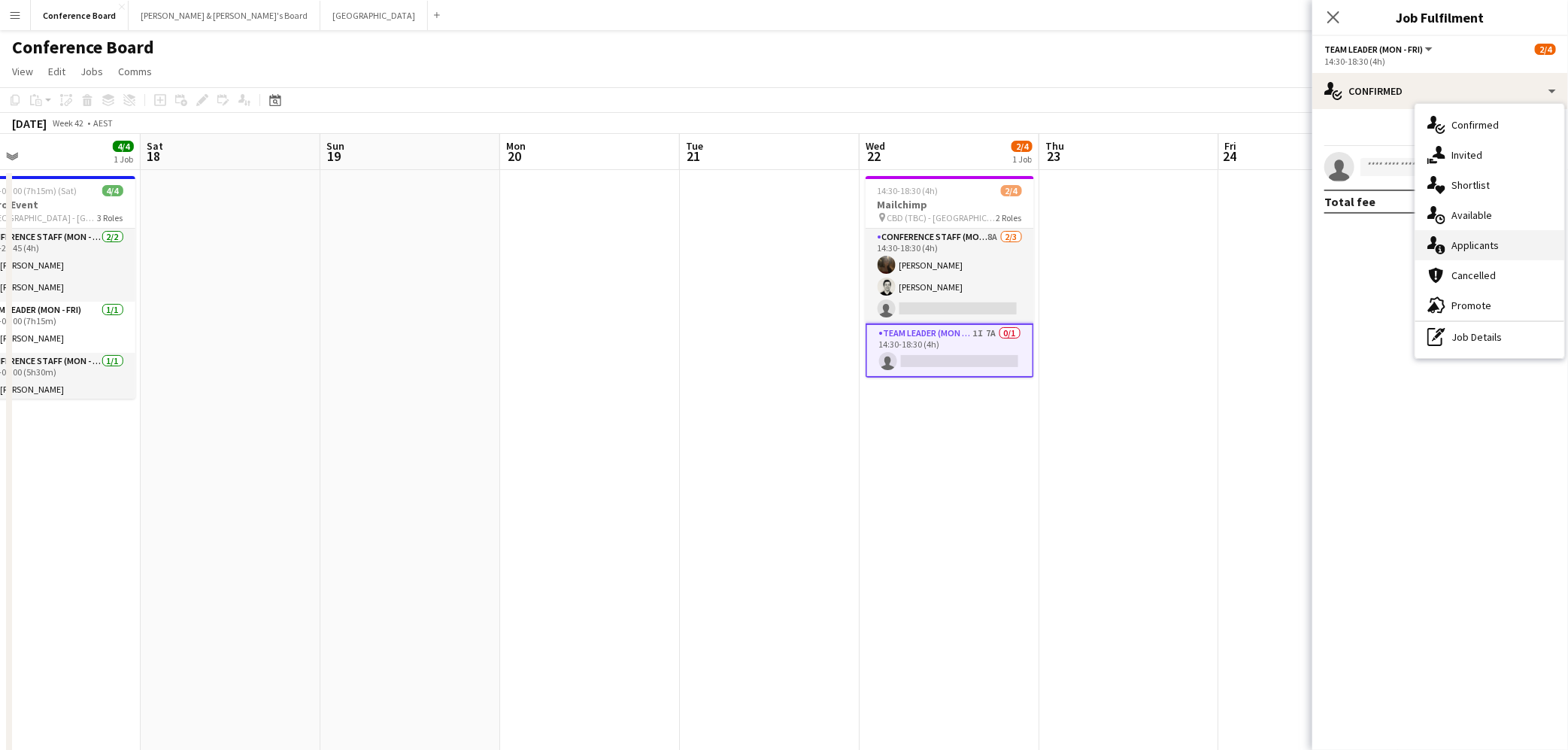
click at [1490, 247] on span "Applicants" at bounding box center [1475, 245] width 47 height 13
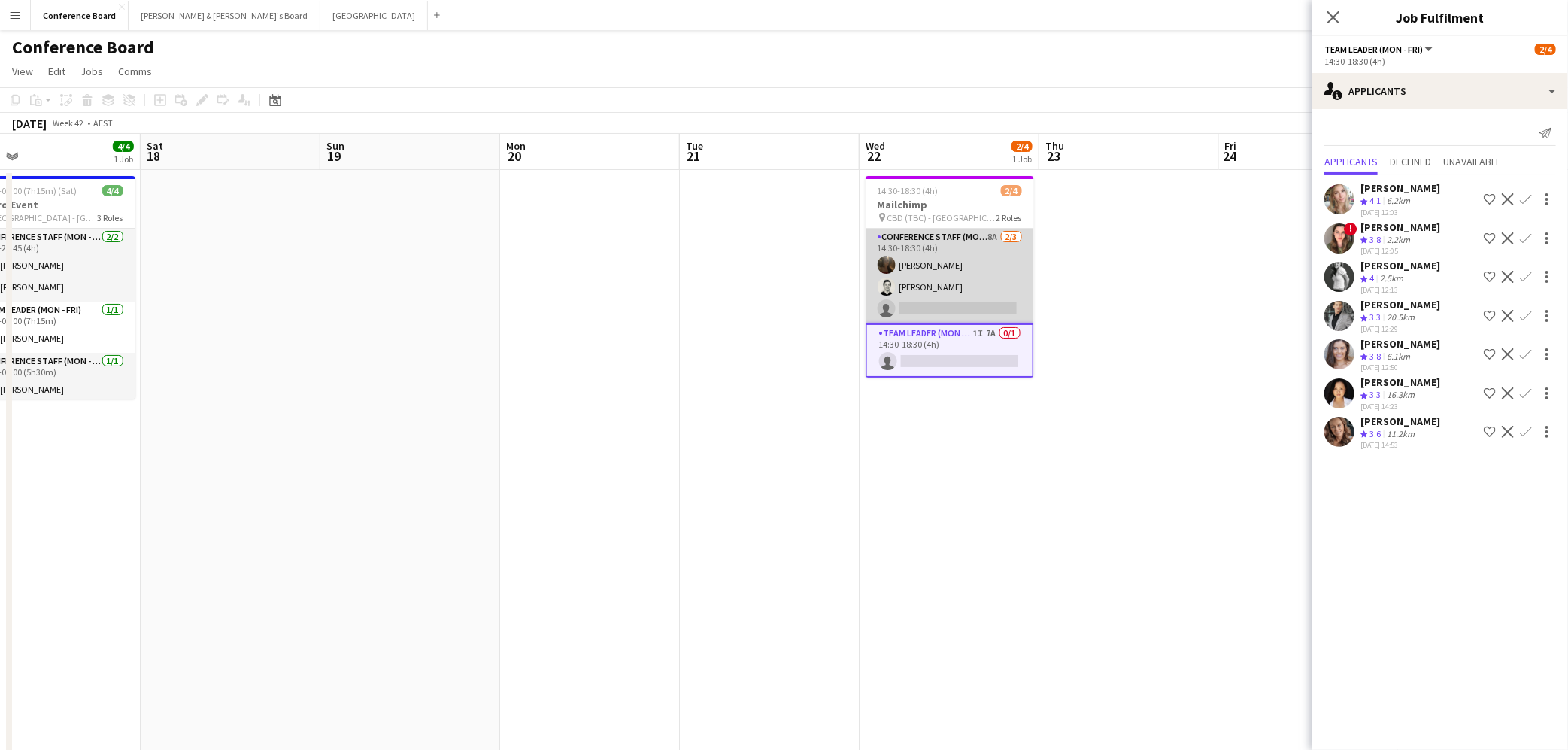
click at [949, 287] on app-card-role "Conference Staff (Mon - Fri) 8A [DATE] 14:30-18:30 (4h) [PERSON_NAME] [PERSON_N…" at bounding box center [949, 276] width 168 height 95
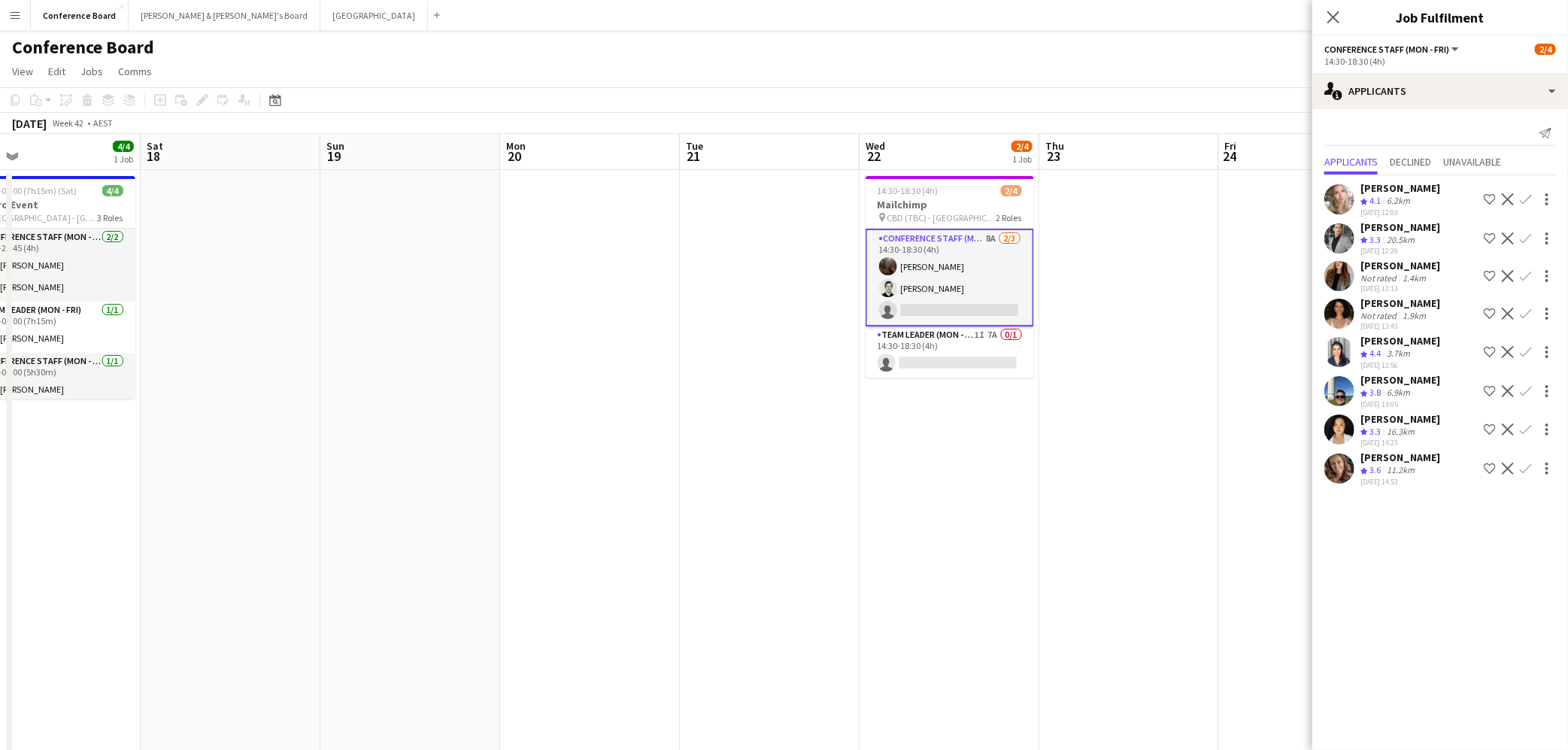
click at [1524, 352] on app-icon "Confirm" at bounding box center [1526, 352] width 12 height 12
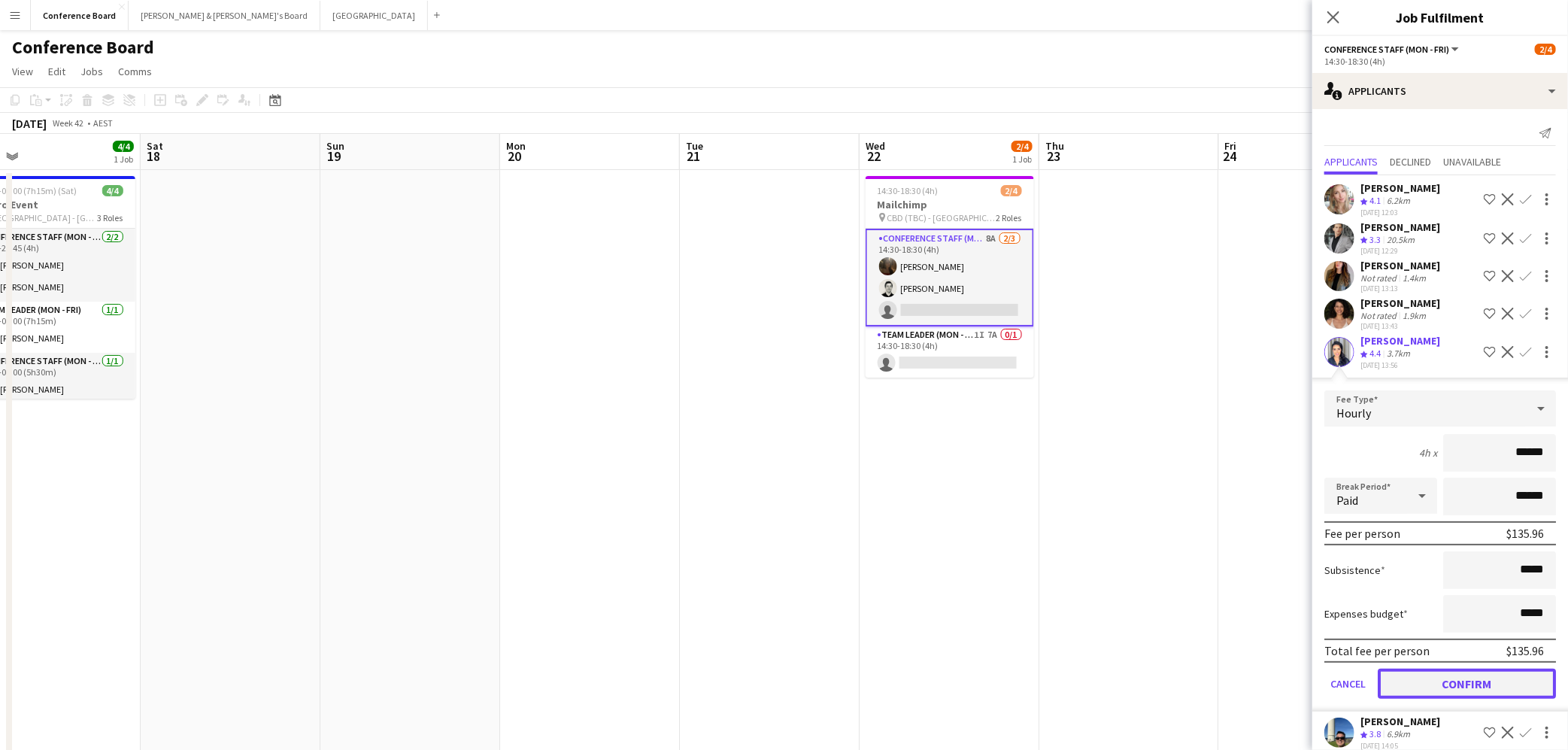
click at [1448, 678] on button "Confirm" at bounding box center [1467, 684] width 178 height 30
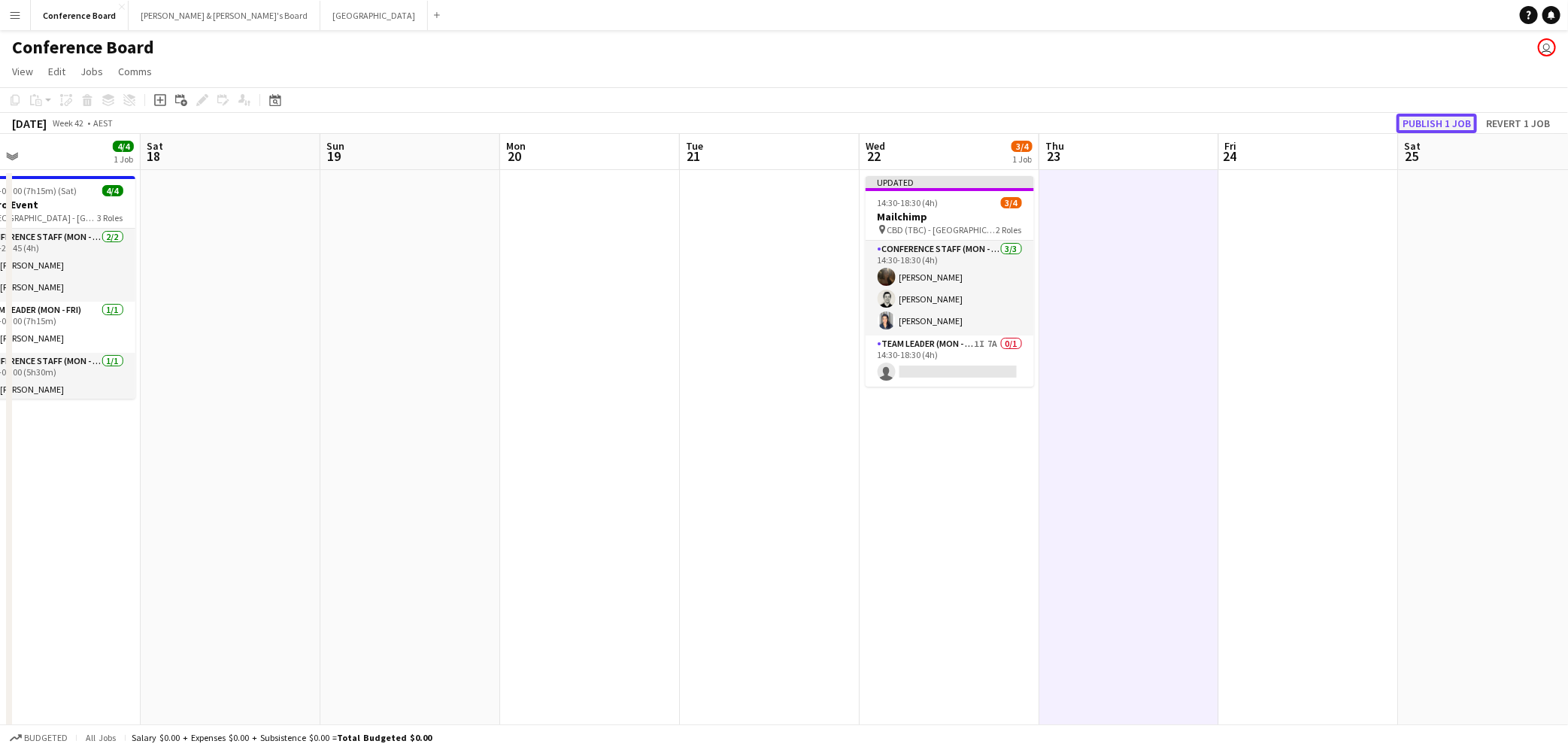
click at [1453, 121] on button "Publish 1 job" at bounding box center [1437, 123] width 81 height 19
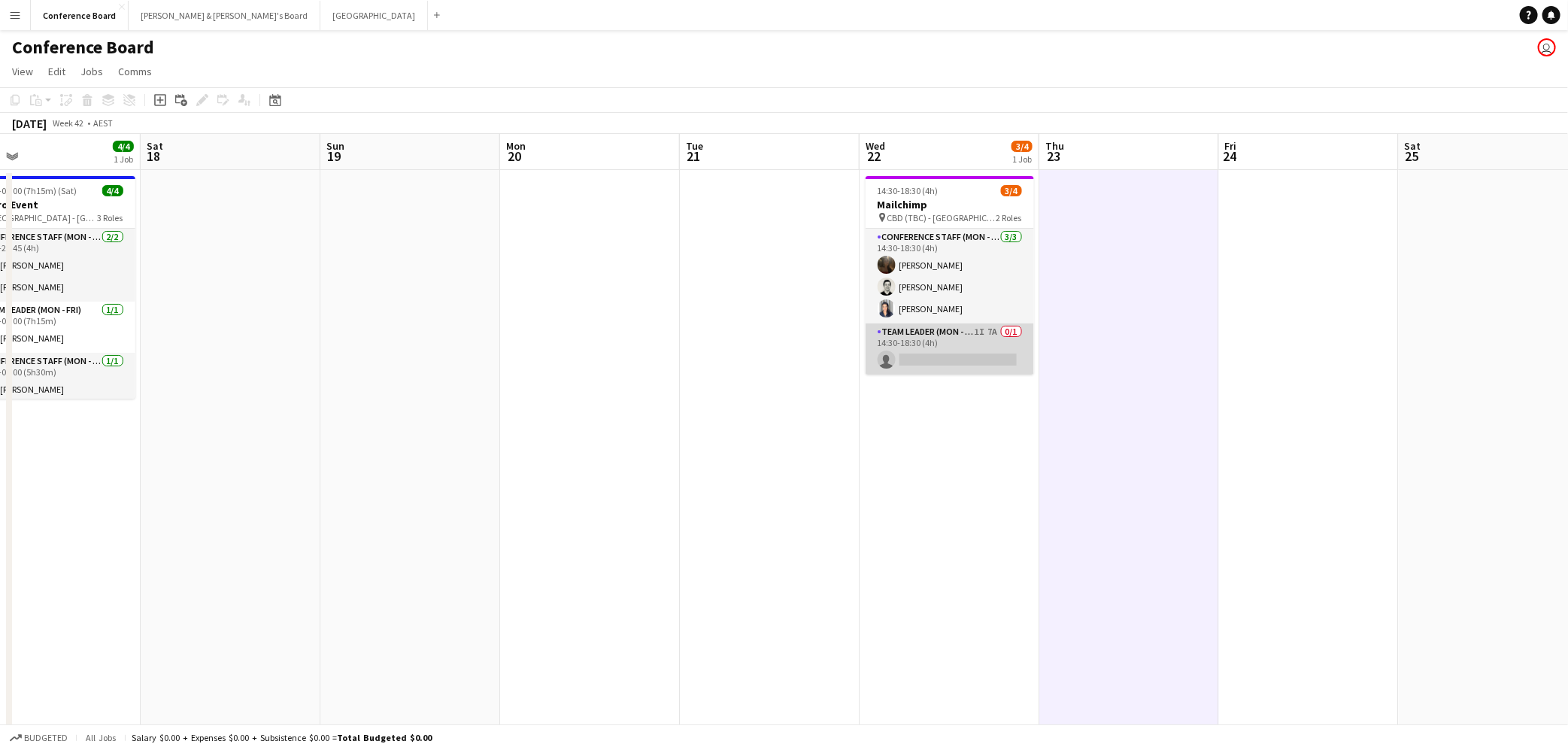
click at [935, 349] on app-card-role "Team Leader (Mon - Fri) 1I 7A 0/1 14:30-18:30 (4h) single-neutral-actions" at bounding box center [949, 348] width 168 height 51
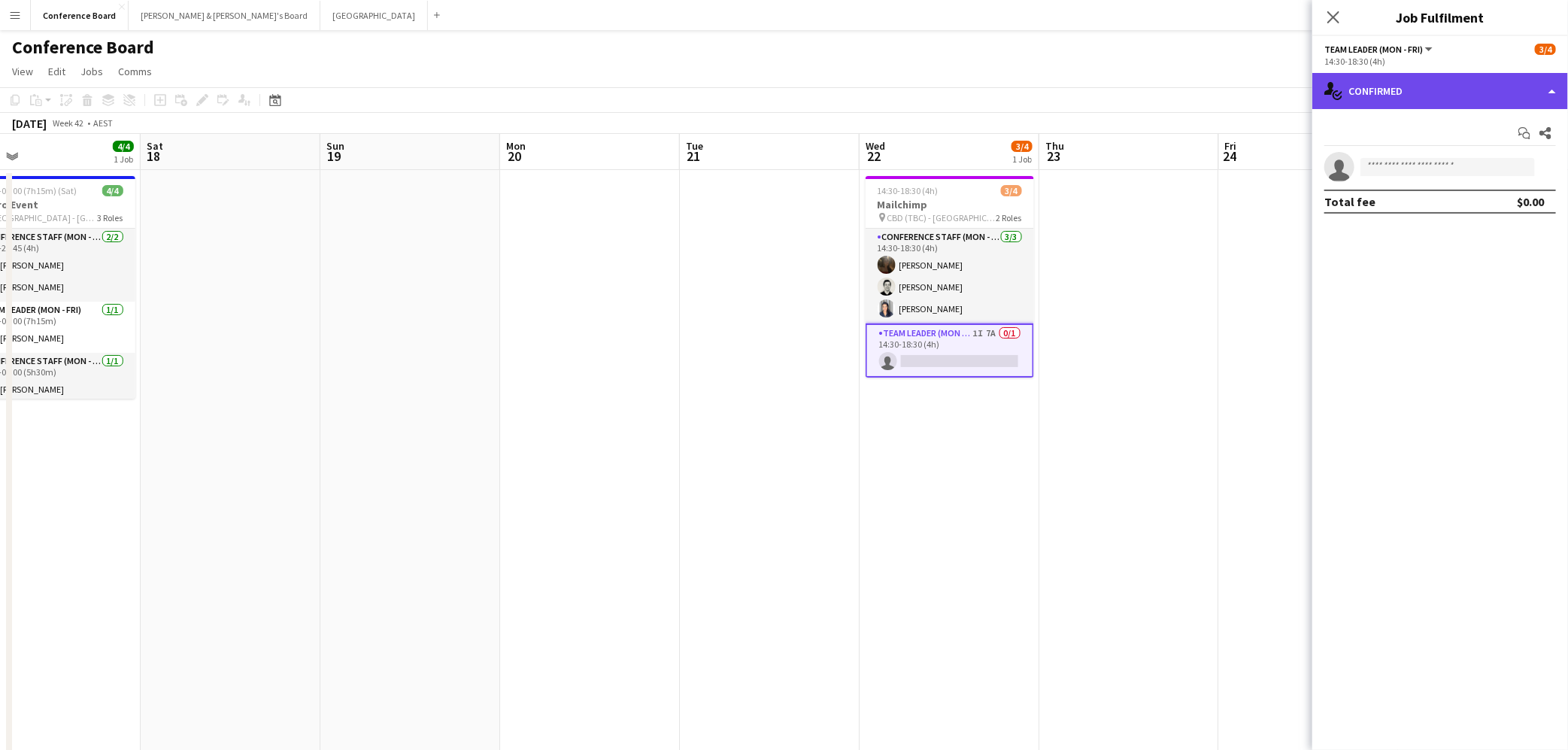
click at [1474, 101] on div "single-neutral-actions-check-2 Confirmed" at bounding box center [1440, 91] width 256 height 36
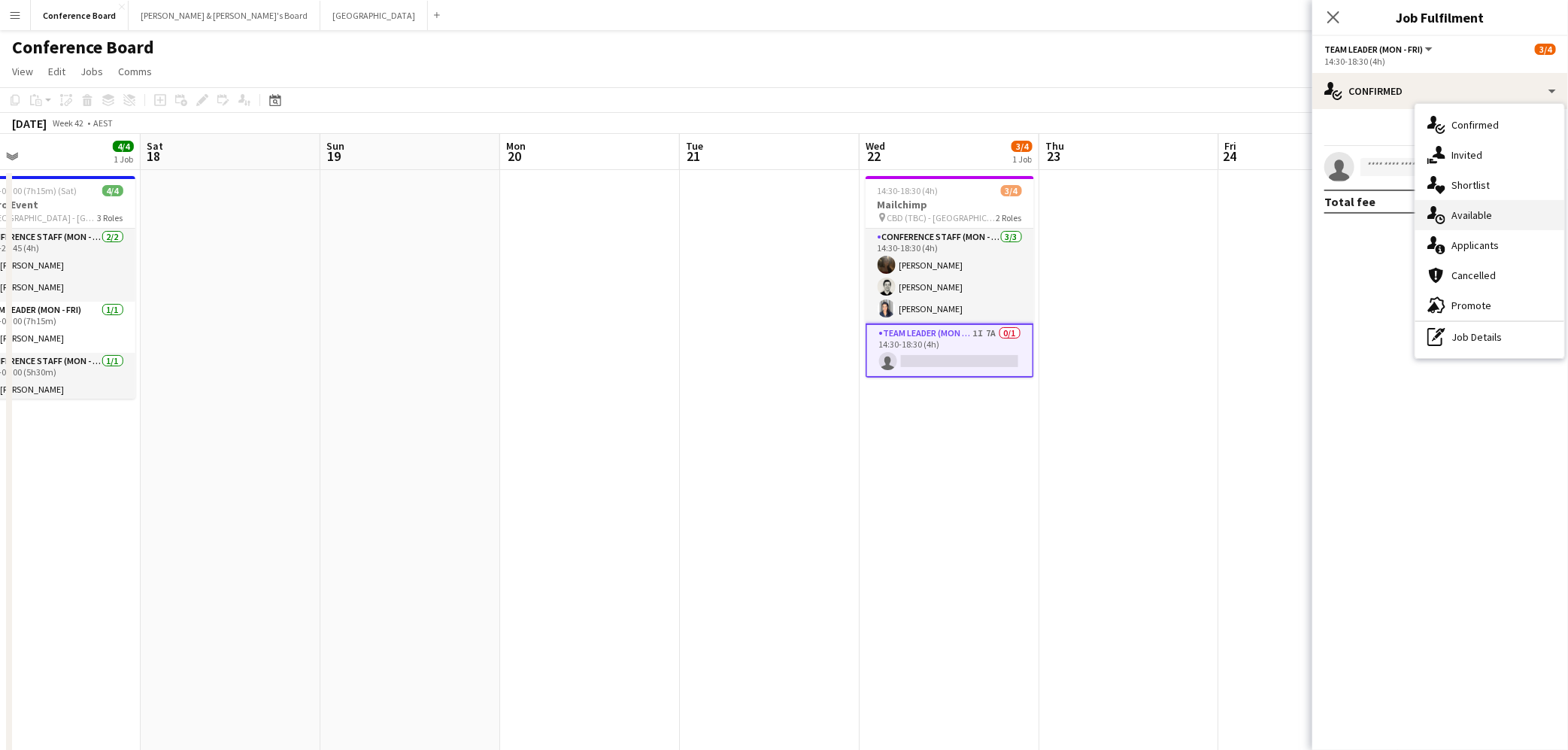
click at [1484, 217] on span "Available" at bounding box center [1471, 215] width 40 height 13
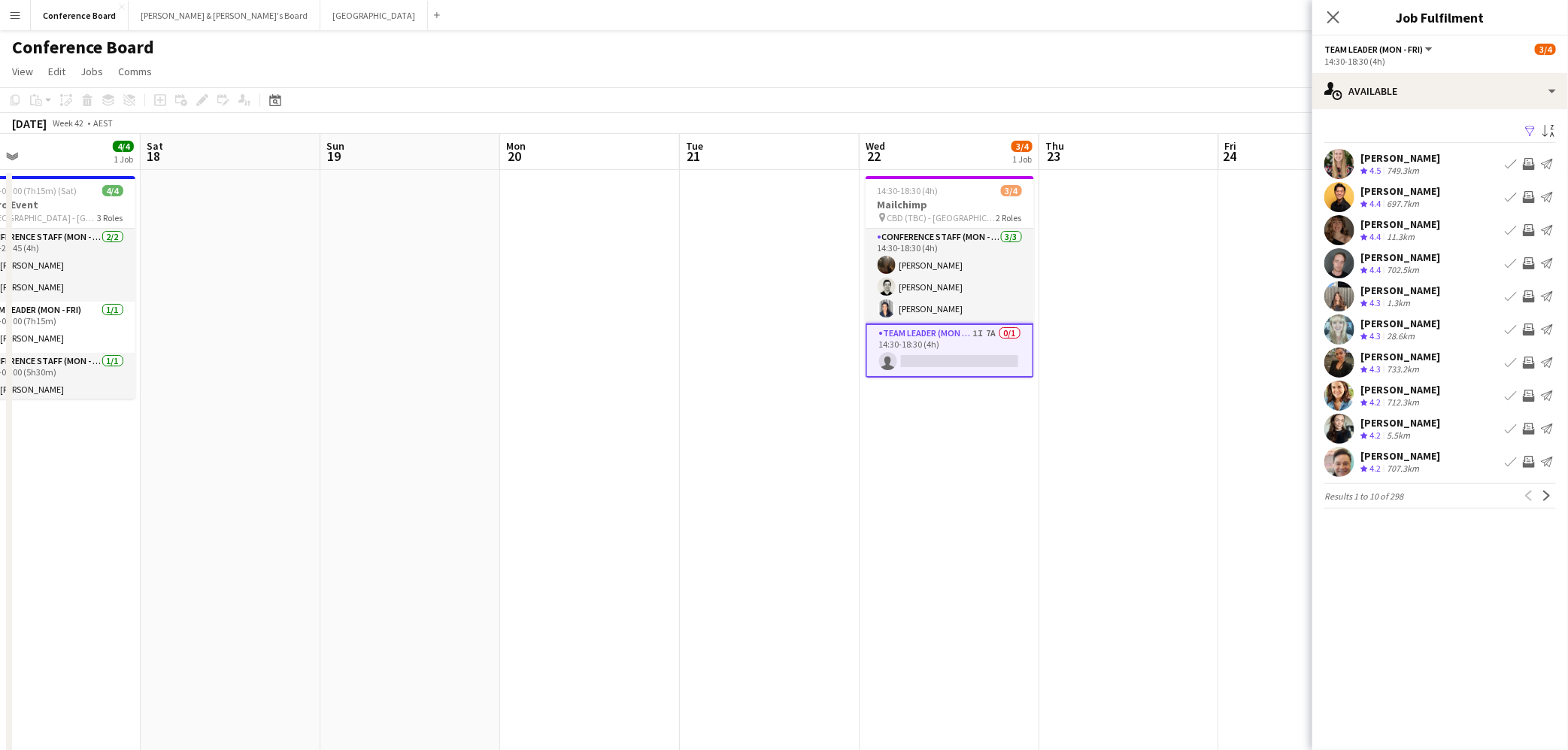
click at [1530, 132] on app-icon "Filter" at bounding box center [1530, 131] width 12 height 14
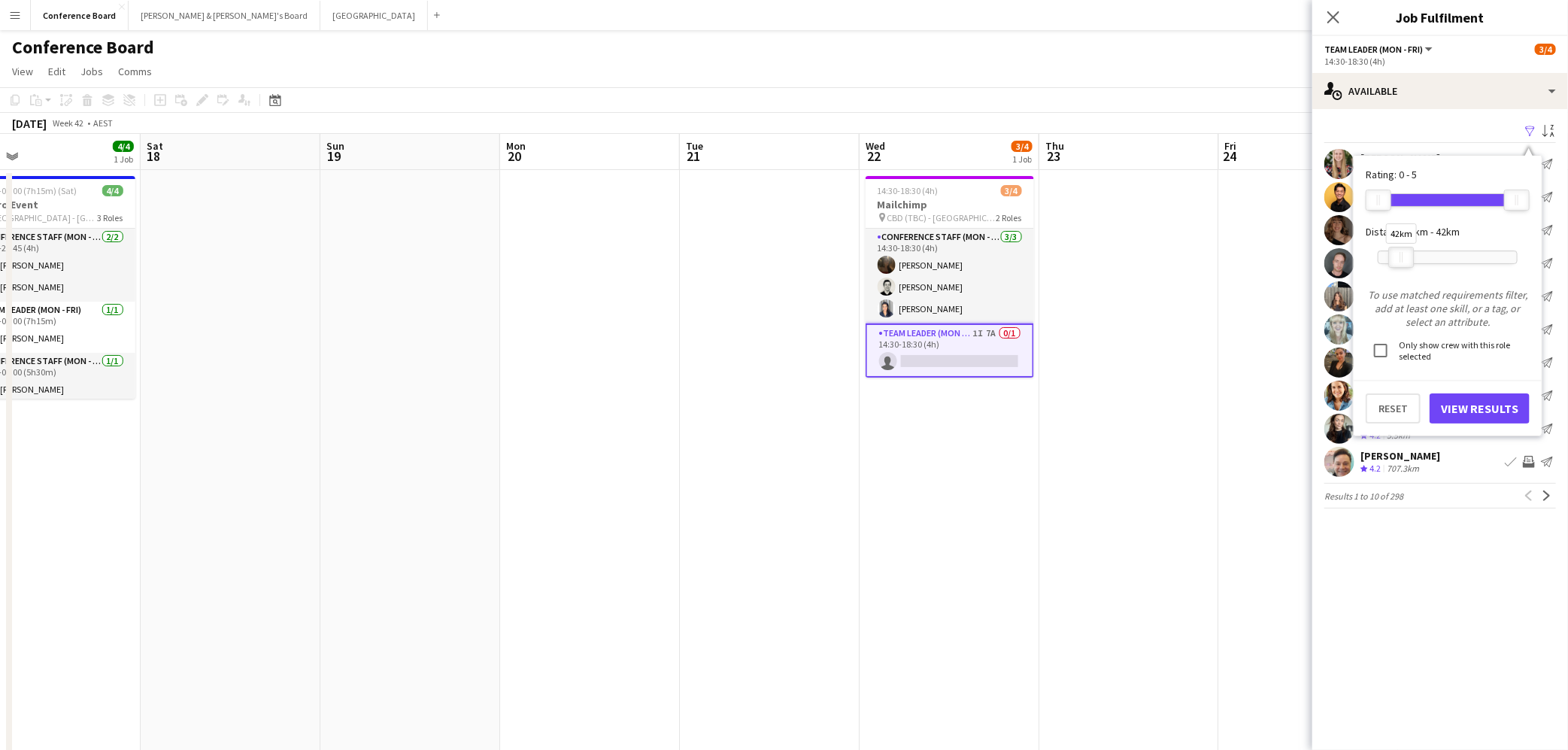
drag, startPoint x: 1515, startPoint y: 258, endPoint x: 1399, endPoint y: 252, distance: 116.2
click at [1399, 252] on div "42km" at bounding box center [1401, 257] width 25 height 21
click at [1490, 403] on button "View Results" at bounding box center [1479, 408] width 100 height 30
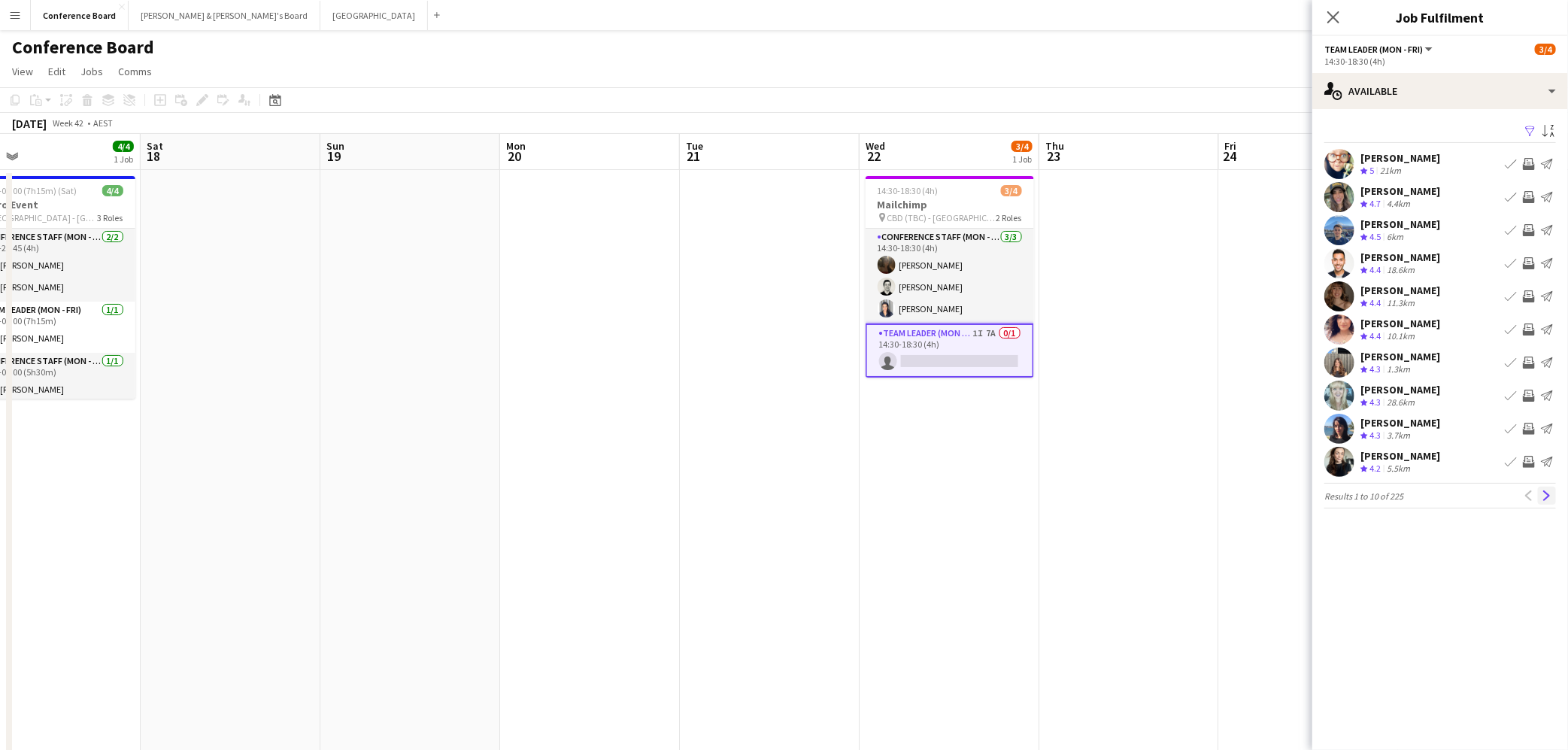
click at [1544, 492] on app-icon "Next" at bounding box center [1547, 496] width 11 height 11
click at [1540, 496] on button "Next" at bounding box center [1546, 495] width 18 height 18
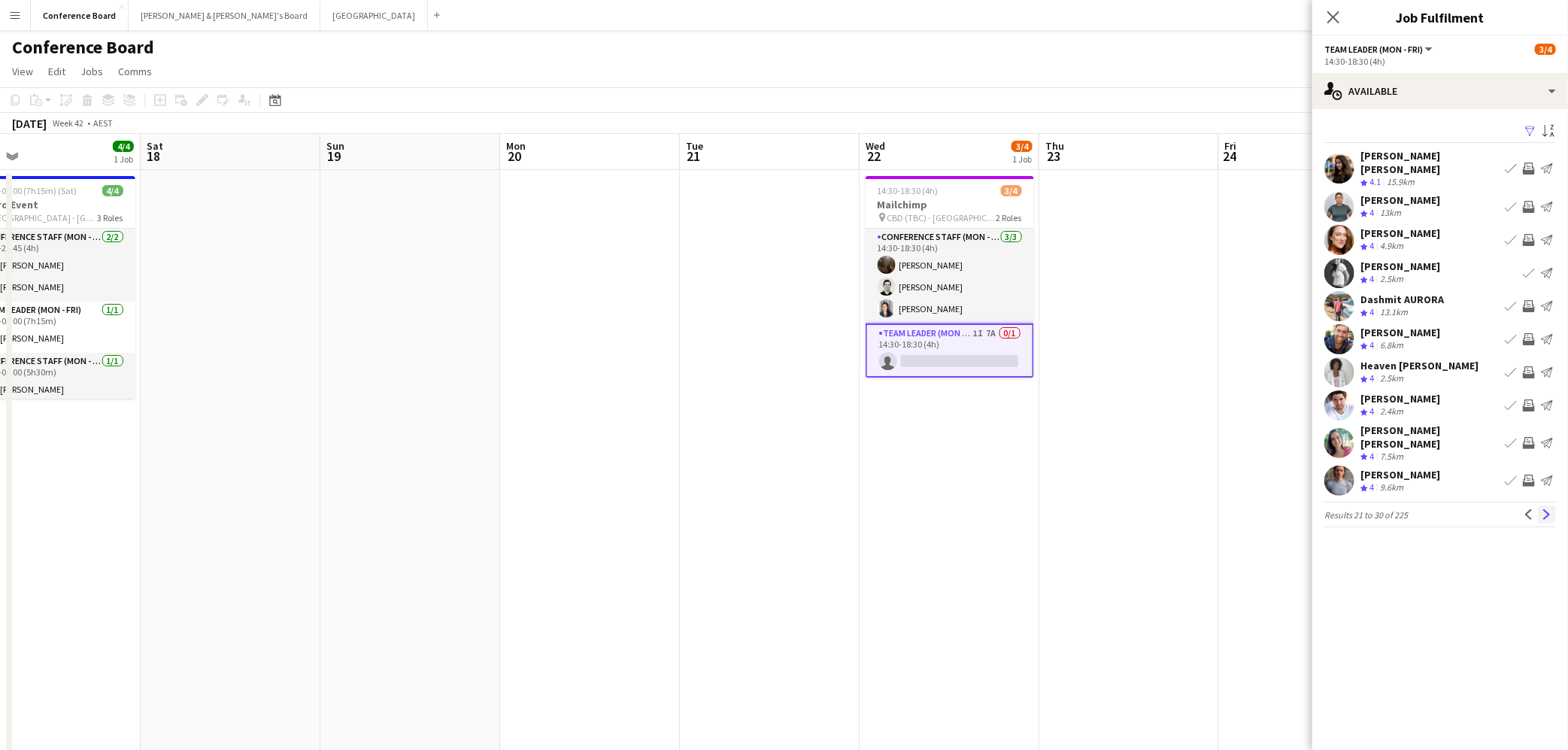
click at [1547, 509] on app-icon "Next" at bounding box center [1547, 514] width 11 height 11
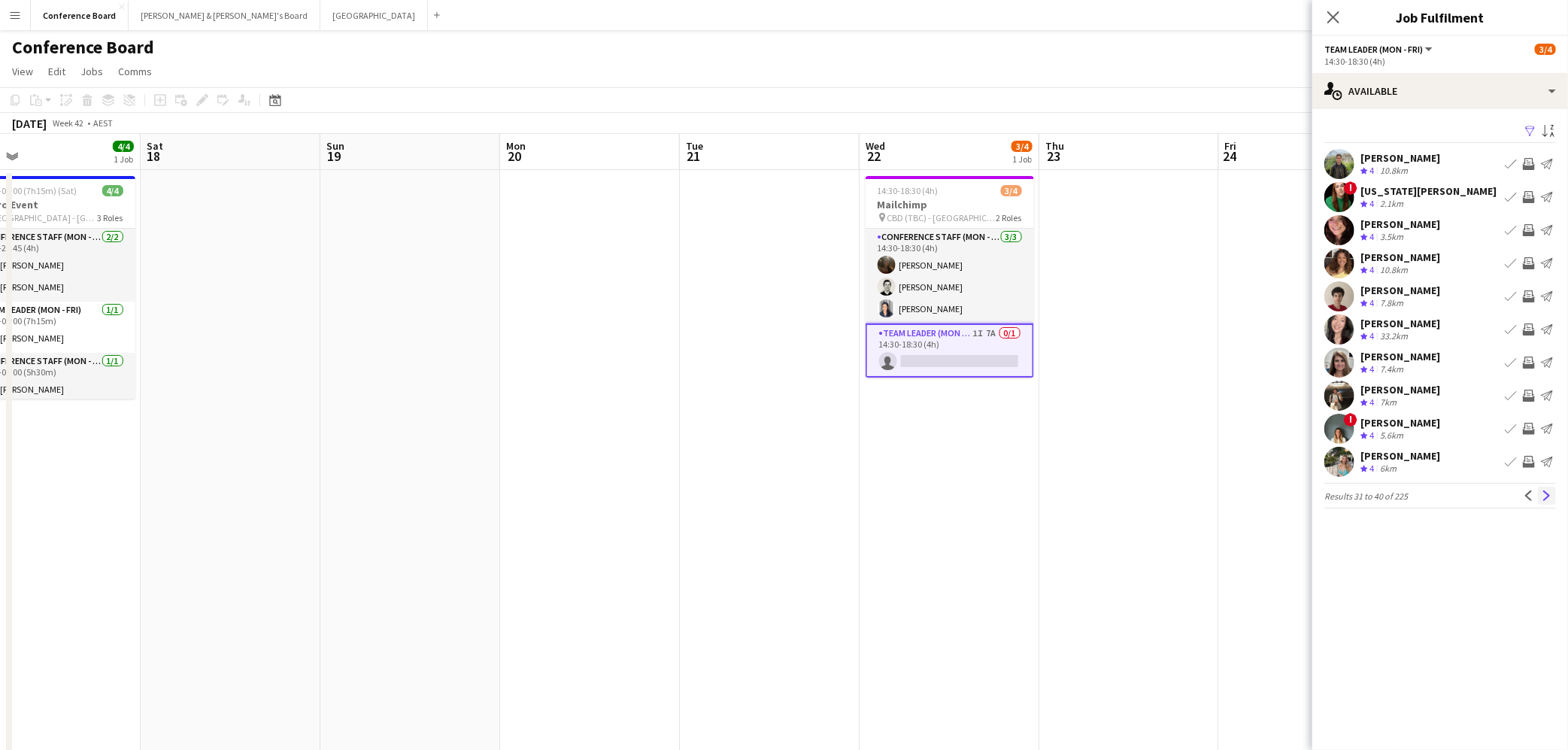
click at [1548, 496] on app-icon "Next" at bounding box center [1547, 496] width 11 height 11
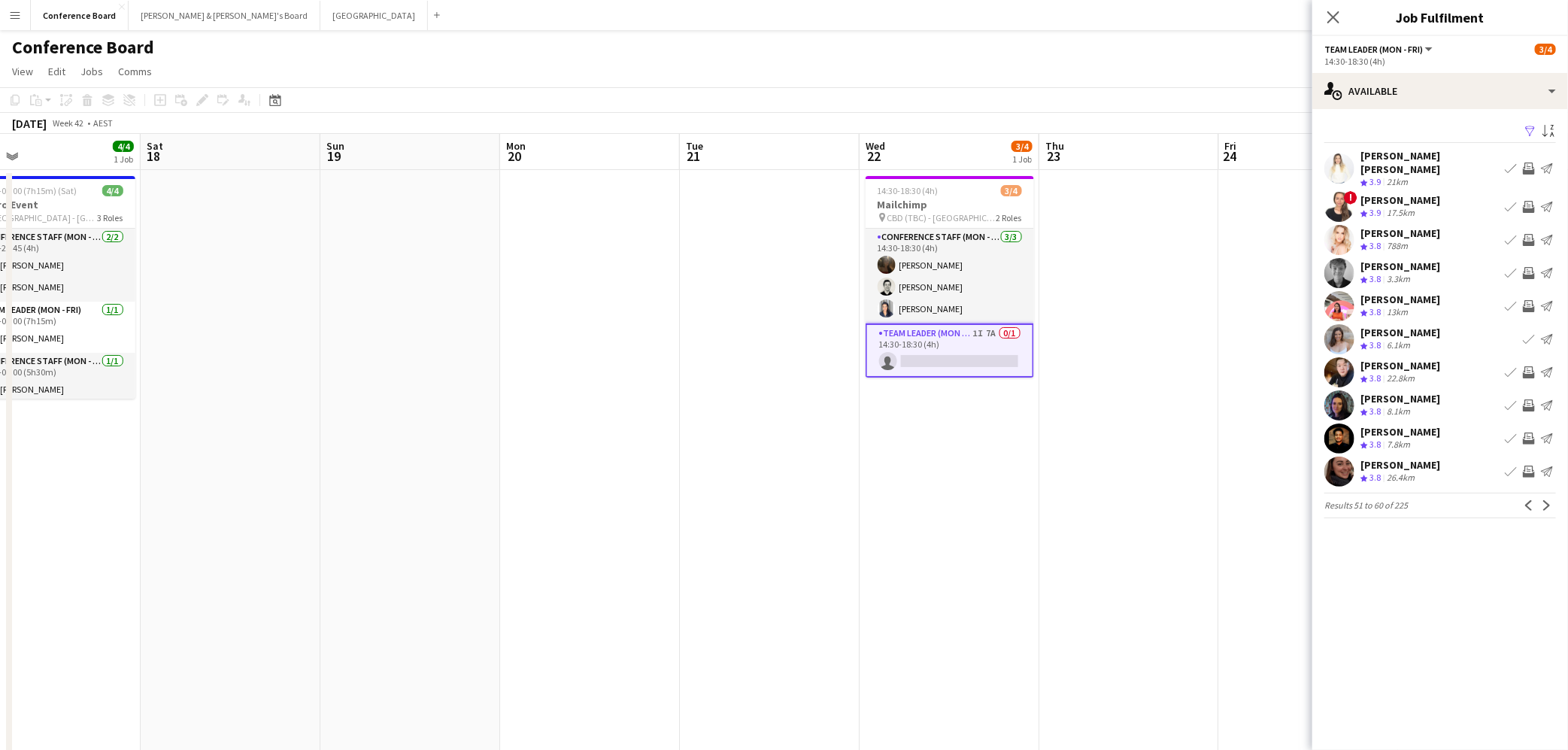
click at [965, 370] on app-card-role "Team Leader (Mon - Fri) 1I 7A 0/1 14:30-18:30 (4h) single-neutral-actions" at bounding box center [949, 350] width 168 height 54
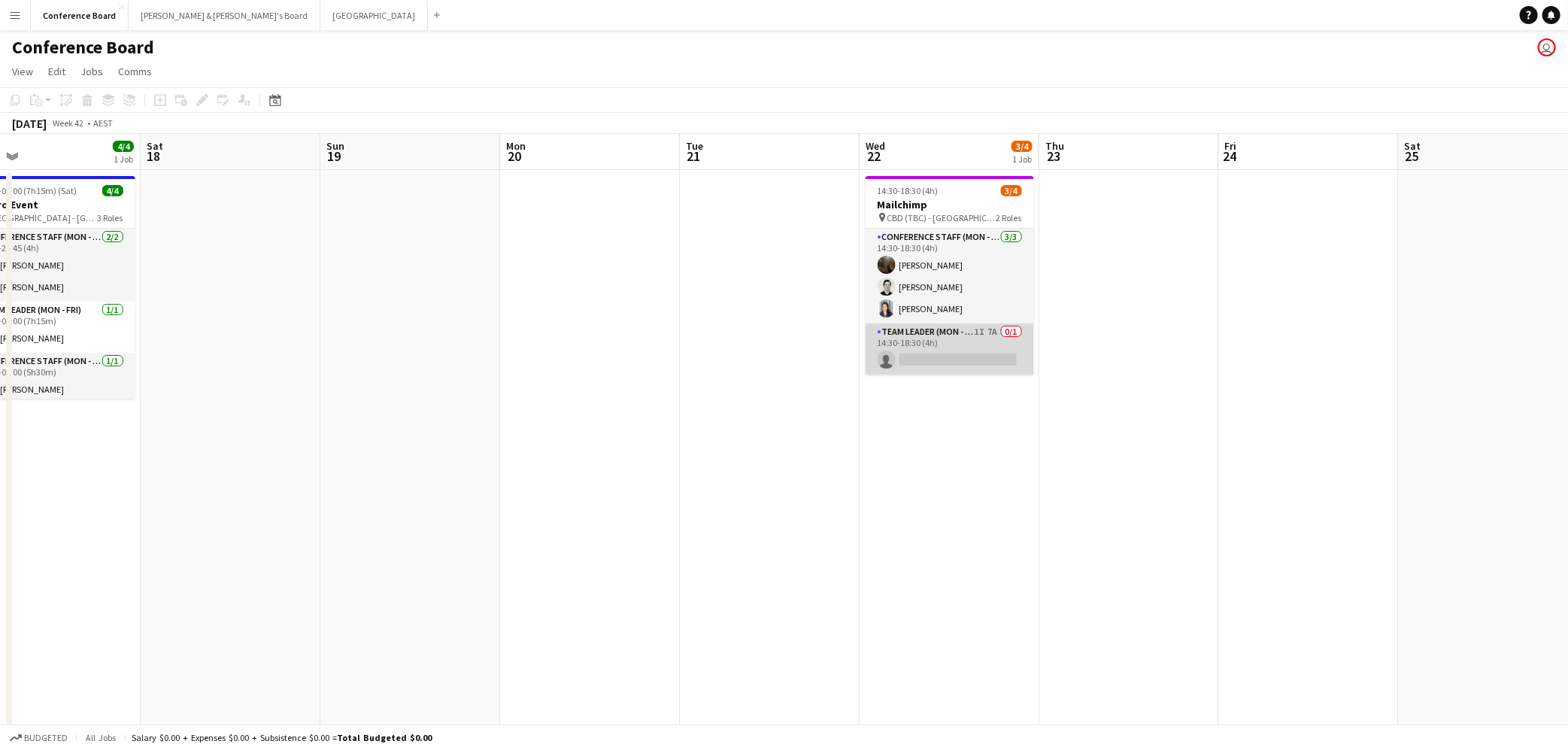
click at [954, 354] on app-card-role "Team Leader (Mon - Fri) 1I 7A 0/1 14:30-18:30 (4h) single-neutral-actions" at bounding box center [949, 348] width 168 height 51
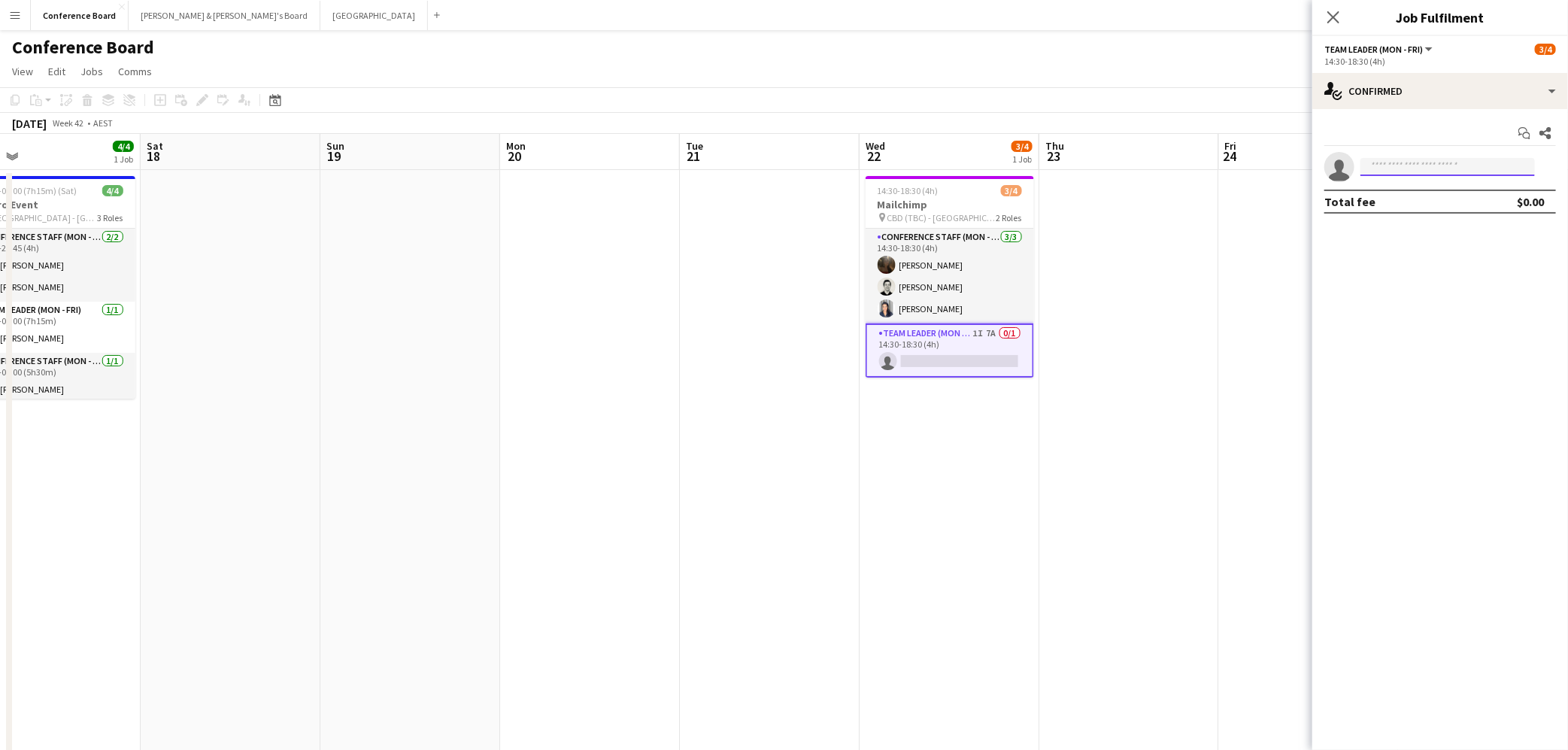
click at [1390, 168] on input at bounding box center [1447, 167] width 174 height 18
click at [1544, 88] on div "single-neutral-actions-check-2 Confirmed" at bounding box center [1440, 91] width 256 height 36
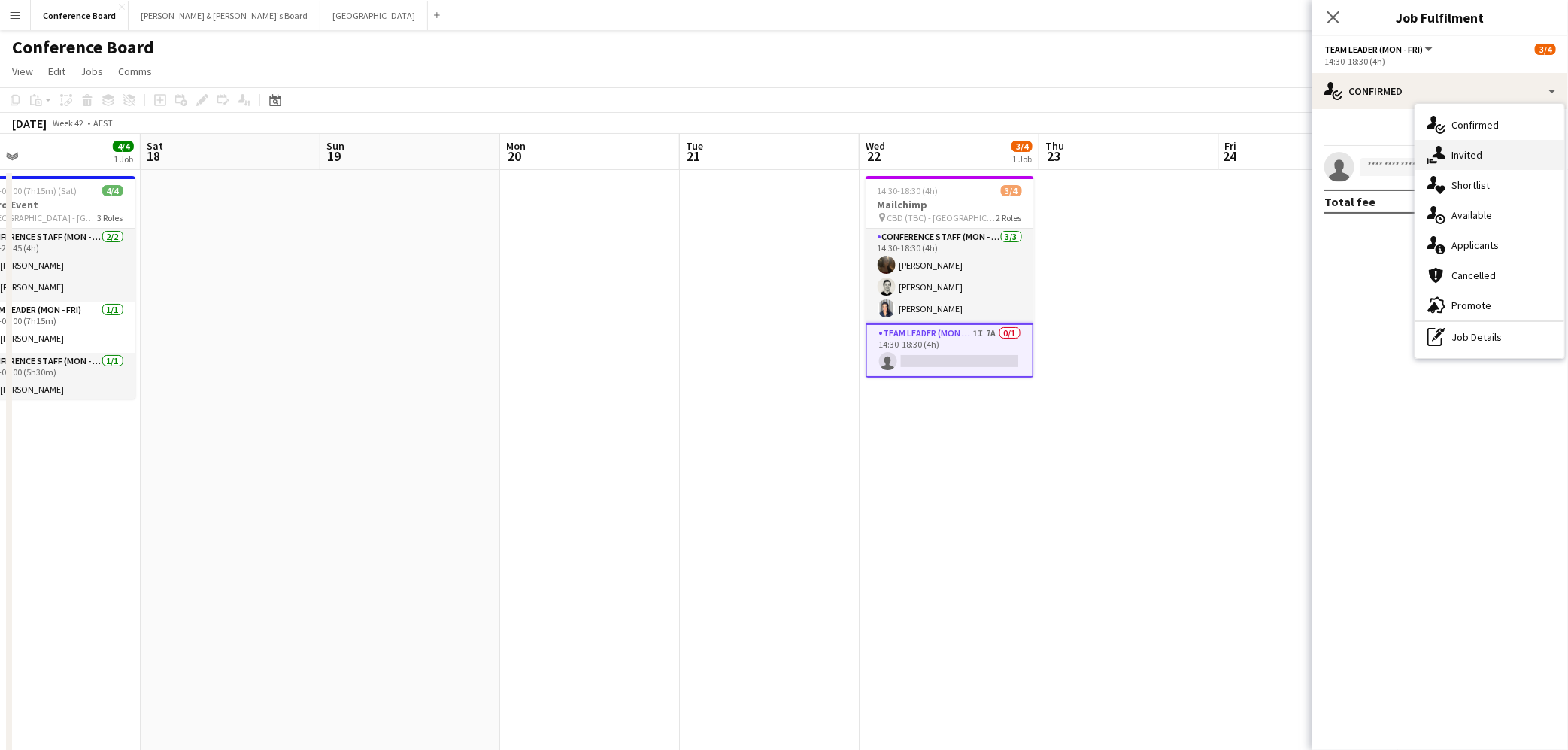
click at [1496, 154] on div "single-neutral-actions-share-1 Invited" at bounding box center [1490, 155] width 149 height 30
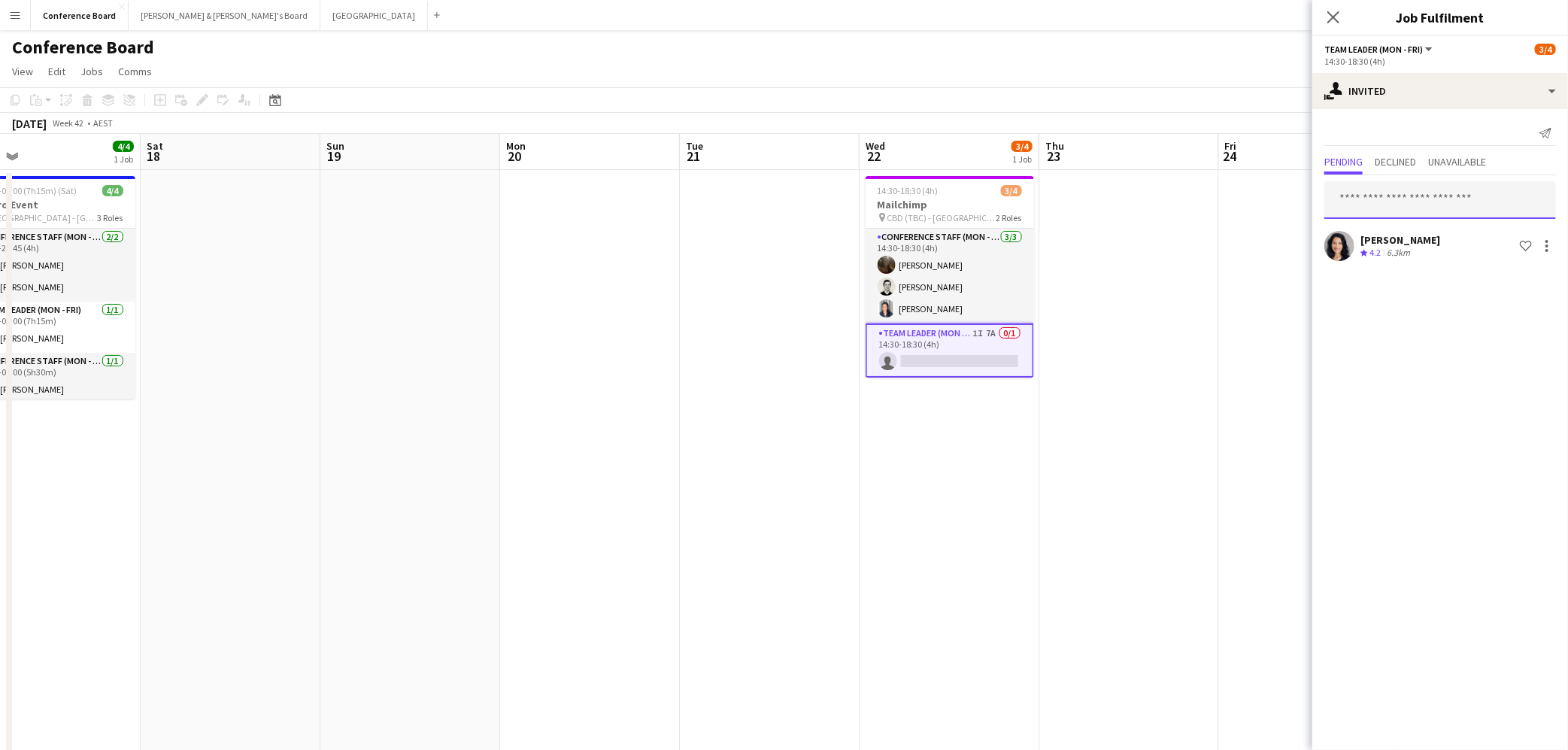
click at [1362, 204] on input "text" at bounding box center [1439, 199] width 231 height 38
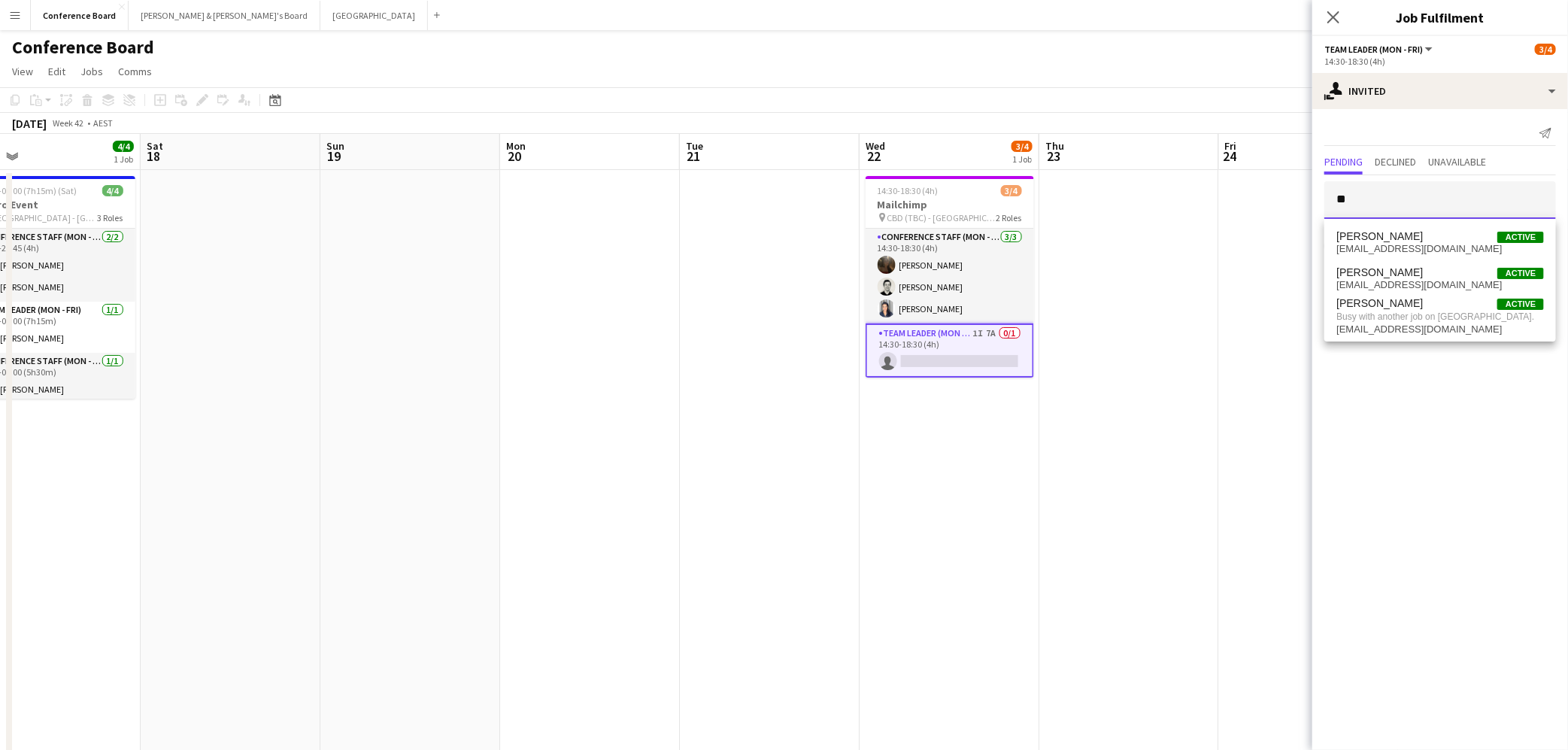
type input "*"
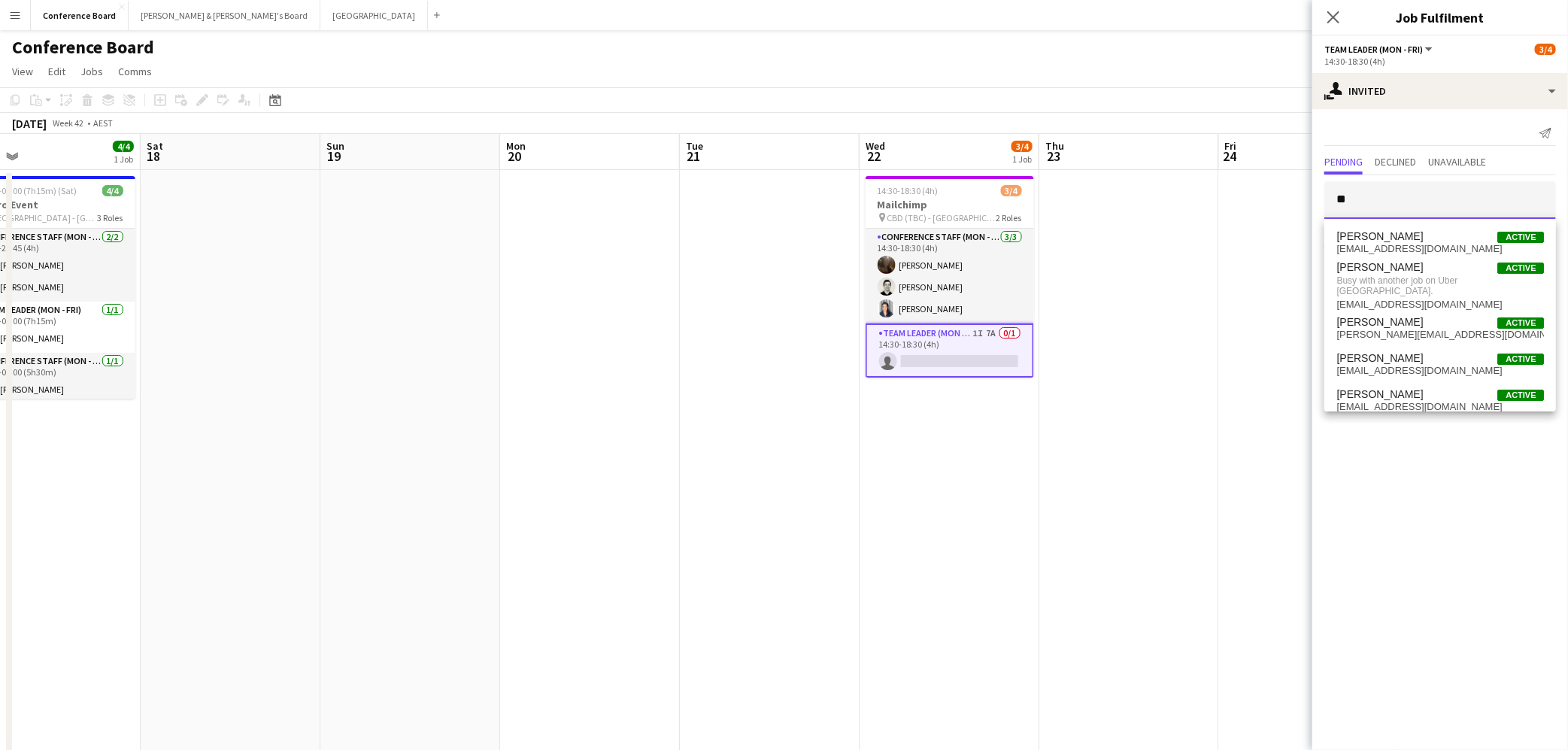
type input "*"
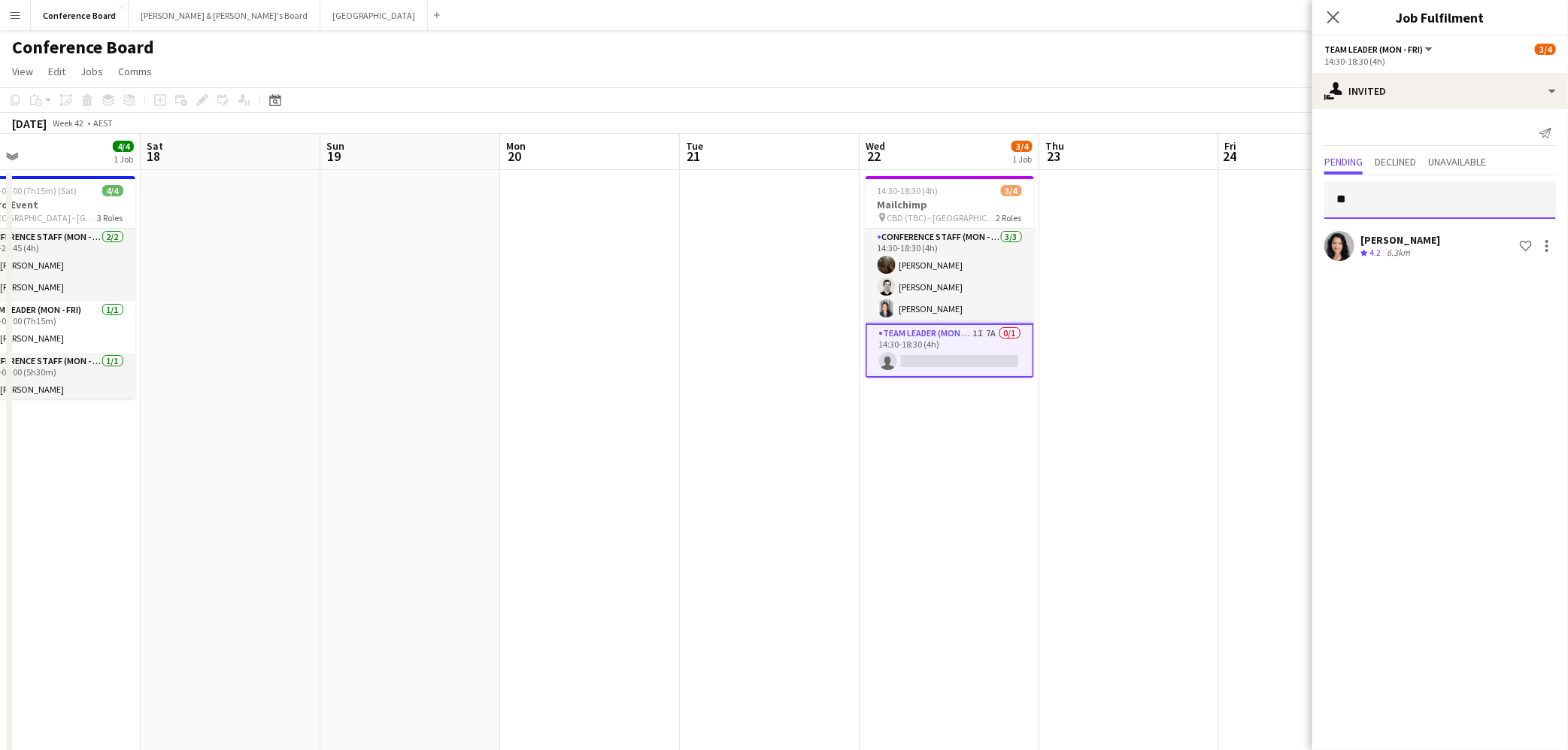
type input "*"
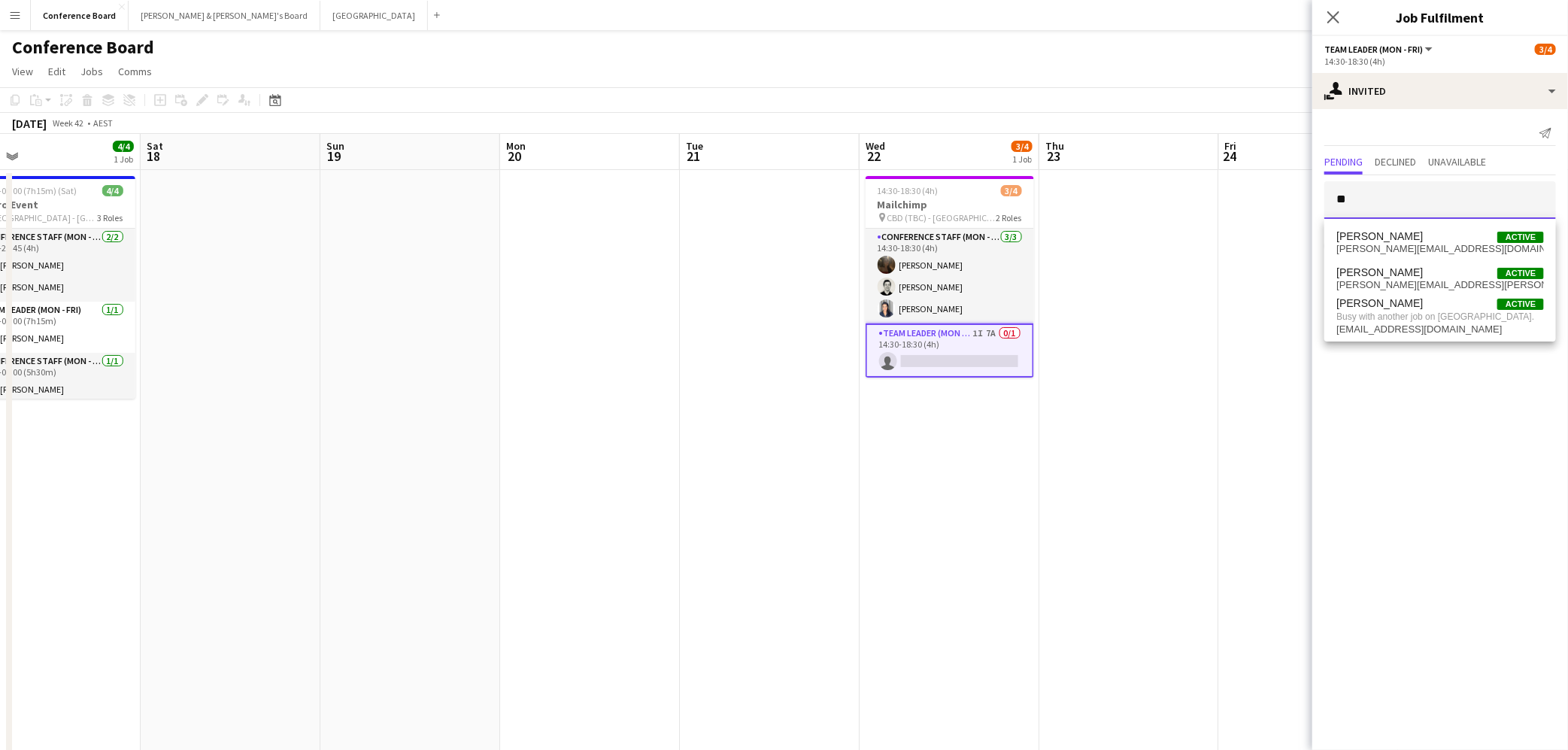
type input "*"
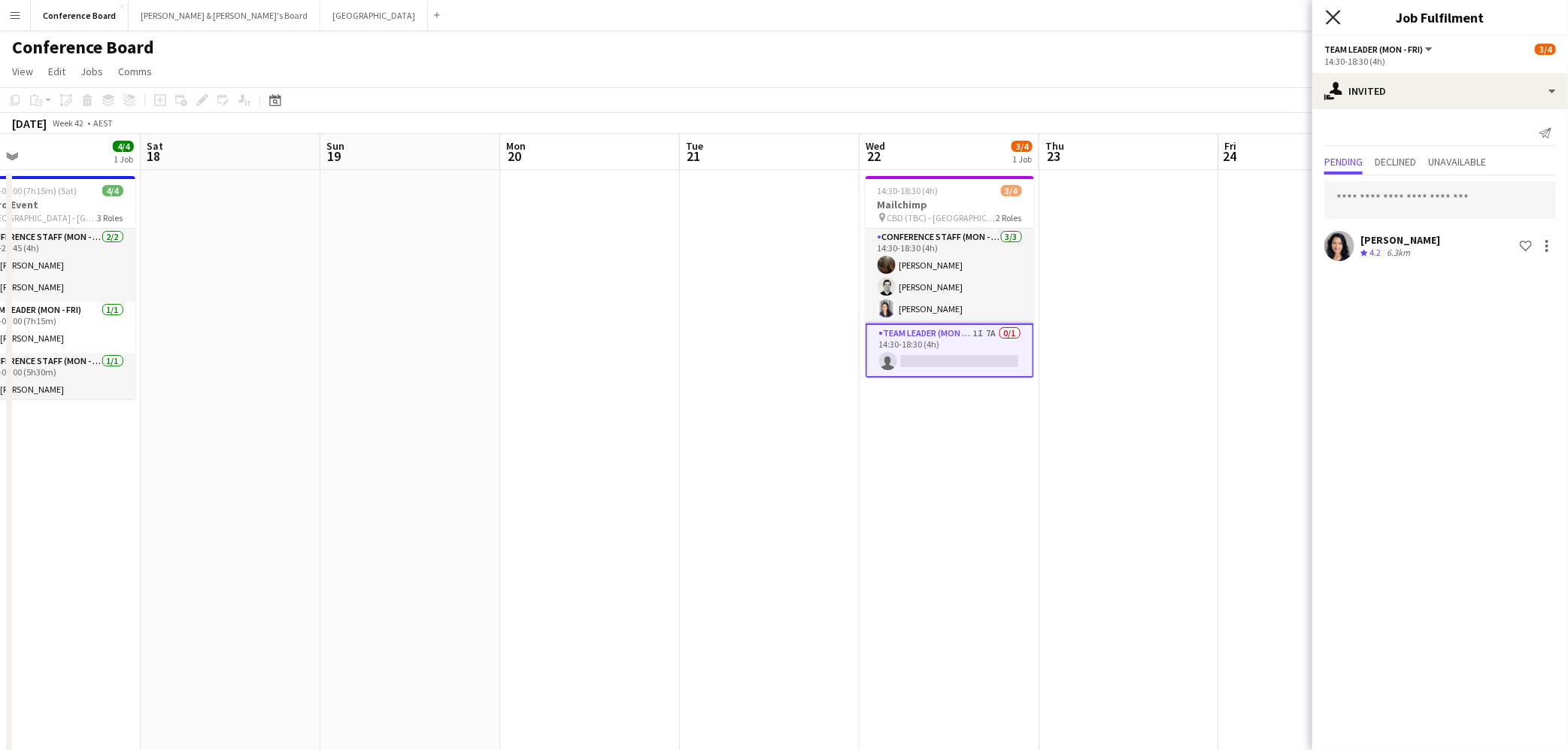
click at [1332, 13] on icon "Close pop-in" at bounding box center [1332, 17] width 14 height 14
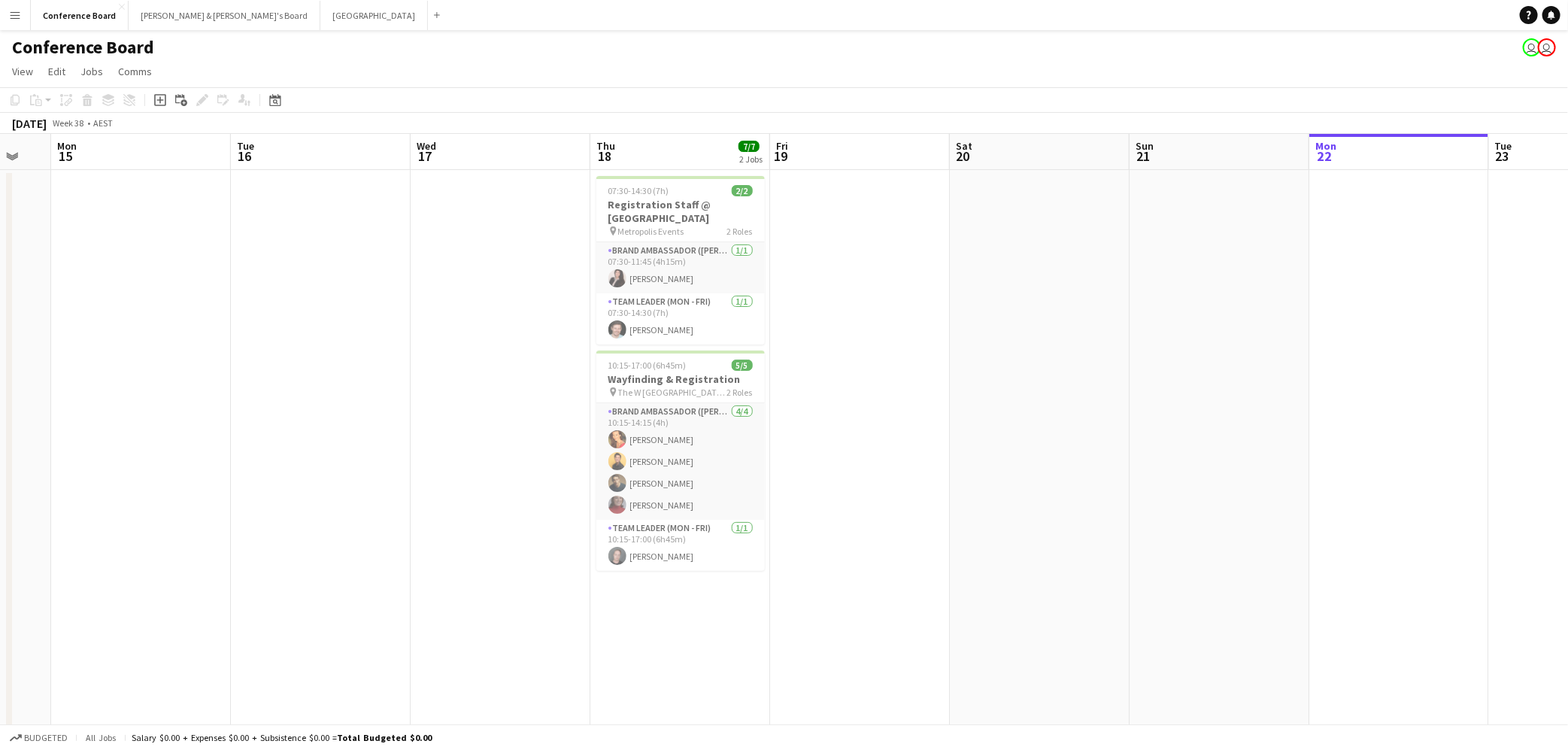
scroll to position [0, 474]
